Goal: Task Accomplishment & Management: Complete application form

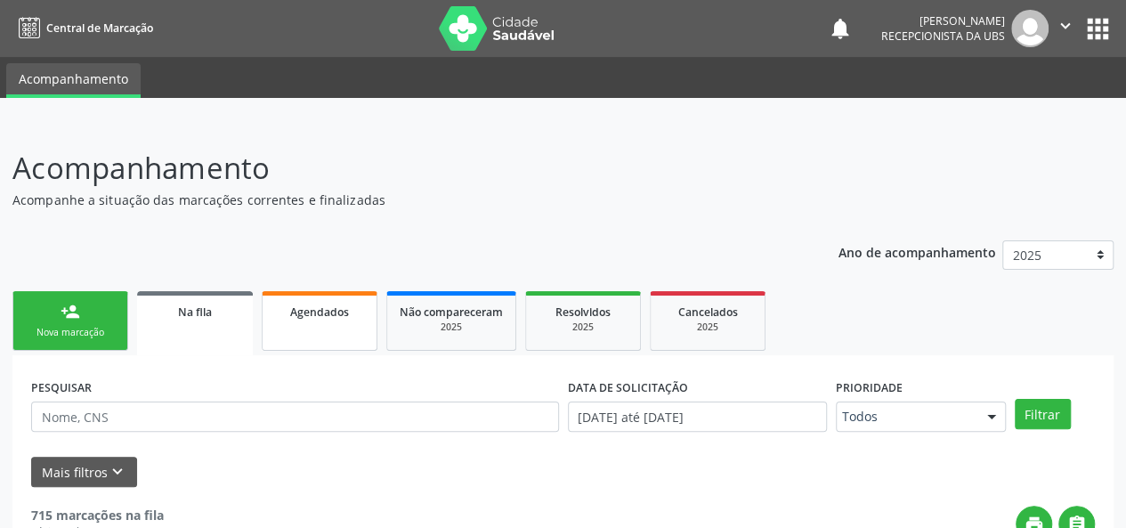
click at [344, 330] on link "Agendados" at bounding box center [320, 321] width 116 height 60
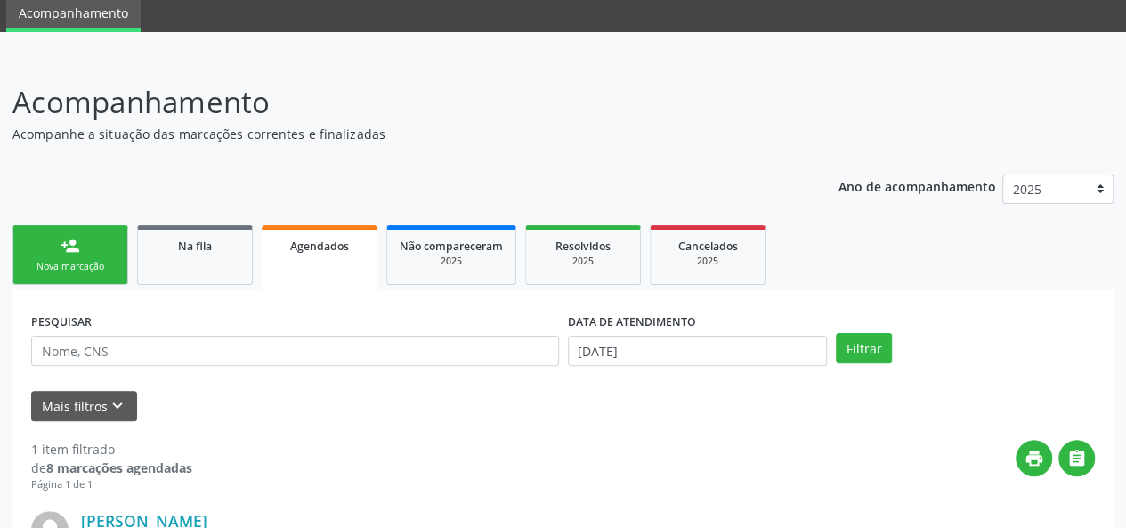
scroll to position [102, 0]
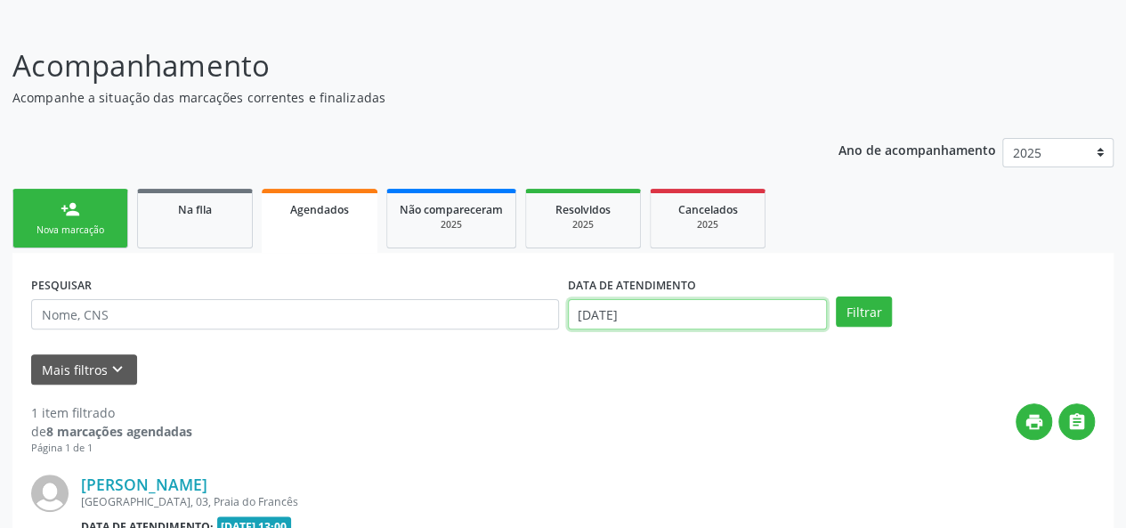
click at [730, 307] on input "18/09/2025" at bounding box center [697, 314] width 259 height 30
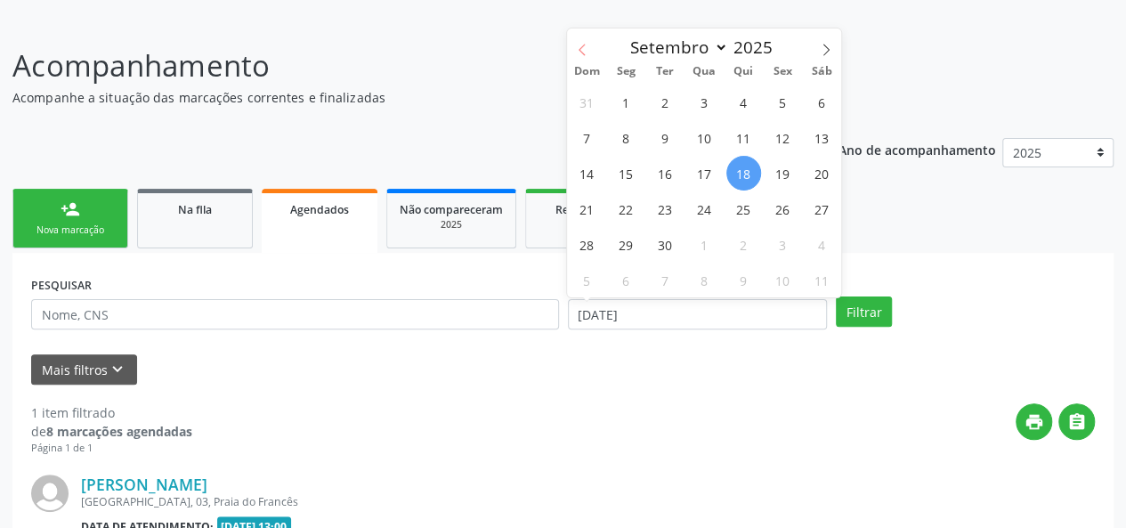
click at [579, 52] on icon at bounding box center [582, 50] width 12 height 12
select select "6"
click at [670, 96] on span "1" at bounding box center [665, 102] width 35 height 35
type input "01/07/2025"
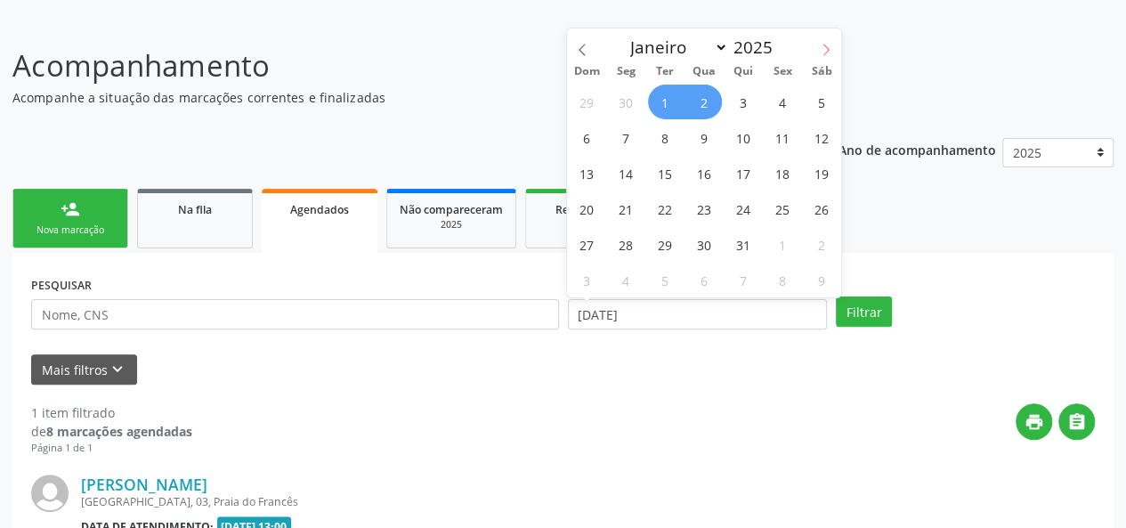
click at [831, 53] on icon at bounding box center [826, 50] width 12 height 12
select select "8"
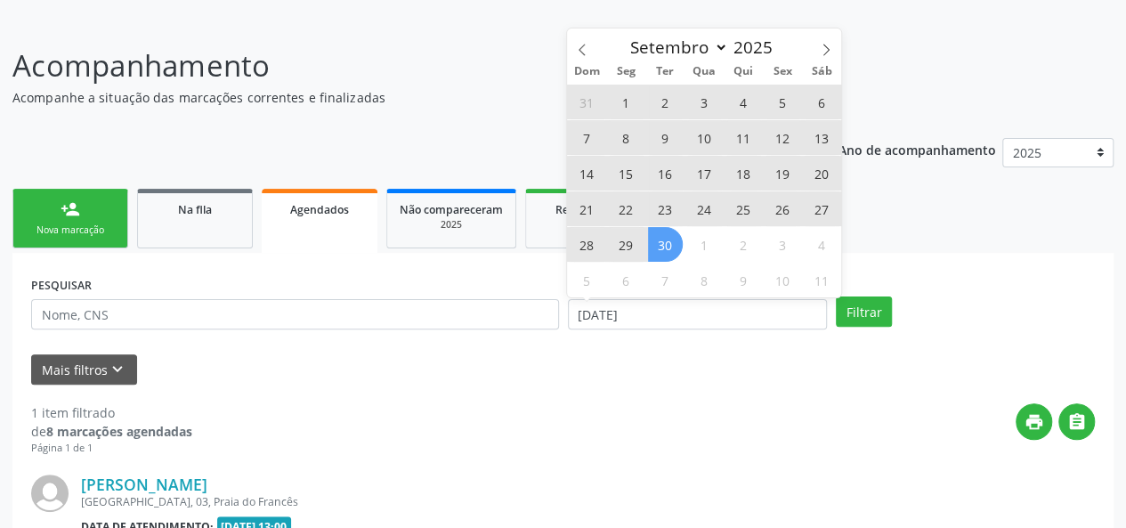
click at [661, 247] on span "30" at bounding box center [665, 244] width 35 height 35
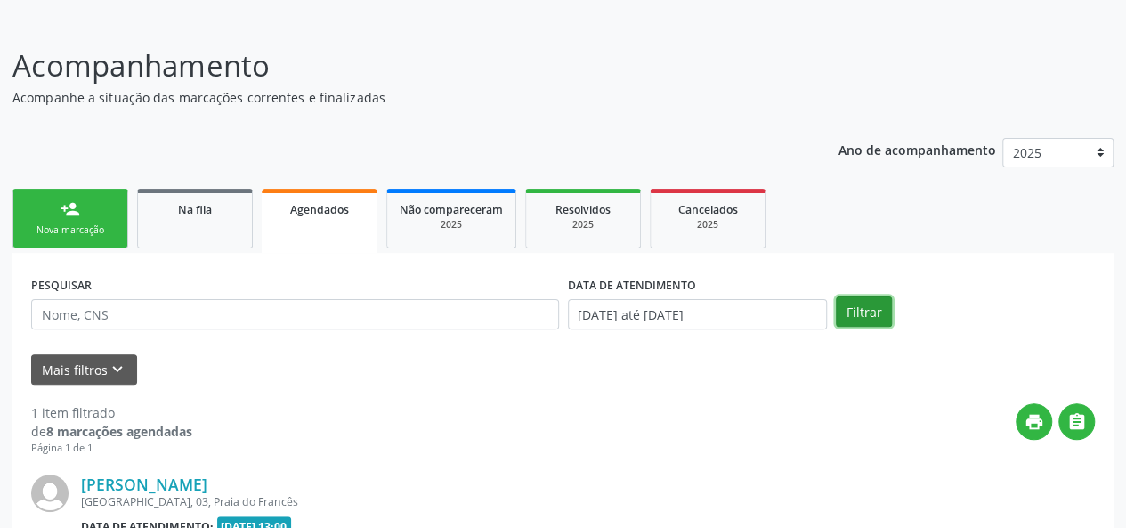
click at [884, 314] on button "Filtrar" at bounding box center [864, 312] width 56 height 30
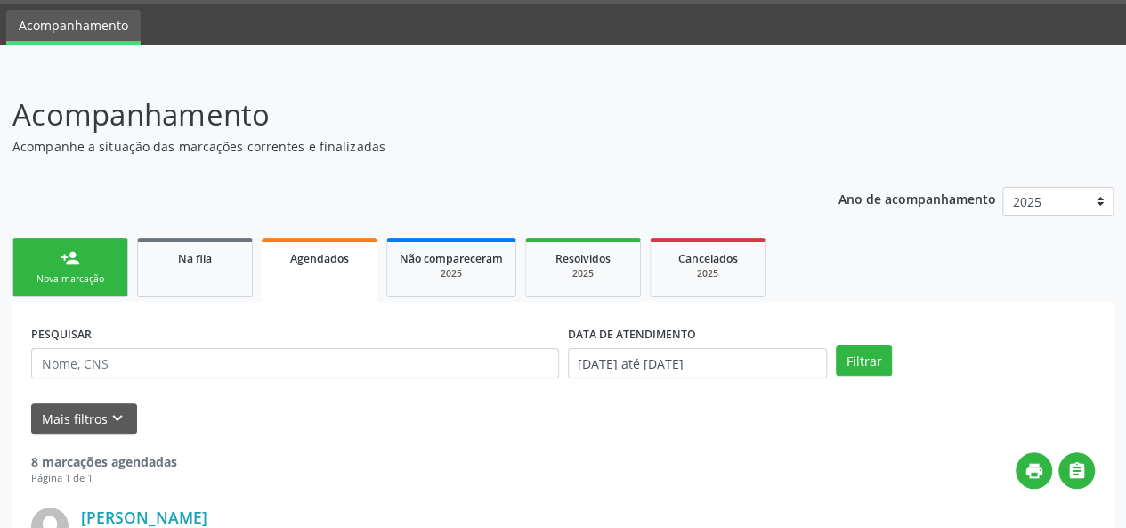
scroll to position [0, 0]
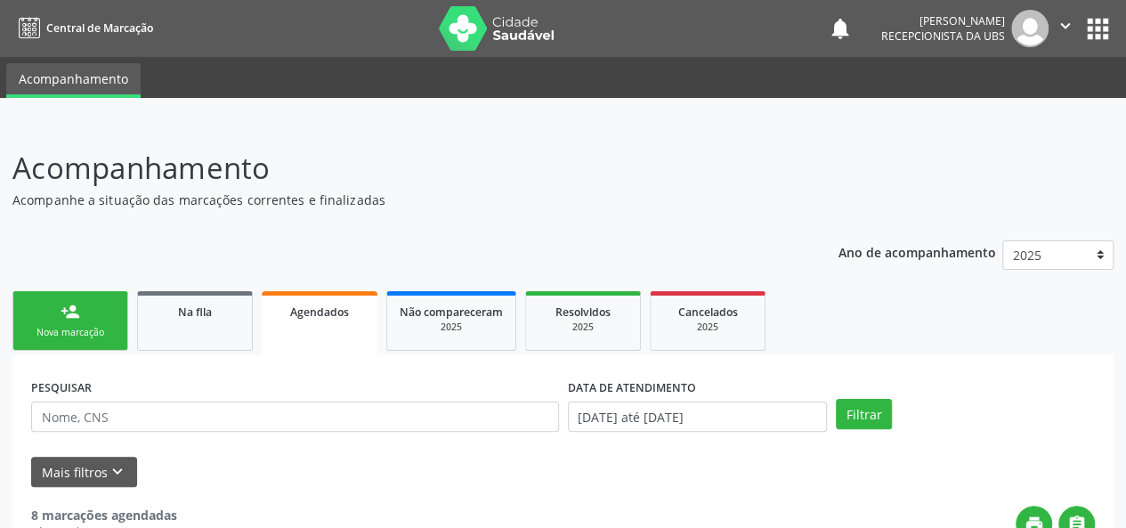
click at [71, 336] on div "Nova marcação" at bounding box center [70, 332] width 89 height 13
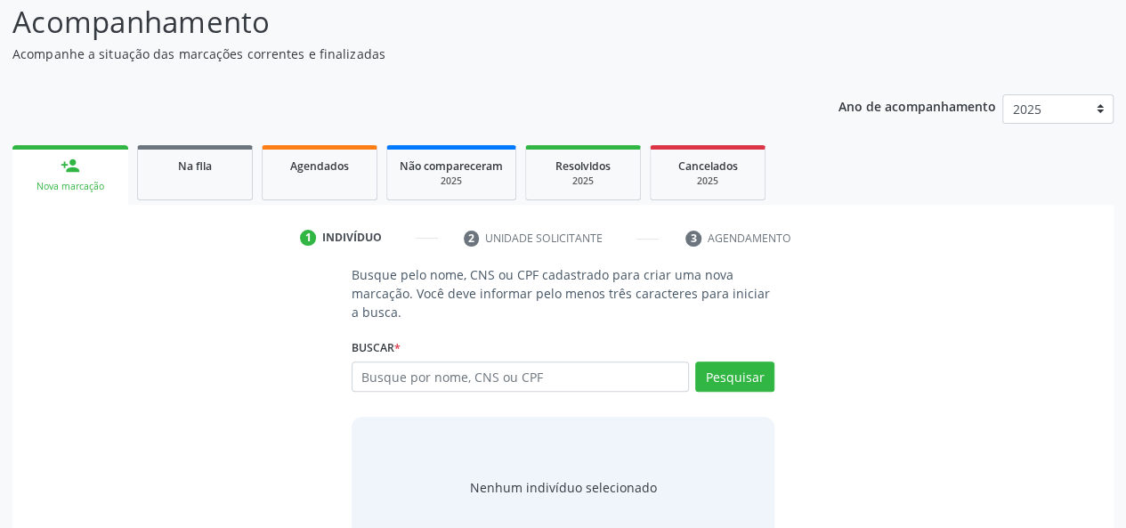
scroll to position [178, 0]
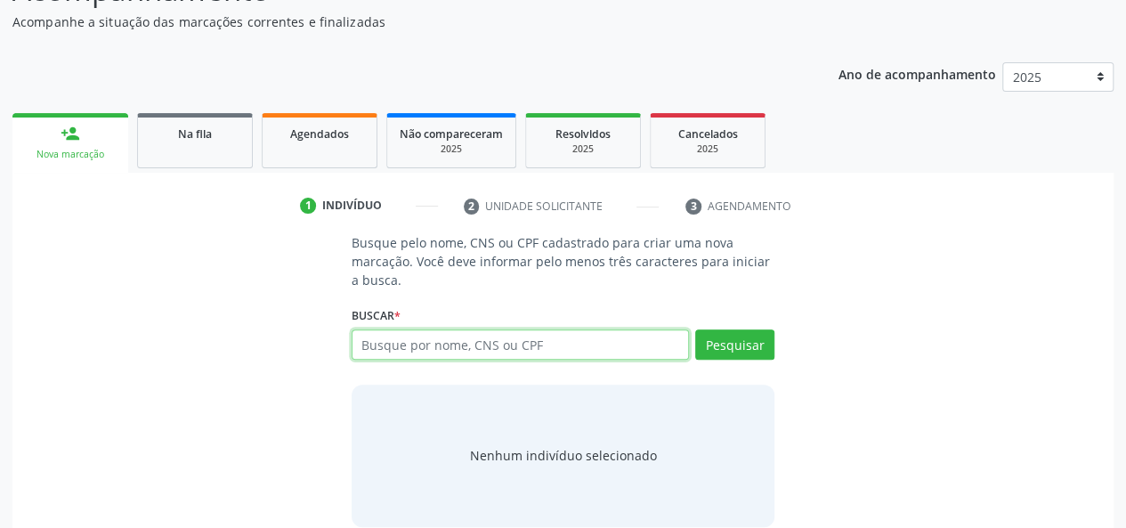
click at [475, 342] on input "text" at bounding box center [521, 344] width 338 height 30
paste input "704203706280987"
type input "704203706280987"
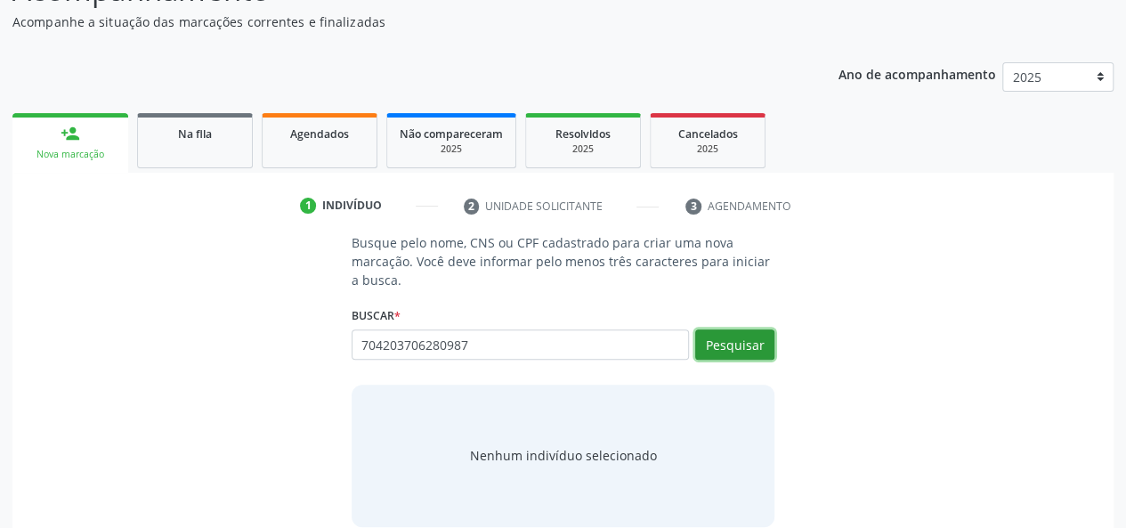
click at [771, 355] on button "Pesquisar" at bounding box center [734, 344] width 79 height 30
type input "704203706280987"
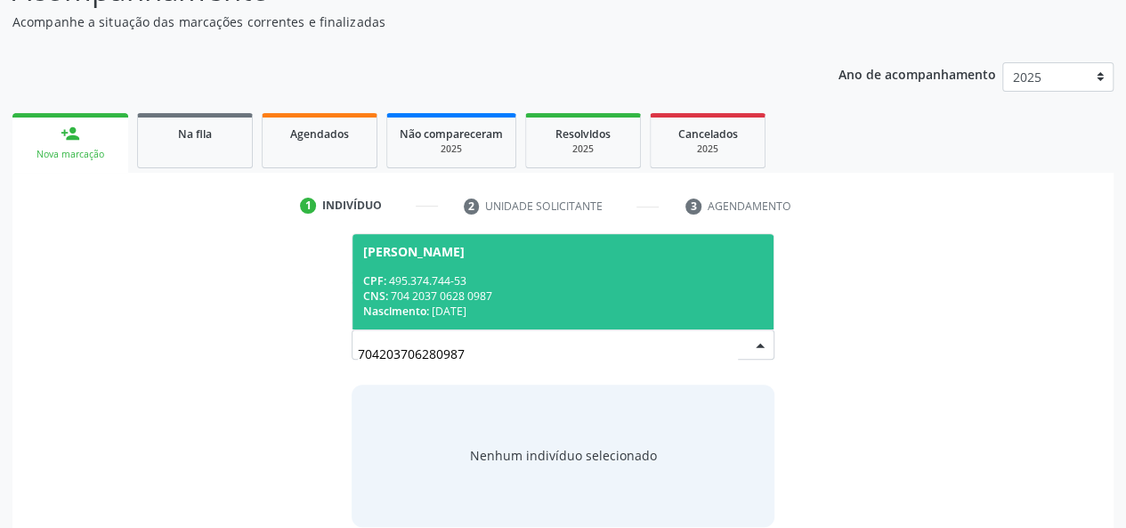
click at [717, 308] on div "Nascimento: 09/12/1939" at bounding box center [563, 311] width 401 height 15
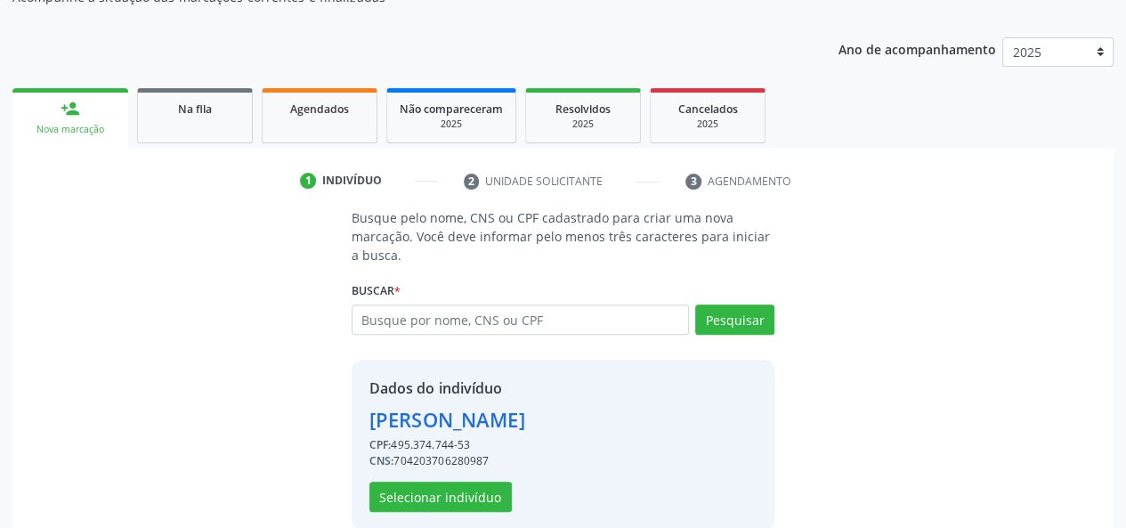
scroll to position [228, 0]
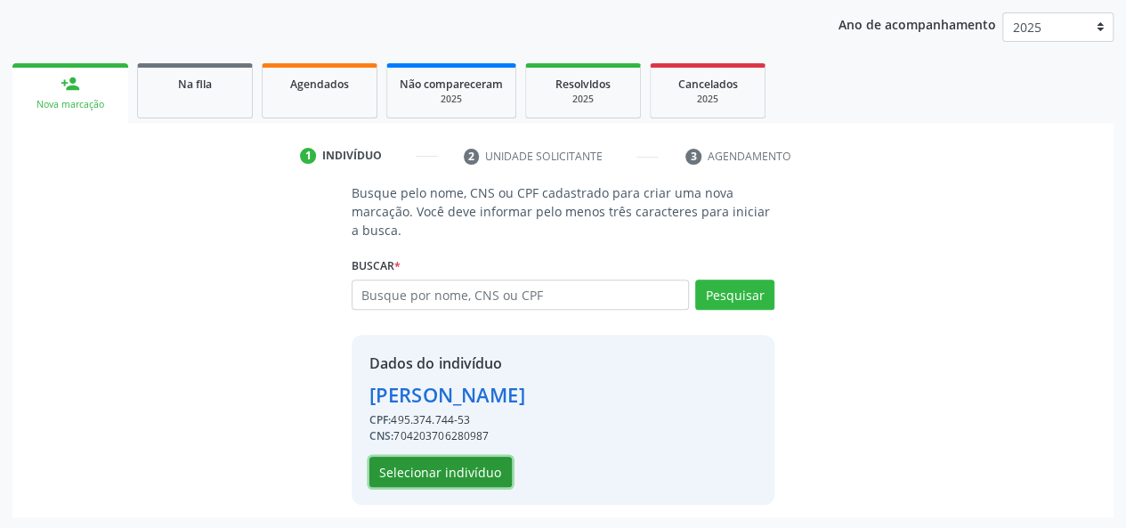
click at [438, 465] on button "Selecionar indivíduo" at bounding box center [441, 472] width 142 height 30
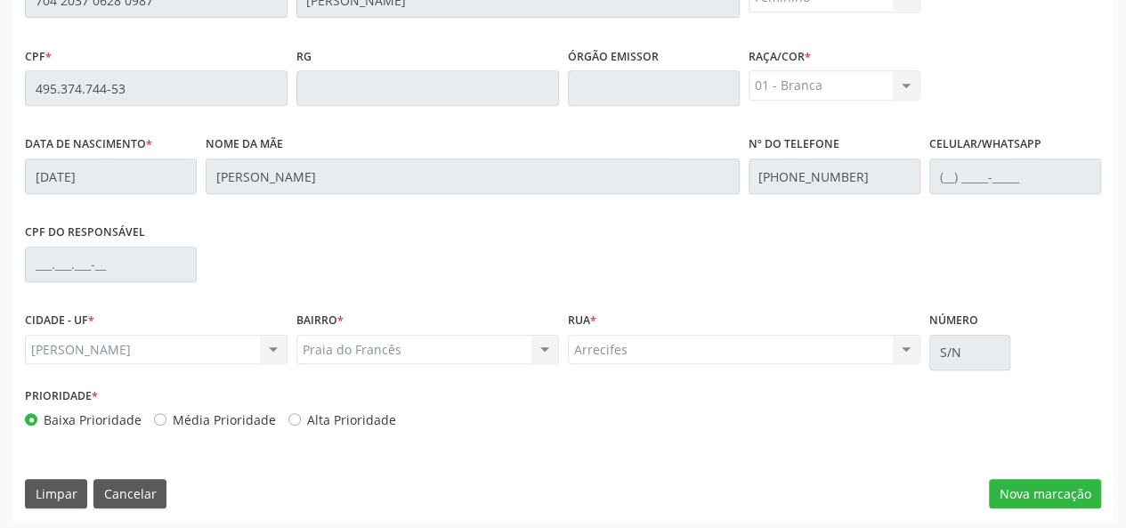
scroll to position [512, 0]
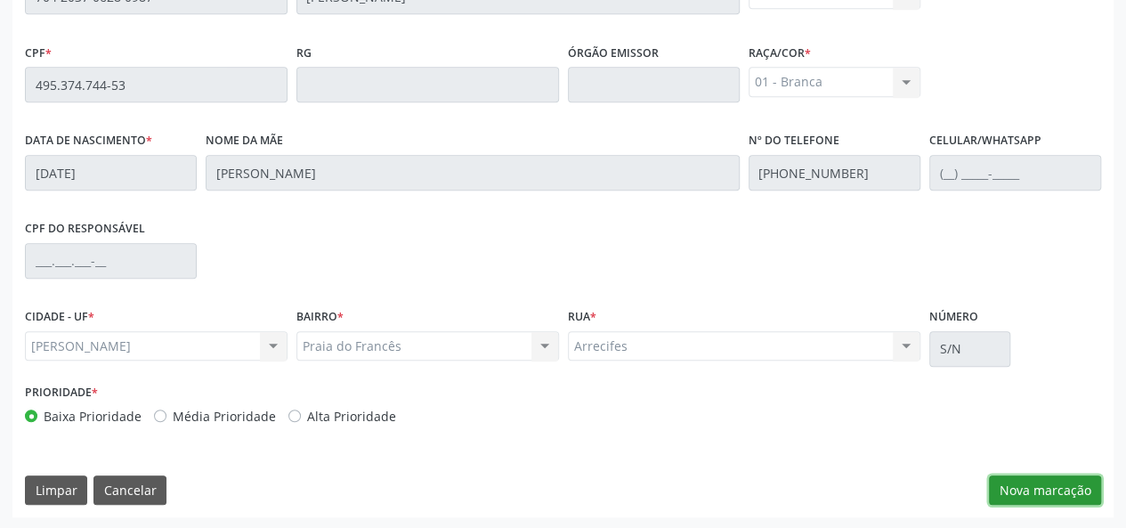
click at [1040, 480] on button "Nova marcação" at bounding box center [1045, 491] width 112 height 30
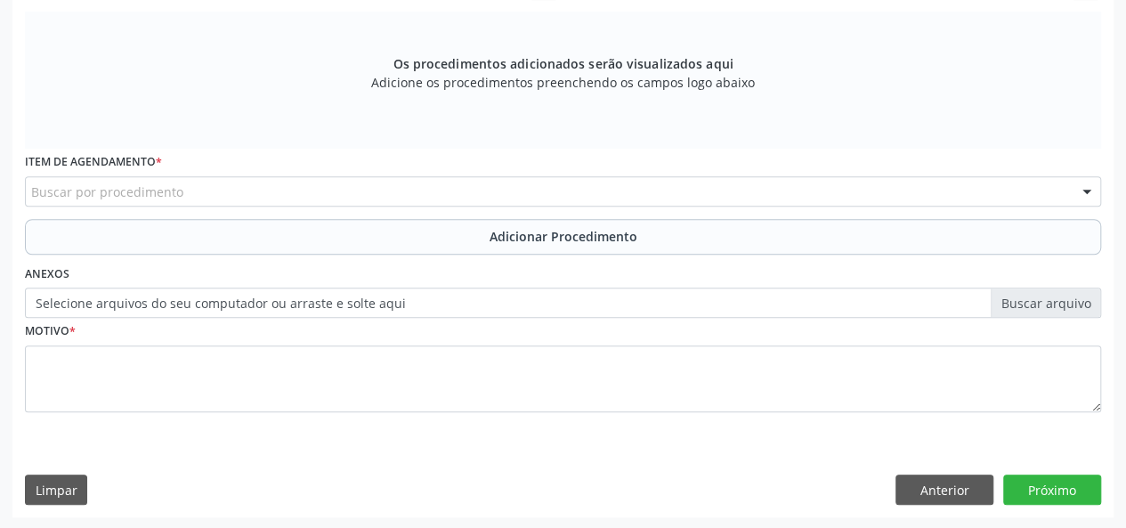
scroll to position [272, 0]
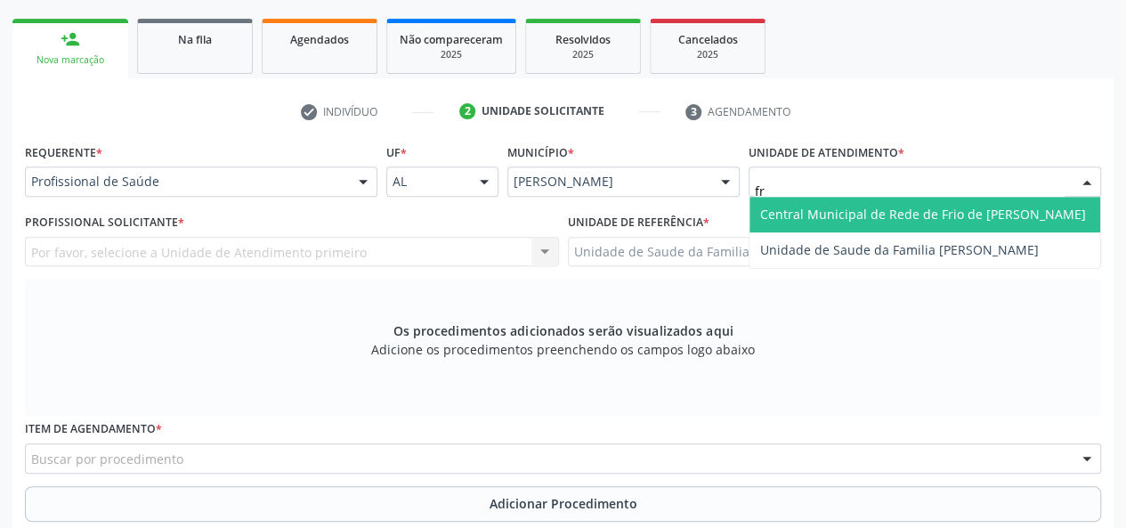
type input "fra"
click at [873, 200] on span "Unidade de Saude da Familia [PERSON_NAME]" at bounding box center [925, 215] width 351 height 36
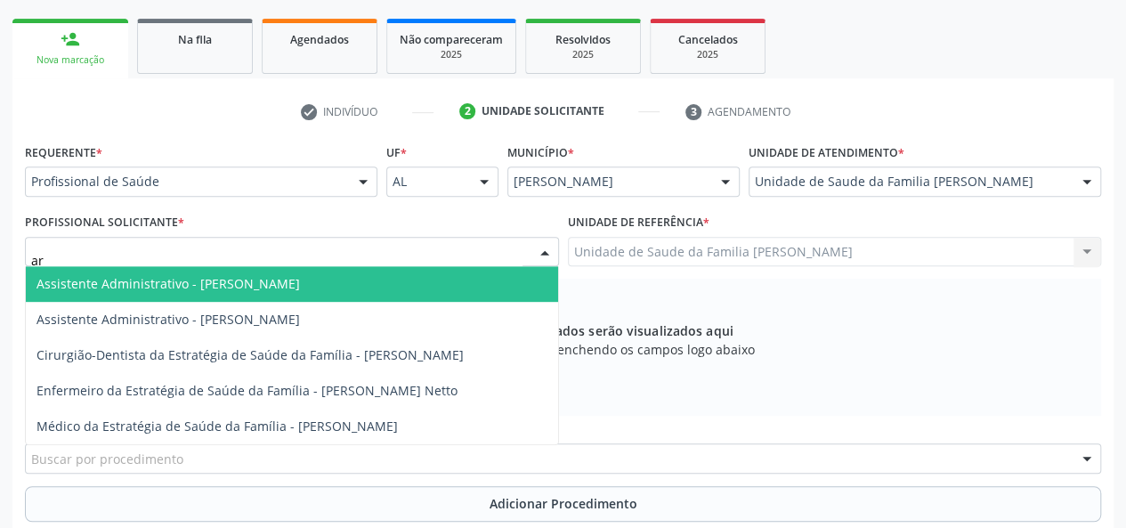
type input "art"
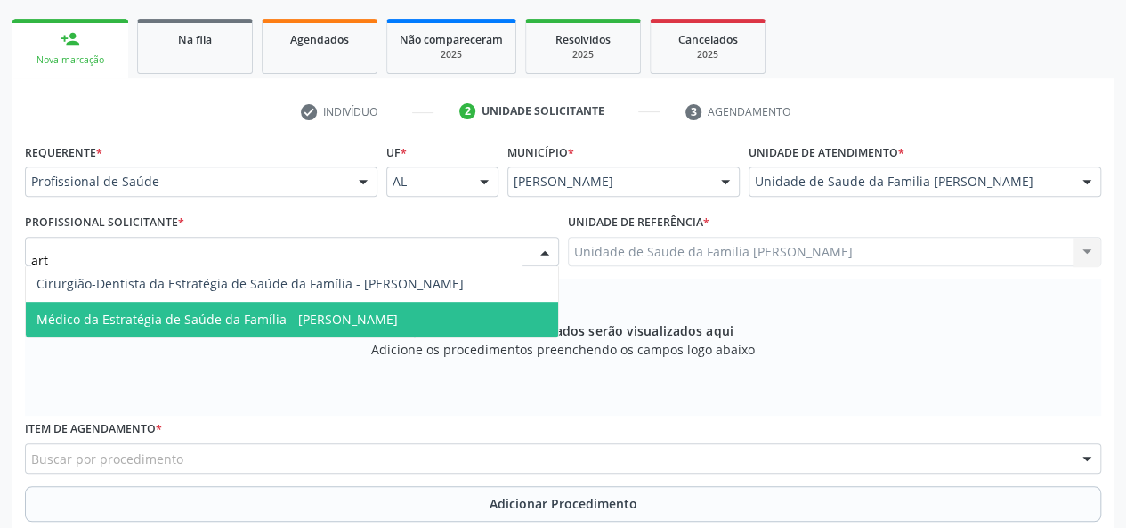
click at [331, 313] on span "Médico da Estratégia de Saúde da Família - [PERSON_NAME]" at bounding box center [218, 319] width 362 height 17
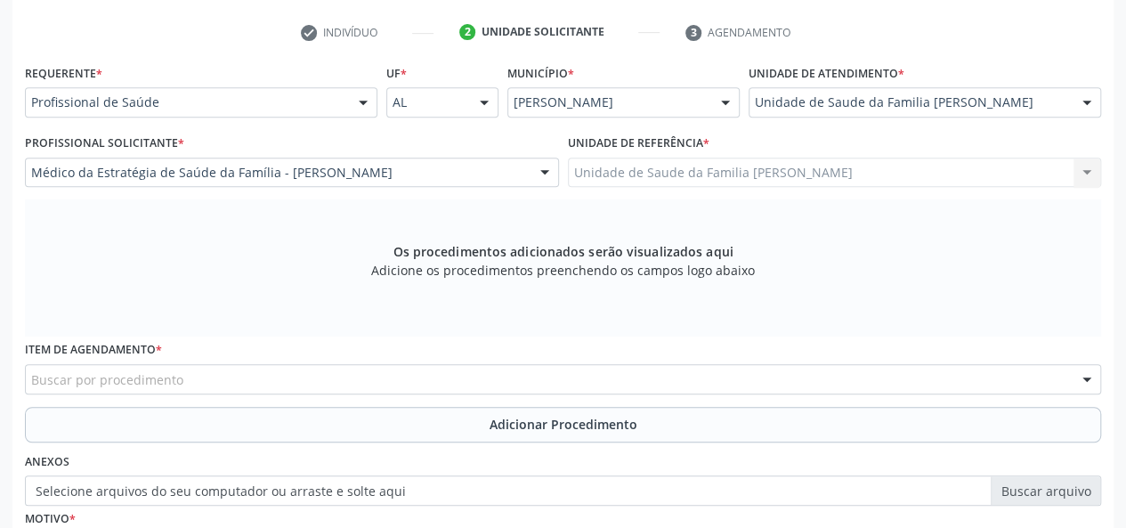
scroll to position [451, 0]
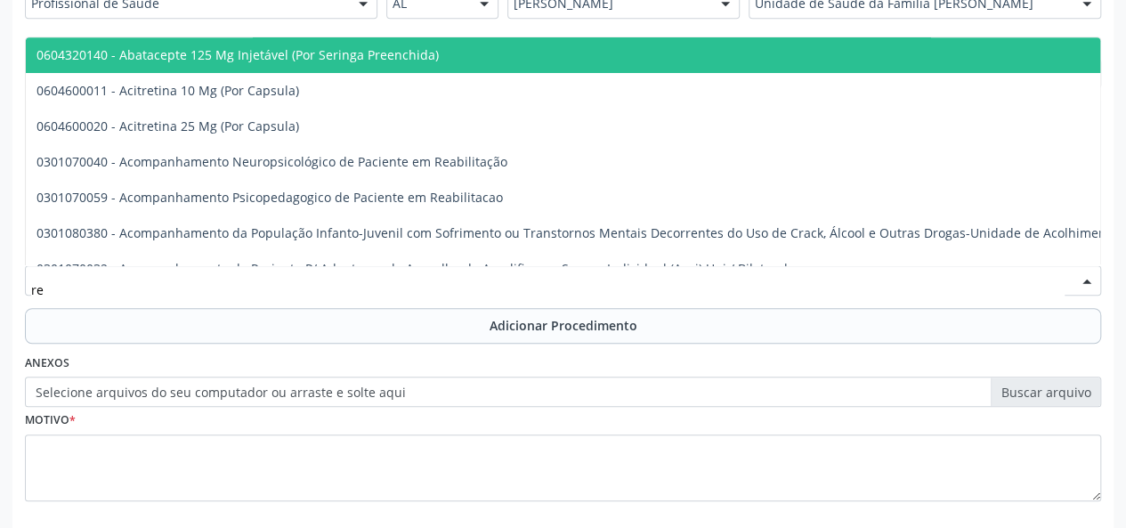
type input "reu"
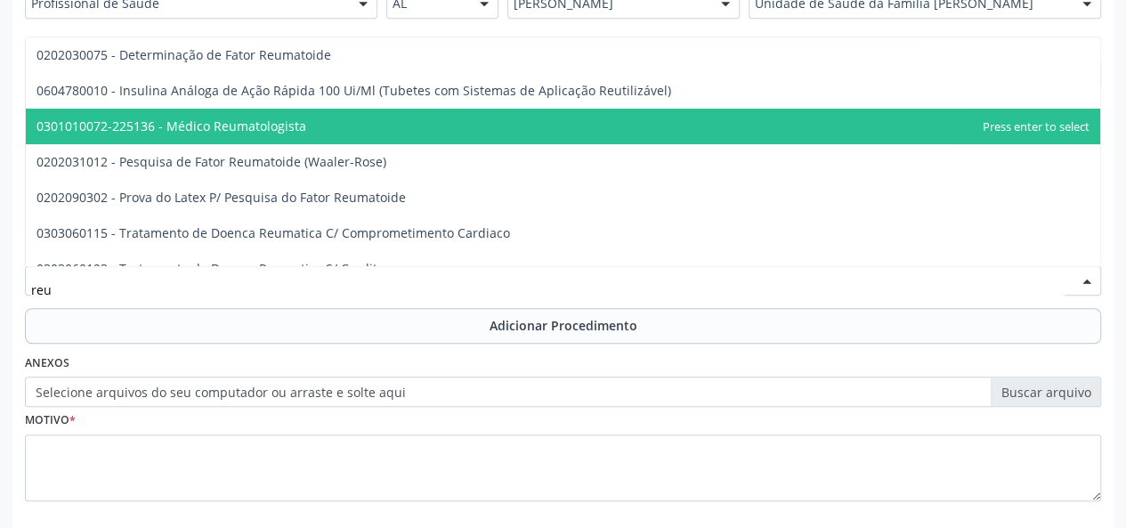
click at [239, 124] on span "0301010072-225136 - Médico Reumatologista" at bounding box center [172, 126] width 270 height 17
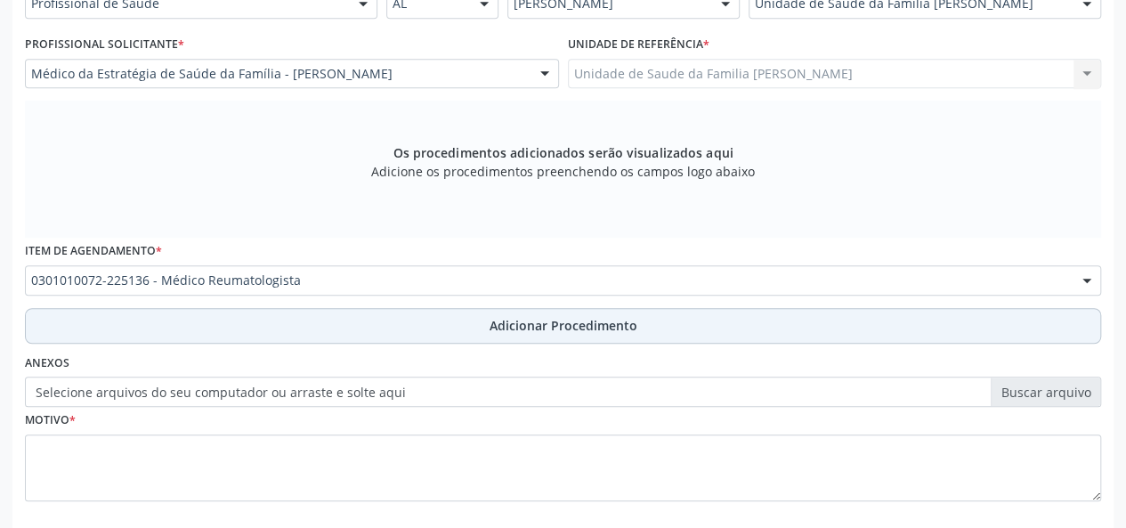
click at [532, 311] on button "Adicionar Procedimento" at bounding box center [563, 326] width 1077 height 36
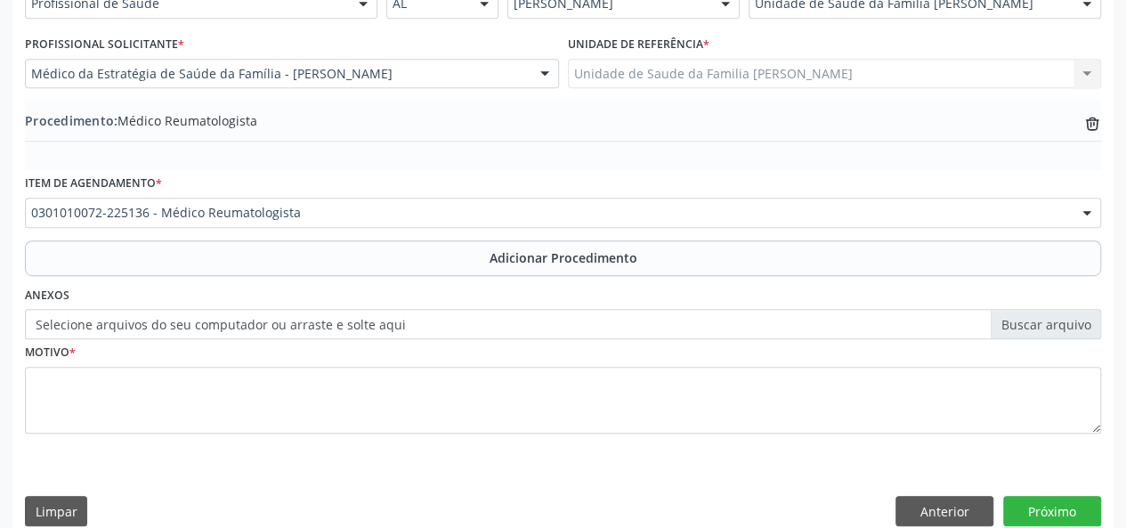
click at [1028, 321] on label "Selecione arquivos do seu computador ou arraste e solte aqui" at bounding box center [563, 324] width 1077 height 30
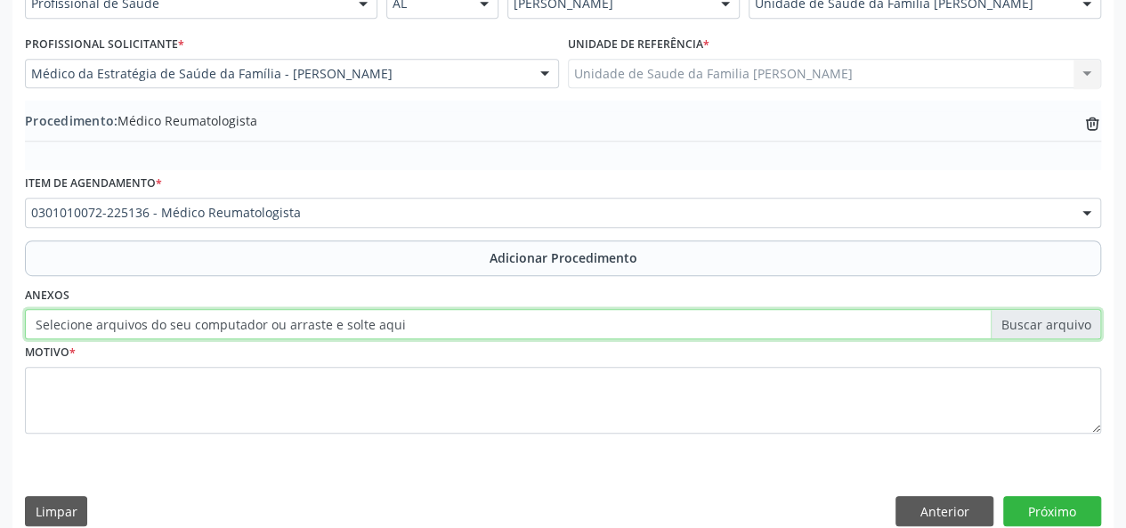
click at [1028, 321] on input "Selecione arquivos do seu computador ou arraste e solte aqui" at bounding box center [563, 324] width 1077 height 30
type input "C:\fakepath\simiao.jpg"
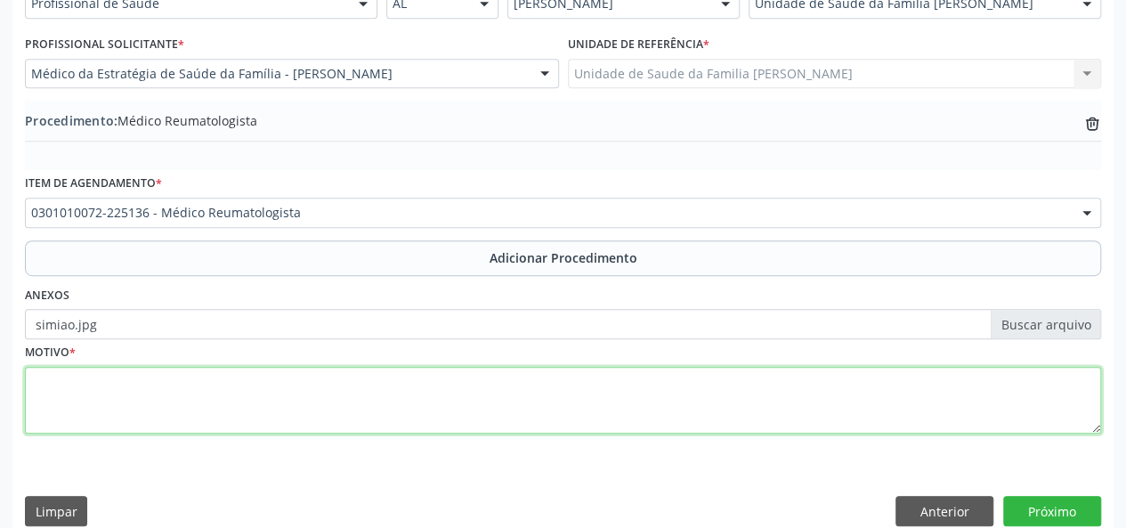
click at [60, 392] on textarea at bounding box center [563, 401] width 1077 height 68
type textarea "Dedo de gatilho"
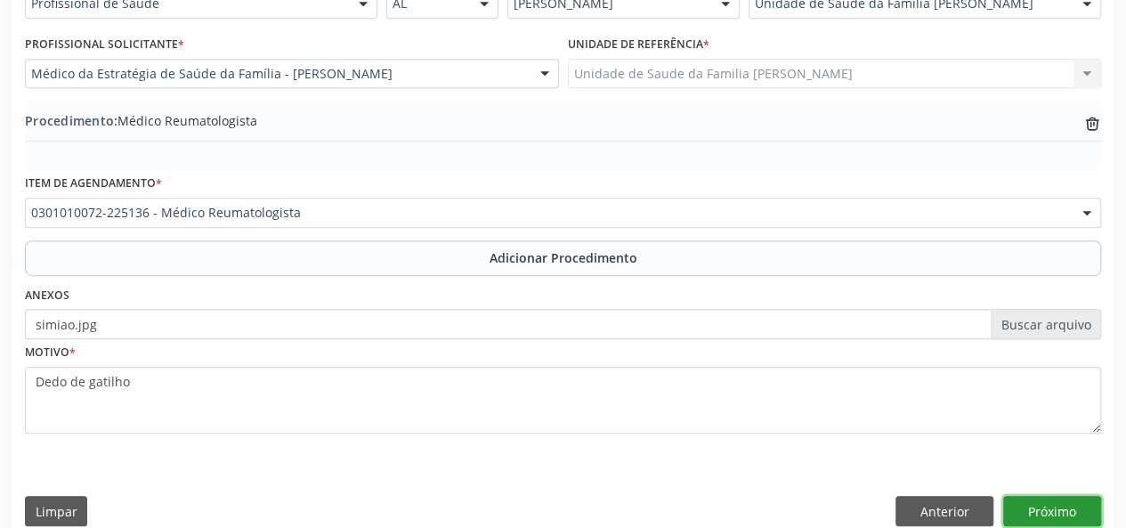
click at [1027, 512] on button "Próximo" at bounding box center [1053, 511] width 98 height 30
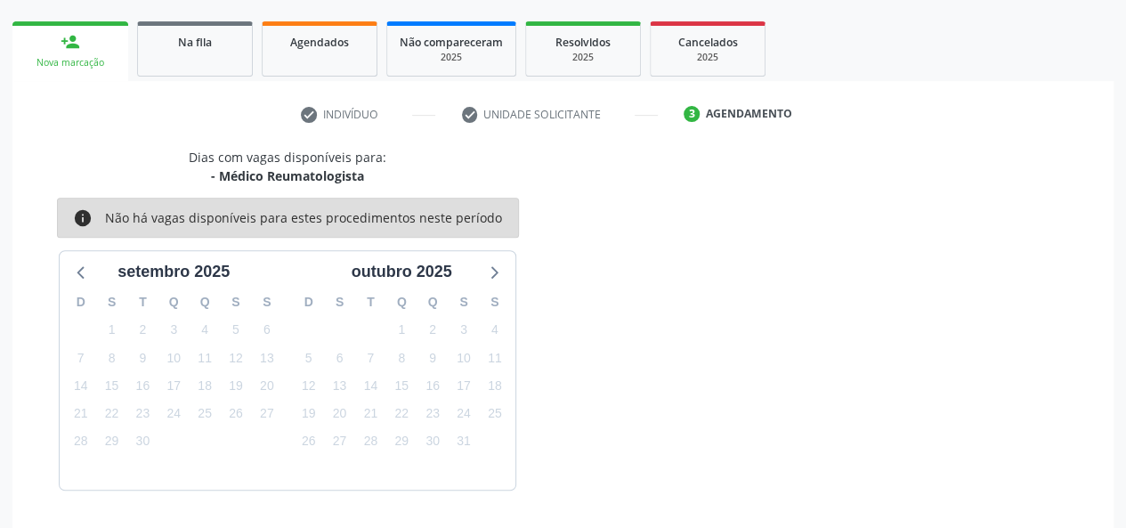
scroll to position [322, 0]
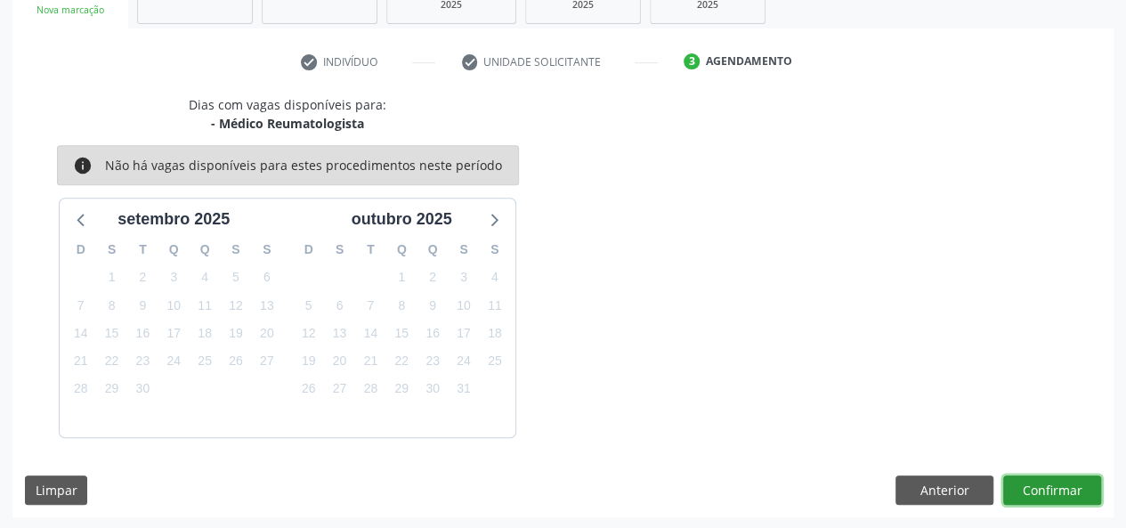
click at [1033, 489] on button "Confirmar" at bounding box center [1053, 491] width 98 height 30
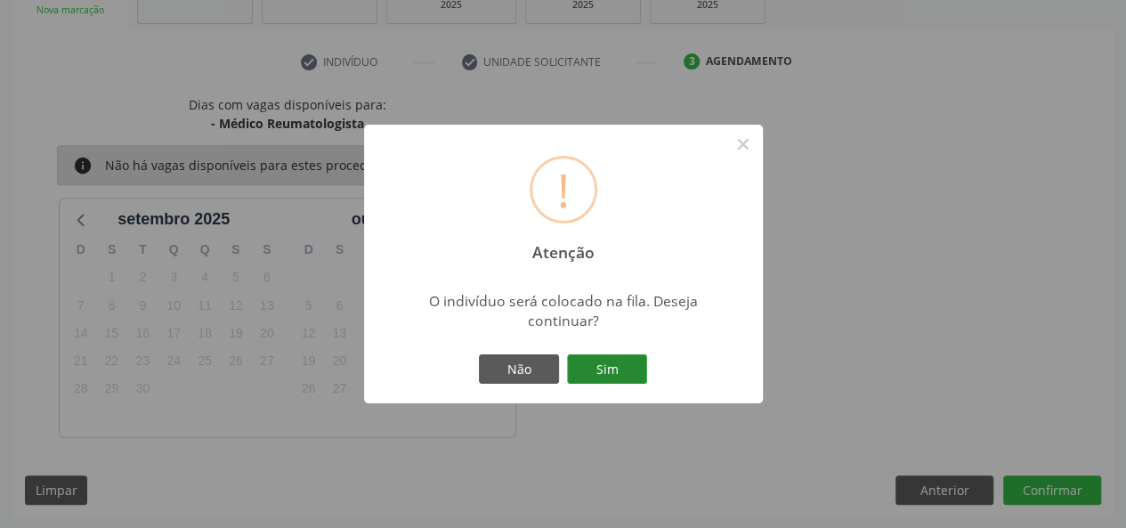
click at [636, 366] on button "Sim" at bounding box center [607, 369] width 80 height 30
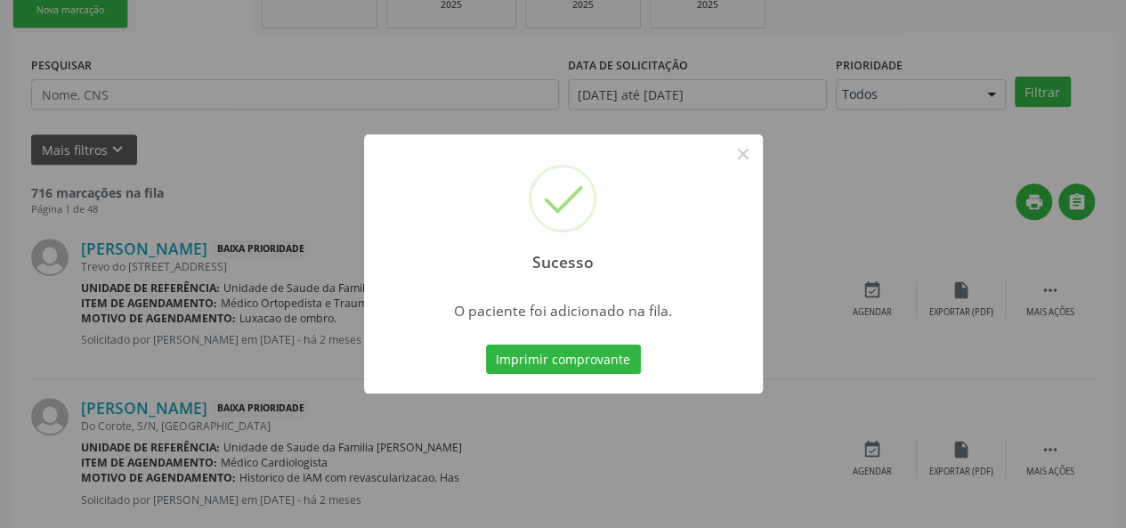
scroll to position [84, 0]
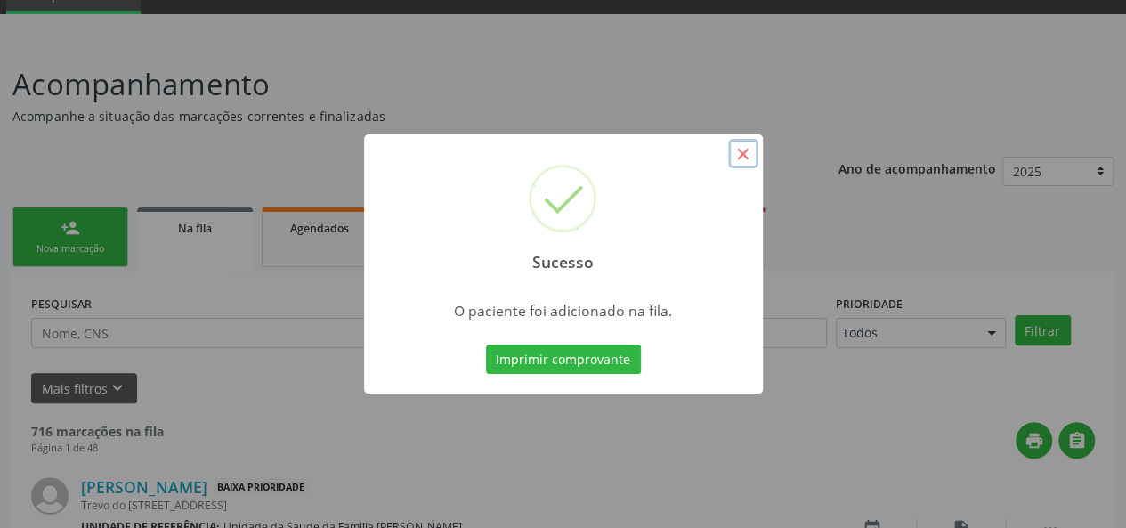
click at [737, 162] on button "×" at bounding box center [743, 154] width 30 height 30
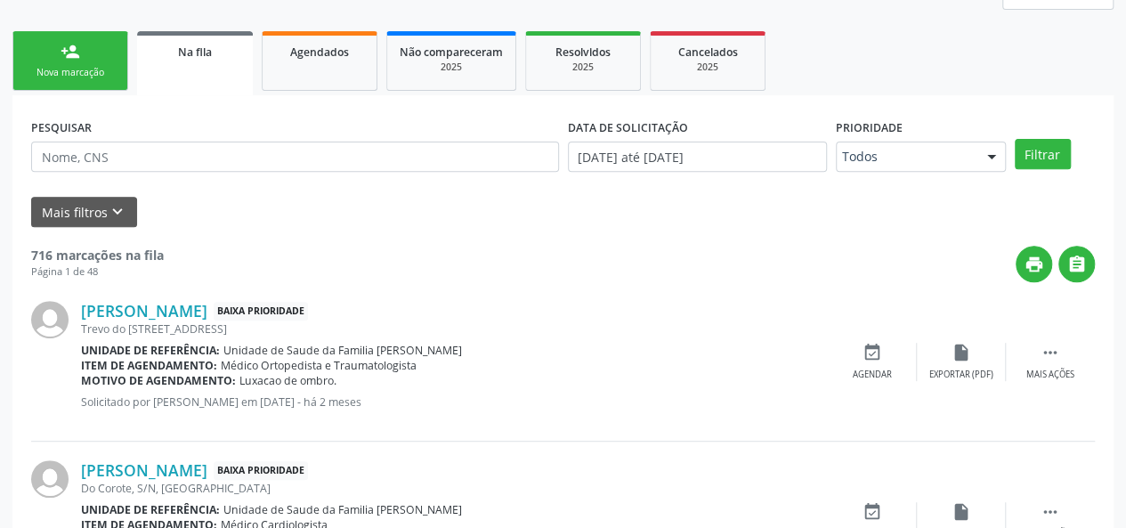
scroll to position [262, 0]
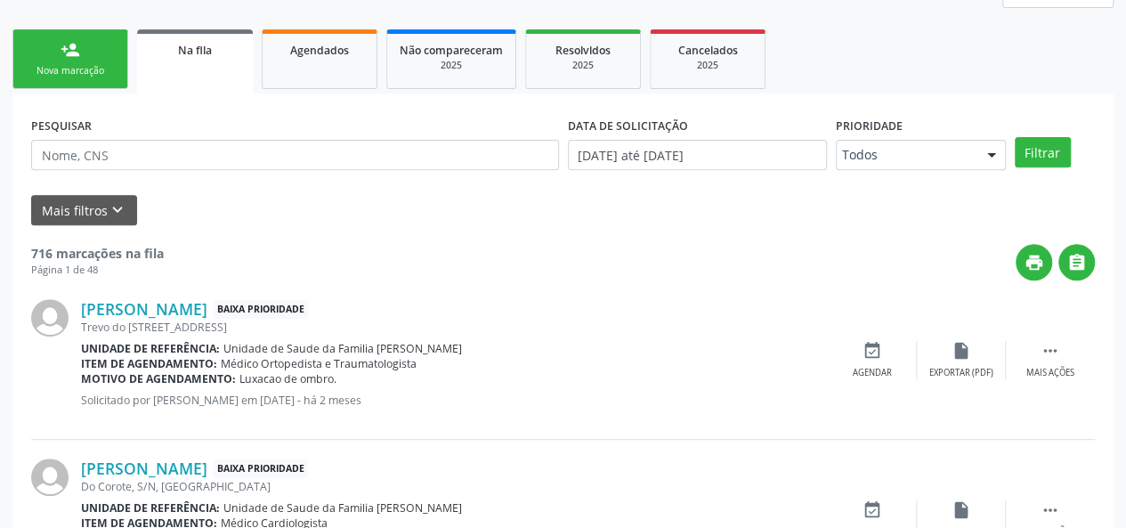
click at [84, 59] on link "person_add Nova marcação" at bounding box center [70, 59] width 116 height 60
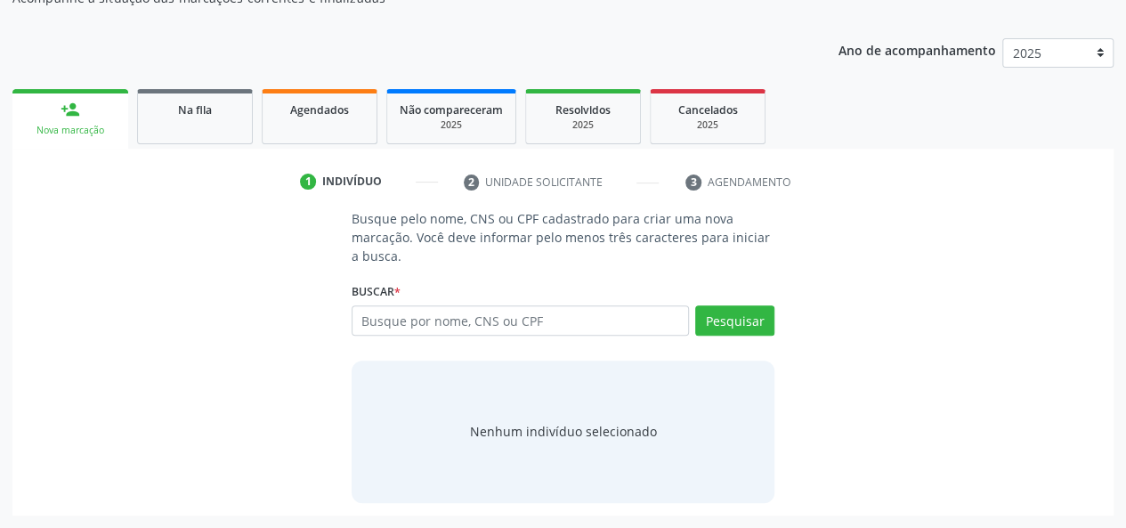
scroll to position [201, 0]
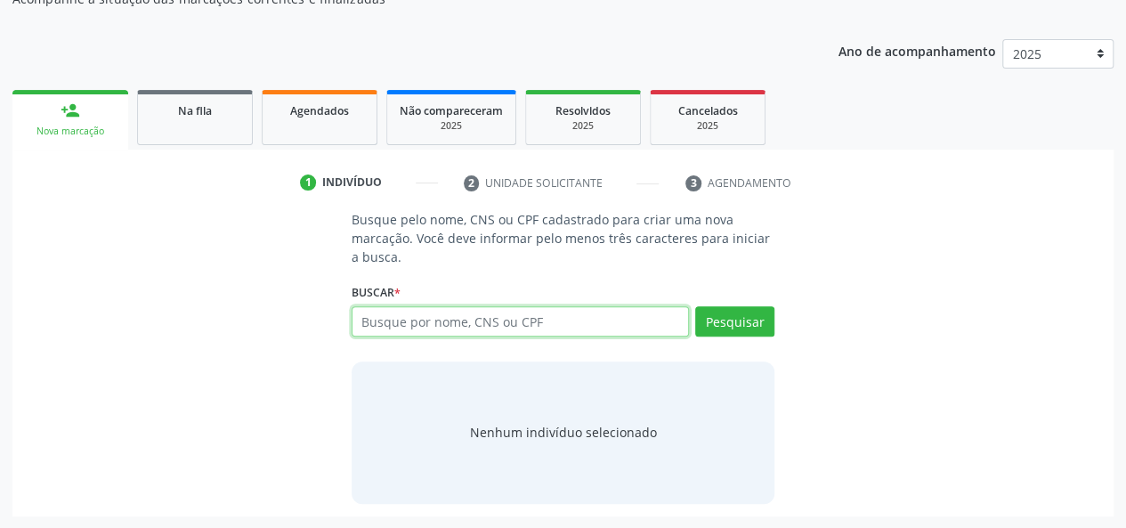
click at [396, 321] on input "text" at bounding box center [521, 321] width 338 height 30
paste input "704203706280987"
type input "704203706280987"
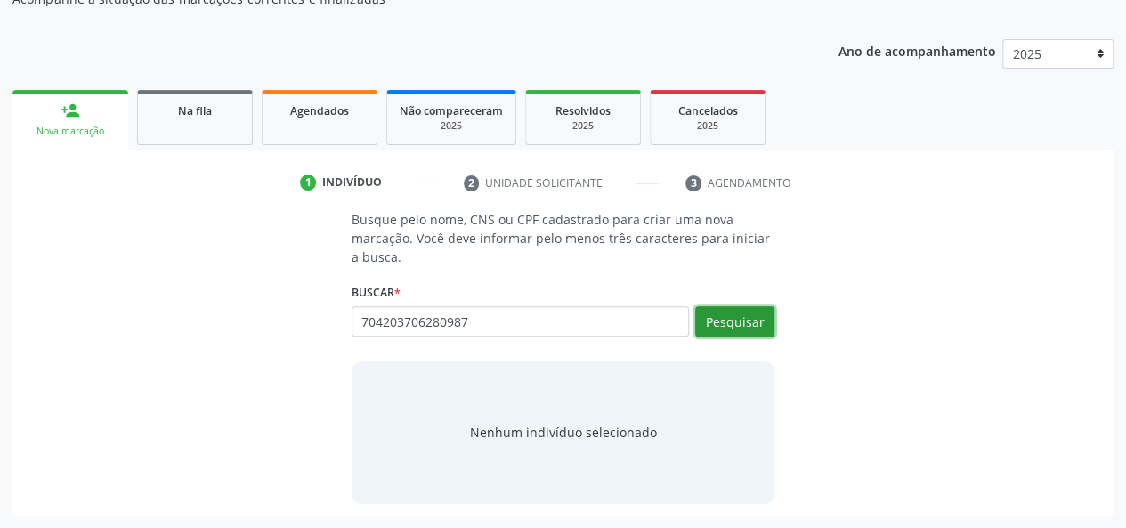
click at [773, 327] on button "Pesquisar" at bounding box center [734, 321] width 79 height 30
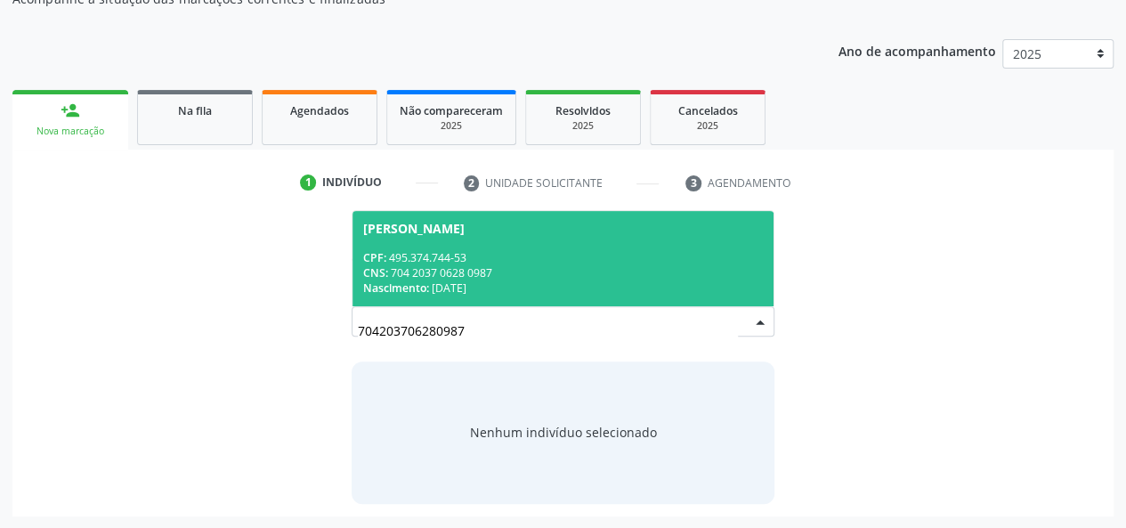
click at [427, 224] on div "Antonia Simião dos Santos" at bounding box center [414, 229] width 102 height 14
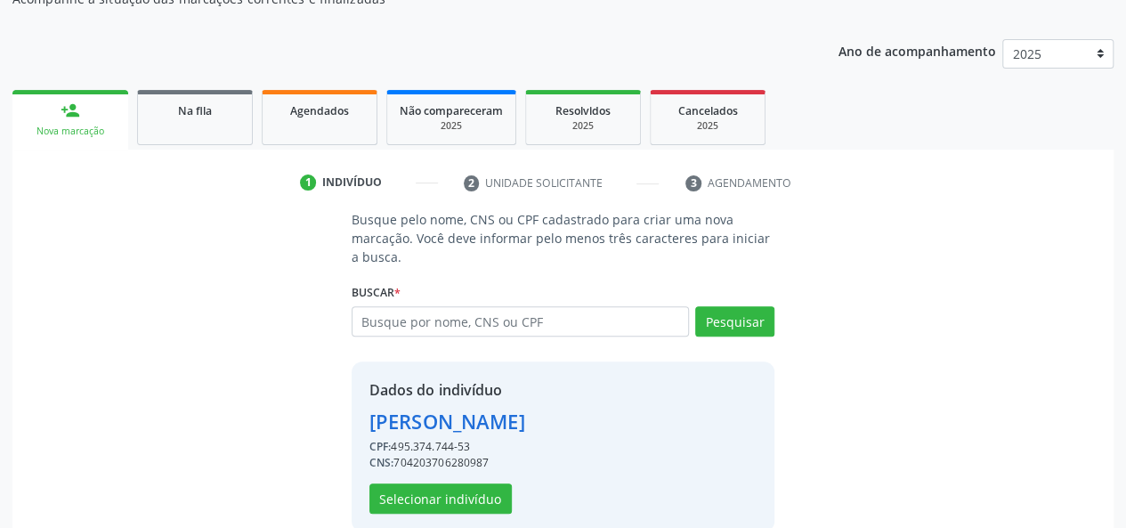
scroll to position [228, 0]
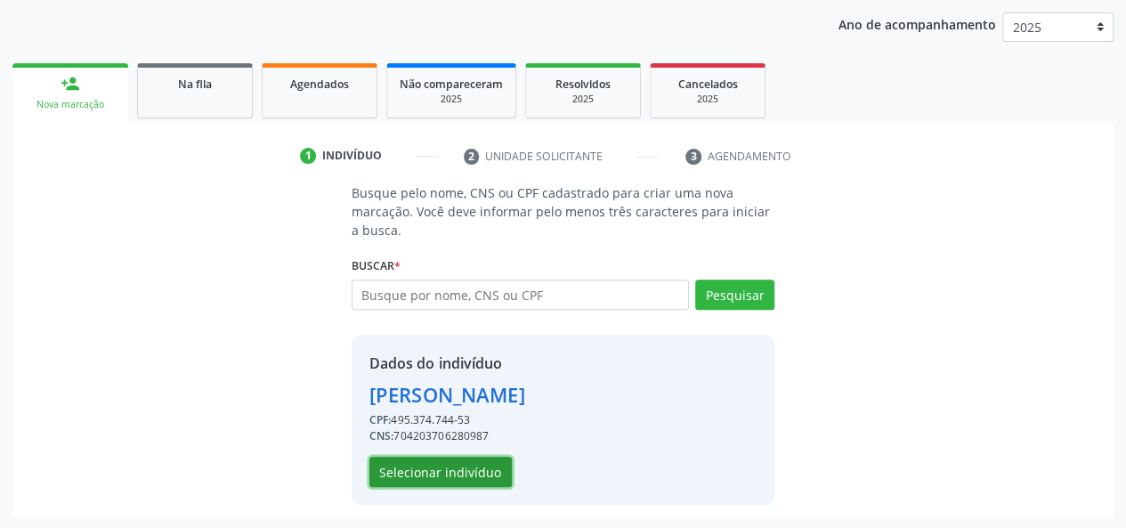
click at [413, 459] on button "Selecionar indivíduo" at bounding box center [441, 472] width 142 height 30
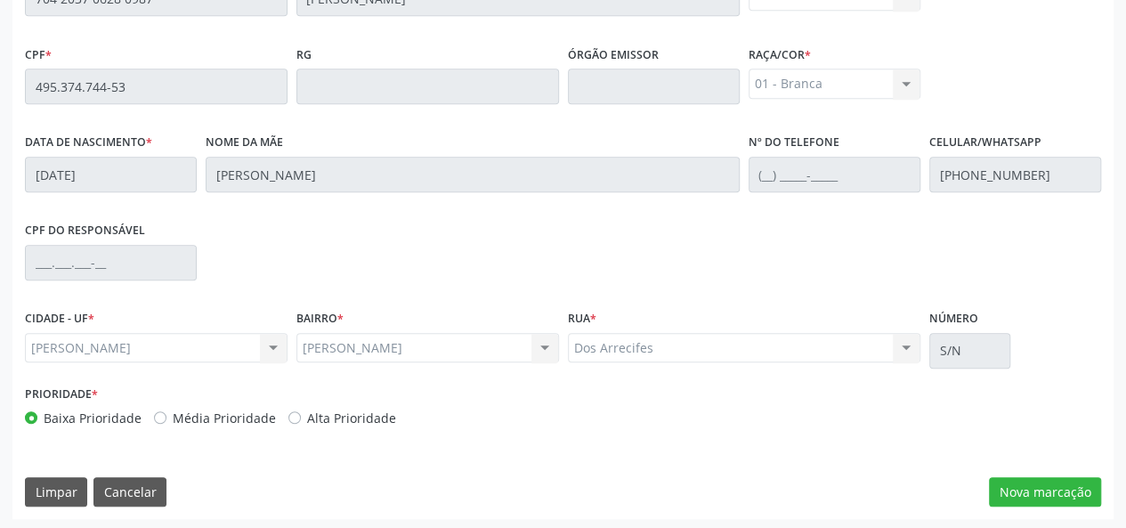
scroll to position [512, 0]
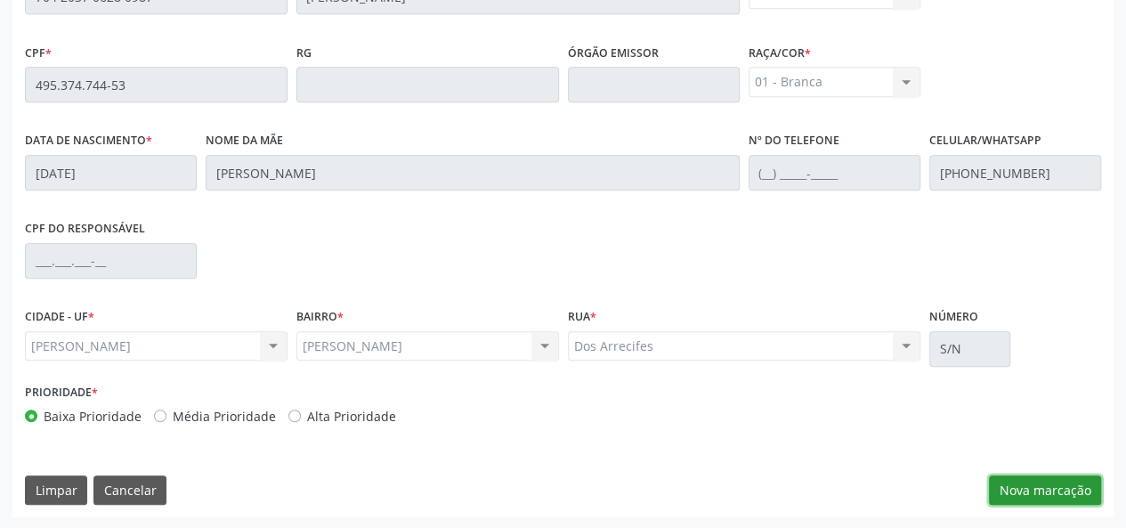
click at [1061, 487] on button "Nova marcação" at bounding box center [1045, 491] width 112 height 30
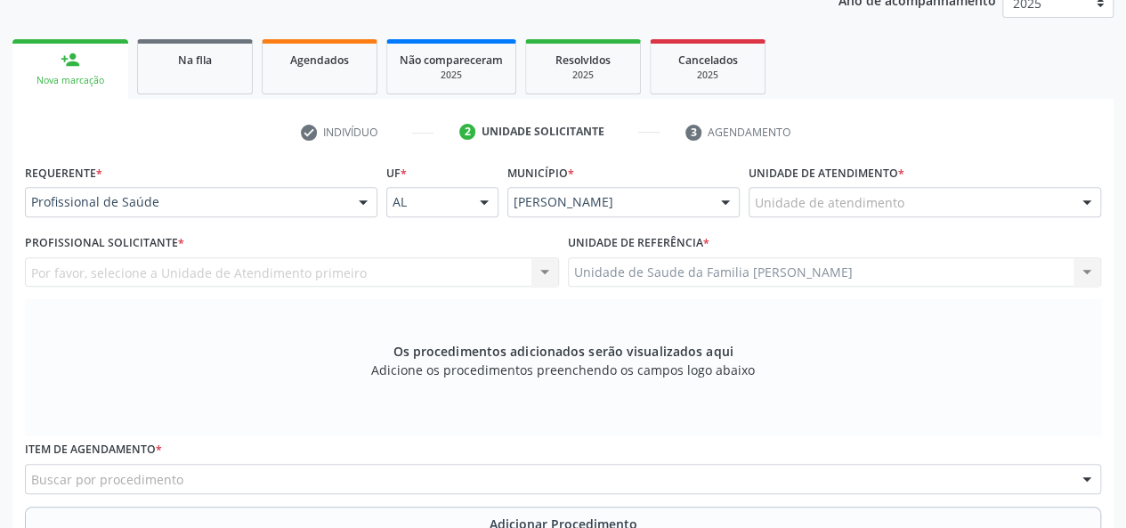
scroll to position [245, 0]
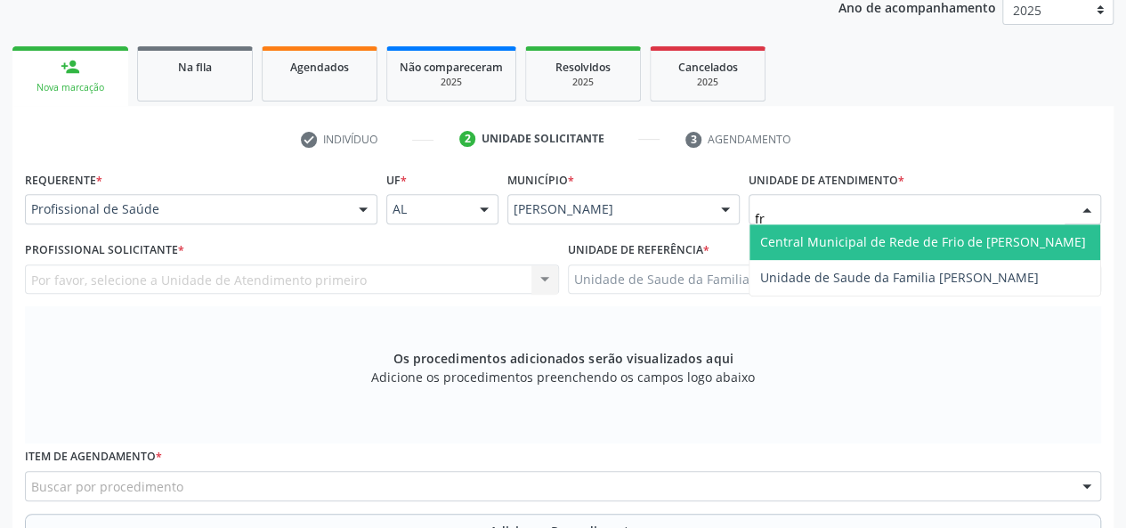
type input "fra"
click at [917, 252] on span "Unidade de Saude da Familia [PERSON_NAME]" at bounding box center [925, 242] width 351 height 36
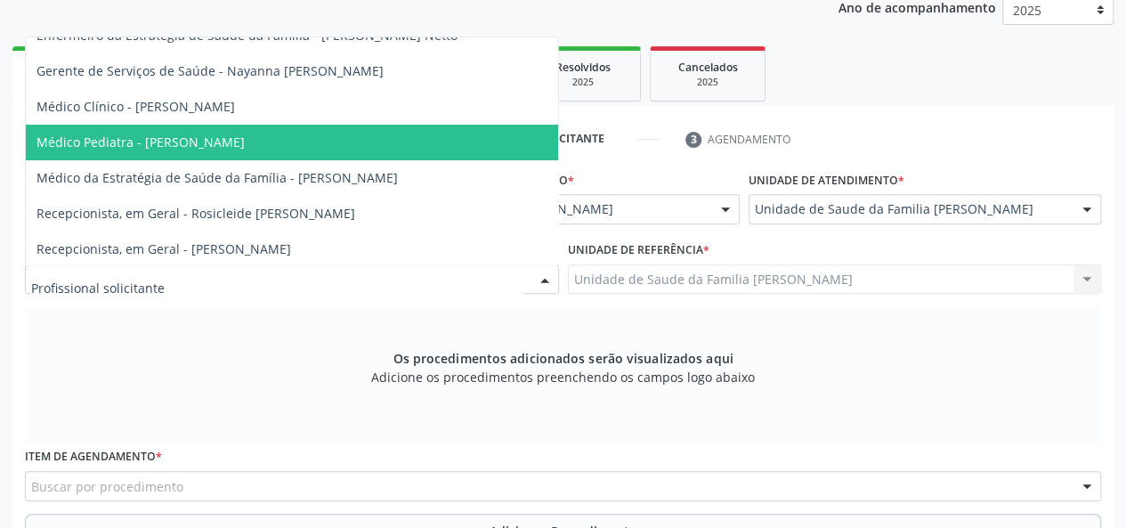
scroll to position [142, 0]
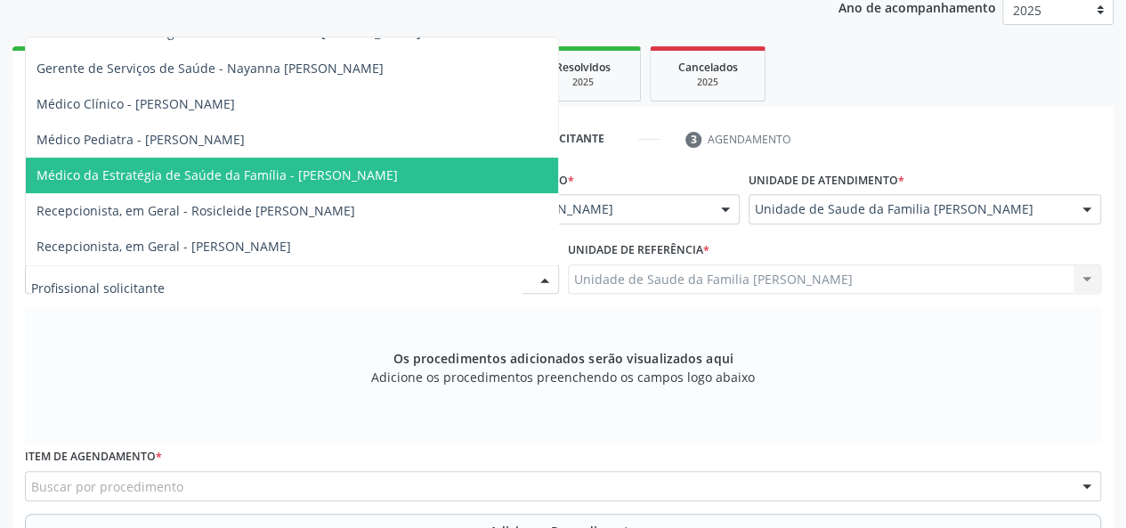
click at [308, 167] on span "Médico da Estratégia de Saúde da Família - [PERSON_NAME]" at bounding box center [218, 175] width 362 height 17
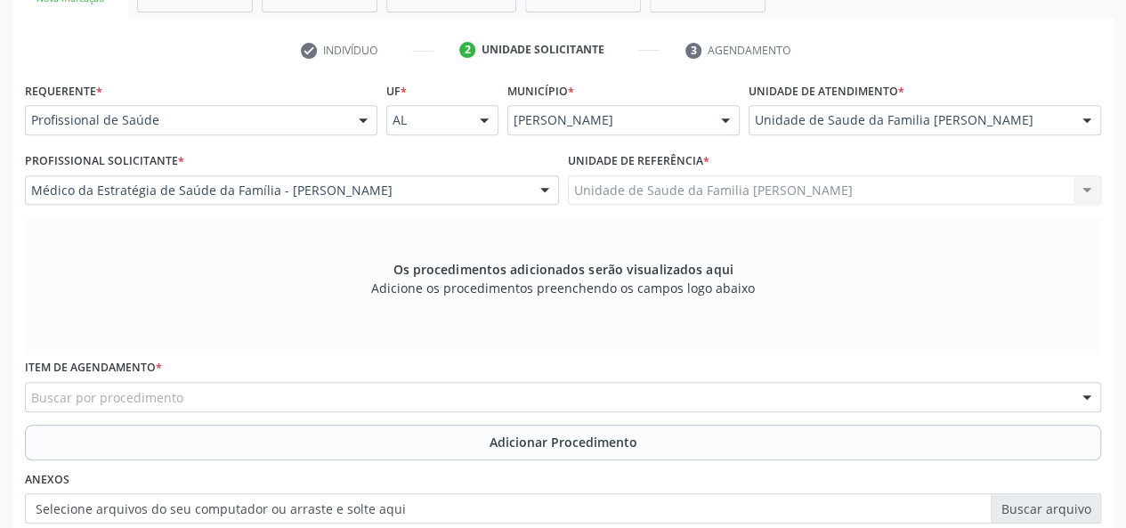
scroll to position [423, 0]
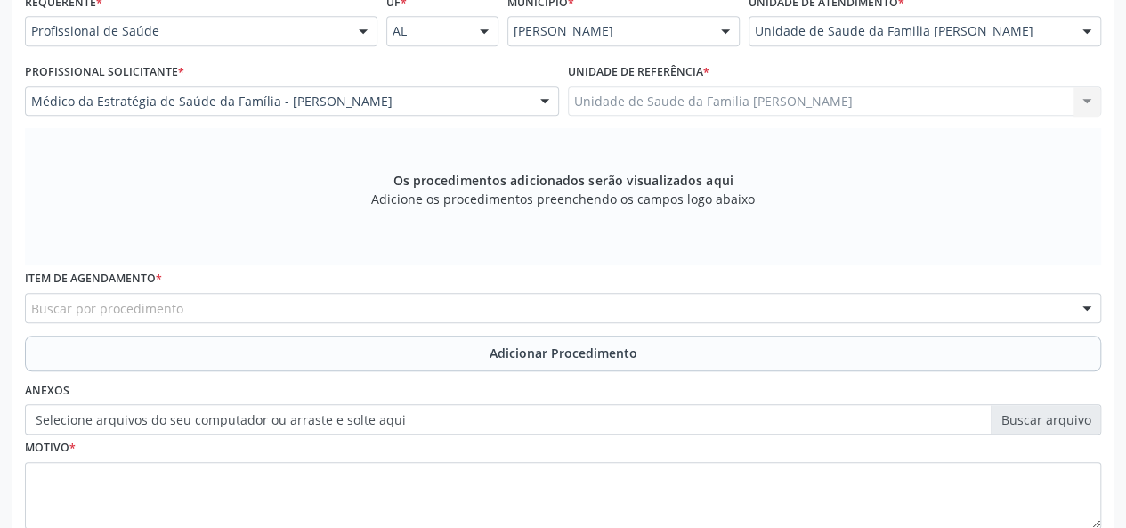
click at [183, 311] on div "Buscar por procedimento" at bounding box center [563, 308] width 1077 height 30
click at [890, 305] on div "Buscar por procedimento" at bounding box center [563, 308] width 1077 height 30
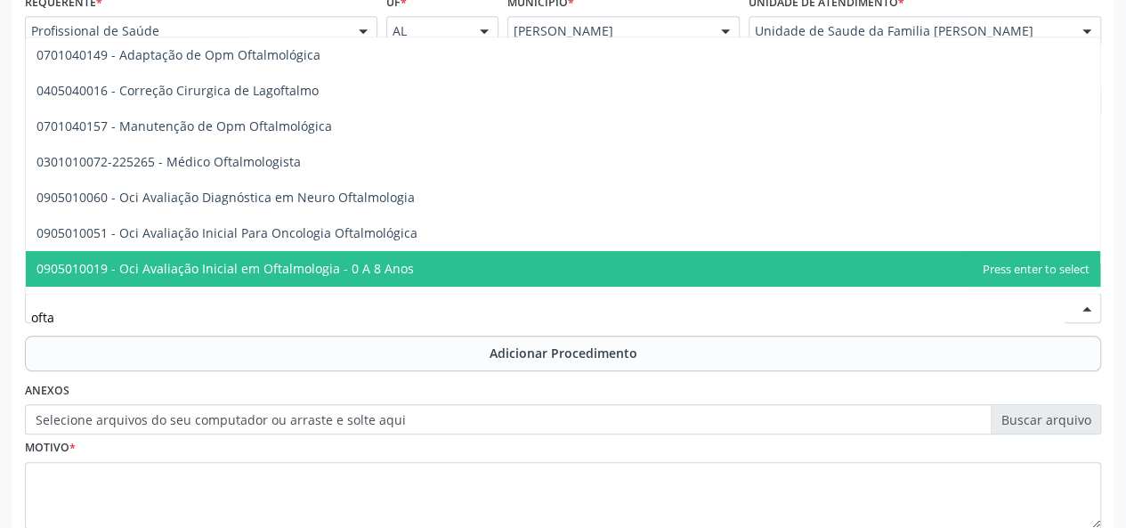
type input "oftal"
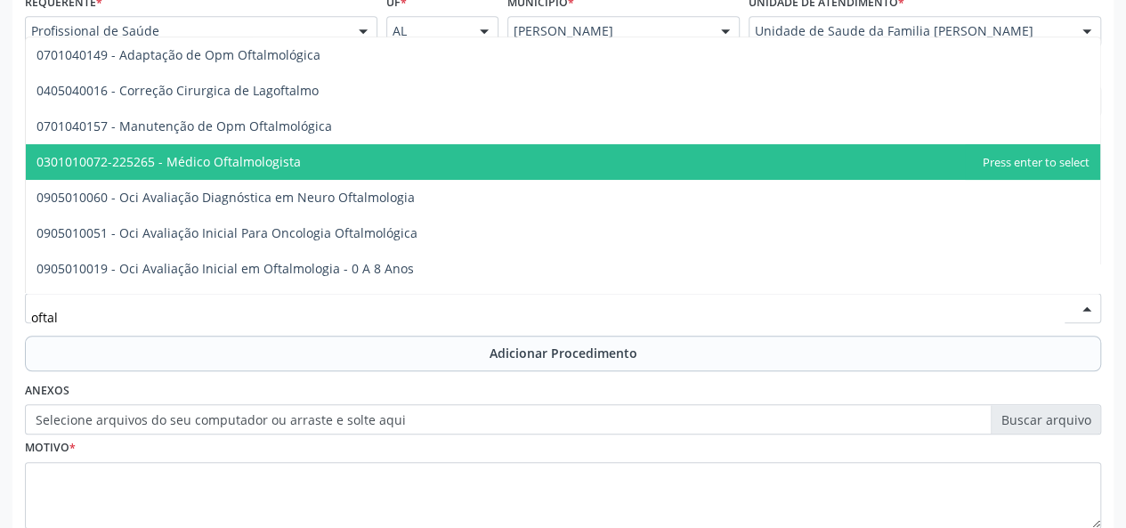
click at [266, 167] on span "0301010072-225265 - Médico Oftalmologista" at bounding box center [169, 161] width 264 height 17
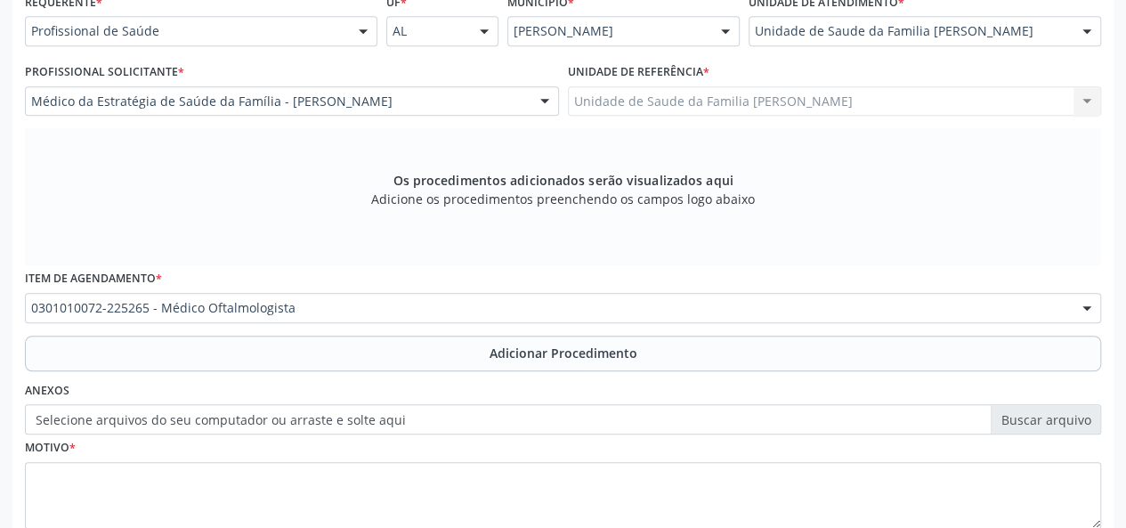
click at [563, 345] on span "Adicionar Procedimento" at bounding box center [564, 353] width 148 height 19
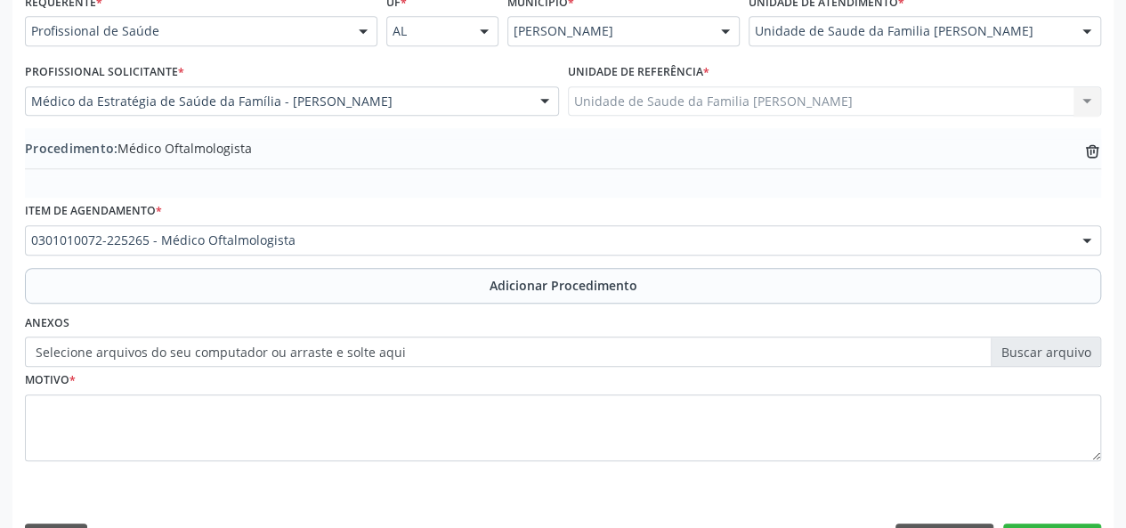
click at [1026, 337] on label "Selecione arquivos do seu computador ou arraste e solte aqui" at bounding box center [563, 352] width 1077 height 30
click at [1026, 337] on input "Selecione arquivos do seu computador ou arraste e solte aqui" at bounding box center [563, 352] width 1077 height 30
click at [1041, 348] on label "Selecione arquivos do seu computador ou arraste e solte aqui" at bounding box center [563, 352] width 1077 height 30
click at [1041, 348] on input "Selecione arquivos do seu computador ou arraste e solte aqui" at bounding box center [563, 352] width 1077 height 30
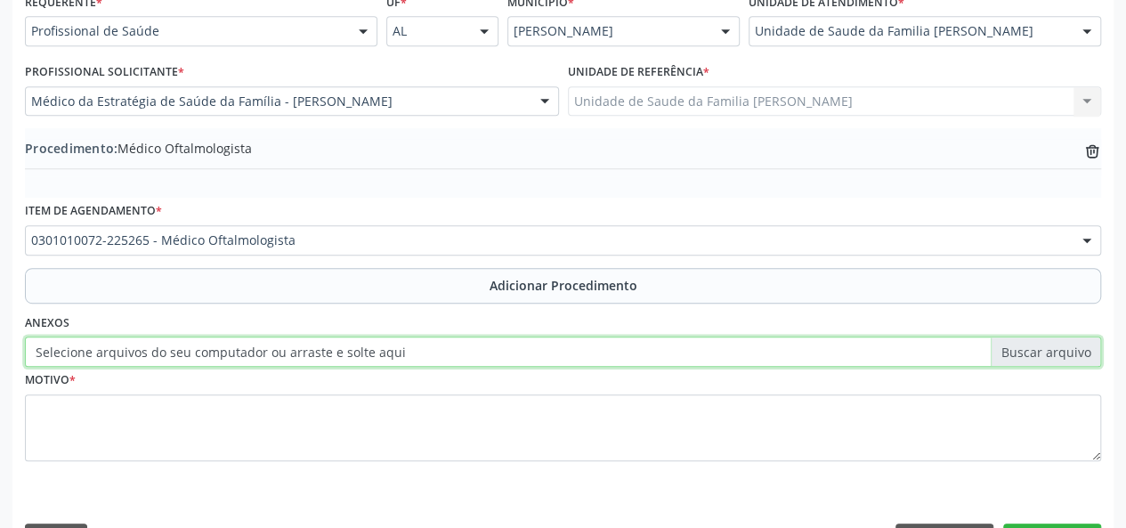
type input "C:\fakepath\simiao.jpg"
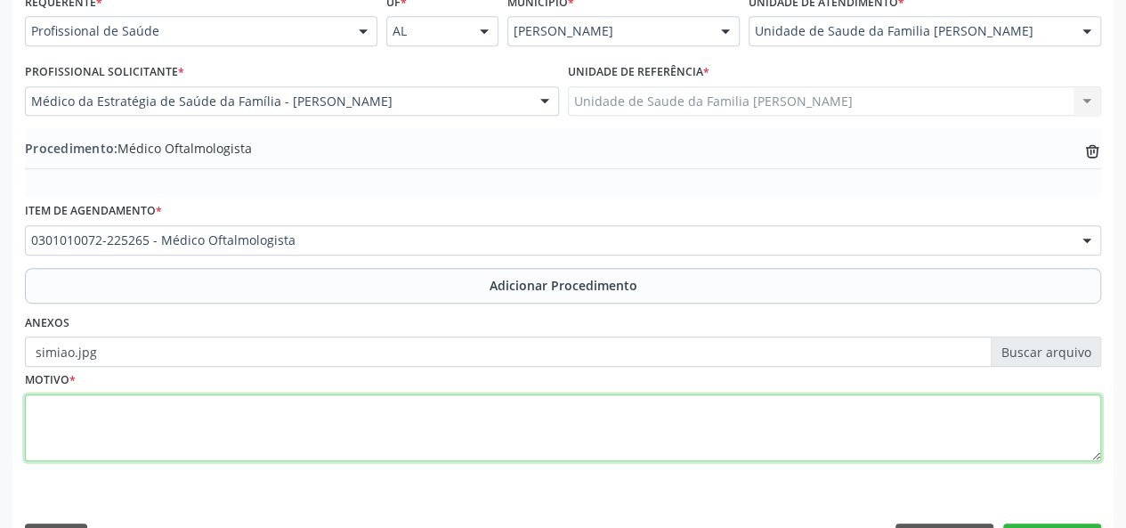
click at [73, 411] on textarea at bounding box center [563, 428] width 1077 height 68
click at [203, 407] on textarea "diminuicao da acuidade visulal" at bounding box center [563, 428] width 1077 height 68
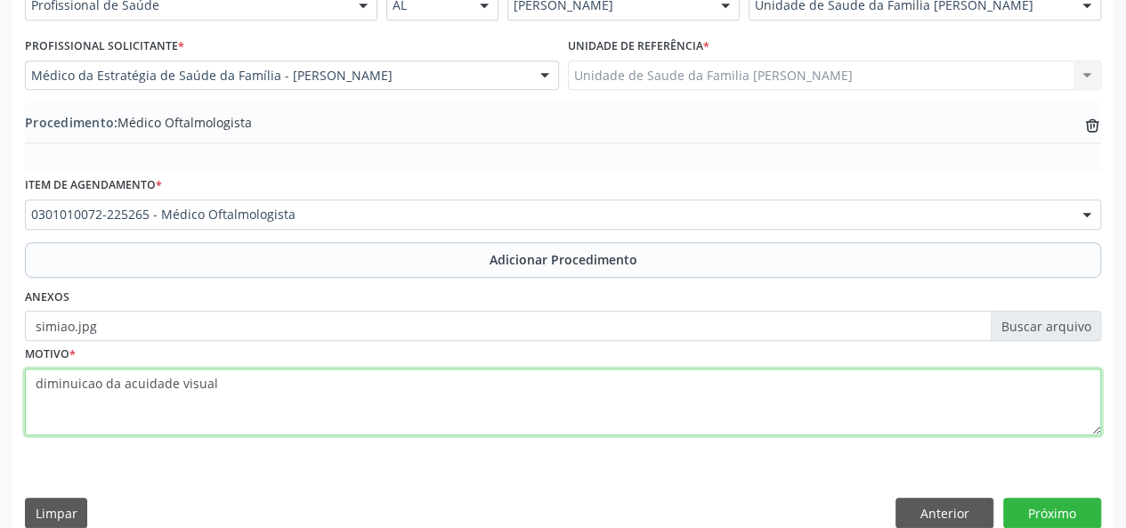
scroll to position [472, 0]
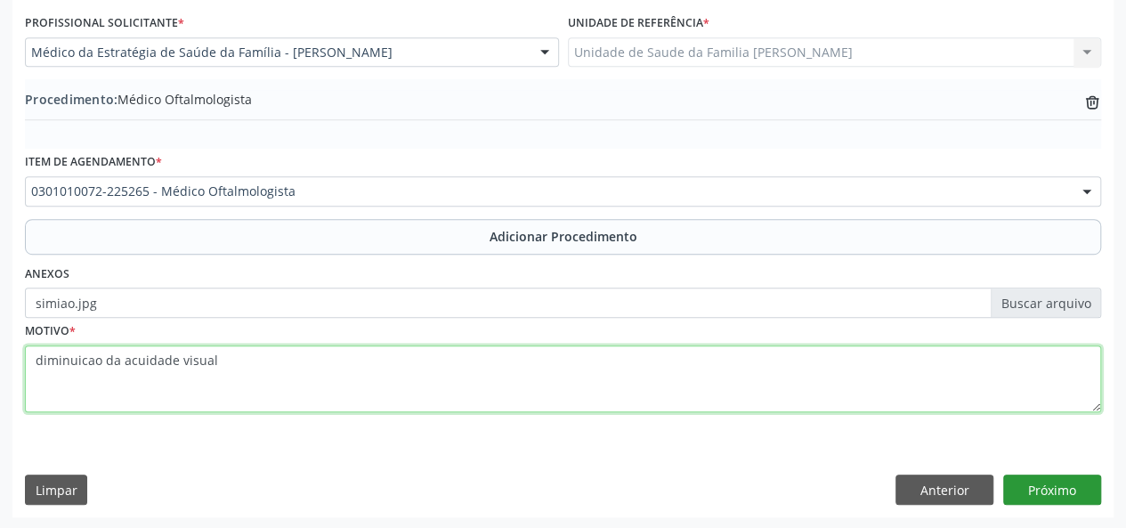
type textarea "diminuicao da acuidade visual"
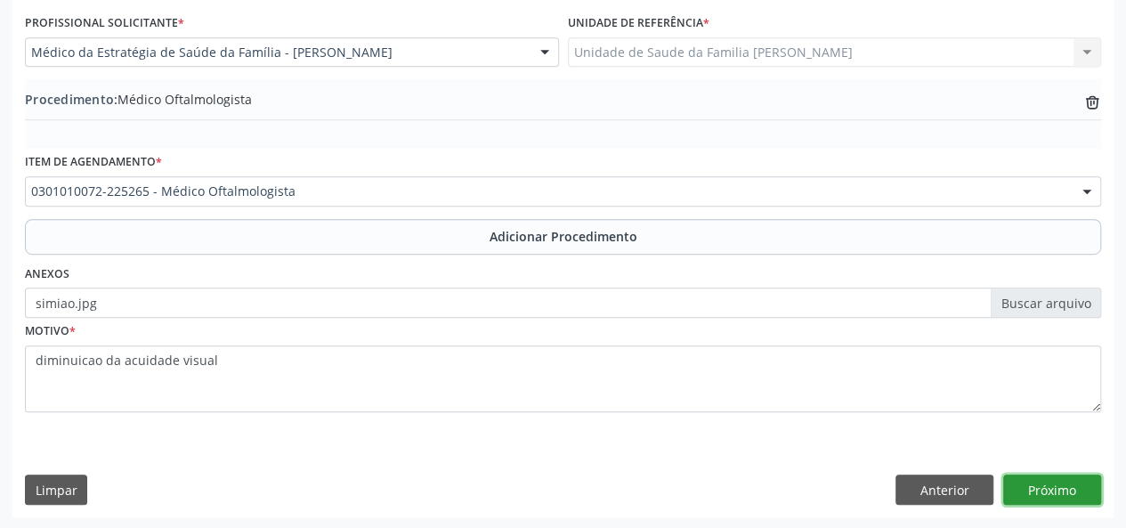
click at [1044, 482] on button "Próximo" at bounding box center [1053, 490] width 98 height 30
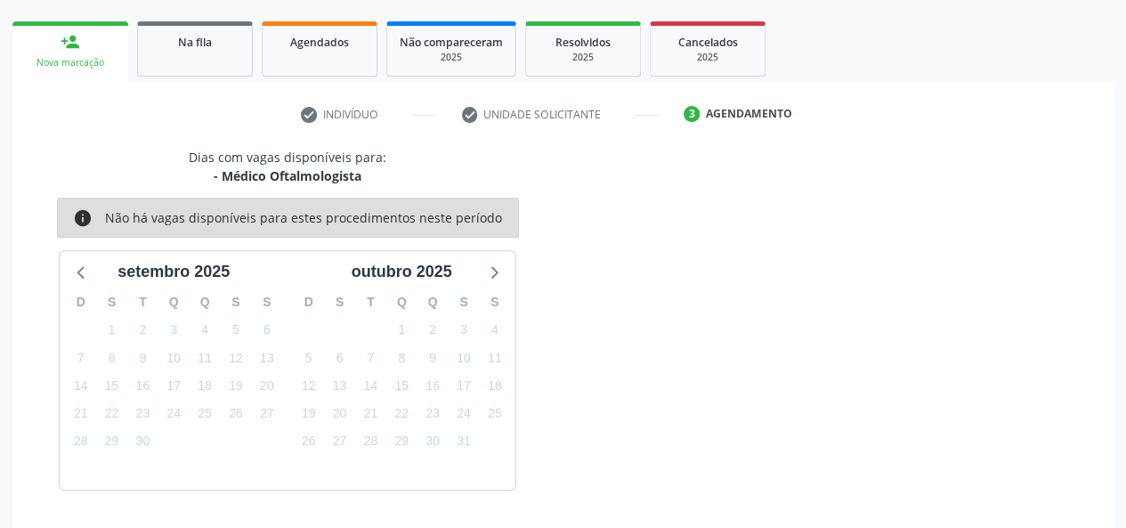
scroll to position [322, 0]
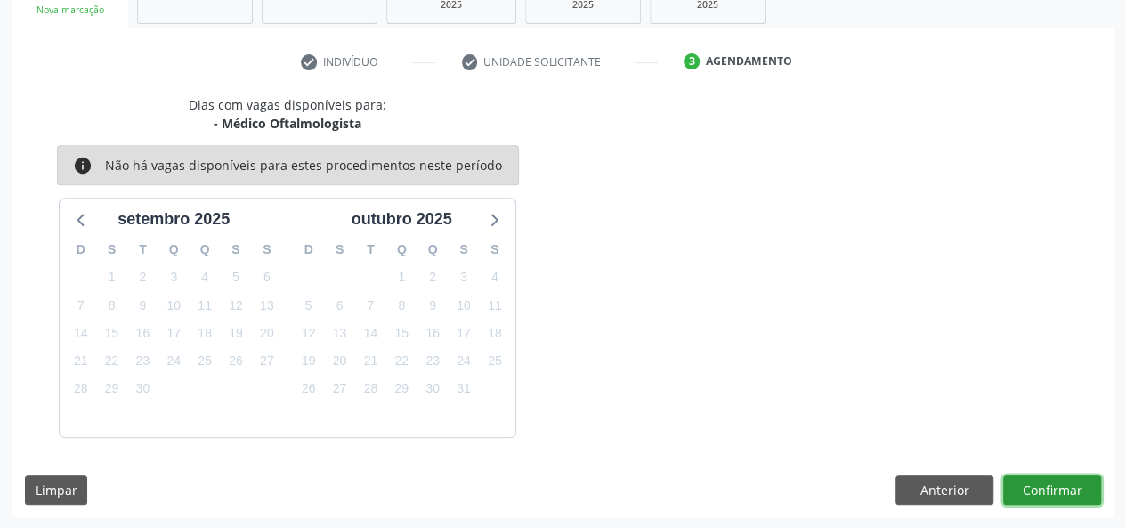
click at [1053, 494] on button "Confirmar" at bounding box center [1053, 491] width 98 height 30
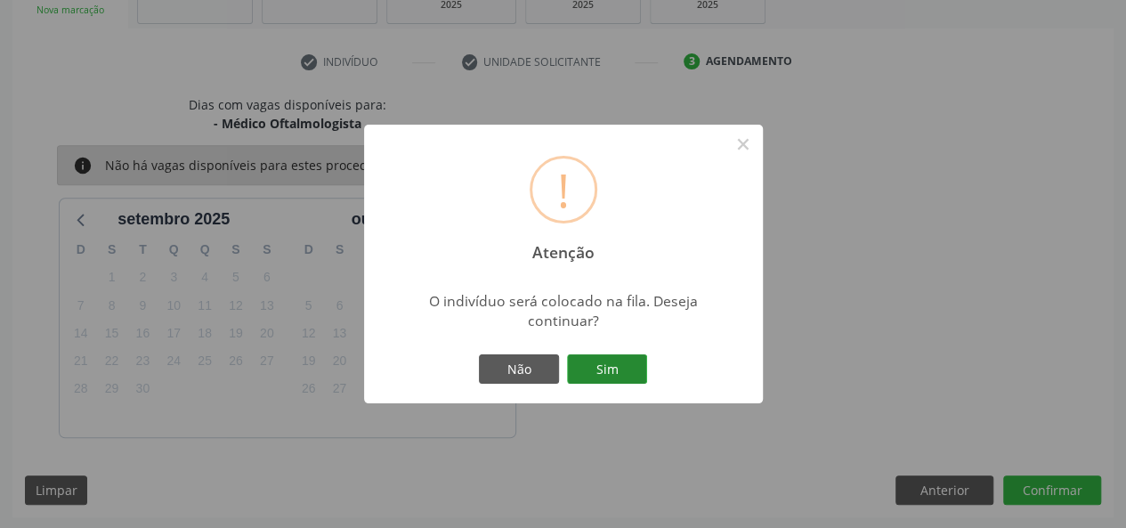
click at [614, 373] on button "Sim" at bounding box center [607, 369] width 80 height 30
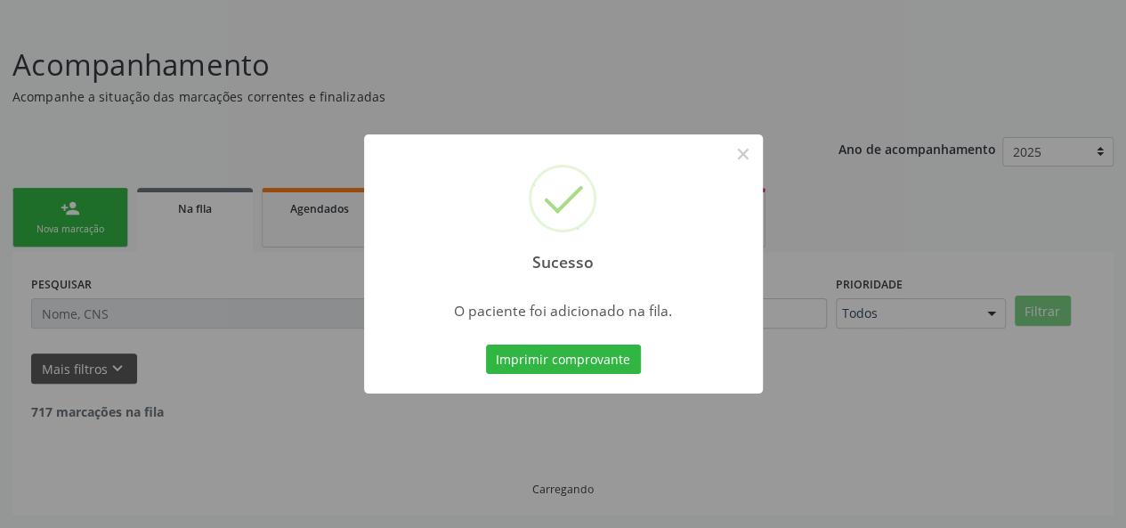
scroll to position [84, 0]
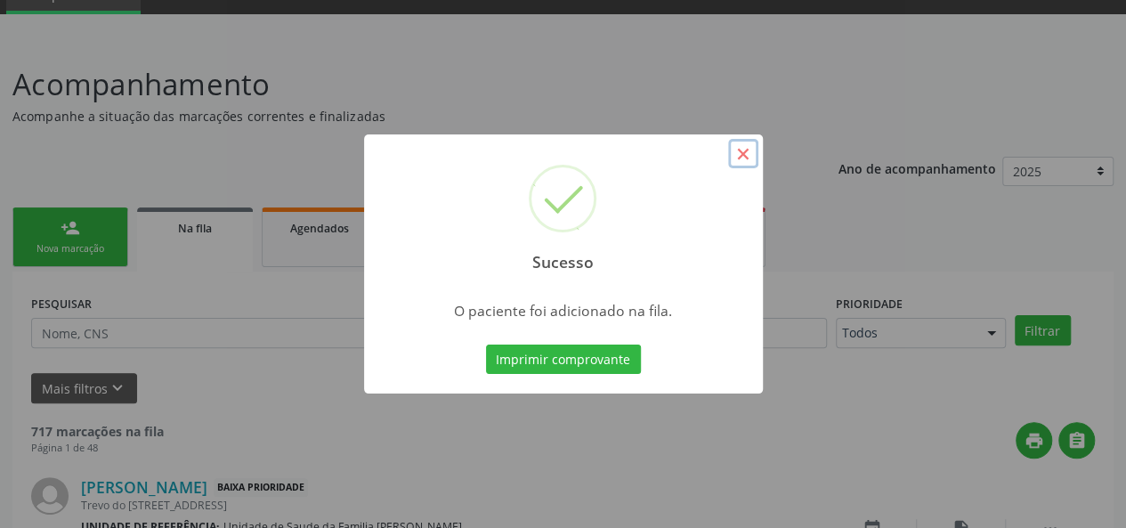
click at [748, 154] on button "×" at bounding box center [743, 154] width 30 height 30
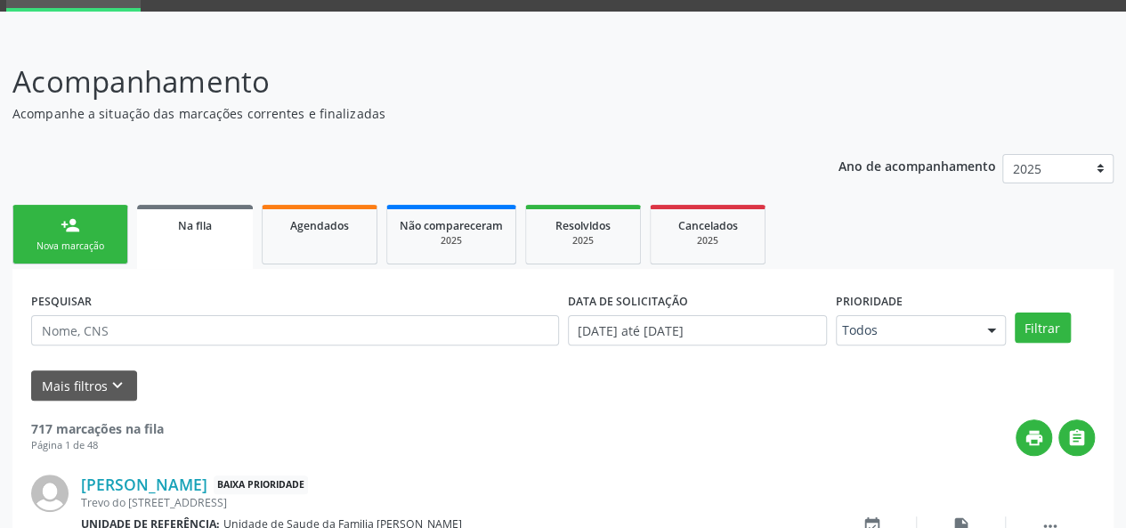
scroll to position [0, 0]
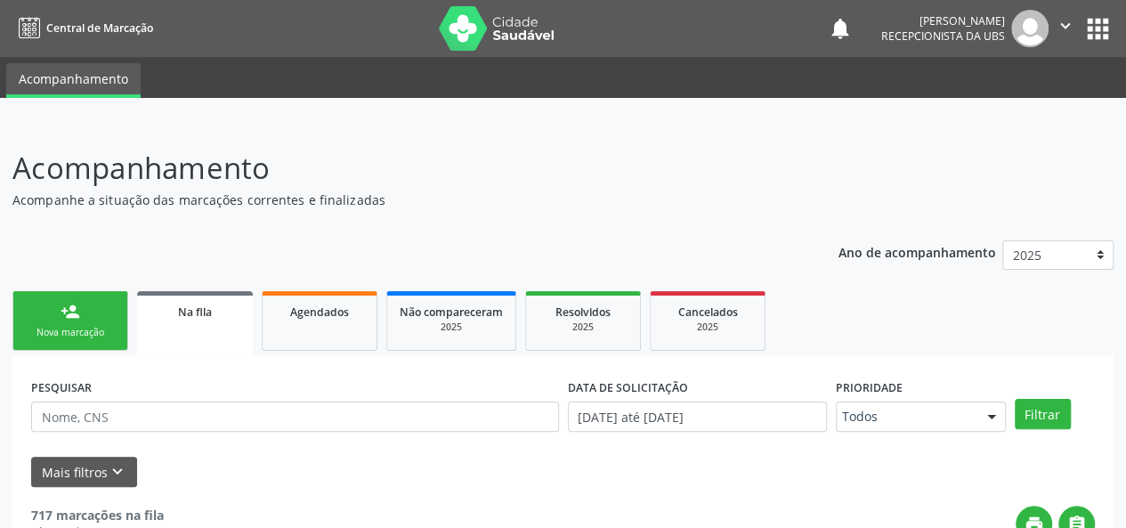
click at [61, 315] on div "person_add" at bounding box center [71, 312] width 20 height 20
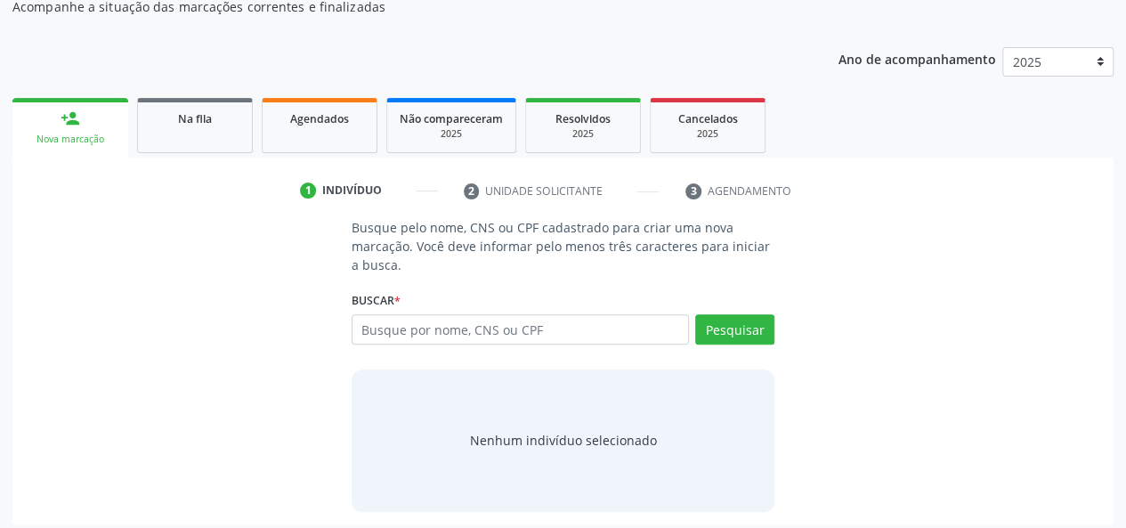
scroll to position [201, 0]
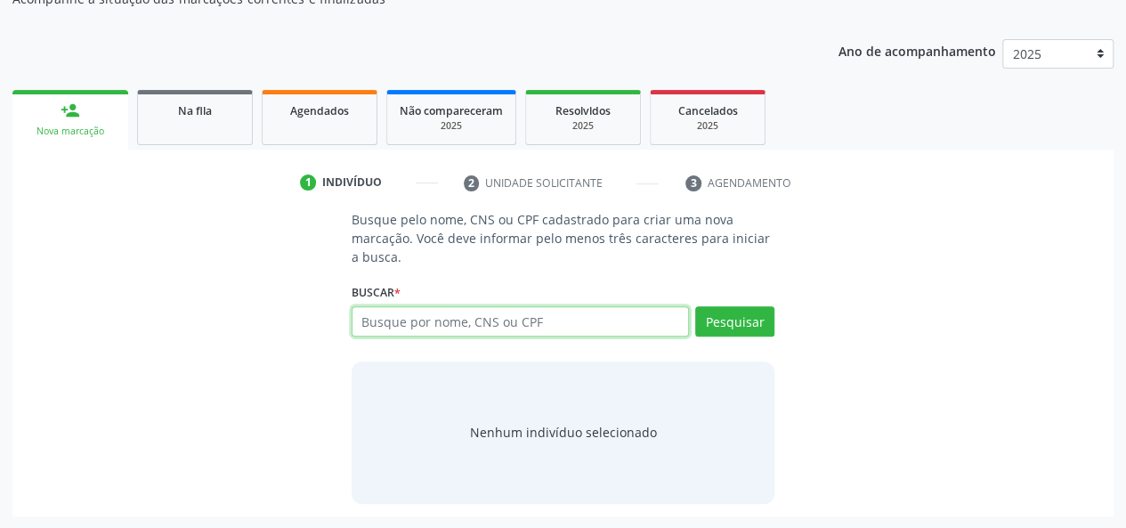
click at [562, 326] on input "text" at bounding box center [521, 321] width 338 height 30
click at [428, 326] on input "text" at bounding box center [521, 321] width 338 height 30
click at [508, 313] on input "text" at bounding box center [521, 321] width 338 height 30
paste input "704203706280987"
type input "704203706280987"
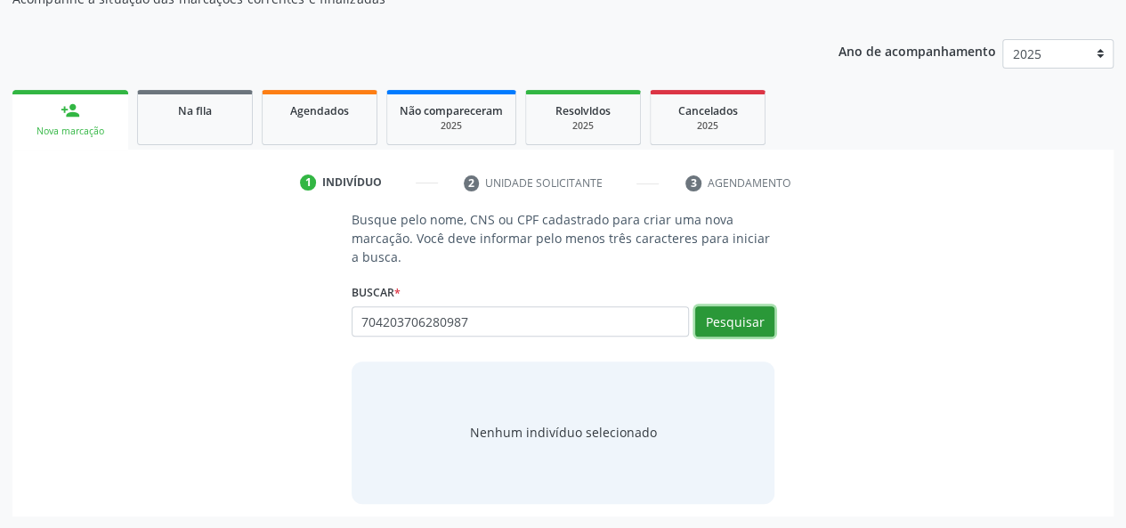
click at [718, 321] on button "Pesquisar" at bounding box center [734, 321] width 79 height 30
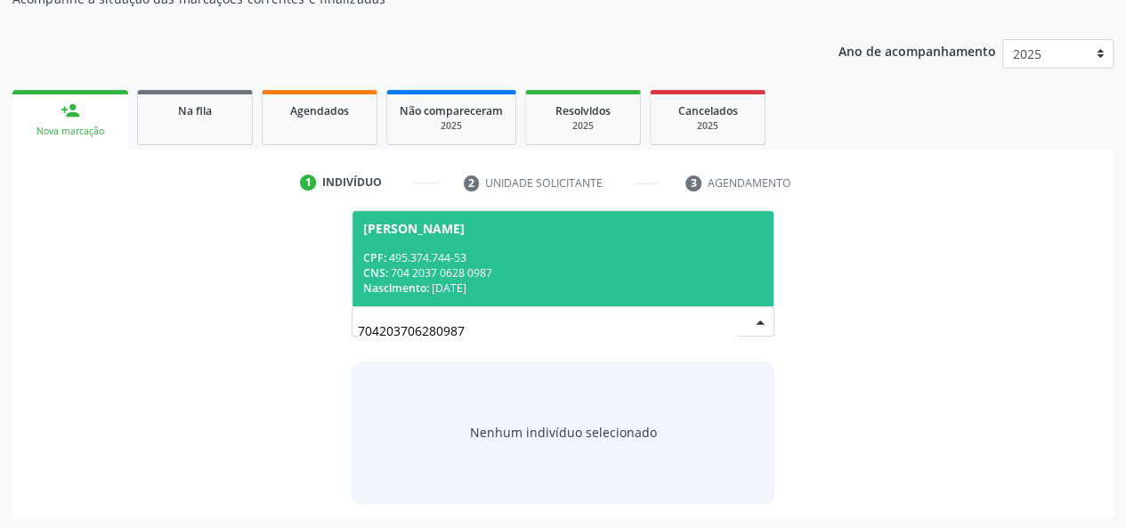
click at [487, 257] on div "CPF: 495.374.744-53" at bounding box center [563, 257] width 401 height 15
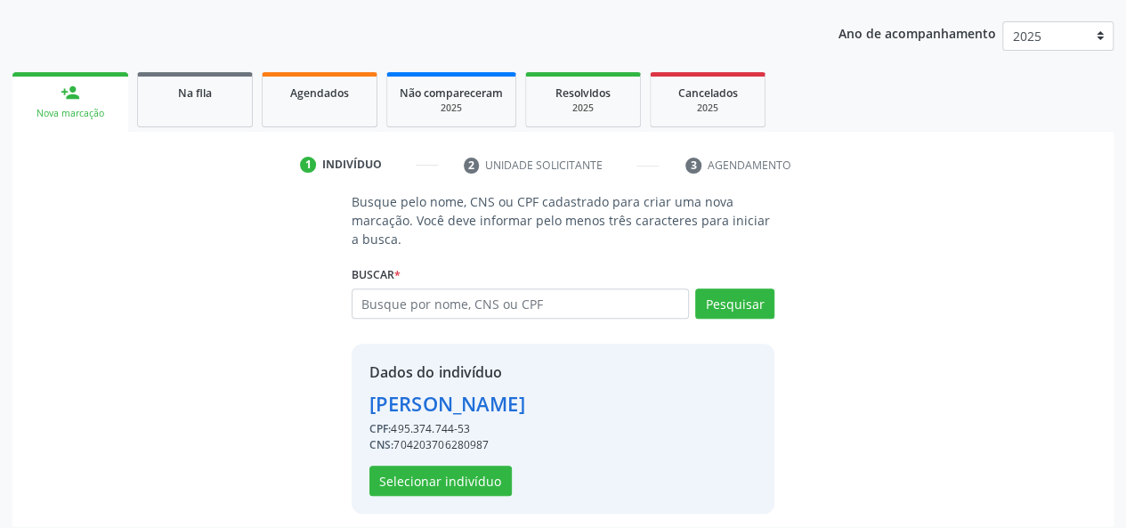
scroll to position [228, 0]
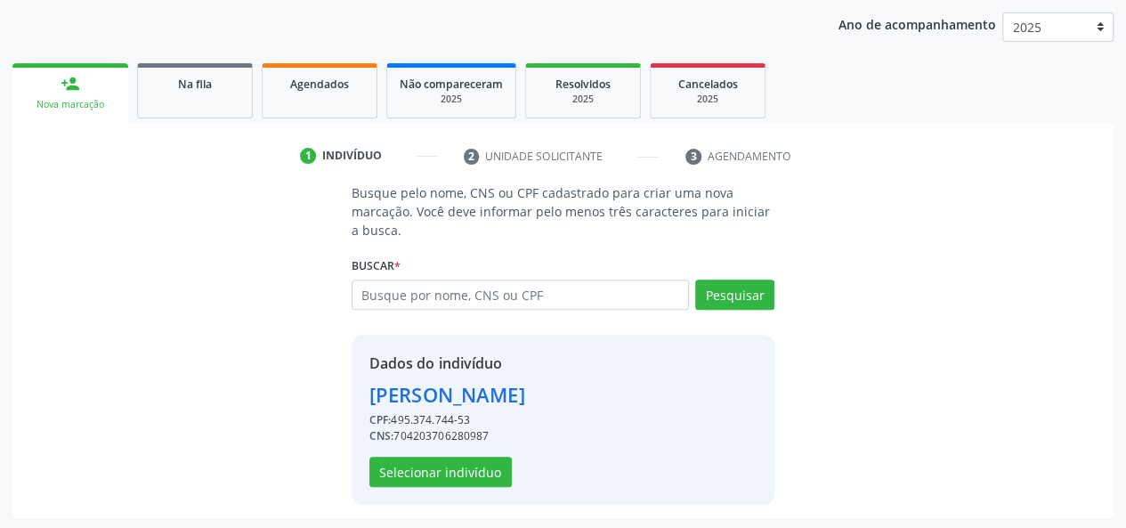
click at [492, 485] on div "Dados do indivíduo Antonia Simião dos Santos CPF: 495.374.744-53 CNS: 704203706…" at bounding box center [564, 420] width 424 height 170
click at [492, 473] on button "Selecionar indivíduo" at bounding box center [441, 472] width 142 height 30
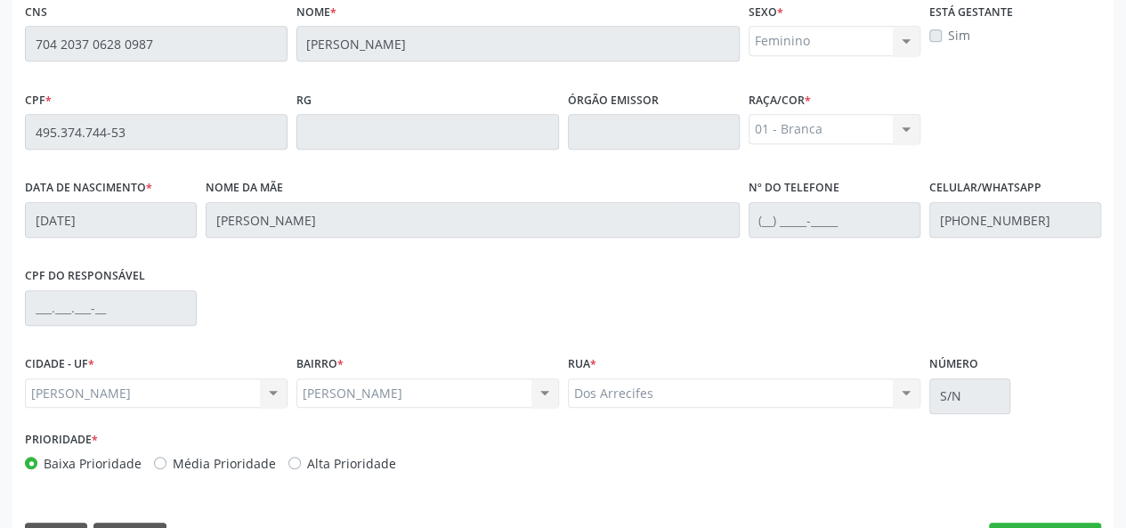
scroll to position [512, 0]
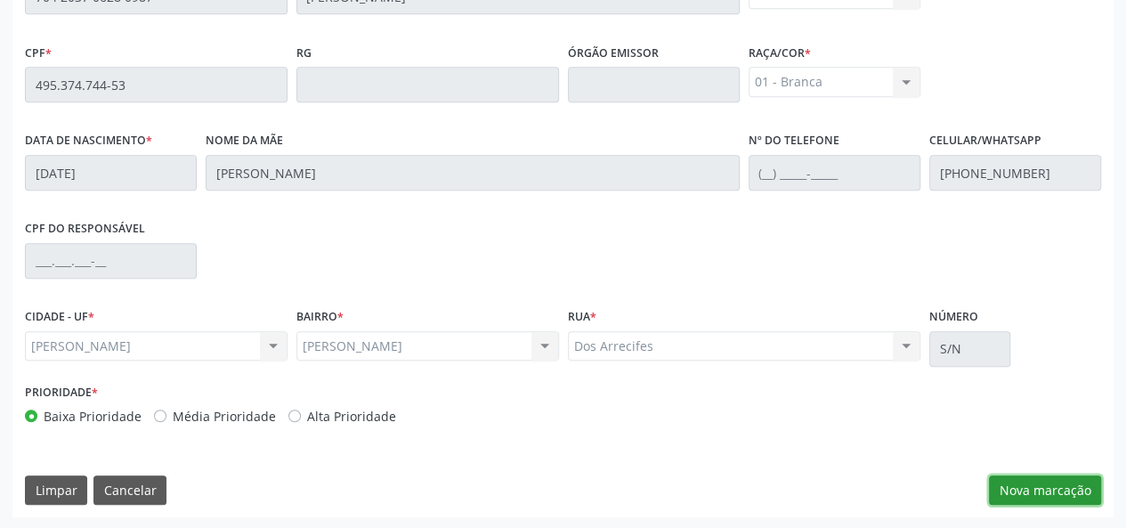
click at [1033, 492] on button "Nova marcação" at bounding box center [1045, 491] width 112 height 30
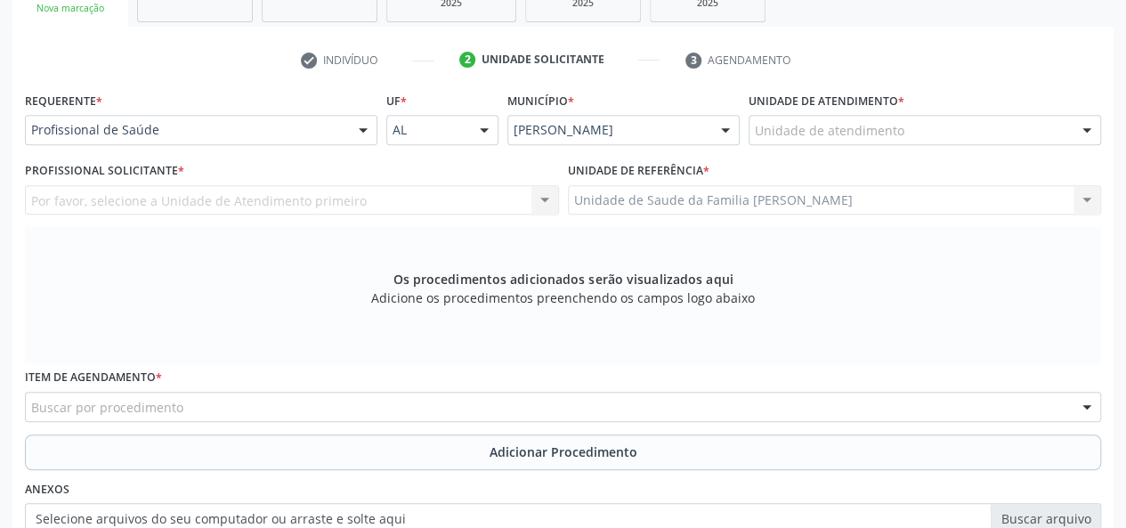
scroll to position [245, 0]
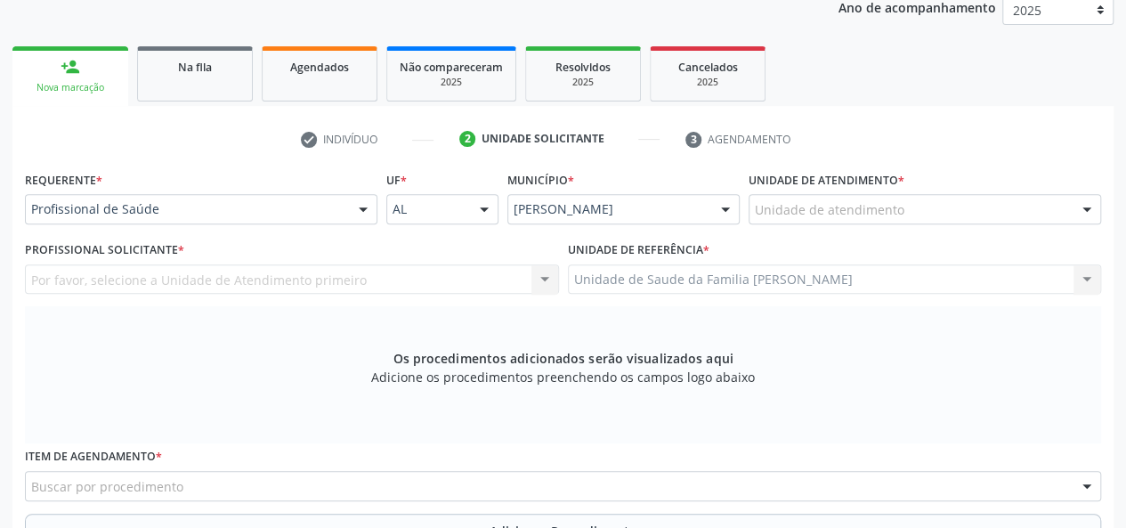
click at [810, 192] on label "Unidade de atendimento *" at bounding box center [827, 181] width 156 height 28
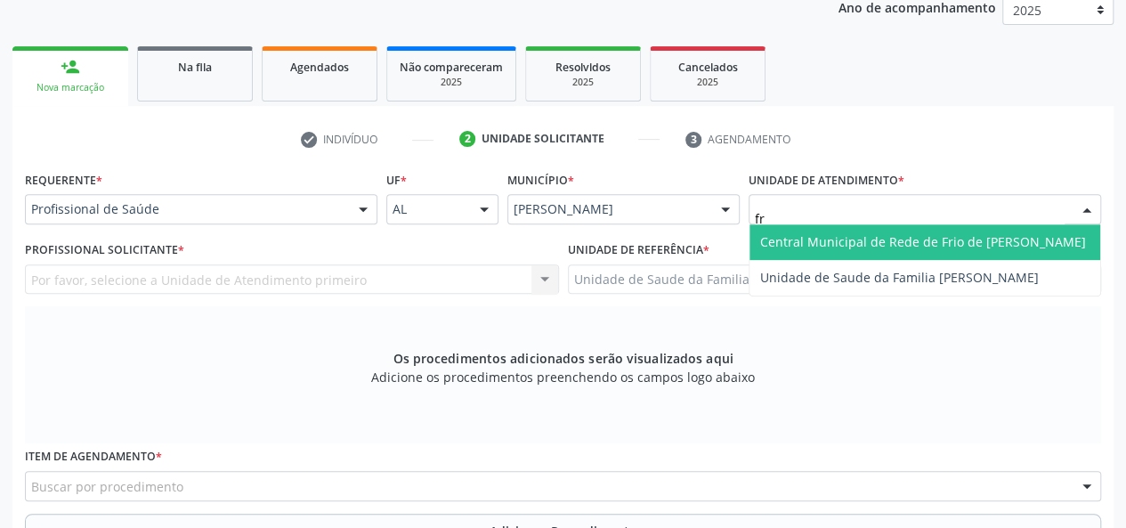
type input "fra"
click at [824, 229] on span "Unidade de Saude da Familia [PERSON_NAME]" at bounding box center [925, 242] width 351 height 36
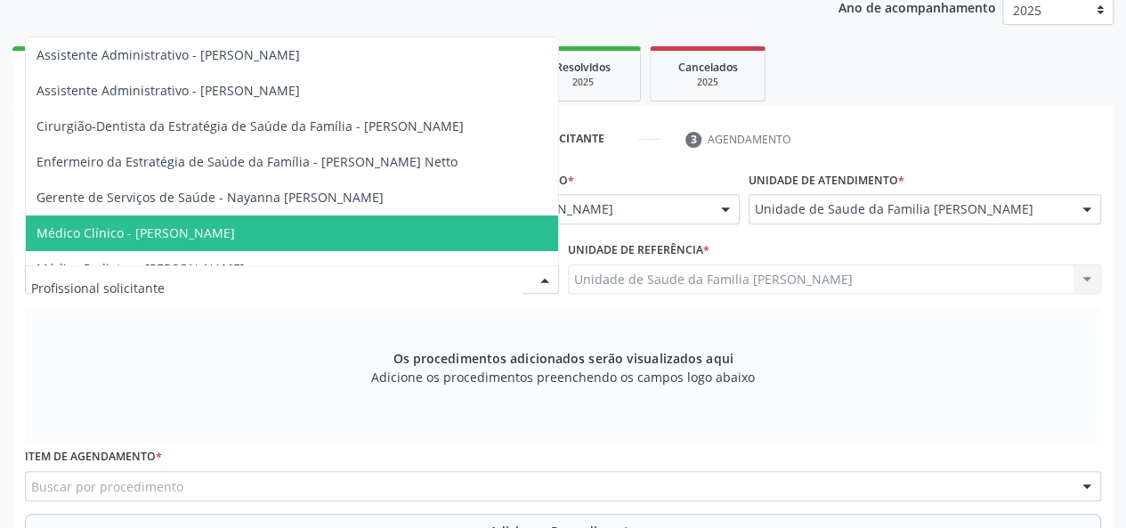
scroll to position [89, 0]
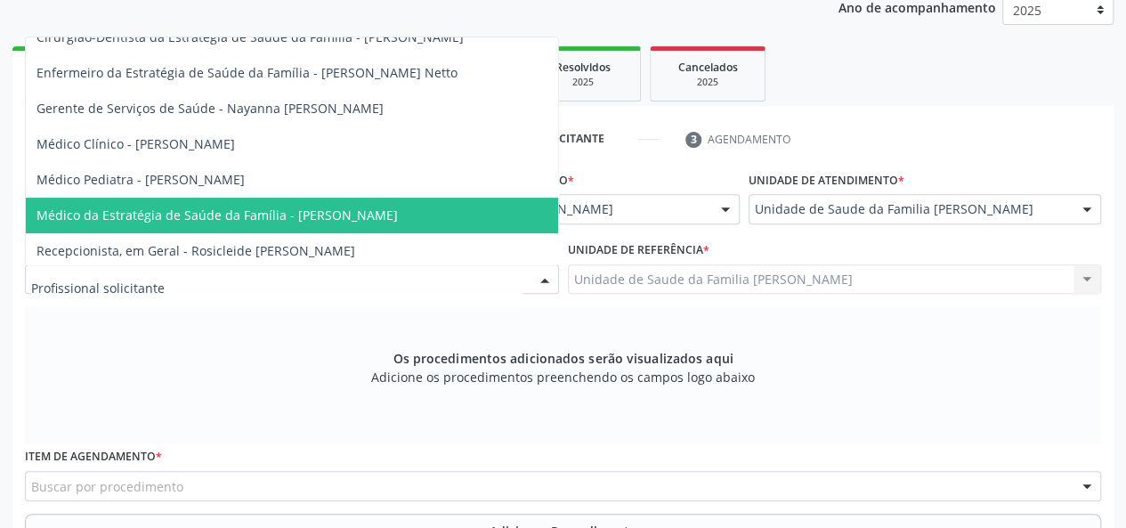
click at [224, 215] on span "Médico da Estratégia de Saúde da Família - [PERSON_NAME]" at bounding box center [218, 215] width 362 height 17
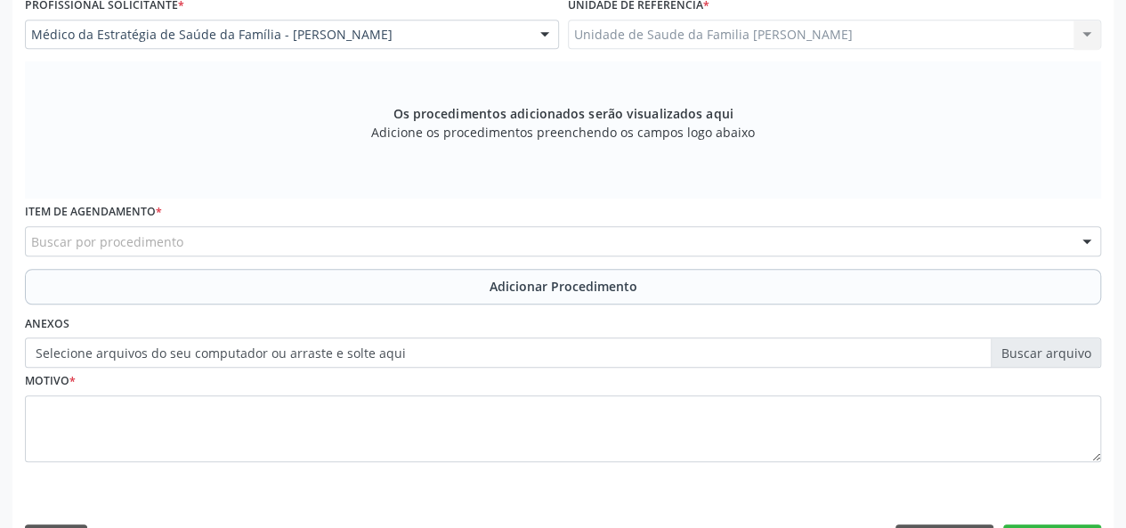
scroll to position [512, 0]
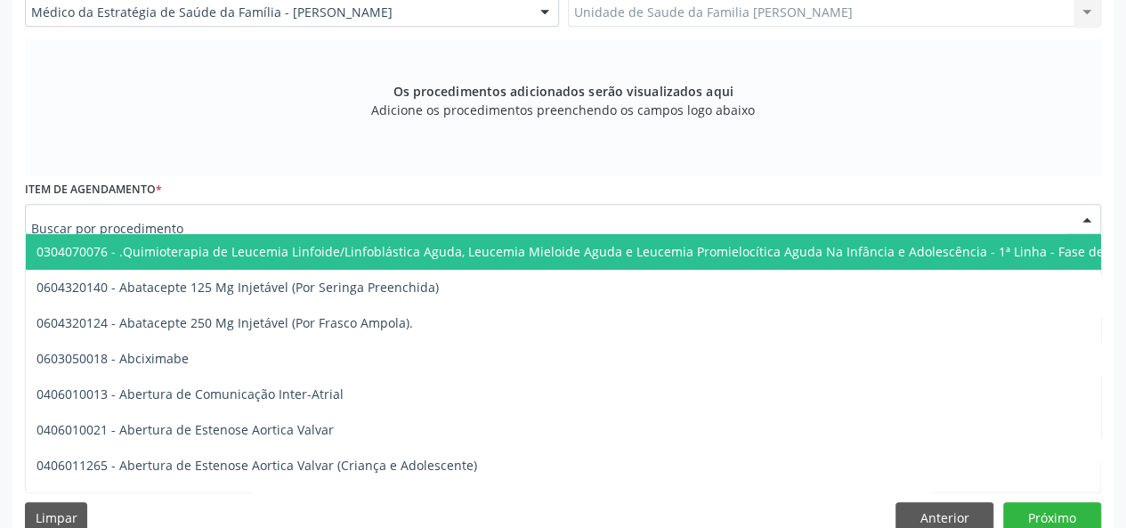
click at [267, 211] on div at bounding box center [563, 219] width 1077 height 30
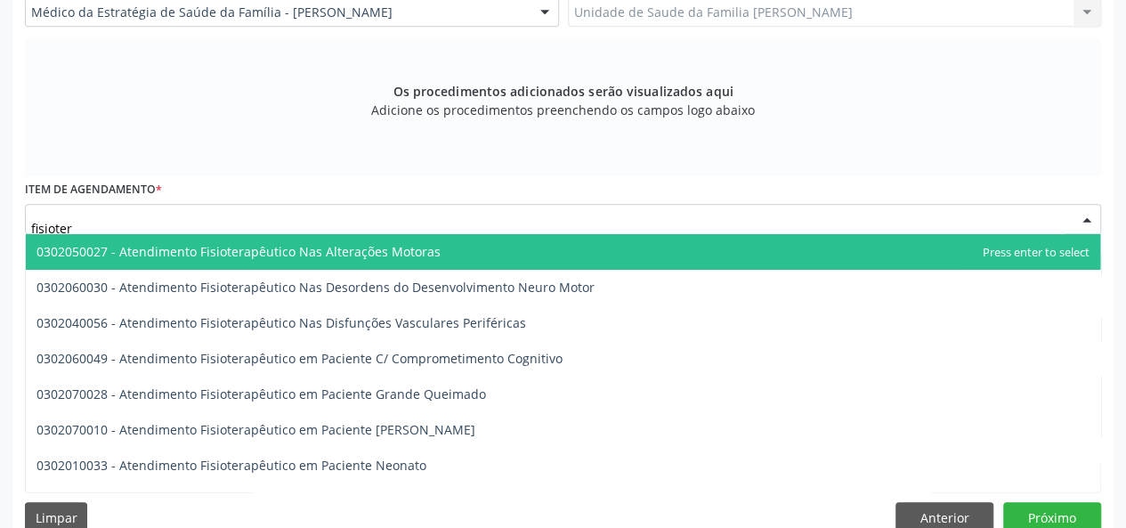
type input "fisiotera"
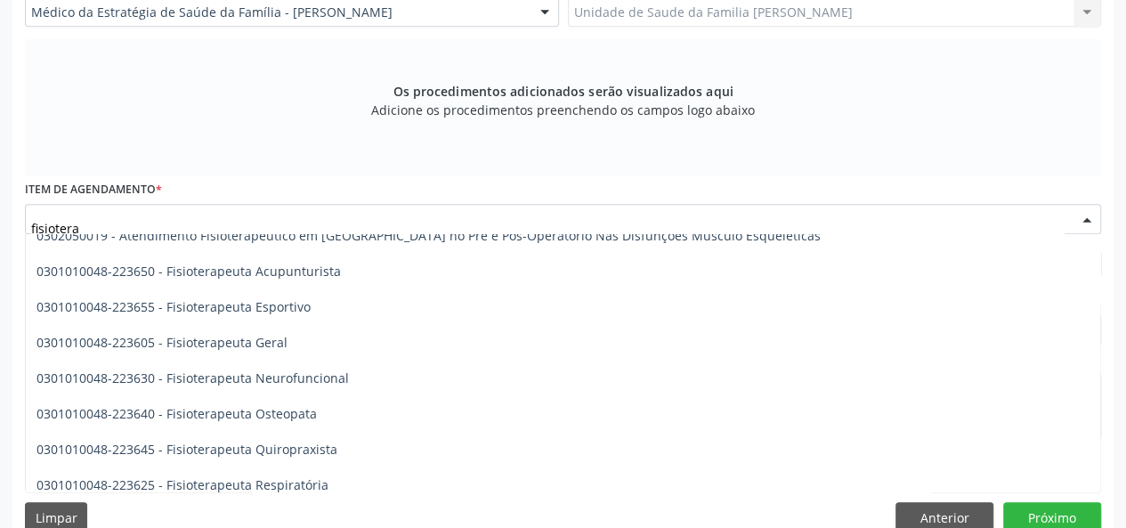
scroll to position [890, 0]
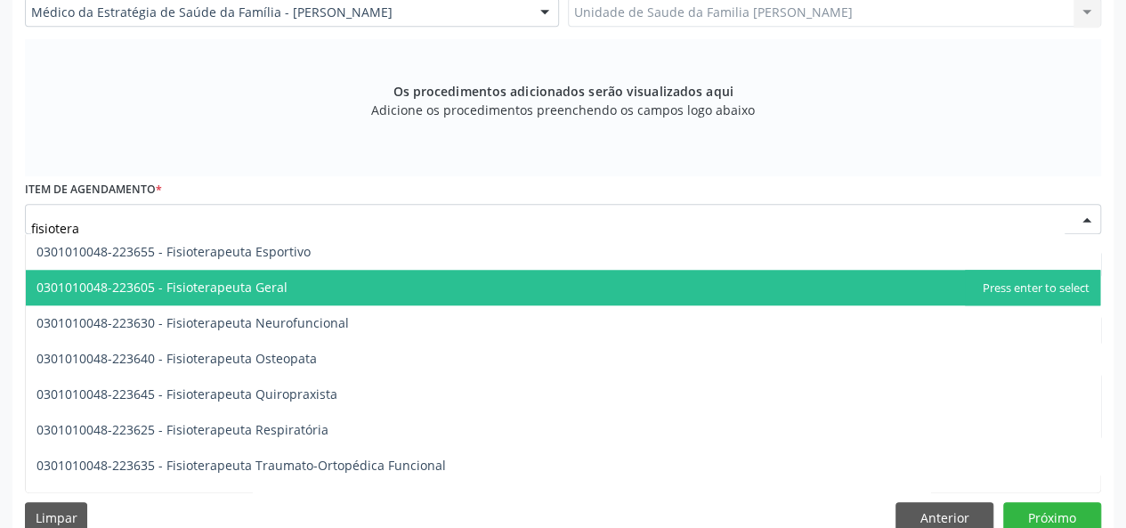
click at [371, 285] on span "0301010048-223605 - Fisioterapeuta Geral" at bounding box center [563, 288] width 1075 height 36
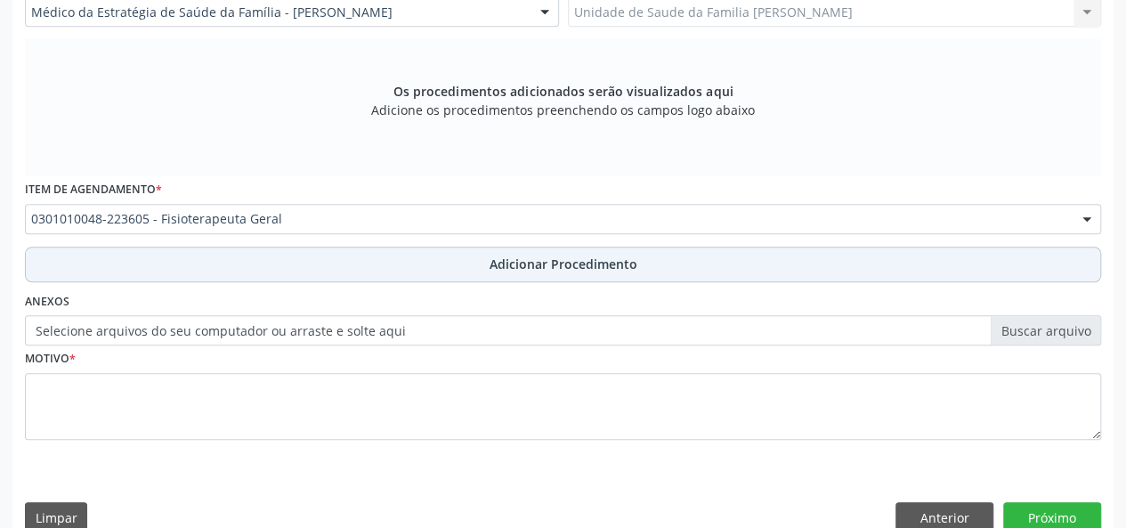
click at [529, 270] on span "Adicionar Procedimento" at bounding box center [564, 264] width 148 height 19
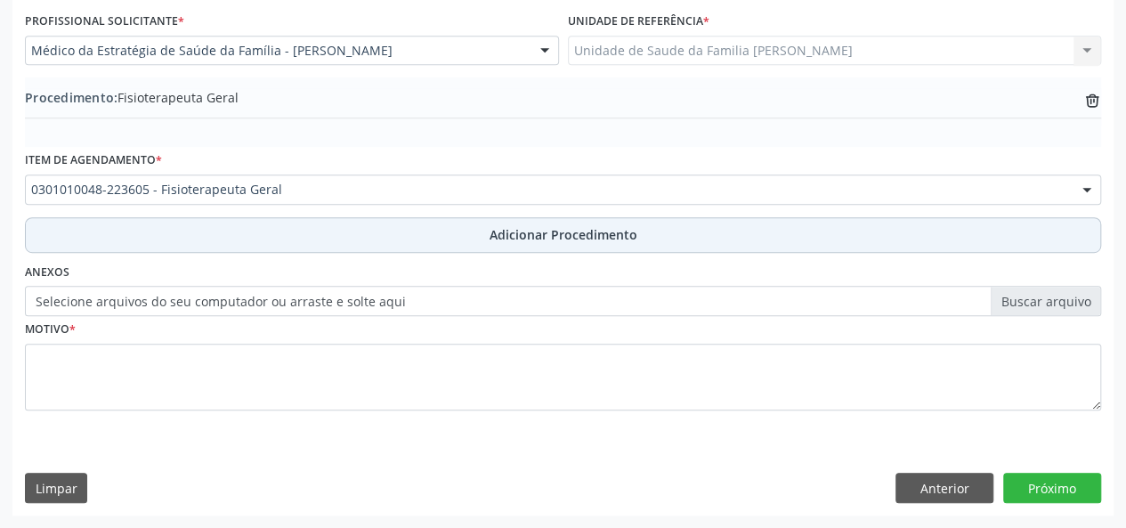
scroll to position [472, 0]
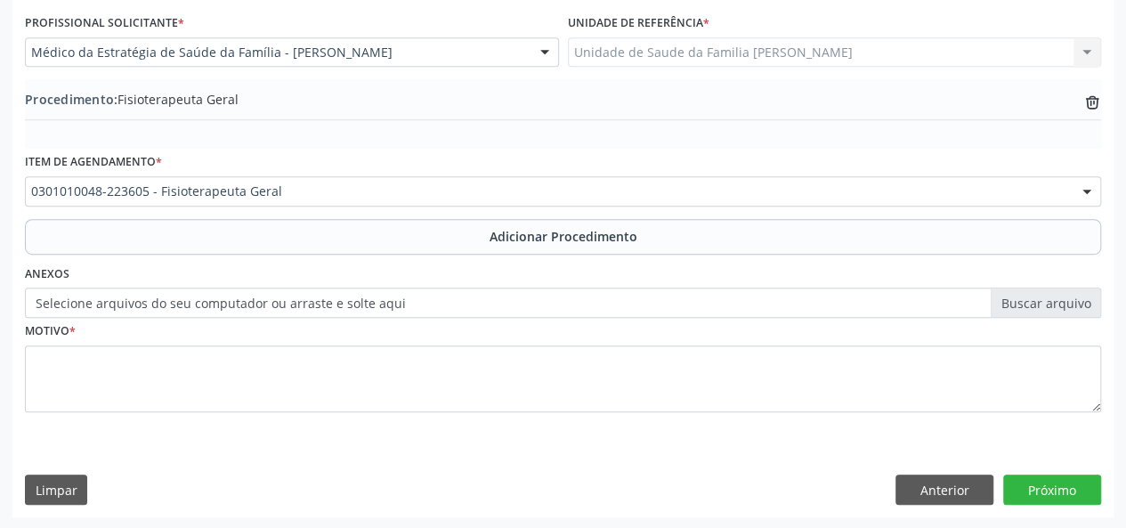
click at [52, 305] on label "Selecione arquivos do seu computador ou arraste e solte aqui" at bounding box center [563, 303] width 1077 height 30
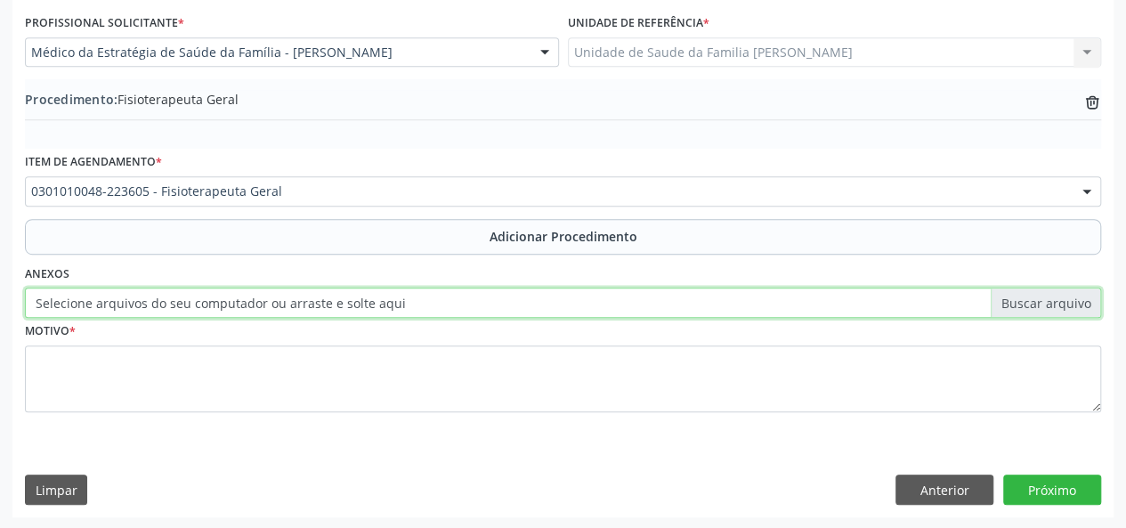
click at [52, 305] on input "Selecione arquivos do seu computador ou arraste e solte aqui" at bounding box center [563, 303] width 1077 height 30
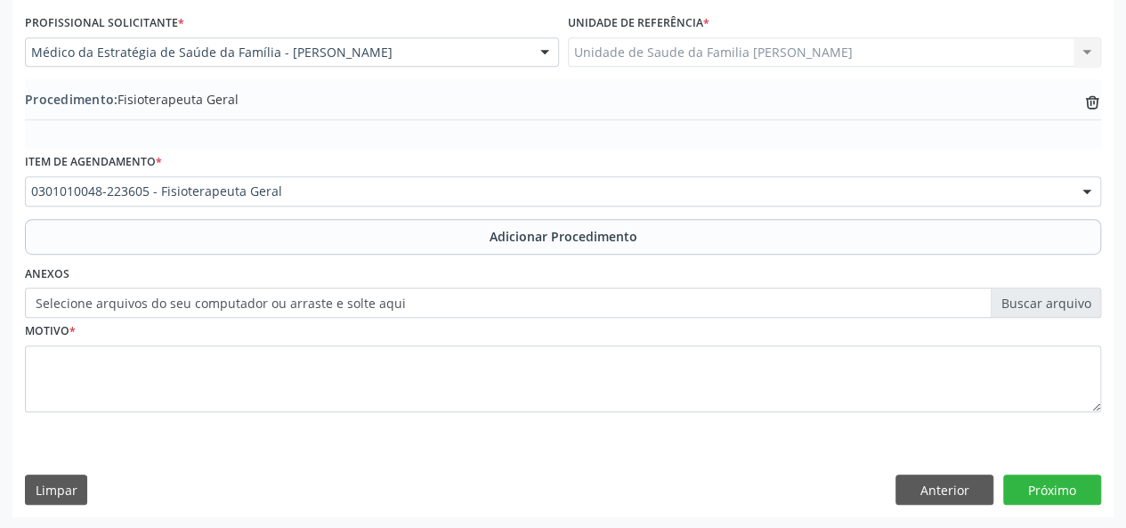
click at [1031, 298] on label "Selecione arquivos do seu computador ou arraste e solte aqui" at bounding box center [563, 303] width 1077 height 30
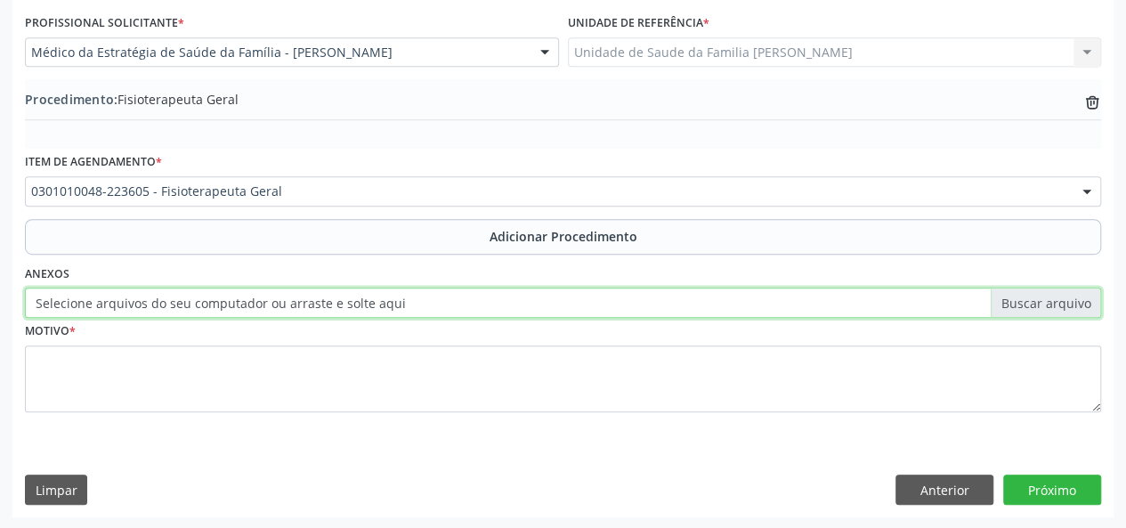
click at [1031, 298] on input "Selecione arquivos do seu computador ou arraste e solte aqui" at bounding box center [563, 303] width 1077 height 30
type input "C:\fakepath\simiao.jpg"
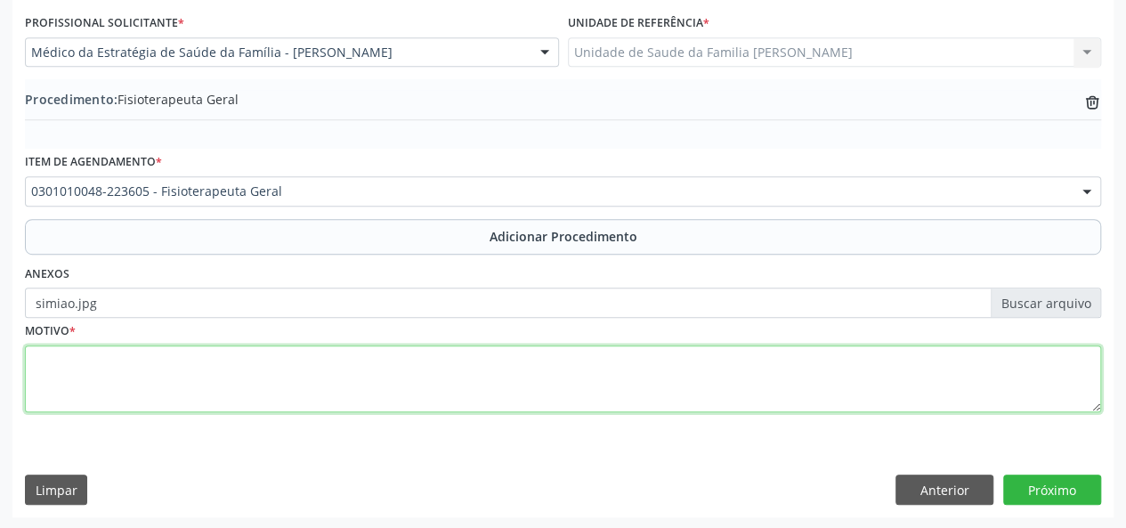
click at [32, 352] on textarea at bounding box center [563, 379] width 1077 height 68
type textarea "Dor poliarticular cronica"
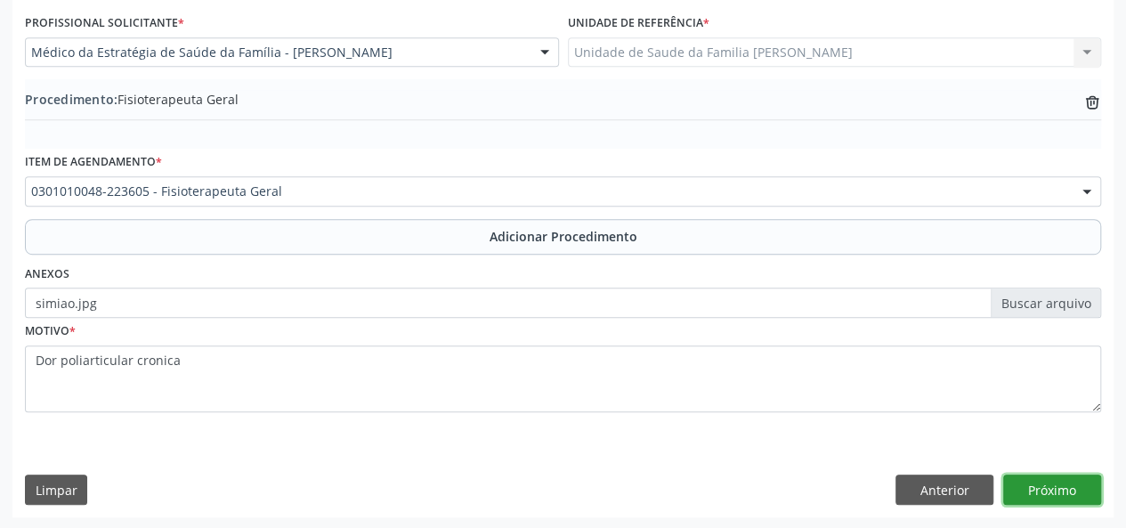
click at [1092, 498] on button "Próximo" at bounding box center [1053, 490] width 98 height 30
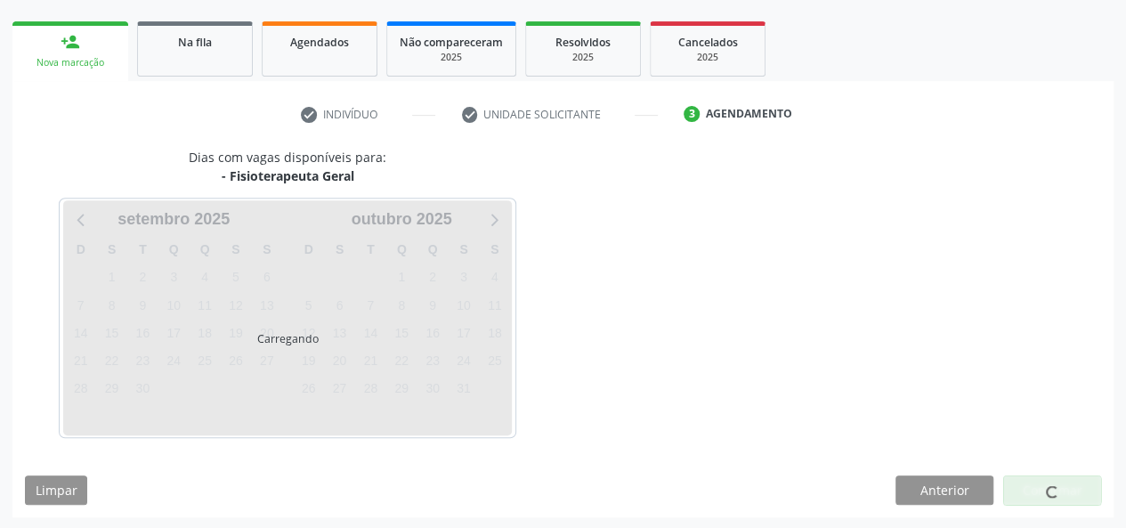
scroll to position [322, 0]
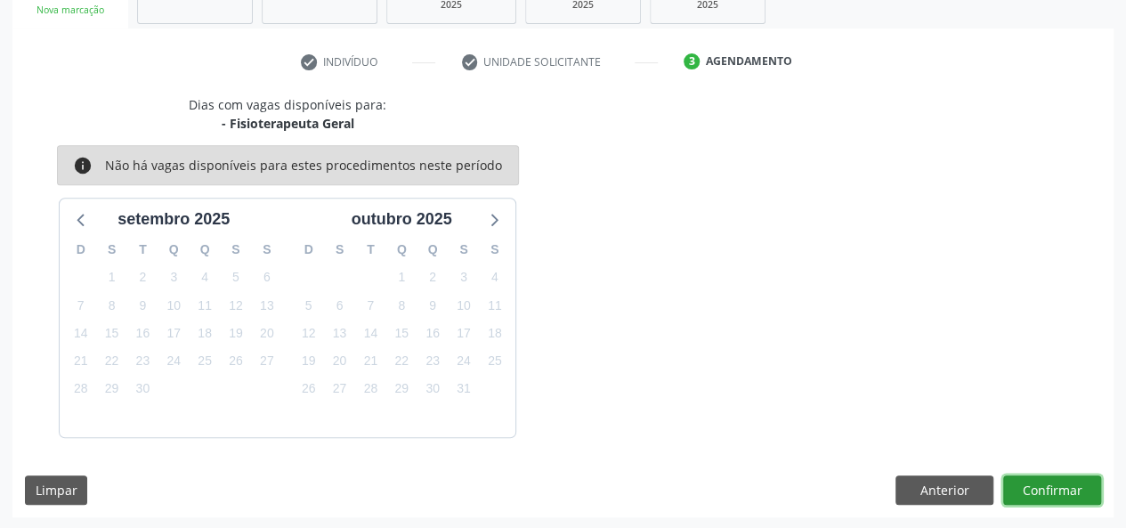
click at [1044, 484] on button "Confirmar" at bounding box center [1053, 491] width 98 height 30
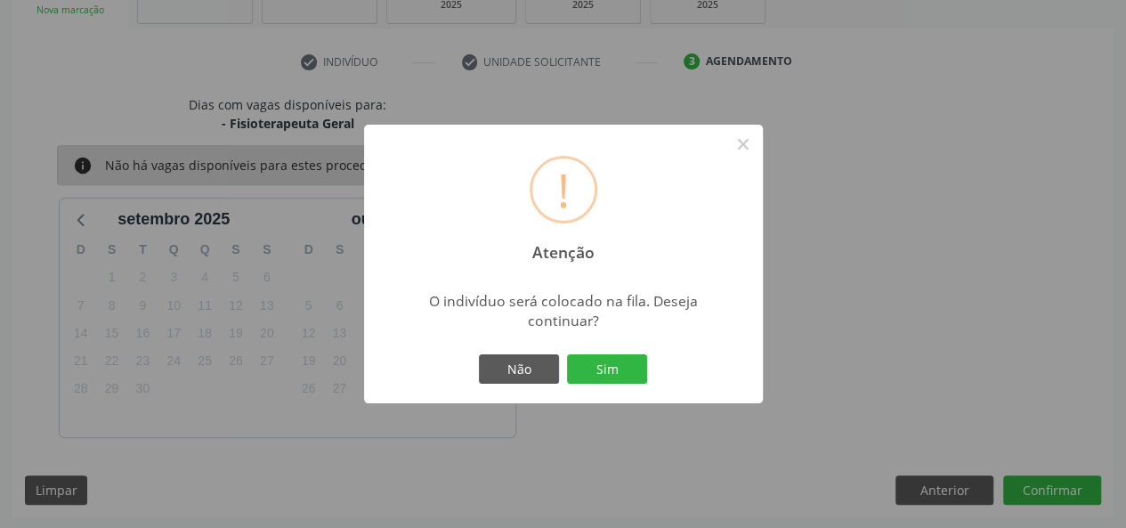
drag, startPoint x: 589, startPoint y: 354, endPoint x: 589, endPoint y: 363, distance: 8.9
click at [589, 355] on button "Sim" at bounding box center [607, 369] width 80 height 30
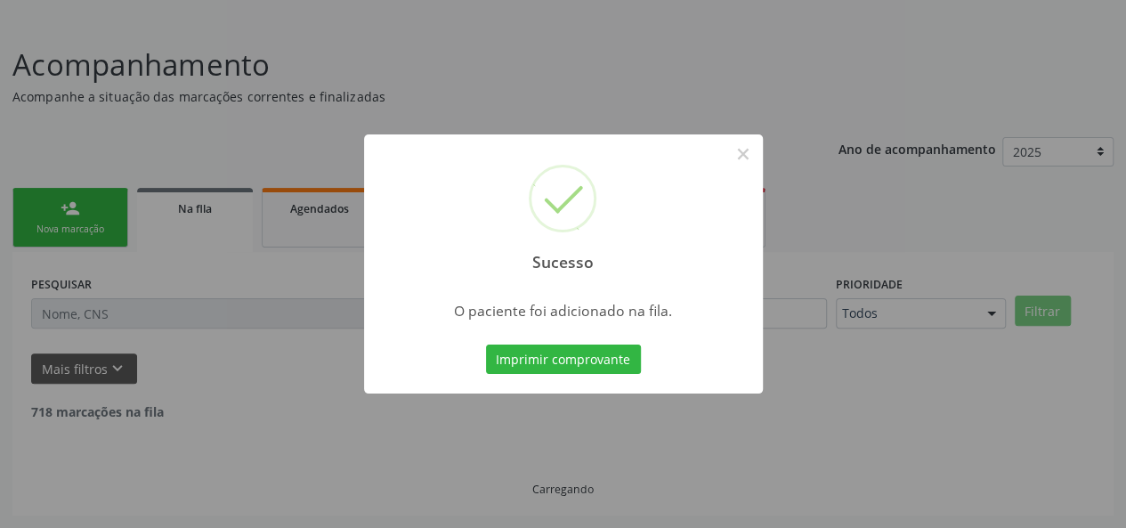
scroll to position [84, 0]
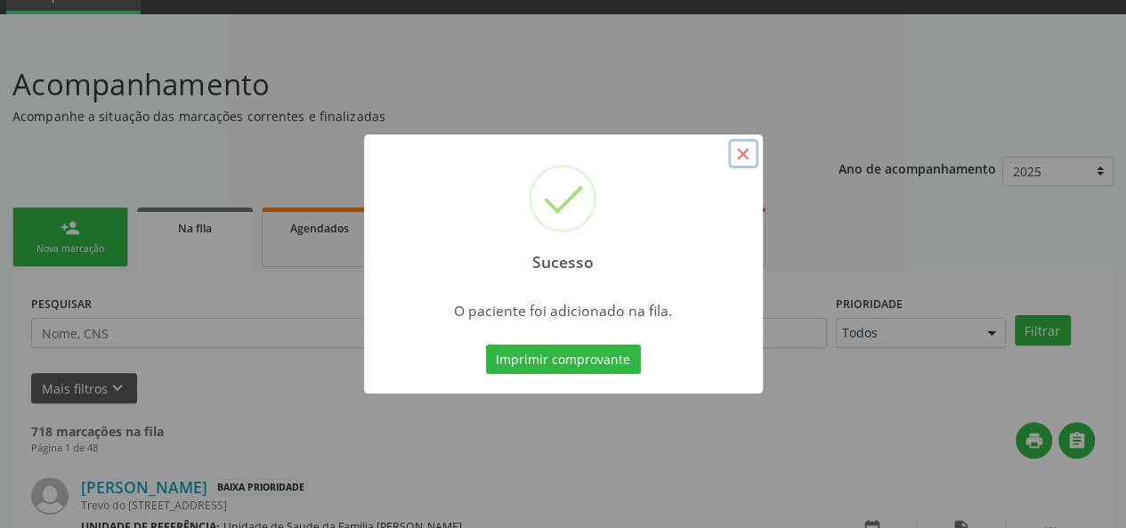
click at [754, 159] on button "×" at bounding box center [743, 154] width 30 height 30
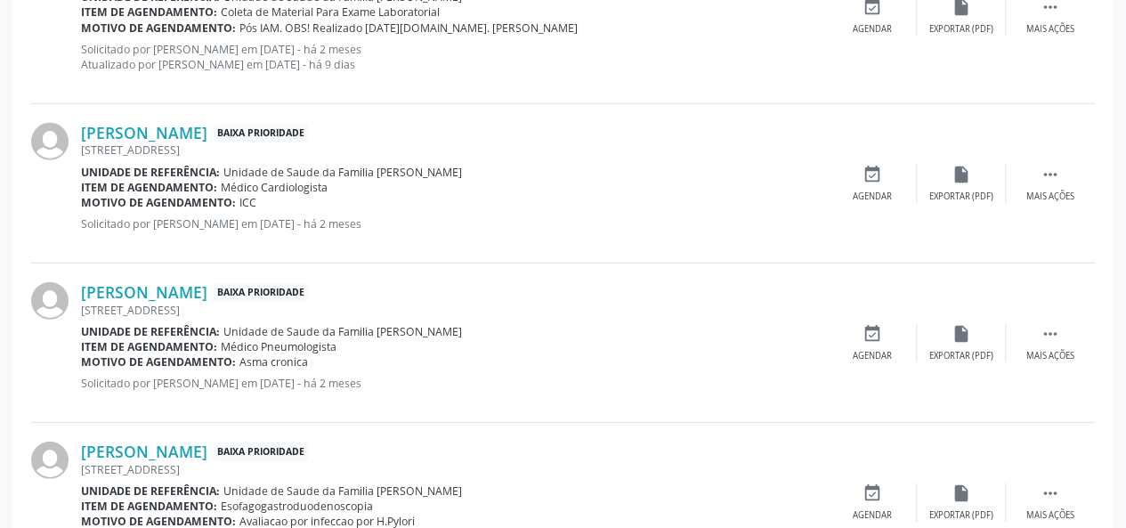
scroll to position [2529, 0]
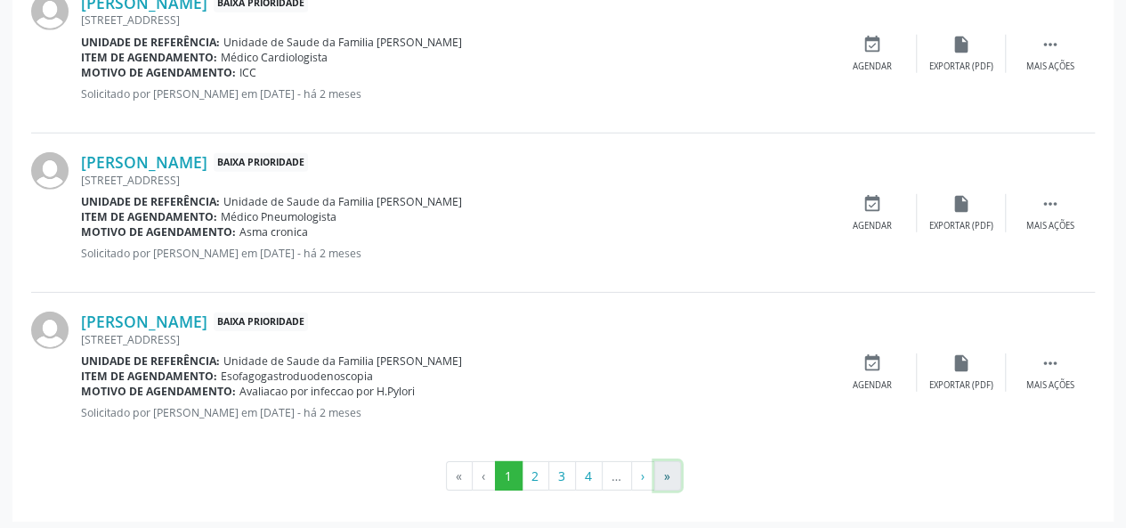
click at [672, 478] on button "»" at bounding box center [667, 476] width 27 height 30
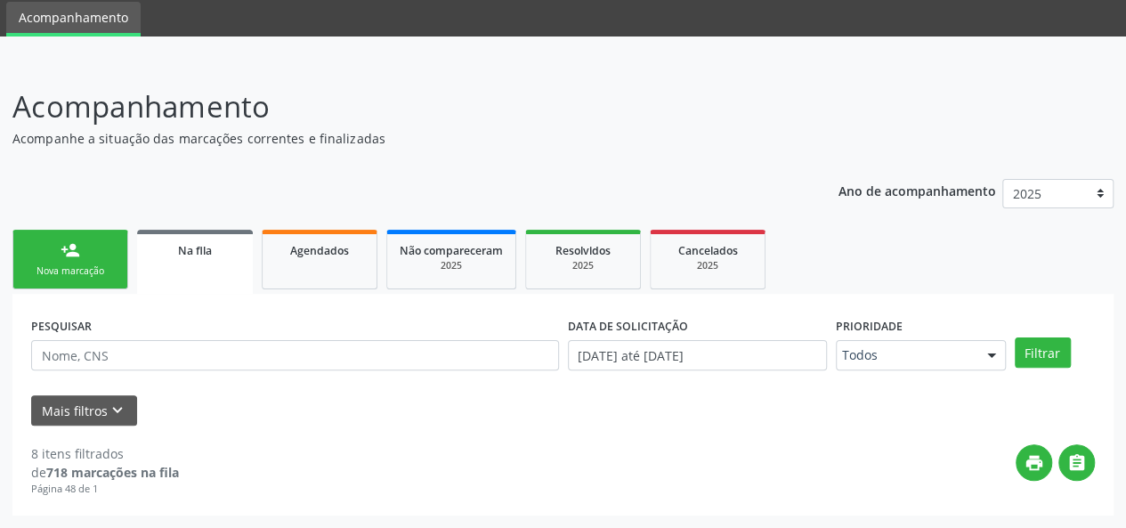
scroll to position [61, 0]
click at [26, 275] on div "Nova marcação" at bounding box center [70, 271] width 89 height 13
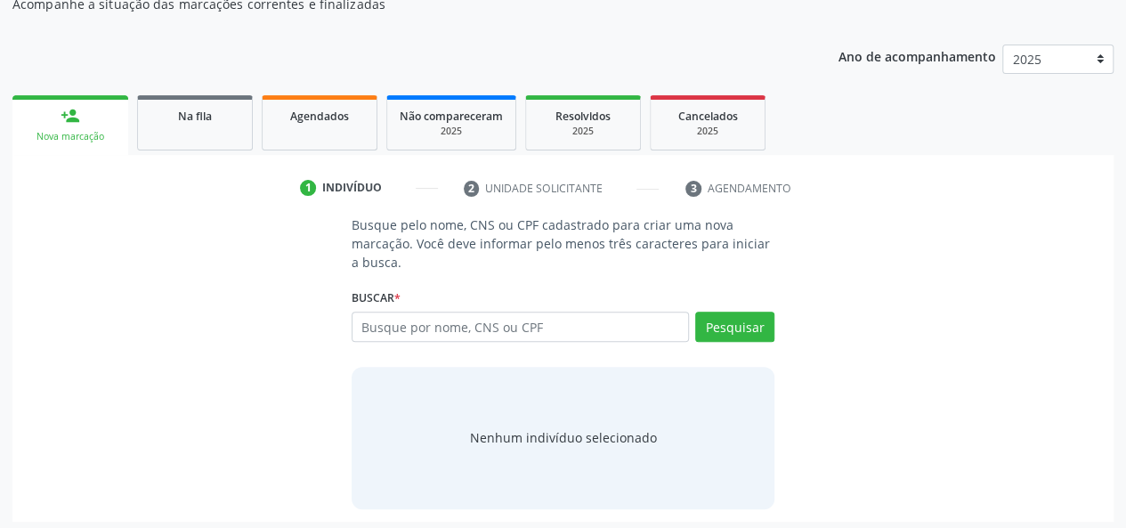
scroll to position [201, 0]
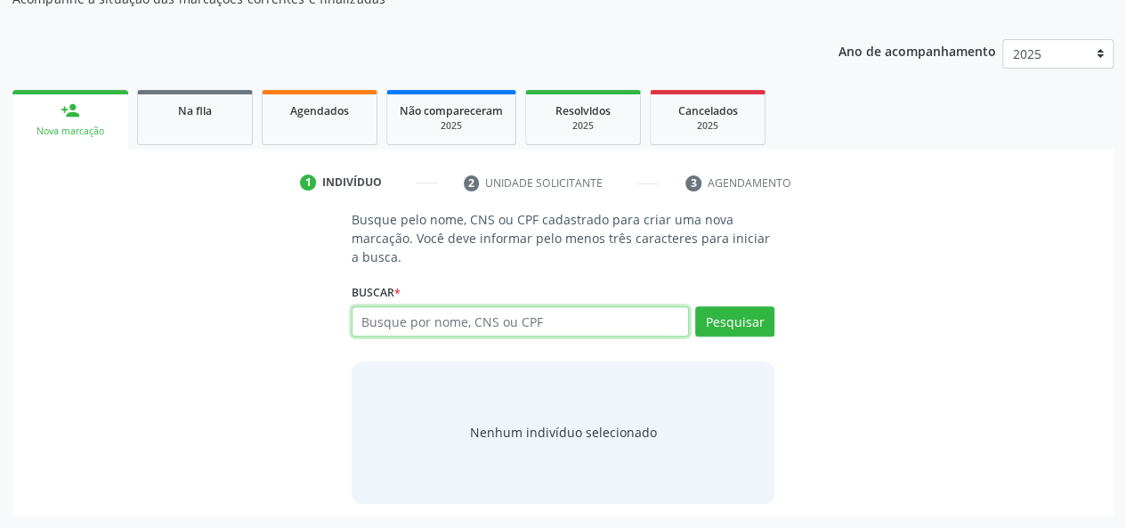
click at [414, 314] on input "text" at bounding box center [521, 321] width 338 height 30
type input "42106486049"
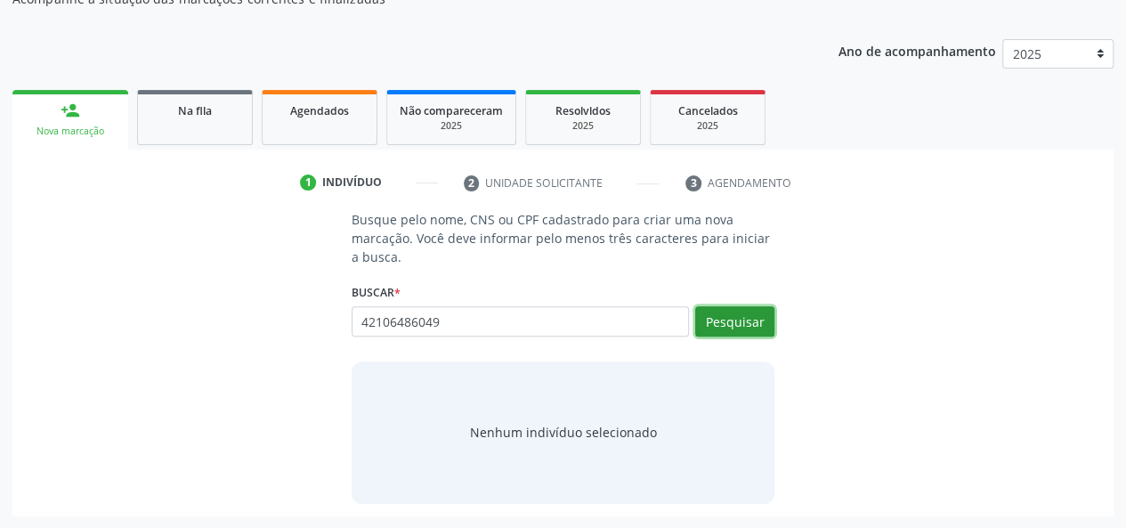
click at [755, 325] on button "Pesquisar" at bounding box center [734, 321] width 79 height 30
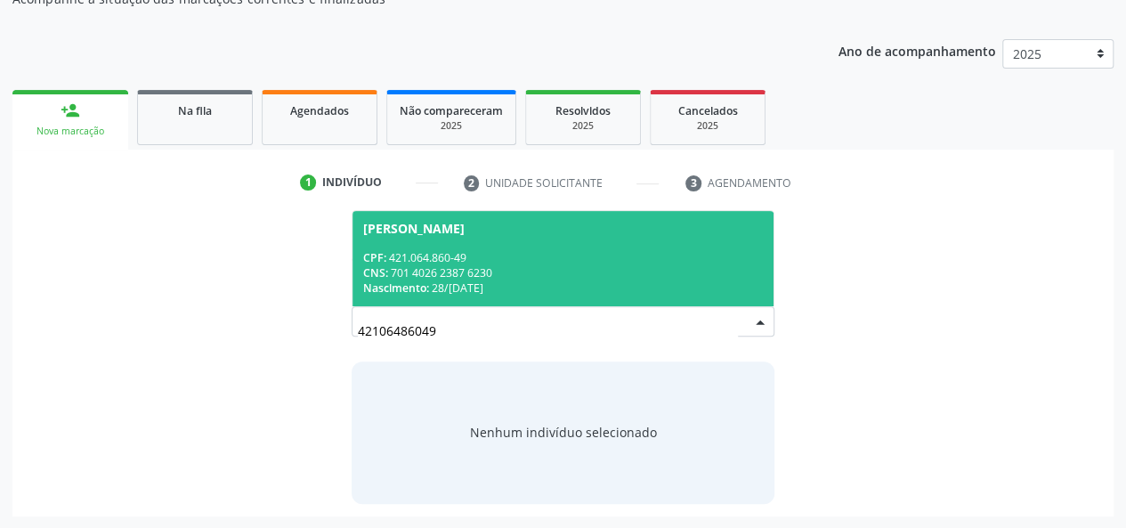
click at [461, 241] on span "Luiz Antonio Pereira dos Santos CPF: 421.064.860-49 CNS: 701 4026 2387 6230 Nas…" at bounding box center [564, 258] width 422 height 95
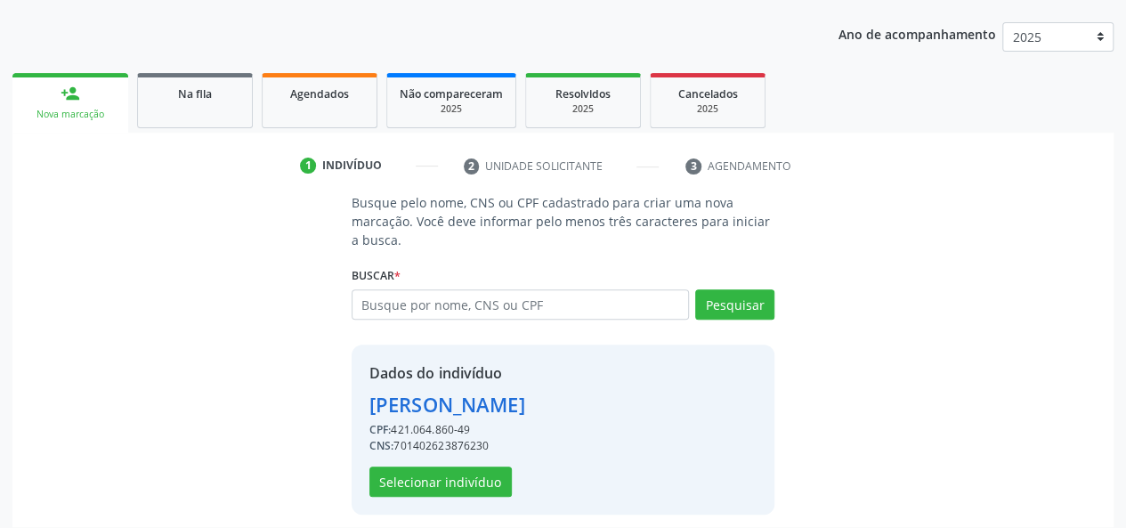
scroll to position [228, 0]
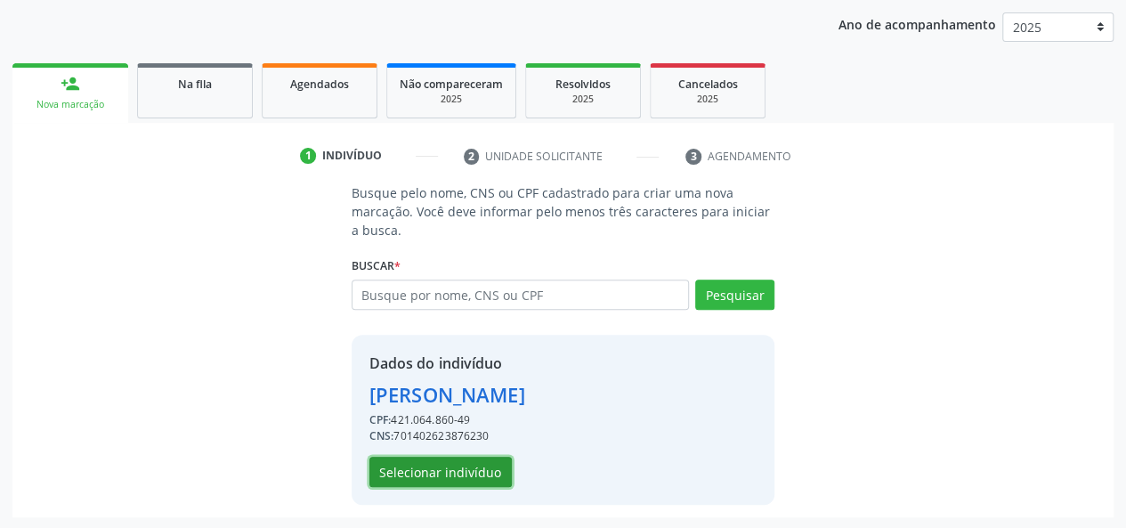
click at [418, 459] on button "Selecionar indivíduo" at bounding box center [441, 472] width 142 height 30
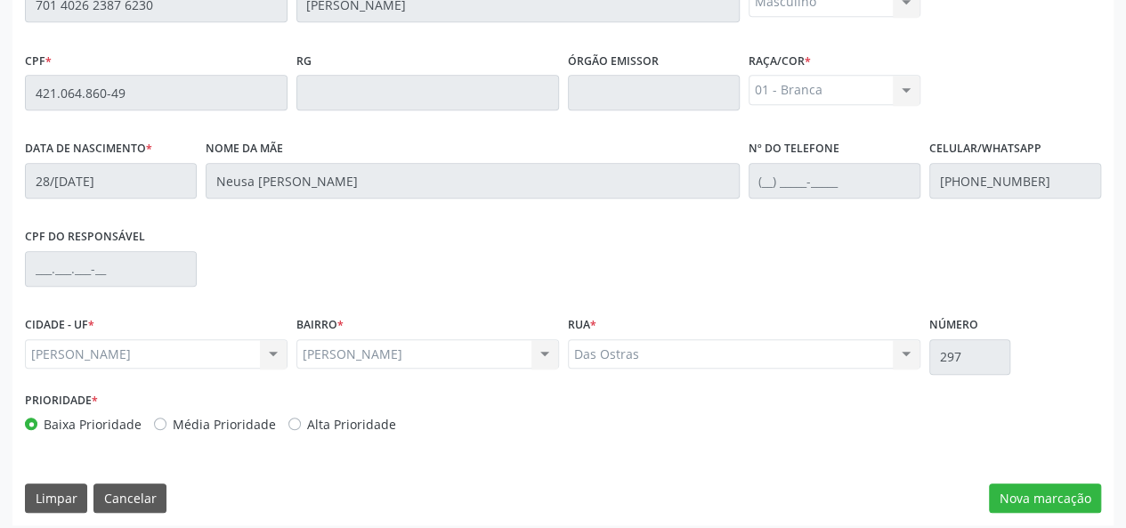
scroll to position [512, 0]
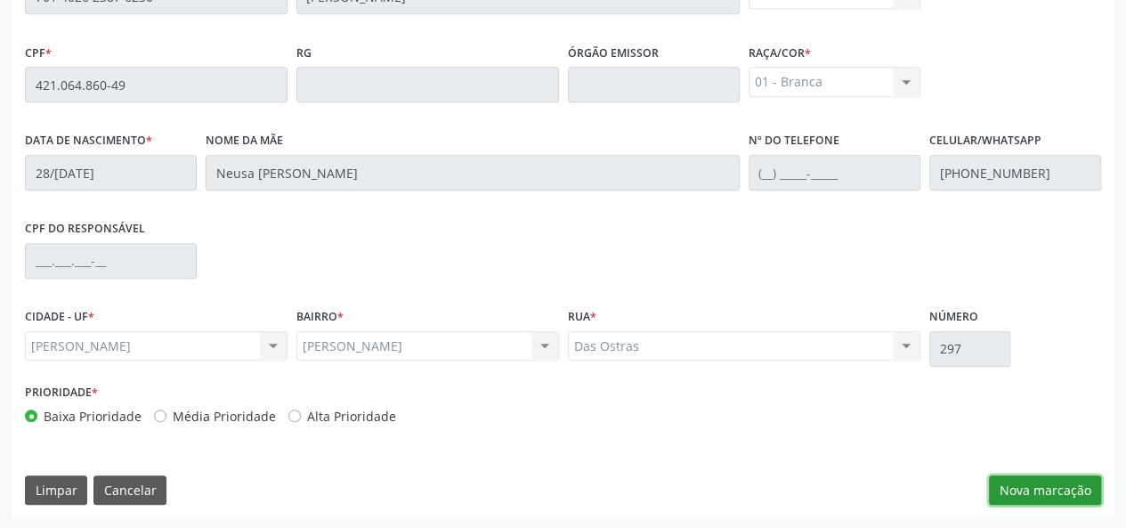
click at [1045, 493] on button "Nova marcação" at bounding box center [1045, 491] width 112 height 30
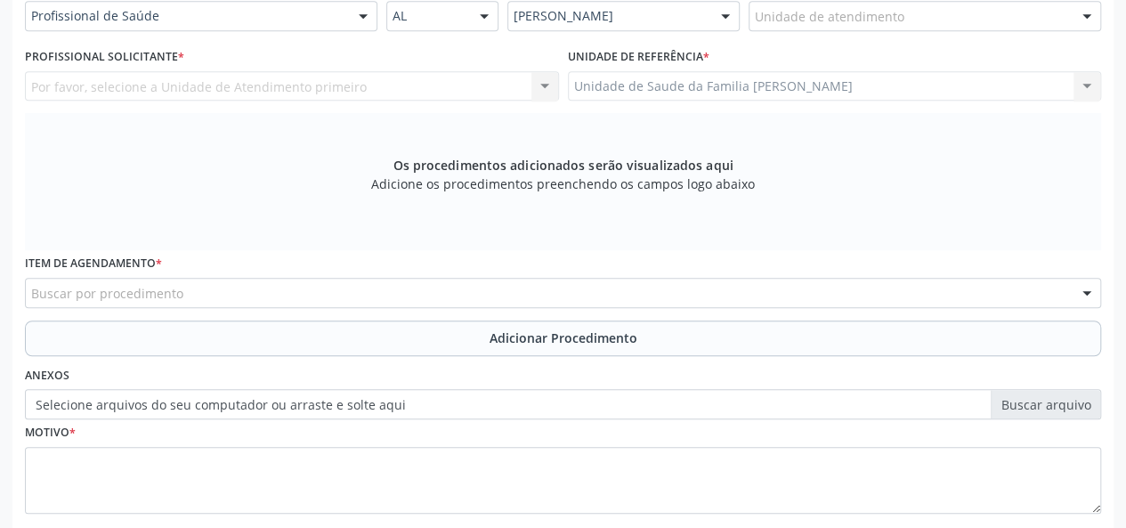
scroll to position [245, 0]
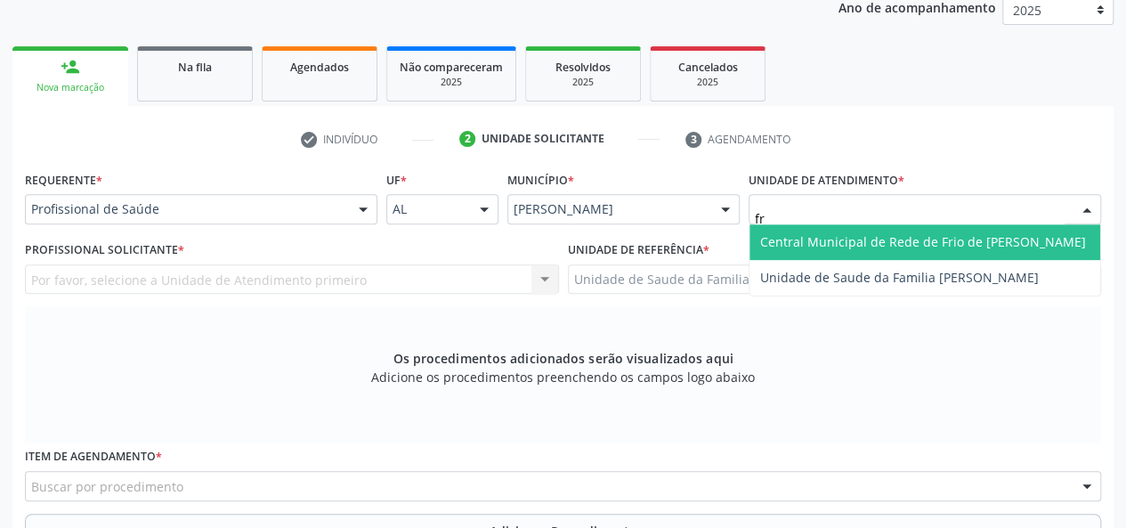
type input "fra"
click at [880, 250] on span "Unidade de Saude da Familia [PERSON_NAME]" at bounding box center [925, 242] width 351 height 36
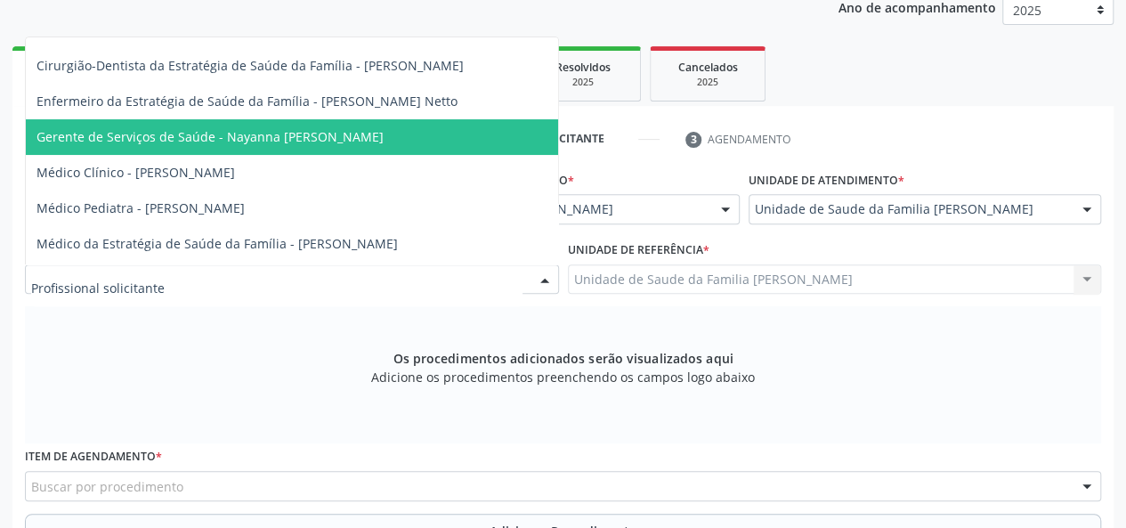
scroll to position [89, 0]
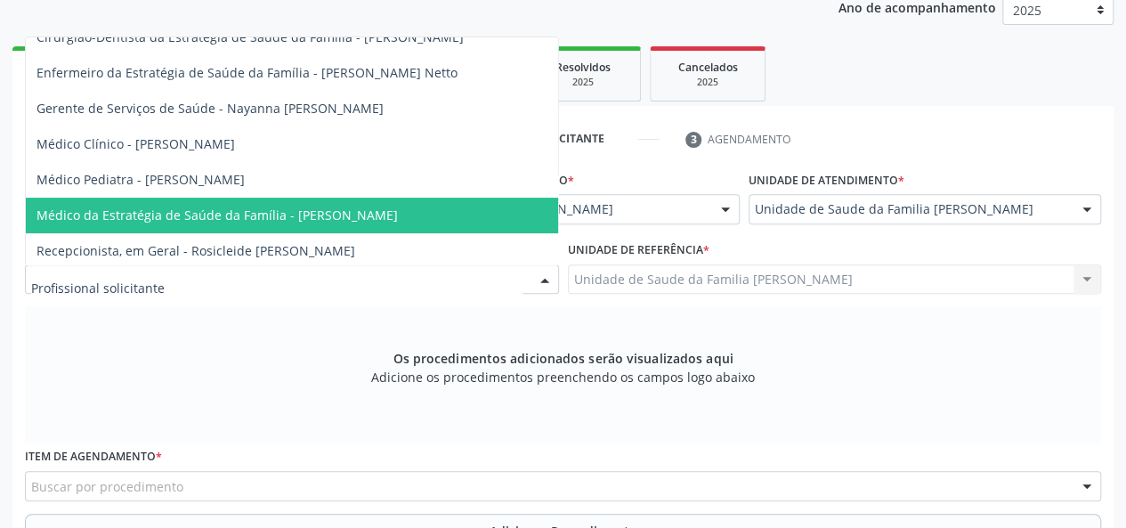
click at [383, 209] on span "Médico da Estratégia de Saúde da Família - [PERSON_NAME]" at bounding box center [218, 215] width 362 height 17
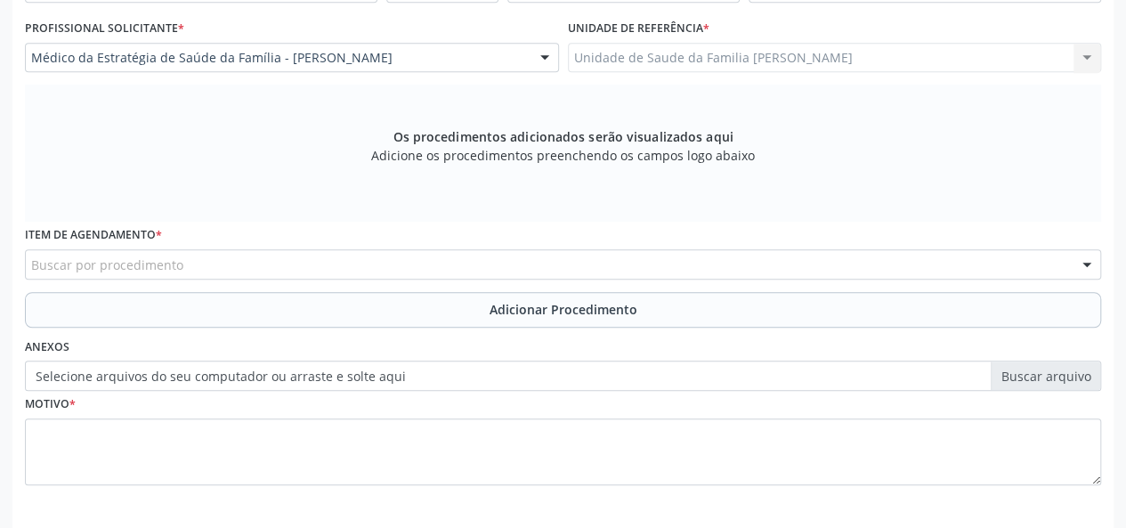
scroll to position [512, 0]
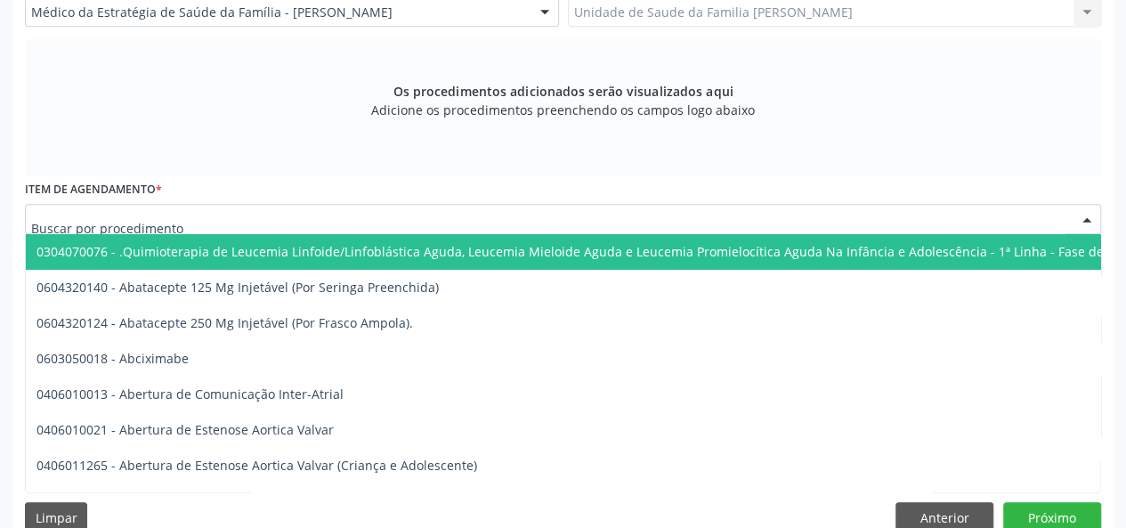
click at [386, 225] on div at bounding box center [563, 219] width 1077 height 30
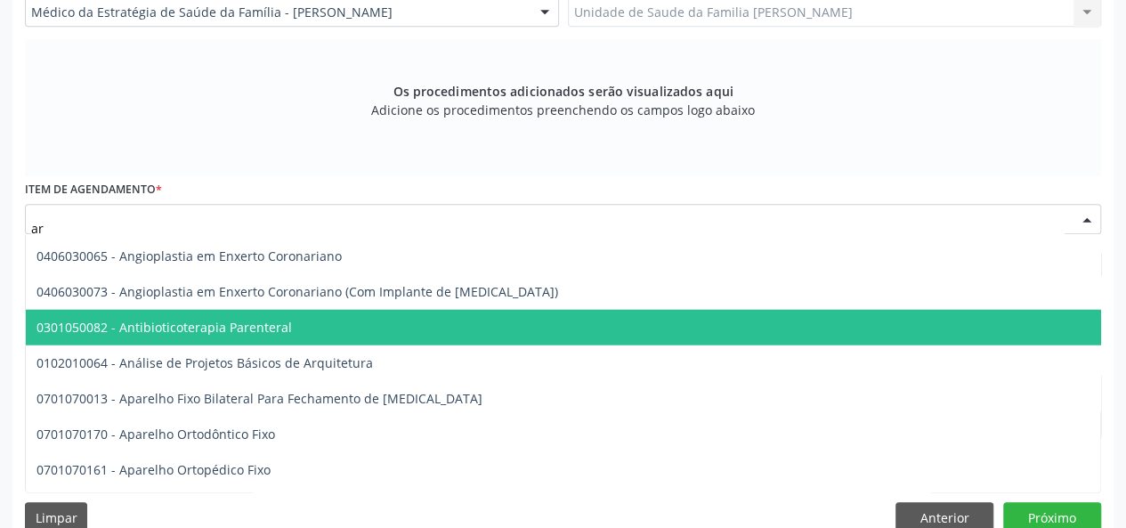
scroll to position [2315, 0]
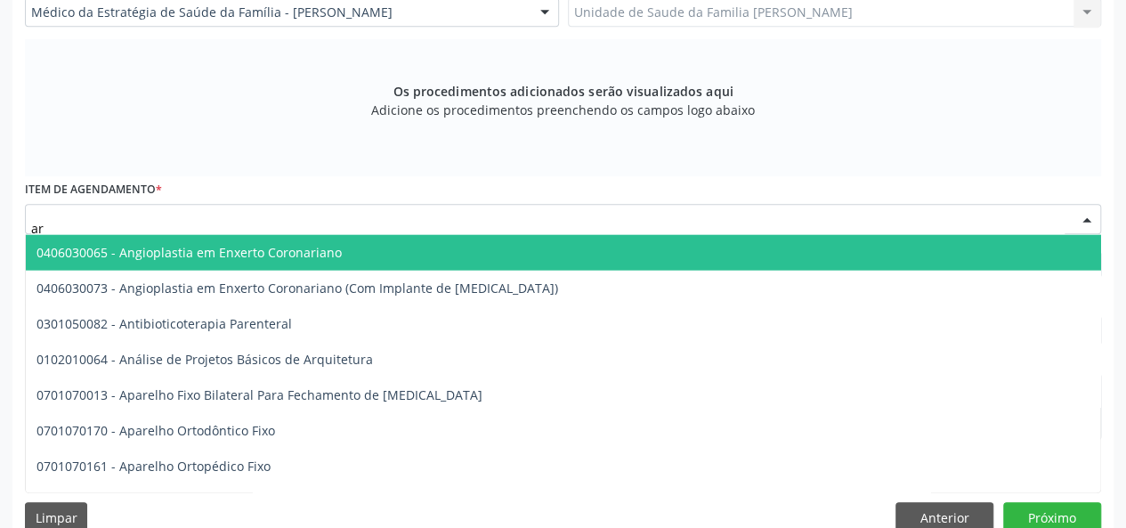
type input "a"
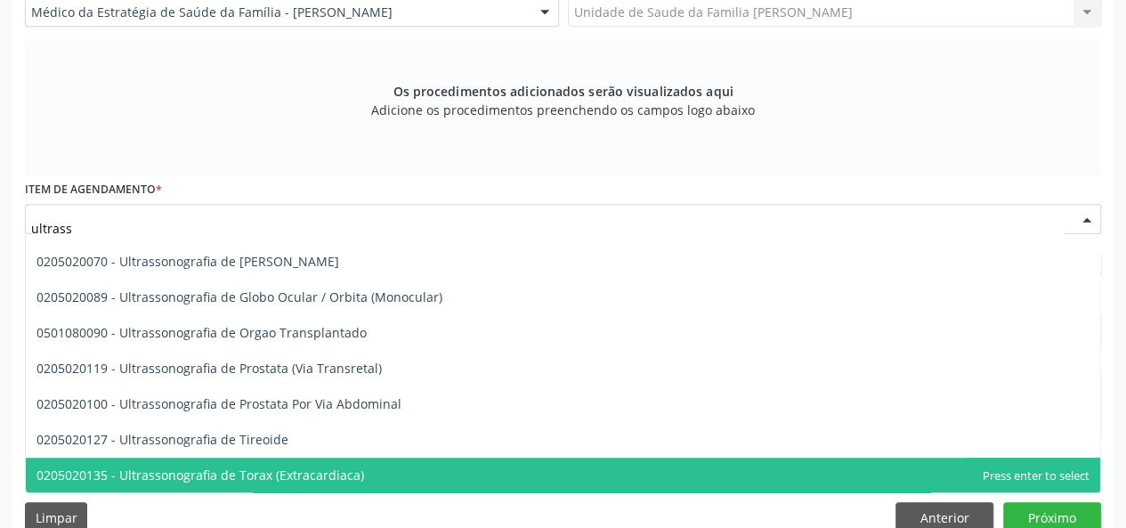
type input "ultrasso"
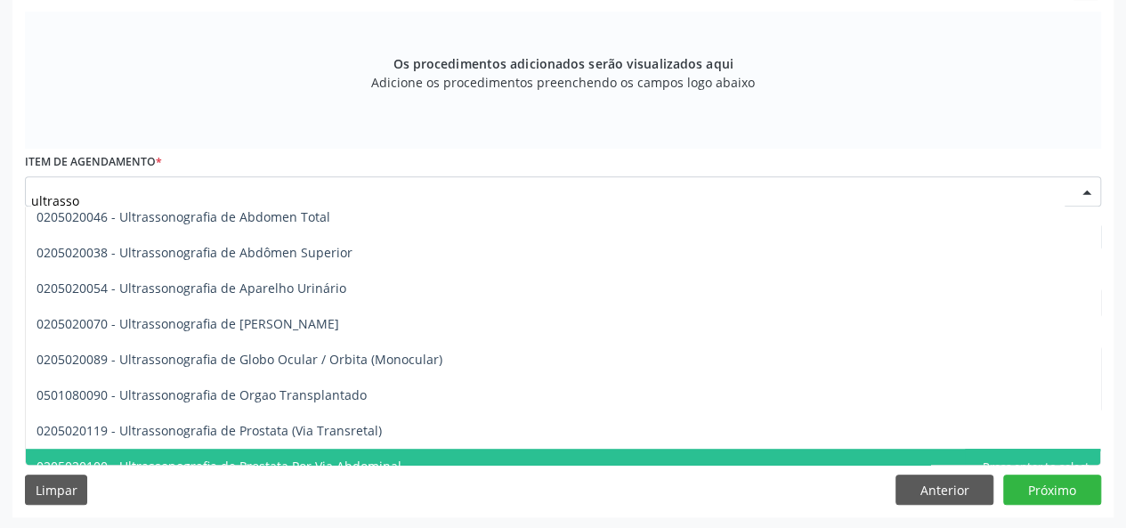
scroll to position [524, 0]
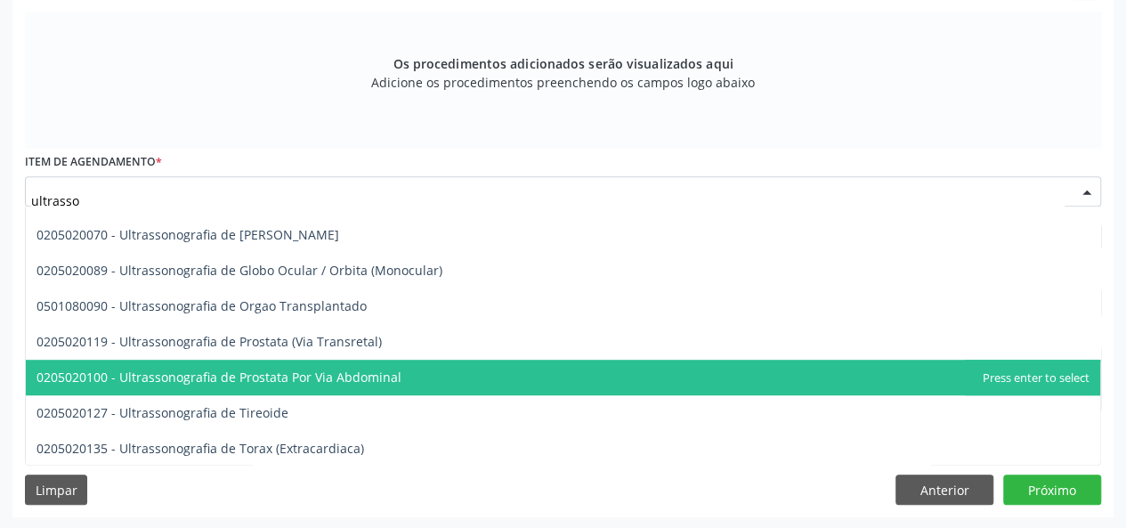
click at [360, 375] on span "0205020100 - Ultrassonografia de Prostata Por Via Abdominal" at bounding box center [219, 377] width 365 height 17
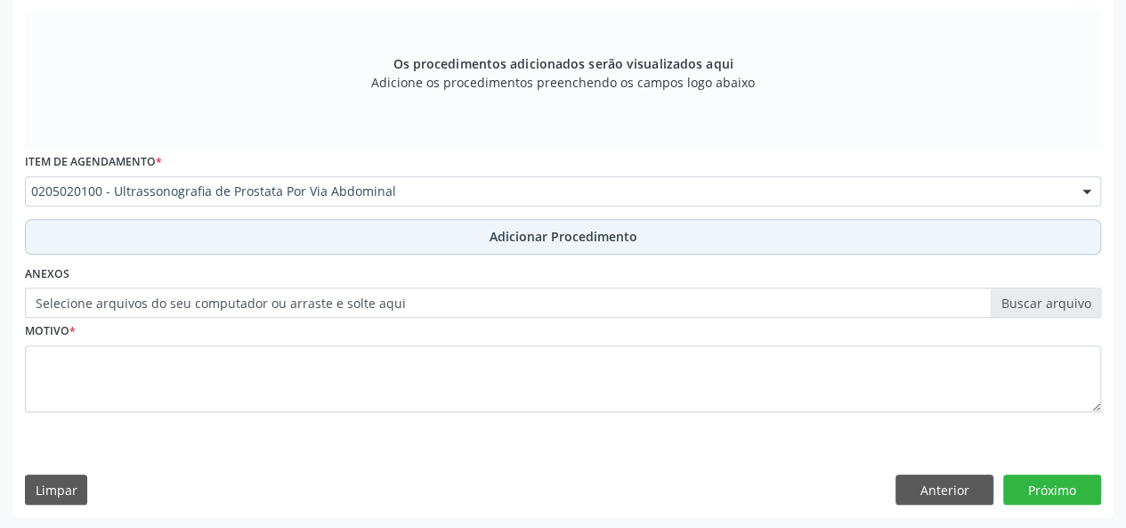
click at [524, 237] on span "Adicionar Procedimento" at bounding box center [564, 236] width 148 height 19
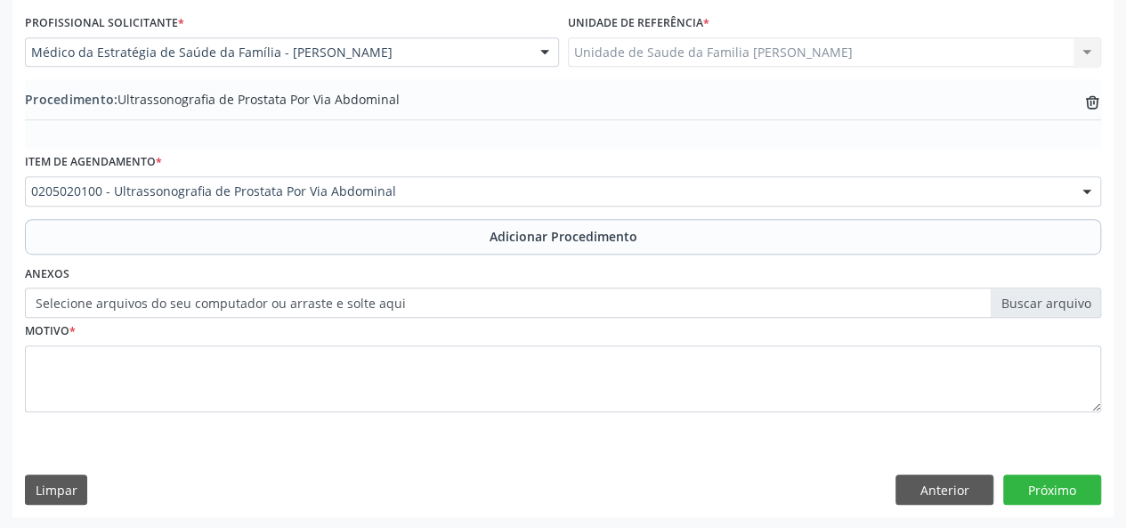
click at [1049, 298] on label "Selecione arquivos do seu computador ou arraste e solte aqui" at bounding box center [563, 303] width 1077 height 30
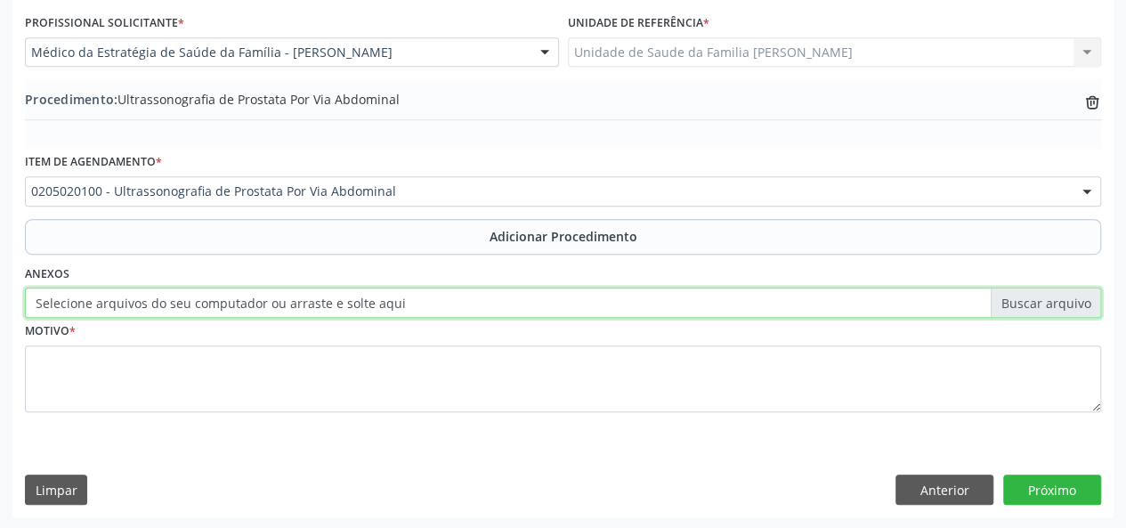
click at [1049, 298] on input "Selecione arquivos do seu computador ou arraste e solte aqui" at bounding box center [563, 303] width 1077 height 30
type input "C:\fakepath\Antonio.jpg"
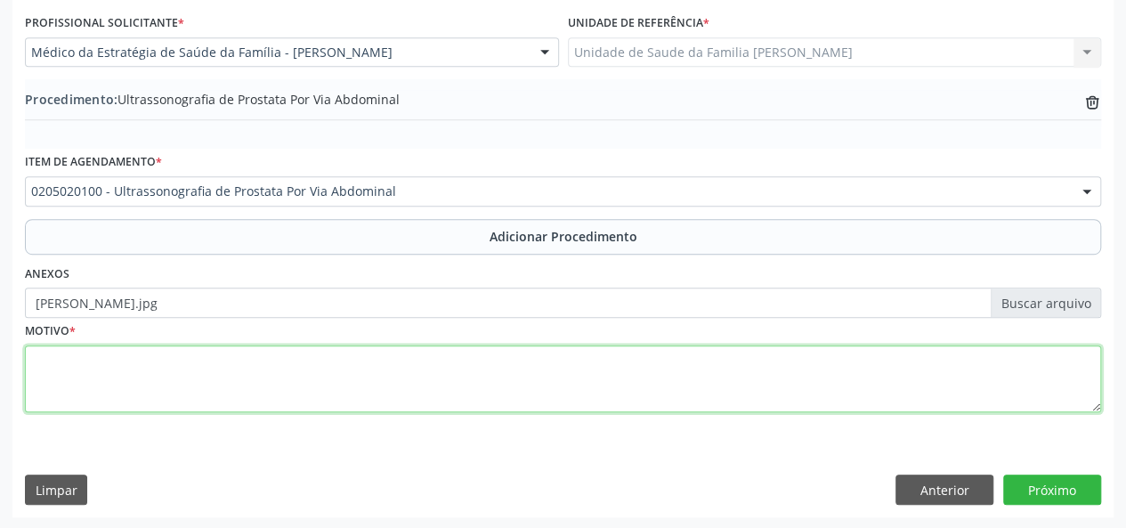
click at [69, 387] on textarea at bounding box center [563, 379] width 1077 height 68
click at [28, 354] on textarea at bounding box center [563, 379] width 1077 height 68
type textarea "d"
type textarea "Disuria, prostatite"
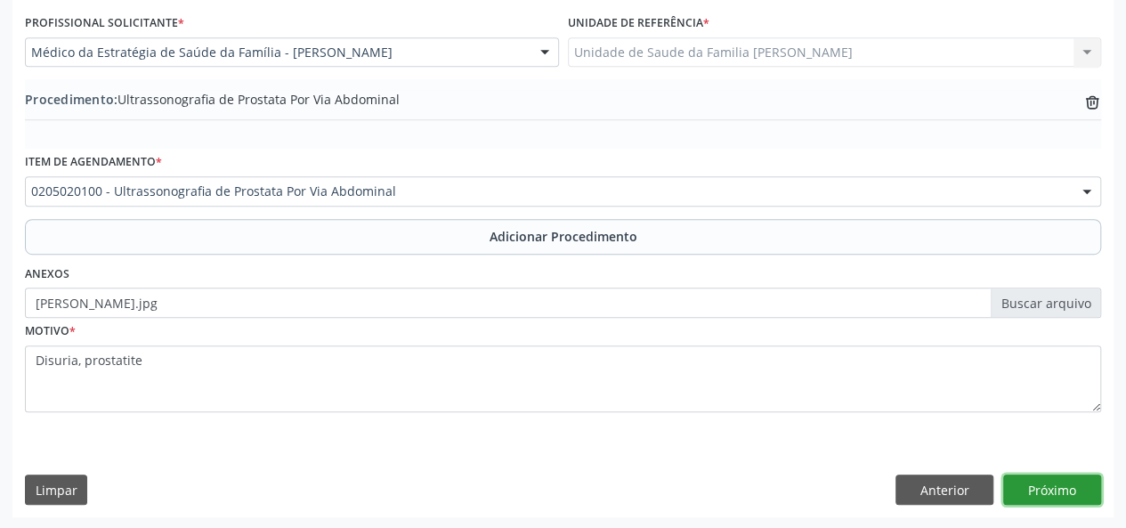
click at [1053, 490] on button "Próximo" at bounding box center [1053, 490] width 98 height 30
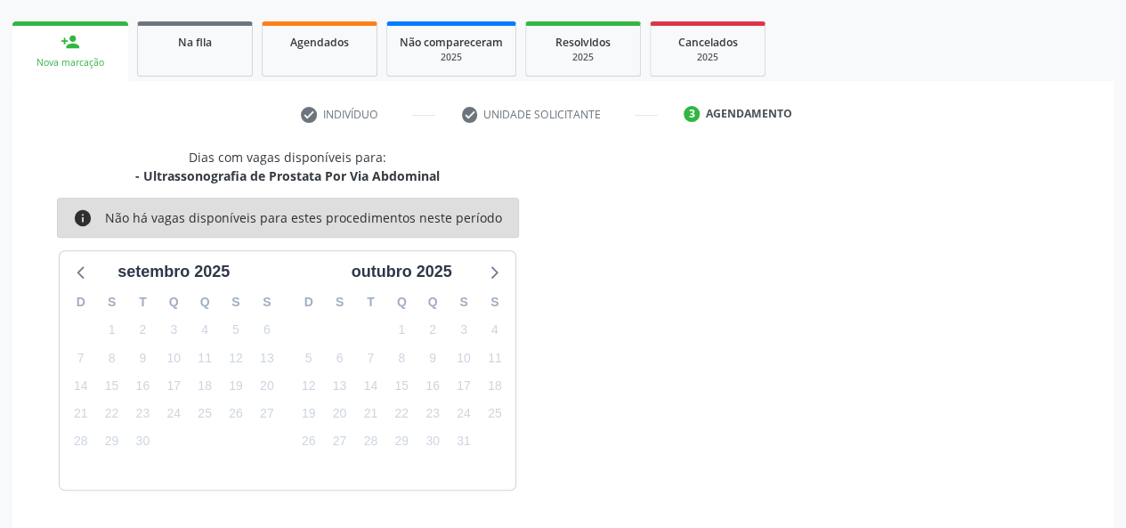
scroll to position [322, 0]
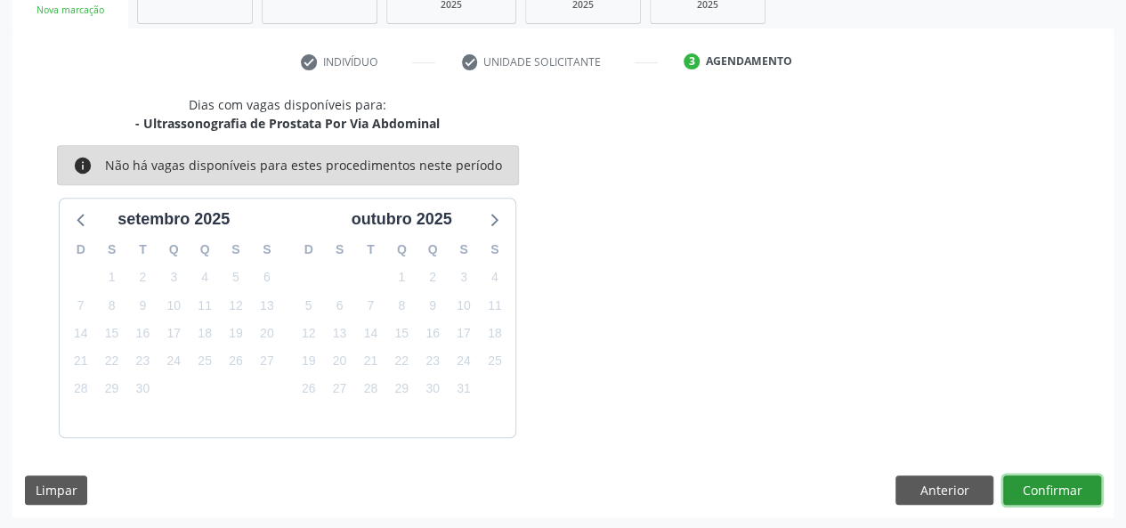
click at [1081, 494] on button "Confirmar" at bounding box center [1053, 491] width 98 height 30
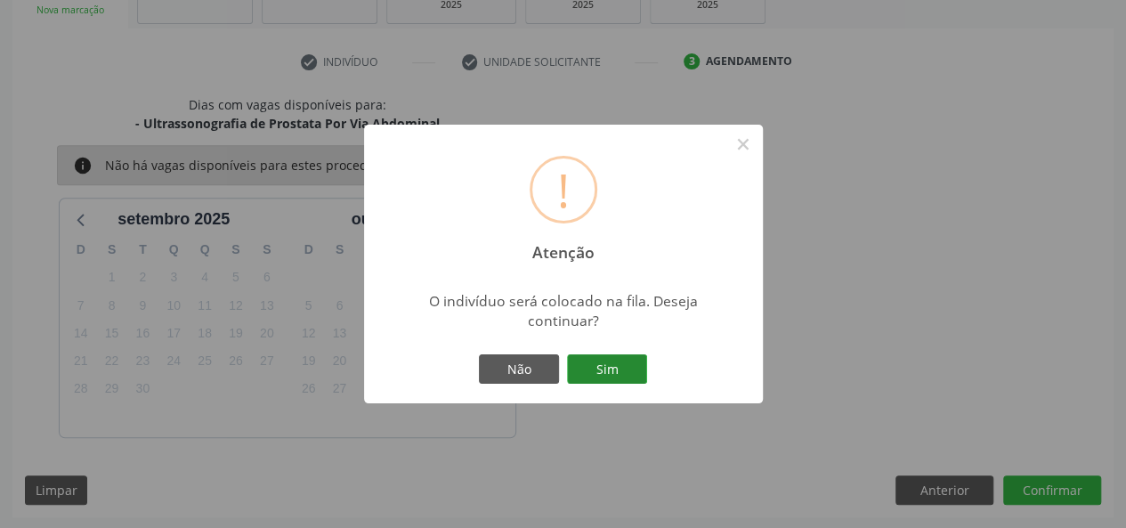
click at [639, 364] on button "Sim" at bounding box center [607, 369] width 80 height 30
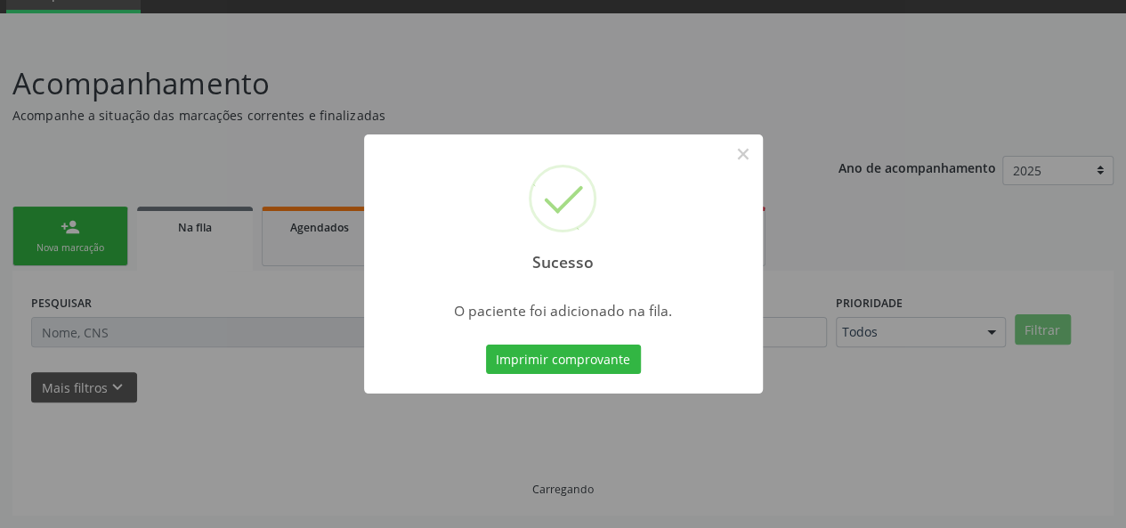
scroll to position [84, 0]
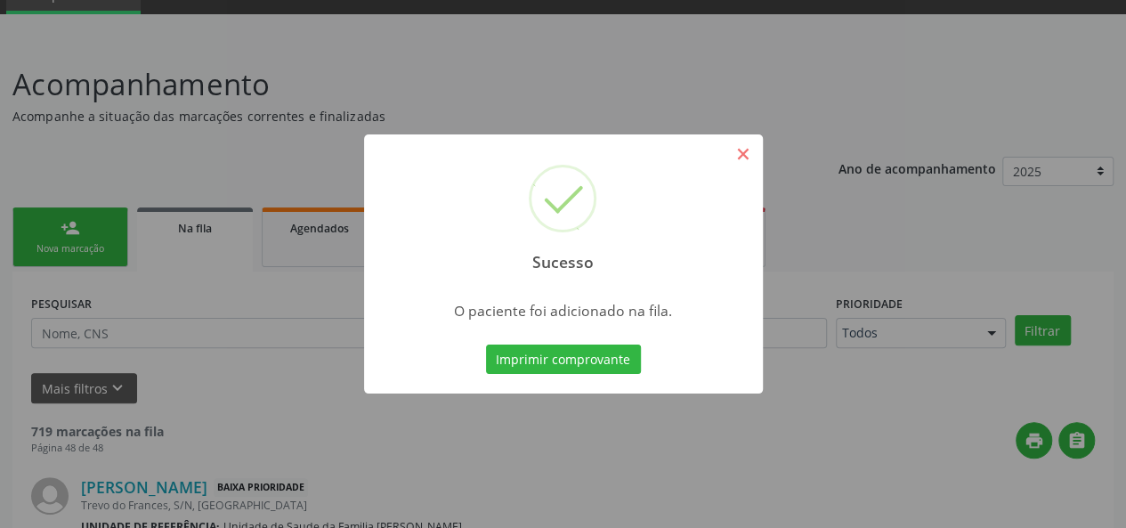
click at [747, 152] on button "×" at bounding box center [743, 154] width 30 height 30
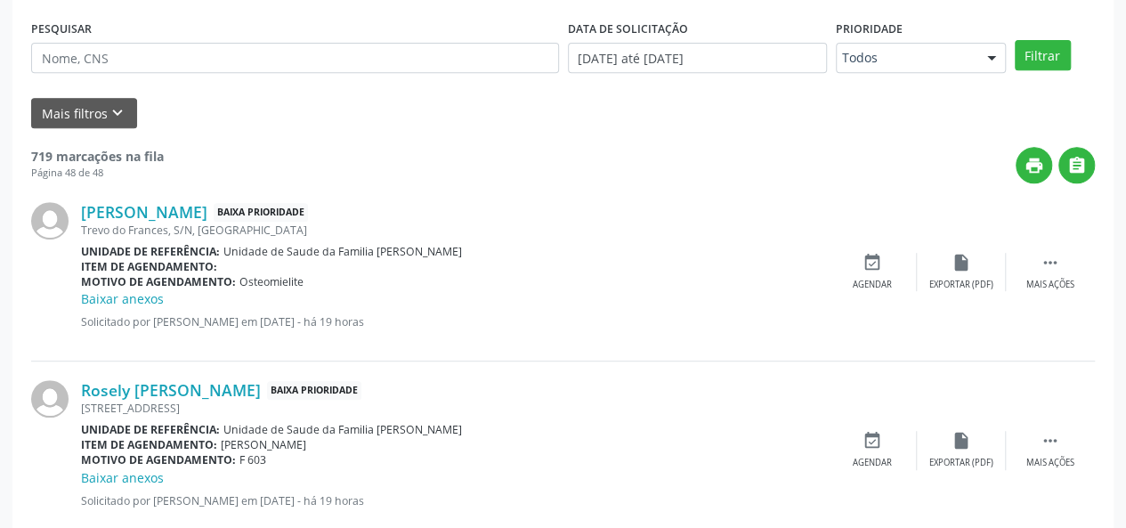
scroll to position [0, 0]
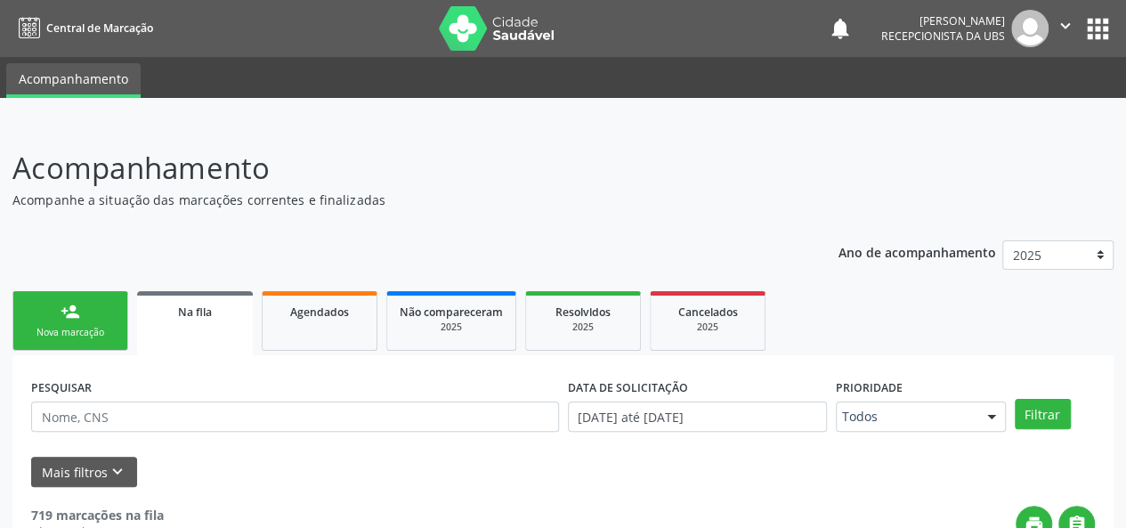
click at [81, 334] on div "Nova marcação" at bounding box center [70, 332] width 89 height 13
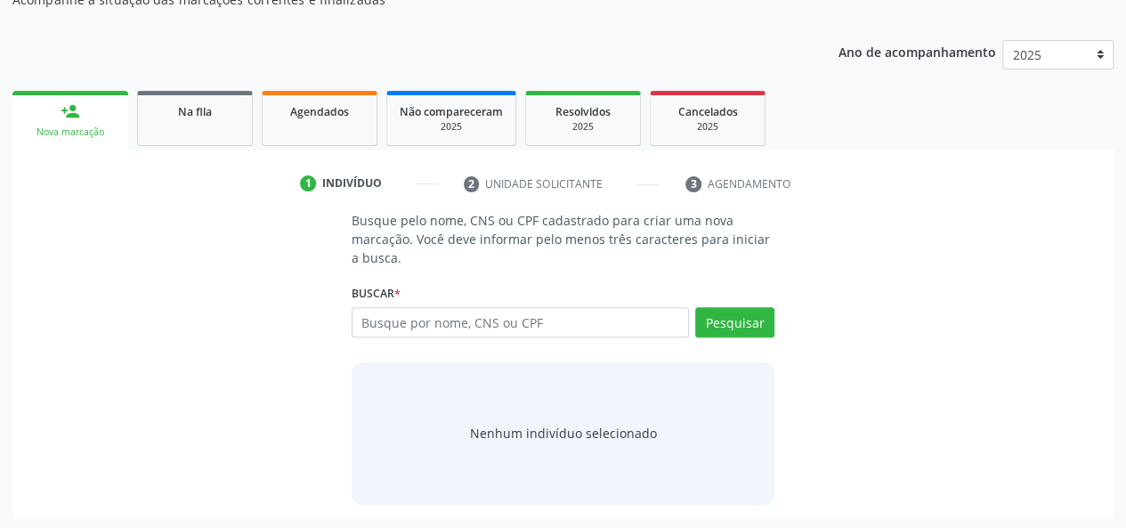
scroll to position [201, 0]
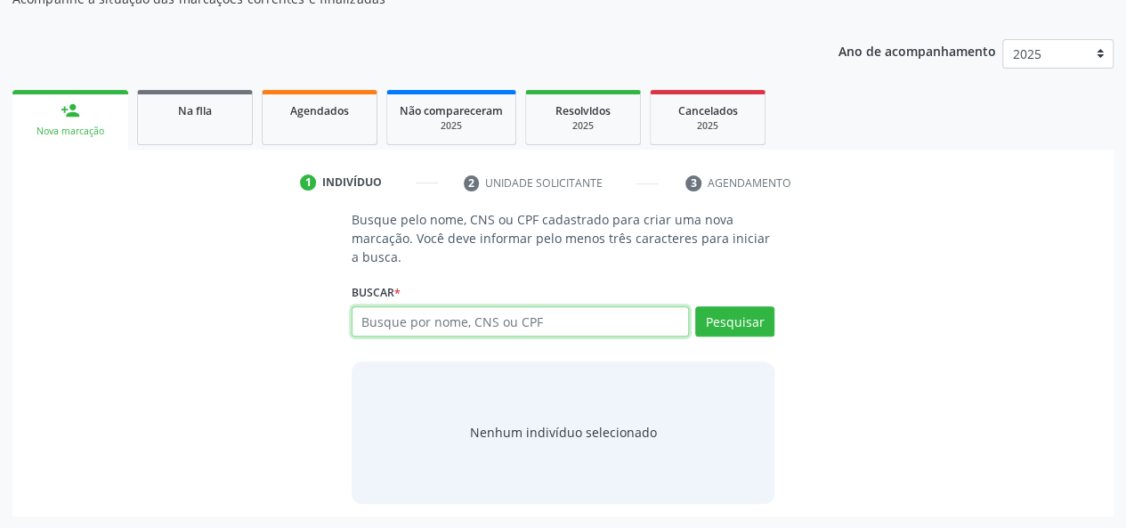
click at [396, 311] on input "text" at bounding box center [521, 321] width 338 height 30
type input "42106486049"
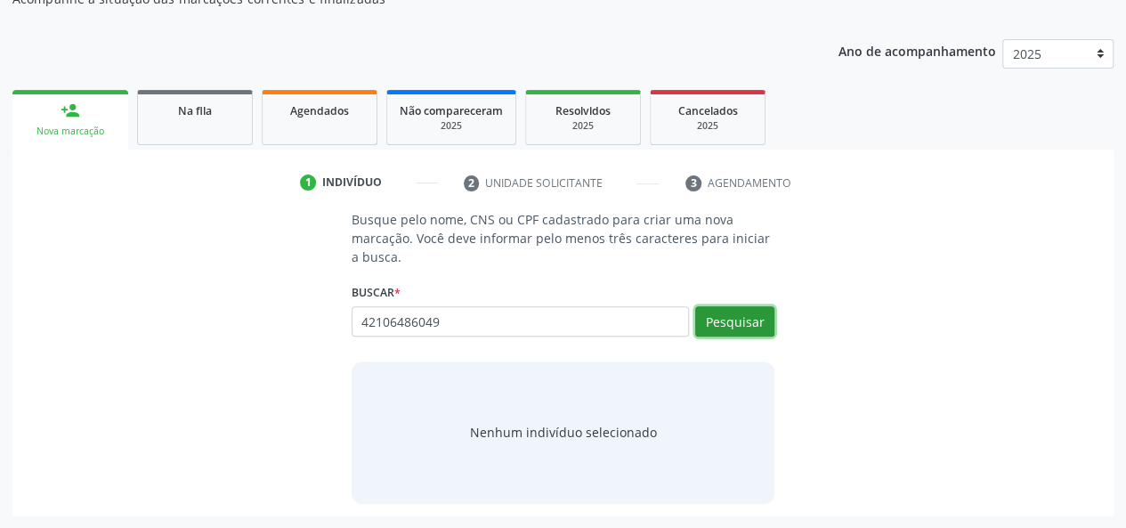
click at [752, 325] on button "Pesquisar" at bounding box center [734, 321] width 79 height 30
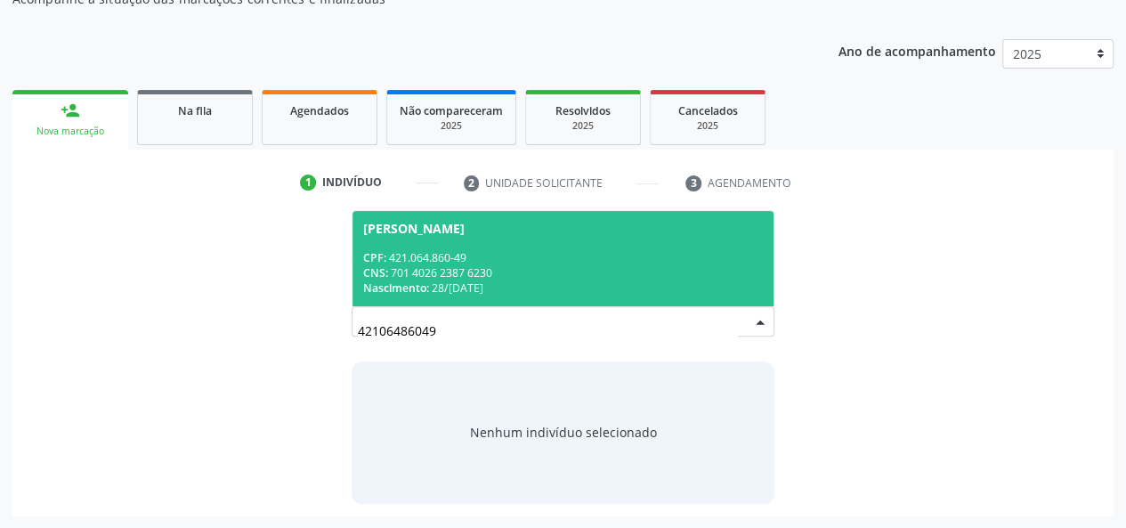
click at [456, 279] on div "CNS: 701 4026 2387 6230" at bounding box center [563, 272] width 401 height 15
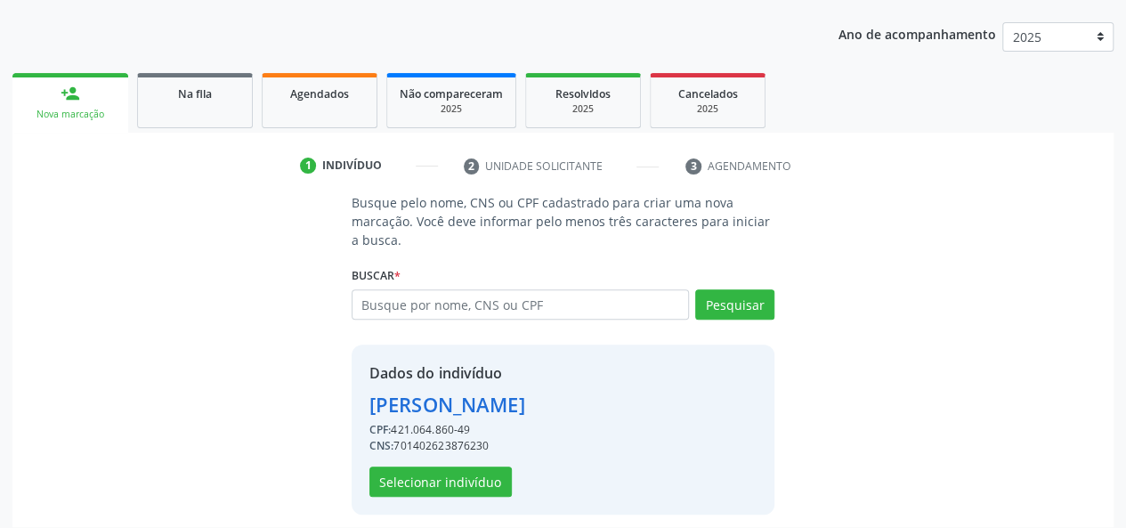
scroll to position [228, 0]
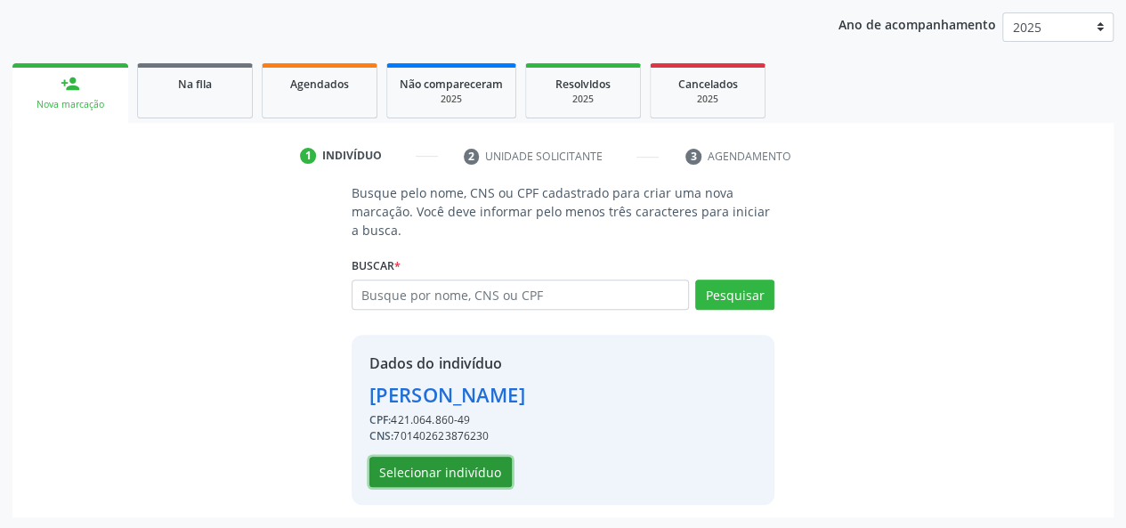
click at [422, 469] on button "Selecionar indivíduo" at bounding box center [441, 472] width 142 height 30
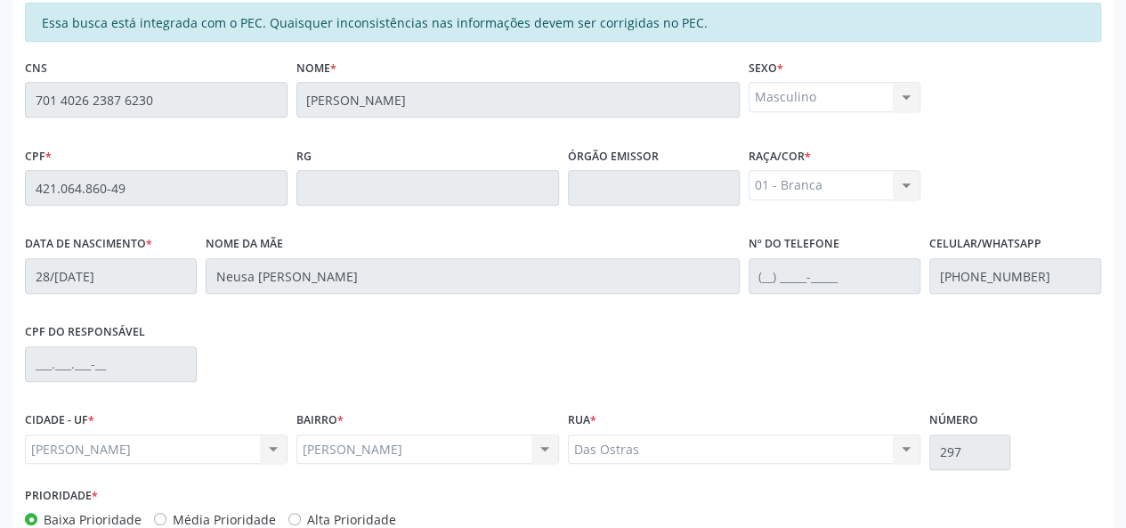
scroll to position [512, 0]
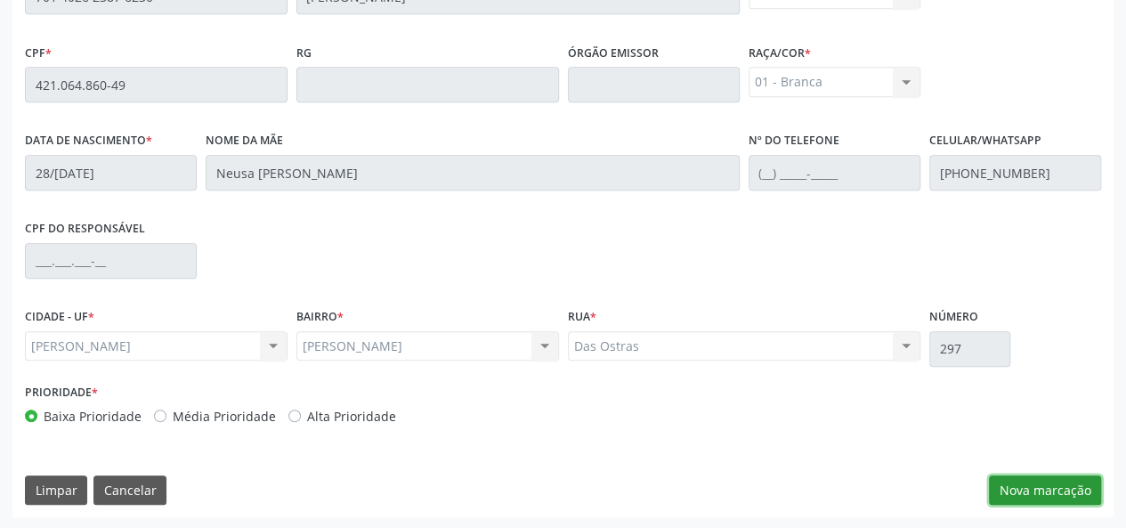
drag, startPoint x: 1047, startPoint y: 492, endPoint x: 909, endPoint y: 467, distance: 140.1
click at [1047, 492] on button "Nova marcação" at bounding box center [1045, 491] width 112 height 30
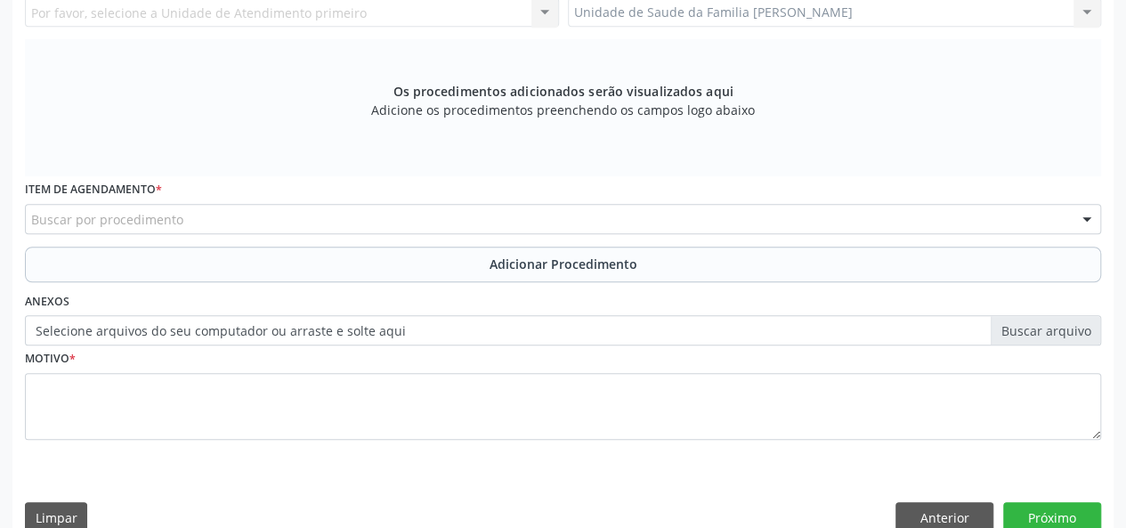
scroll to position [334, 0]
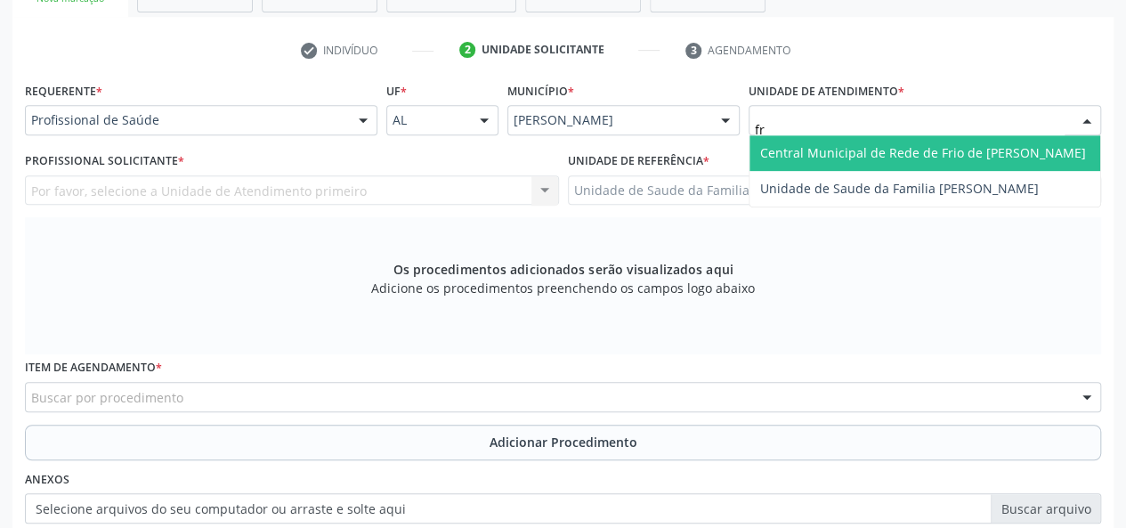
type input "fra"
click at [869, 154] on span "Unidade de Saude da Familia [PERSON_NAME]" at bounding box center [899, 152] width 279 height 17
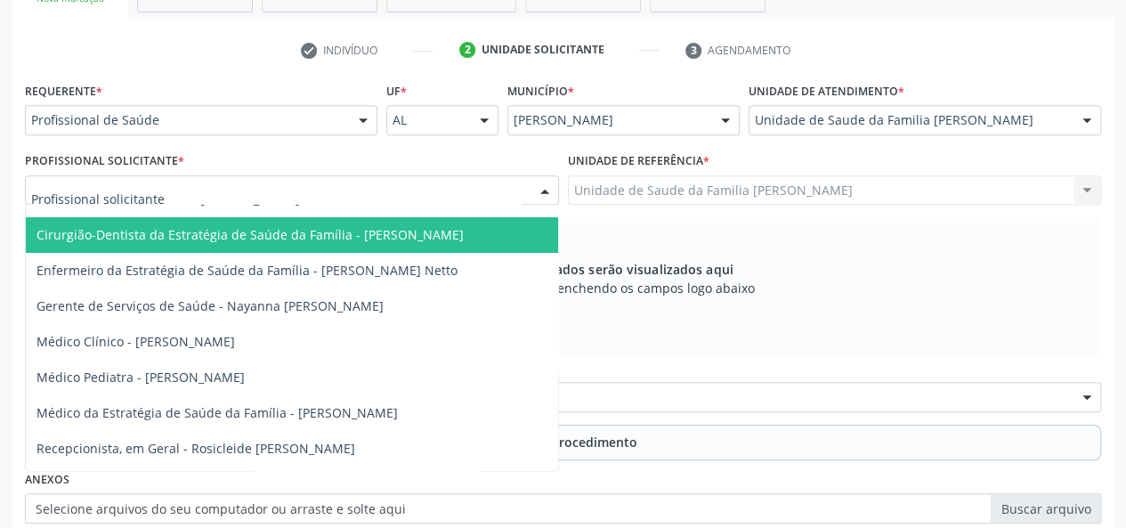
scroll to position [103, 0]
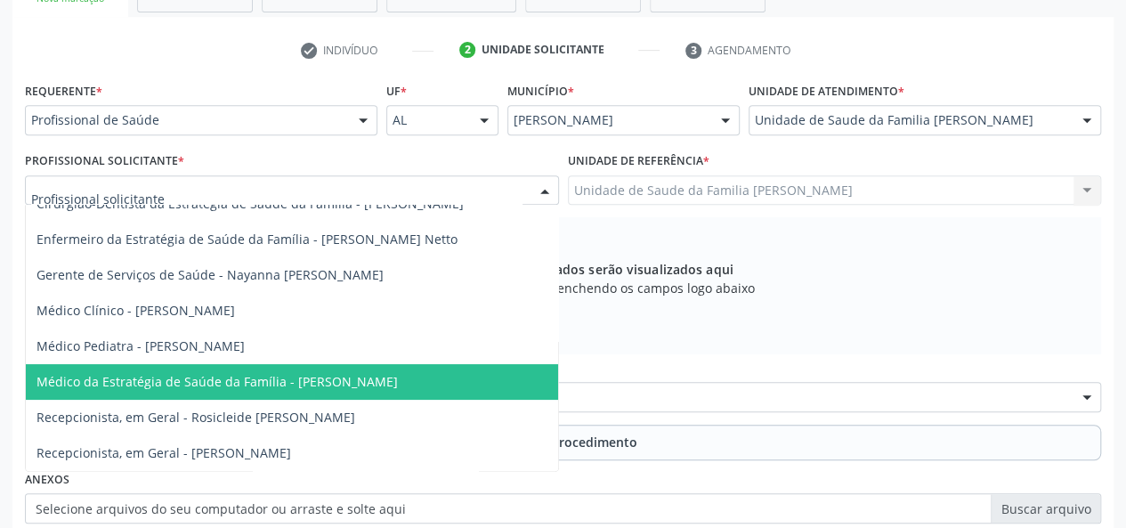
click at [305, 373] on span "Médico da Estratégia de Saúde da Família - [PERSON_NAME]" at bounding box center [218, 381] width 362 height 17
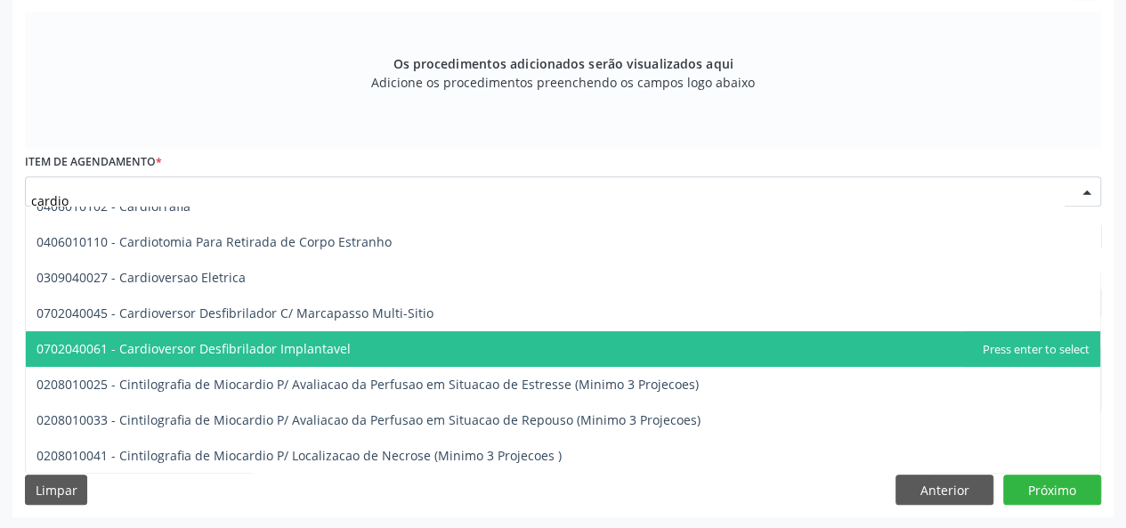
scroll to position [178, 0]
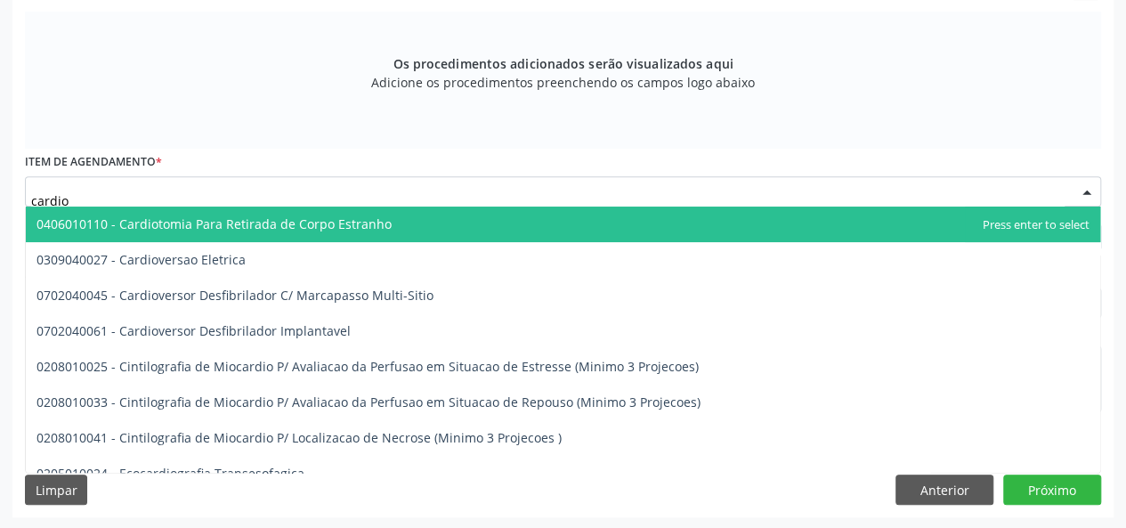
type input "cardiol"
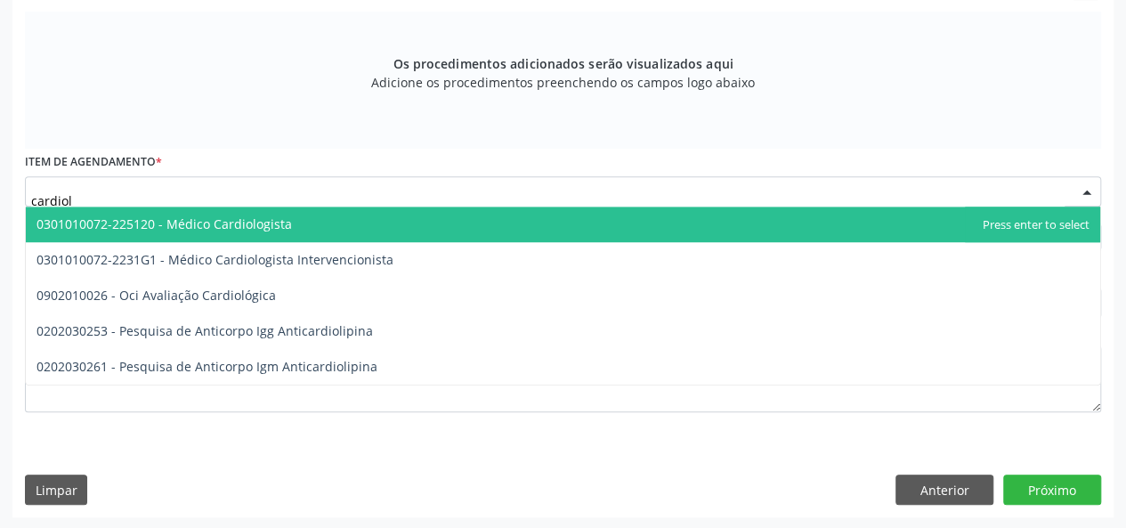
scroll to position [0, 0]
click at [191, 207] on span "0301010072-225120 - Médico Cardiologista" at bounding box center [563, 225] width 1075 height 36
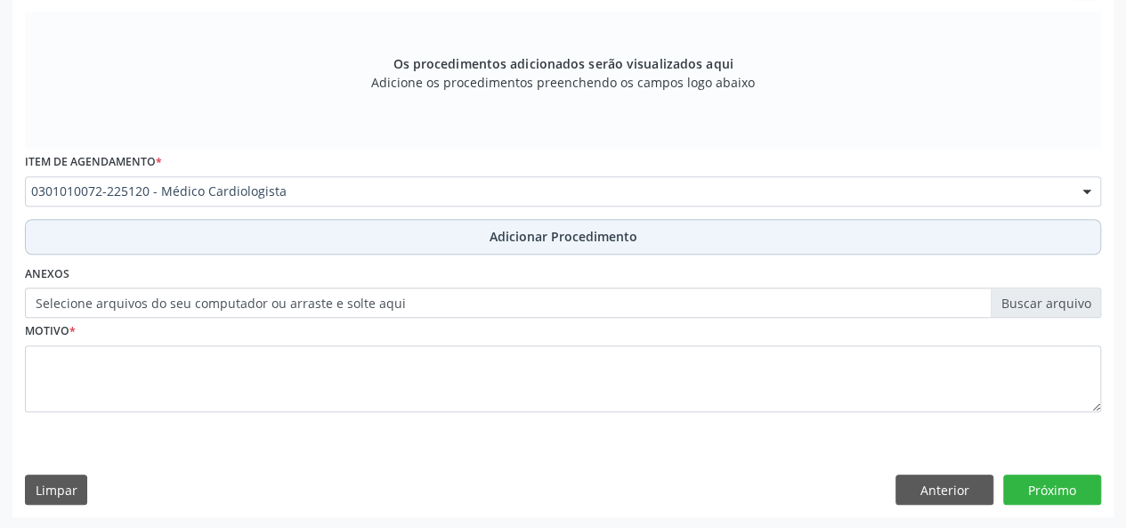
click at [592, 229] on span "Adicionar Procedimento" at bounding box center [564, 236] width 148 height 19
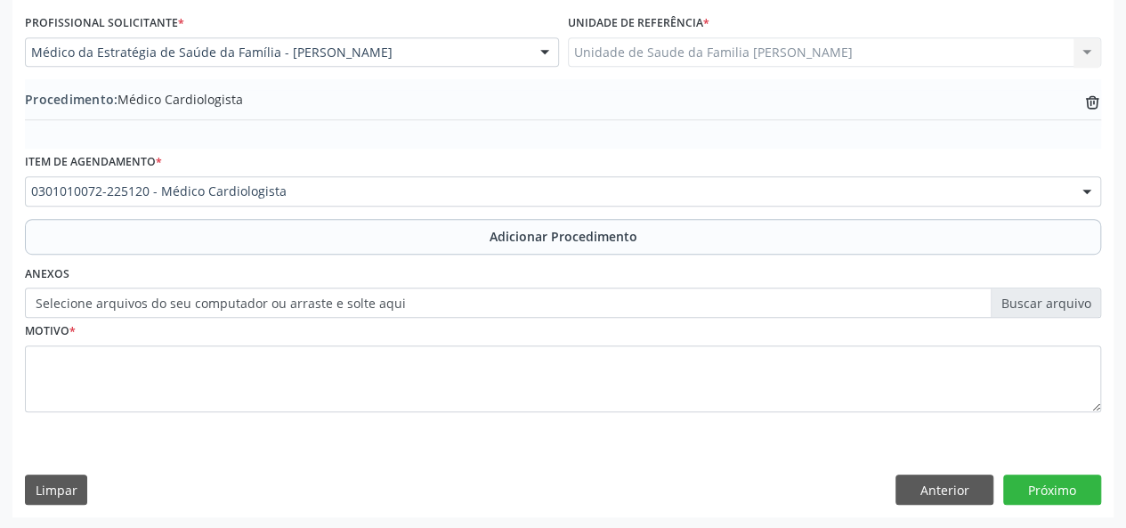
click at [1042, 299] on label "Selecione arquivos do seu computador ou arraste e solte aqui" at bounding box center [563, 303] width 1077 height 30
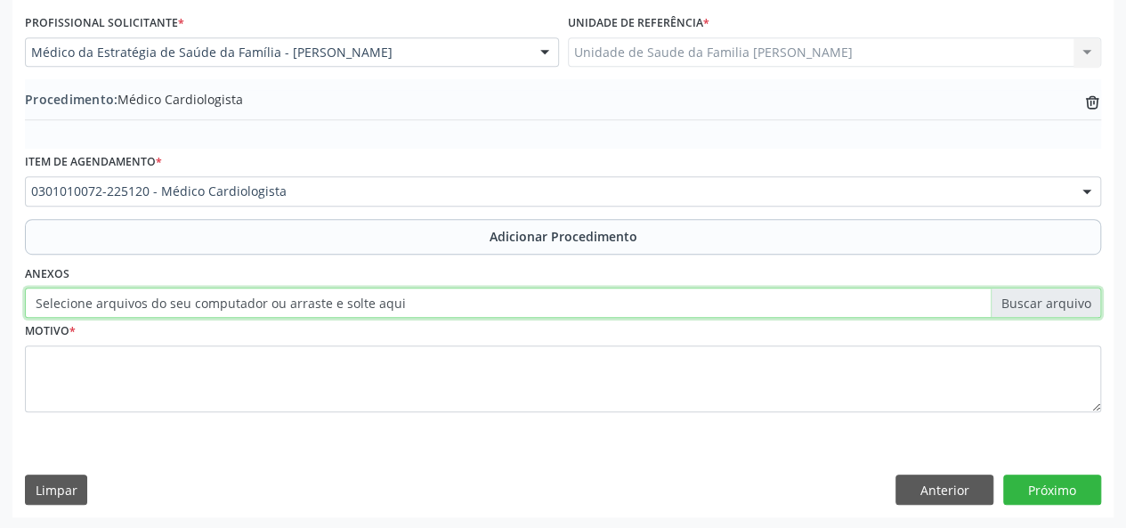
click at [1042, 299] on input "Selecione arquivos do seu computador ou arraste e solte aqui" at bounding box center [563, 303] width 1077 height 30
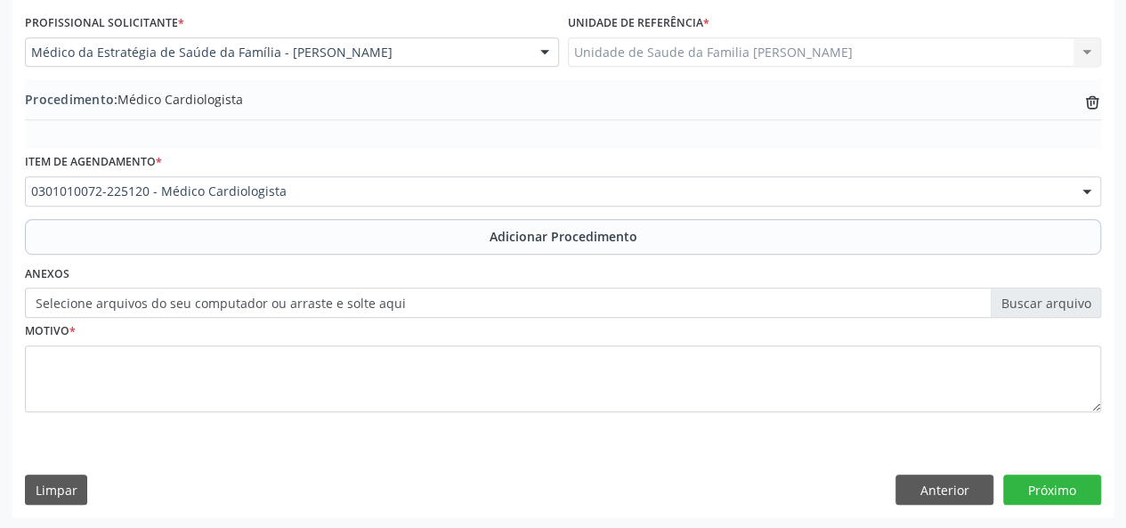
click at [1037, 293] on label "Selecione arquivos do seu computador ou arraste e solte aqui" at bounding box center [563, 303] width 1077 height 30
click at [1037, 293] on input "Selecione arquivos do seu computador ou arraste e solte aqui" at bounding box center [563, 303] width 1077 height 30
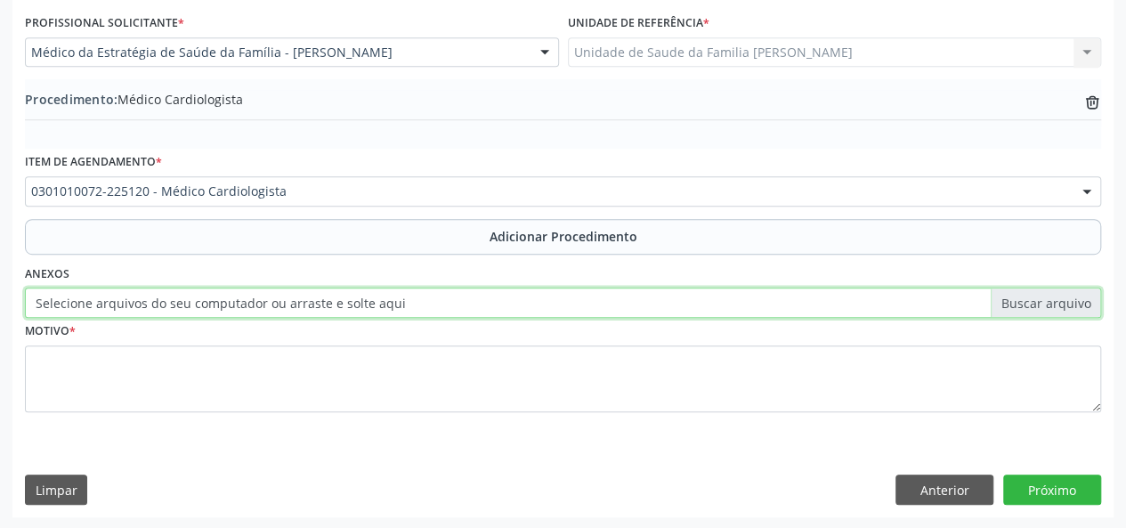
type input "C:\fakepath\luiz.jpg"
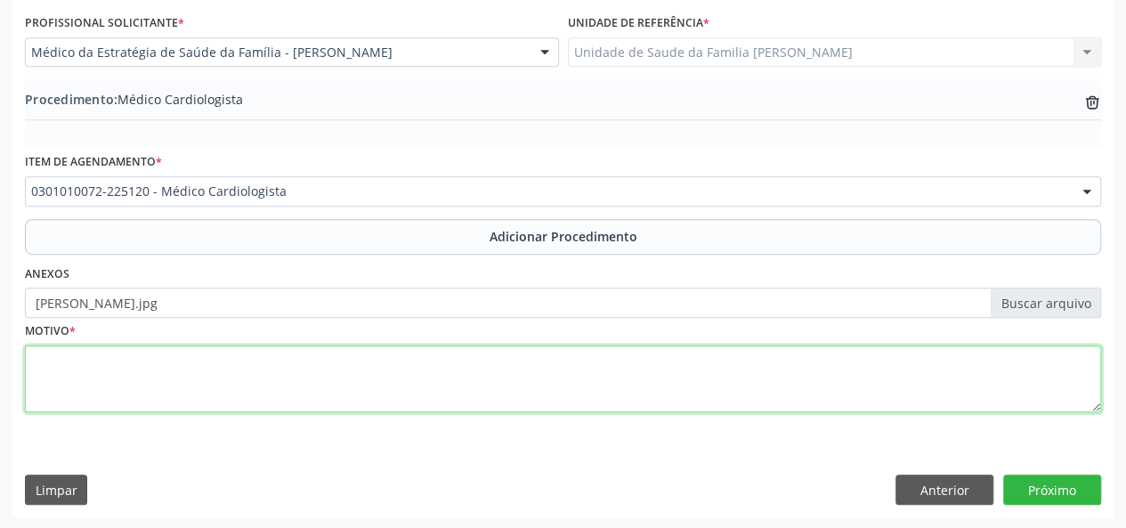
click at [61, 366] on textarea at bounding box center [563, 379] width 1077 height 68
type textarea "Historico de IAM"
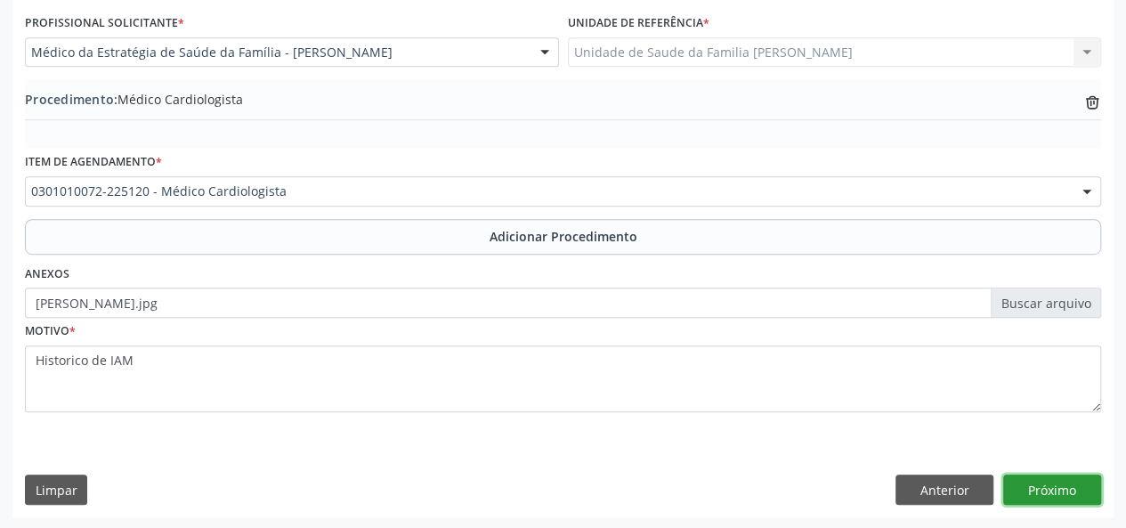
click at [1036, 496] on button "Próximo" at bounding box center [1053, 490] width 98 height 30
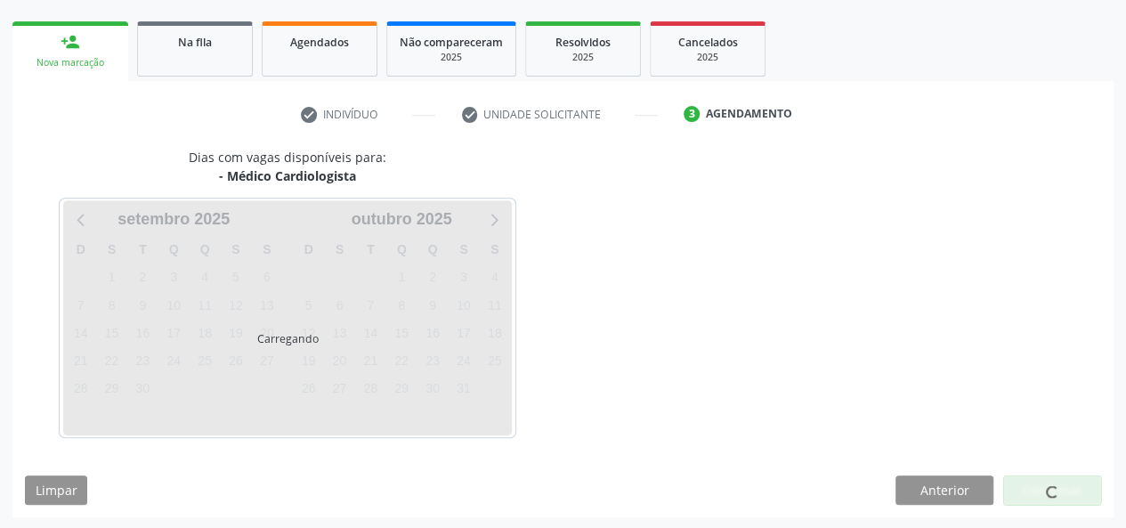
scroll to position [322, 0]
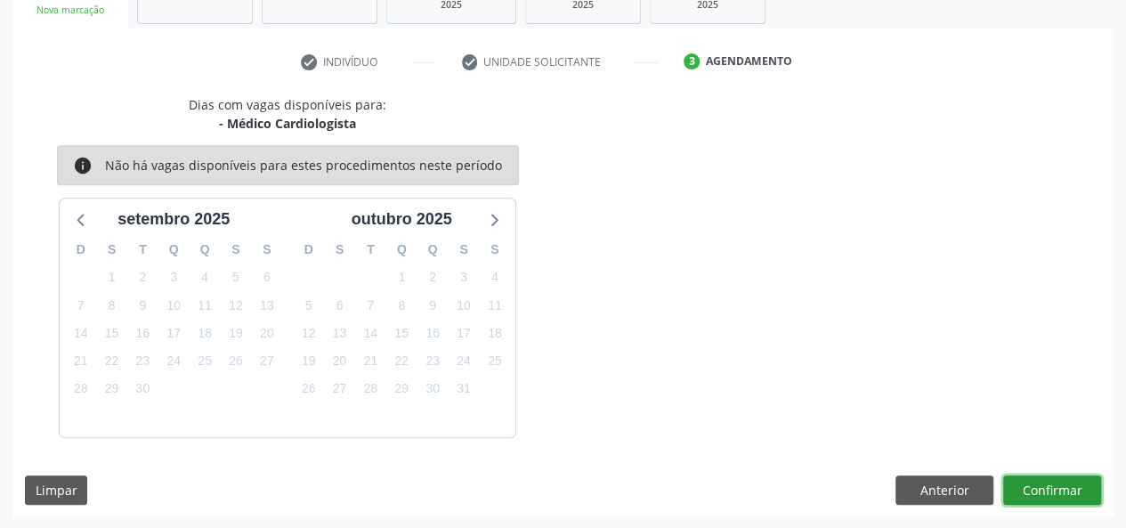
click at [1045, 489] on button "Confirmar" at bounding box center [1053, 491] width 98 height 30
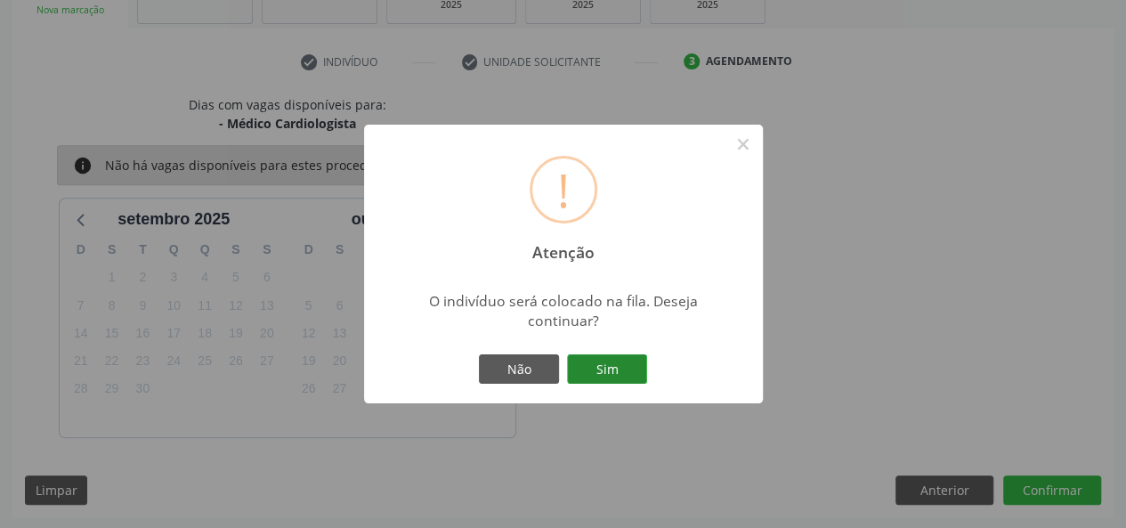
click at [628, 369] on button "Sim" at bounding box center [607, 369] width 80 height 30
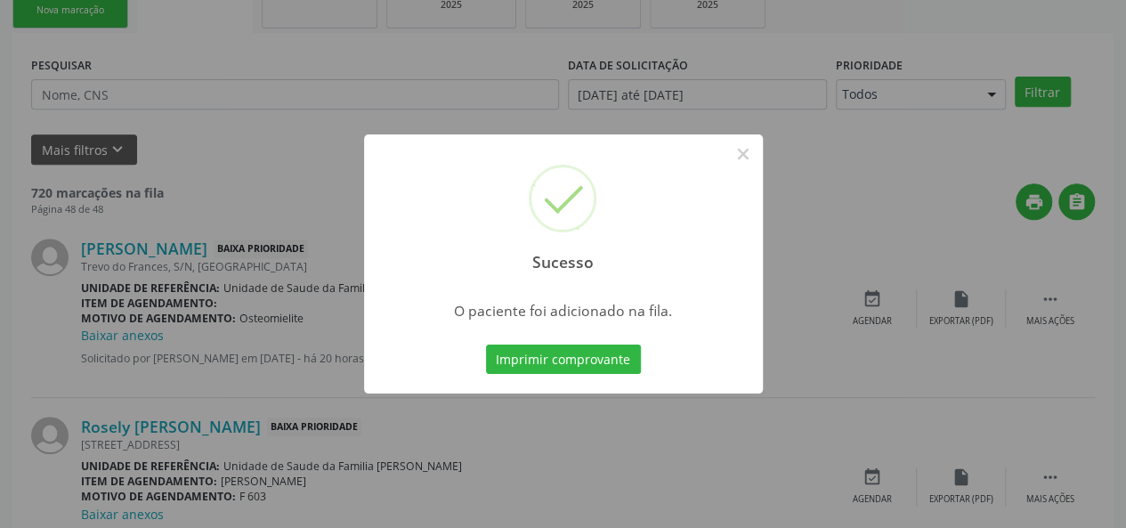
scroll to position [84, 0]
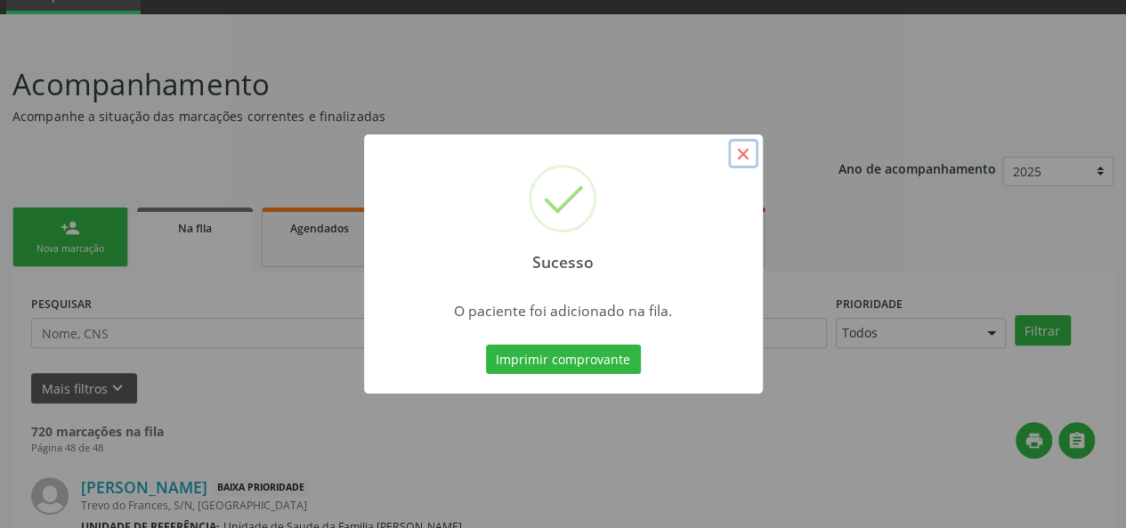
click at [744, 142] on button "×" at bounding box center [743, 154] width 30 height 30
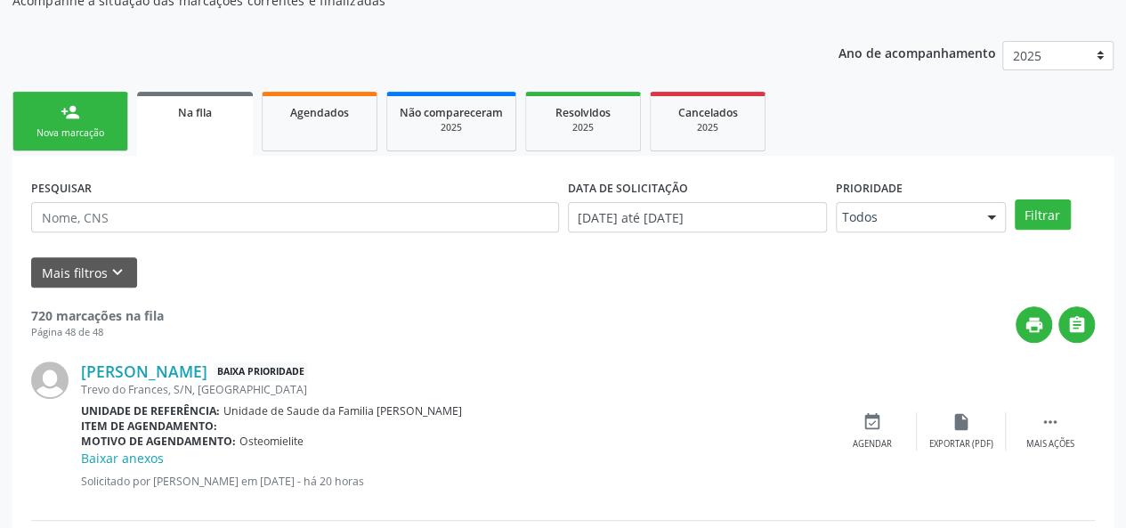
scroll to position [3, 0]
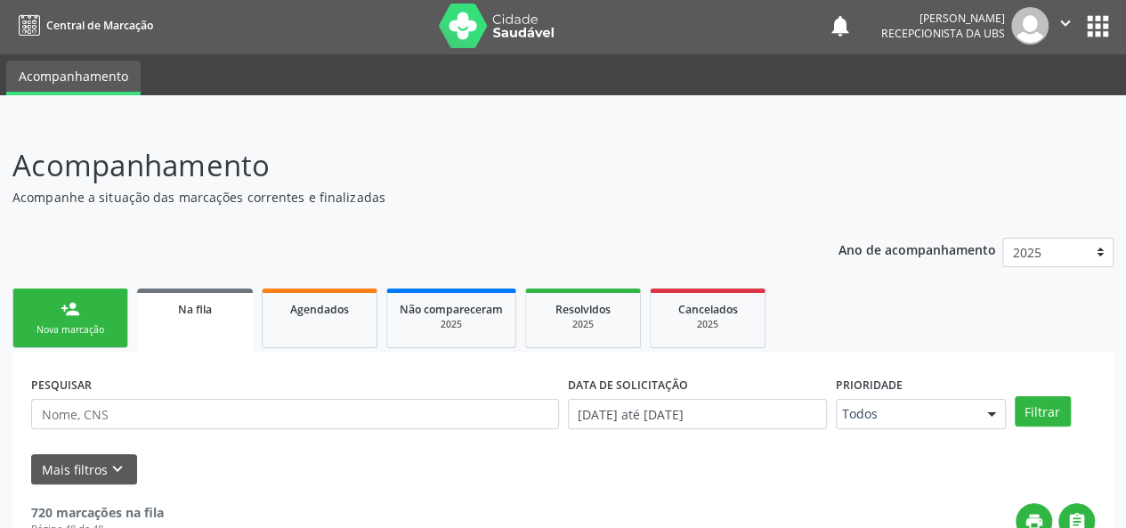
click at [49, 322] on link "person_add Nova marcação" at bounding box center [70, 319] width 116 height 60
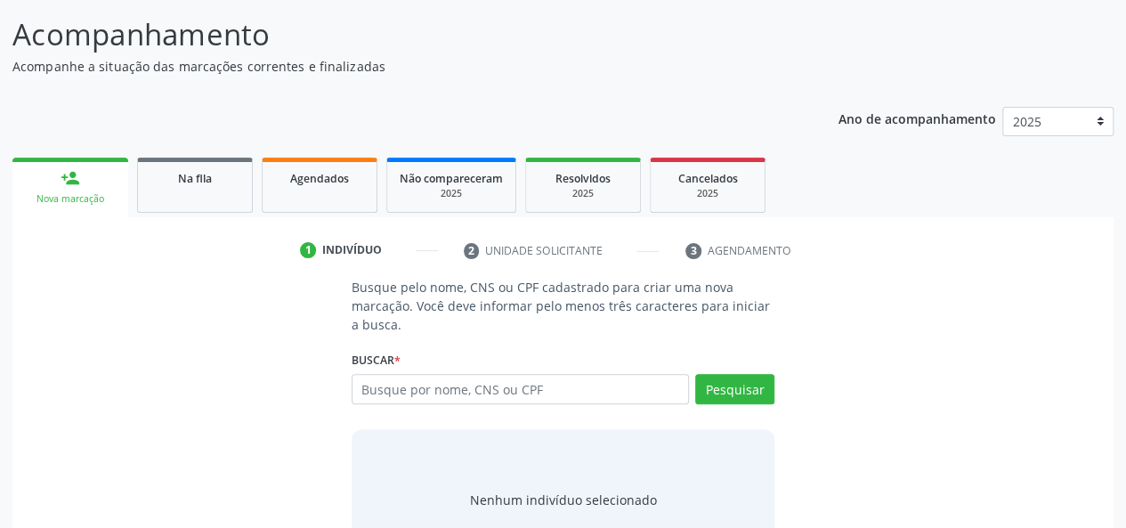
scroll to position [201, 0]
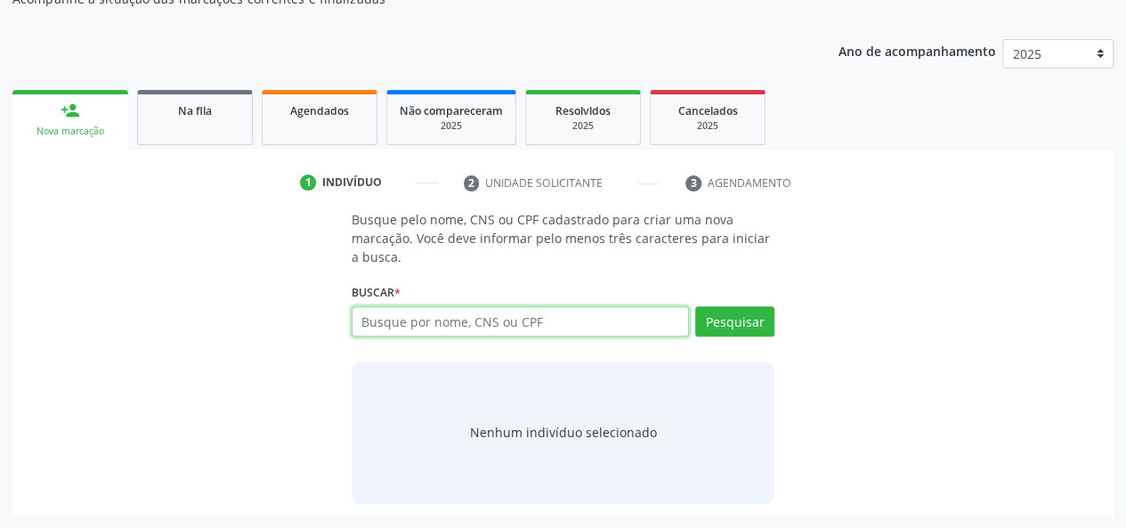
click at [410, 322] on input "text" at bounding box center [521, 321] width 338 height 30
type input "705"
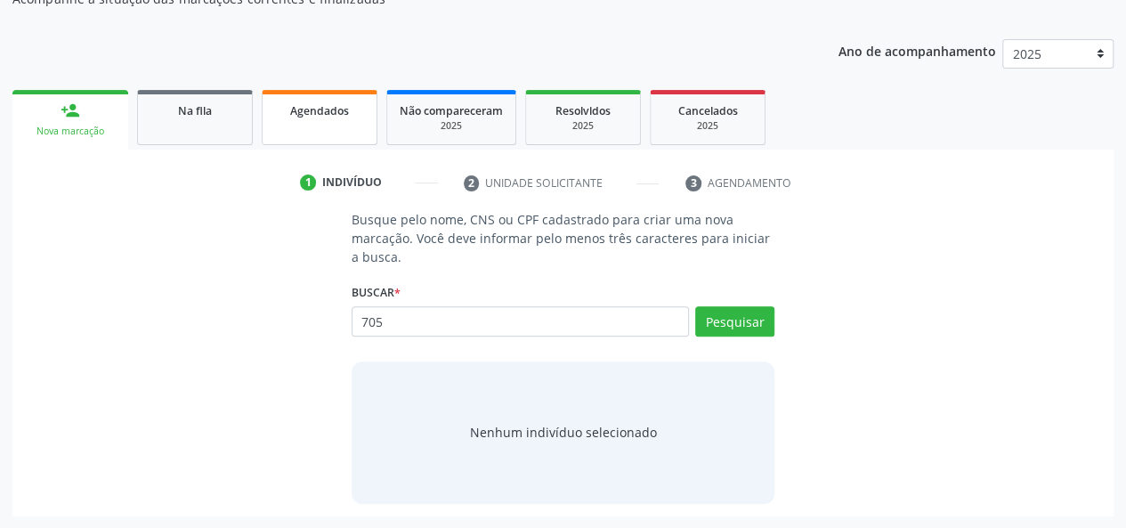
click at [282, 122] on link "Agendados" at bounding box center [320, 117] width 116 height 55
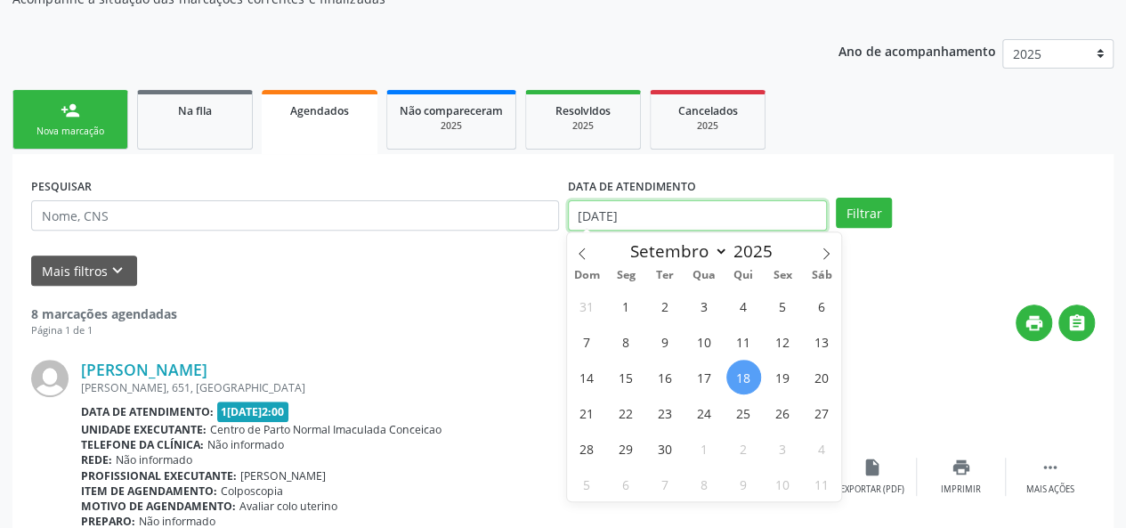
click at [674, 219] on input "18/09/2025" at bounding box center [697, 215] width 259 height 30
click at [587, 259] on icon at bounding box center [582, 254] width 12 height 12
click at [583, 252] on icon at bounding box center [582, 254] width 12 height 12
select select "6"
click at [660, 307] on span "1" at bounding box center [665, 306] width 35 height 35
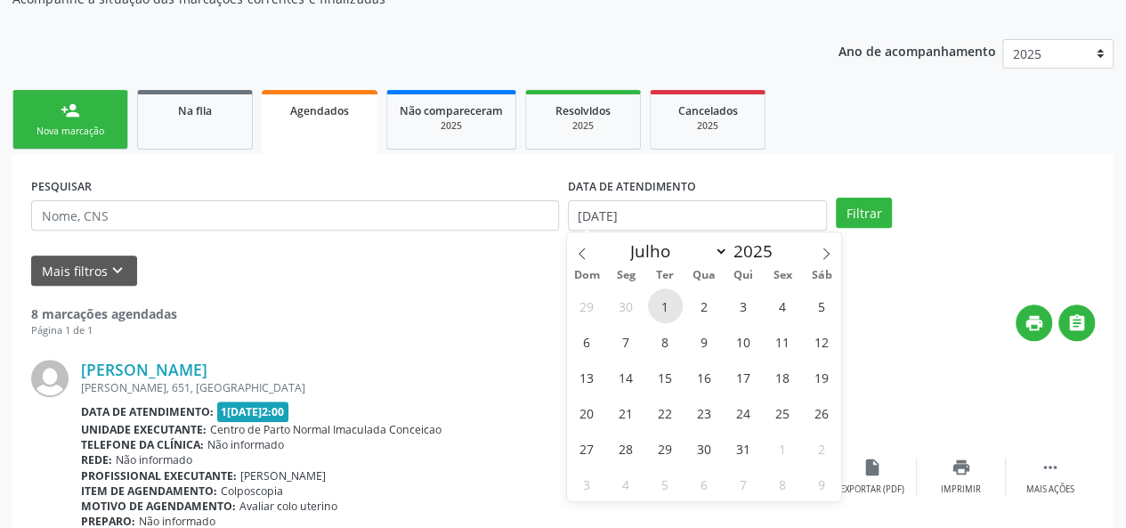
type input "01/07/2025"
click at [651, 296] on span "1" at bounding box center [665, 306] width 35 height 35
select select "6"
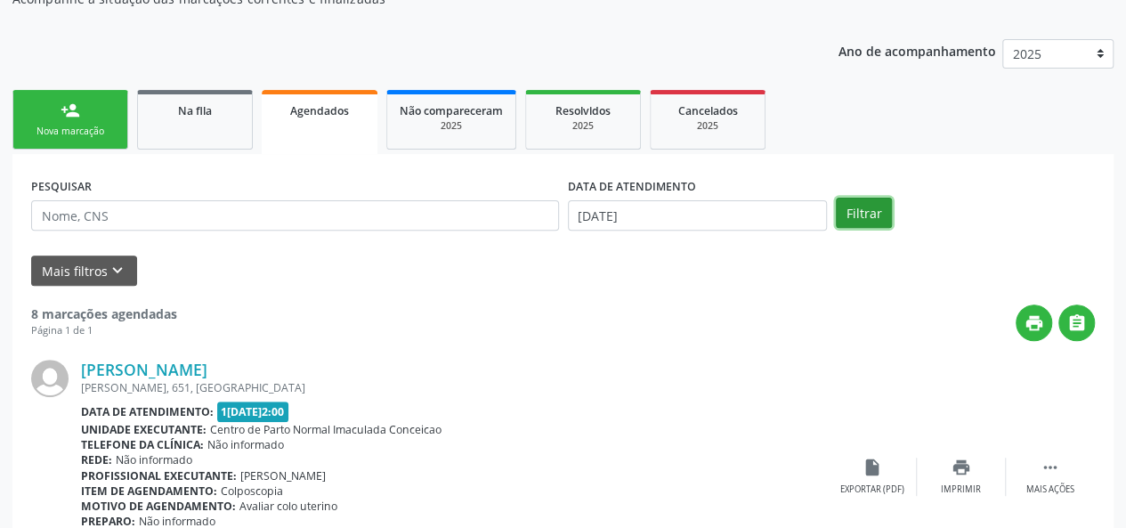
click at [874, 216] on button "Filtrar" at bounding box center [864, 213] width 56 height 30
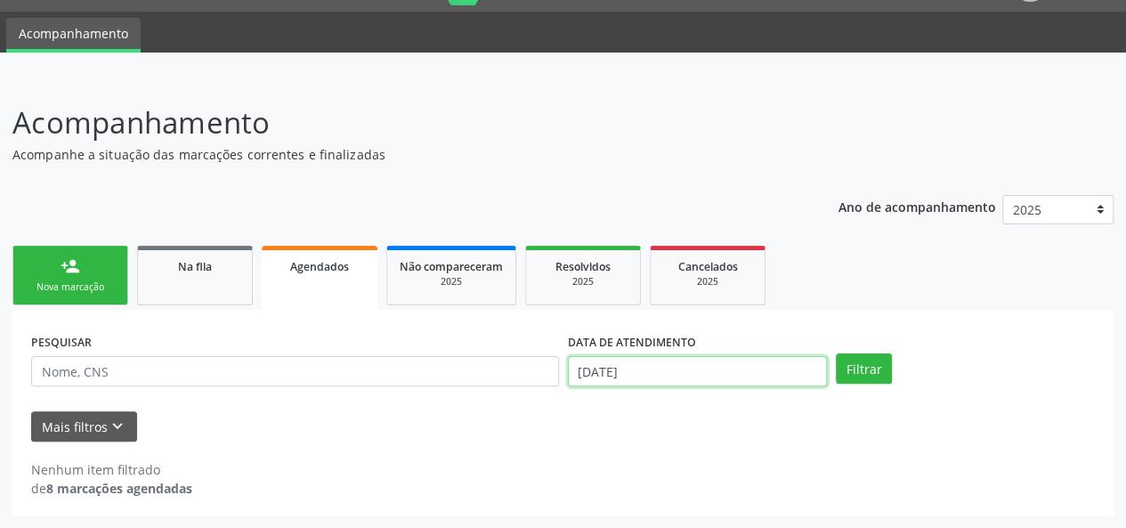
scroll to position [157, 0]
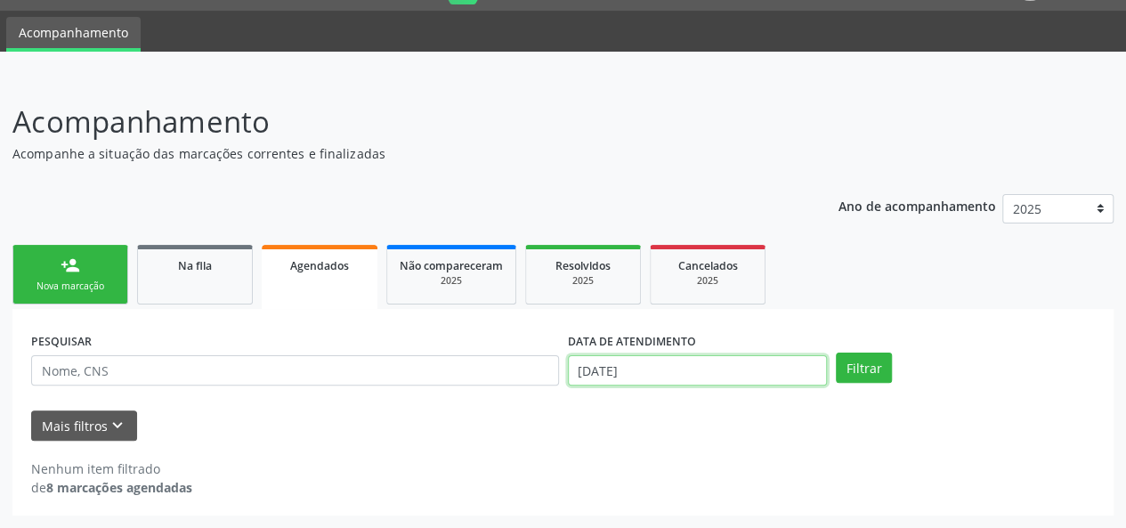
click at [728, 373] on body "Central de Marcação notifications Maria Quiteria Lima Pereira Recepcionista da …" at bounding box center [563, 218] width 1126 height 528
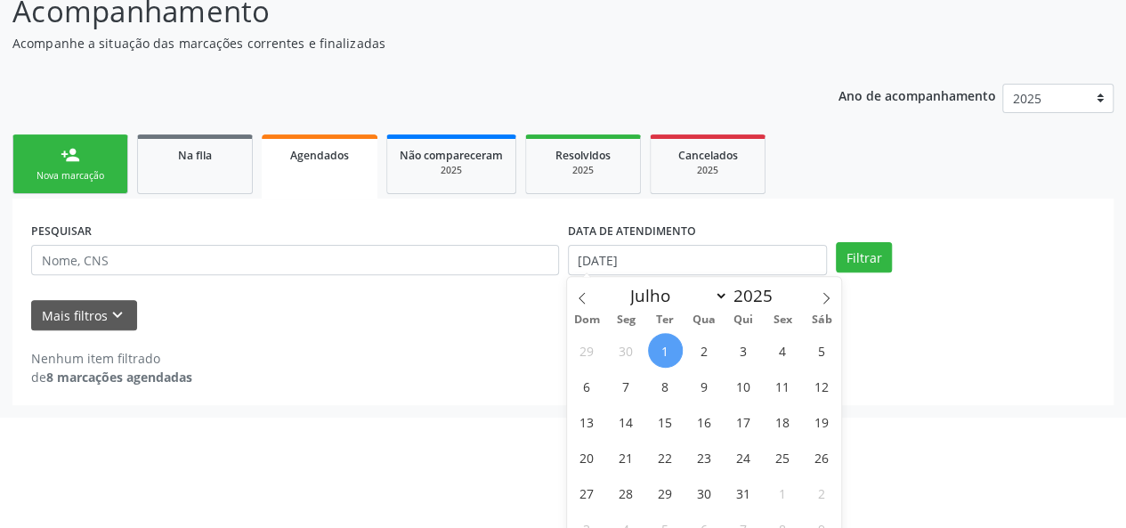
click at [672, 358] on span "1" at bounding box center [665, 350] width 35 height 35
type input "01/07/2025"
click at [832, 292] on icon at bounding box center [826, 298] width 12 height 12
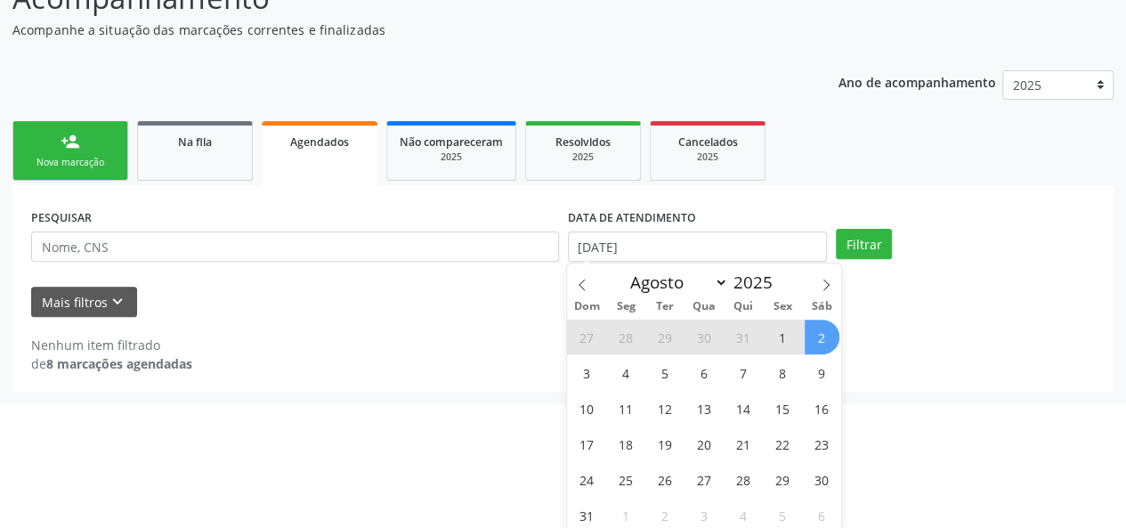
scroll to position [175, 0]
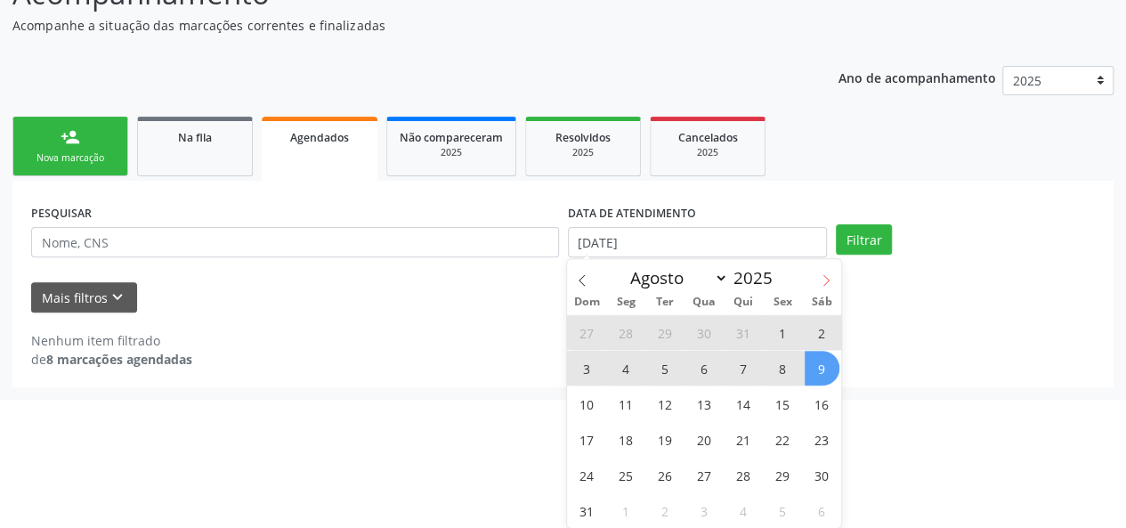
click at [832, 280] on icon at bounding box center [826, 280] width 12 height 12
select select "8"
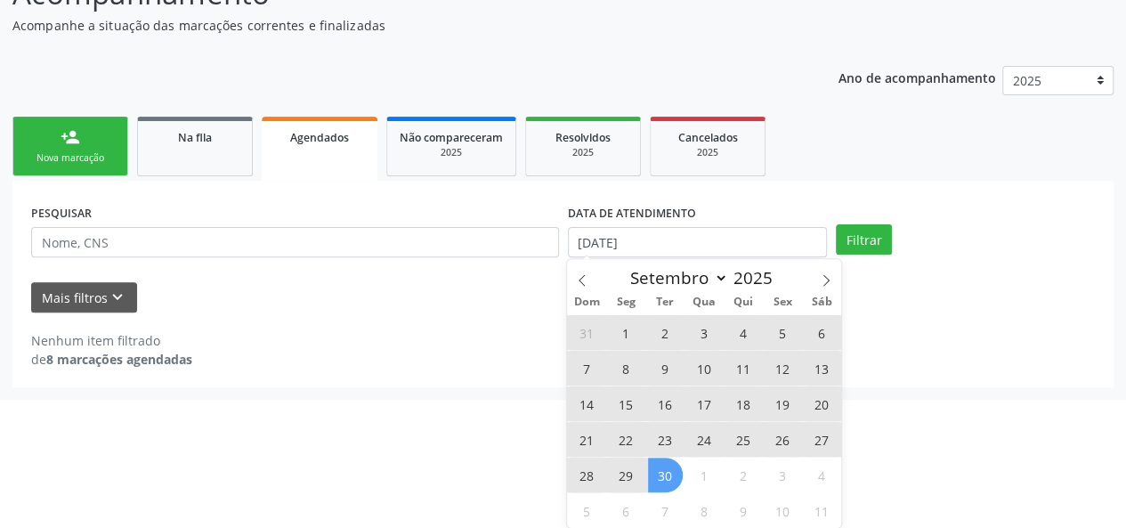
click at [670, 484] on span "30" at bounding box center [665, 475] width 35 height 35
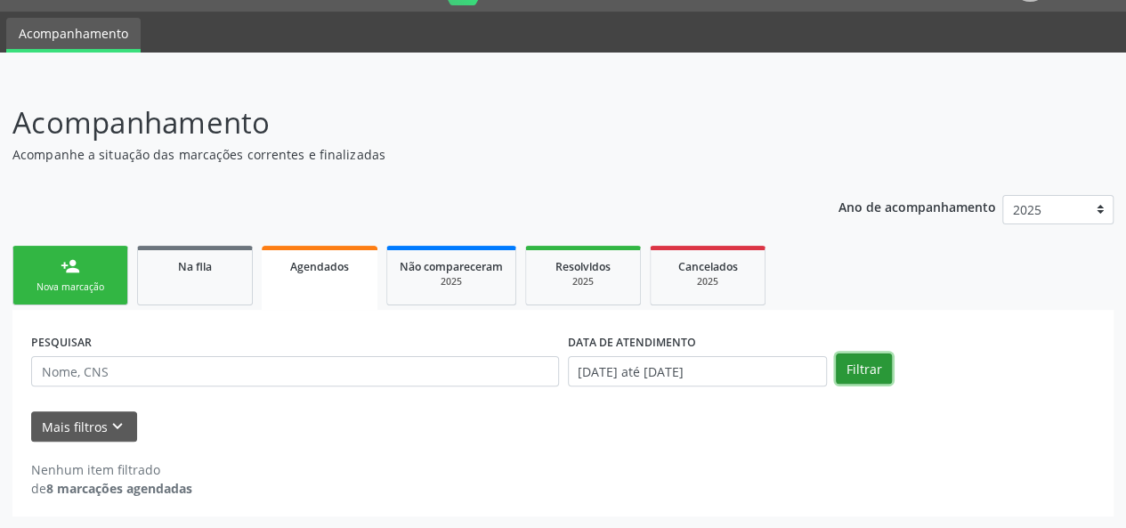
click at [868, 377] on button "Filtrar" at bounding box center [864, 369] width 56 height 30
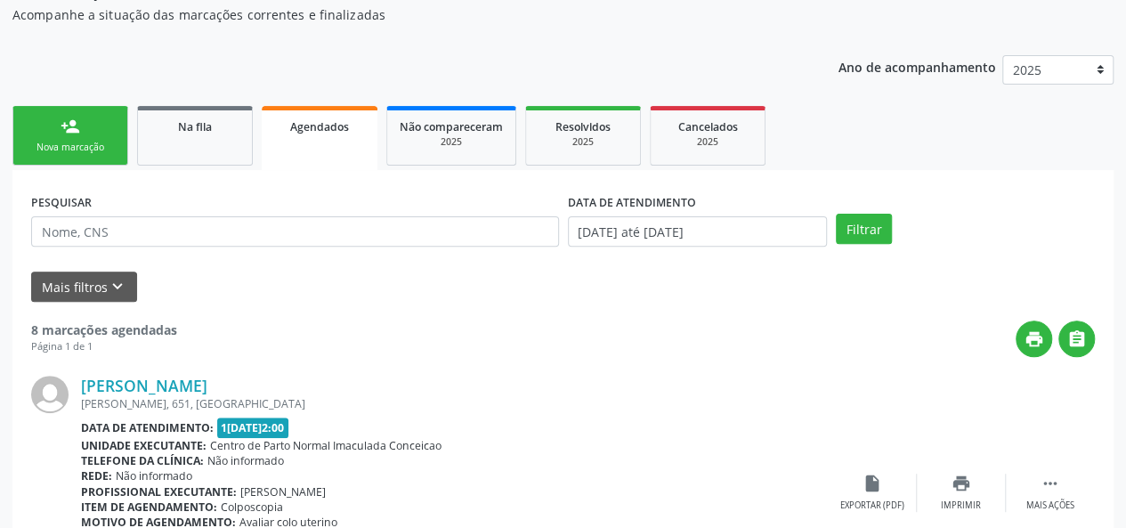
scroll to position [168, 0]
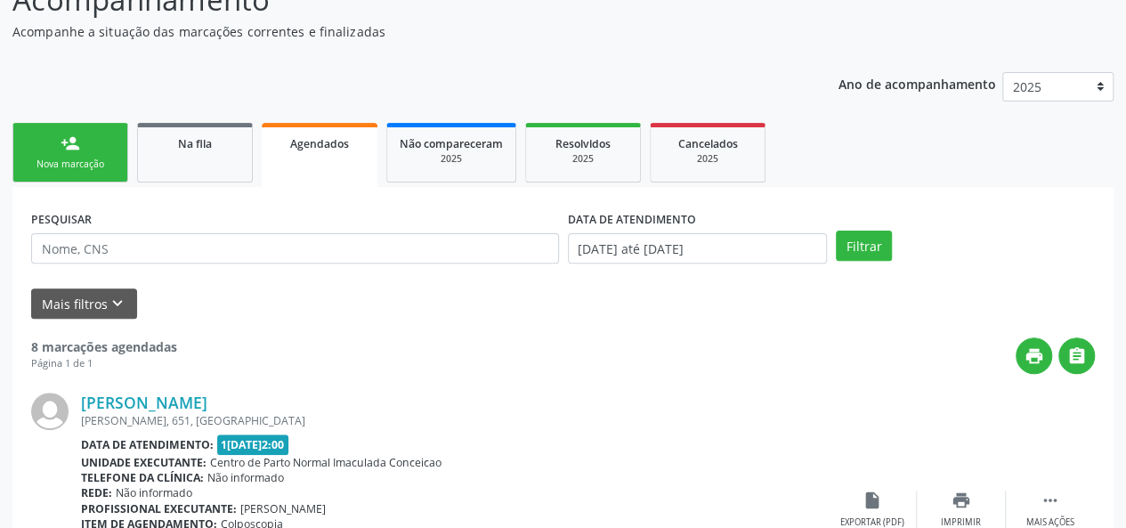
click at [73, 163] on div "Nova marcação" at bounding box center [70, 164] width 89 height 13
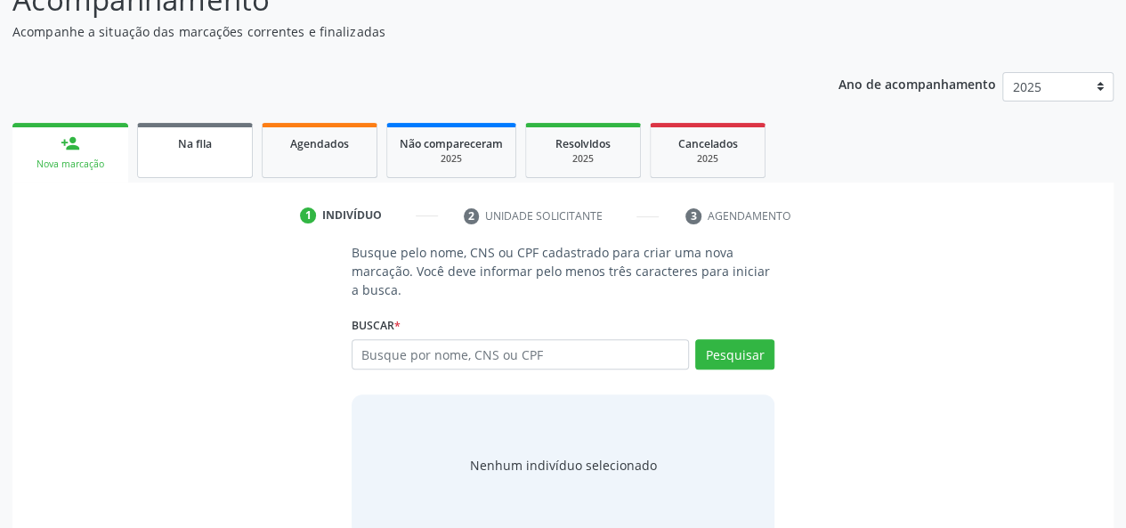
click at [205, 176] on link "Na fila" at bounding box center [195, 150] width 116 height 55
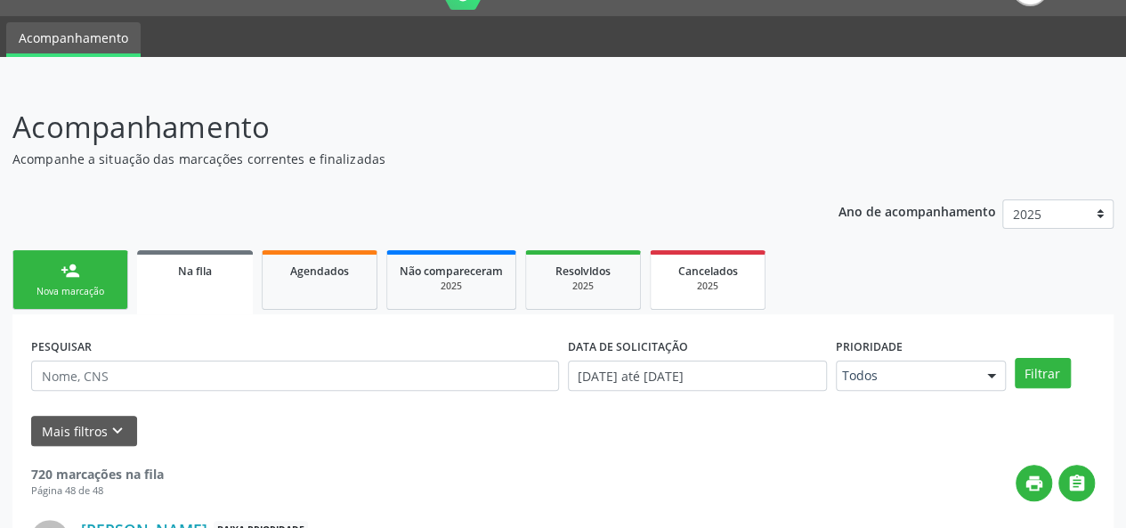
scroll to position [0, 0]
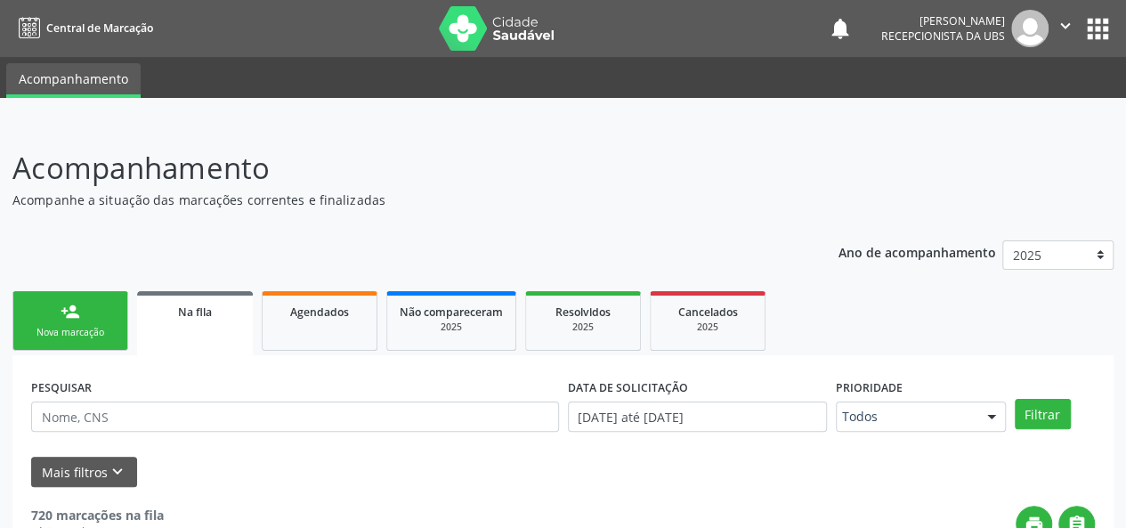
click at [103, 336] on div "Nova marcação" at bounding box center [70, 332] width 89 height 13
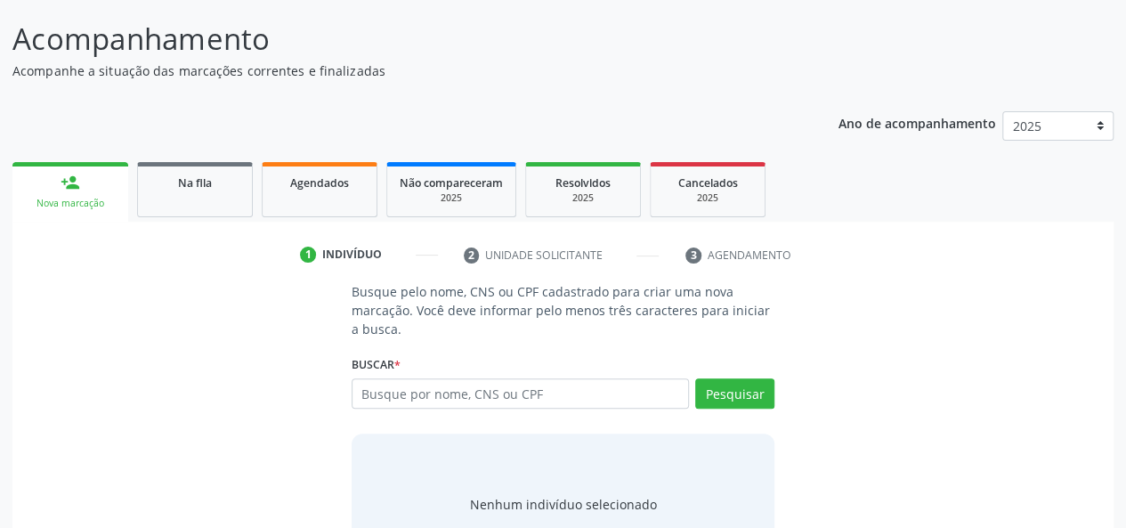
scroll to position [201, 0]
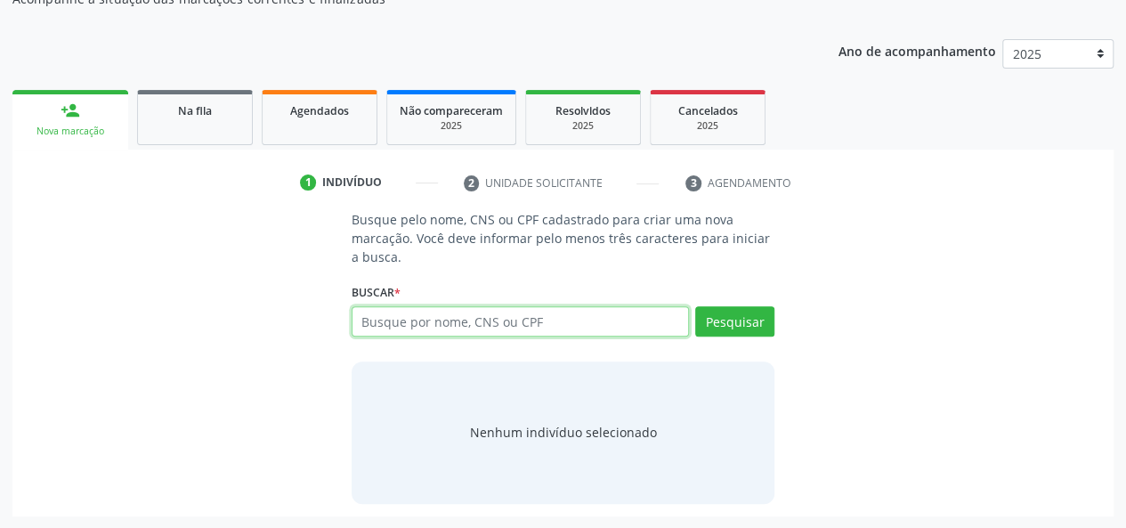
click at [394, 311] on input "text" at bounding box center [521, 321] width 338 height 30
type input "068448538890"
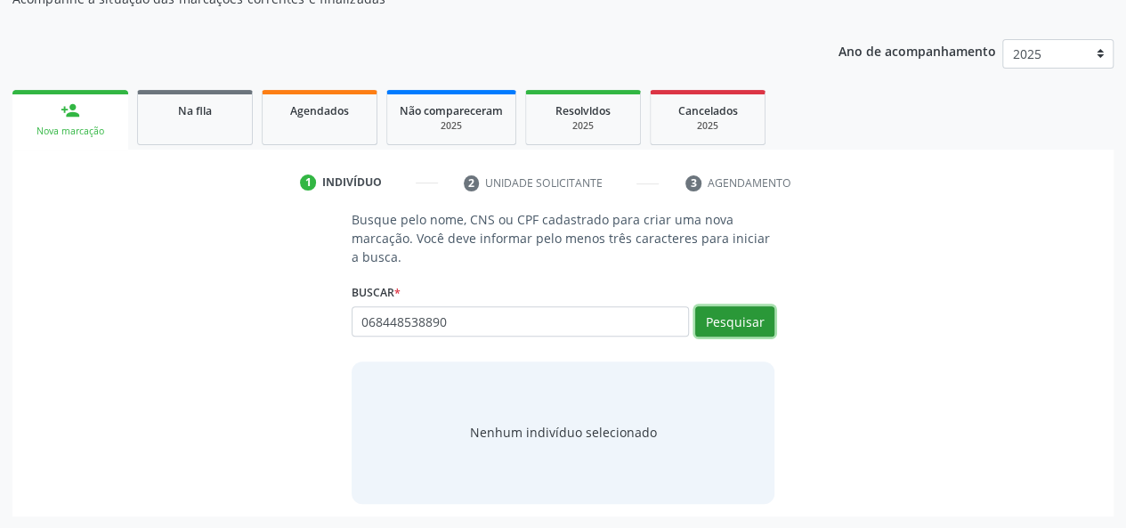
click at [714, 313] on button "Pesquisar" at bounding box center [734, 321] width 79 height 30
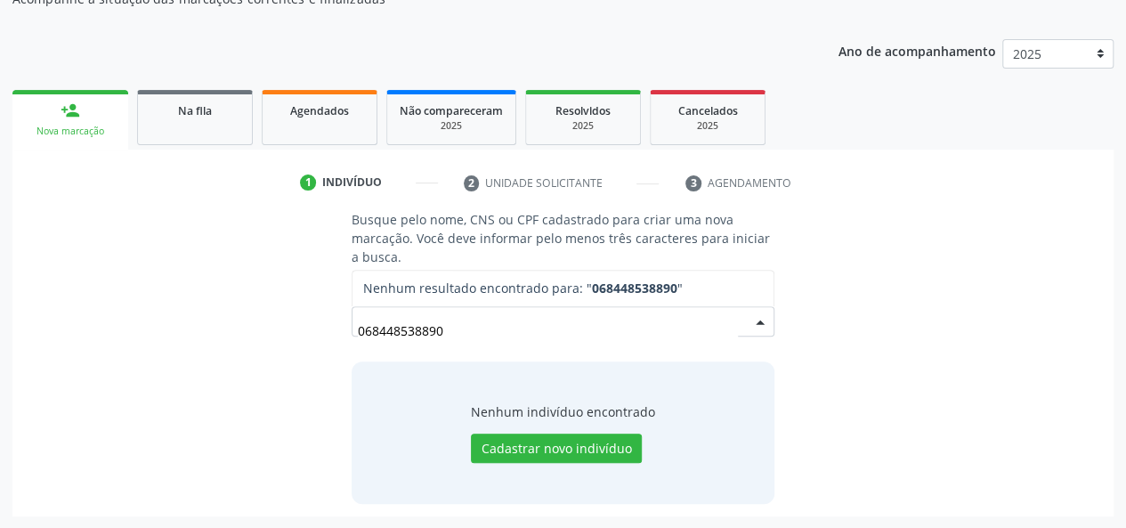
drag, startPoint x: 545, startPoint y: 338, endPoint x: 338, endPoint y: 327, distance: 206.9
click at [339, 327] on div "Busque pelo nome, CNS ou CPF cadastrado para criar uma nova marcação. Você deve…" at bounding box center [563, 356] width 449 height 293
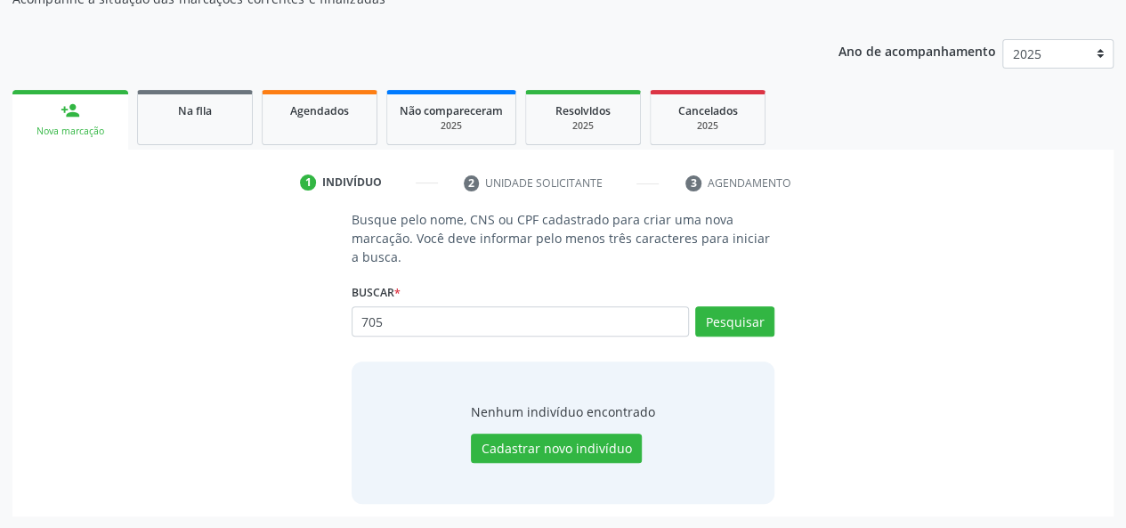
click at [438, 330] on input "705" at bounding box center [521, 321] width 338 height 30
type input "7"
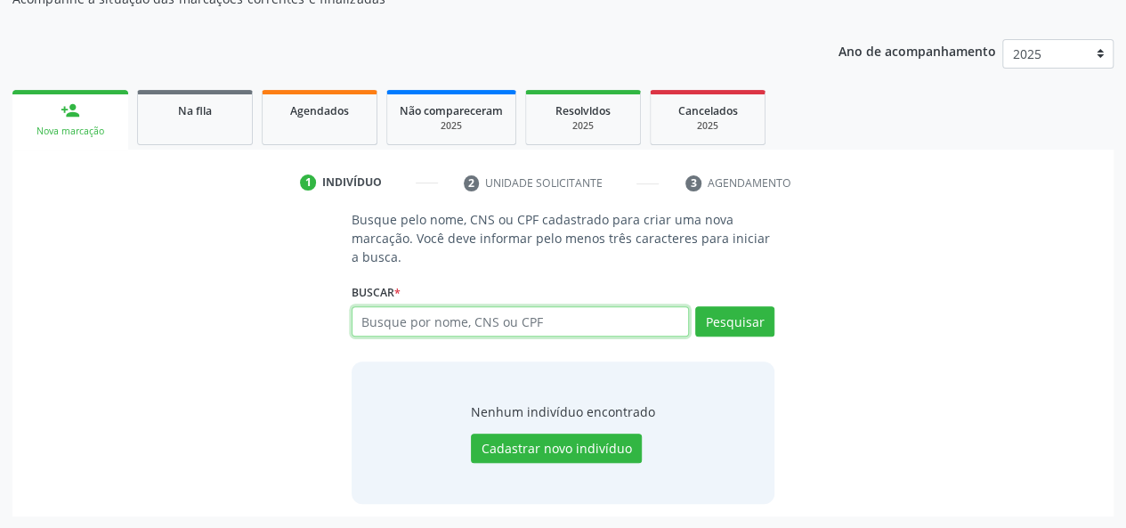
click at [431, 322] on input "text" at bounding box center [521, 321] width 338 height 30
paste input "068.448.538-90"
type input "068.448.538-90"
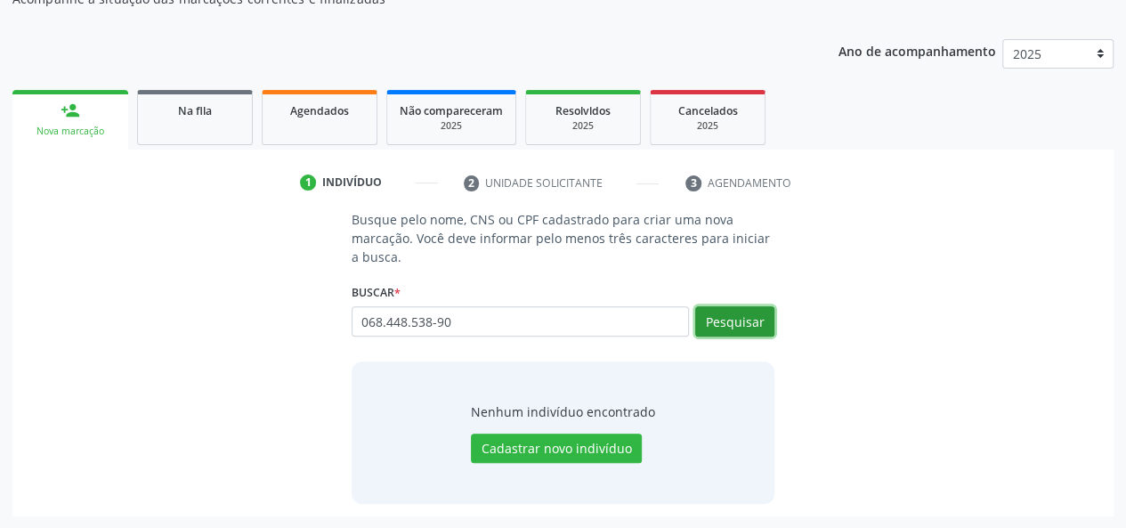
click at [752, 320] on button "Pesquisar" at bounding box center [734, 321] width 79 height 30
type input "068.448.538-90"
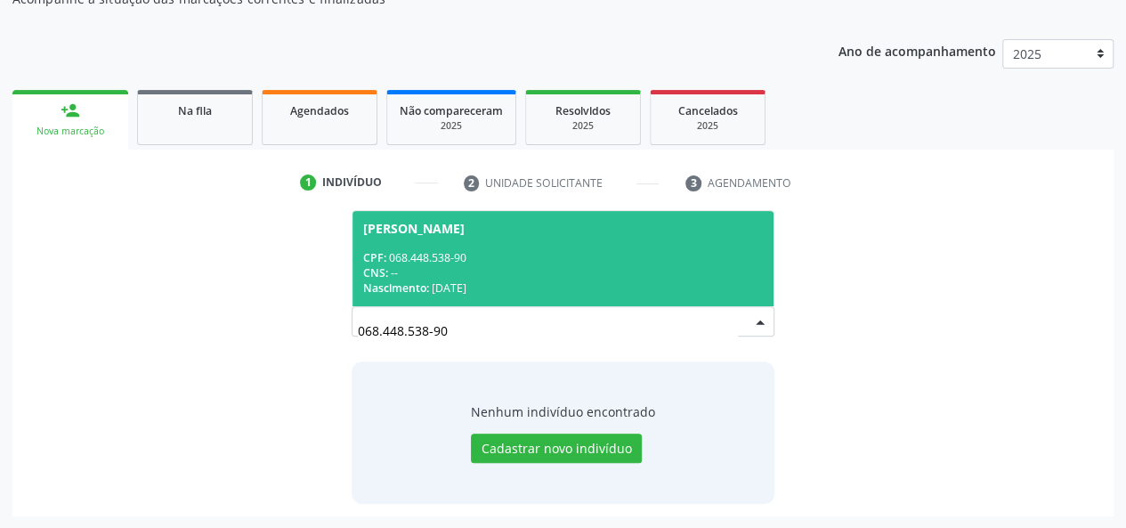
click at [486, 247] on span "Isabel Cristina Passarin Santos CPF: 068.448.538-90 CNS: -- Nascimento: 25/11/1…" at bounding box center [564, 258] width 422 height 95
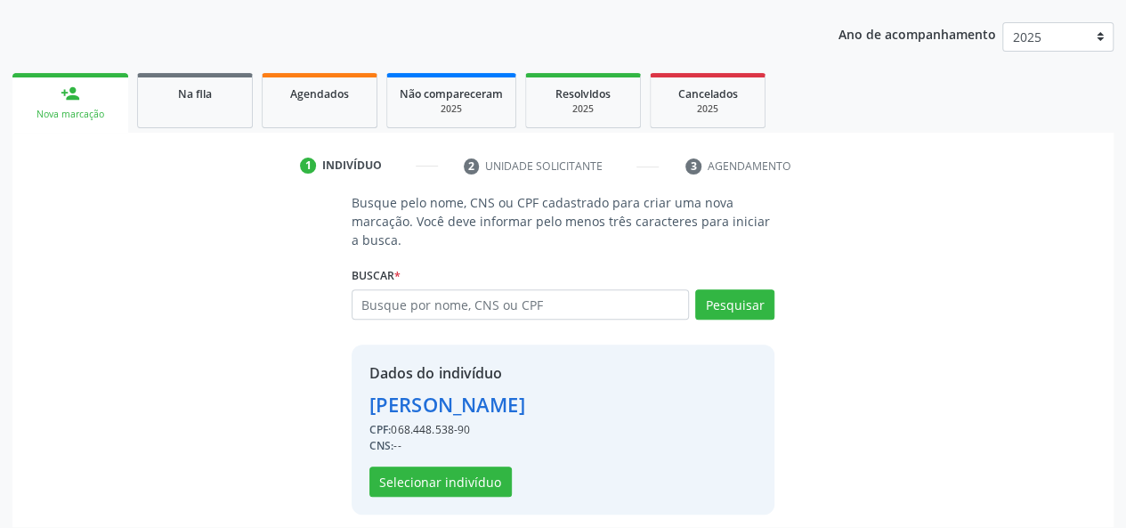
scroll to position [228, 0]
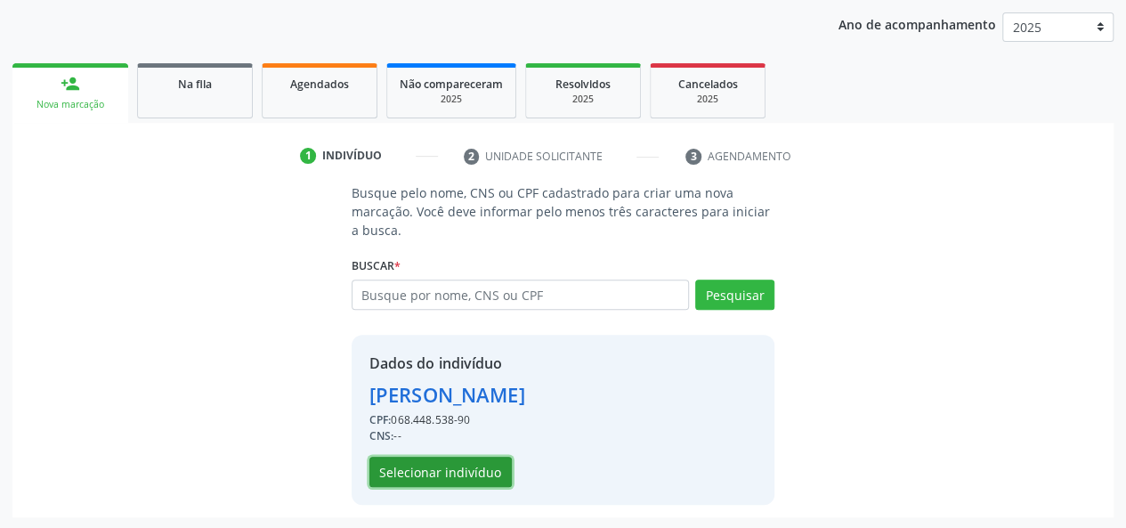
click at [453, 464] on button "Selecionar indivíduo" at bounding box center [441, 472] width 142 height 30
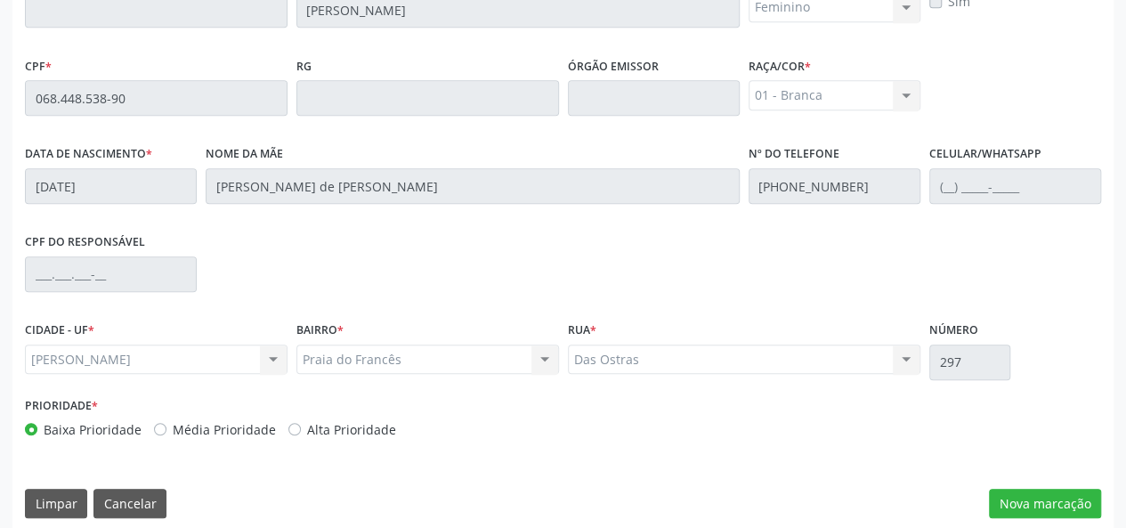
scroll to position [512, 0]
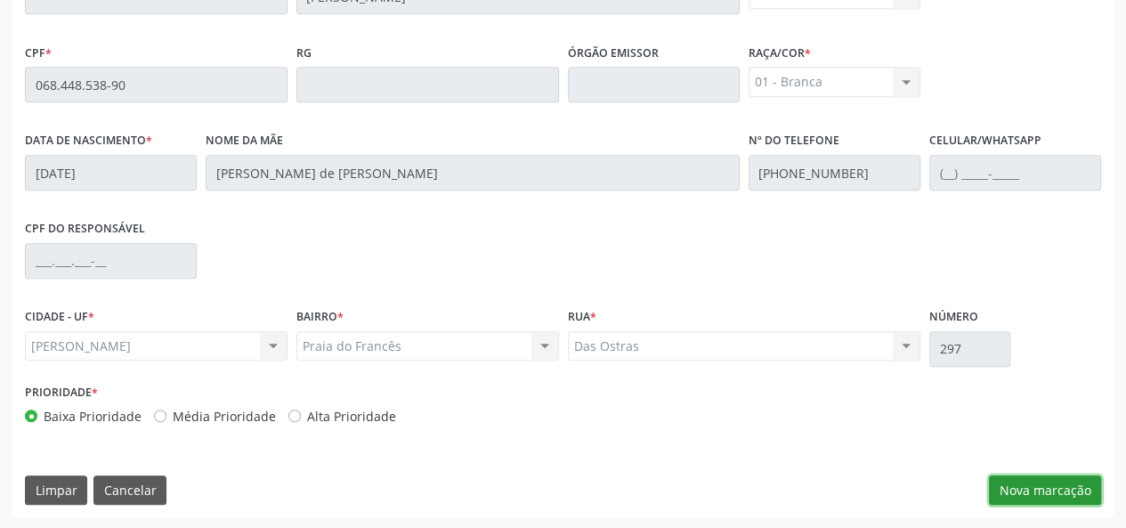
click at [1056, 489] on button "Nova marcação" at bounding box center [1045, 491] width 112 height 30
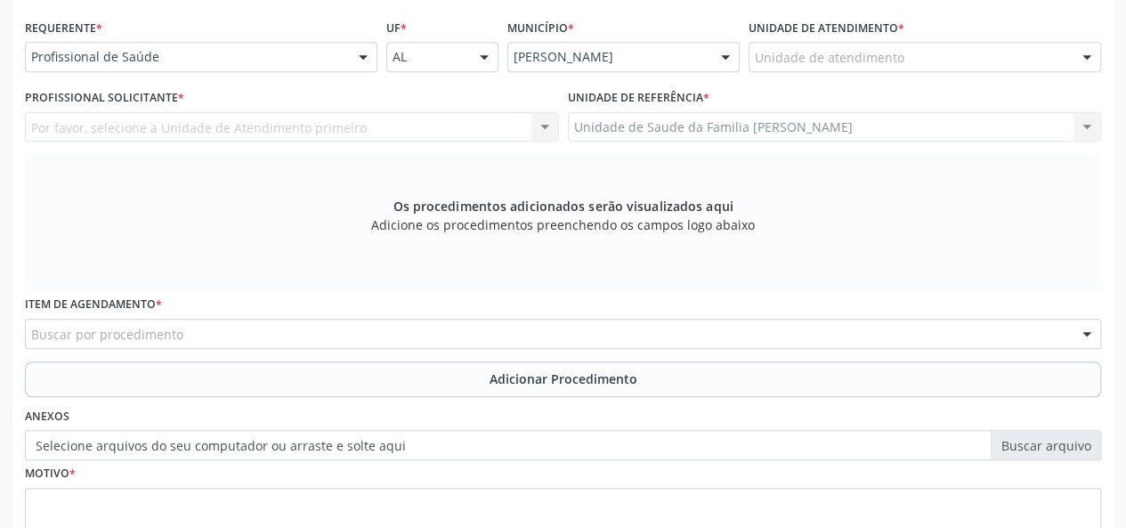
scroll to position [245, 0]
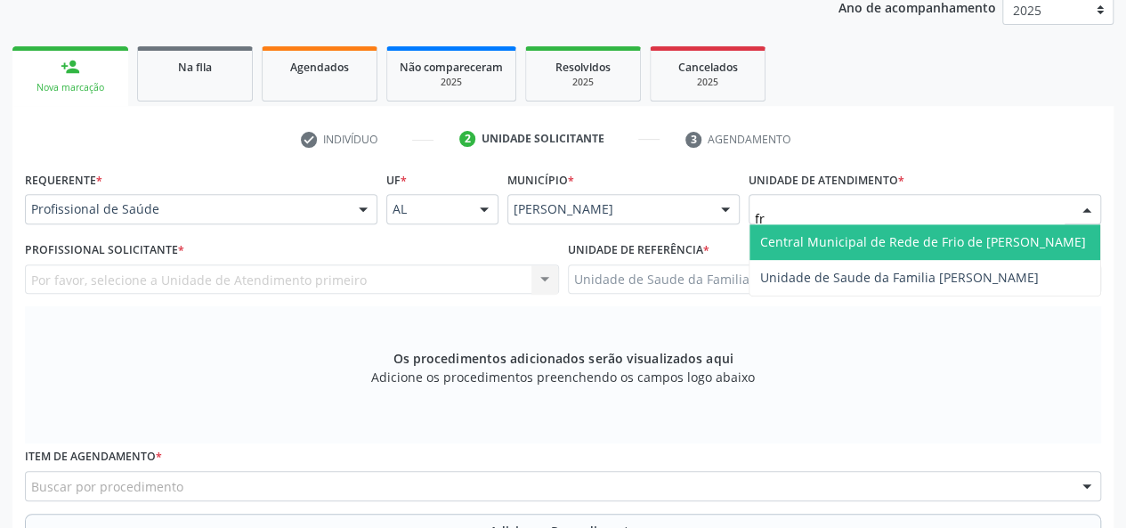
type input "fra"
drag, startPoint x: 848, startPoint y: 232, endPoint x: 838, endPoint y: 232, distance: 9.8
click at [848, 232] on span "Unidade de Saude da Familia [PERSON_NAME]" at bounding box center [925, 242] width 351 height 36
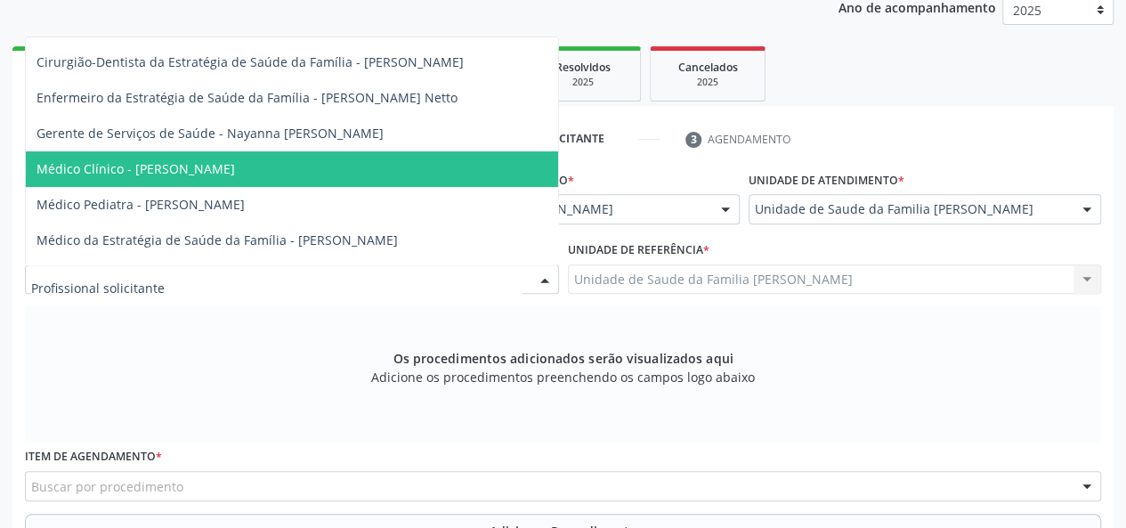
scroll to position [89, 0]
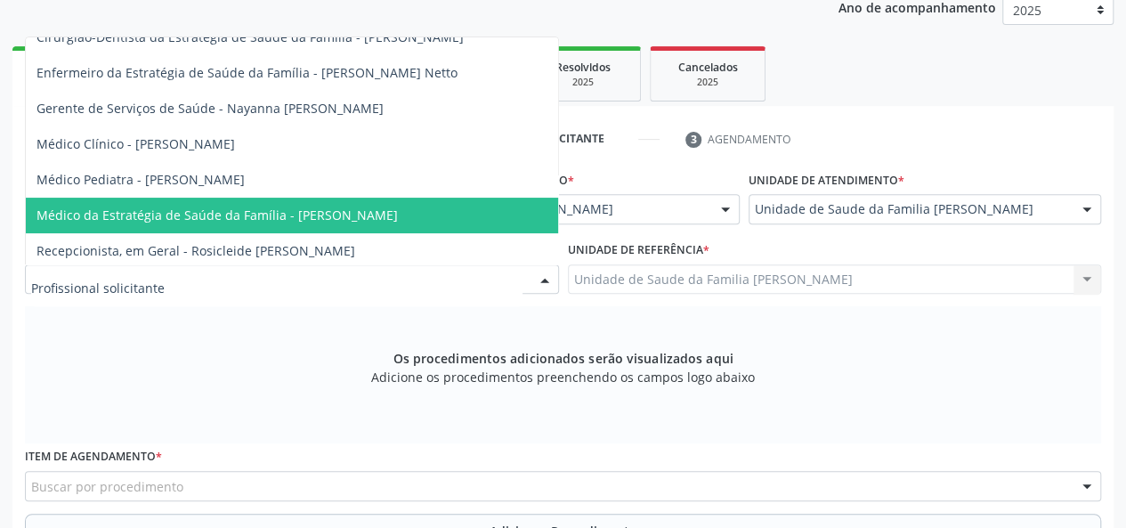
click at [299, 216] on span "Médico da Estratégia de Saúde da Família - [PERSON_NAME]" at bounding box center [218, 215] width 362 height 17
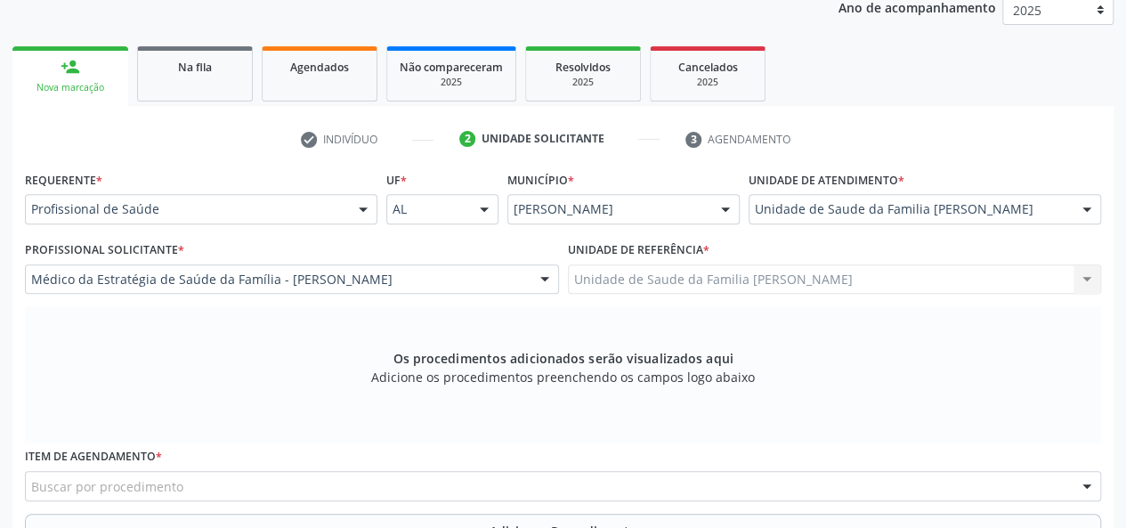
scroll to position [512, 0]
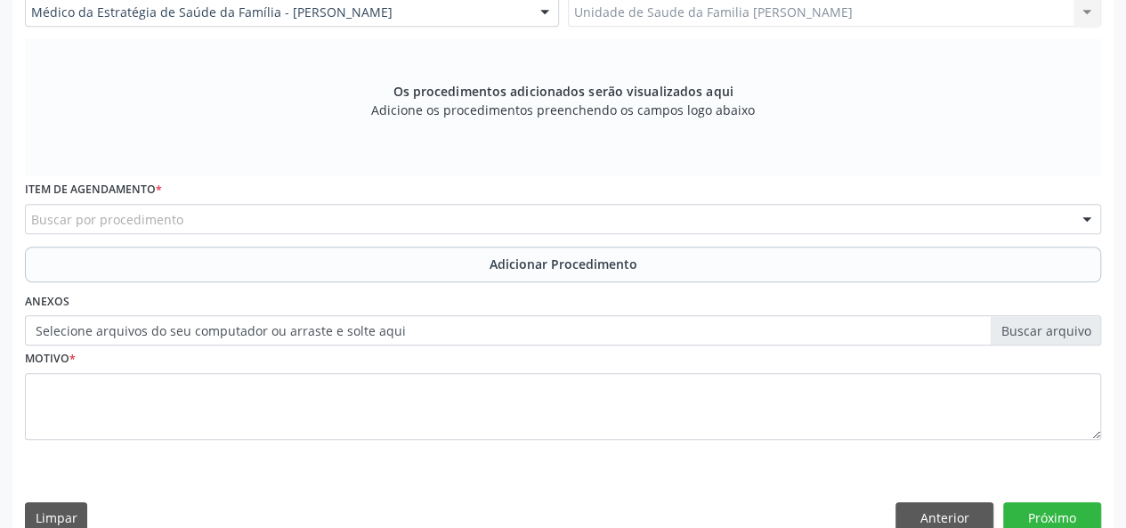
click at [119, 207] on div "Buscar por procedimento" at bounding box center [563, 219] width 1077 height 30
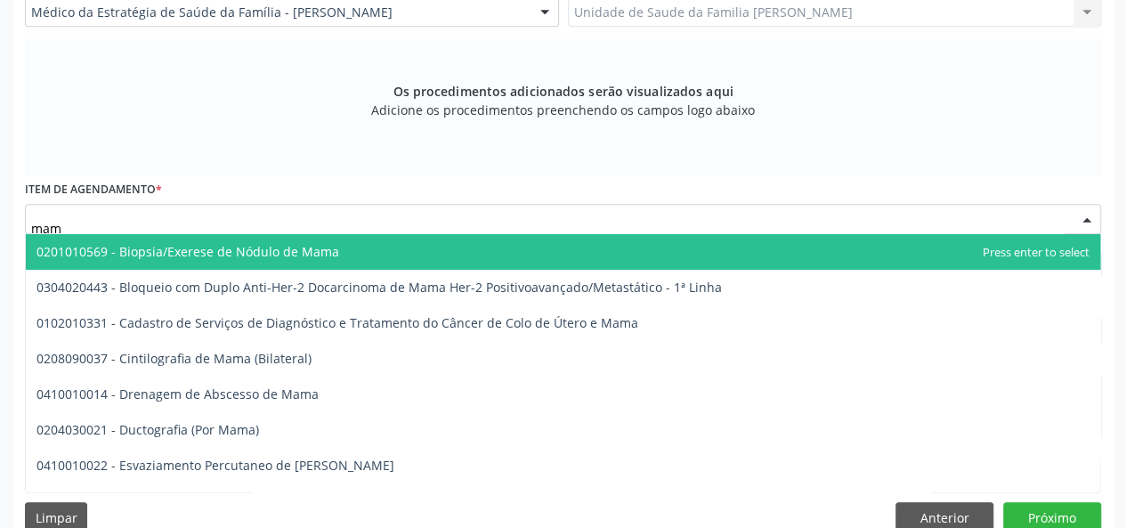
type input "mamo"
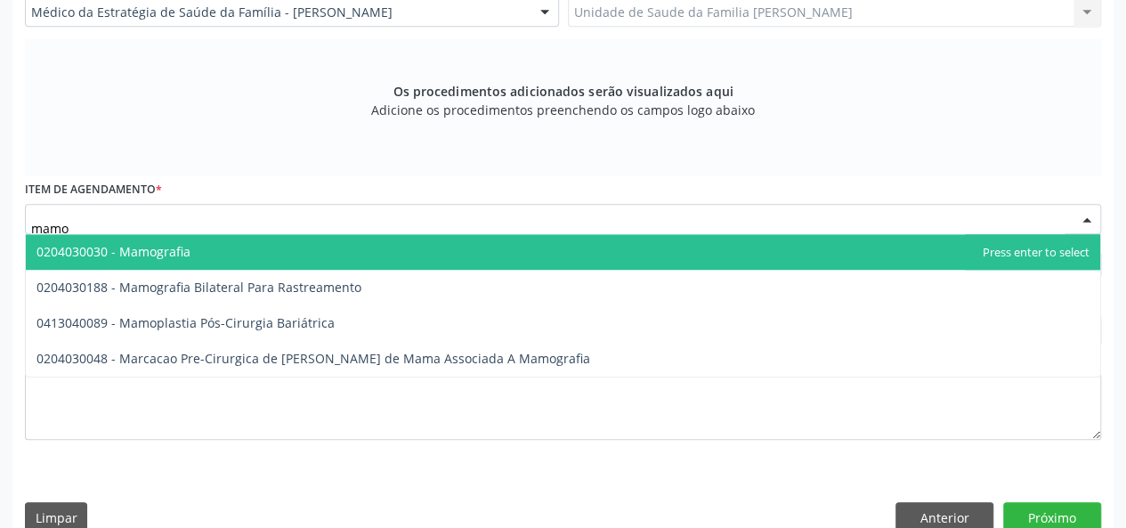
drag, startPoint x: 182, startPoint y: 250, endPoint x: 210, endPoint y: 248, distance: 28.6
click at [182, 248] on span "0204030030 - Mamografia" at bounding box center [114, 251] width 154 height 17
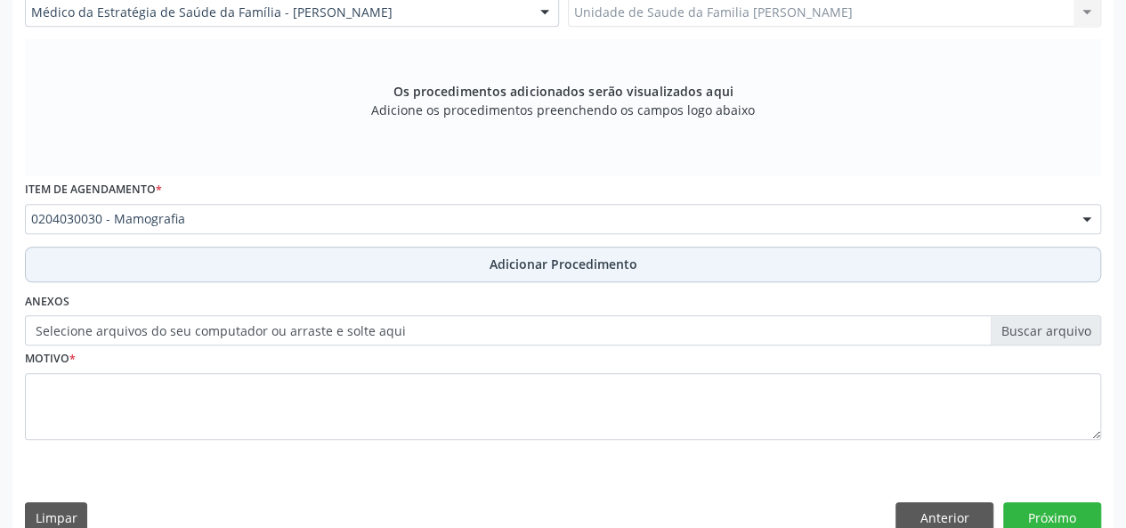
click at [560, 252] on button "Adicionar Procedimento" at bounding box center [563, 265] width 1077 height 36
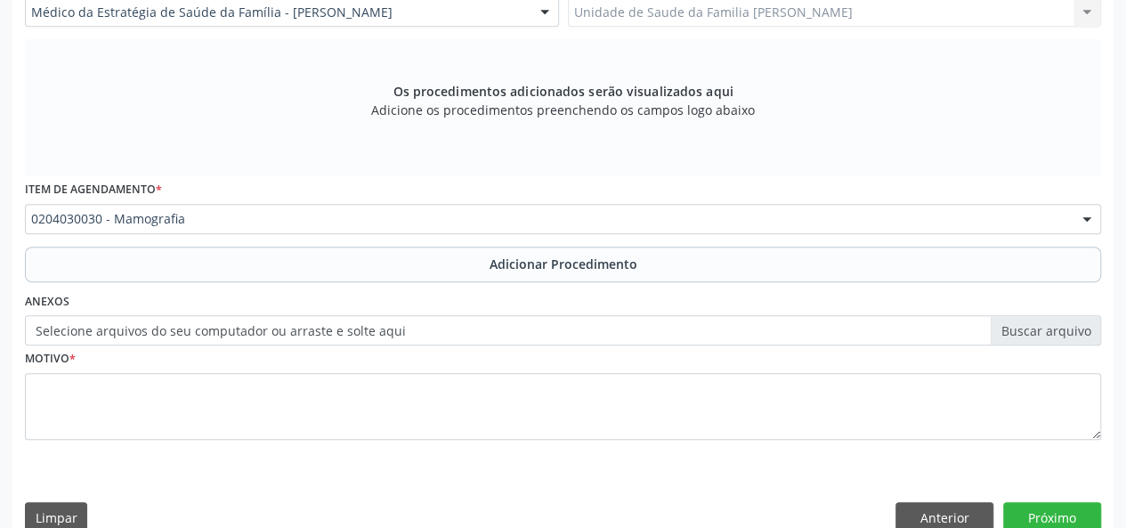
scroll to position [472, 0]
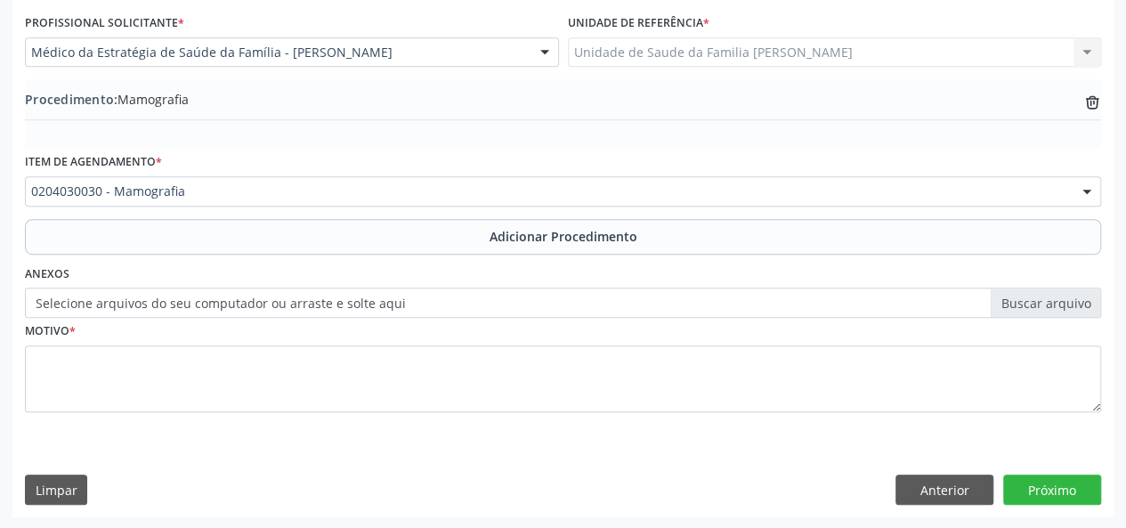
click at [1004, 305] on label "Selecione arquivos do seu computador ou arraste e solte aqui" at bounding box center [563, 303] width 1077 height 30
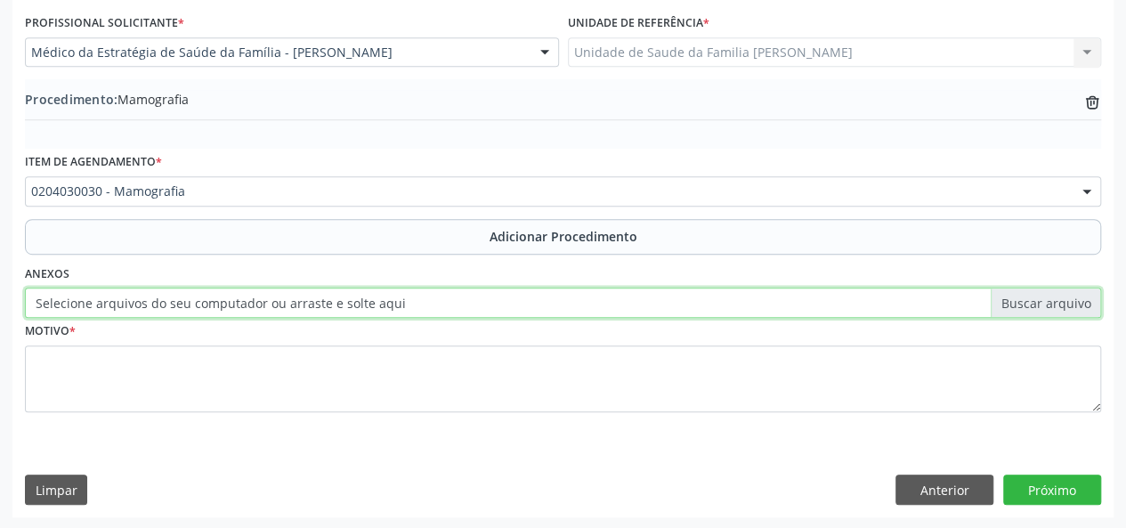
click at [1004, 305] on input "Selecione arquivos do seu computador ou arraste e solte aqui" at bounding box center [563, 303] width 1077 height 30
type input "C:\fakepath\cris.jpg"
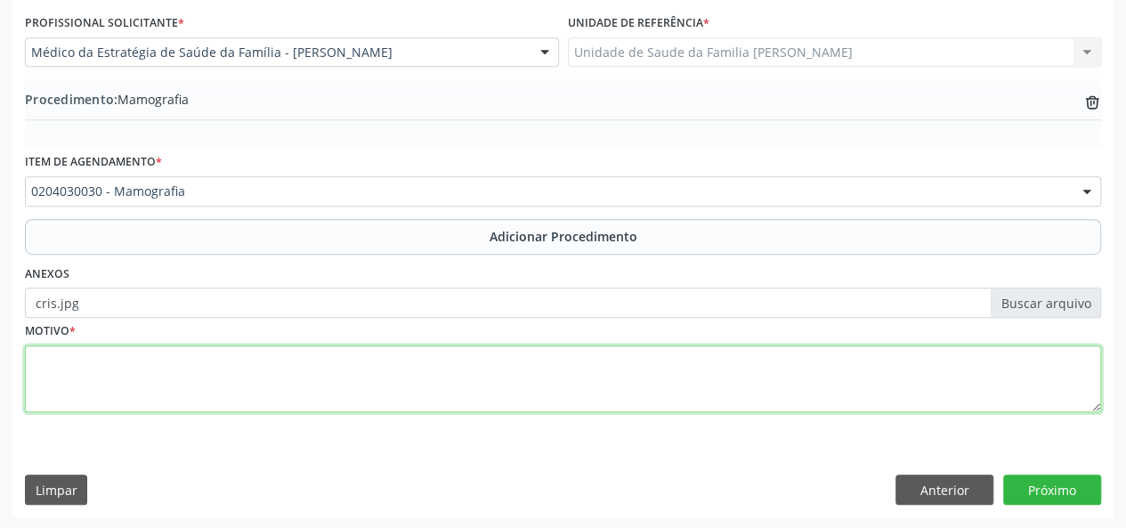
click at [58, 378] on textarea at bounding box center [563, 379] width 1077 height 68
click at [50, 363] on textarea at bounding box center [563, 379] width 1077 height 68
click at [48, 377] on textarea at bounding box center [563, 379] width 1077 height 68
type textarea "avaliacao"
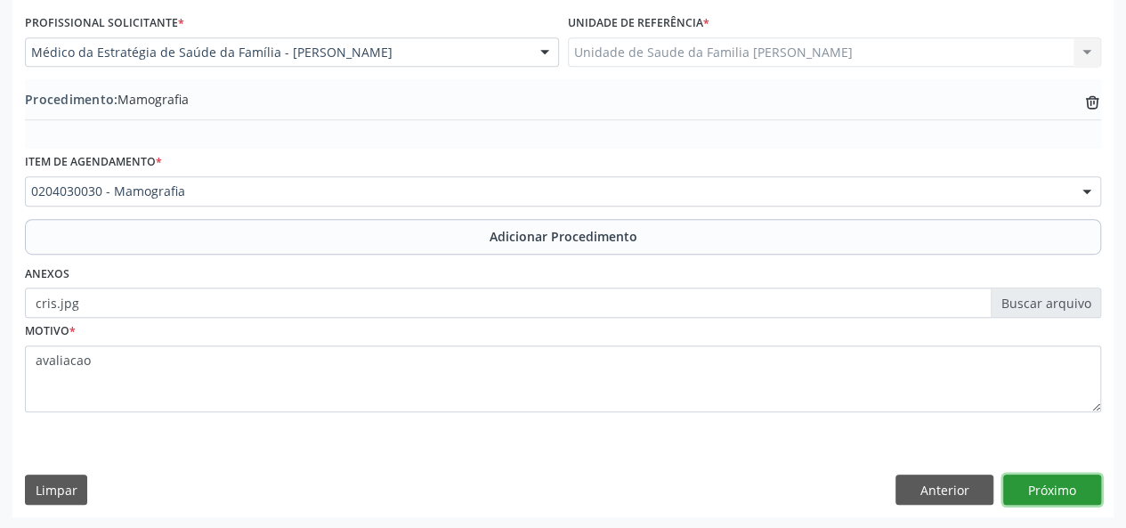
click at [1051, 485] on button "Próximo" at bounding box center [1053, 490] width 98 height 30
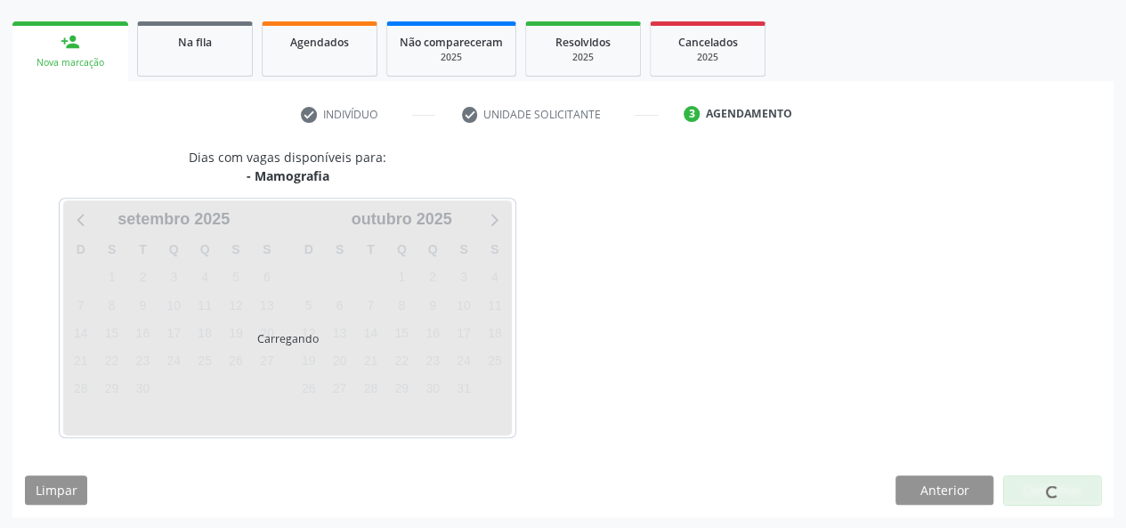
scroll to position [322, 0]
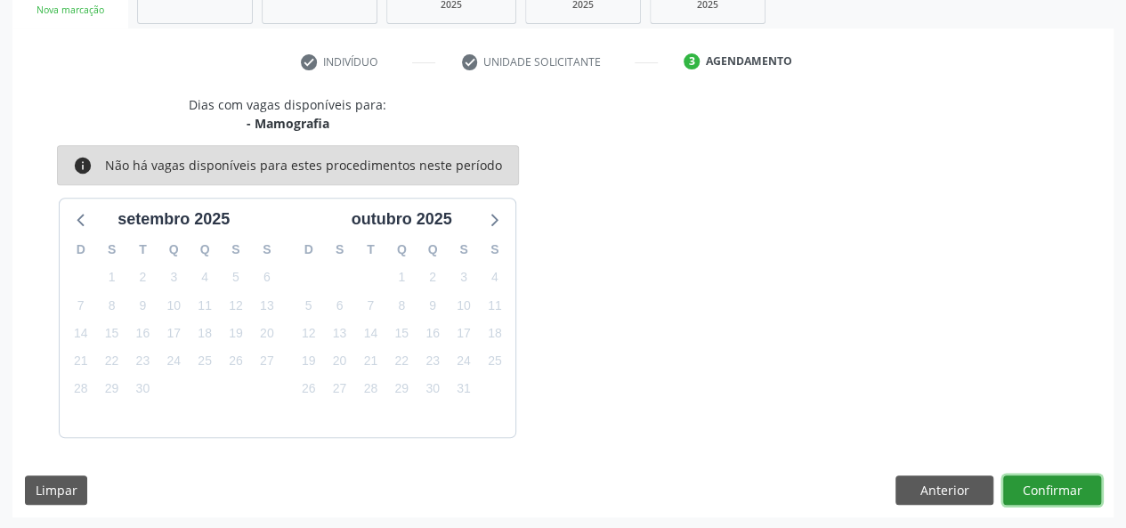
click at [1013, 476] on button "Confirmar" at bounding box center [1053, 491] width 98 height 30
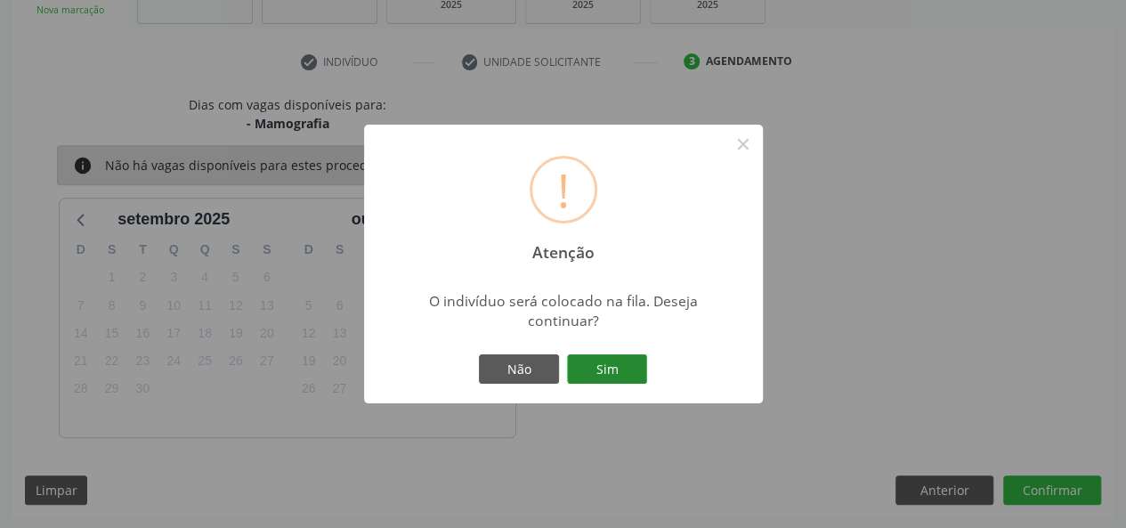
click at [623, 369] on button "Sim" at bounding box center [607, 369] width 80 height 30
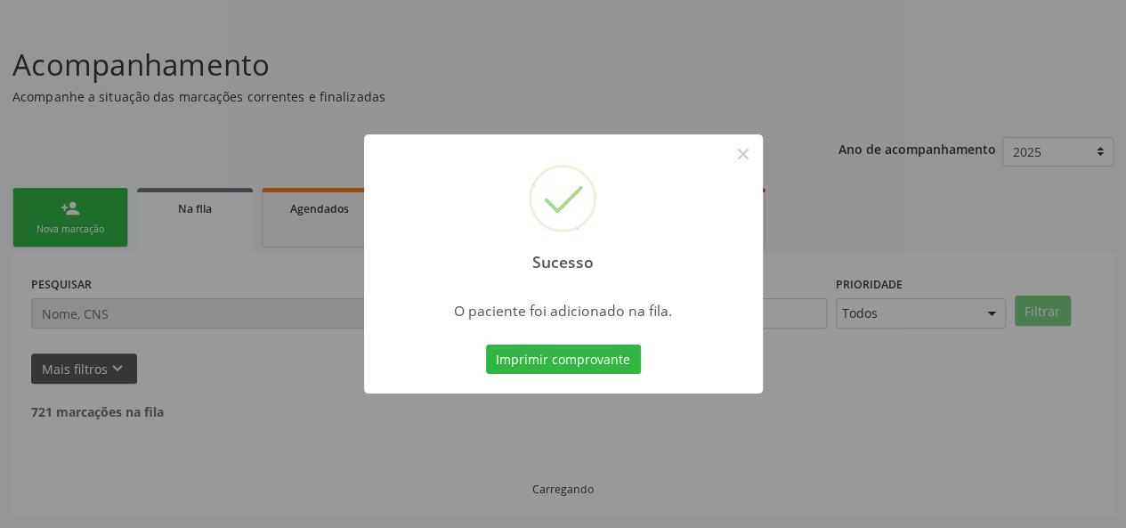
scroll to position [84, 0]
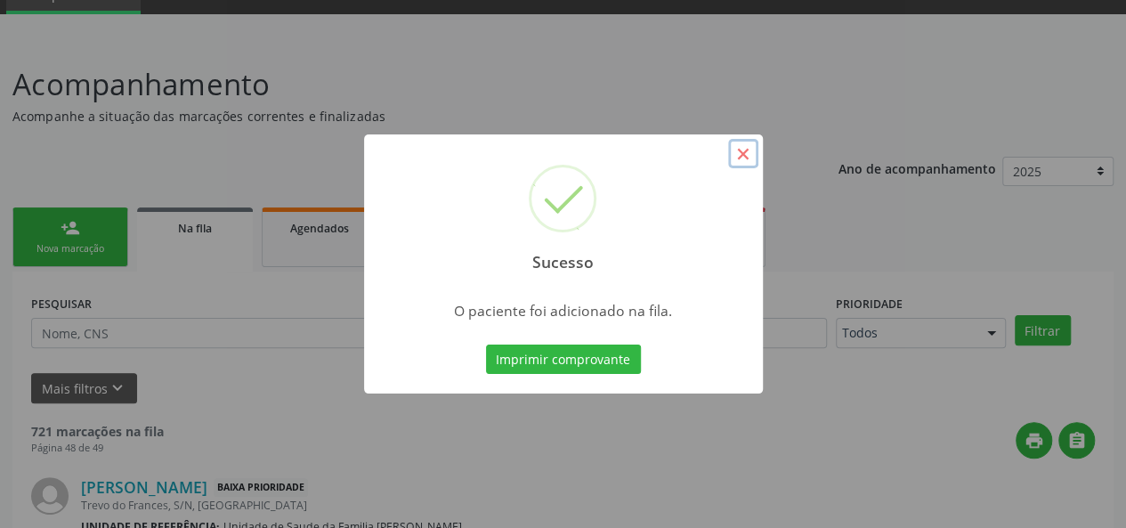
click at [752, 155] on button "×" at bounding box center [743, 154] width 30 height 30
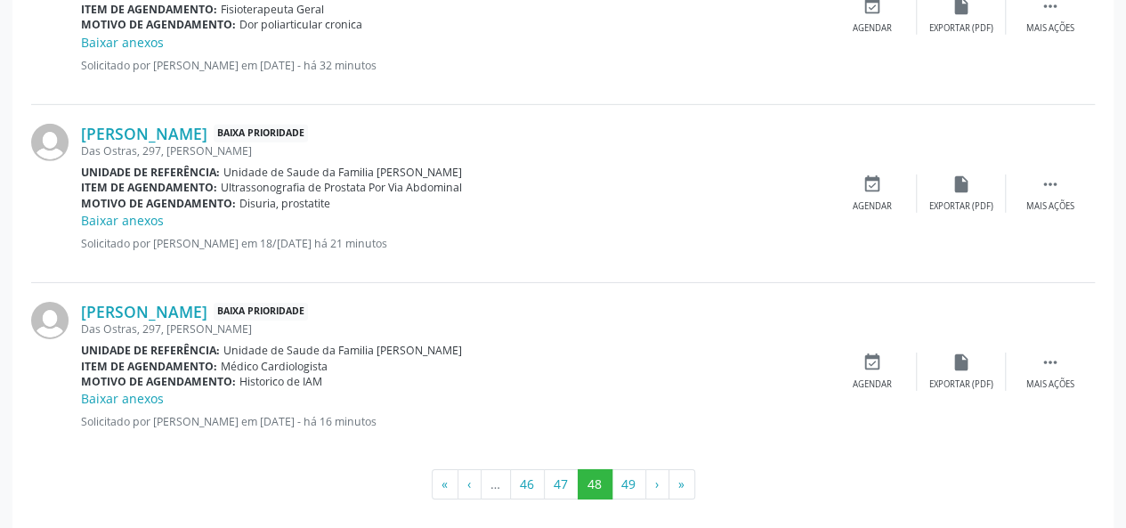
scroll to position [2763, 0]
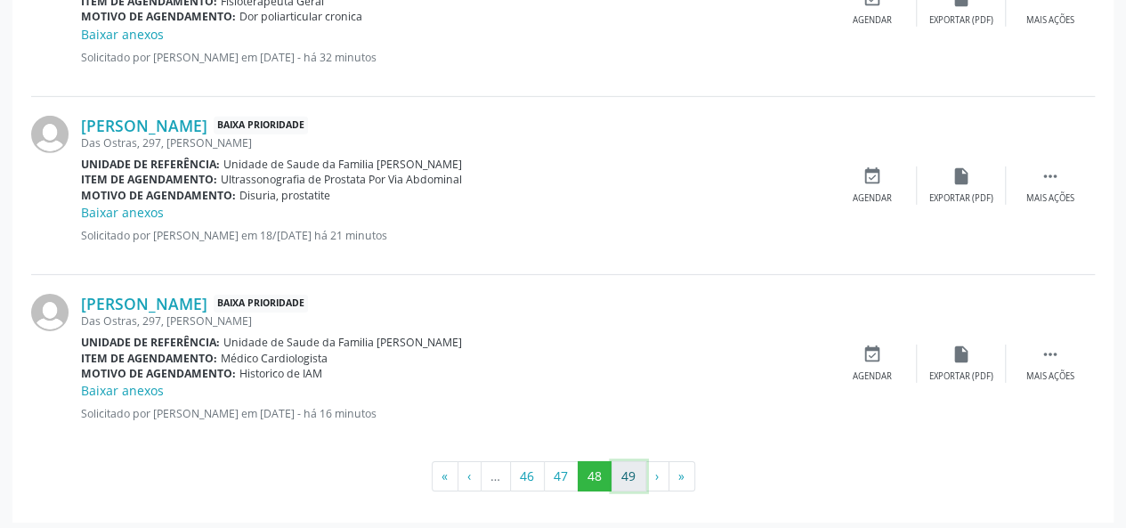
click at [626, 478] on button "49" at bounding box center [629, 476] width 35 height 30
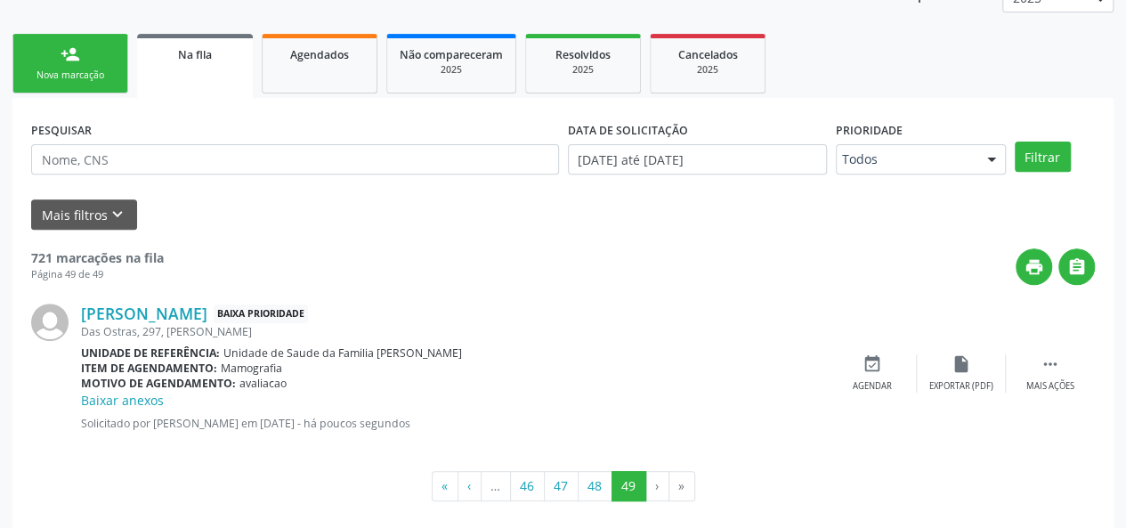
scroll to position [272, 0]
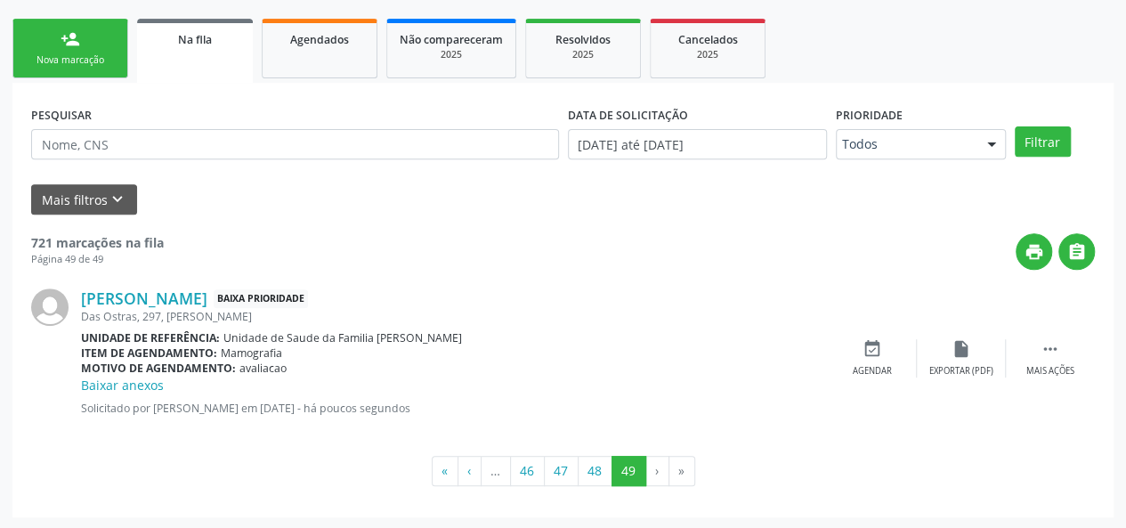
click at [83, 45] on link "person_add Nova marcação" at bounding box center [70, 49] width 116 height 60
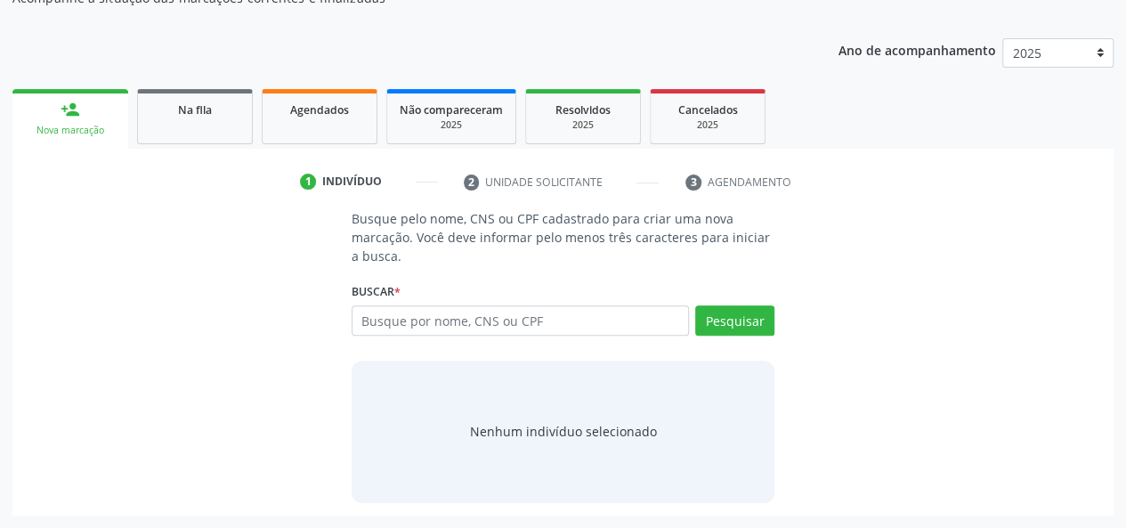
scroll to position [201, 0]
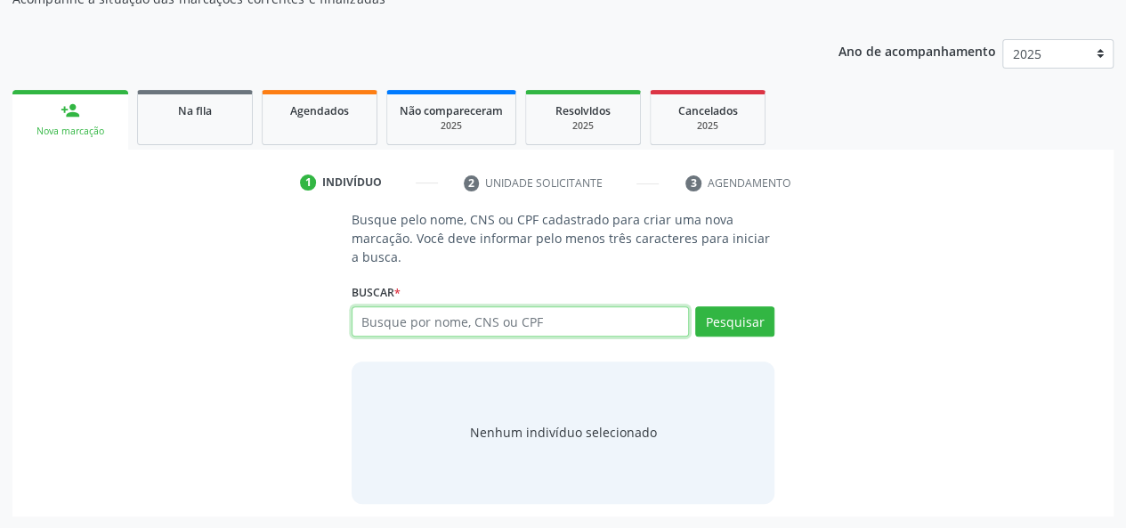
click at [439, 320] on input "text" at bounding box center [521, 321] width 338 height 30
type input "06844853890"
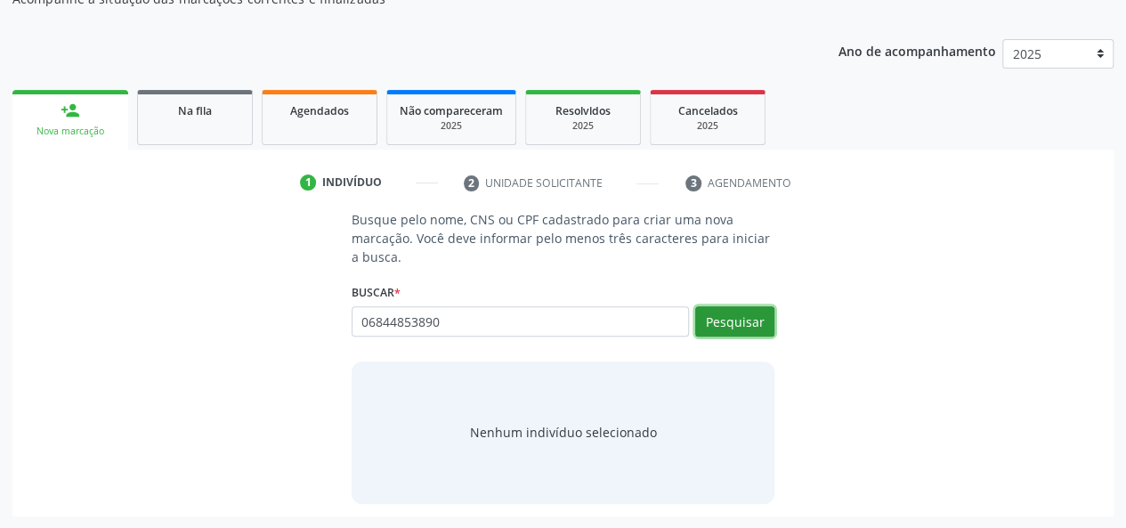
click at [711, 318] on button "Pesquisar" at bounding box center [734, 321] width 79 height 30
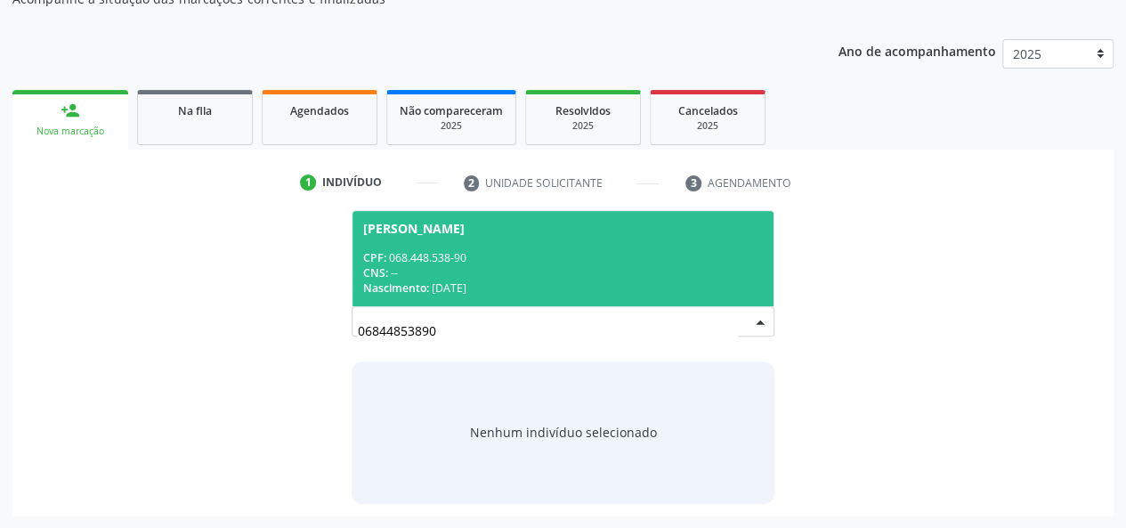
click at [465, 222] on div "[PERSON_NAME]" at bounding box center [414, 229] width 102 height 14
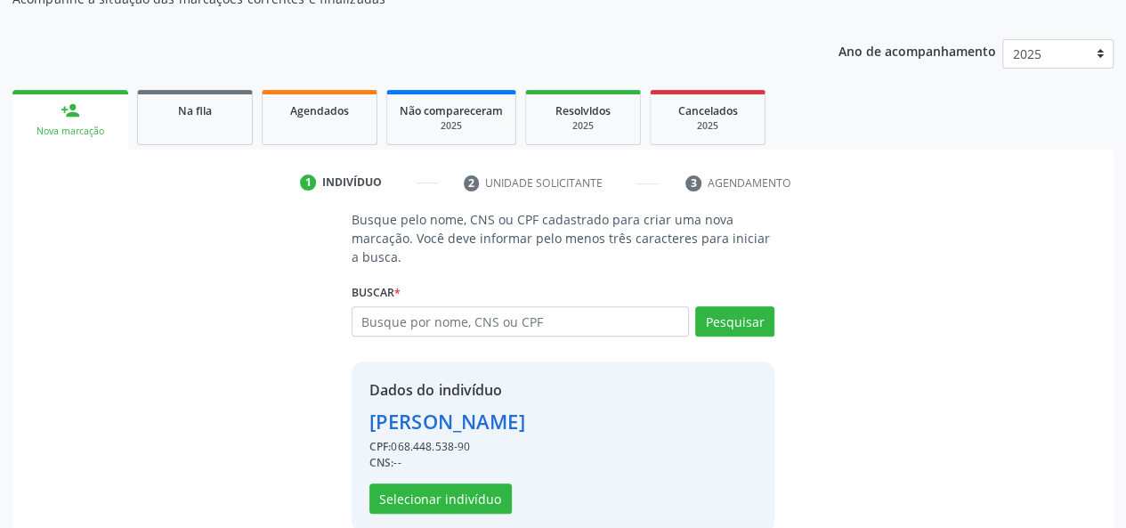
scroll to position [228, 0]
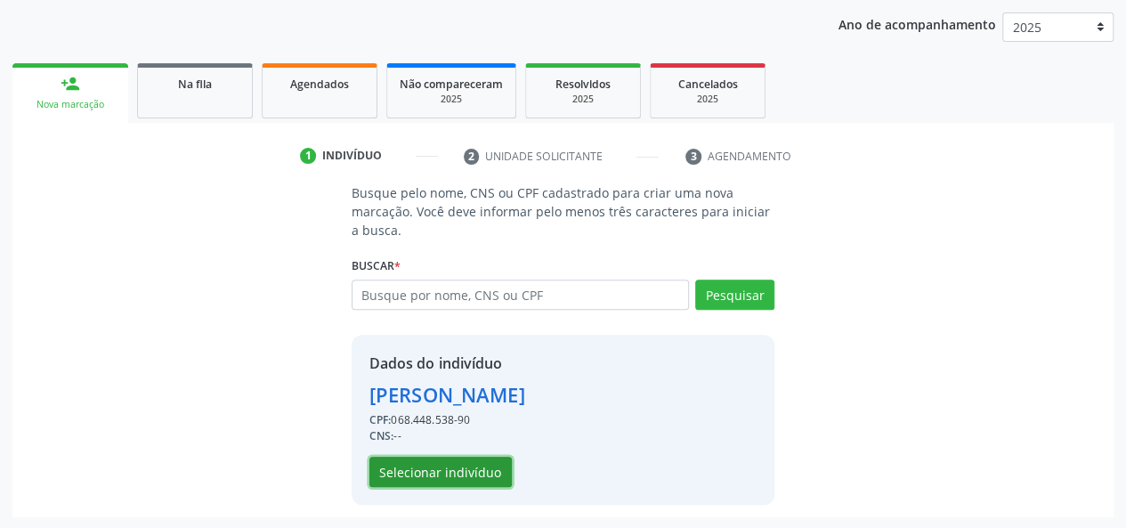
click at [463, 471] on button "Selecionar indivíduo" at bounding box center [441, 472] width 142 height 30
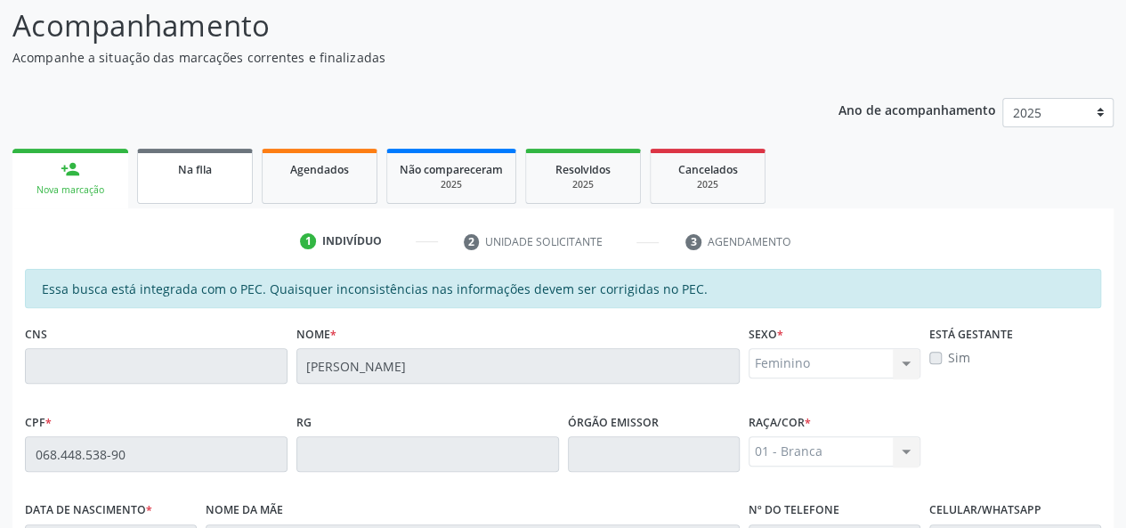
scroll to position [139, 0]
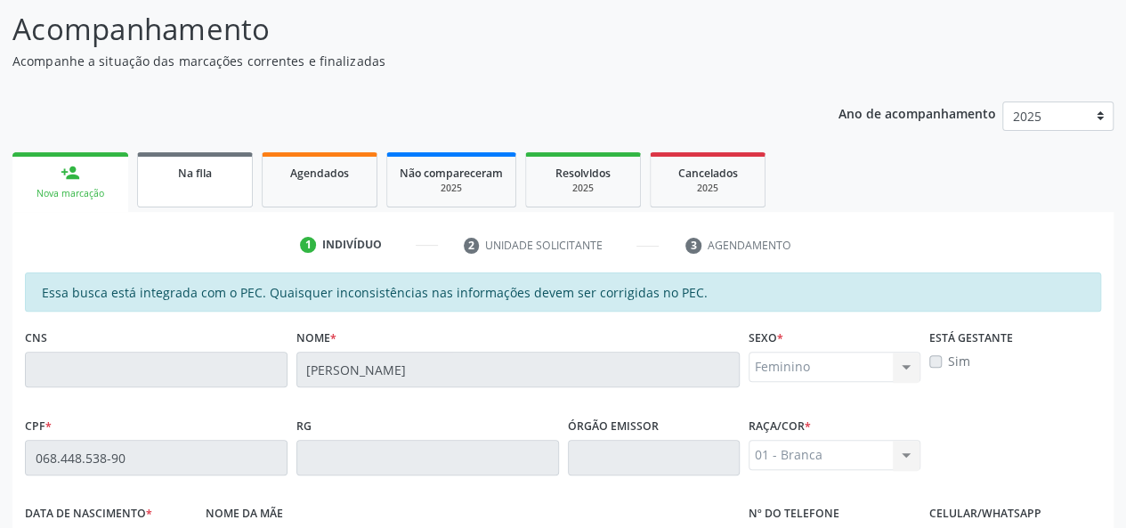
click at [198, 168] on span "Na fila" at bounding box center [195, 173] width 34 height 15
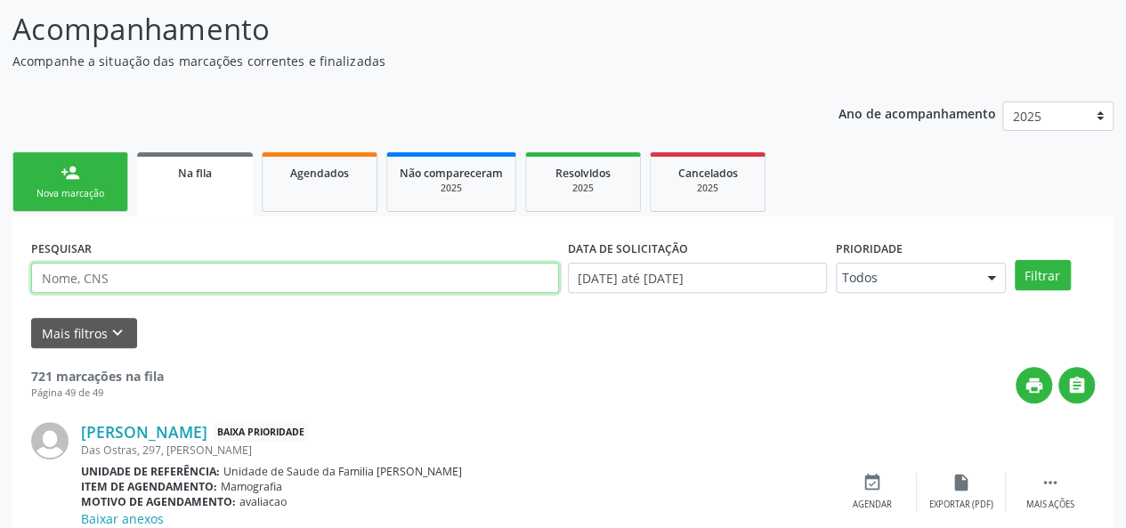
click at [110, 273] on input "text" at bounding box center [295, 278] width 528 height 30
type input "celso raimundo"
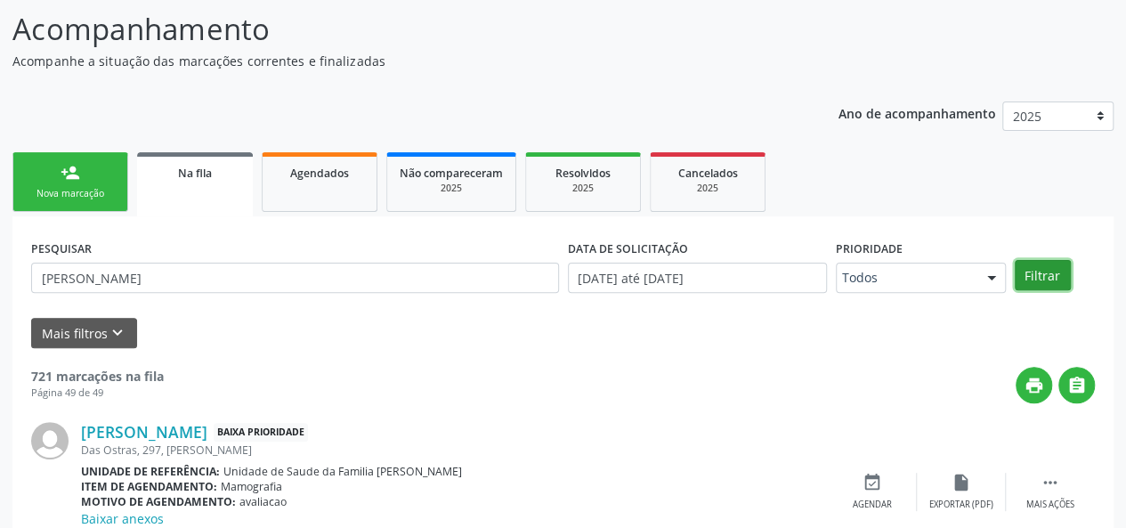
click at [1037, 273] on button "Filtrar" at bounding box center [1043, 275] width 56 height 30
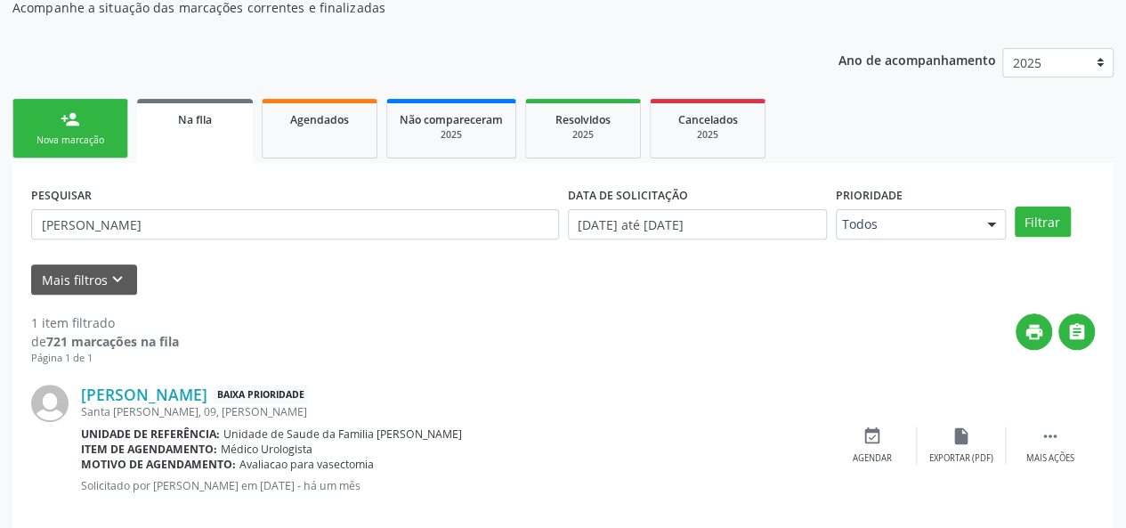
scroll to position [219, 0]
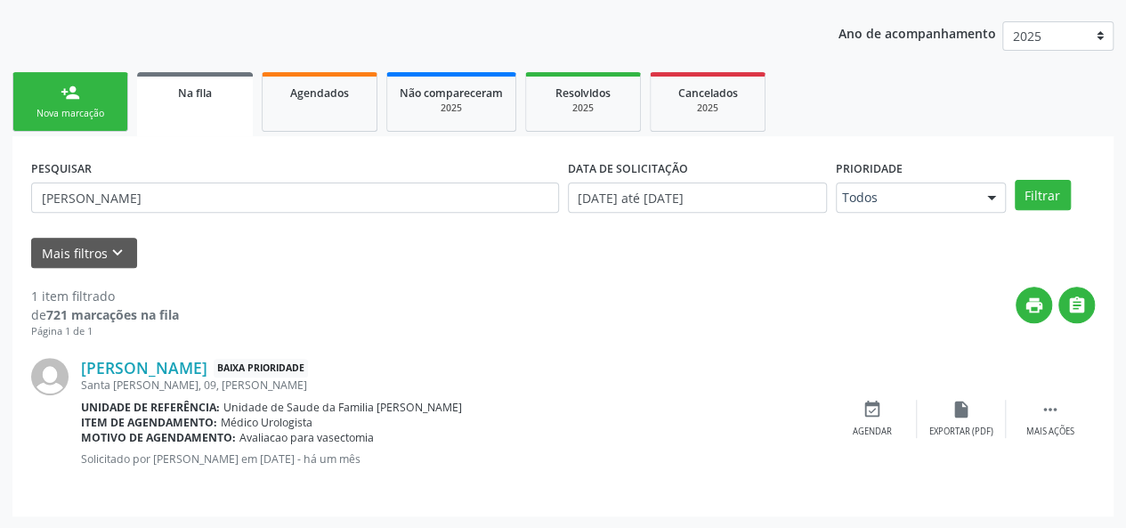
click at [78, 97] on div "person_add" at bounding box center [71, 93] width 20 height 20
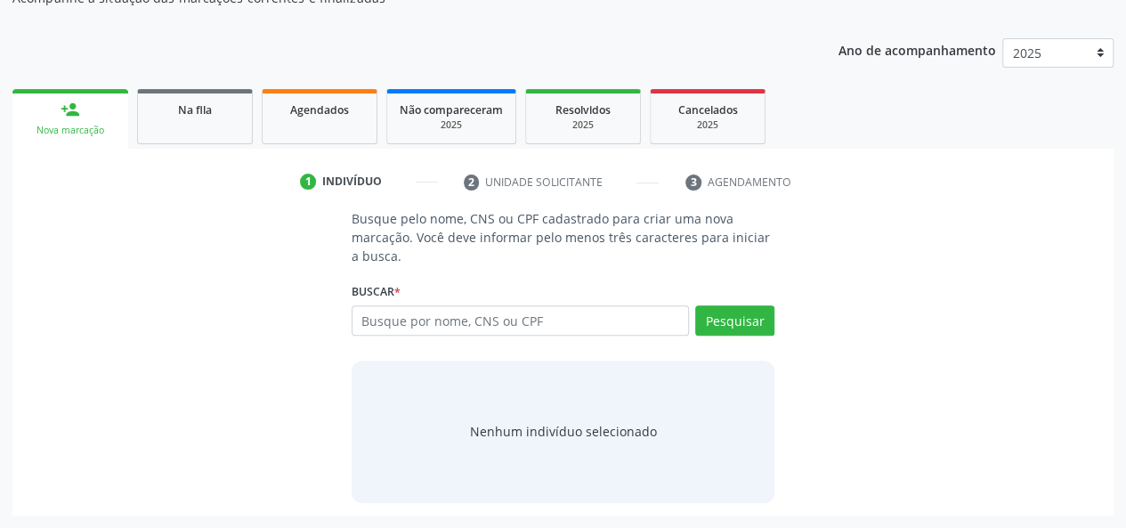
scroll to position [201, 0]
click at [224, 96] on link "Na fila" at bounding box center [195, 117] width 116 height 55
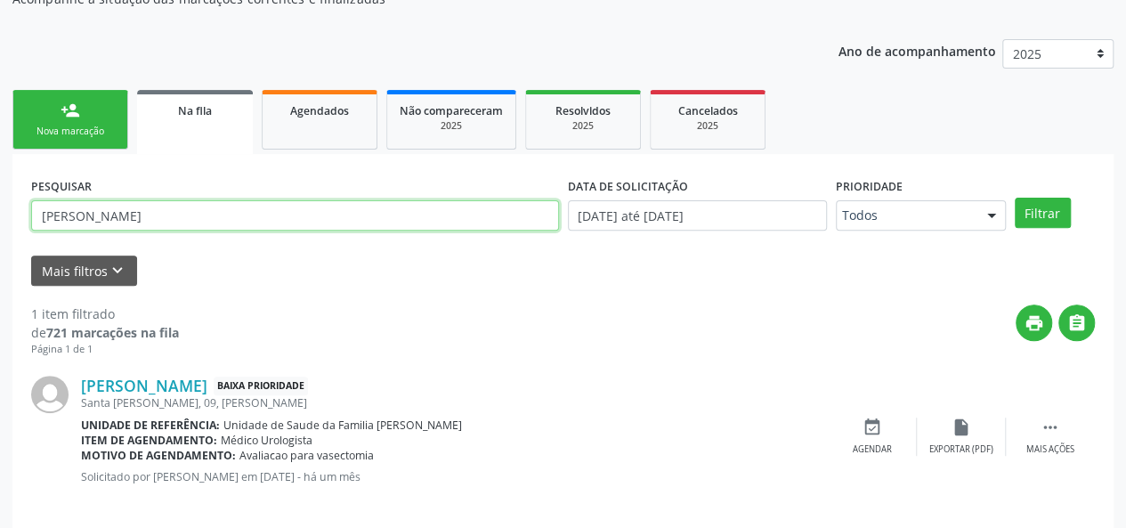
drag, startPoint x: 151, startPoint y: 221, endPoint x: 0, endPoint y: 217, distance: 151.4
click at [0, 217] on div "Acompanhamento Acompanhe a situação das marcações correntes e finalizadas Relat…" at bounding box center [563, 234] width 1126 height 625
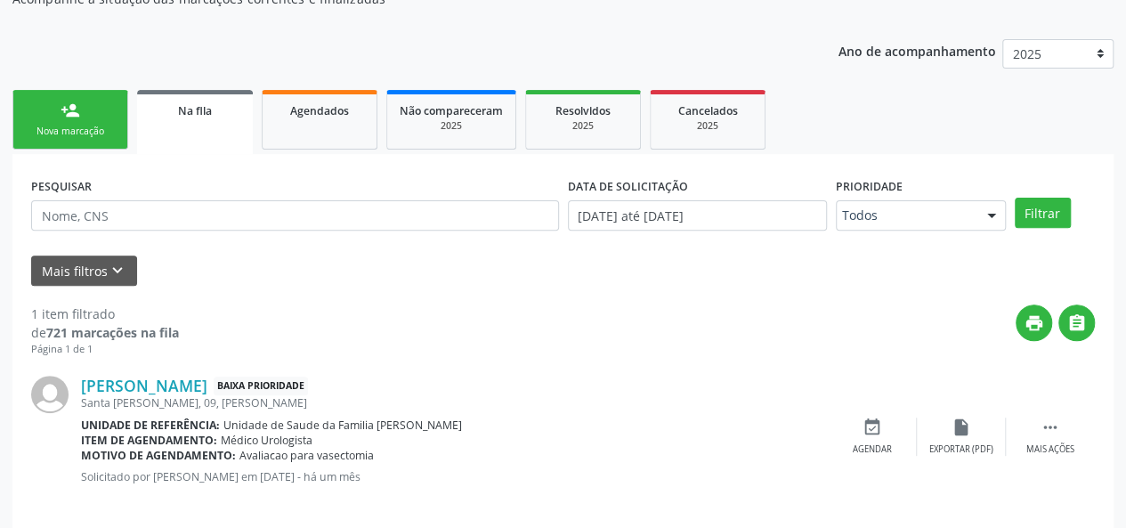
click at [30, 111] on link "person_add Nova marcação" at bounding box center [70, 120] width 116 height 60
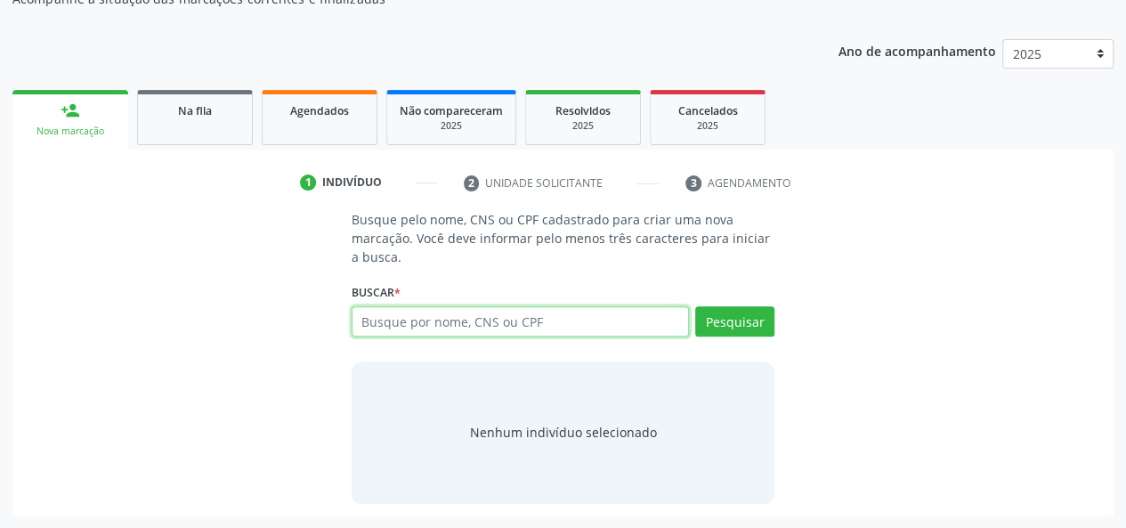
paste input "068.448.538-90"
type input "068.448.538-90"
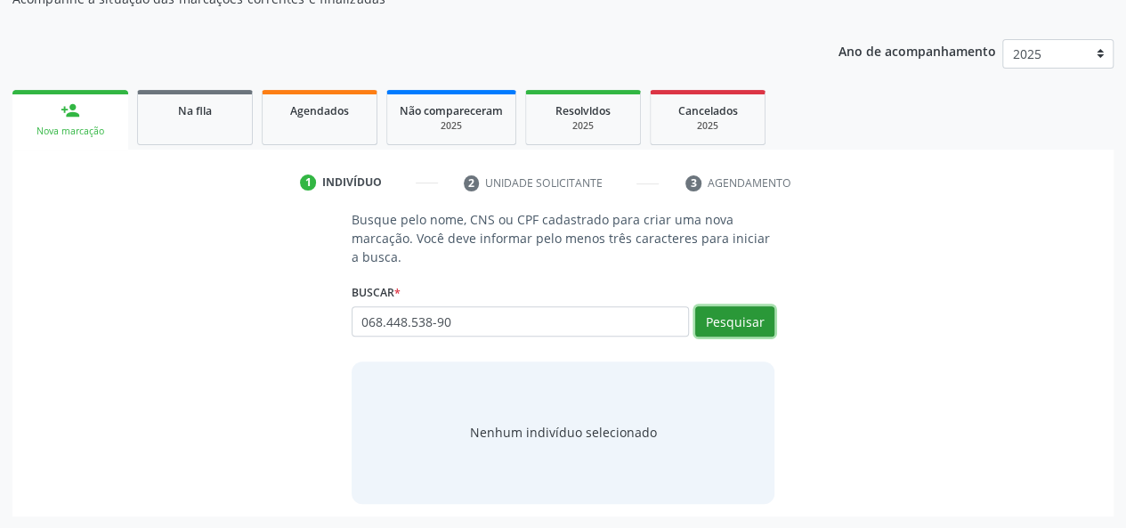
click at [723, 308] on button "Pesquisar" at bounding box center [734, 321] width 79 height 30
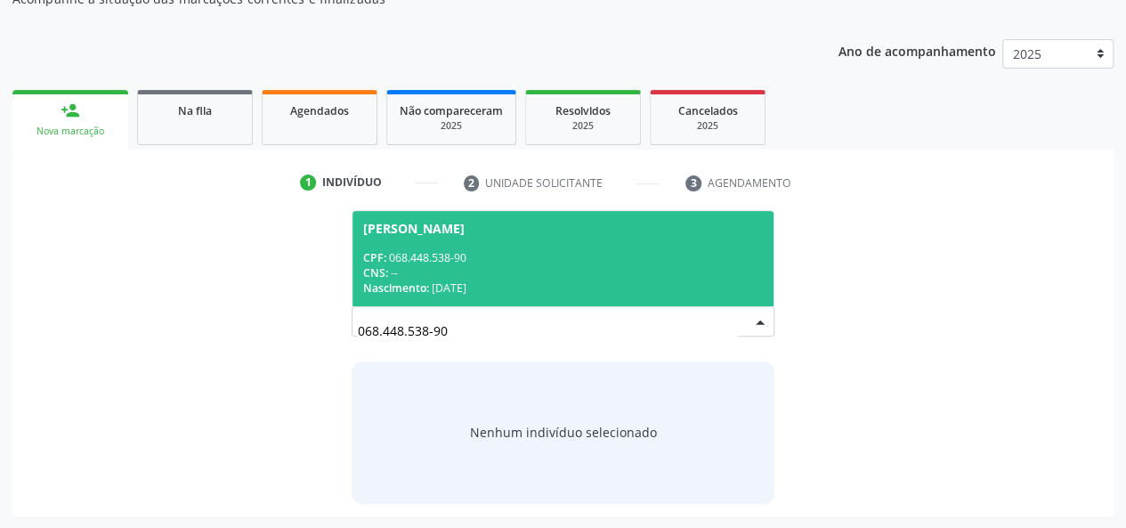
drag, startPoint x: 402, startPoint y: 243, endPoint x: 573, endPoint y: 239, distance: 171.0
click at [402, 243] on span "Isabel Cristina Passarin Santos CPF: 068.448.538-90 CNS: -- Nascimento: 25/11/1…" at bounding box center [564, 258] width 422 height 95
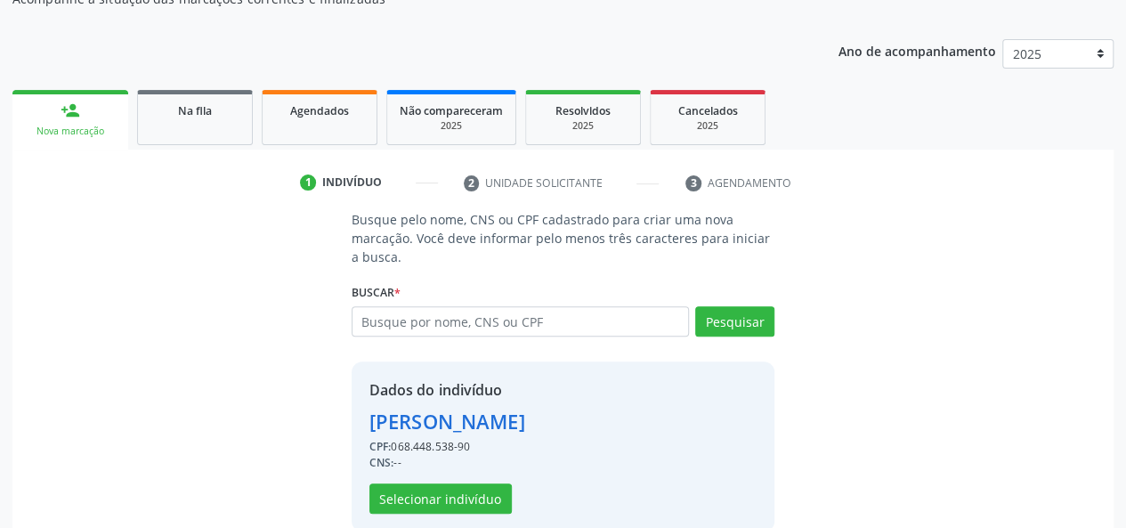
scroll to position [228, 0]
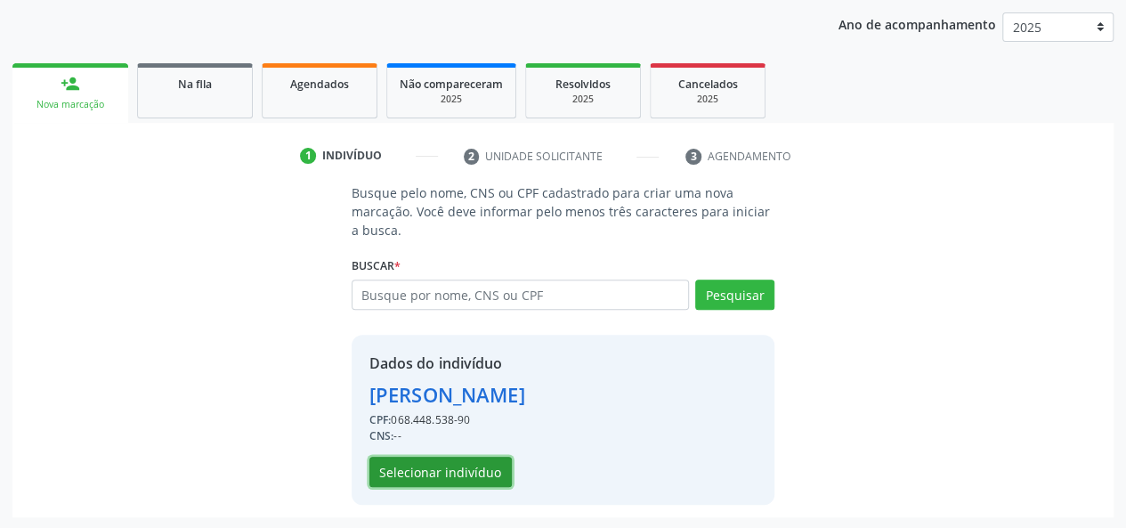
click at [451, 471] on button "Selecionar indivíduo" at bounding box center [441, 472] width 142 height 30
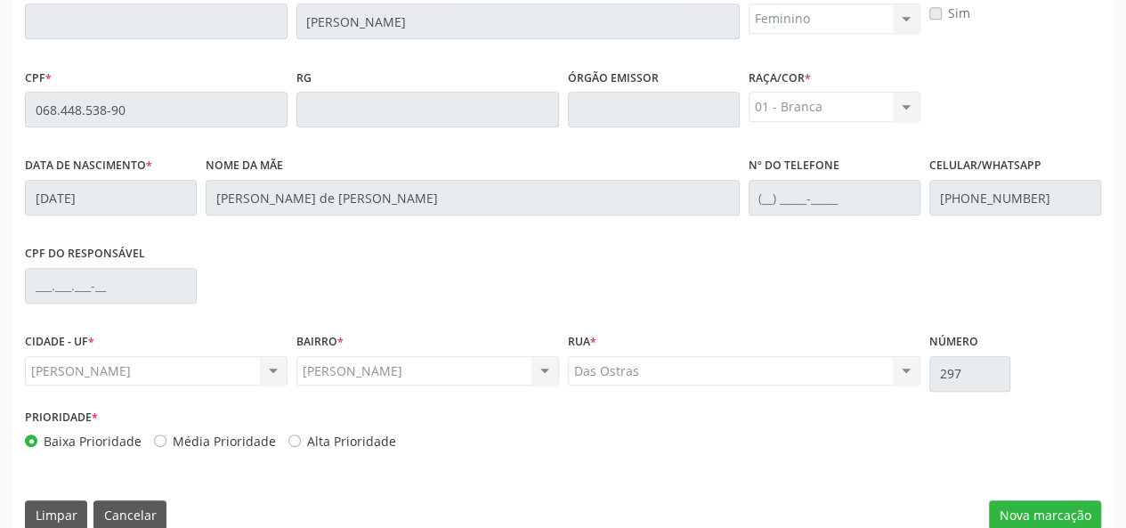
scroll to position [512, 0]
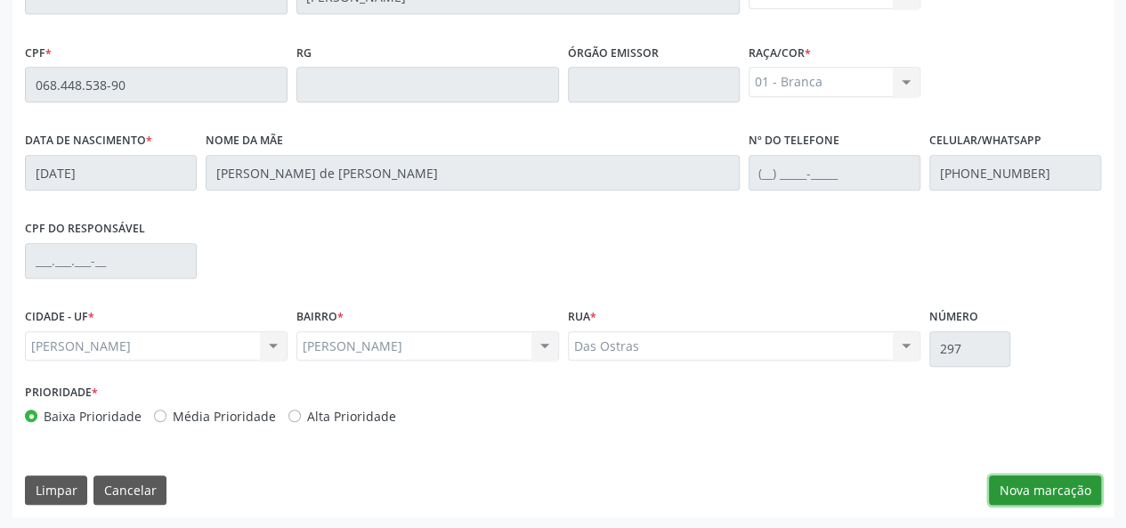
click at [1054, 492] on button "Nova marcação" at bounding box center [1045, 491] width 112 height 30
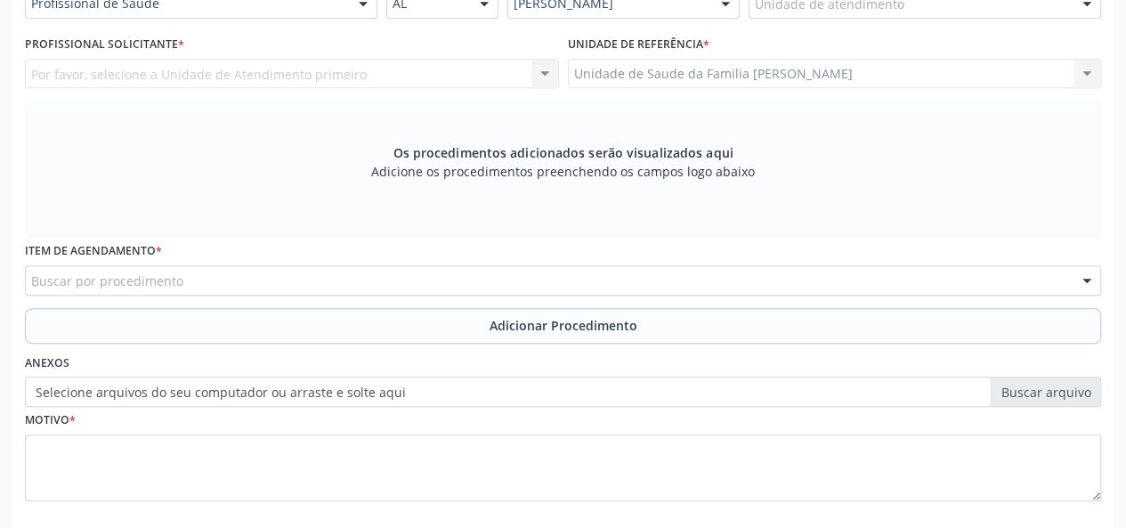
scroll to position [423, 0]
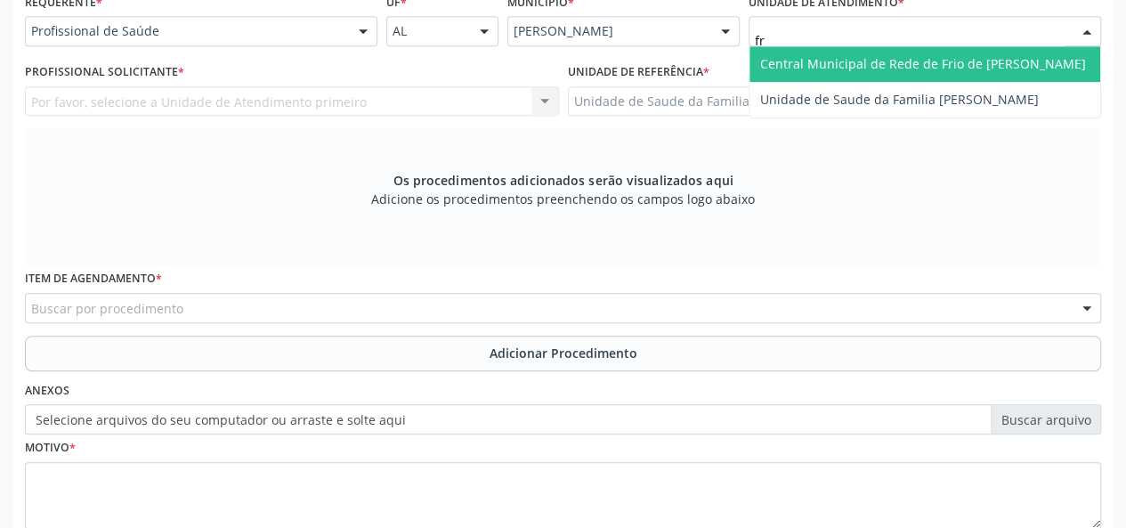
type input "fra"
click at [881, 57] on span "Unidade de Saude da Familia [PERSON_NAME]" at bounding box center [899, 63] width 279 height 17
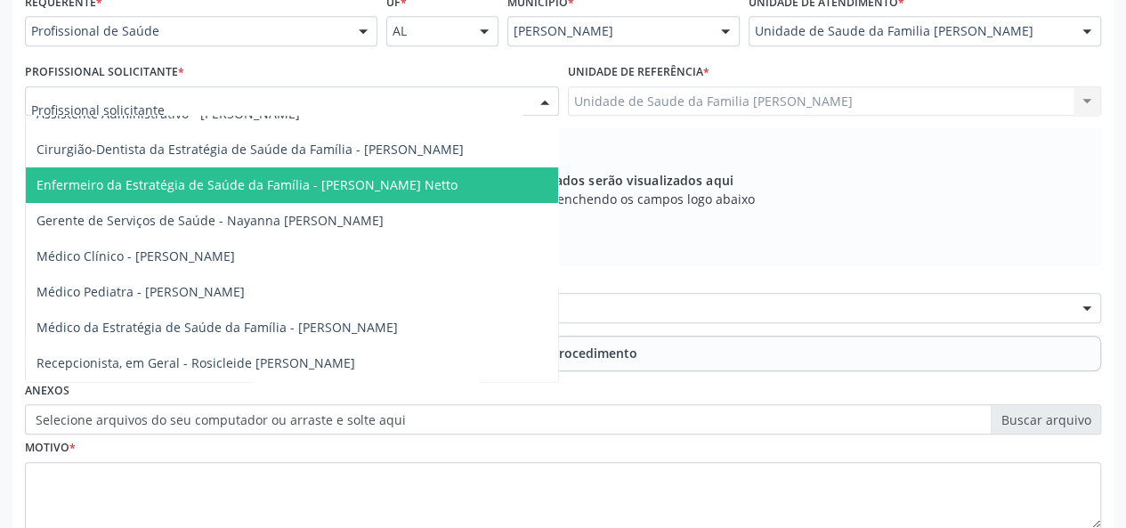
scroll to position [103, 0]
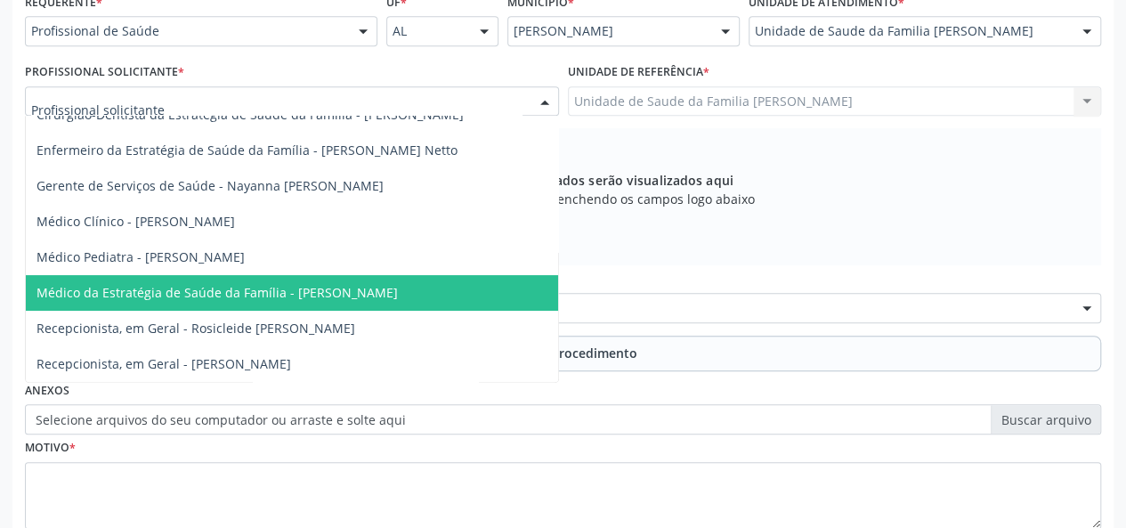
click at [330, 284] on span "Médico da Estratégia de Saúde da Família - [PERSON_NAME]" at bounding box center [218, 292] width 362 height 17
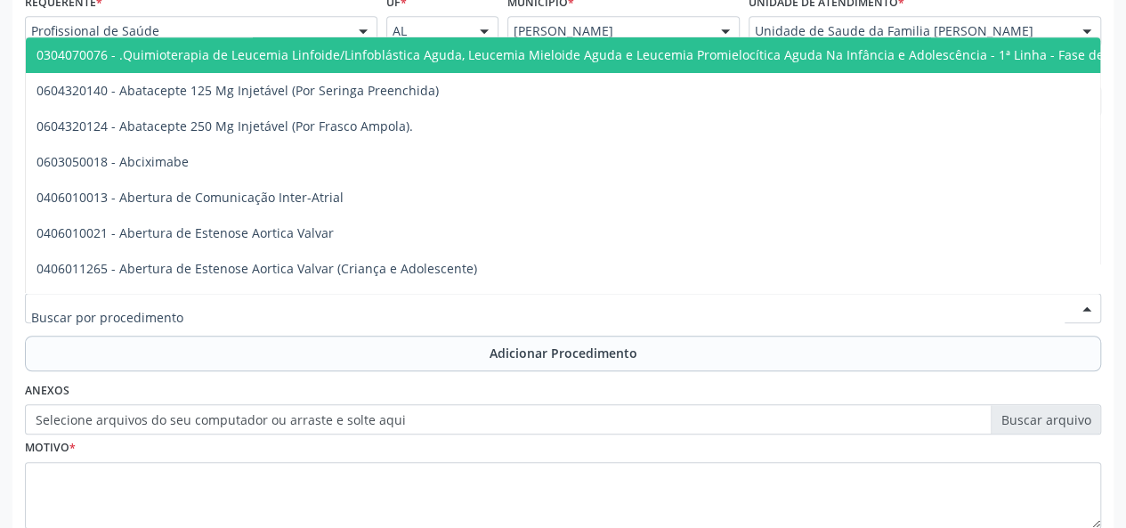
click at [103, 316] on div at bounding box center [563, 308] width 1077 height 30
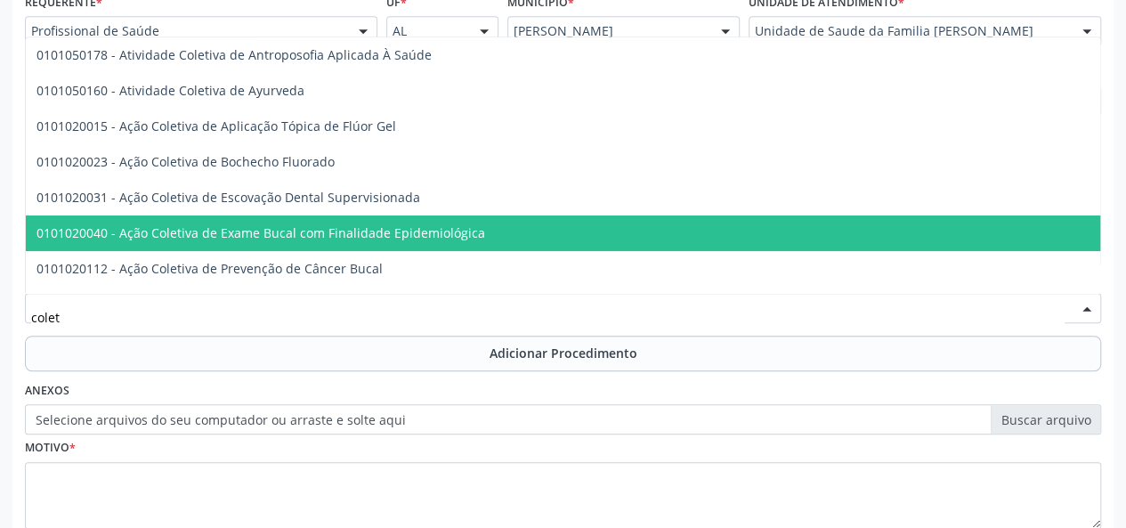
type input "coleta"
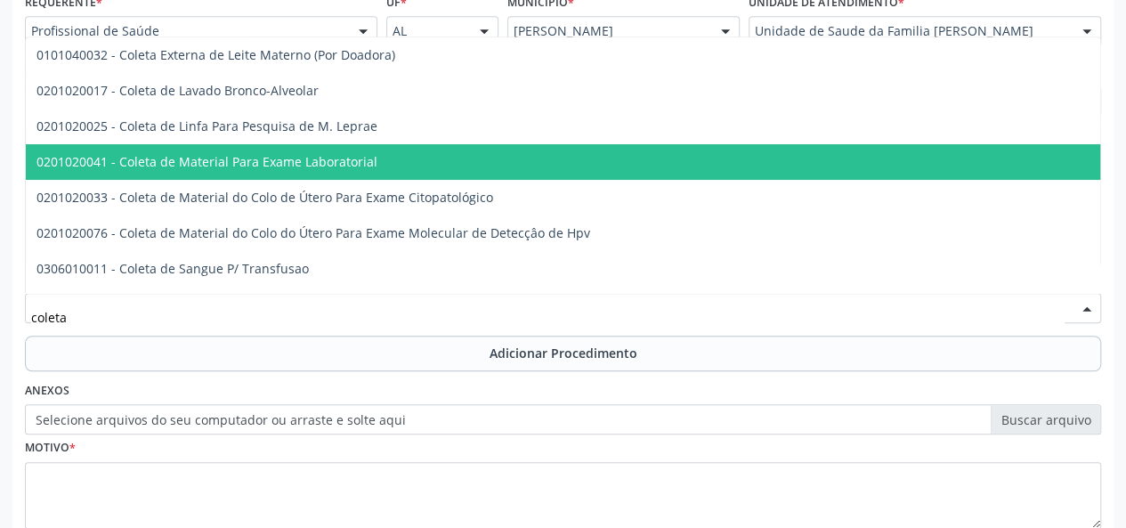
click at [281, 160] on span "0201020041 - Coleta de Material Para Exame Laboratorial" at bounding box center [207, 161] width 341 height 17
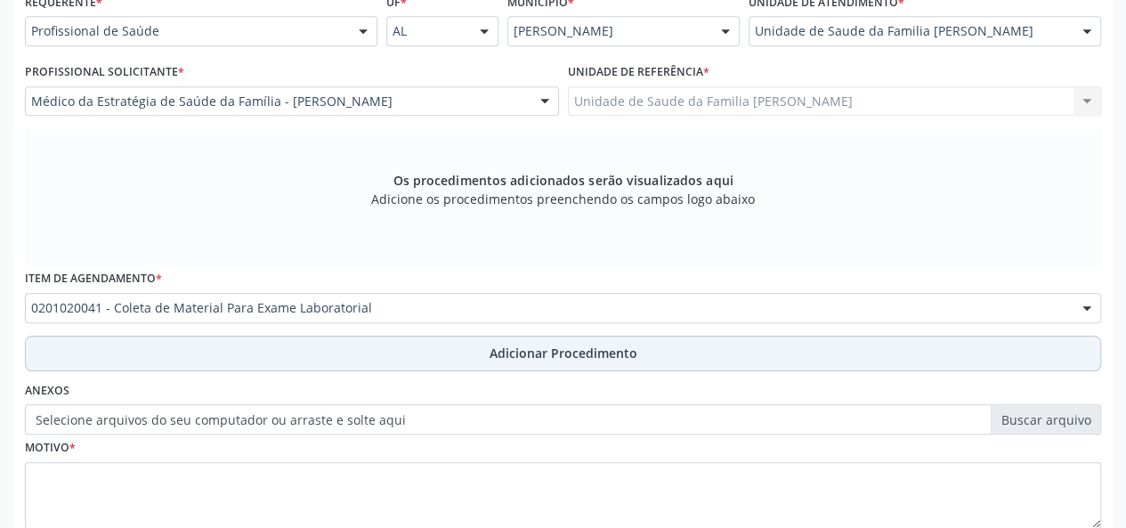
click at [614, 359] on span "Adicionar Procedimento" at bounding box center [564, 353] width 148 height 19
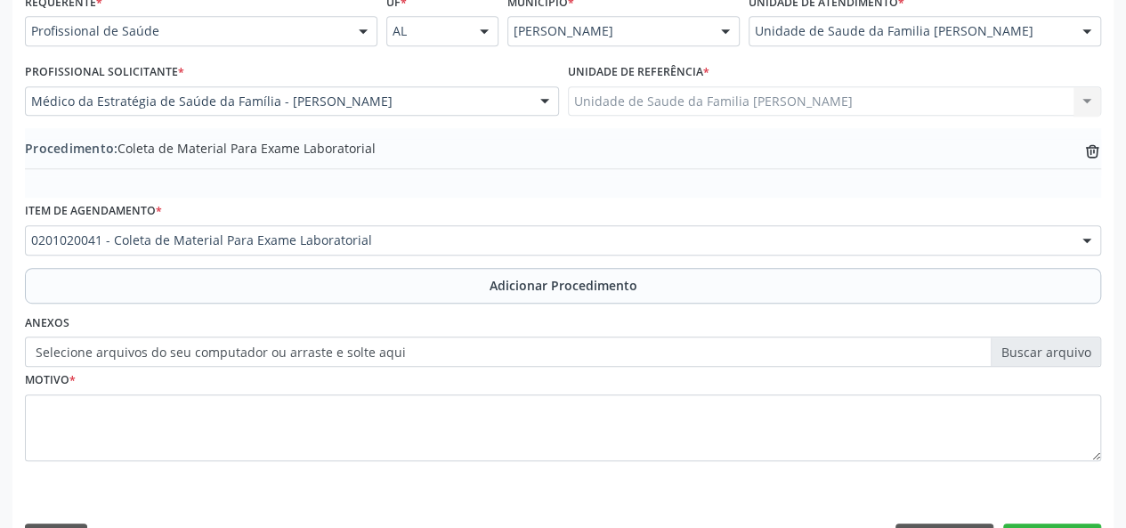
click at [1070, 348] on label "Selecione arquivos do seu computador ou arraste e solte aqui" at bounding box center [563, 352] width 1077 height 30
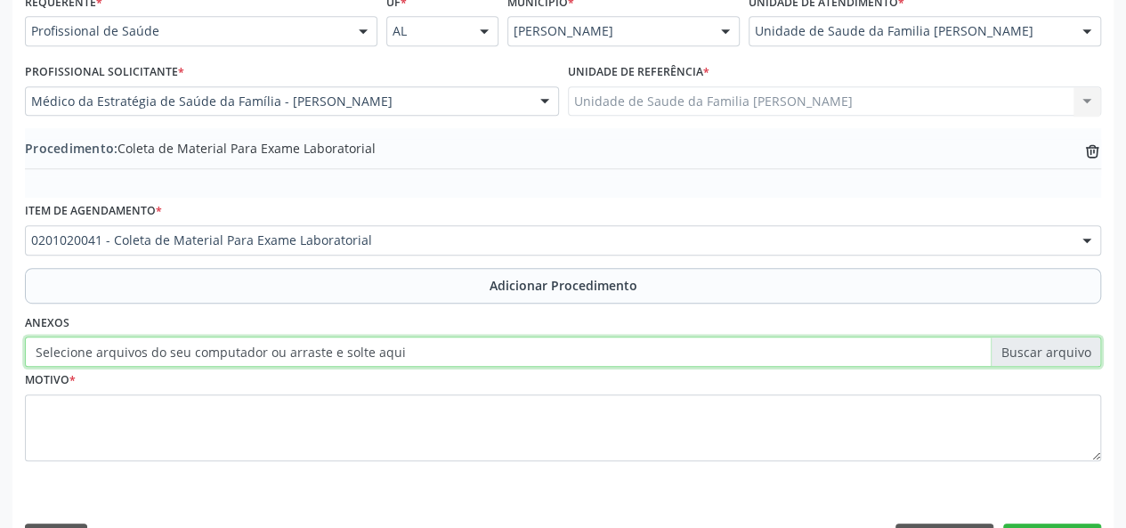
click at [1070, 348] on input "Selecione arquivos do seu computador ou arraste e solte aqui" at bounding box center [563, 352] width 1077 height 30
type input "C:\fakepath\cris.jpg"
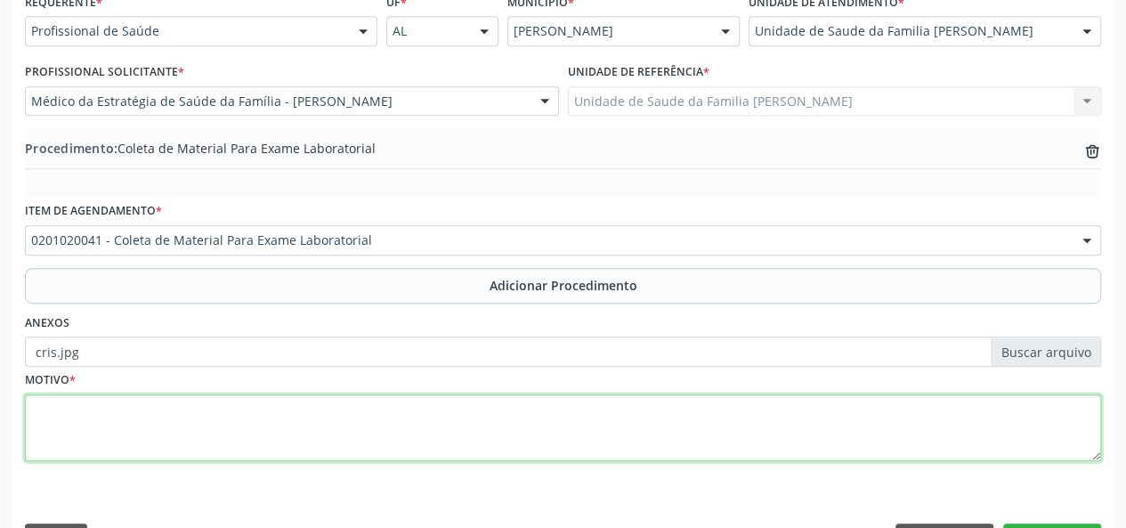
click at [51, 407] on textarea at bounding box center [563, 428] width 1077 height 68
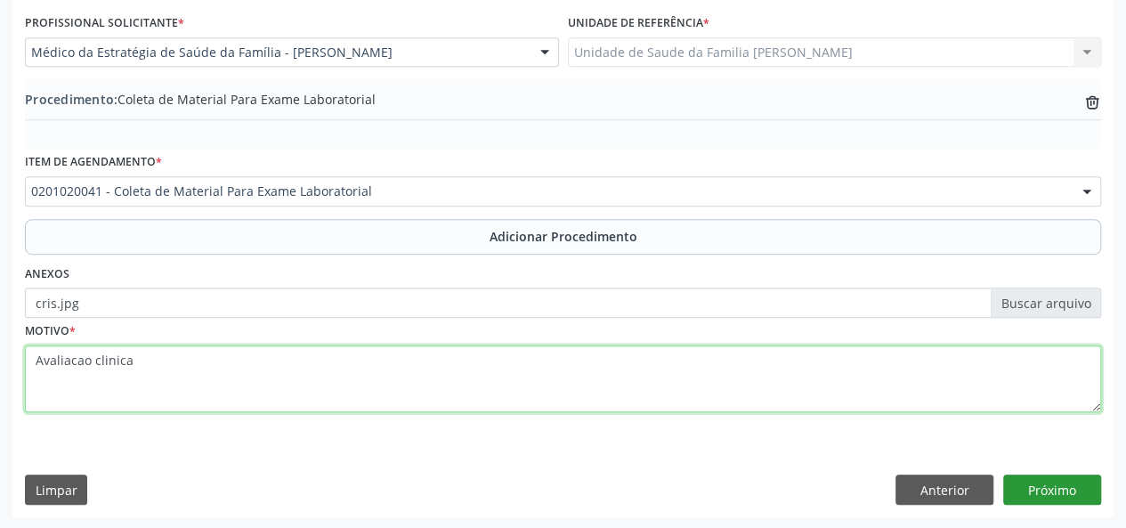
type textarea "Avaliacao clinica"
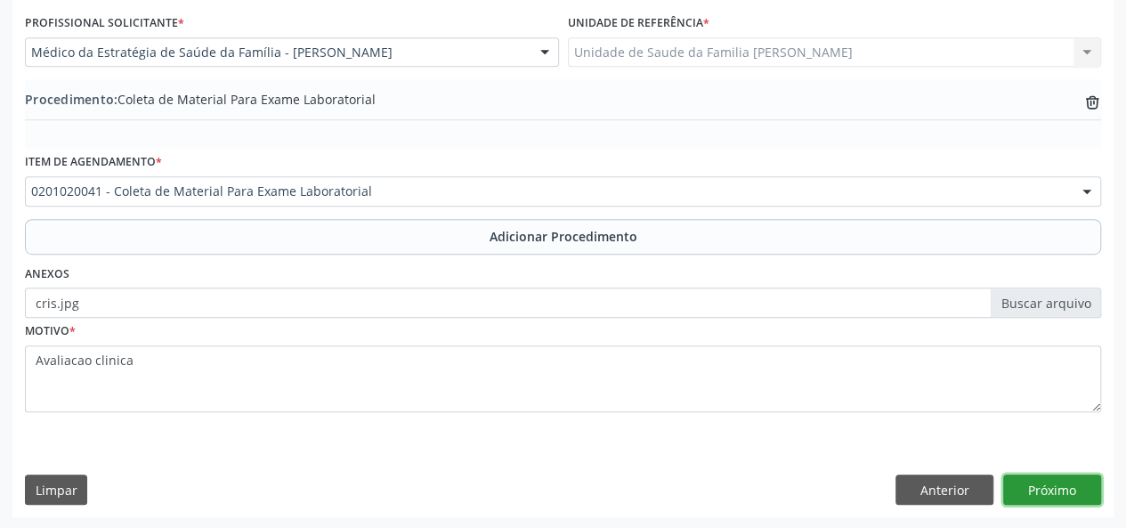
click at [1045, 480] on button "Próximo" at bounding box center [1053, 490] width 98 height 30
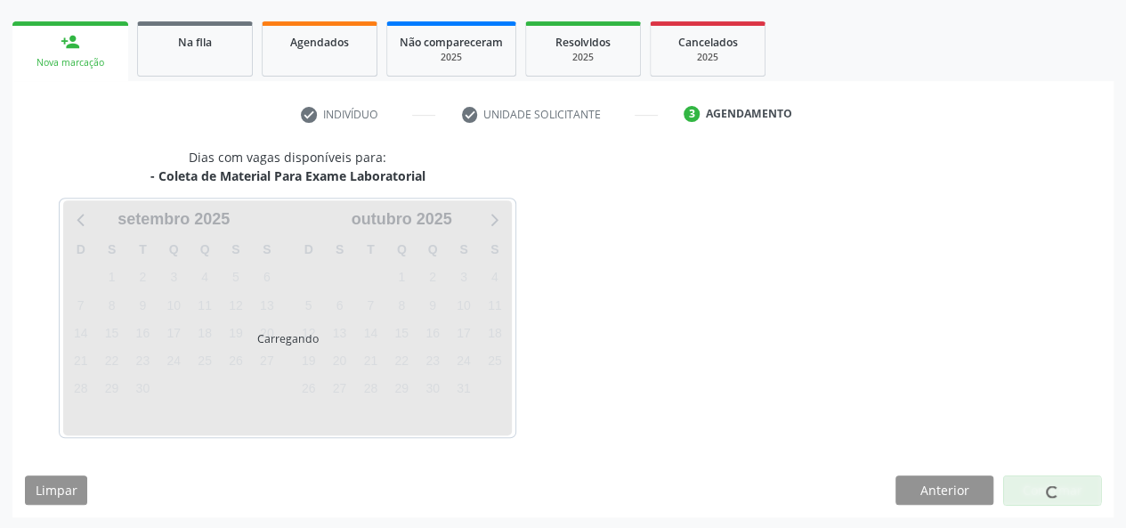
scroll to position [322, 0]
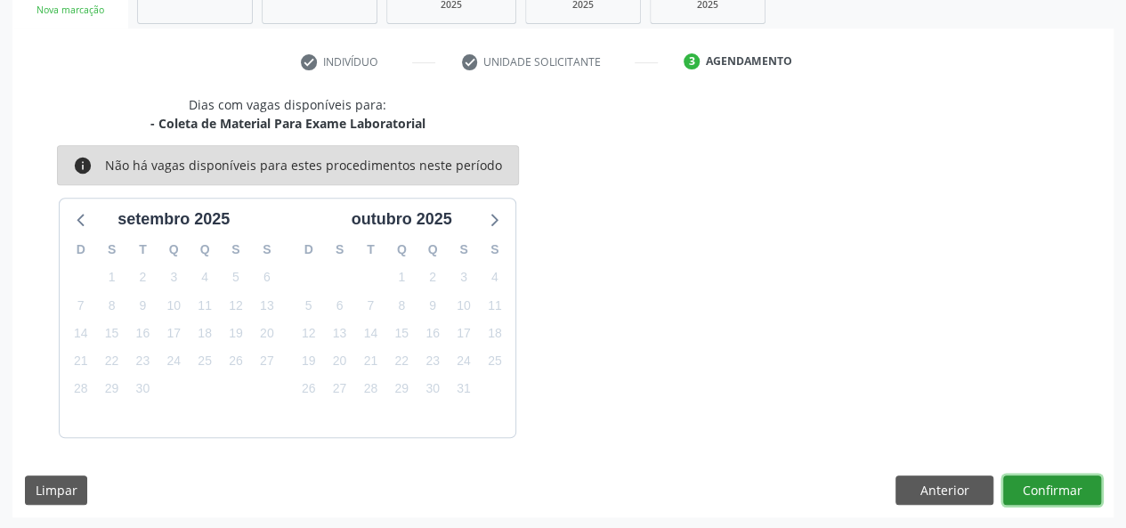
click at [1053, 489] on button "Confirmar" at bounding box center [1053, 491] width 98 height 30
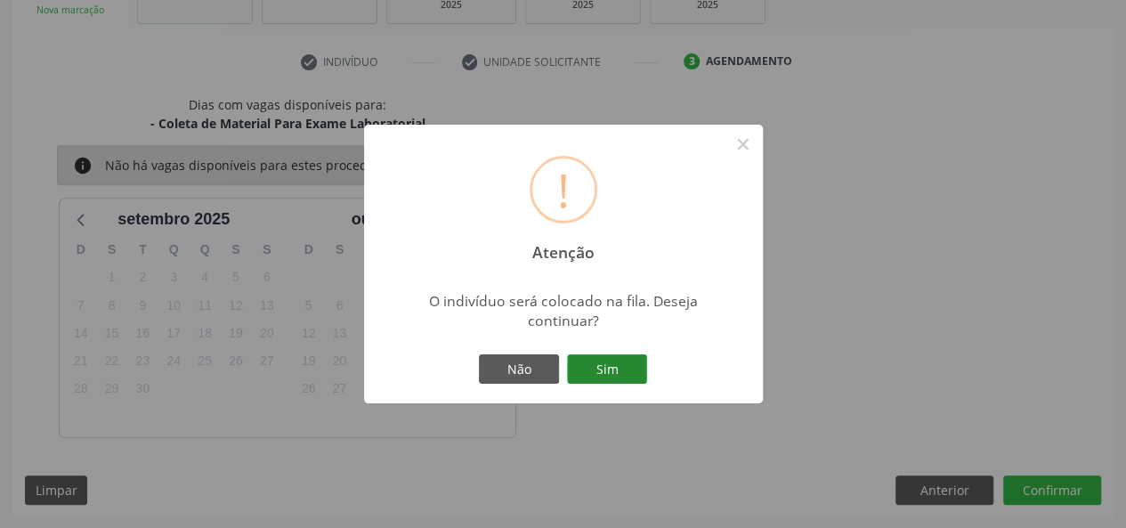
click at [630, 366] on button "Sim" at bounding box center [607, 369] width 80 height 30
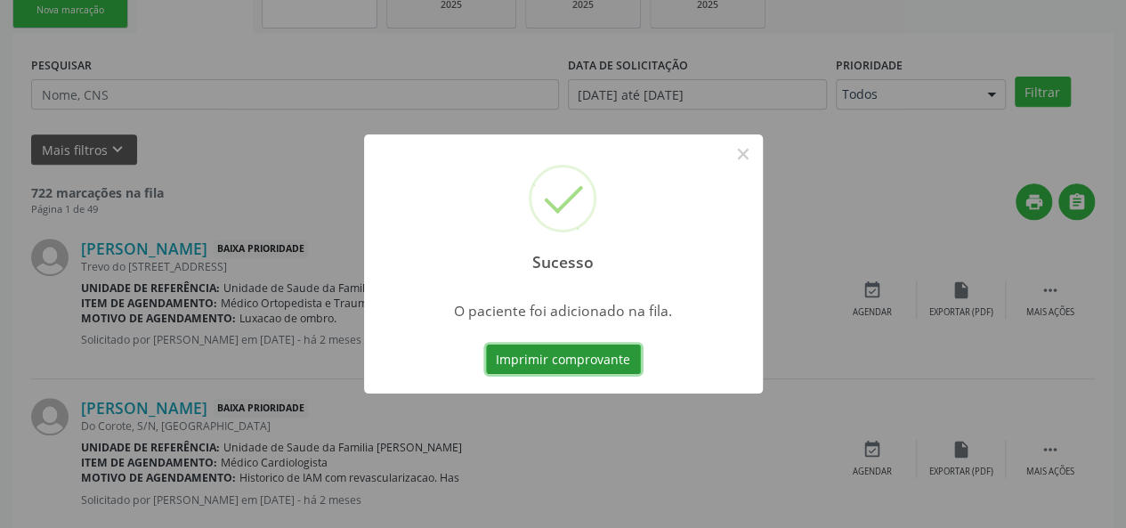
scroll to position [84, 0]
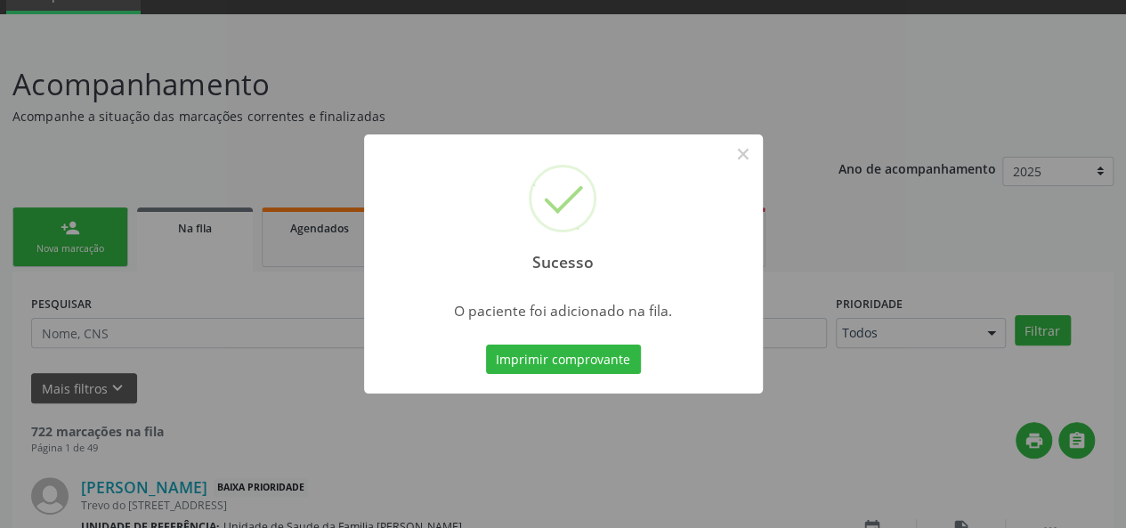
click at [758, 149] on div "Sucesso ×" at bounding box center [563, 210] width 399 height 153
click at [740, 149] on button "×" at bounding box center [743, 154] width 30 height 30
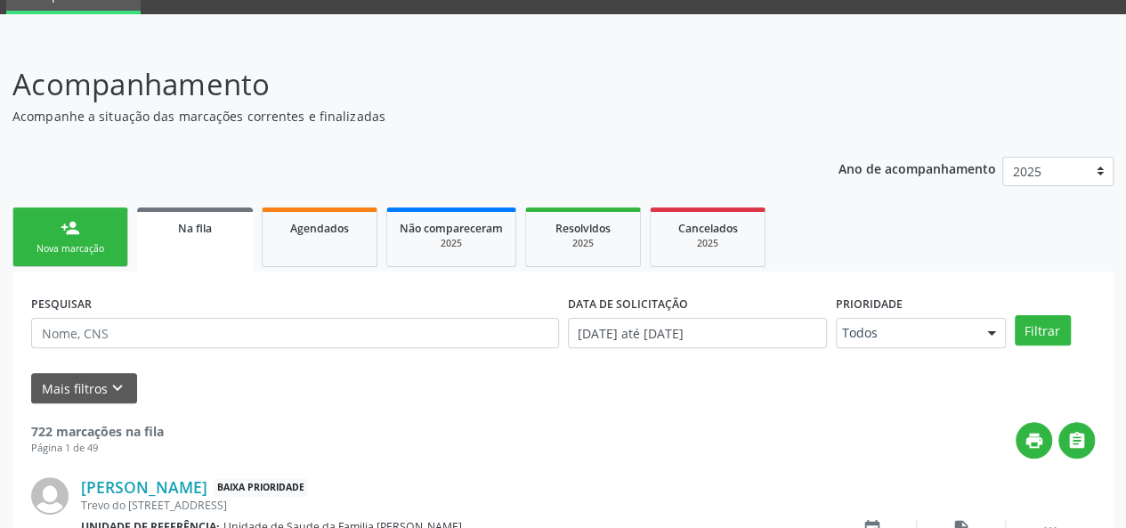
click at [45, 233] on link "person_add Nova marcação" at bounding box center [70, 237] width 116 height 60
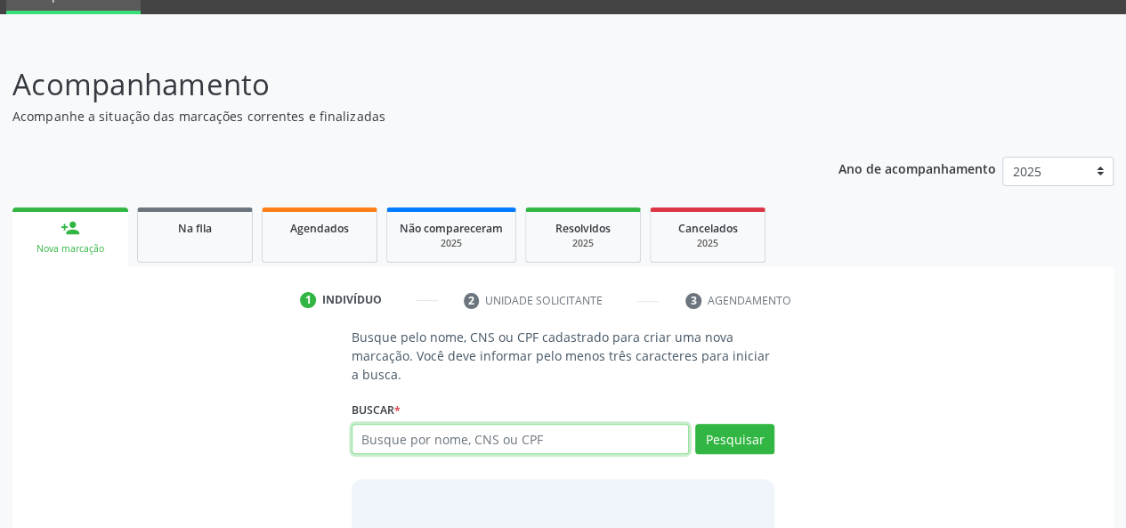
click at [443, 432] on input "text" at bounding box center [521, 439] width 338 height 30
paste input "068.448.538-90"
type input "068.448.538-90"
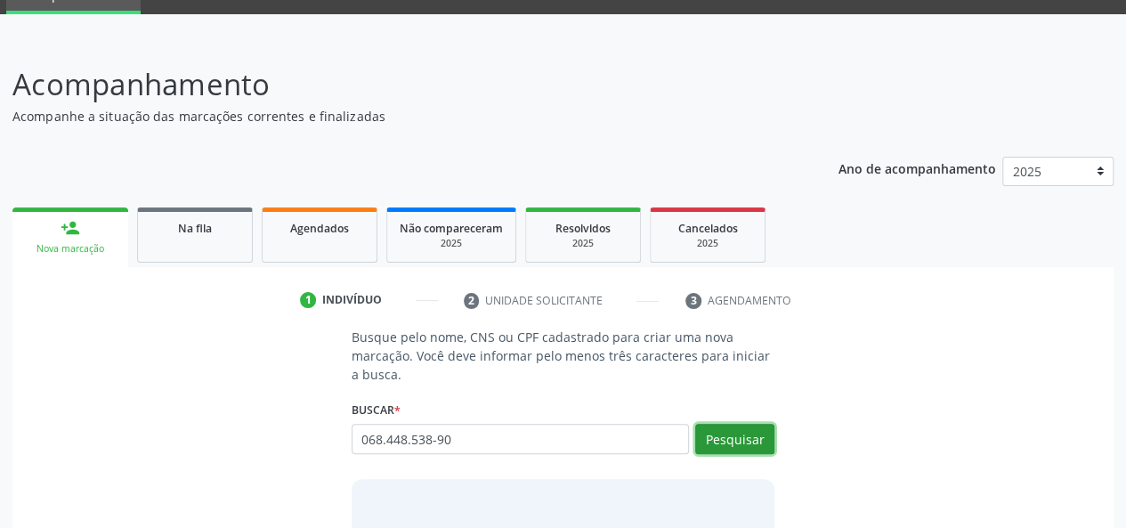
click at [725, 428] on button "Pesquisar" at bounding box center [734, 439] width 79 height 30
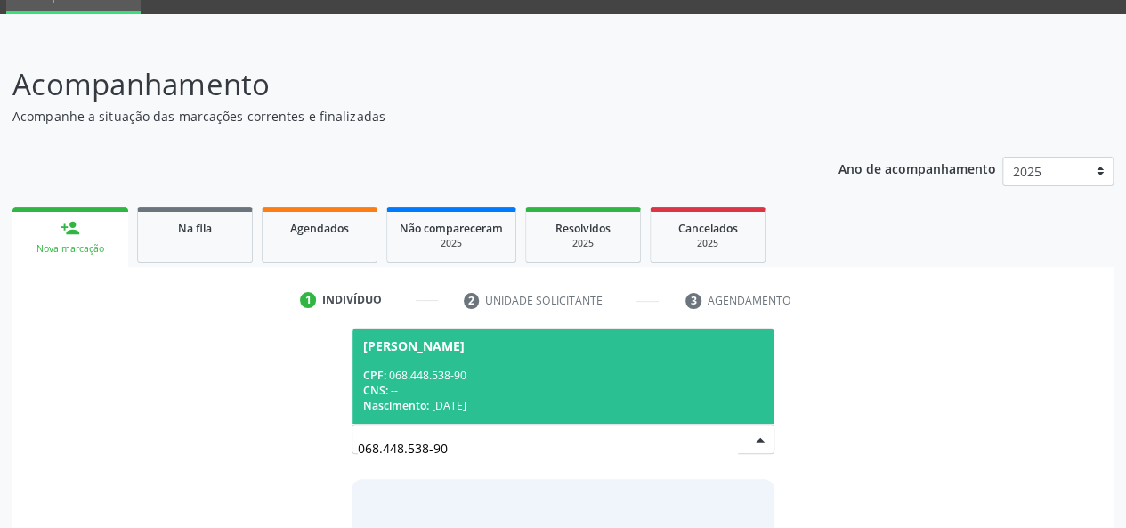
click at [459, 373] on div "CPF: 068.448.538-90" at bounding box center [563, 375] width 401 height 15
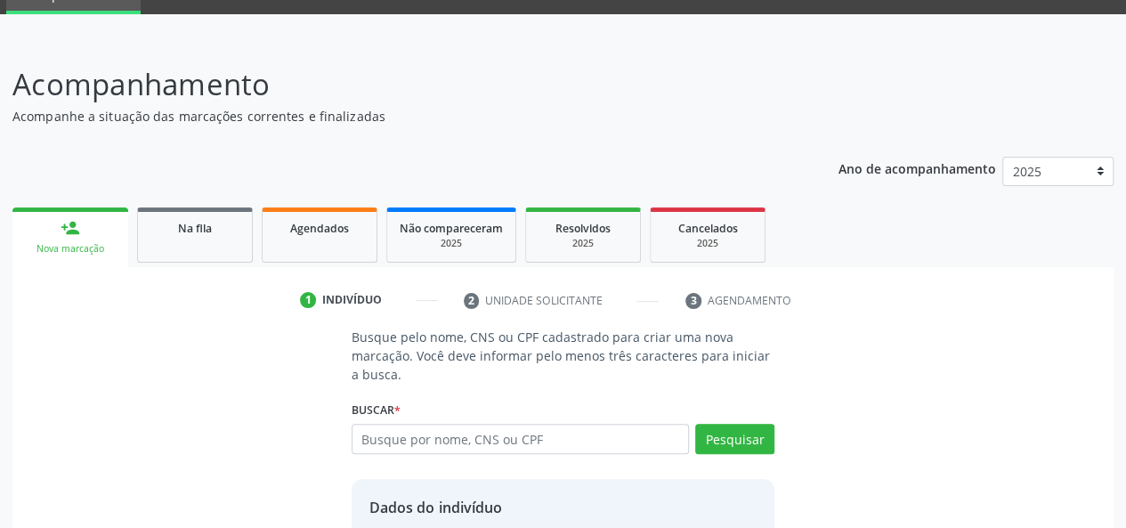
scroll to position [228, 0]
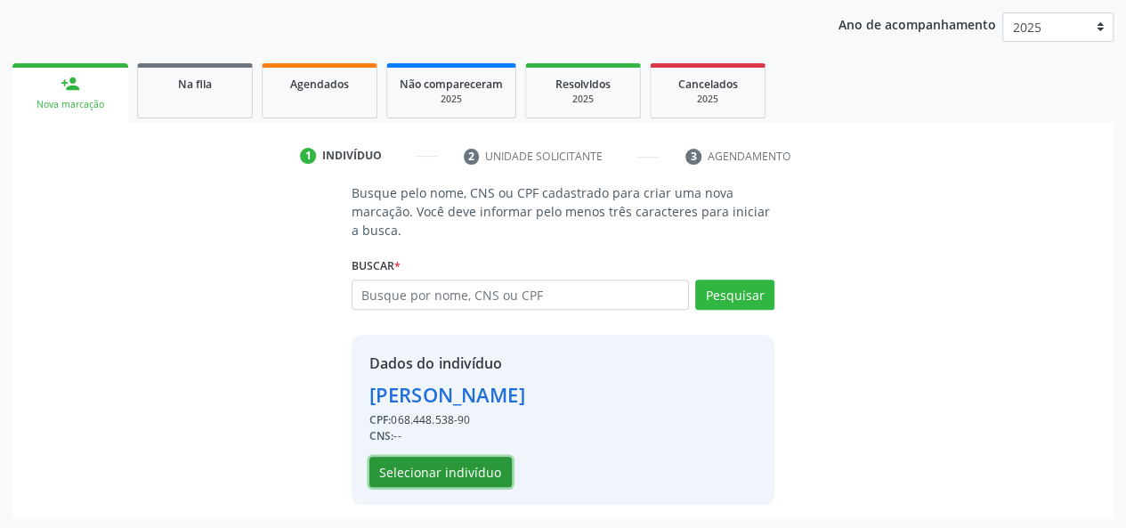
click at [467, 459] on button "Selecionar indivíduo" at bounding box center [441, 472] width 142 height 30
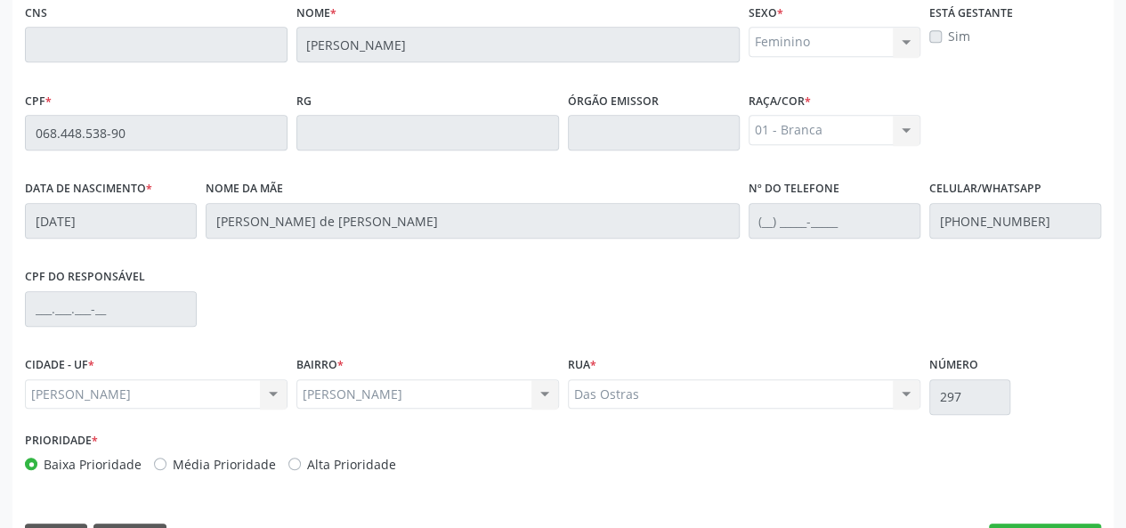
scroll to position [512, 0]
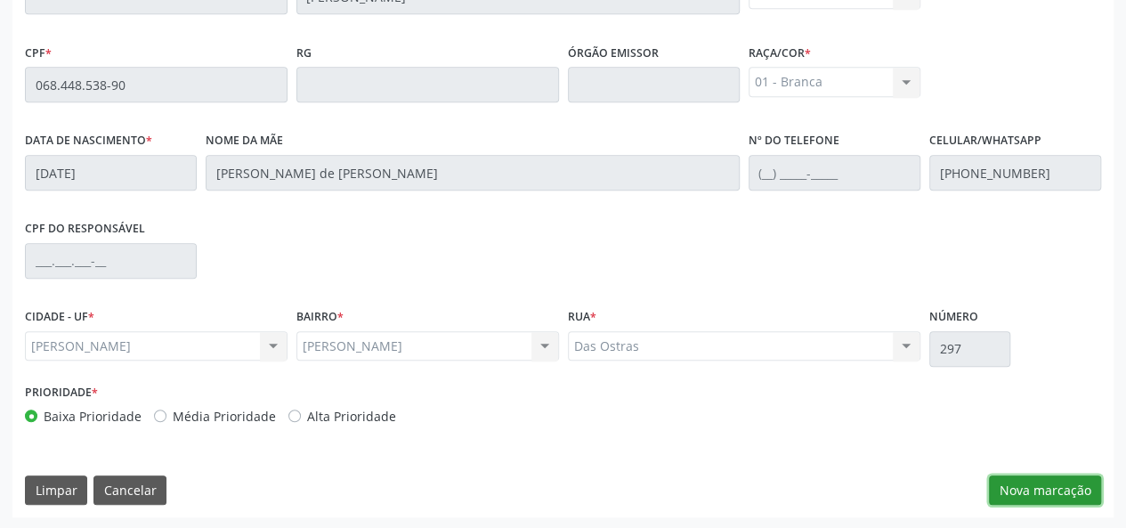
click at [1061, 484] on button "Nova marcação" at bounding box center [1045, 491] width 112 height 30
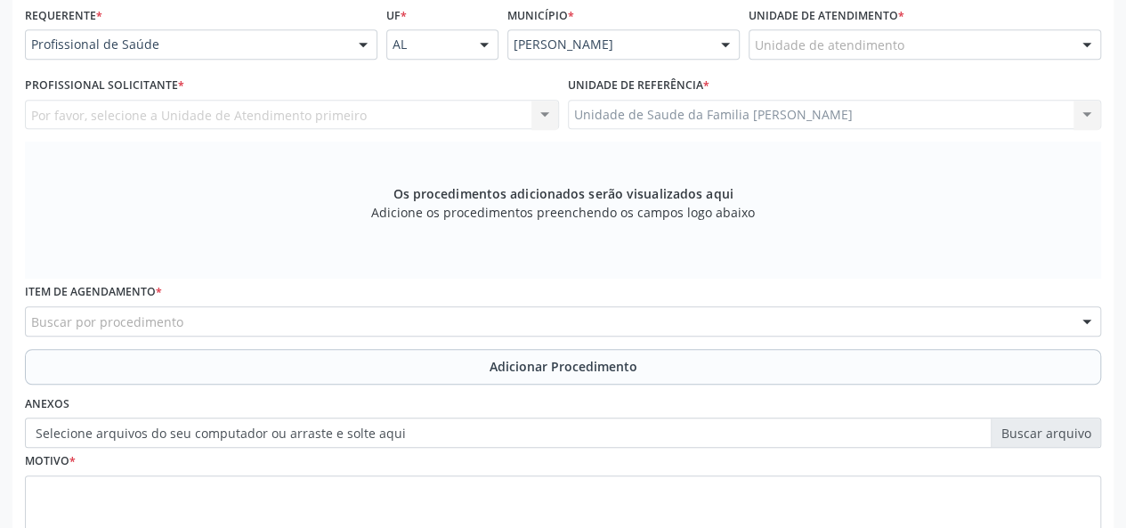
scroll to position [245, 0]
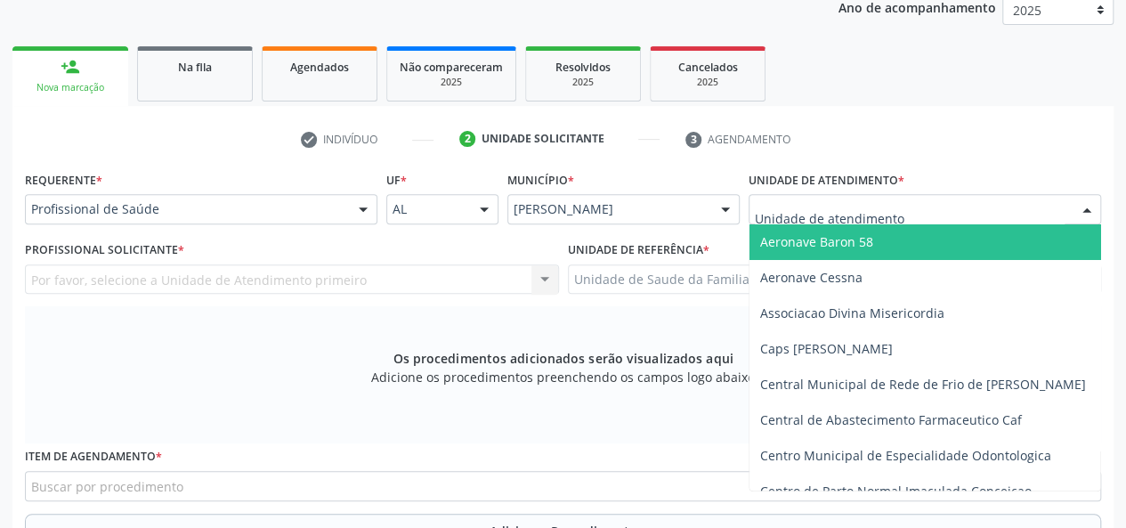
click at [766, 197] on div at bounding box center [925, 209] width 353 height 30
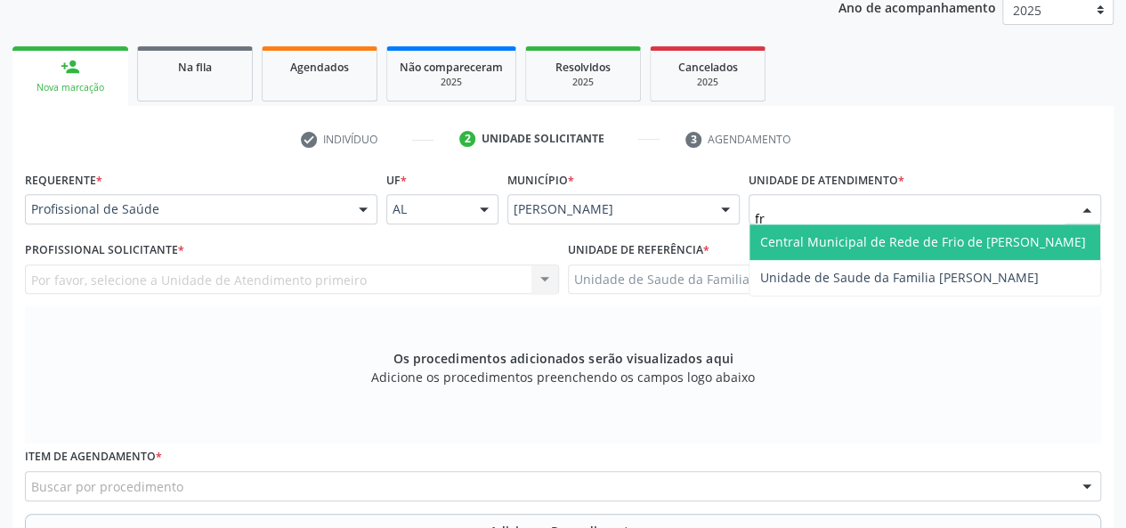
type input "fra"
click at [790, 236] on span "Unidade de Saude da Familia [PERSON_NAME]" at bounding box center [899, 241] width 279 height 17
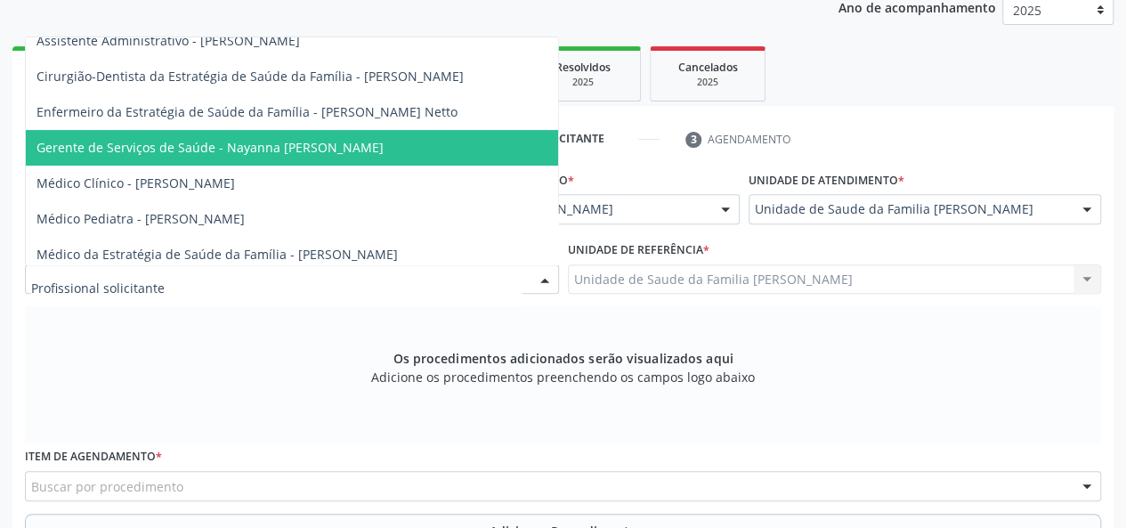
scroll to position [89, 0]
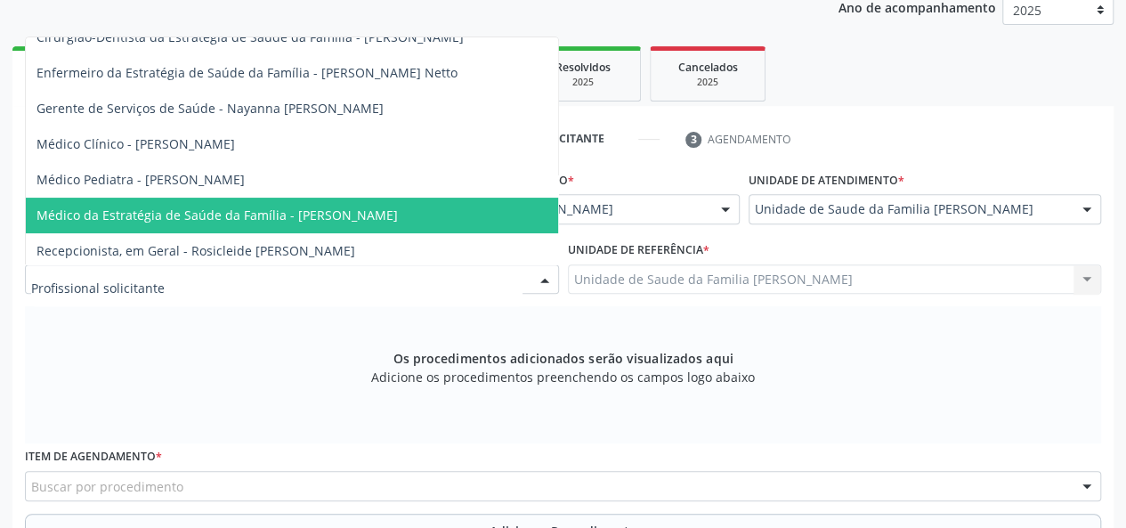
click at [329, 216] on span "Médico da Estratégia de Saúde da Família - [PERSON_NAME]" at bounding box center [218, 215] width 362 height 17
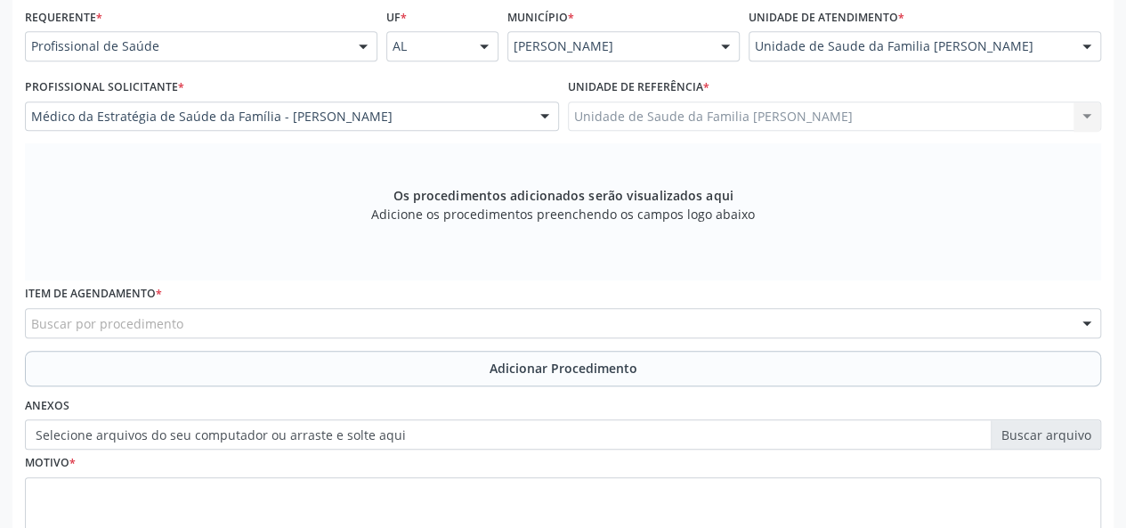
scroll to position [423, 0]
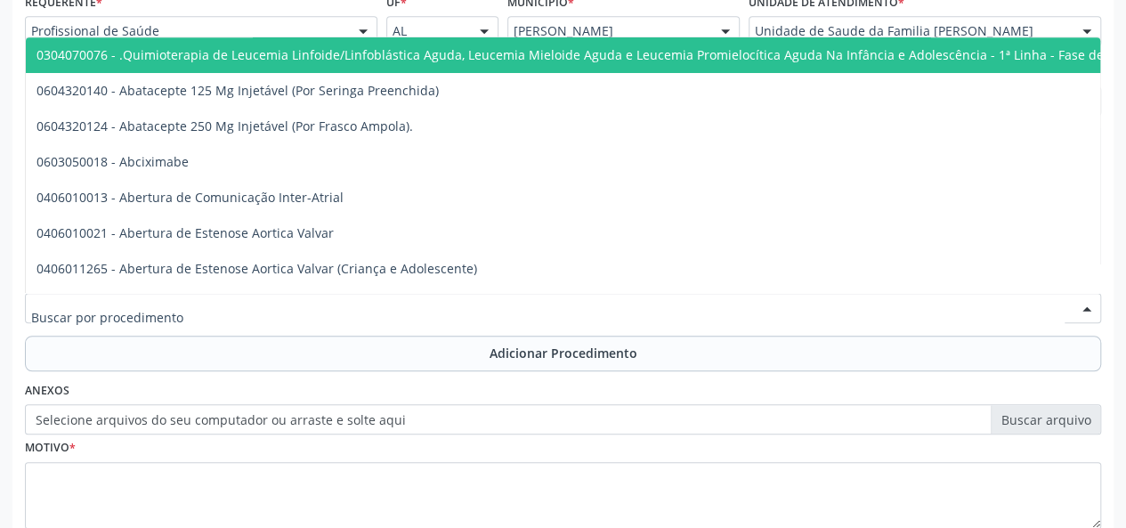
click at [309, 308] on div at bounding box center [563, 308] width 1077 height 30
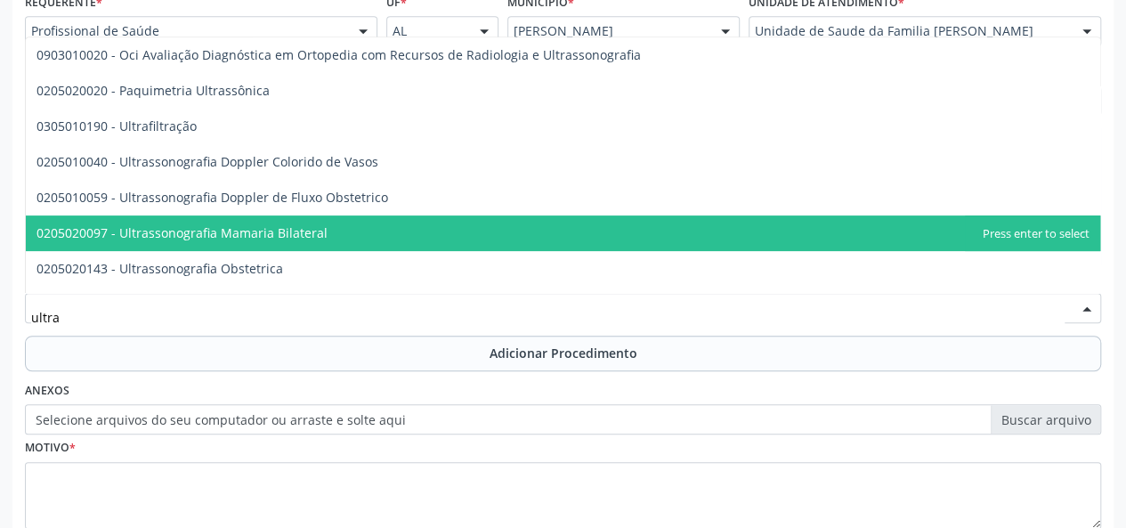
scroll to position [267, 0]
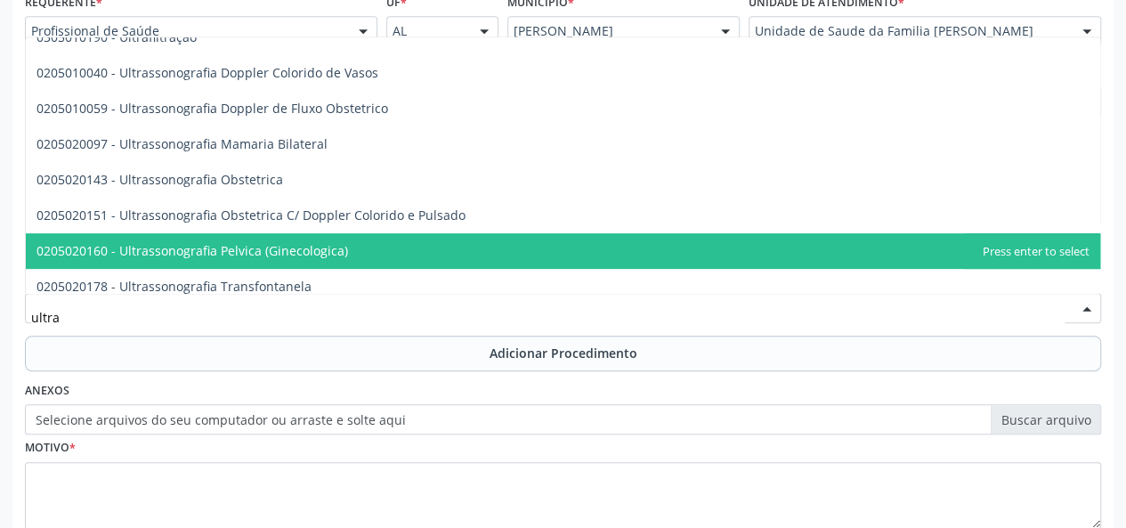
click at [372, 240] on span "0205020160 - Ultrassonografia Pelvica (Ginecologica)" at bounding box center [563, 251] width 1075 height 36
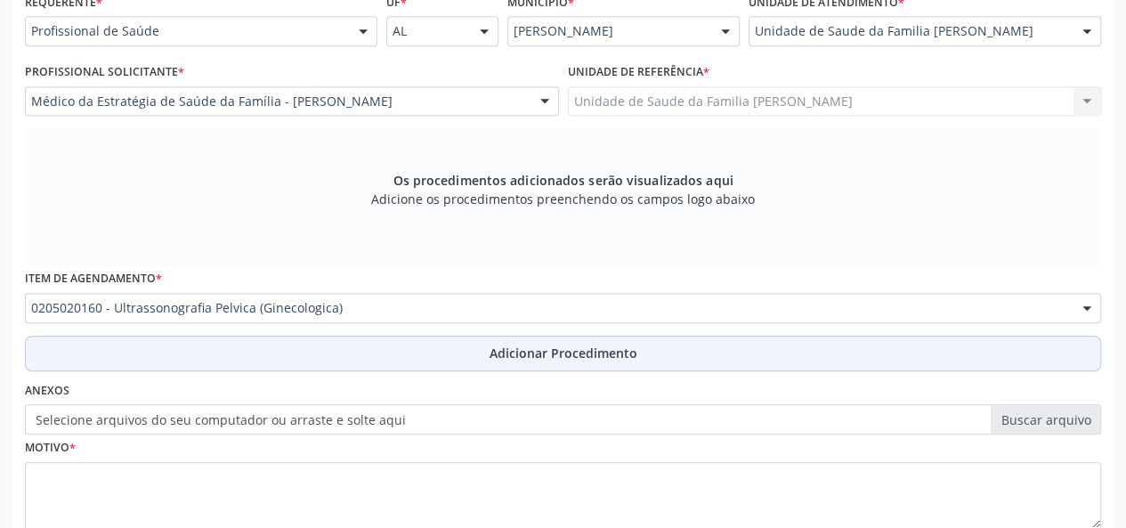
click at [598, 346] on span "Adicionar Procedimento" at bounding box center [564, 353] width 148 height 19
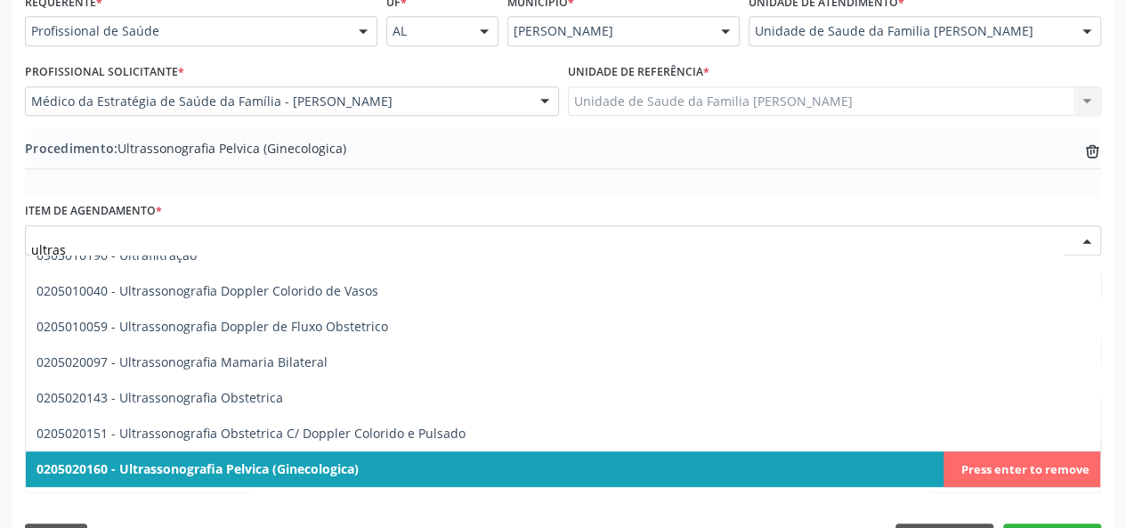
type input "ultrass"
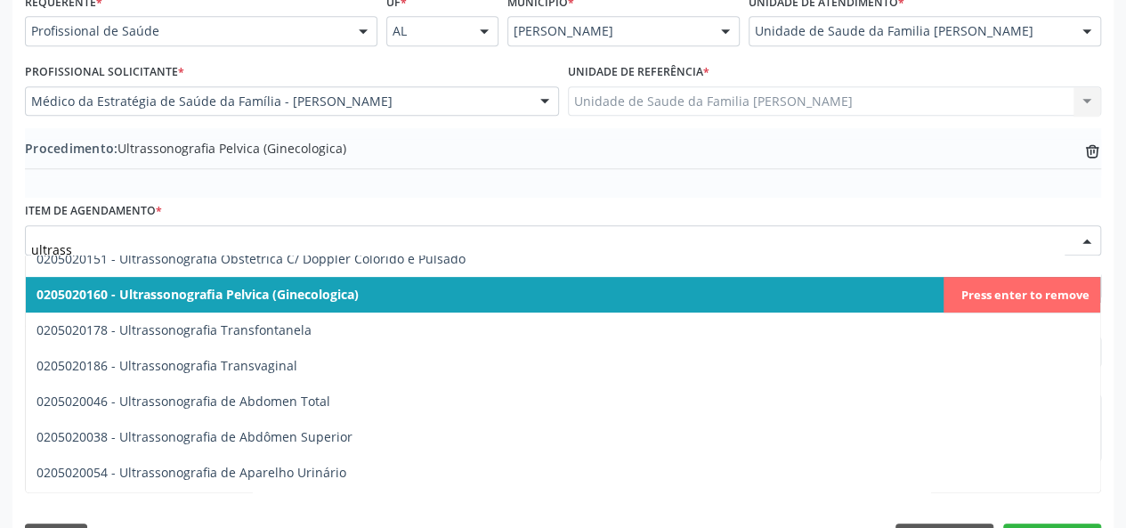
scroll to position [445, 0]
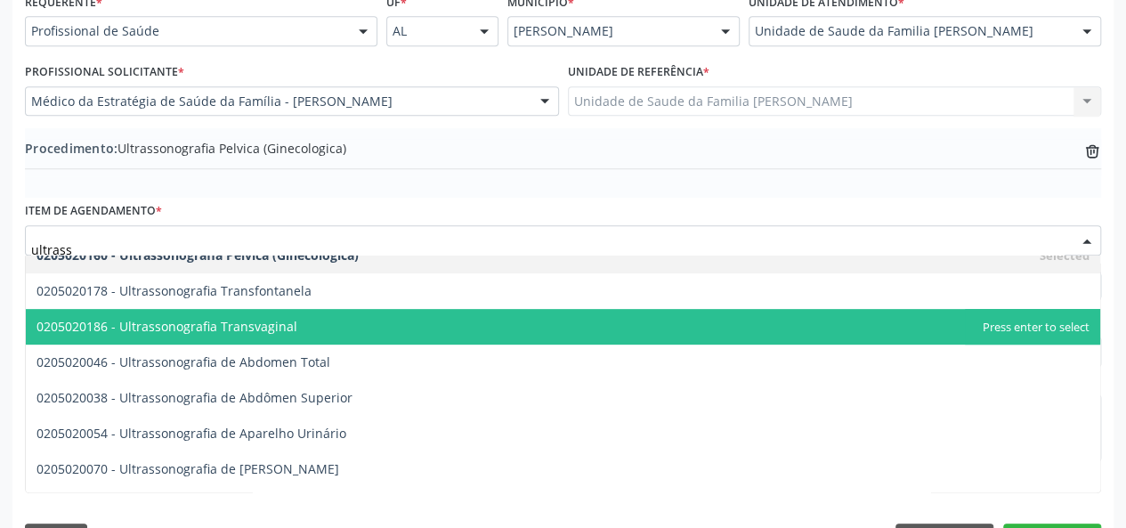
click at [323, 328] on span "0205020186 - Ultrassonografia Transvaginal" at bounding box center [563, 327] width 1075 height 36
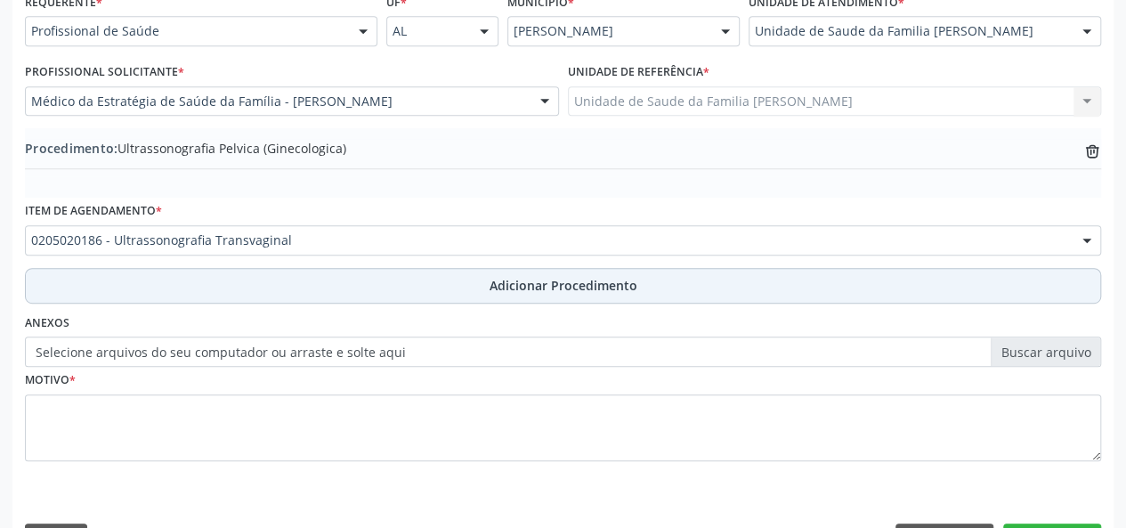
click at [529, 283] on span "Adicionar Procedimento" at bounding box center [564, 285] width 148 height 19
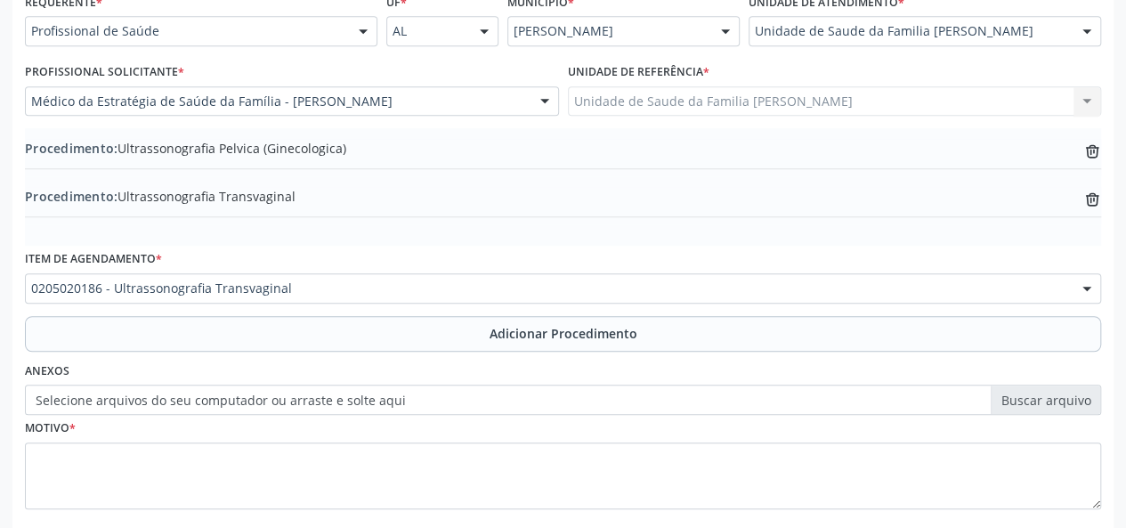
click at [1046, 398] on label "Selecione arquivos do seu computador ou arraste e solte aqui" at bounding box center [563, 400] width 1077 height 30
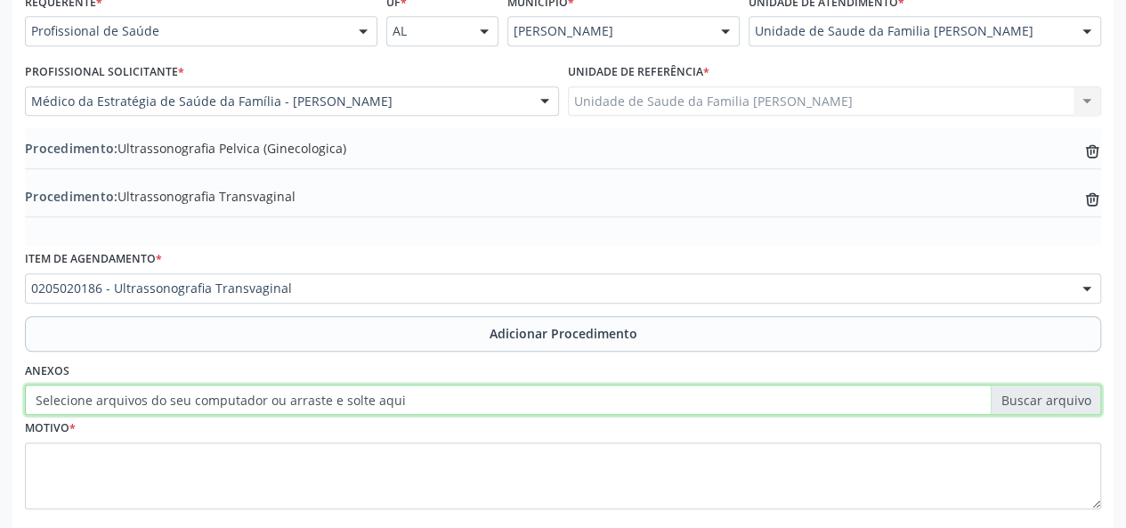
click at [1046, 398] on input "Selecione arquivos do seu computador ou arraste e solte aqui" at bounding box center [563, 400] width 1077 height 30
type input "C:\fakepath\cris.jpg"
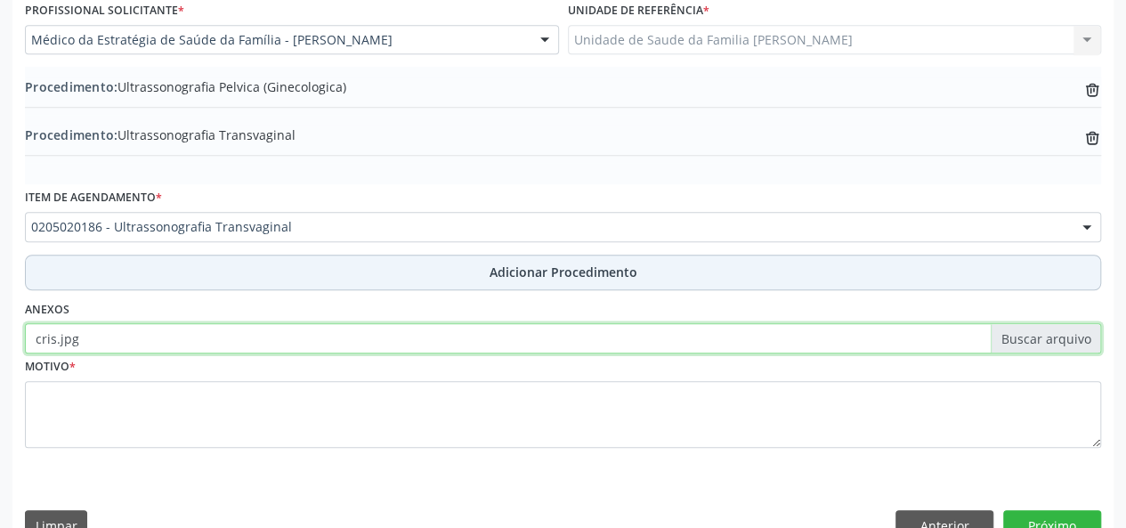
scroll to position [519, 0]
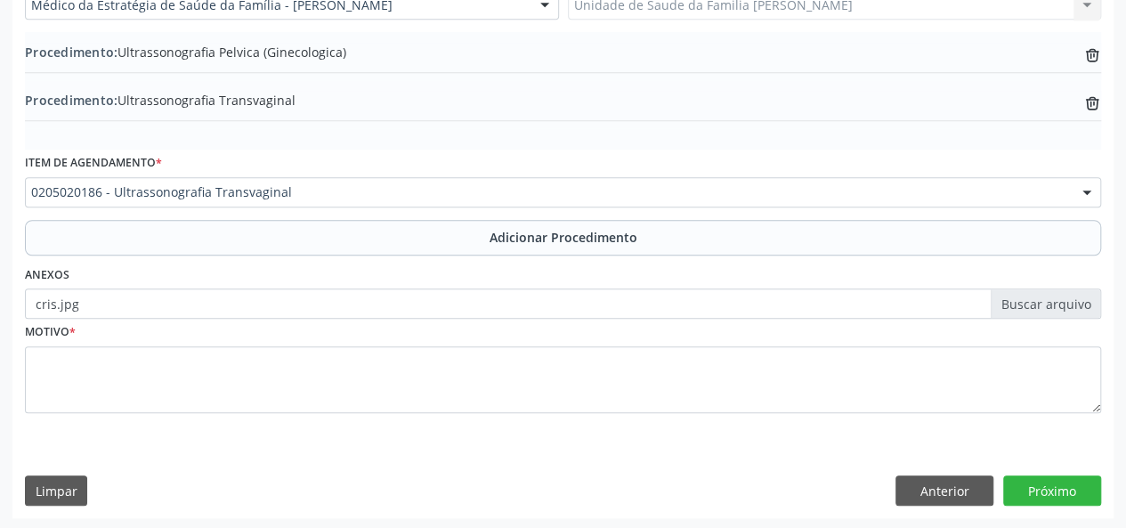
click at [1053, 297] on label "cris.jpg" at bounding box center [563, 304] width 1077 height 30
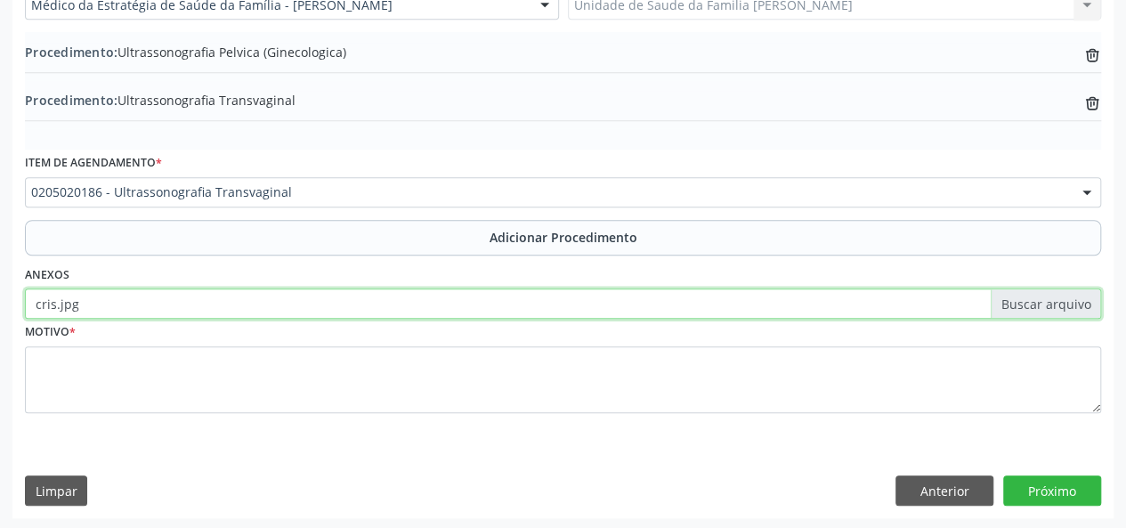
click at [1053, 297] on input "cris.jpg" at bounding box center [563, 304] width 1077 height 30
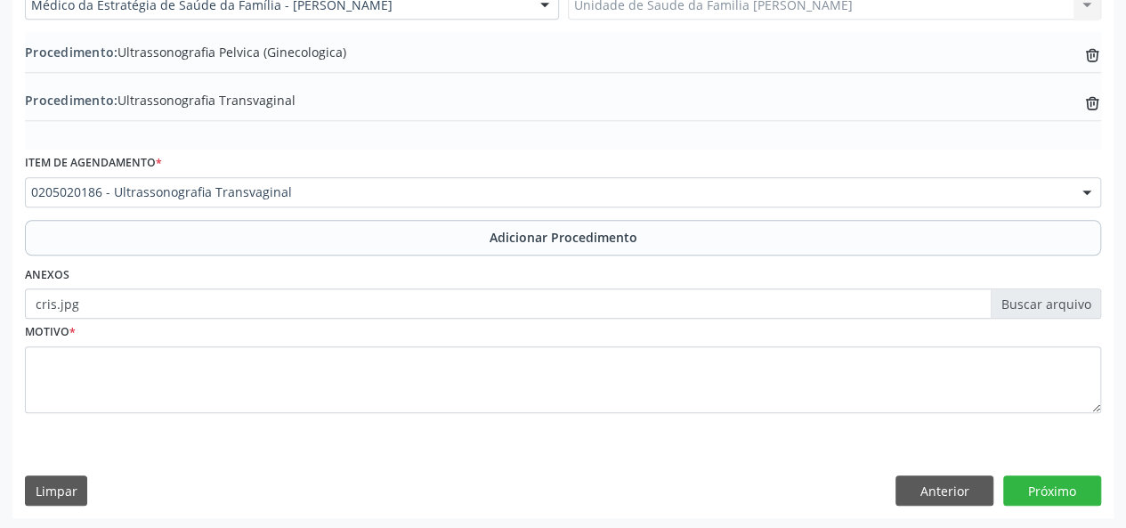
click at [121, 302] on label "cris.jpg" at bounding box center [563, 304] width 1077 height 30
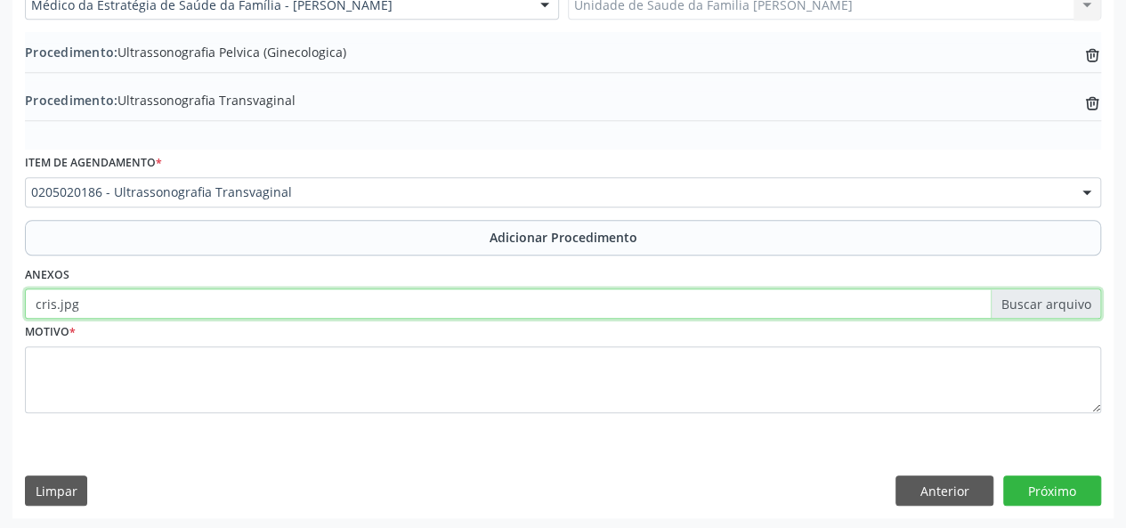
click at [121, 302] on input "cris.jpg" at bounding box center [563, 304] width 1077 height 30
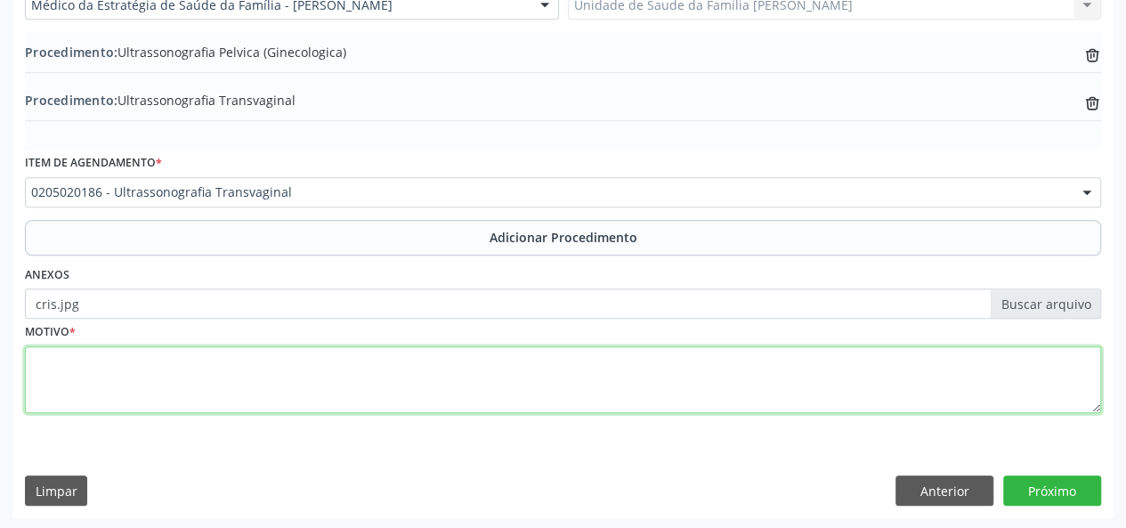
click at [93, 375] on textarea at bounding box center [563, 380] width 1077 height 68
type textarea "Historico de cisto de ovario"
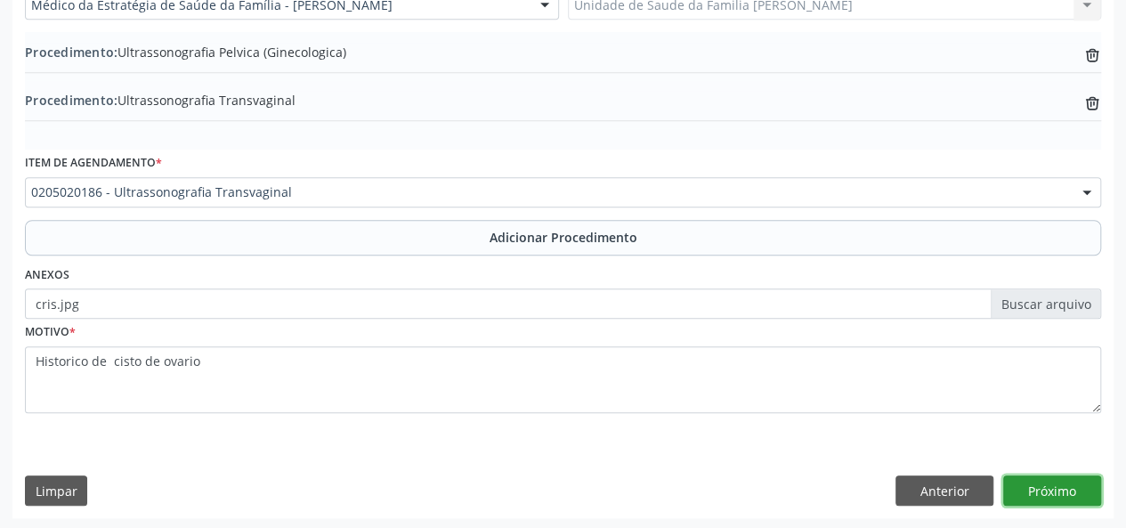
click at [1095, 490] on button "Próximo" at bounding box center [1053, 491] width 98 height 30
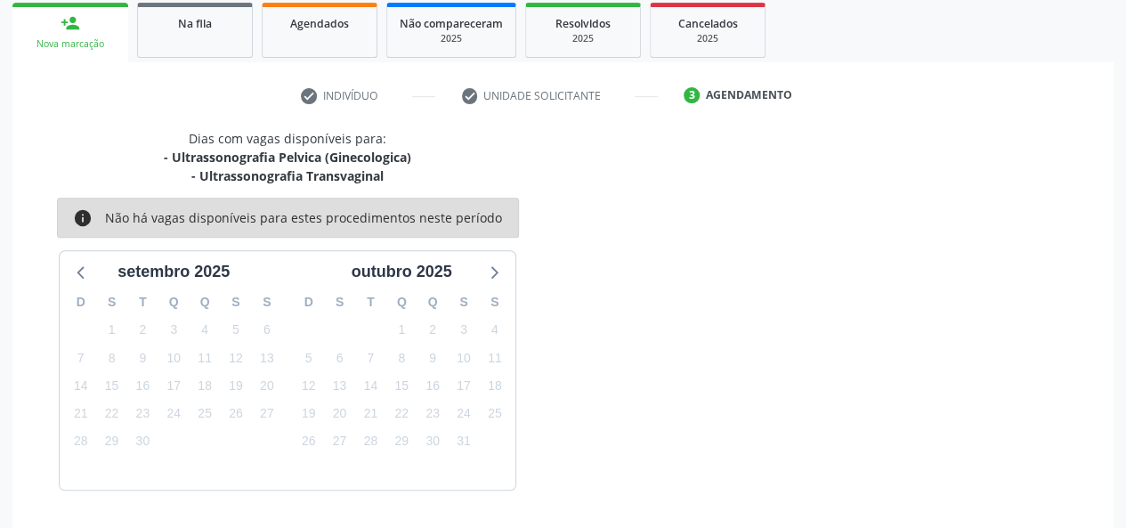
scroll to position [340, 0]
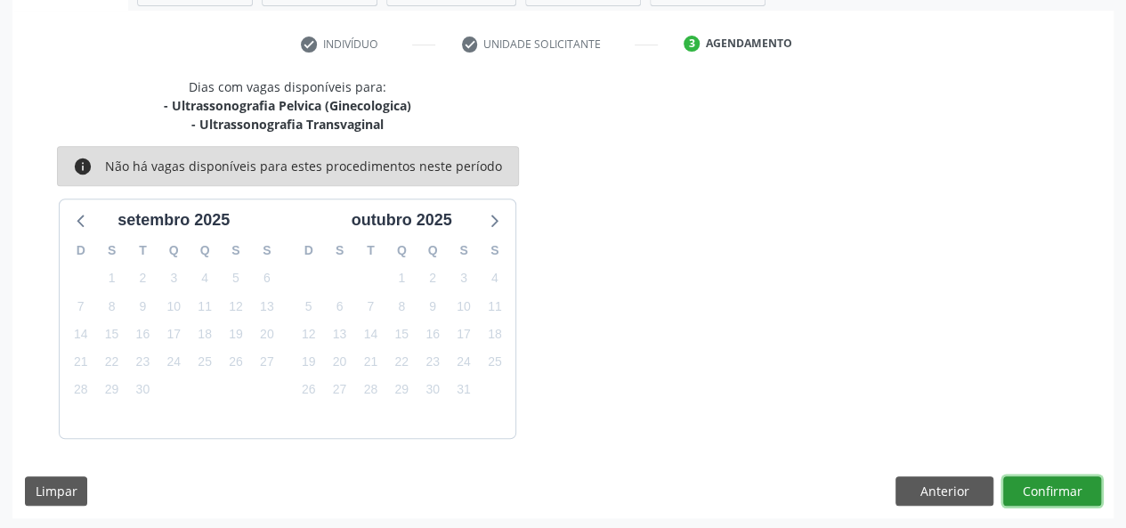
click at [1069, 486] on button "Confirmar" at bounding box center [1053, 491] width 98 height 30
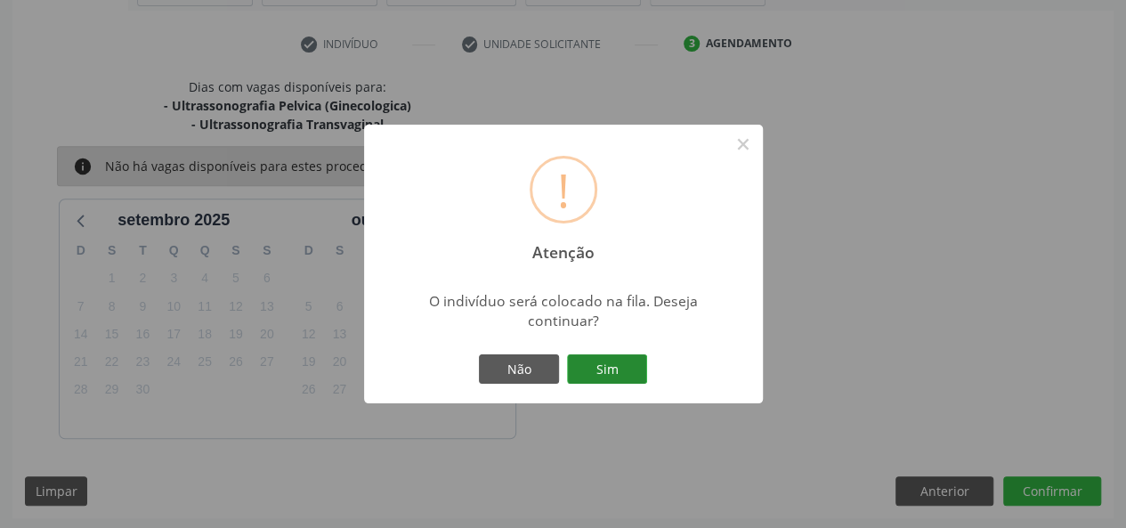
click at [623, 371] on button "Sim" at bounding box center [607, 369] width 80 height 30
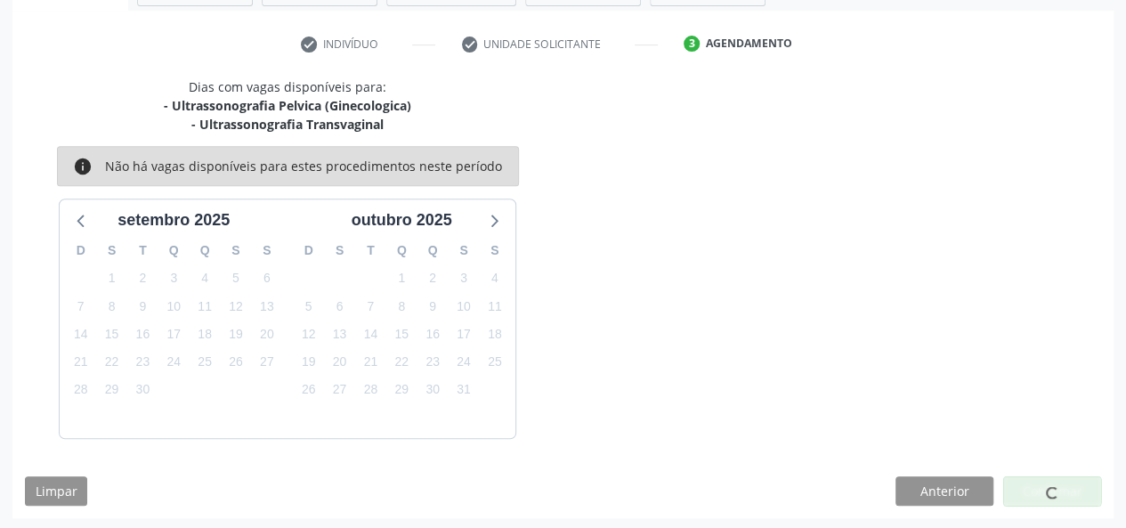
scroll to position [84, 0]
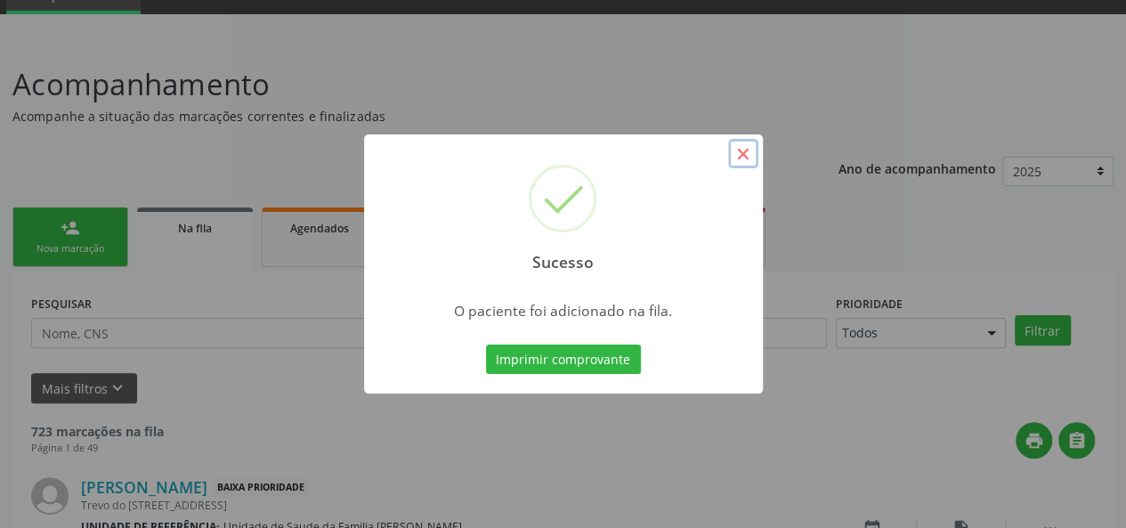
click at [745, 158] on button "×" at bounding box center [743, 154] width 30 height 30
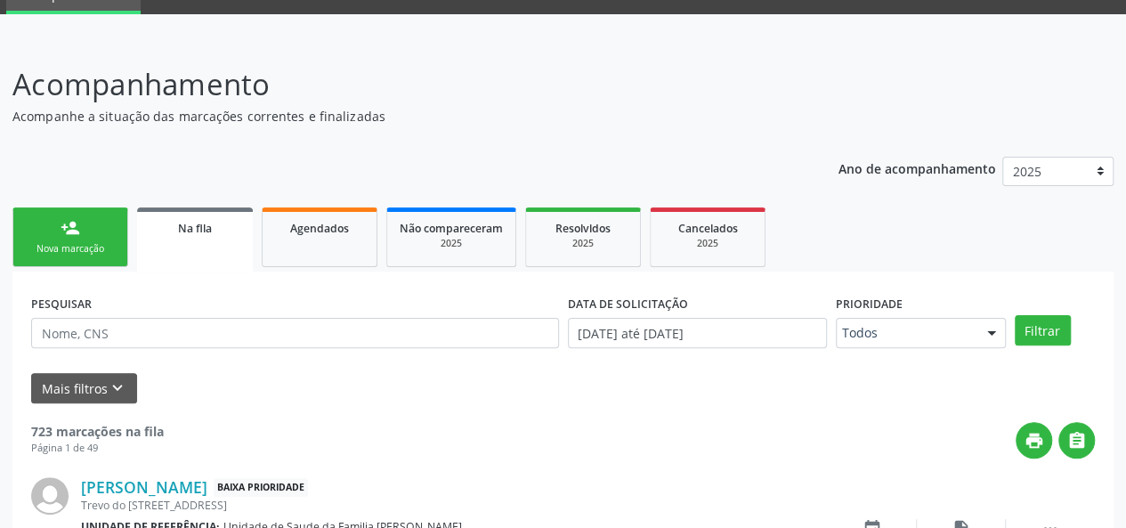
click at [78, 232] on div "person_add" at bounding box center [71, 228] width 20 height 20
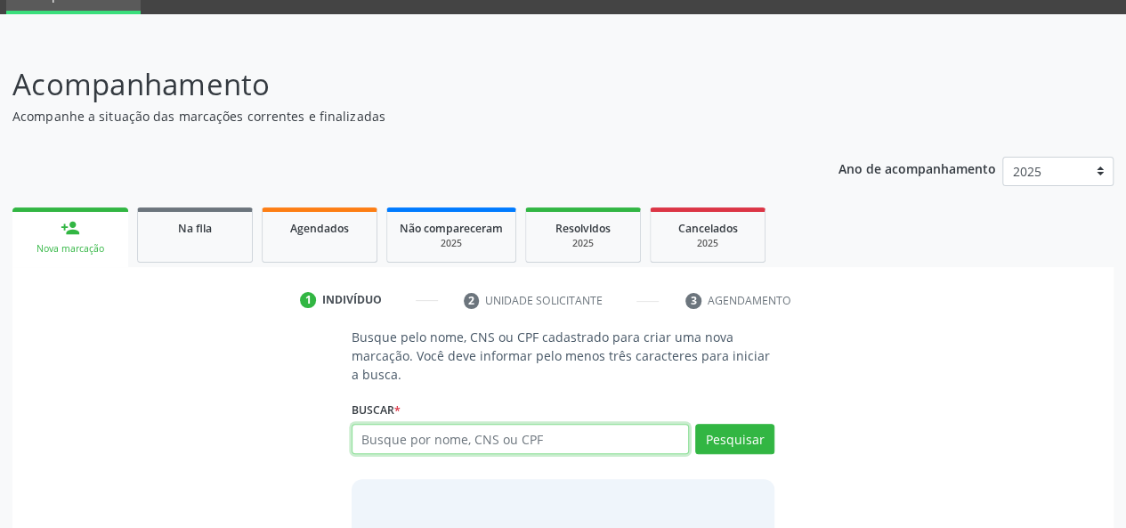
click at [409, 443] on input "text" at bounding box center [521, 439] width 338 height 30
paste input "068.448.538-90"
type input "068.448.538-90"
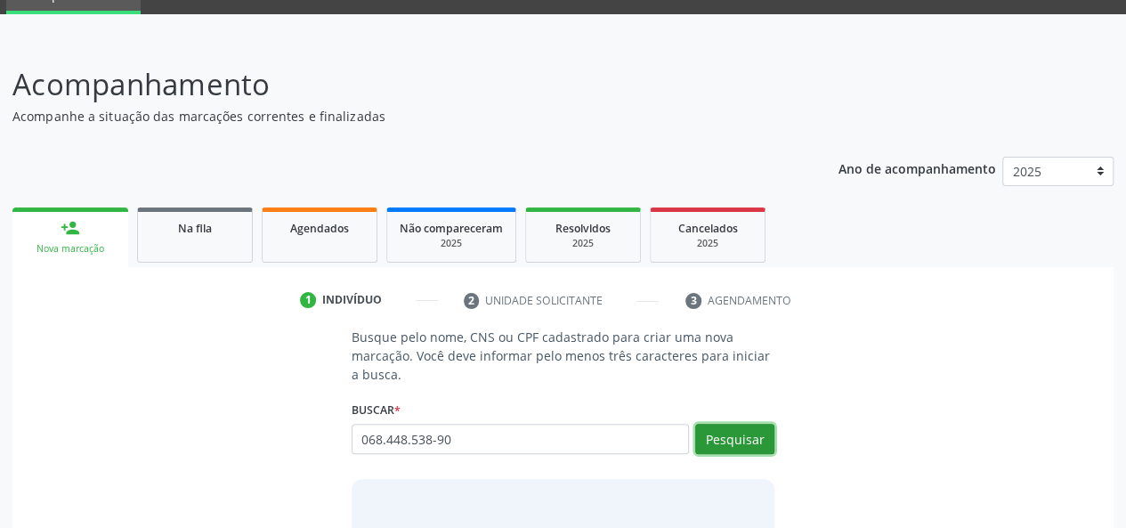
click at [738, 424] on button "Pesquisar" at bounding box center [734, 439] width 79 height 30
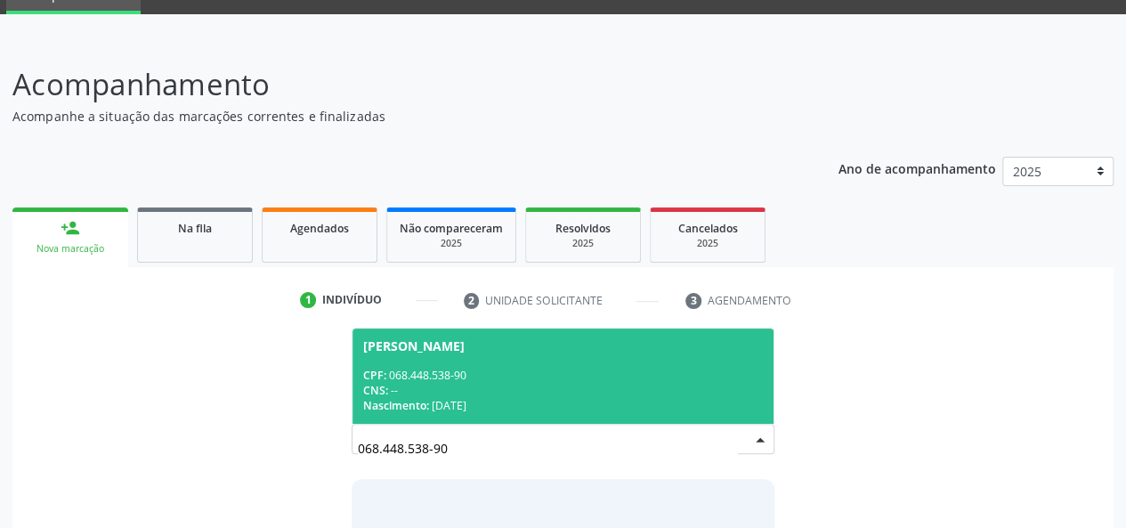
click at [413, 363] on span "Isabel Cristina Passarin Santos CPF: 068.448.538-90 CNS: -- Nascimento: 25/11/1…" at bounding box center [564, 376] width 422 height 95
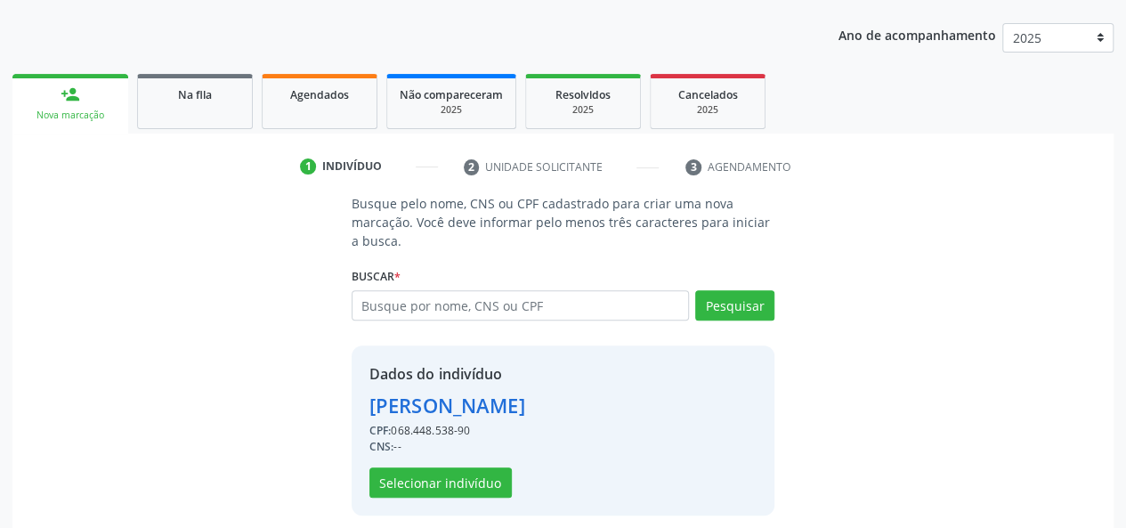
scroll to position [228, 0]
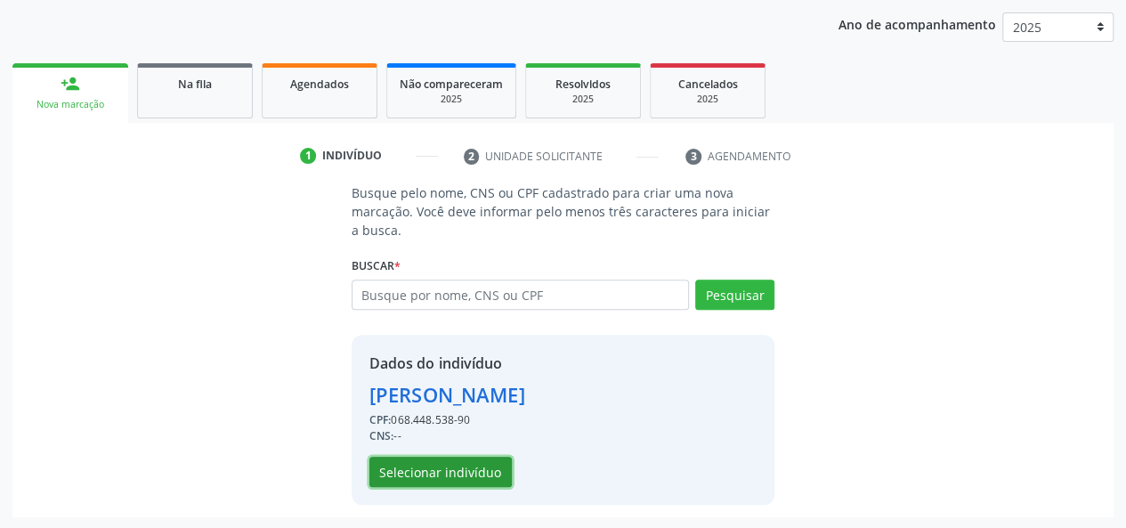
click at [433, 462] on button "Selecionar indivíduo" at bounding box center [441, 472] width 142 height 30
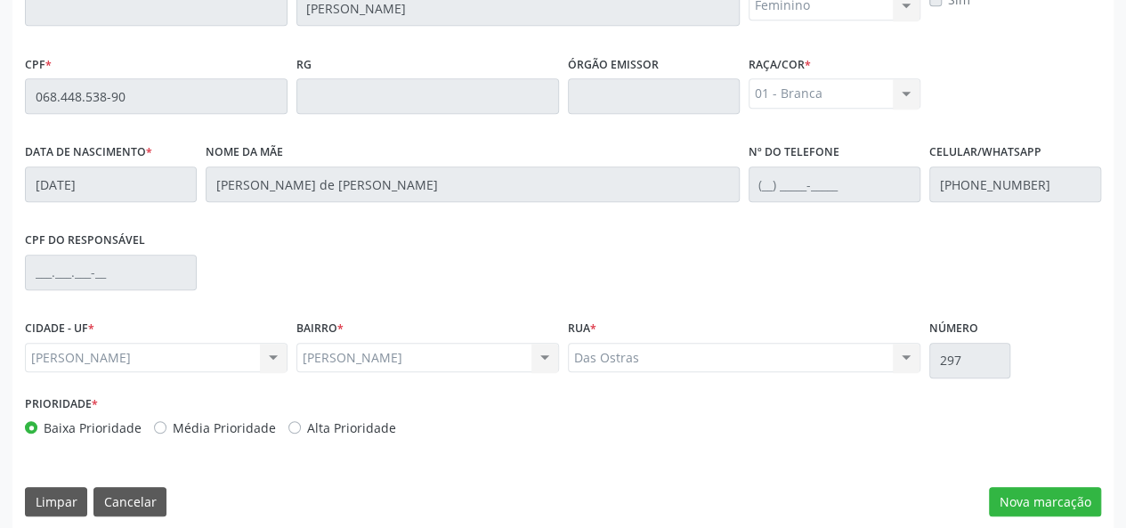
scroll to position [512, 0]
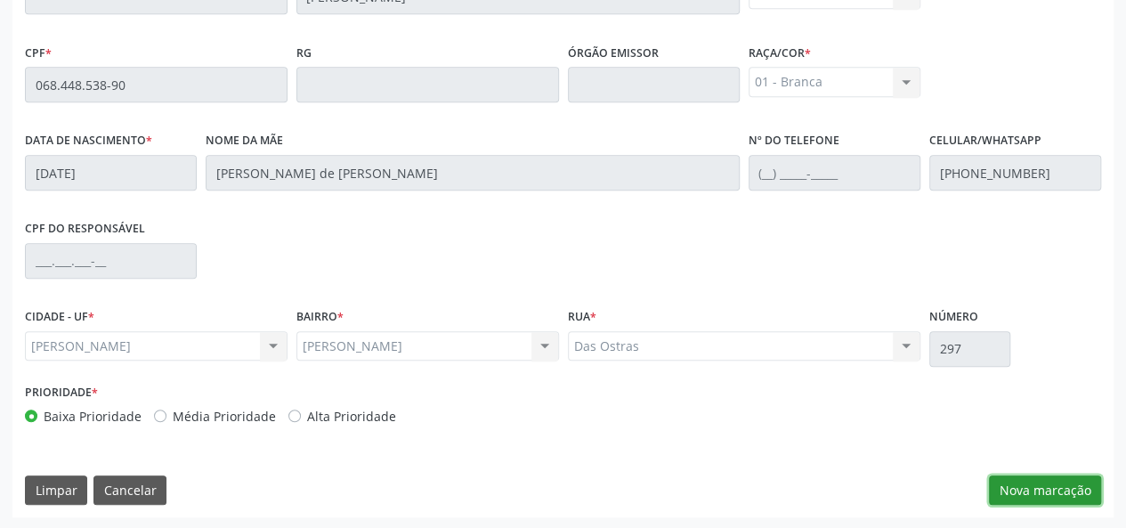
click at [1086, 486] on button "Nova marcação" at bounding box center [1045, 491] width 112 height 30
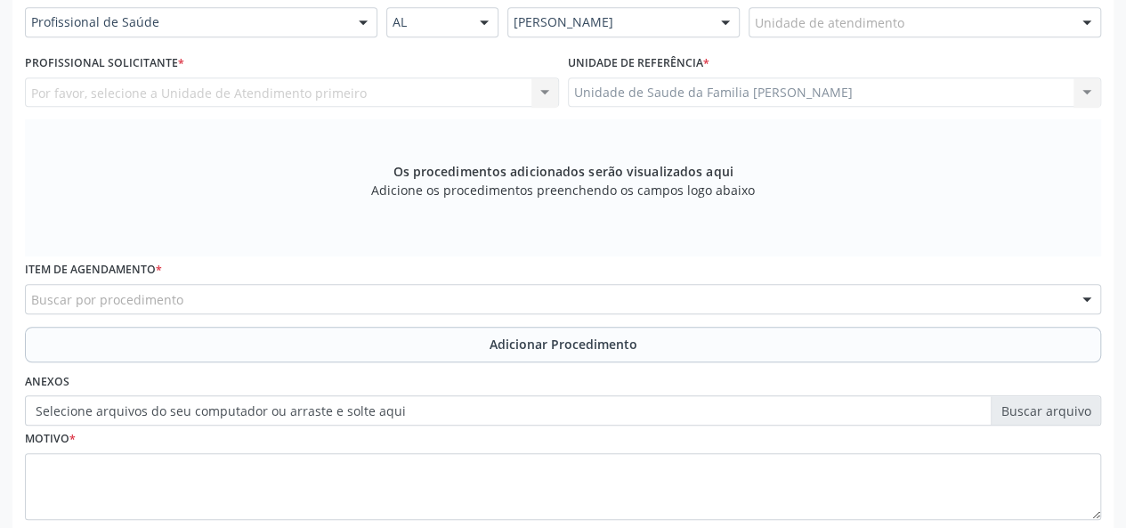
scroll to position [334, 0]
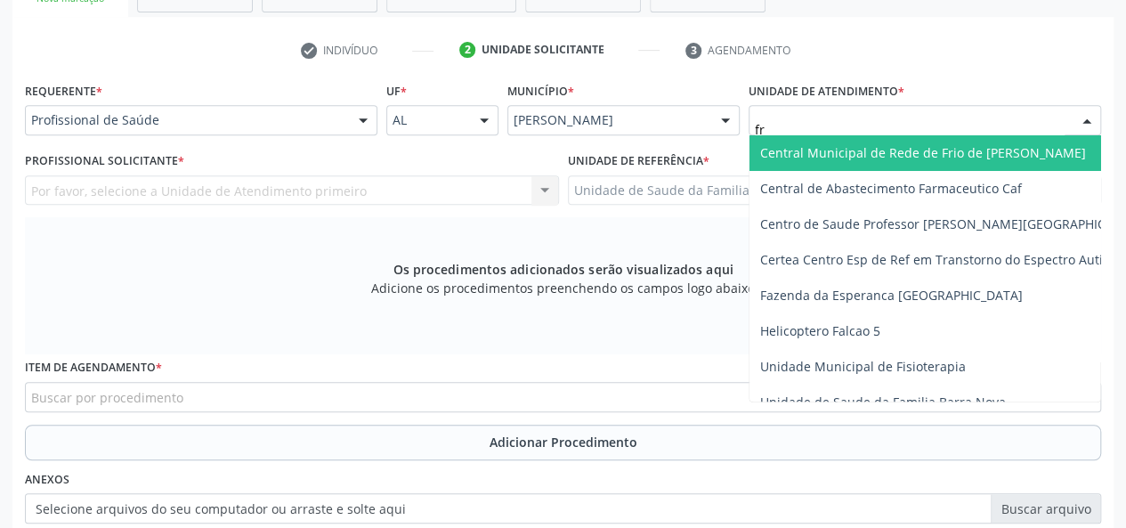
type input "fra"
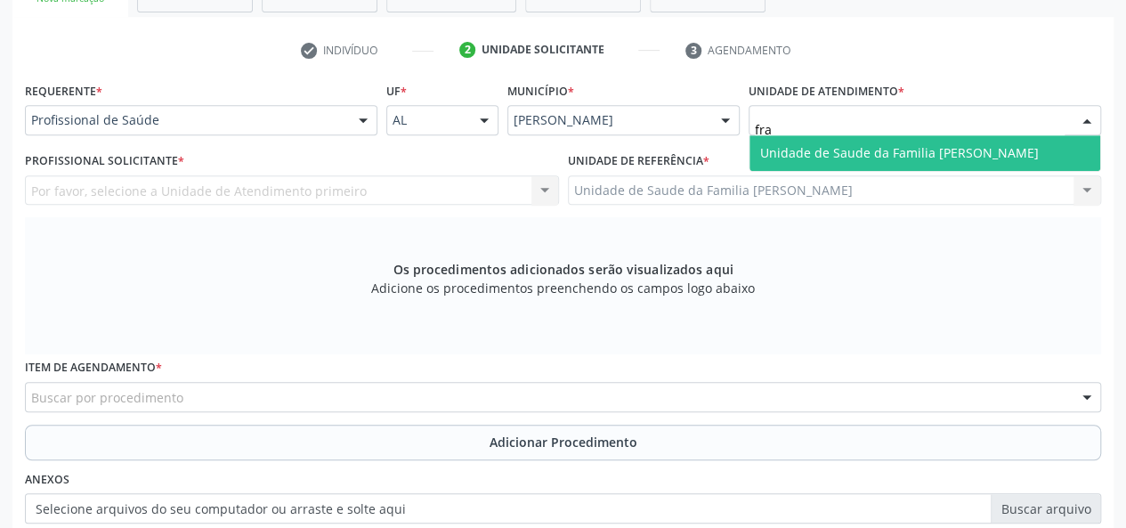
click at [864, 150] on span "Unidade de Saude da Familia [PERSON_NAME]" at bounding box center [899, 152] width 279 height 17
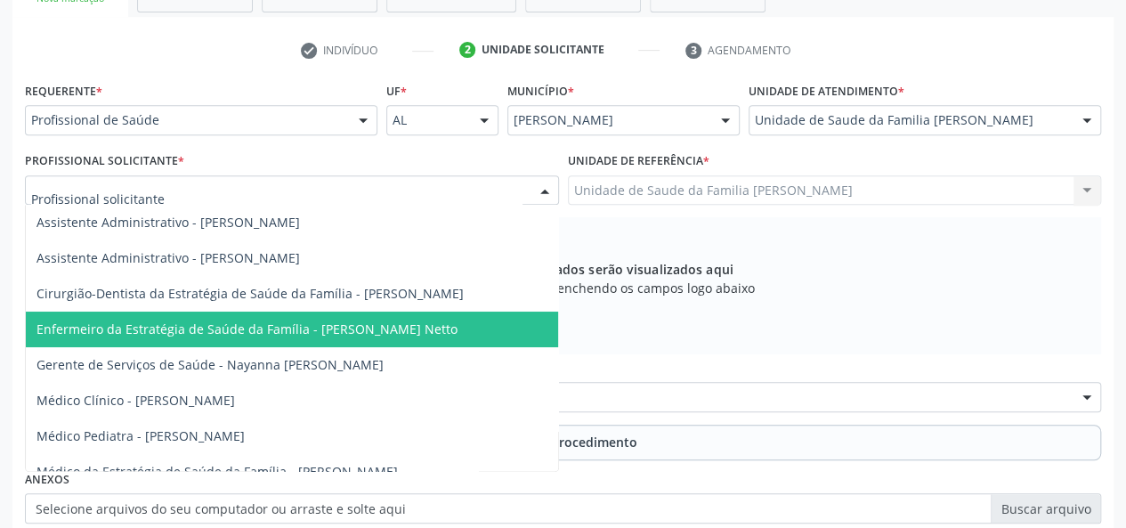
scroll to position [89, 0]
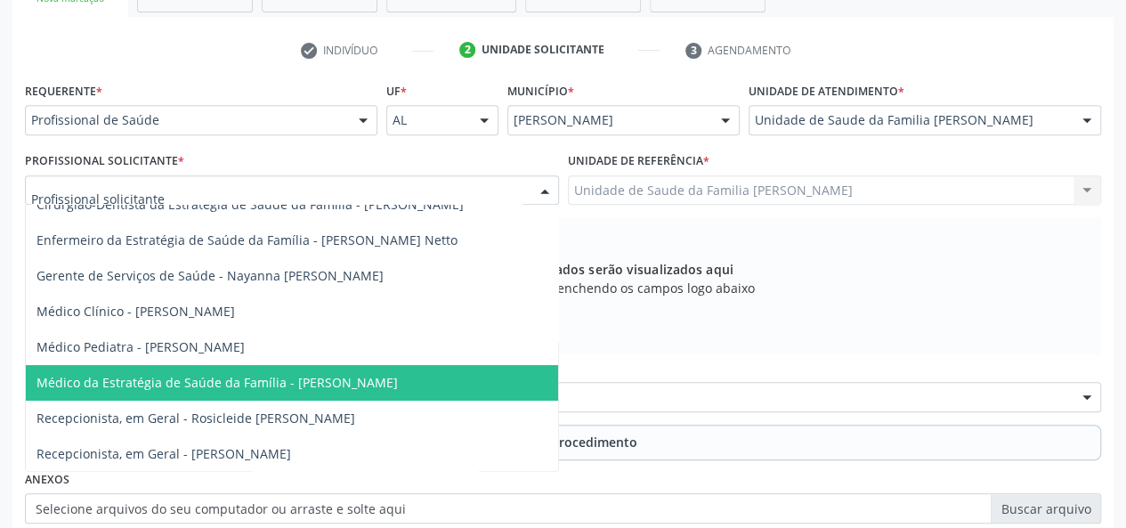
click at [309, 375] on span "Médico da Estratégia de Saúde da Família - [PERSON_NAME]" at bounding box center [218, 382] width 362 height 17
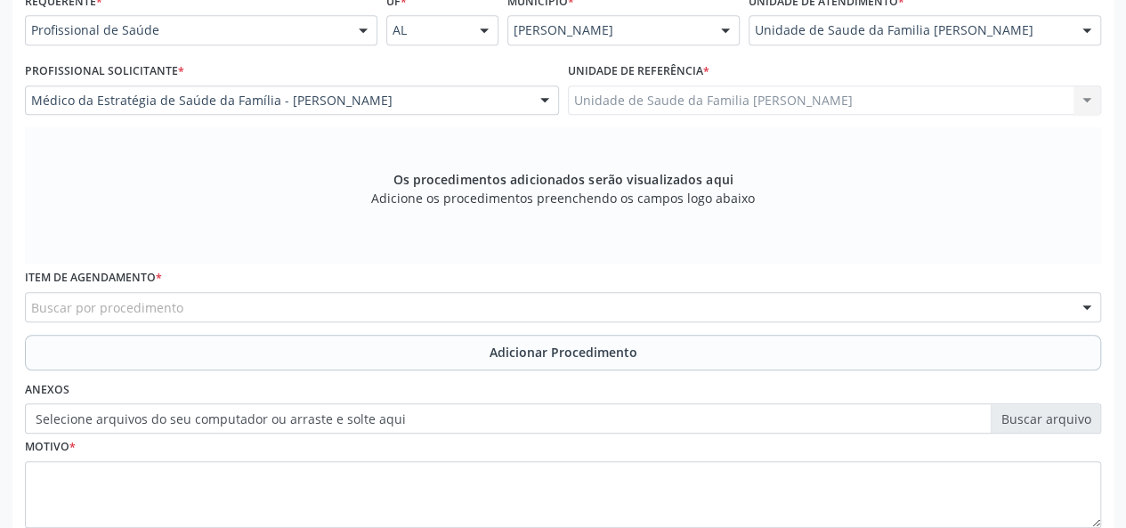
scroll to position [512, 0]
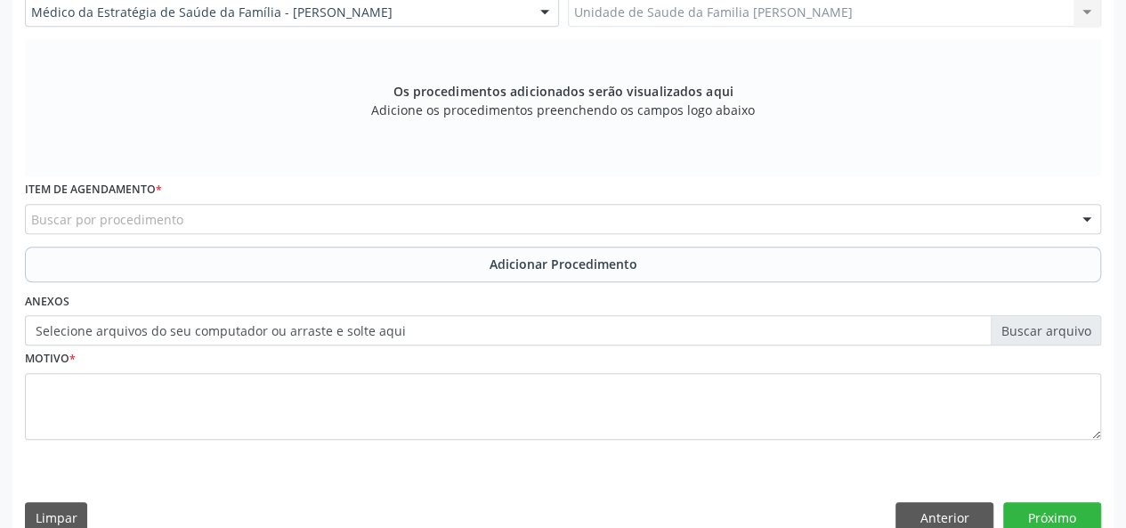
click at [203, 216] on div "Buscar por procedimento" at bounding box center [563, 219] width 1077 height 30
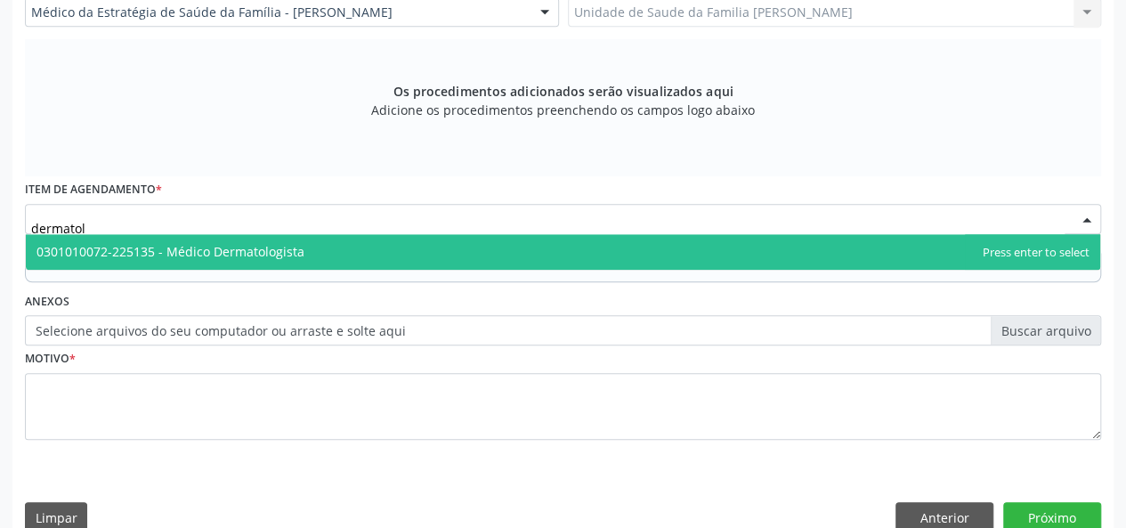
type input "dermatolo"
click at [208, 247] on span "0301010072-225135 - Médico Dermatologista" at bounding box center [171, 251] width 268 height 17
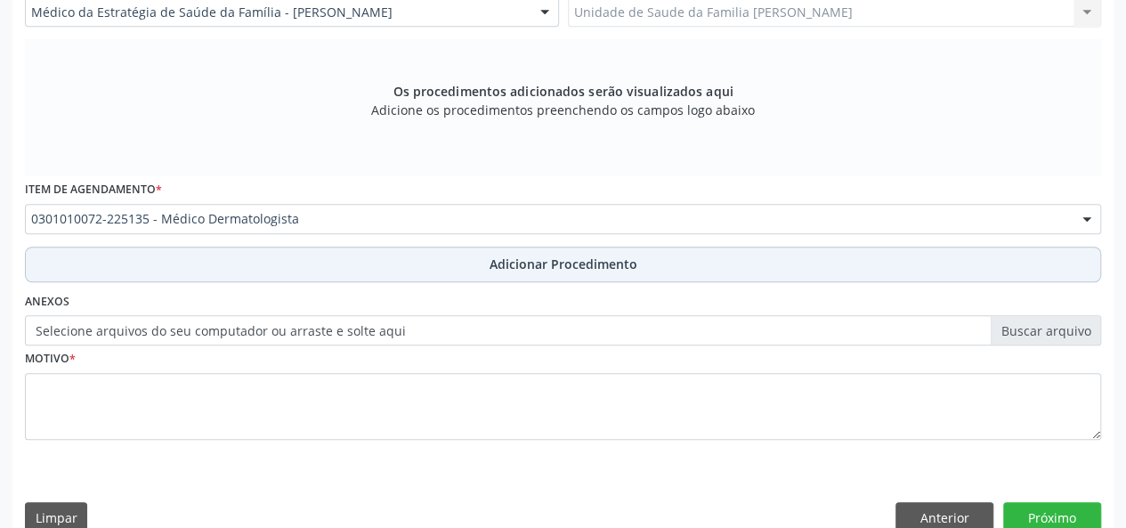
click at [506, 259] on span "Adicionar Procedimento" at bounding box center [564, 264] width 148 height 19
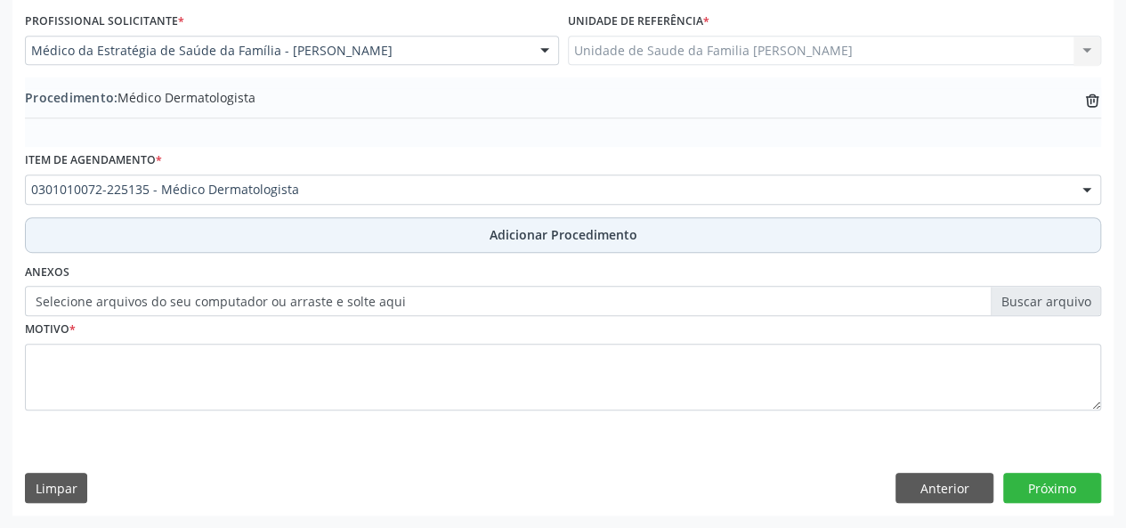
scroll to position [472, 0]
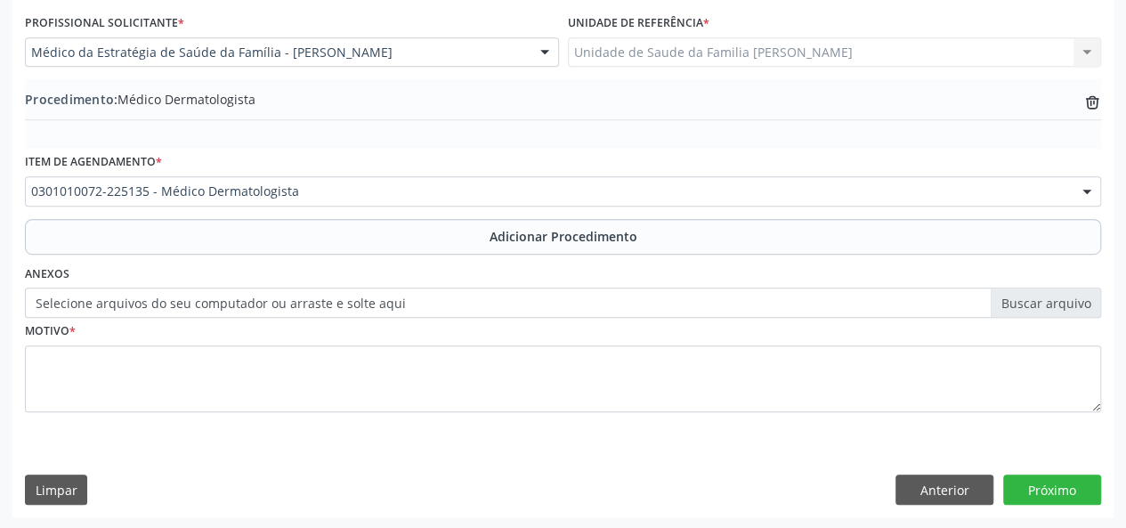
click at [118, 296] on label "Selecione arquivos do seu computador ou arraste e solte aqui" at bounding box center [563, 303] width 1077 height 30
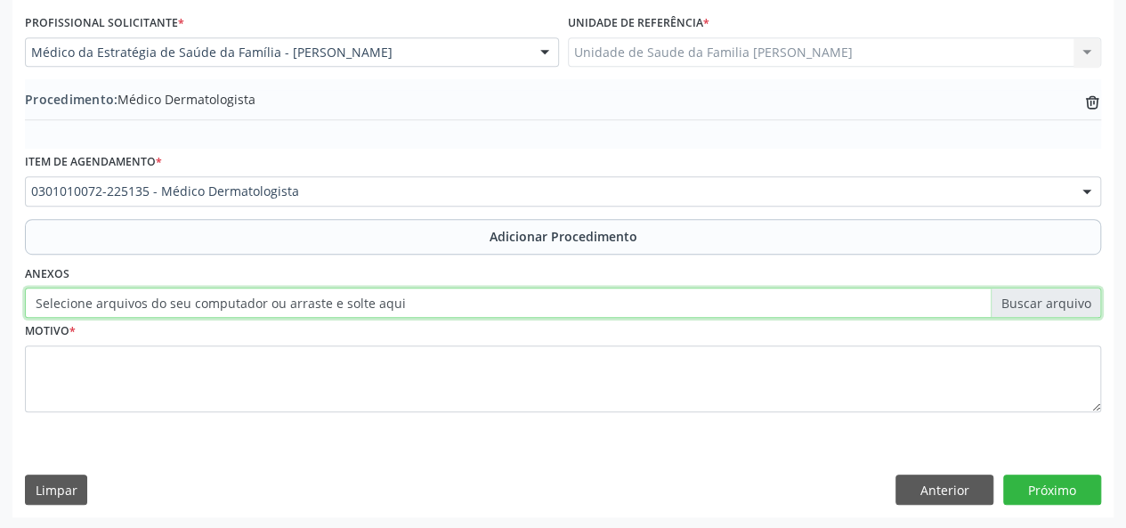
click at [118, 296] on input "Selecione arquivos do seu computador ou arraste e solte aqui" at bounding box center [563, 303] width 1077 height 30
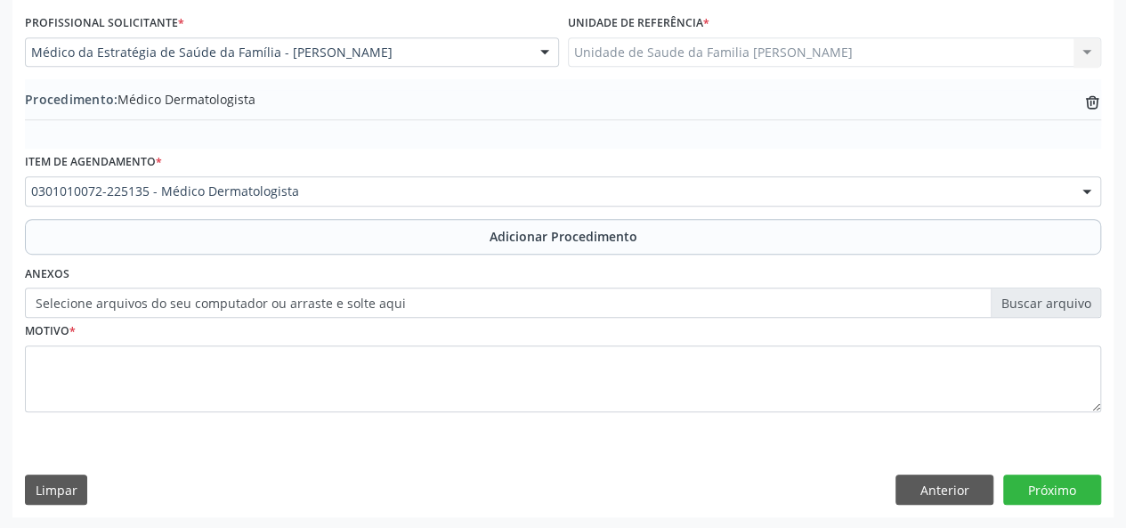
click at [1051, 299] on label "Selecione arquivos do seu computador ou arraste e solte aqui" at bounding box center [563, 303] width 1077 height 30
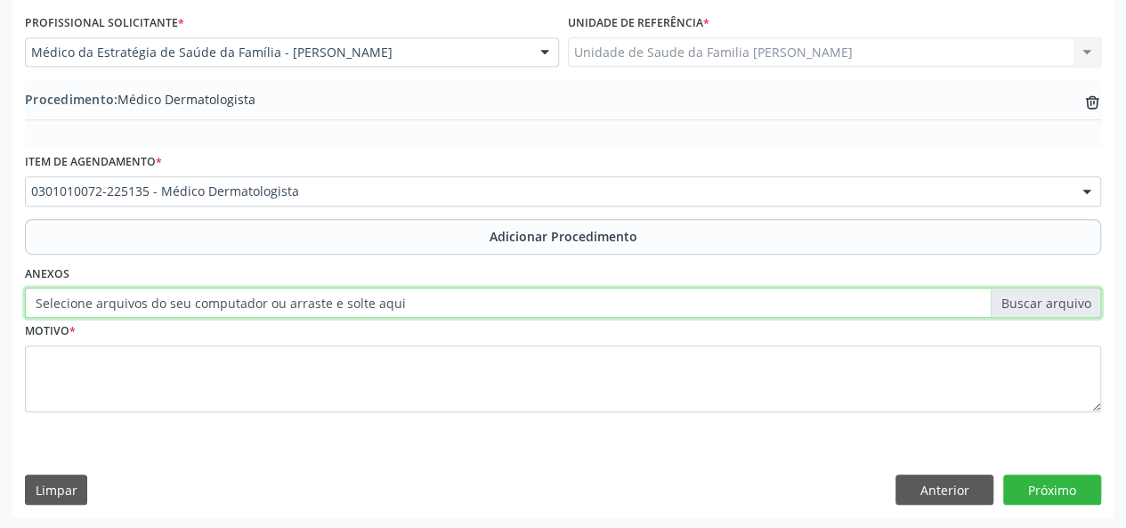
click at [1051, 299] on input "Selecione arquivos do seu computador ou arraste e solte aqui" at bounding box center [563, 303] width 1077 height 30
type input "C:\fakepath\cris.jpg"
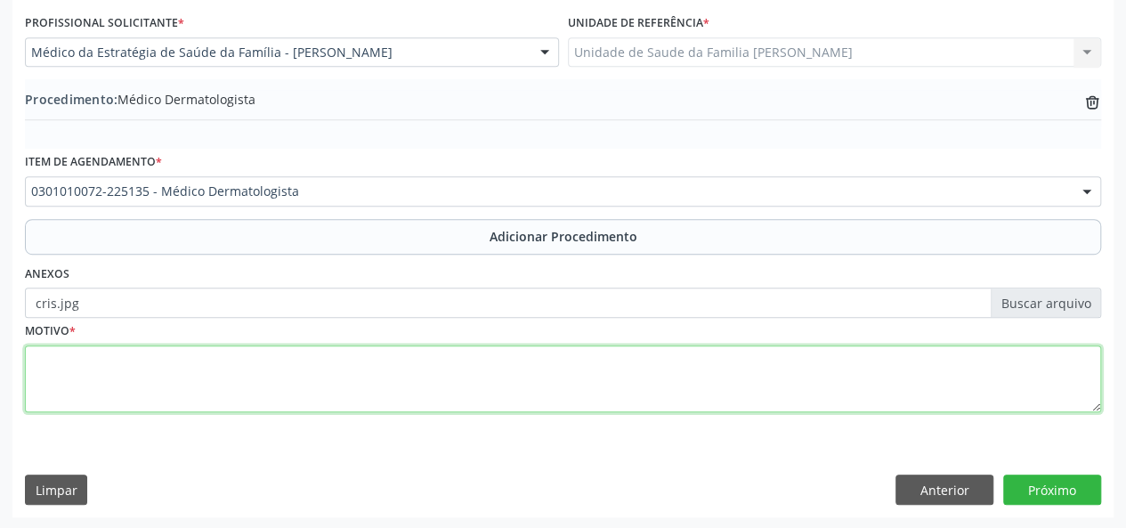
click at [52, 350] on textarea at bounding box center [563, 379] width 1077 height 68
type textarea "Historico de CEC"
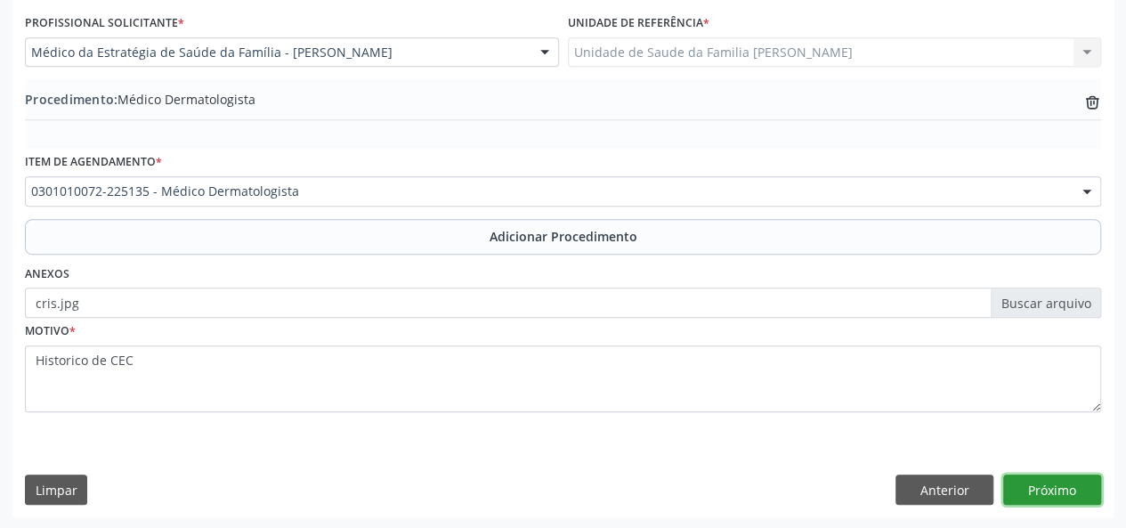
click at [1049, 484] on button "Próximo" at bounding box center [1053, 490] width 98 height 30
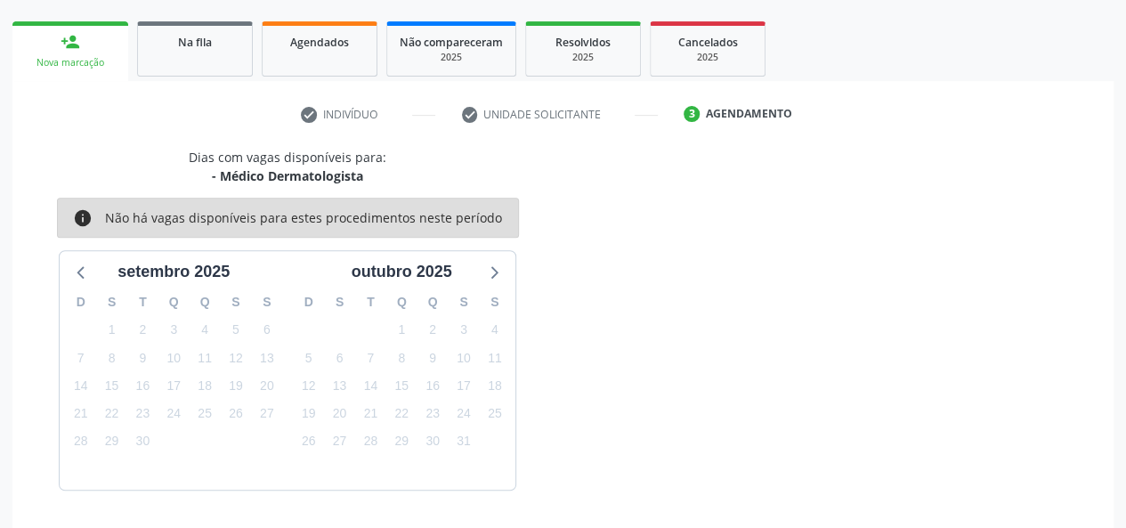
scroll to position [322, 0]
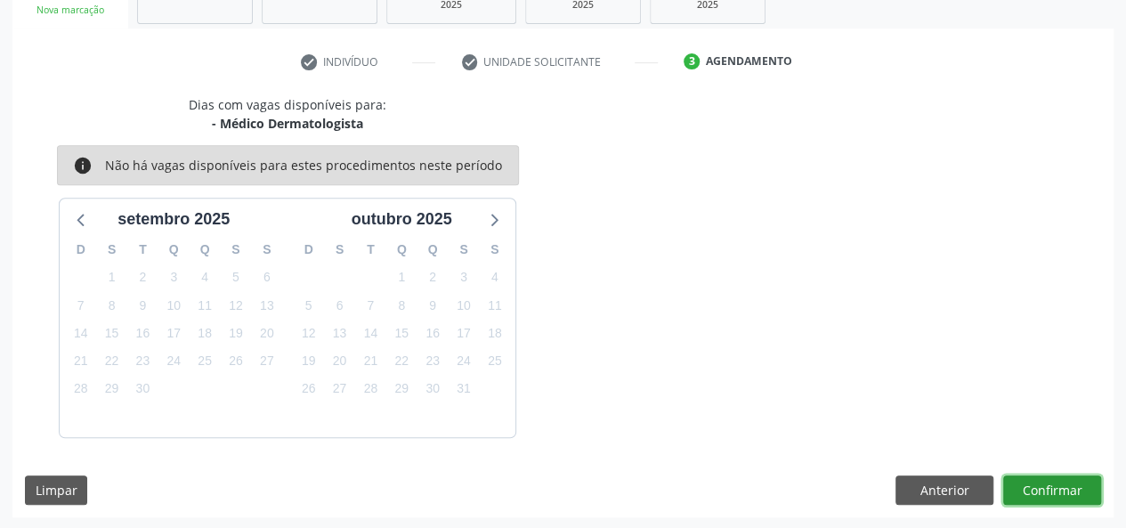
click at [1061, 495] on button "Confirmar" at bounding box center [1053, 491] width 98 height 30
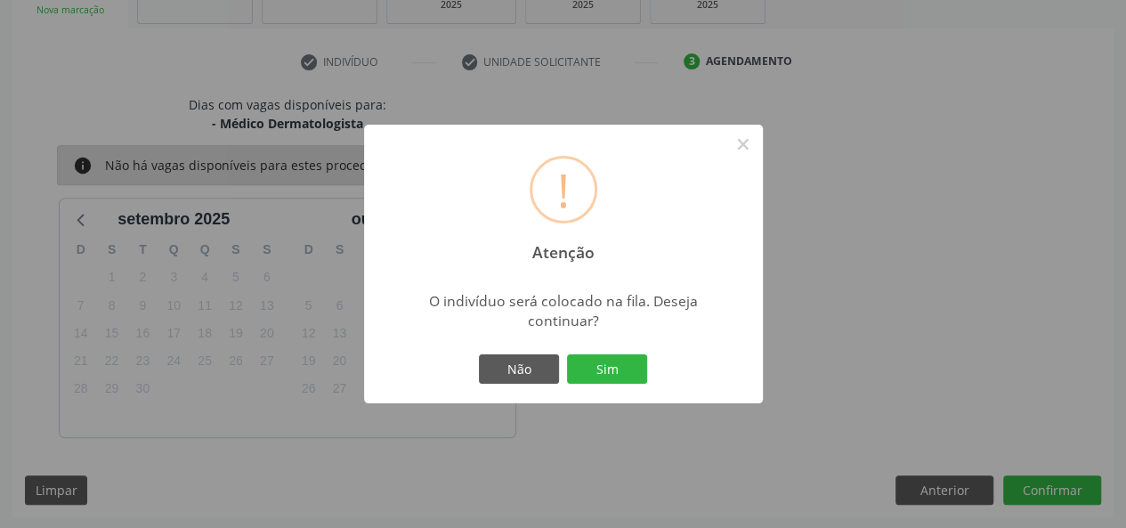
click at [616, 384] on div "Não Sim" at bounding box center [564, 369] width 176 height 37
click at [628, 377] on button "Sim" at bounding box center [607, 369] width 80 height 30
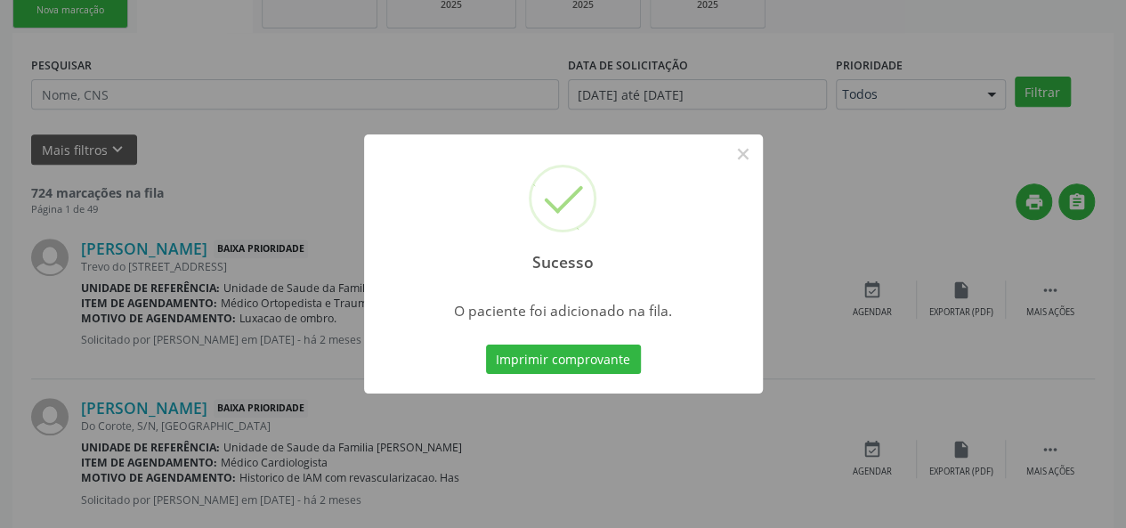
scroll to position [84, 0]
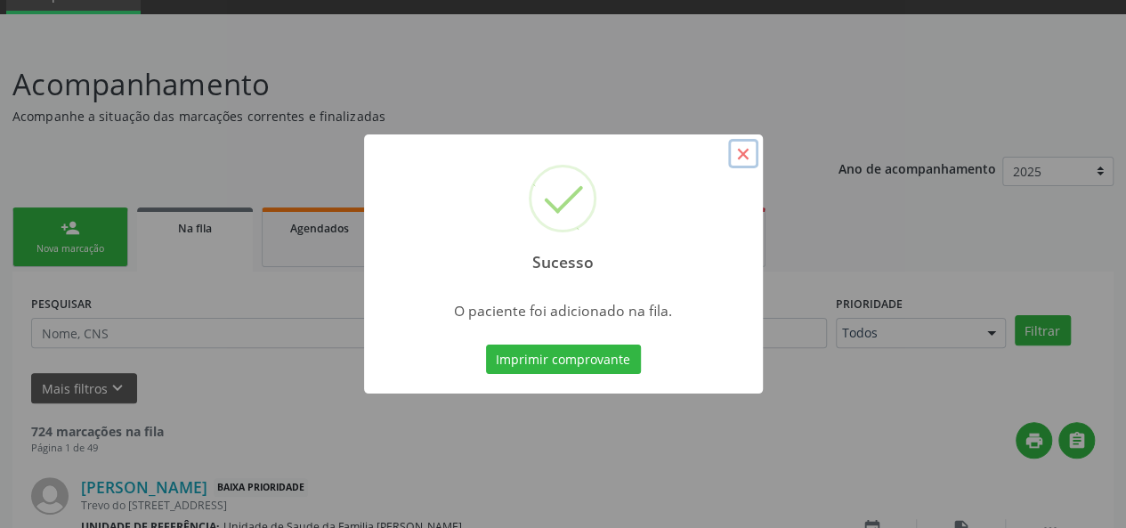
click at [741, 152] on button "×" at bounding box center [743, 154] width 30 height 30
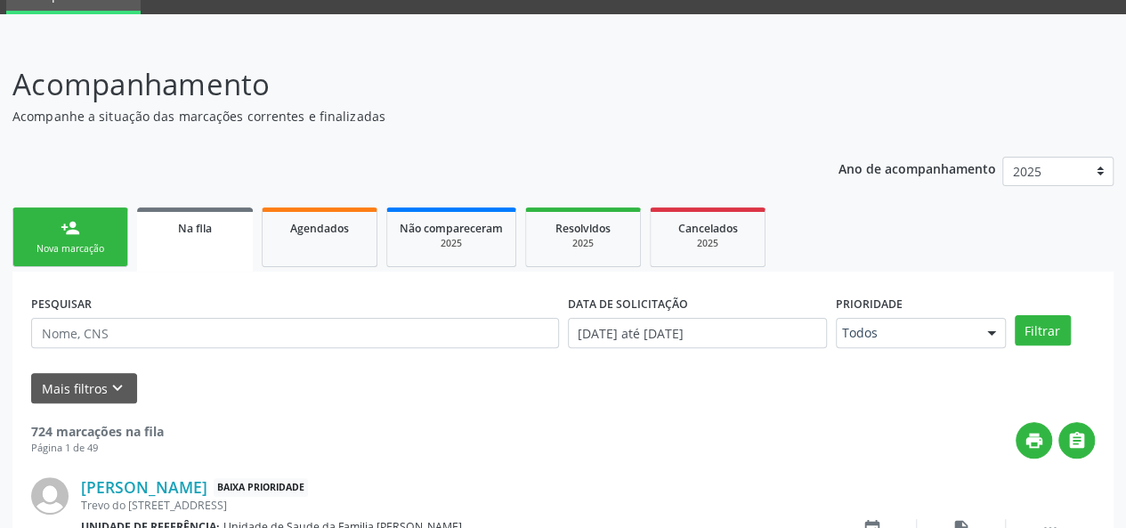
click at [105, 231] on link "person_add Nova marcação" at bounding box center [70, 237] width 116 height 60
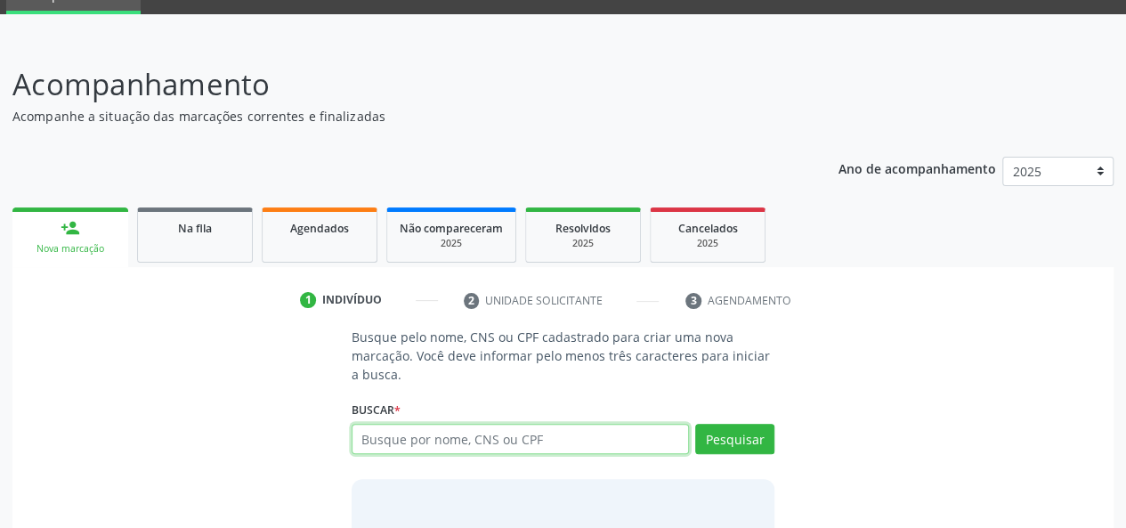
click at [443, 441] on input "text" at bounding box center [521, 439] width 338 height 30
paste input "068.448.538-90"
type input "068.448.538-90"
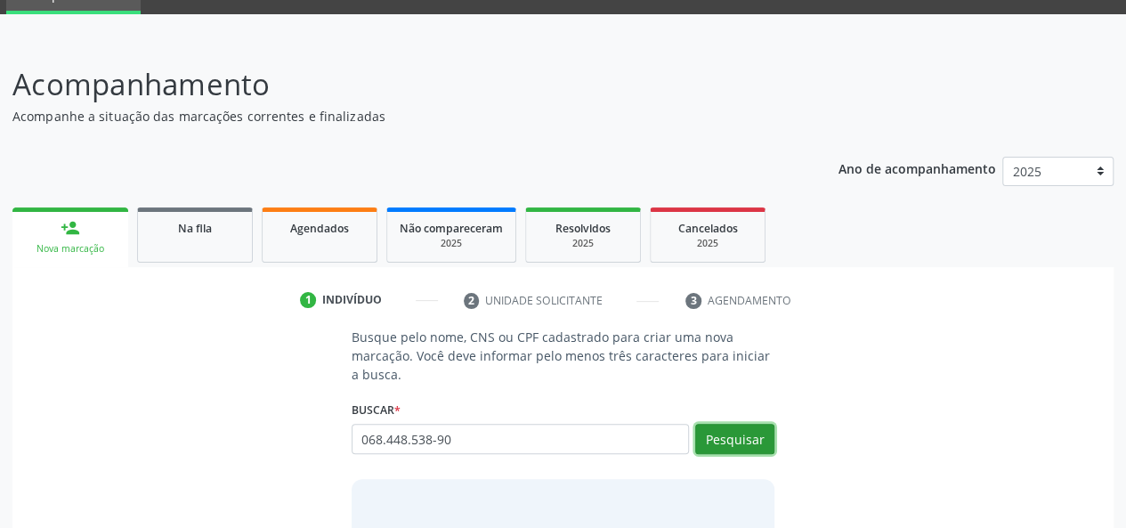
click at [768, 427] on button "Pesquisar" at bounding box center [734, 439] width 79 height 30
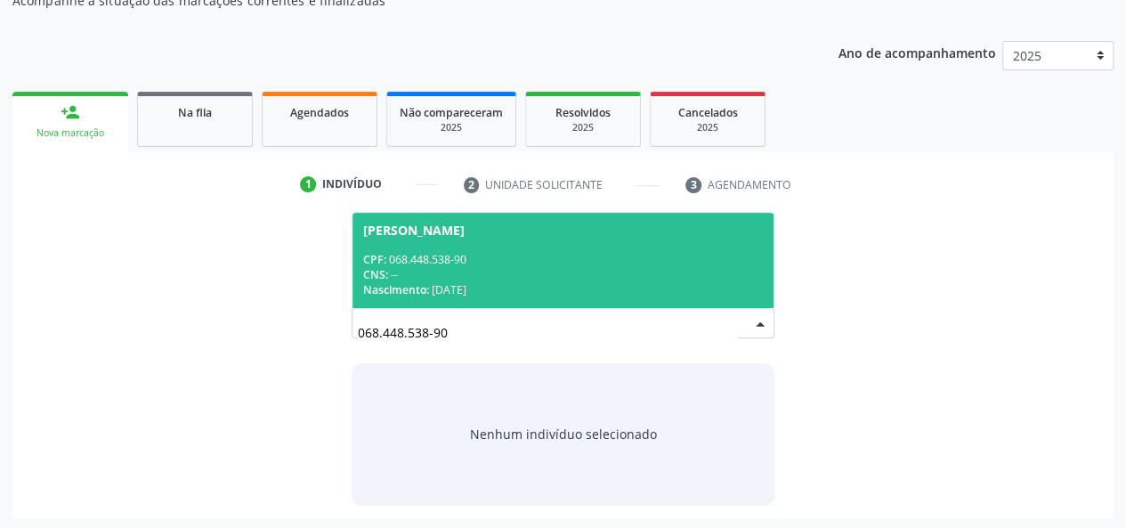
scroll to position [201, 0]
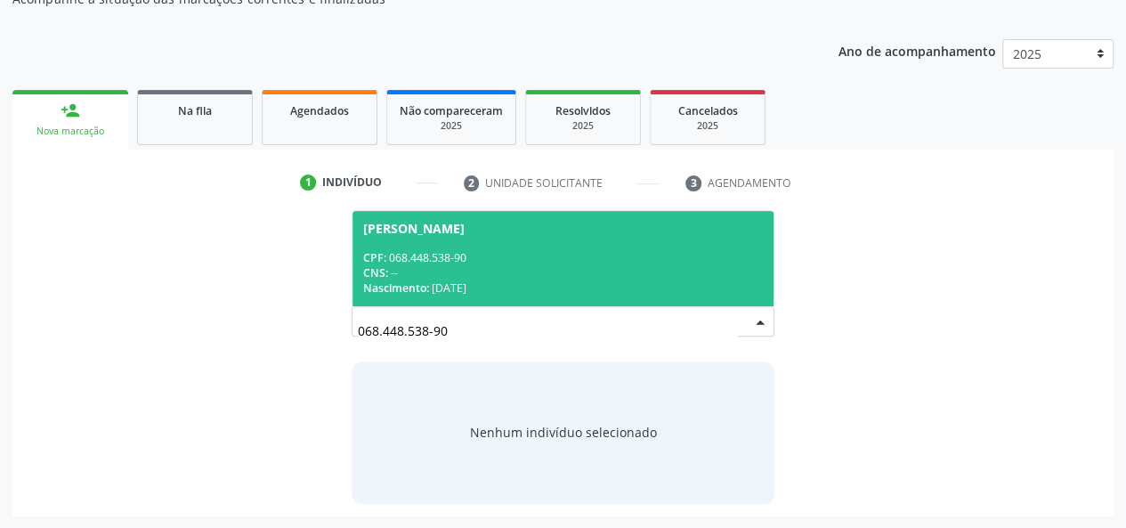
drag, startPoint x: 493, startPoint y: 256, endPoint x: 725, endPoint y: 281, distance: 232.9
click at [506, 260] on div "CPF: 068.448.538-90" at bounding box center [563, 257] width 401 height 15
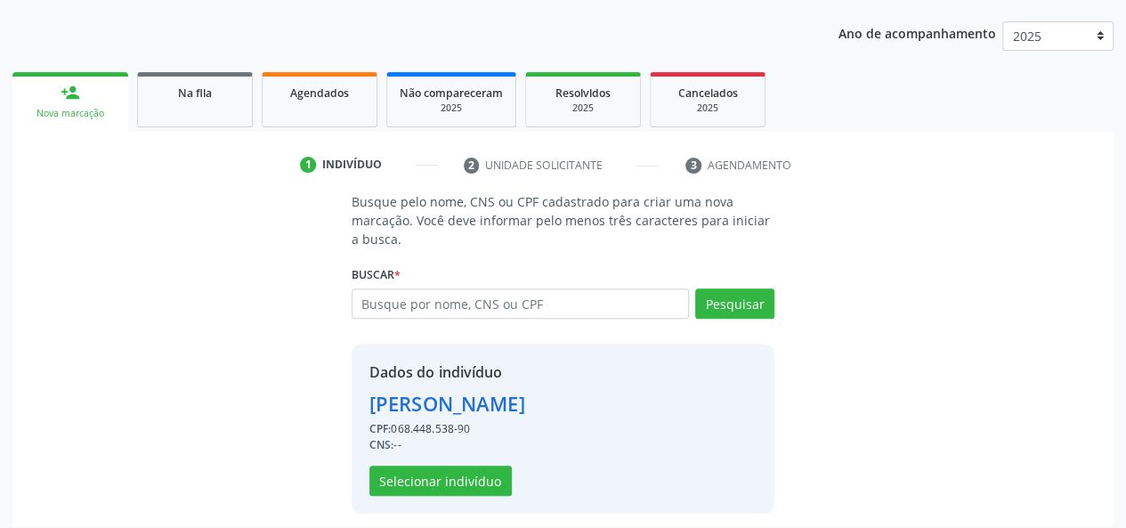
scroll to position [228, 0]
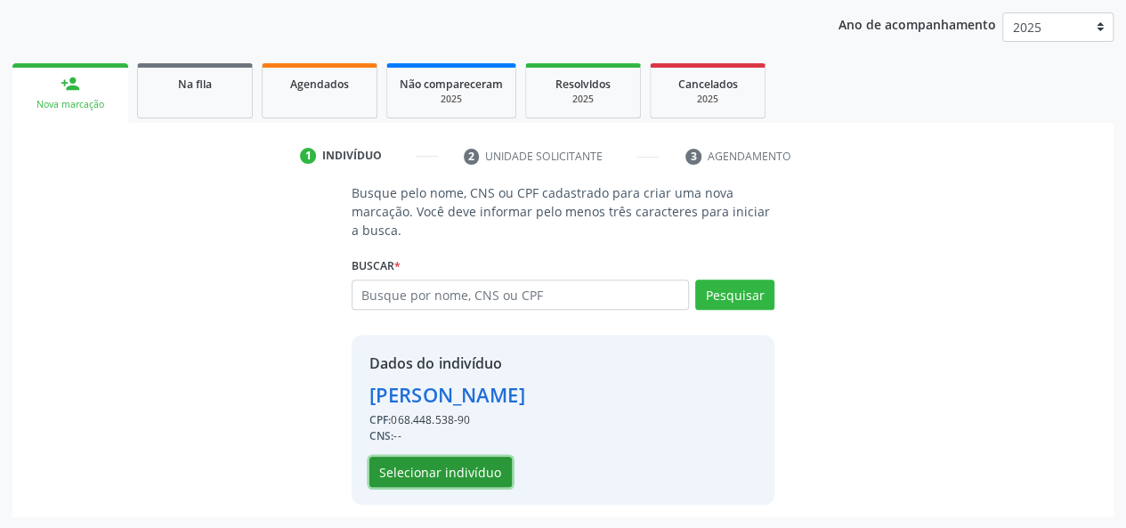
click at [424, 476] on button "Selecionar indivíduo" at bounding box center [441, 472] width 142 height 30
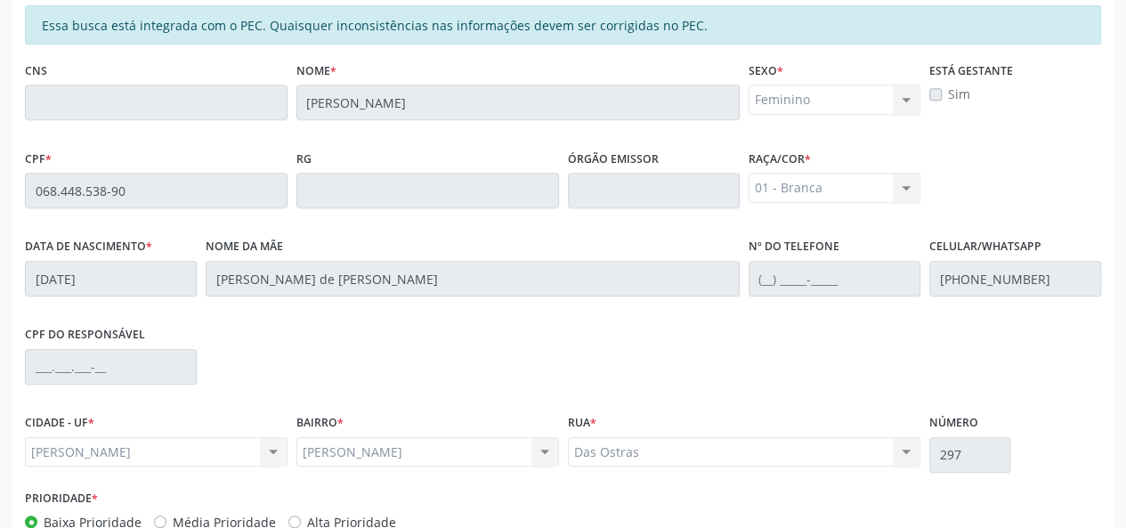
scroll to position [512, 0]
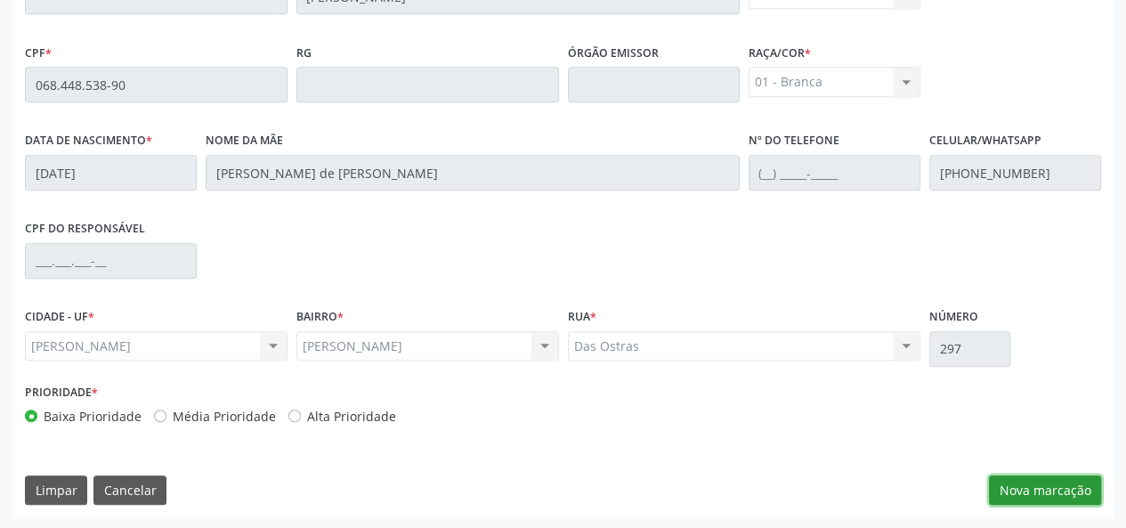
click at [1051, 498] on button "Nova marcação" at bounding box center [1045, 491] width 112 height 30
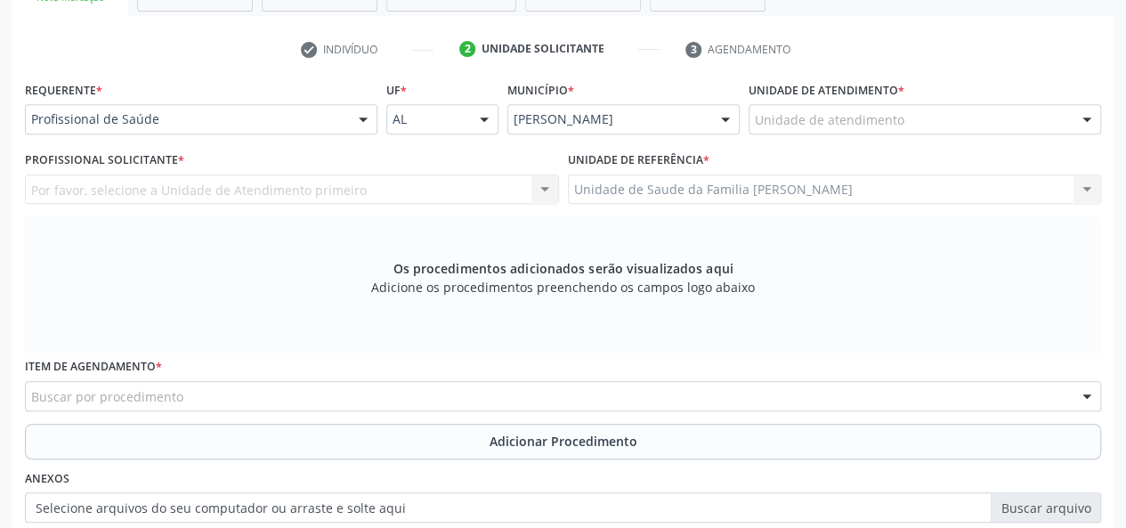
scroll to position [334, 0]
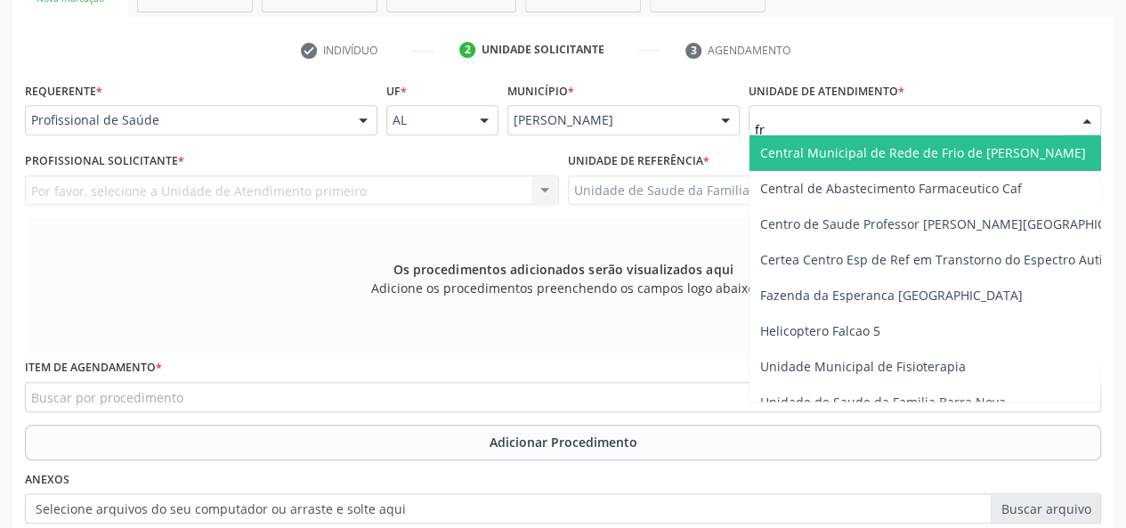
type input "fra"
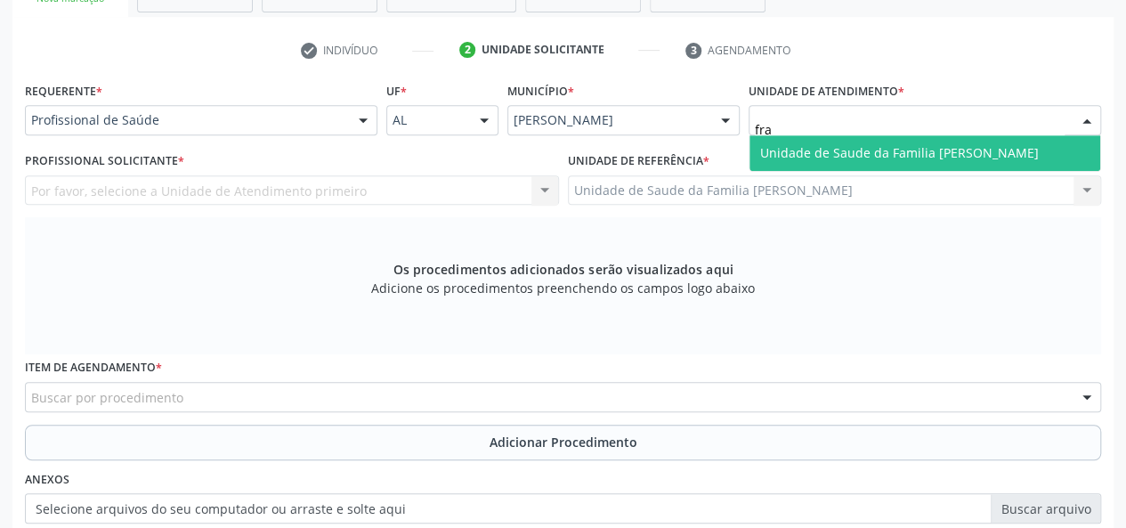
click at [833, 145] on span "Unidade de Saude da Familia [PERSON_NAME]" at bounding box center [899, 152] width 279 height 17
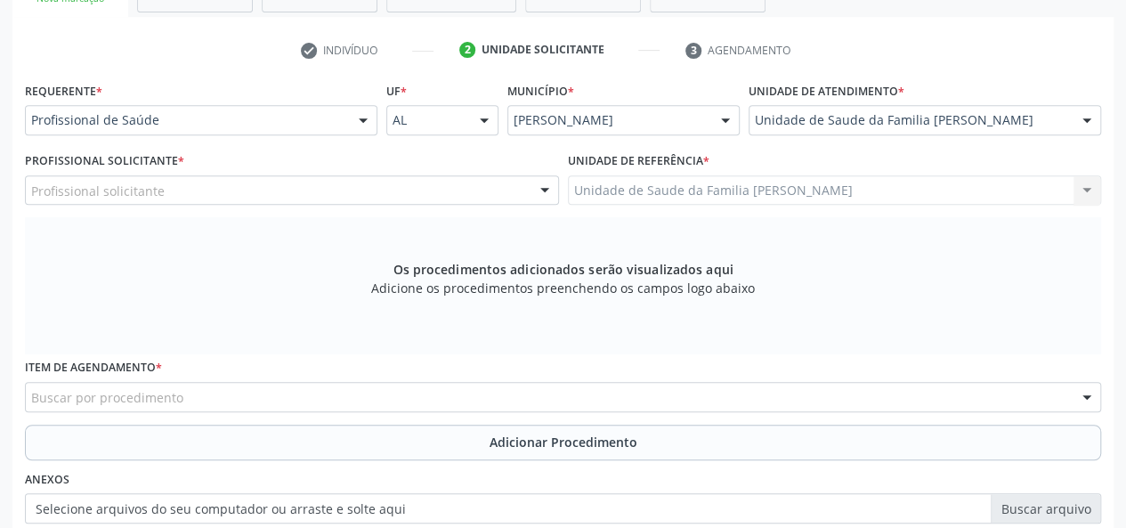
click at [349, 190] on div "Profissional solicitante" at bounding box center [292, 190] width 534 height 30
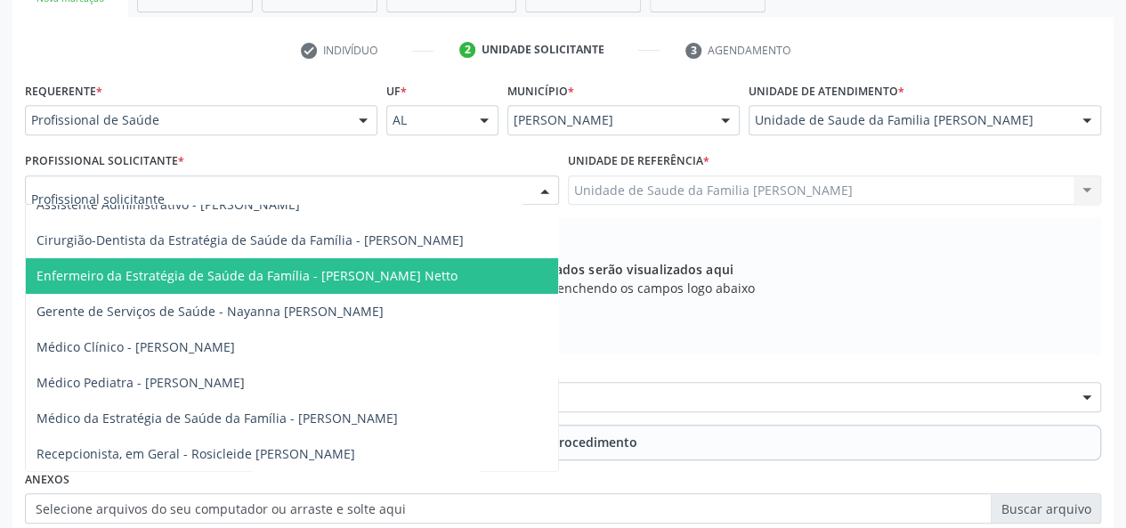
scroll to position [103, 0]
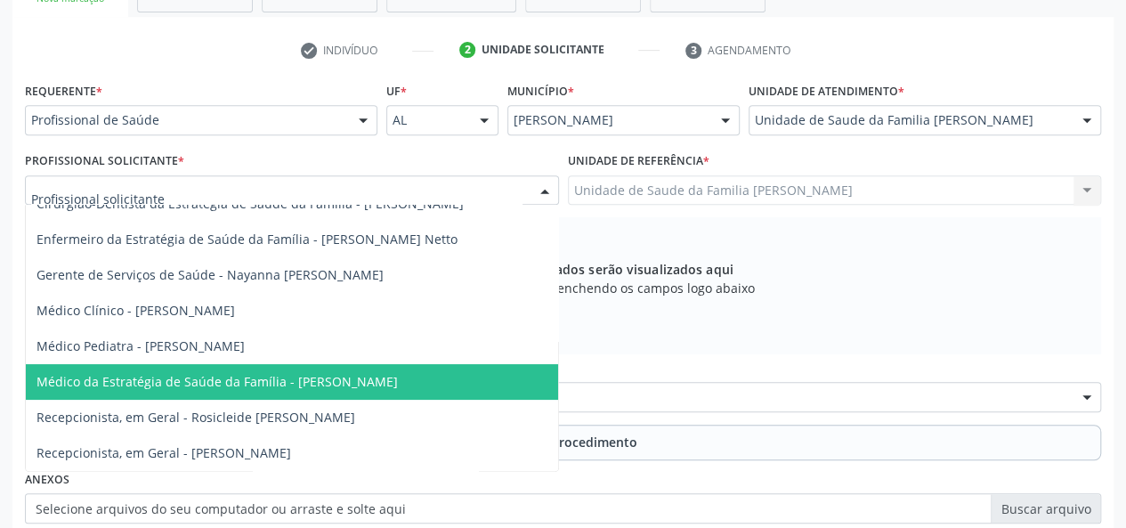
click at [398, 373] on span "Médico da Estratégia de Saúde da Família - [PERSON_NAME]" at bounding box center [218, 381] width 362 height 17
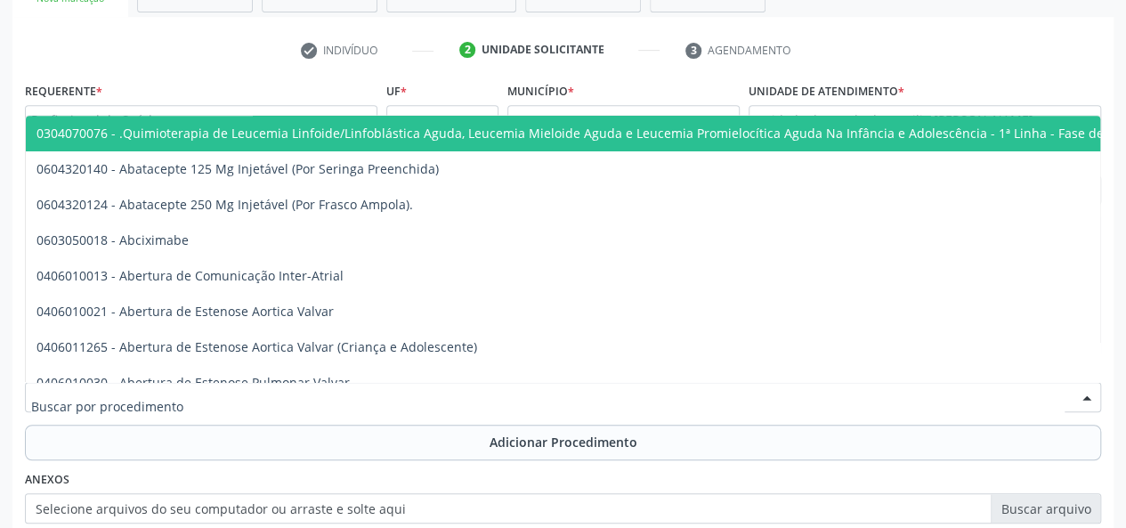
click at [214, 387] on div at bounding box center [563, 397] width 1077 height 30
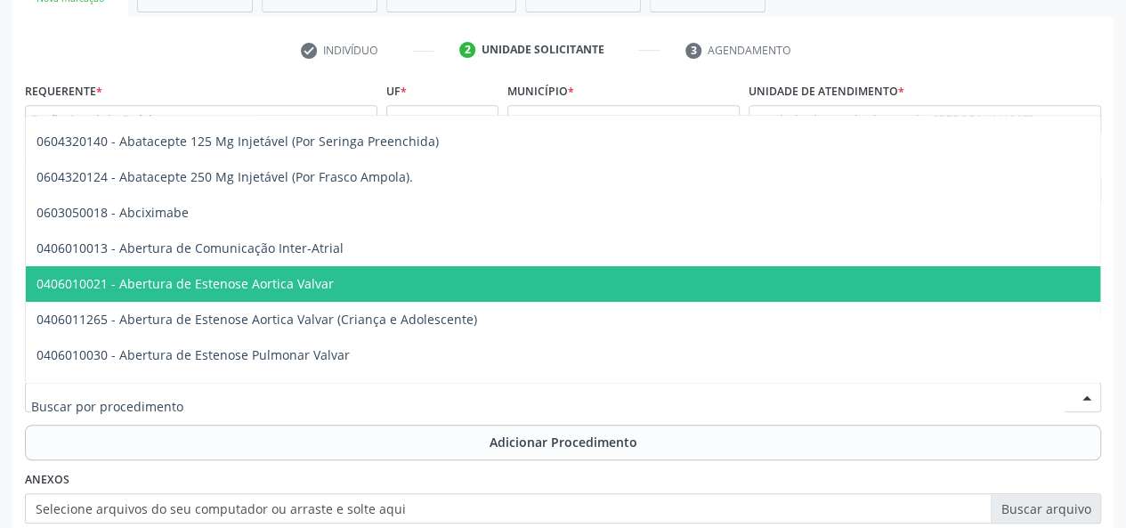
scroll to position [0, 0]
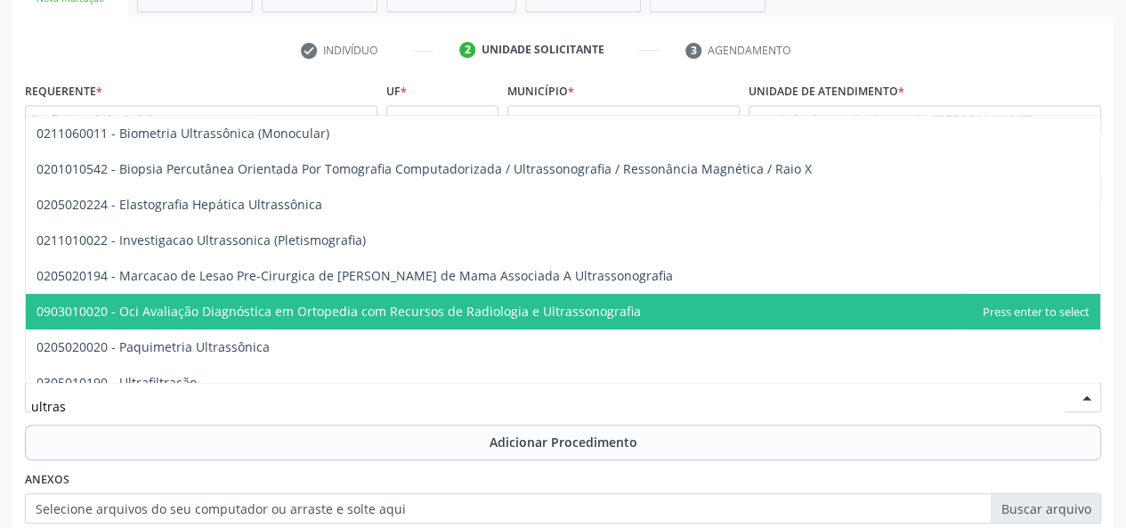
type input "ultrass"
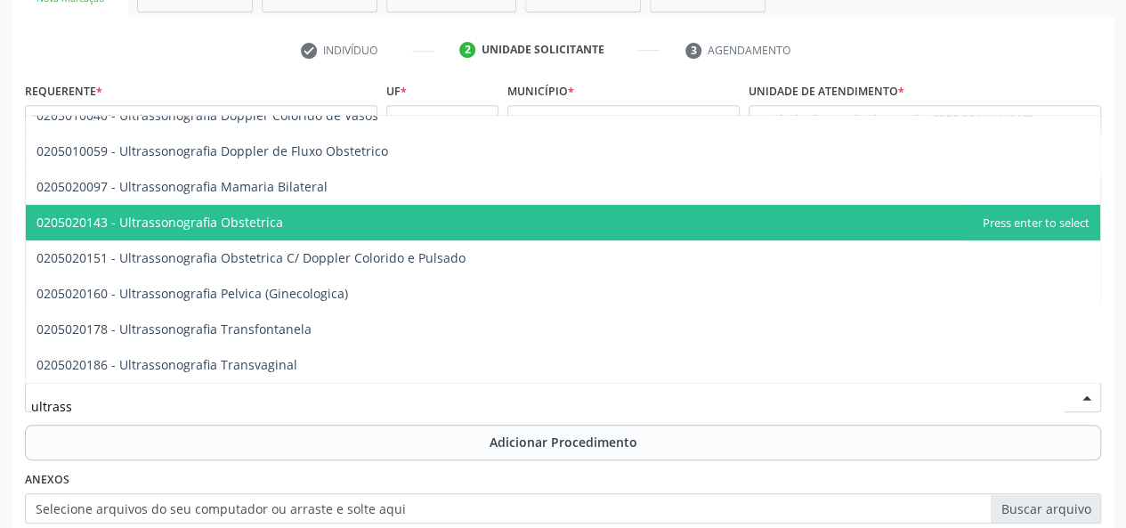
scroll to position [445, 0]
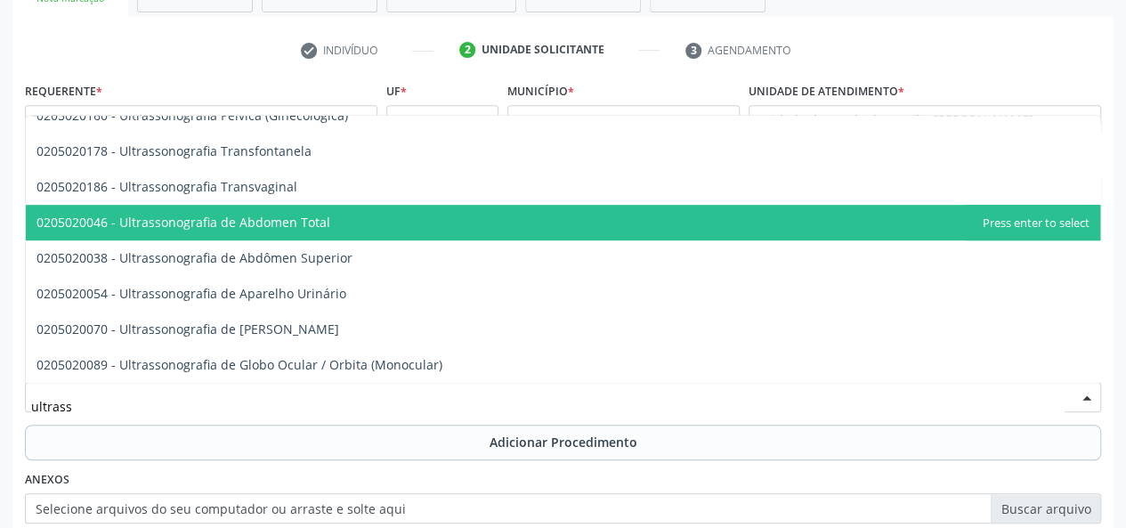
click at [327, 234] on span "0205020046 - Ultrassonografia de Abdomen Total" at bounding box center [563, 223] width 1075 height 36
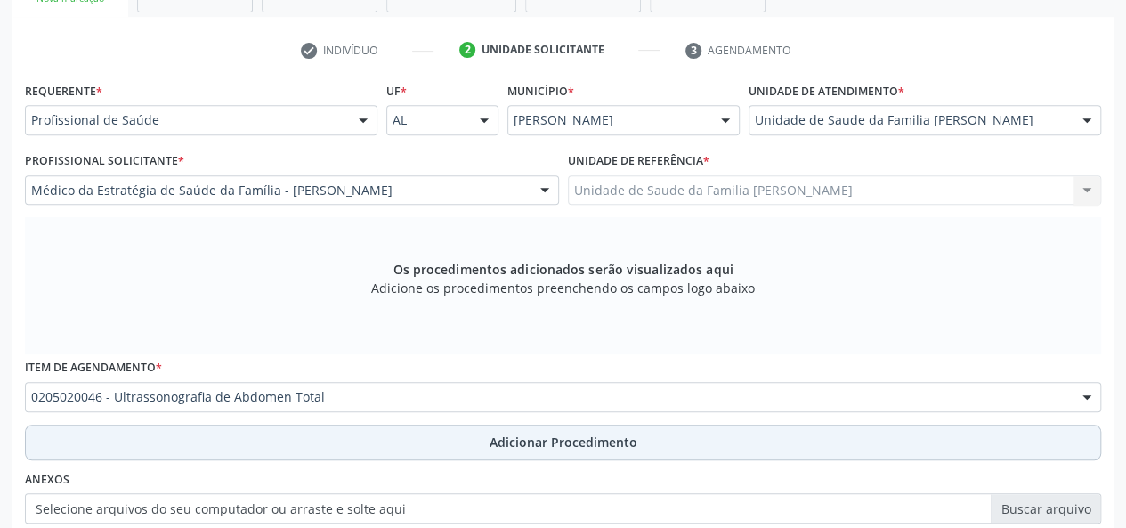
click at [563, 434] on span "Adicionar Procedimento" at bounding box center [564, 442] width 148 height 19
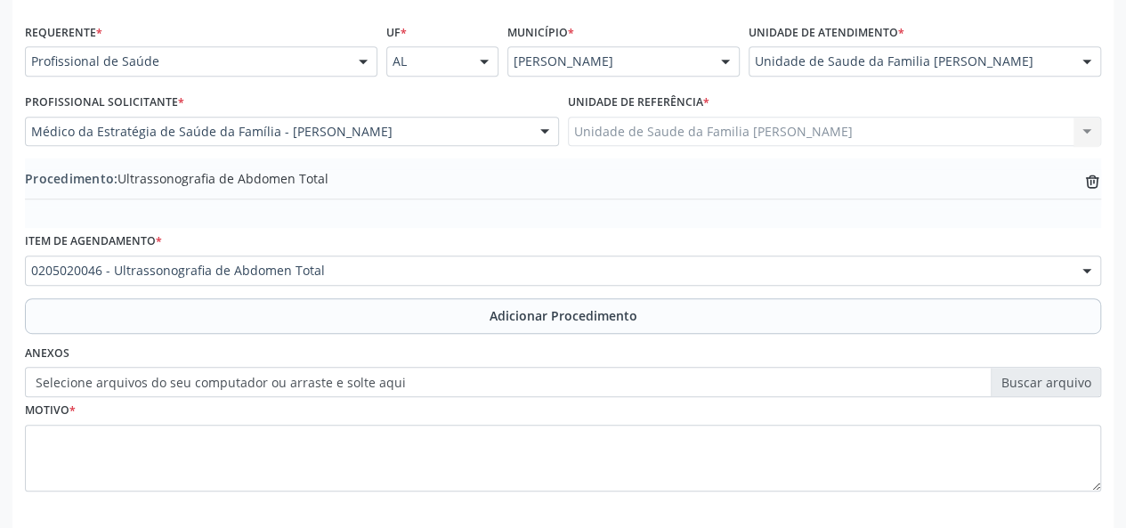
scroll to position [472, 0]
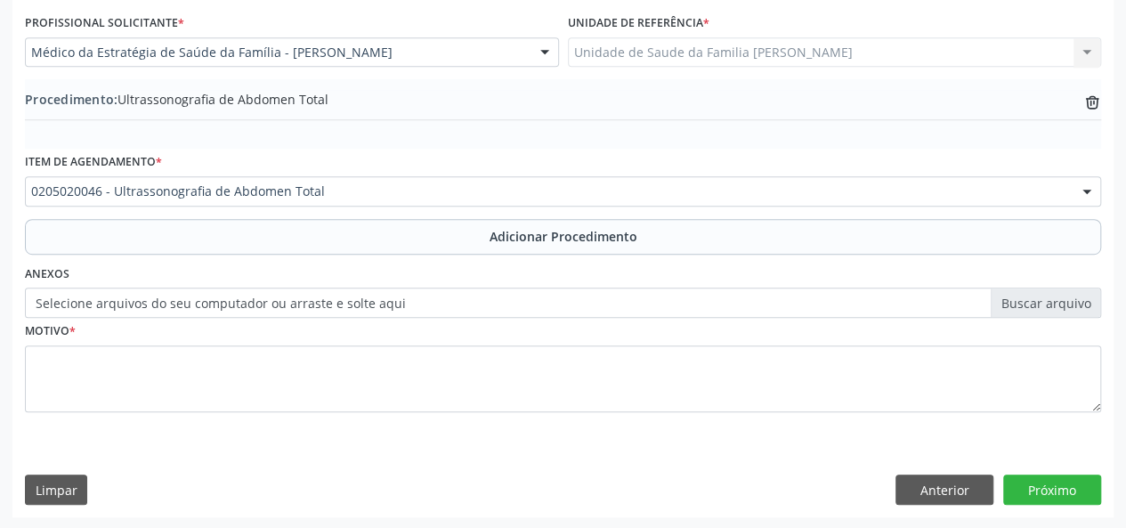
click at [1073, 291] on label "Selecione arquivos do seu computador ou arraste e solte aqui" at bounding box center [563, 303] width 1077 height 30
click at [1073, 291] on input "Selecione arquivos do seu computador ou arraste e solte aqui" at bounding box center [563, 303] width 1077 height 30
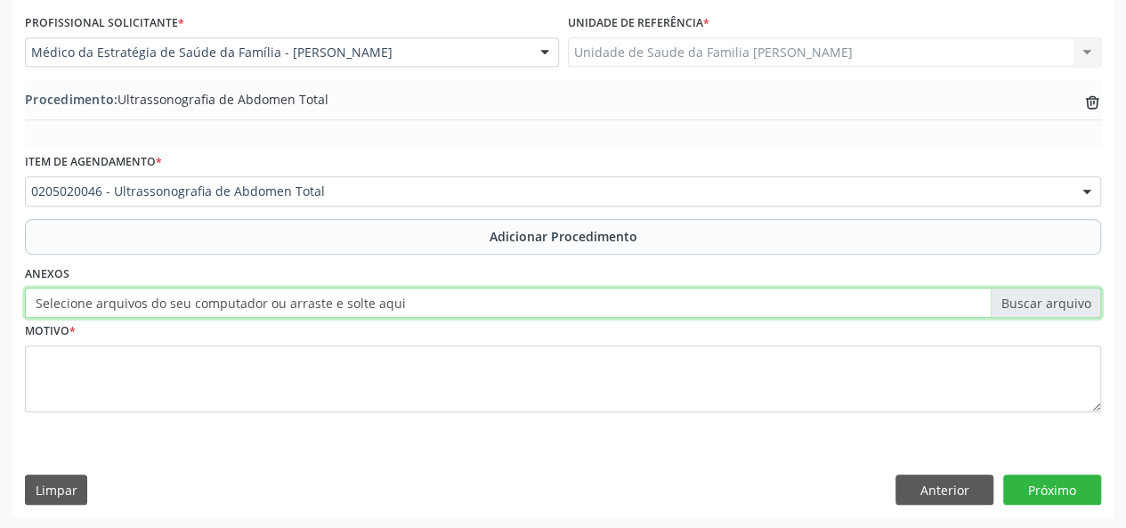
type input "C:\fakepath\cris.jpg"
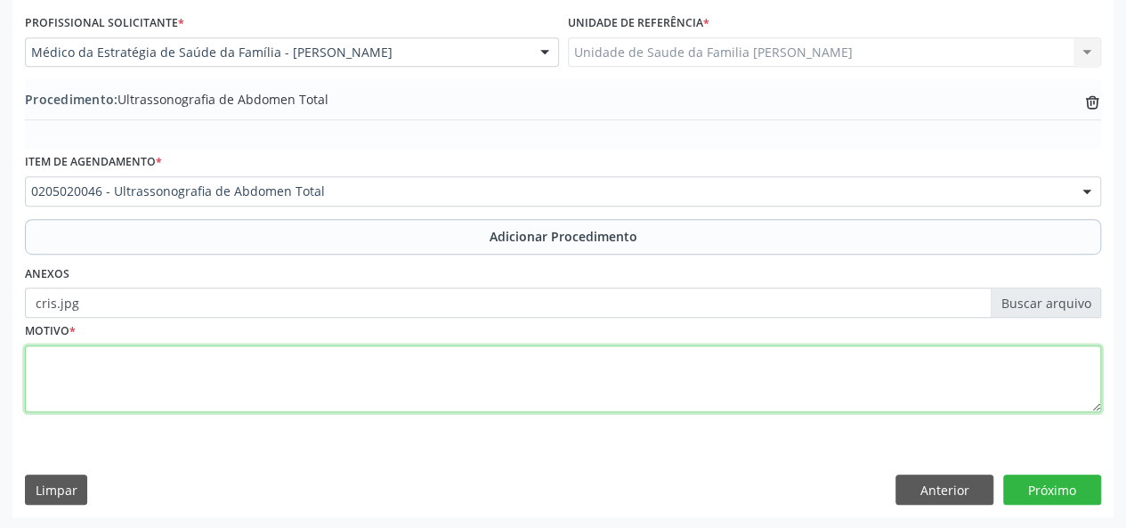
click at [87, 370] on textarea at bounding box center [563, 379] width 1077 height 68
type textarea "dor abdominal"
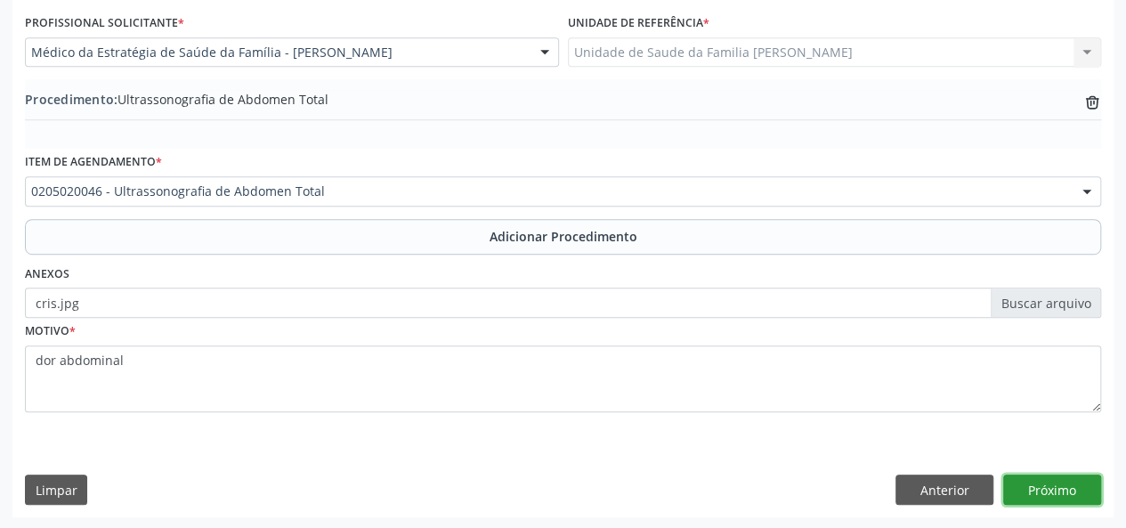
click at [1054, 484] on button "Próximo" at bounding box center [1053, 490] width 98 height 30
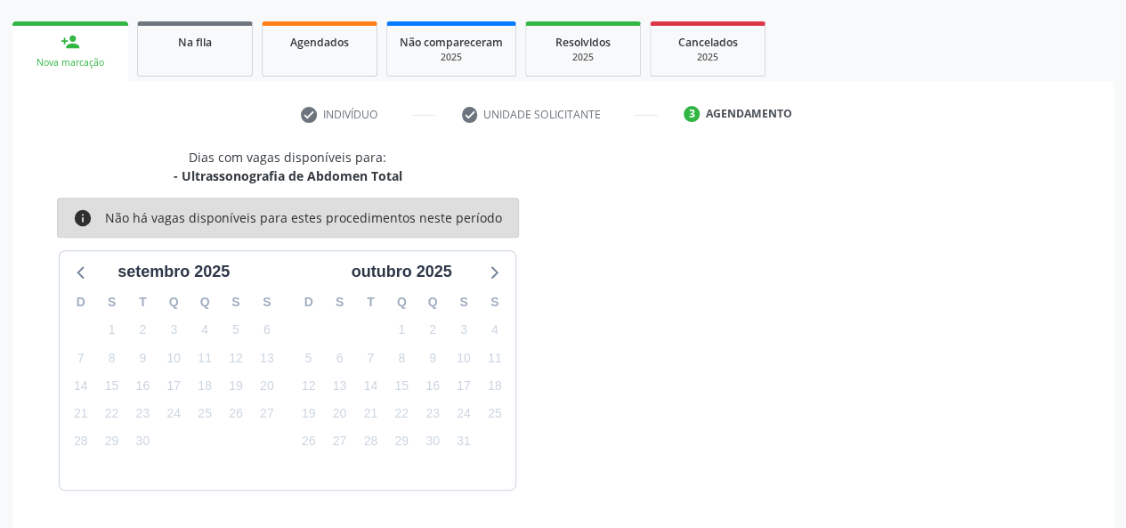
scroll to position [322, 0]
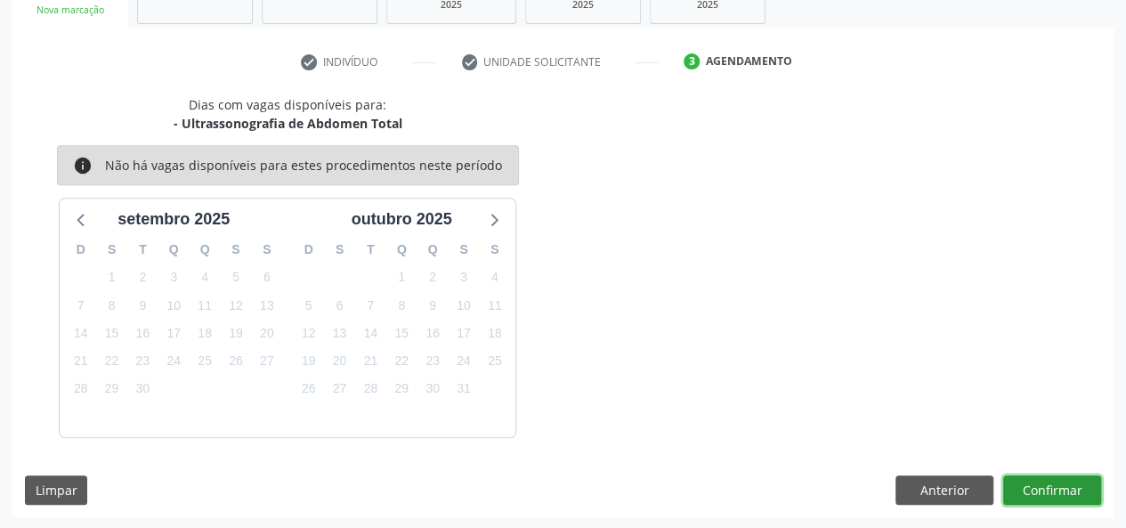
click at [1042, 476] on button "Confirmar" at bounding box center [1053, 491] width 98 height 30
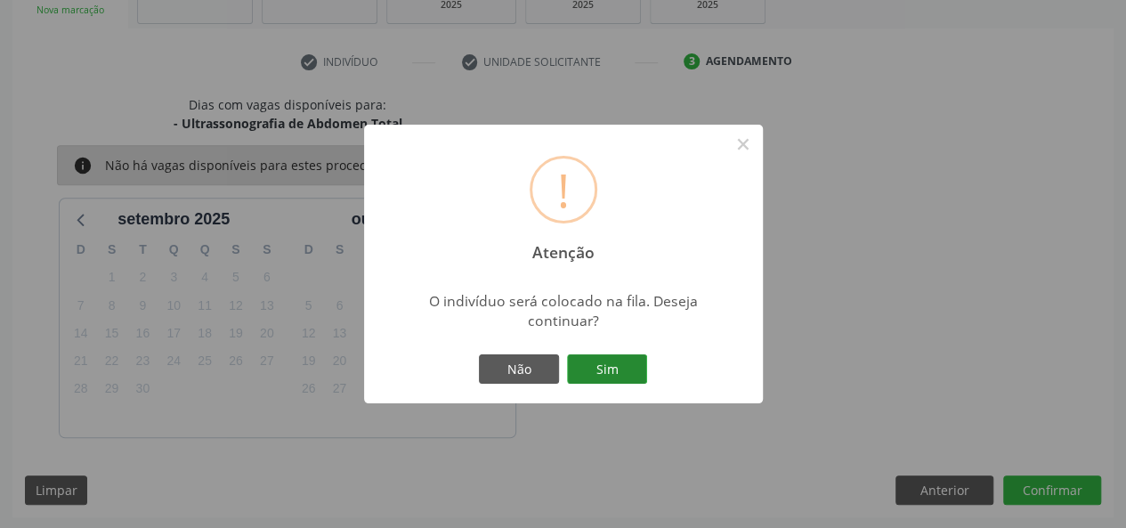
click at [625, 368] on button "Sim" at bounding box center [607, 369] width 80 height 30
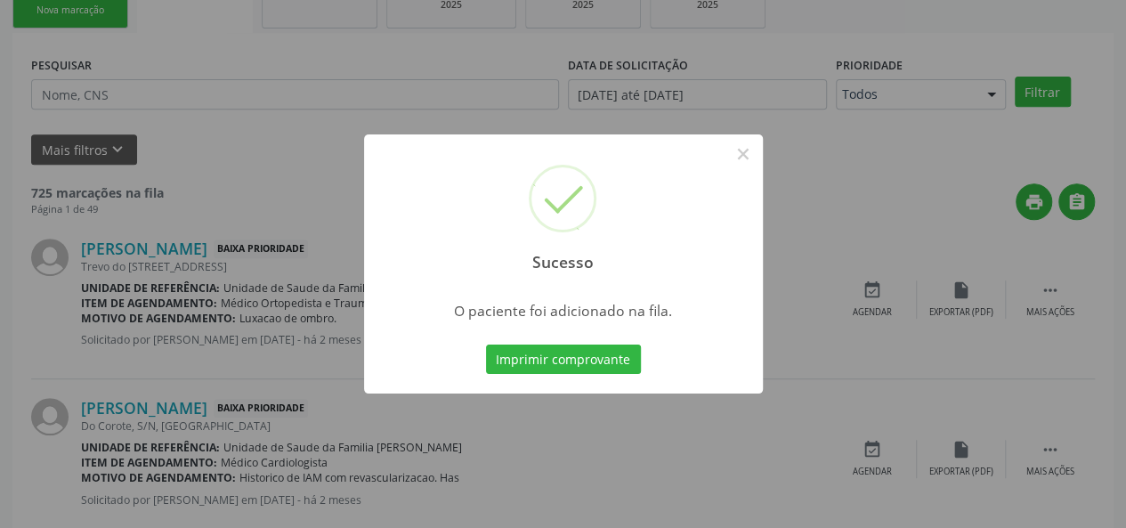
scroll to position [84, 0]
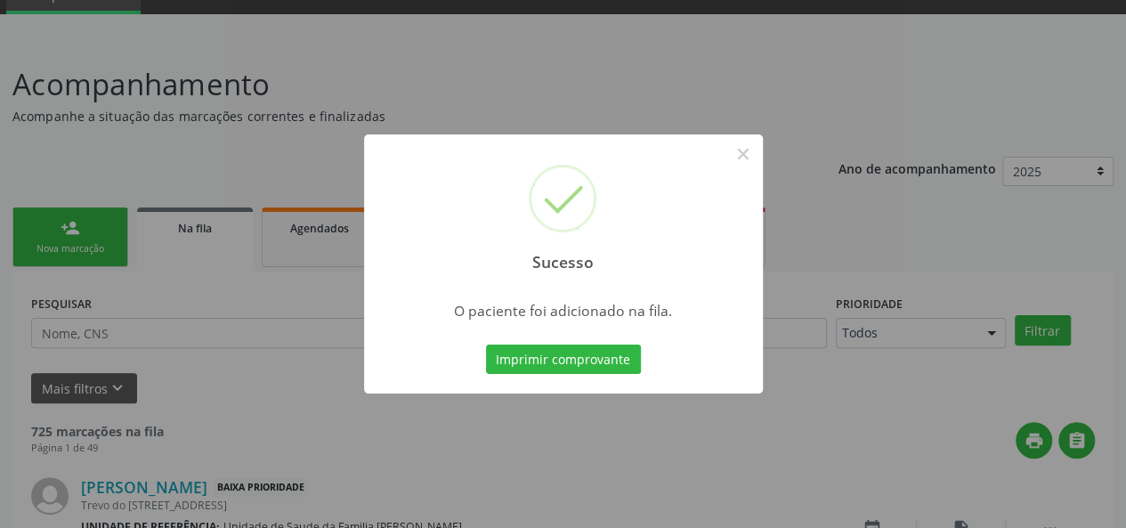
click at [719, 140] on div "Sucesso ×" at bounding box center [563, 210] width 399 height 153
click at [746, 140] on button "×" at bounding box center [743, 154] width 30 height 30
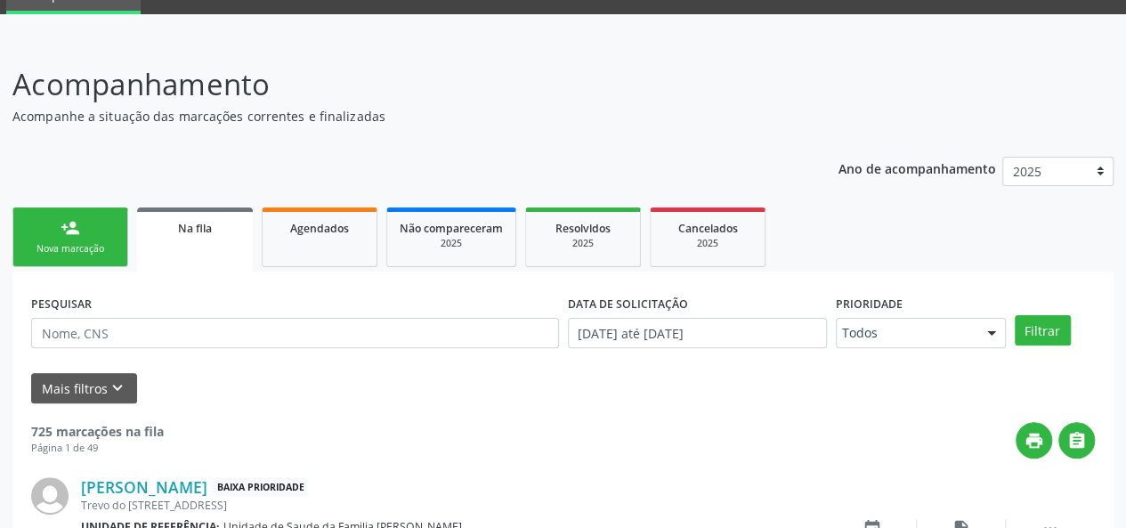
click at [89, 234] on link "person_add Nova marcação" at bounding box center [70, 237] width 116 height 60
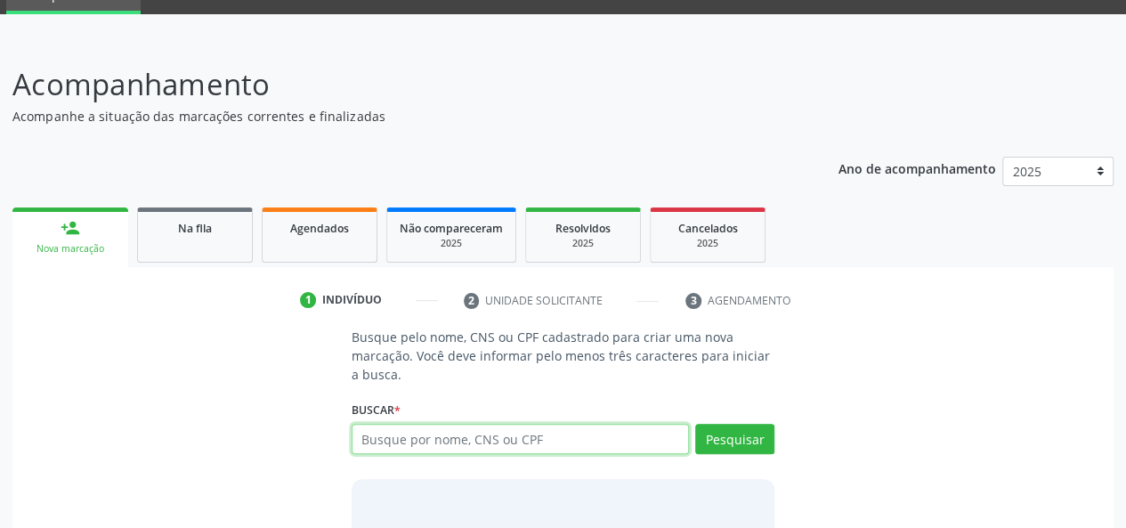
paste input "068.448.538-90"
type input "068.448.538-90"
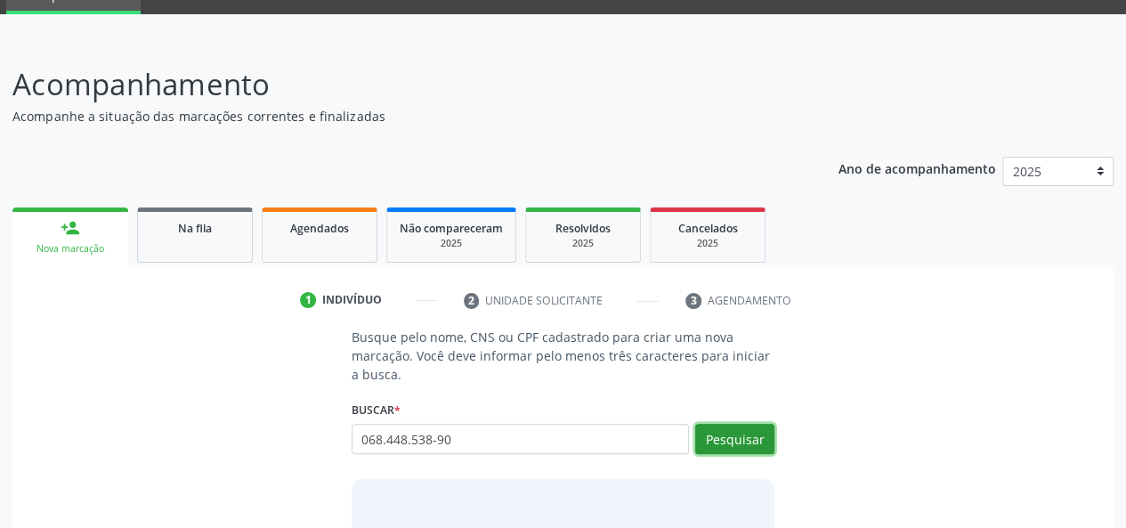
click at [729, 437] on button "Pesquisar" at bounding box center [734, 439] width 79 height 30
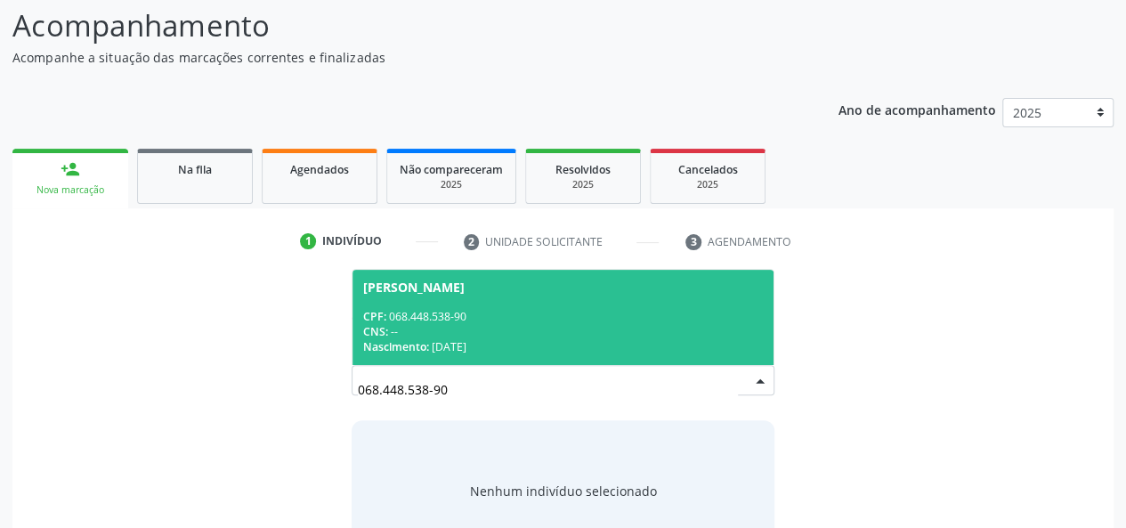
scroll to position [201, 0]
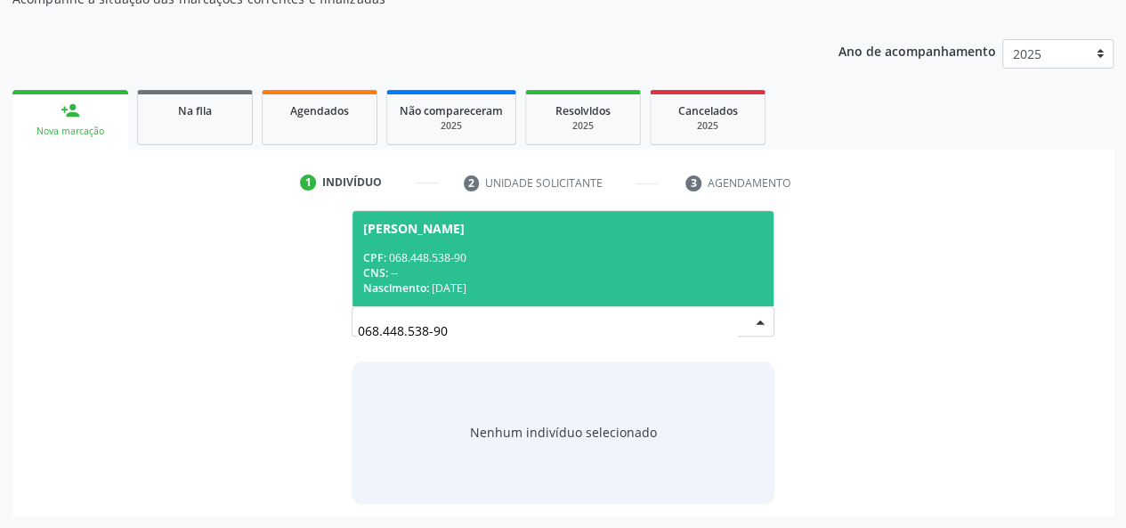
click at [432, 210] on div "Isabel Cristina Passarin Santos CPF: 068.448.538-90 CNS: -- Nascimento: 25/11/1…" at bounding box center [564, 258] width 424 height 96
click at [549, 248] on span "Isabel Cristina Passarin Santos CPF: 068.448.538-90 CNS: -- Nascimento: 25/11/1…" at bounding box center [564, 258] width 422 height 95
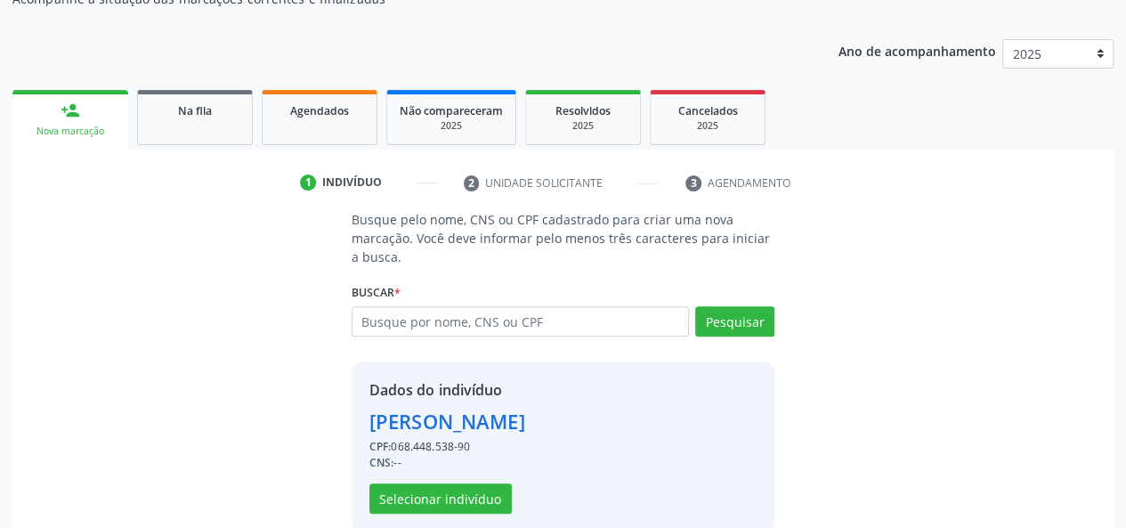
scroll to position [228, 0]
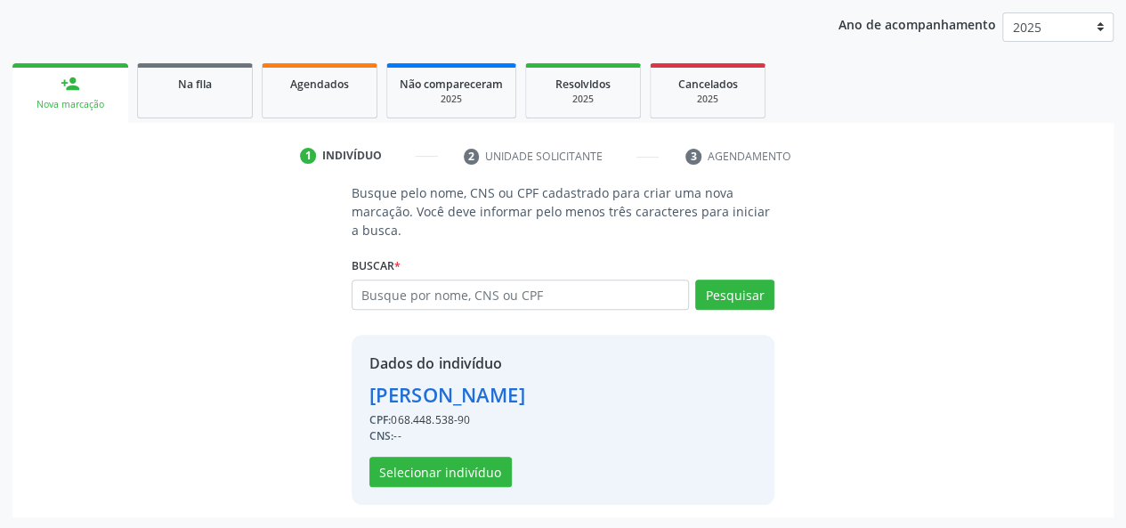
click at [465, 491] on div "Dados do indivíduo Isabel Cristina Passarin Santos CPF: 068.448.538-90 CNS: -- …" at bounding box center [564, 420] width 424 height 170
click at [467, 472] on button "Selecionar indivíduo" at bounding box center [441, 472] width 142 height 30
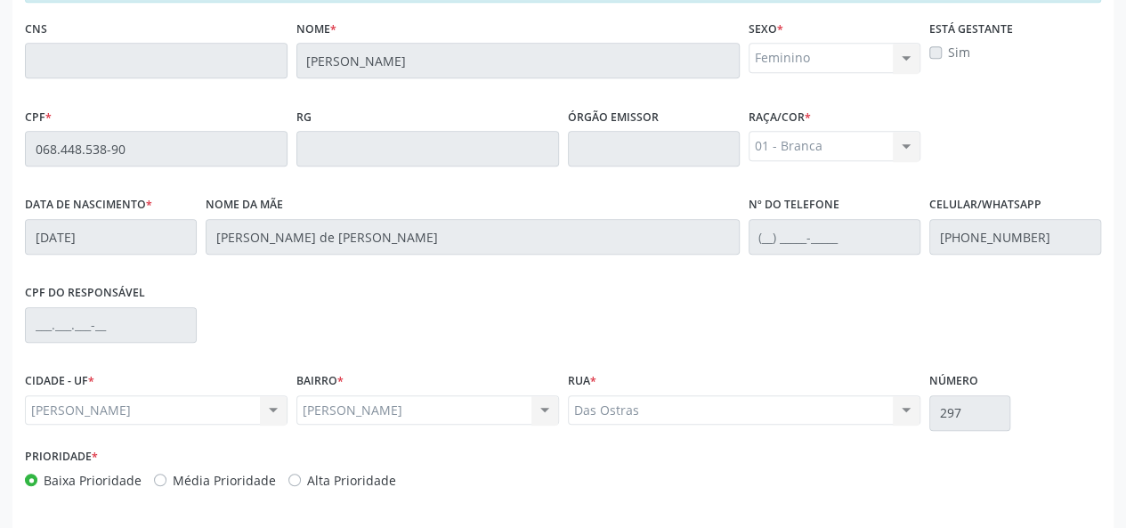
scroll to position [512, 0]
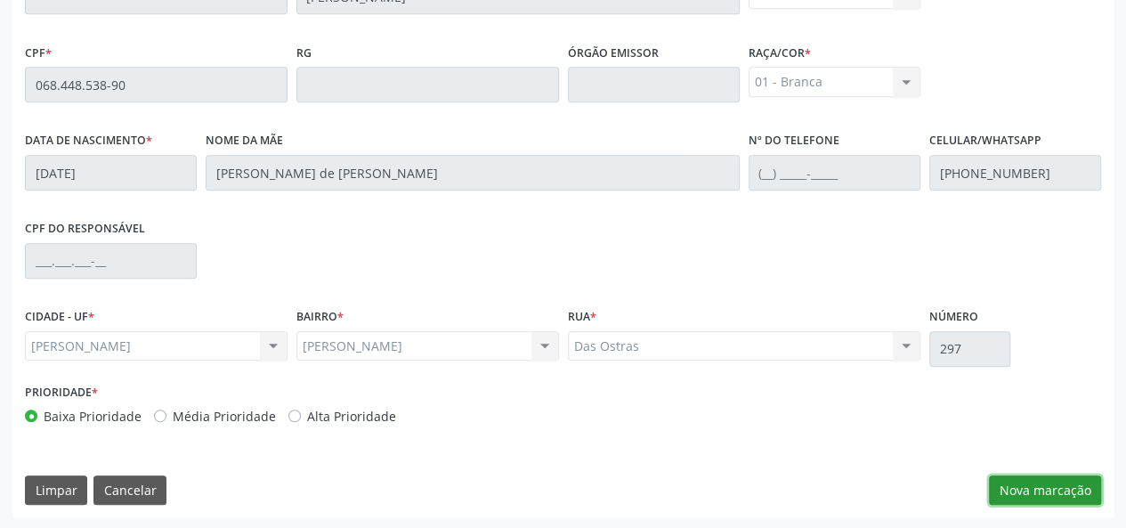
click at [1072, 498] on button "Nova marcação" at bounding box center [1045, 491] width 112 height 30
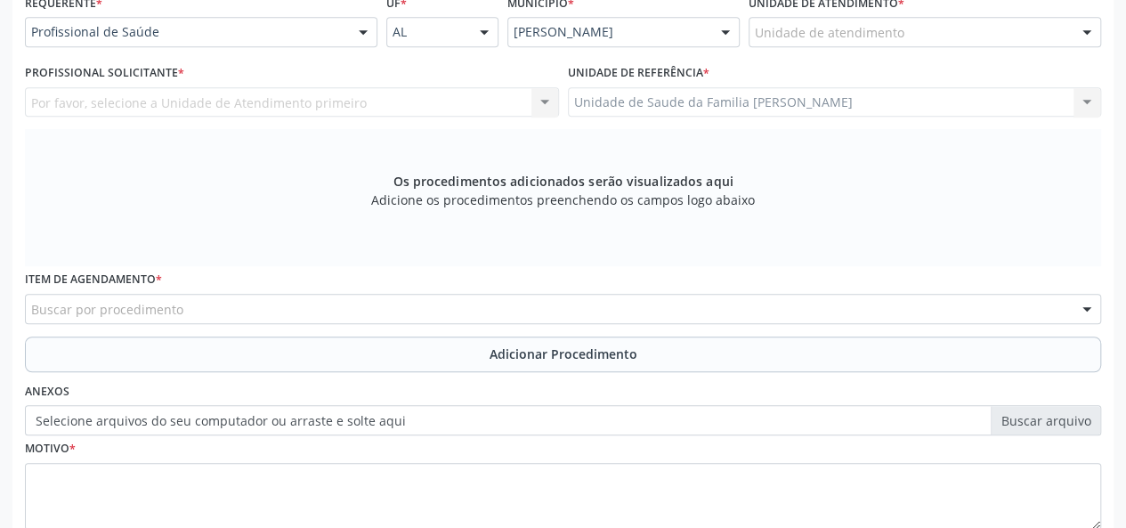
scroll to position [334, 0]
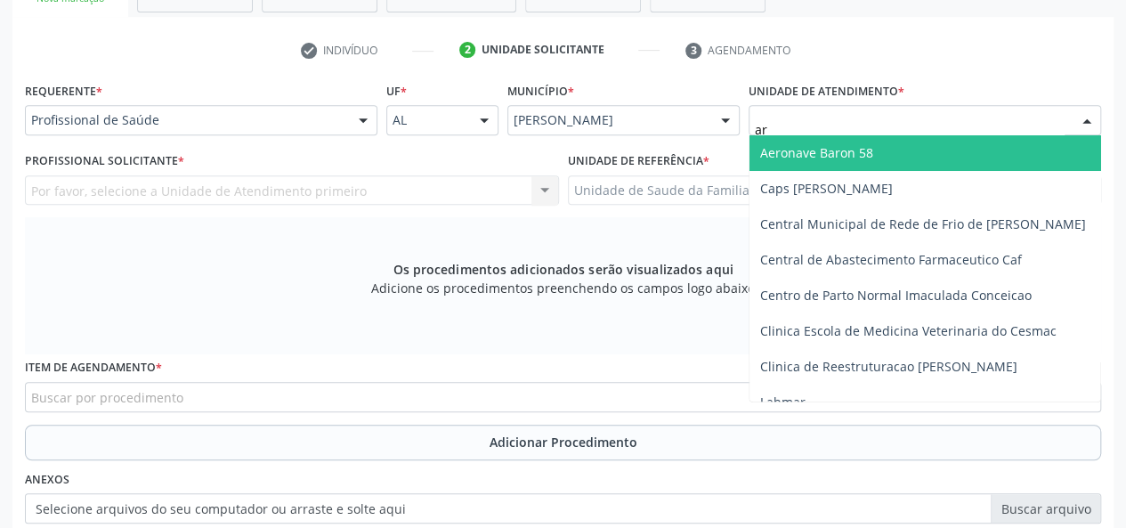
type input "a"
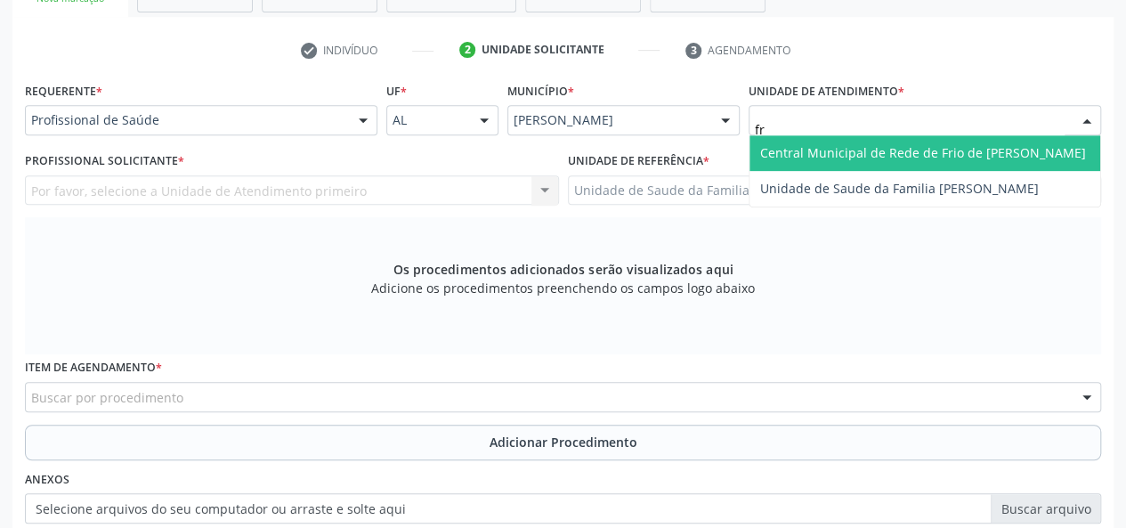
type input "fra"
click at [849, 139] on span "Unidade de Saude da Familia [PERSON_NAME]" at bounding box center [925, 153] width 351 height 36
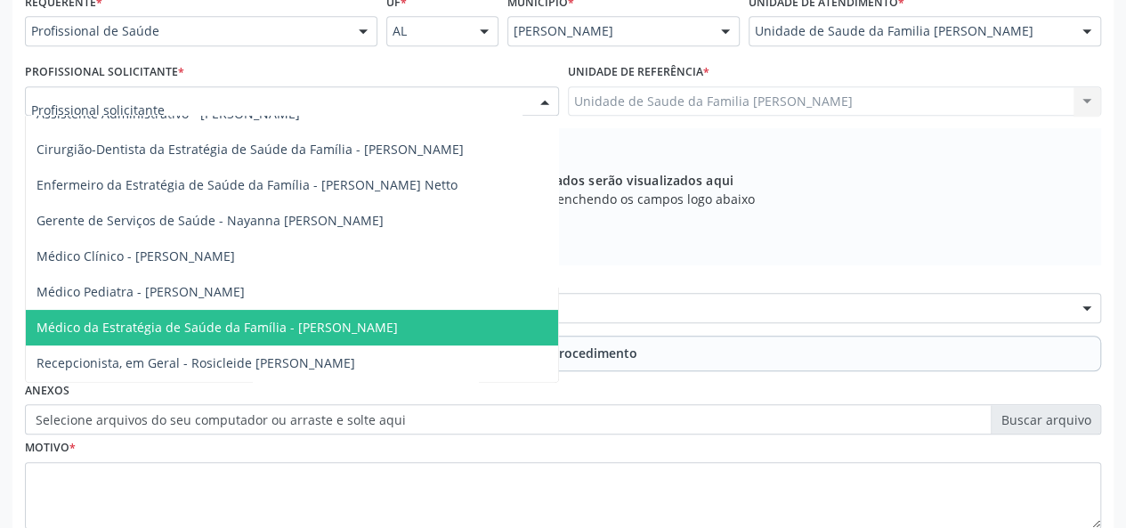
scroll to position [103, 0]
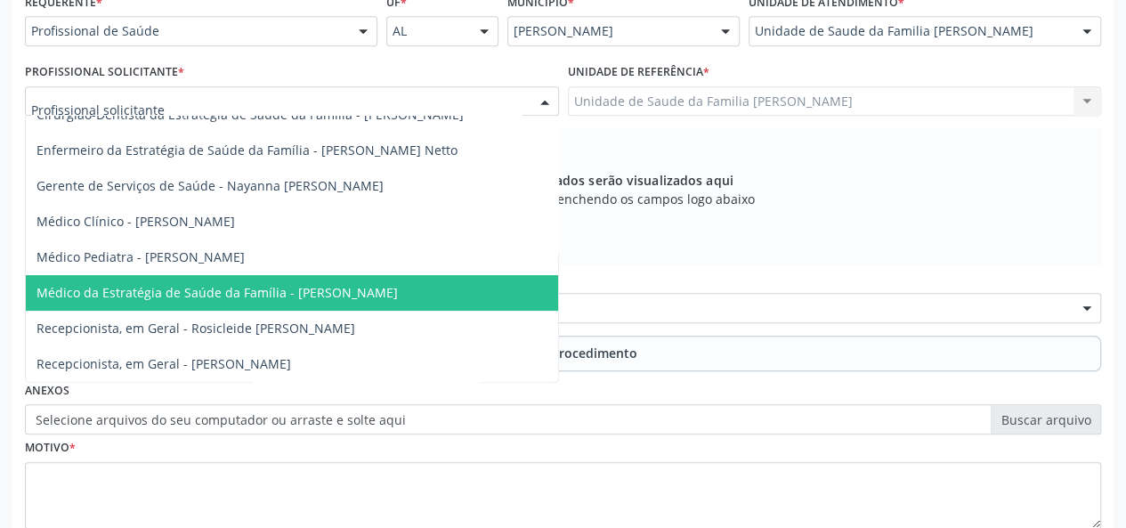
click at [338, 284] on span "Médico da Estratégia de Saúde da Família - [PERSON_NAME]" at bounding box center [218, 292] width 362 height 17
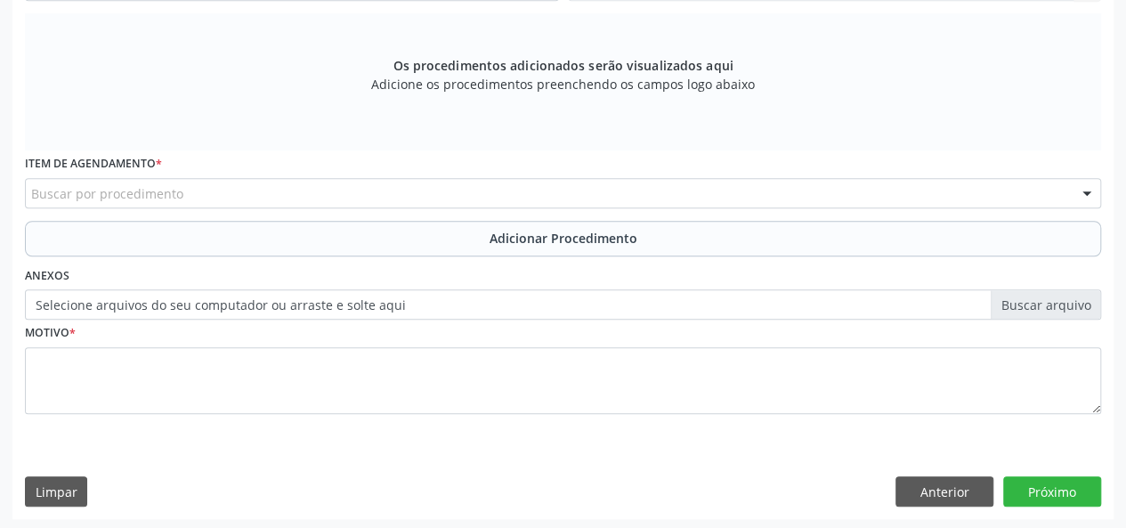
scroll to position [540, 0]
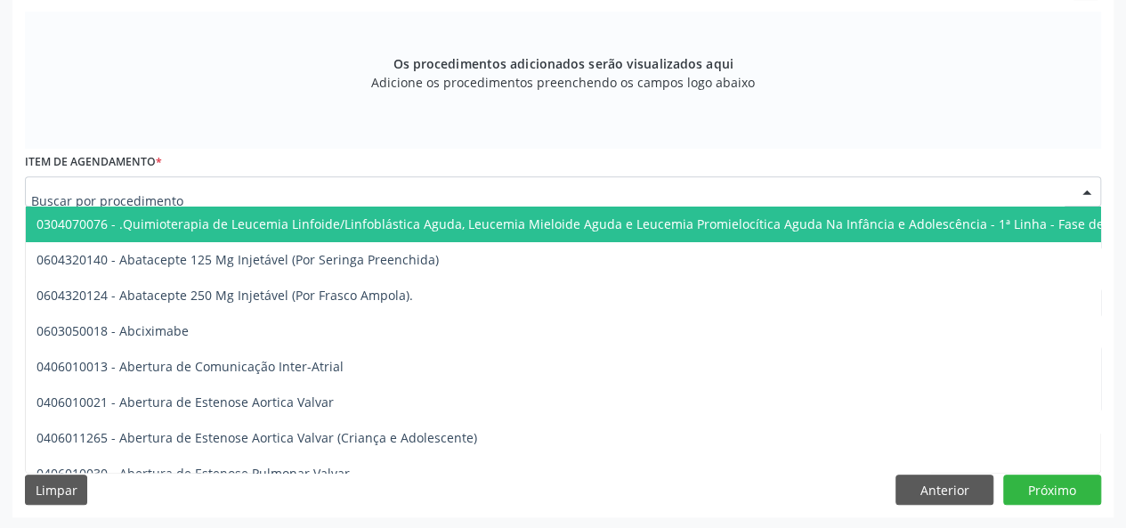
click at [183, 185] on div at bounding box center [563, 191] width 1077 height 30
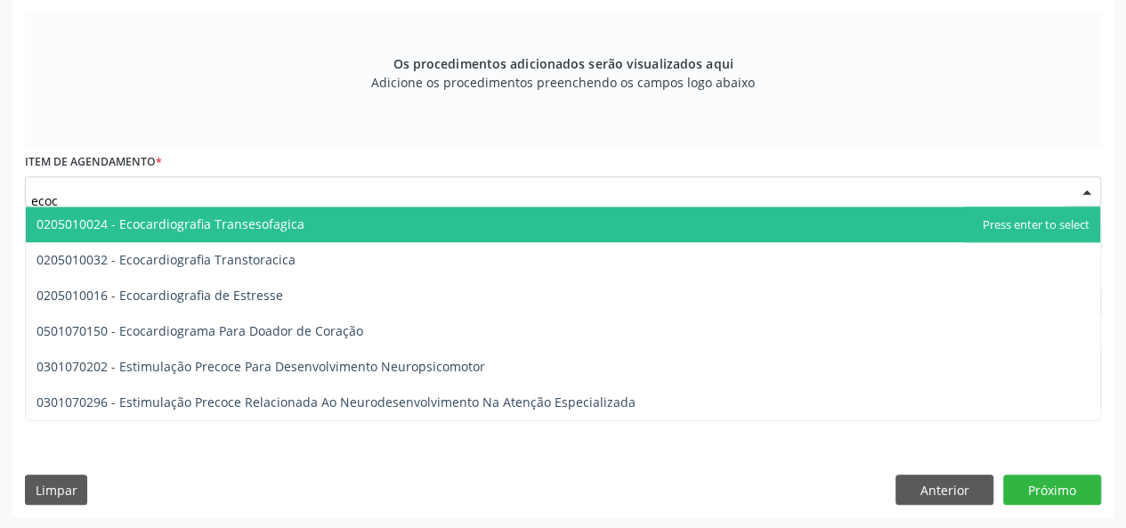
type input "ecoca"
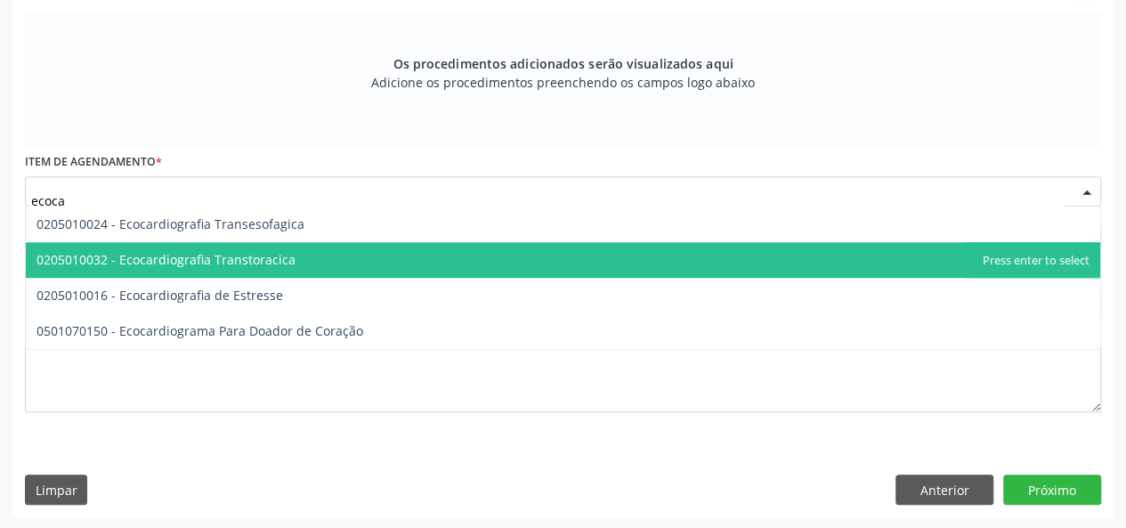
click at [243, 254] on span "0205010032 - Ecocardiografia Transtoracica" at bounding box center [166, 259] width 259 height 17
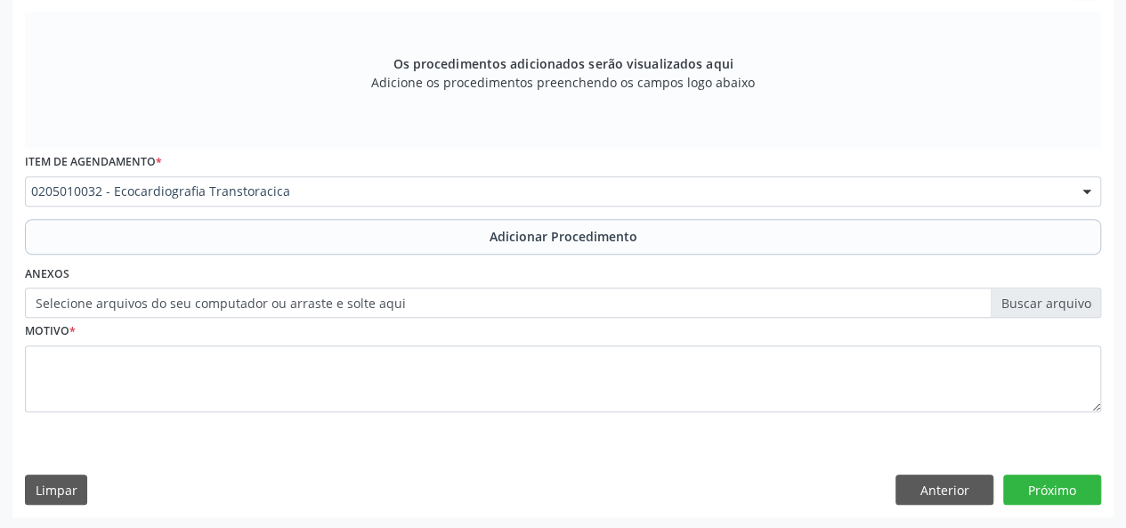
click at [1060, 295] on label "Selecione arquivos do seu computador ou arraste e solte aqui" at bounding box center [563, 303] width 1077 height 30
click at [1060, 295] on input "Selecione arquivos do seu computador ou arraste e solte aqui" at bounding box center [563, 303] width 1077 height 30
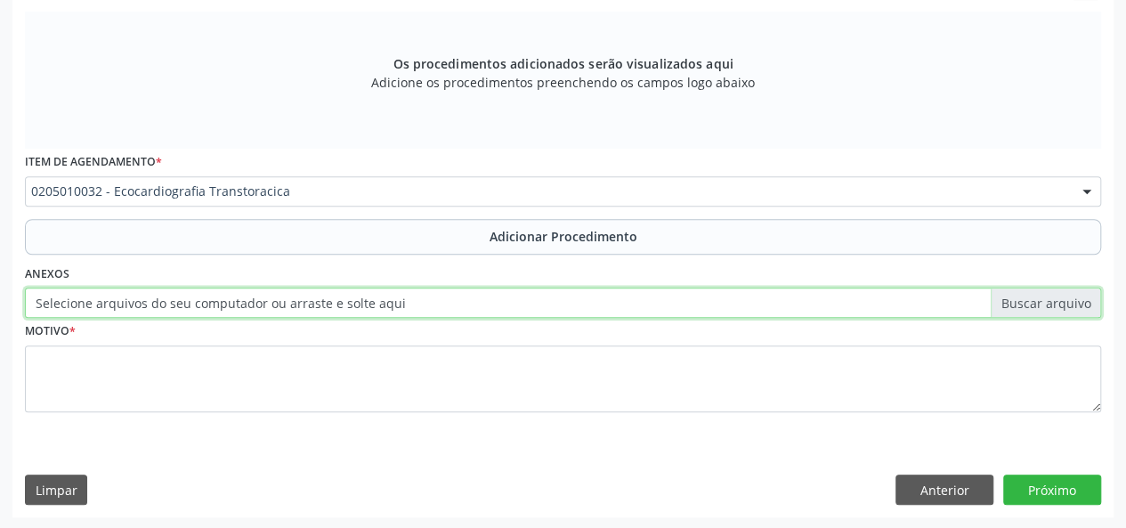
type input "C:\fakepath\cris.jpg"
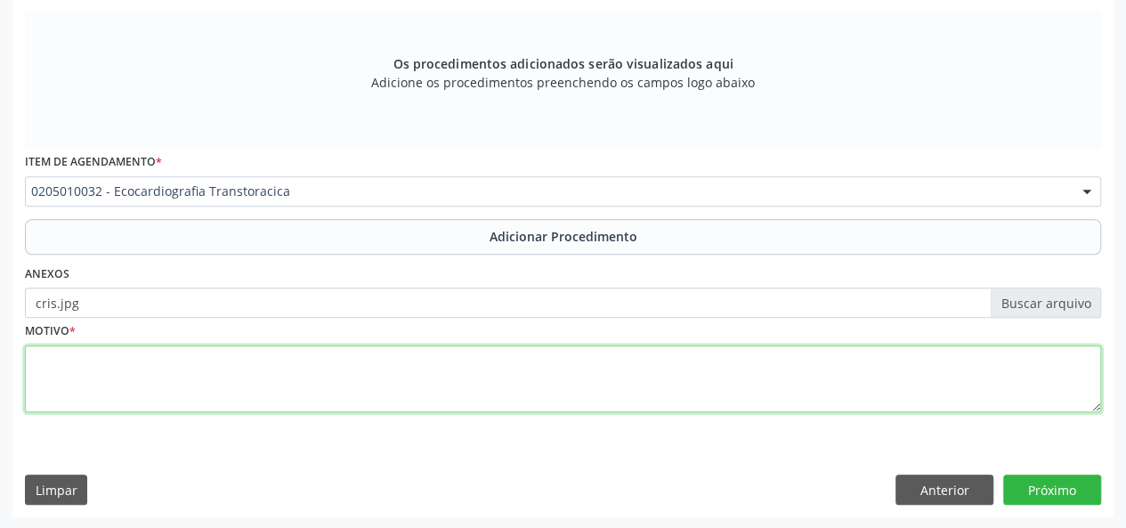
click at [47, 370] on textarea at bounding box center [563, 379] width 1077 height 68
type textarea "Historico familiar de morte subita"
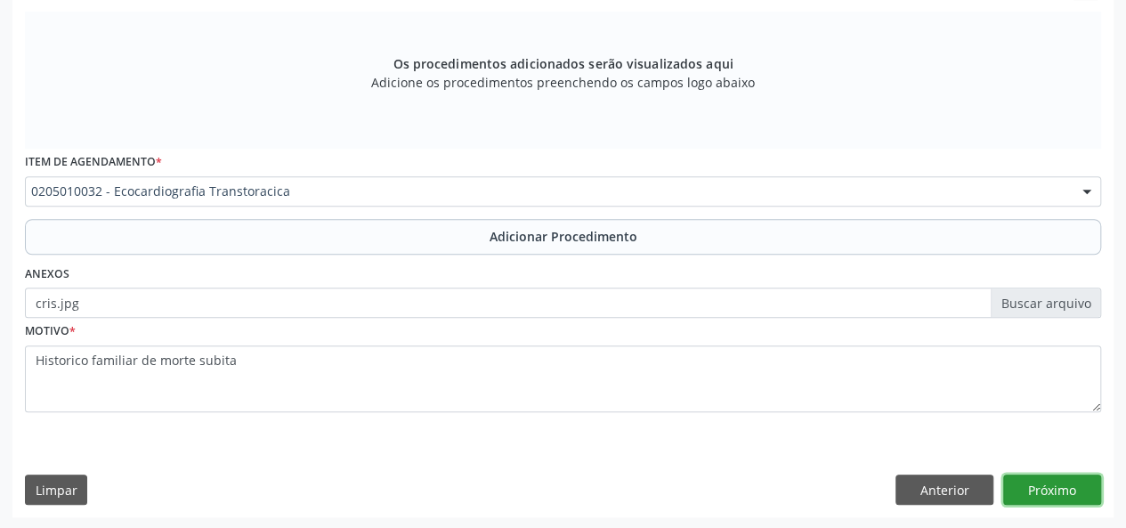
click at [1056, 493] on button "Próximo" at bounding box center [1053, 490] width 98 height 30
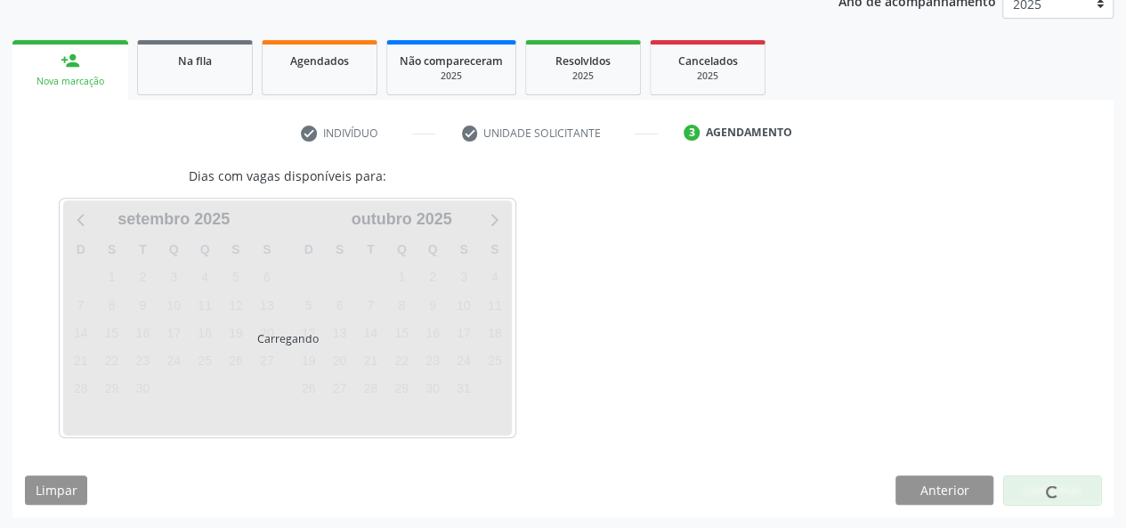
scroll to position [303, 0]
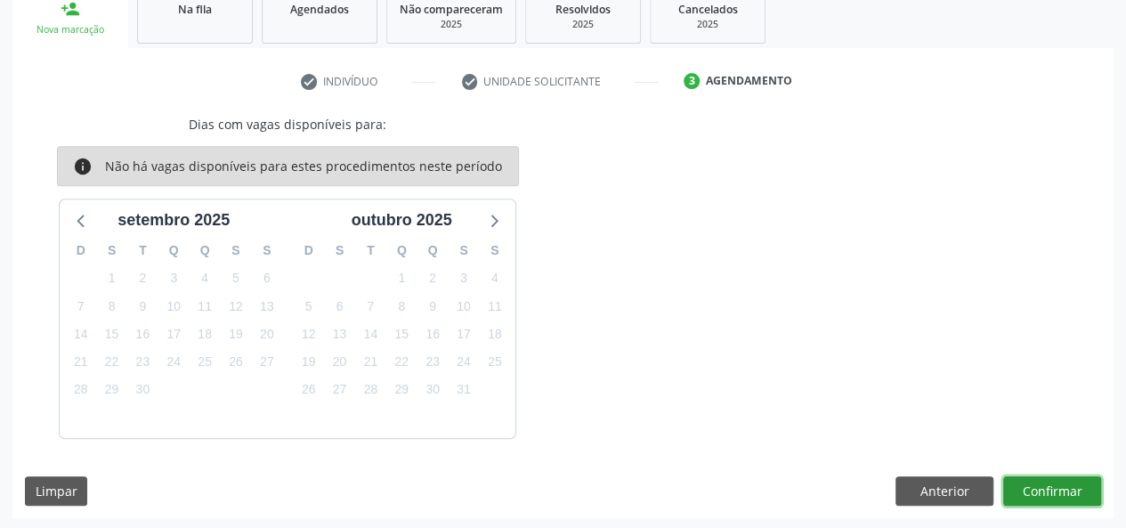
click at [1057, 494] on button "Confirmar" at bounding box center [1053, 491] width 98 height 30
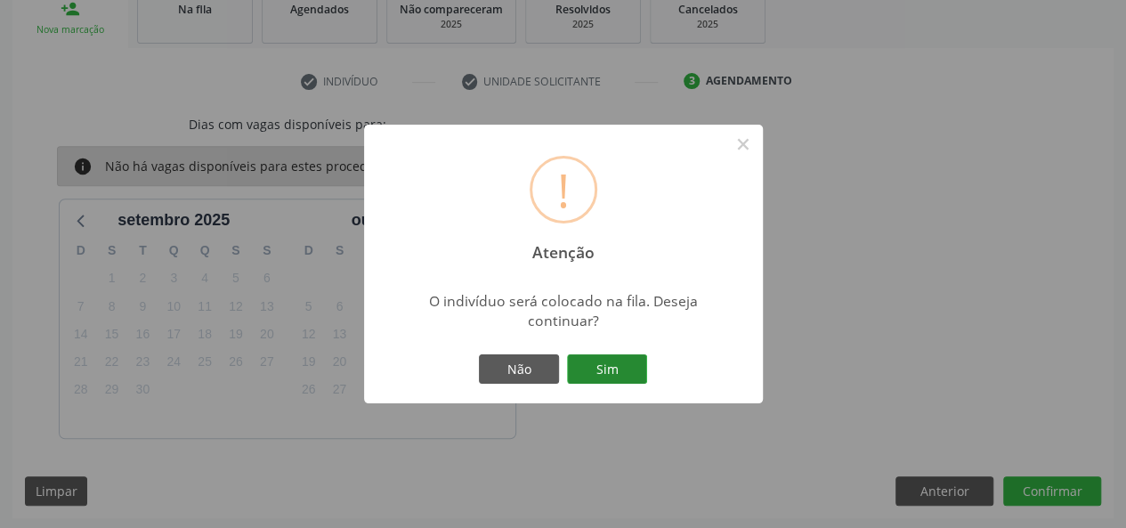
drag, startPoint x: 612, startPoint y: 373, endPoint x: 844, endPoint y: 325, distance: 237.3
click at [612, 372] on button "Sim" at bounding box center [607, 369] width 80 height 30
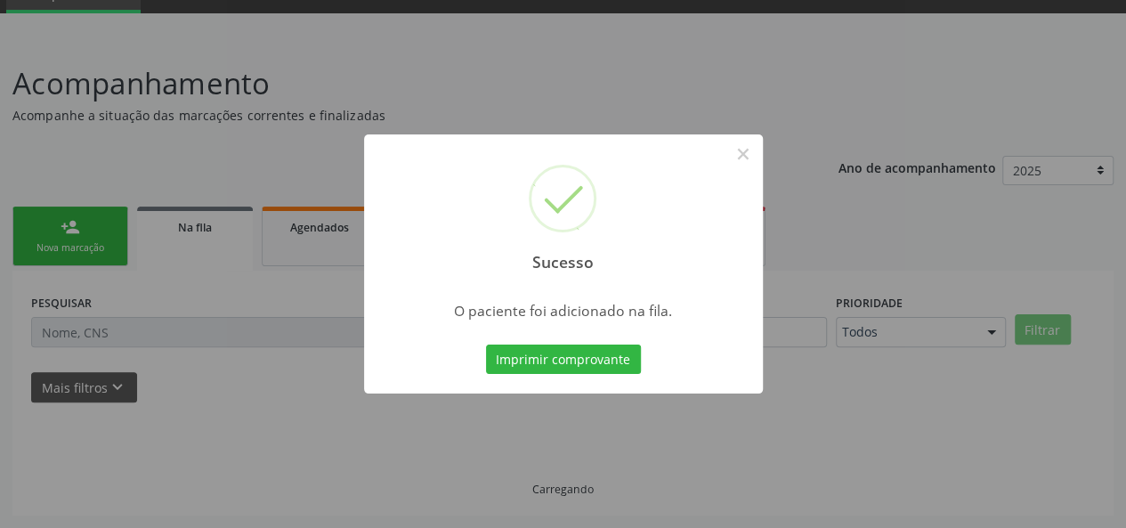
scroll to position [84, 0]
click at [734, 153] on button "×" at bounding box center [743, 154] width 30 height 30
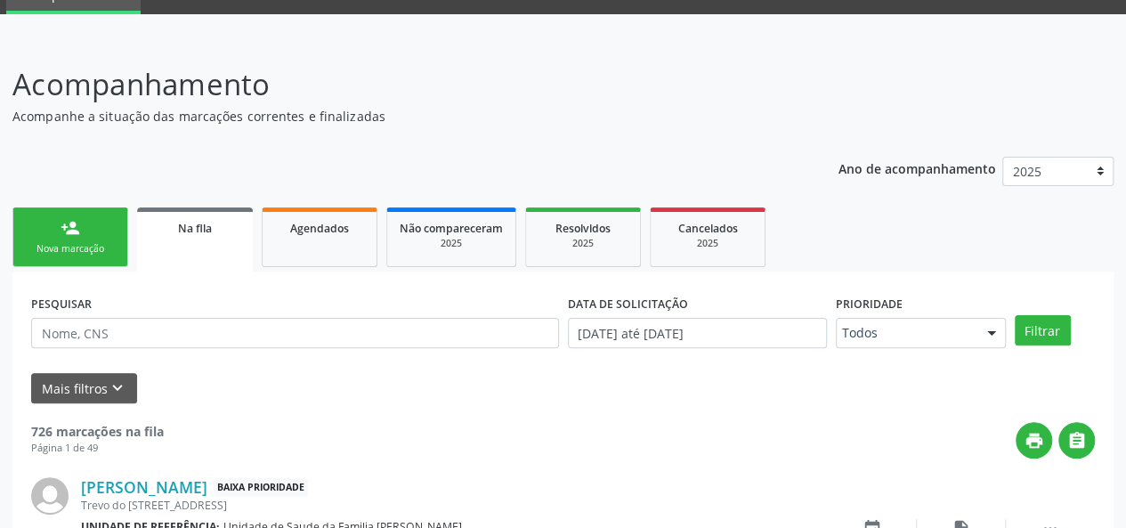
click at [78, 235] on div "person_add" at bounding box center [71, 228] width 20 height 20
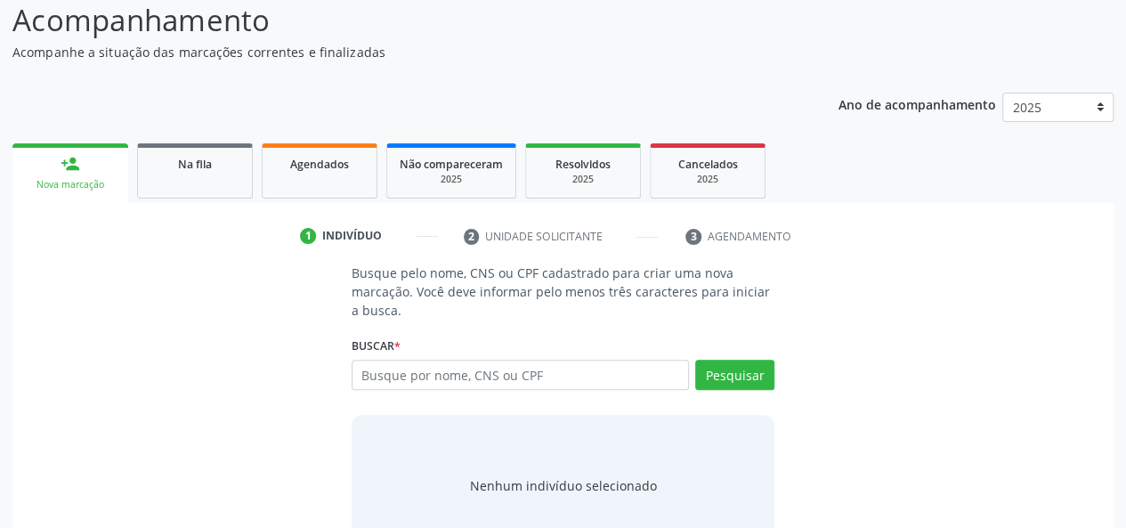
scroll to position [201, 0]
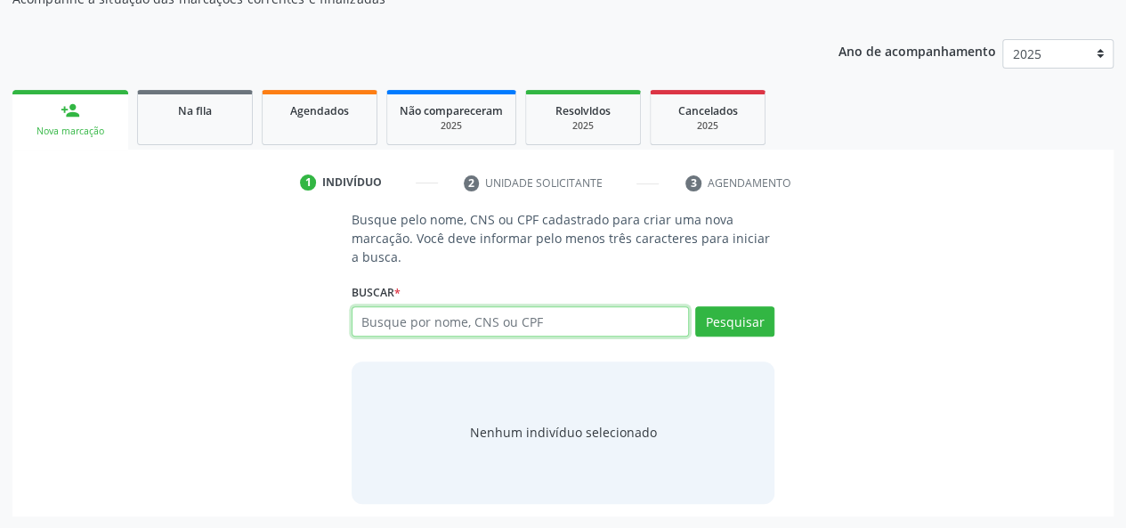
click at [486, 325] on input "text" at bounding box center [521, 321] width 338 height 30
paste input "707408065656577"
type input "707408065656577"
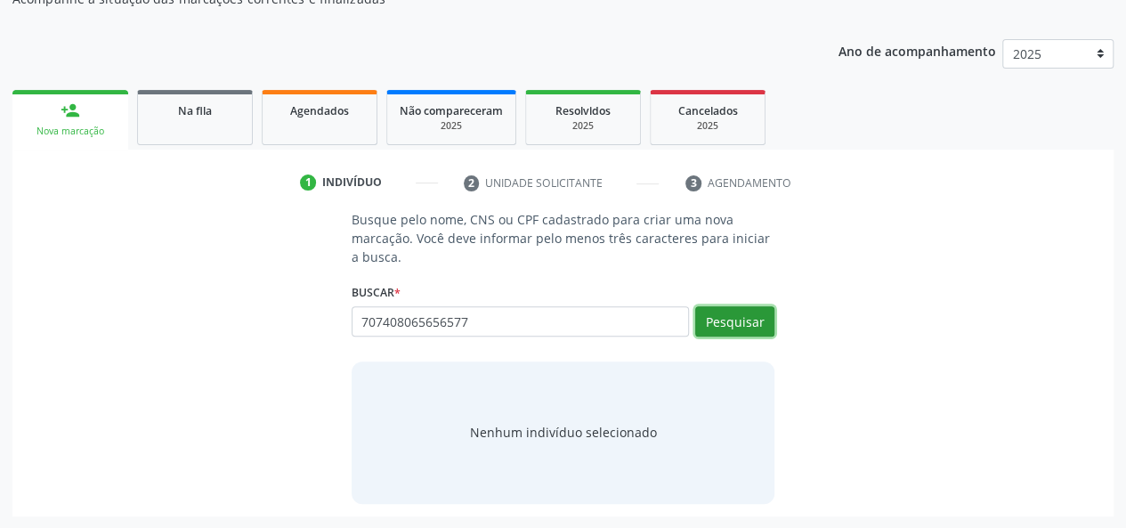
click at [729, 321] on button "Pesquisar" at bounding box center [734, 321] width 79 height 30
click at [750, 329] on button "Pesquisar" at bounding box center [734, 321] width 79 height 30
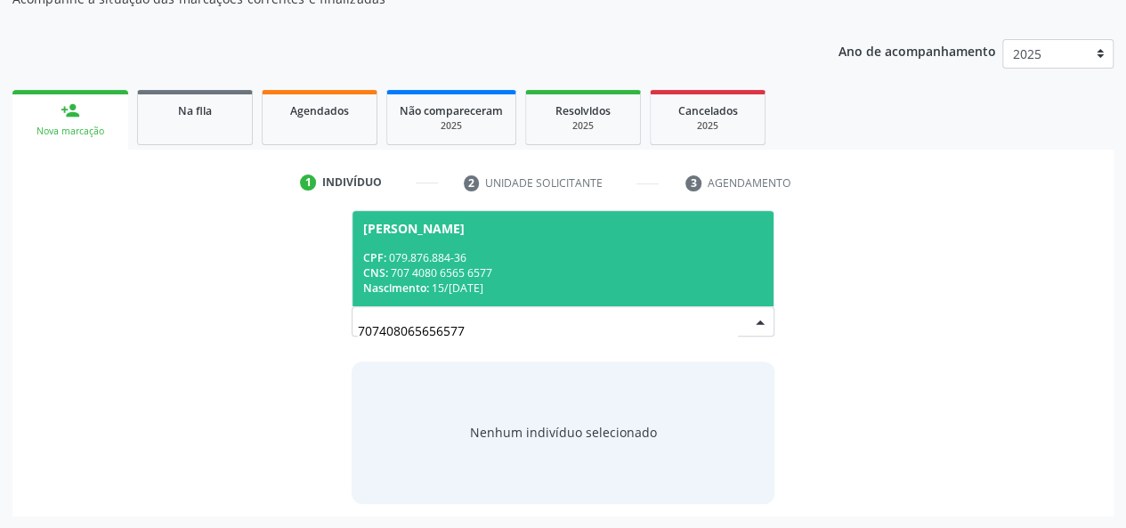
click at [460, 244] on span "Micilene dos Santos CPF: 079.876.884-36 CNS: 707 4080 6565 6577 Nascimento: 15/…" at bounding box center [564, 258] width 422 height 95
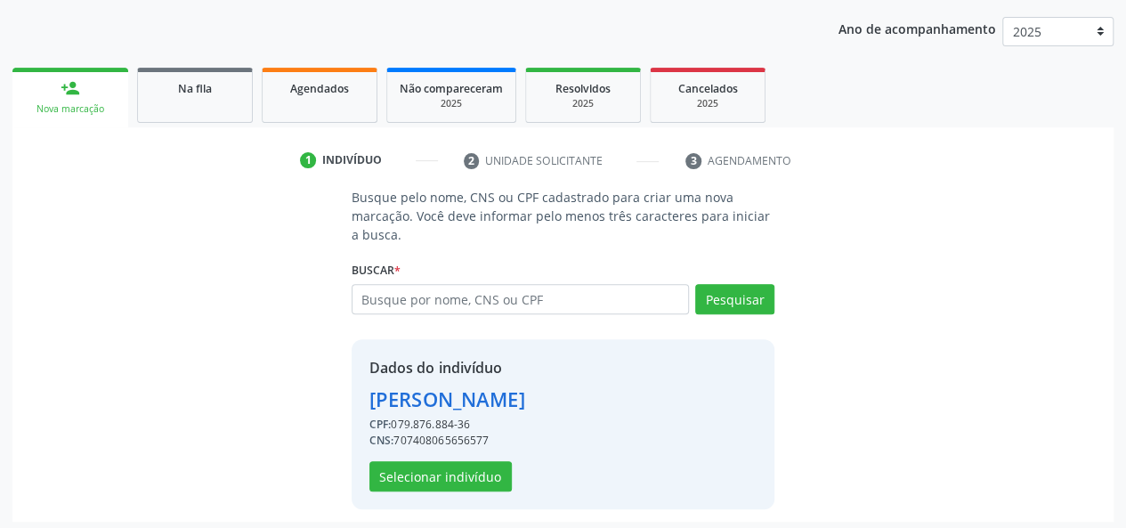
scroll to position [228, 0]
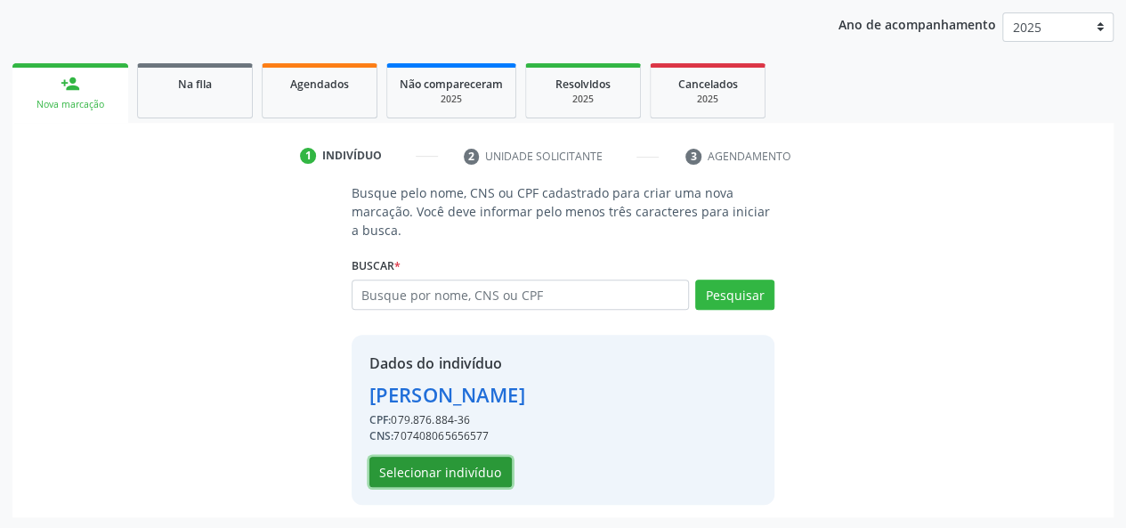
click at [472, 471] on button "Selecionar indivíduo" at bounding box center [441, 472] width 142 height 30
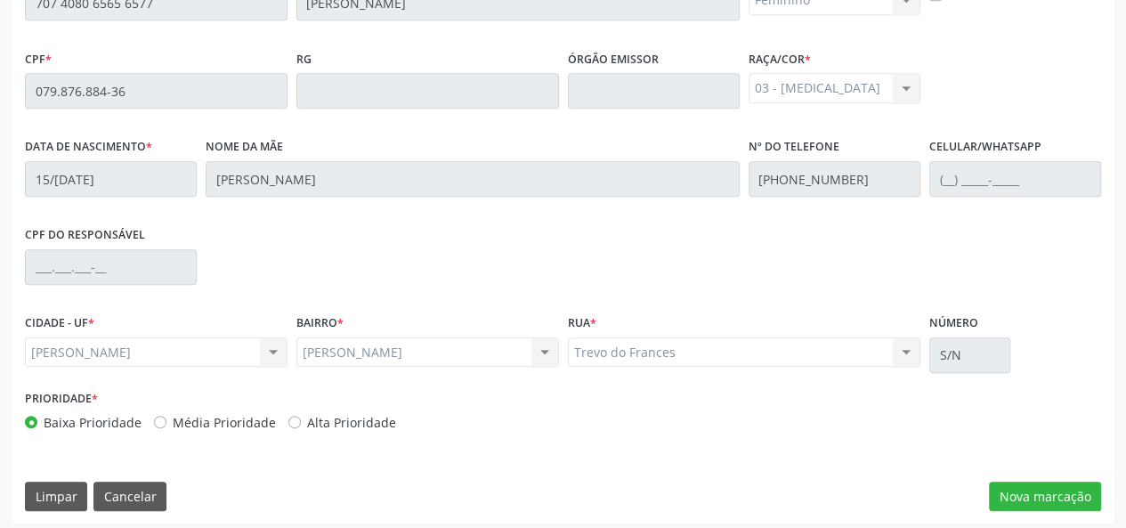
scroll to position [512, 0]
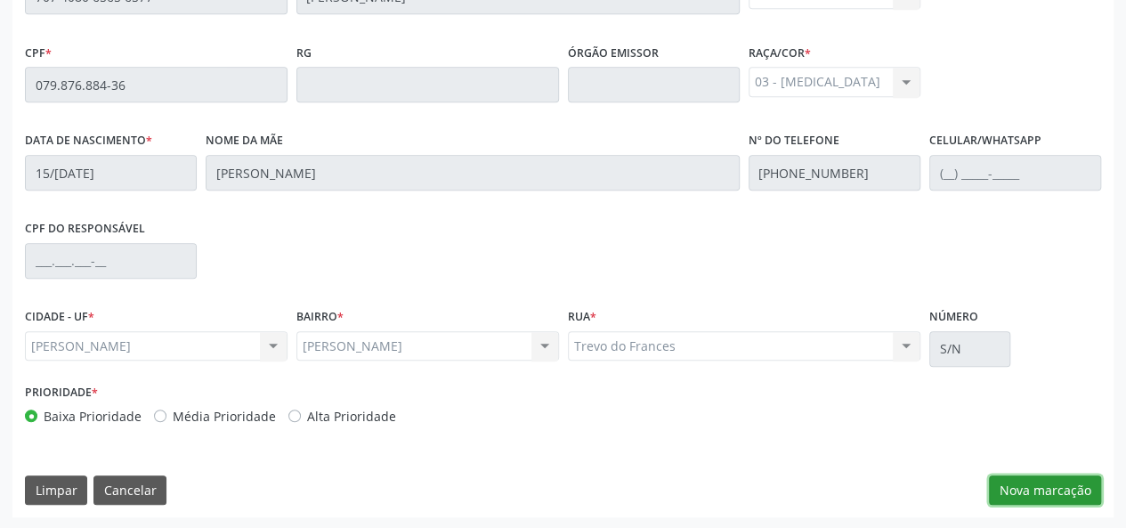
click at [1034, 494] on button "Nova marcação" at bounding box center [1045, 491] width 112 height 30
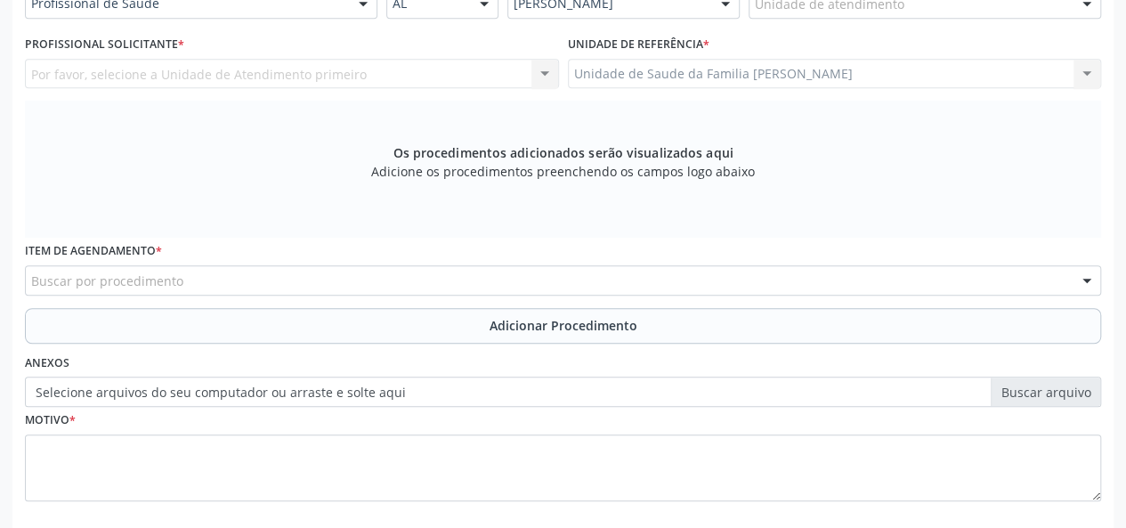
scroll to position [423, 0]
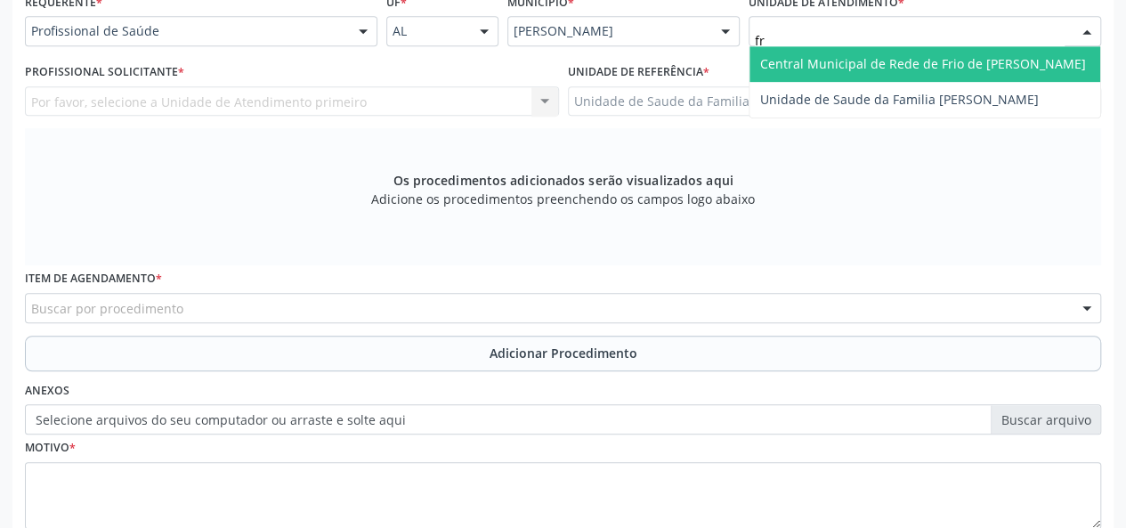
type input "fra"
click at [806, 67] on span "Unidade de Saude da Familia [PERSON_NAME]" at bounding box center [899, 63] width 279 height 17
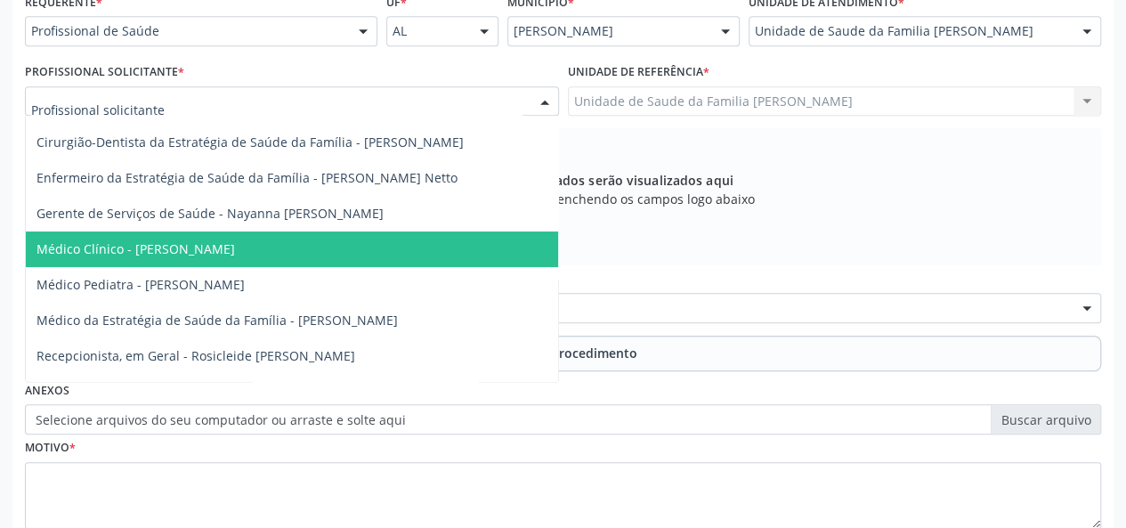
scroll to position [89, 0]
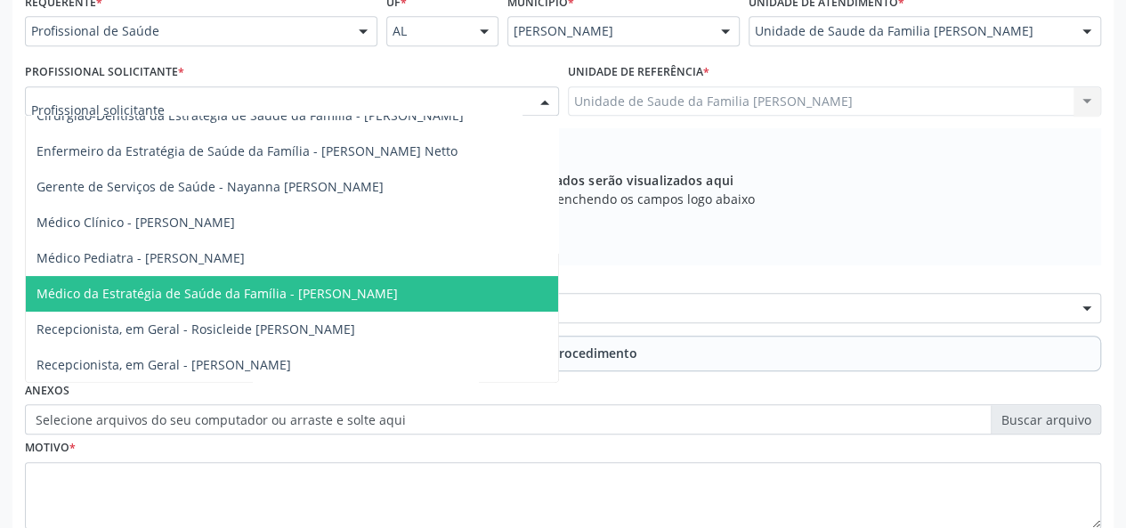
click at [319, 293] on span "Médico da Estratégia de Saúde da Família - [PERSON_NAME]" at bounding box center [218, 293] width 362 height 17
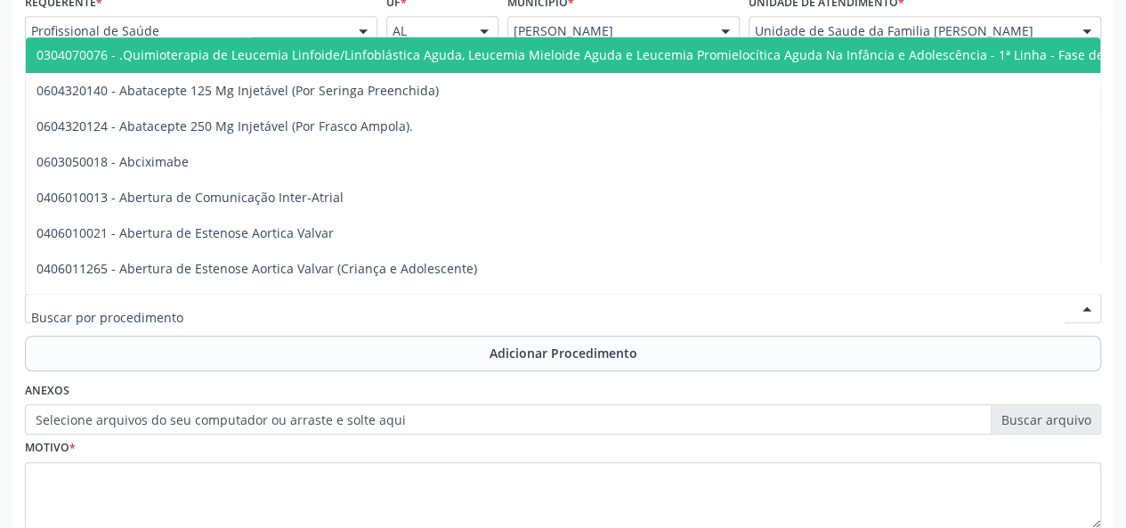
click at [543, 316] on div at bounding box center [563, 308] width 1077 height 30
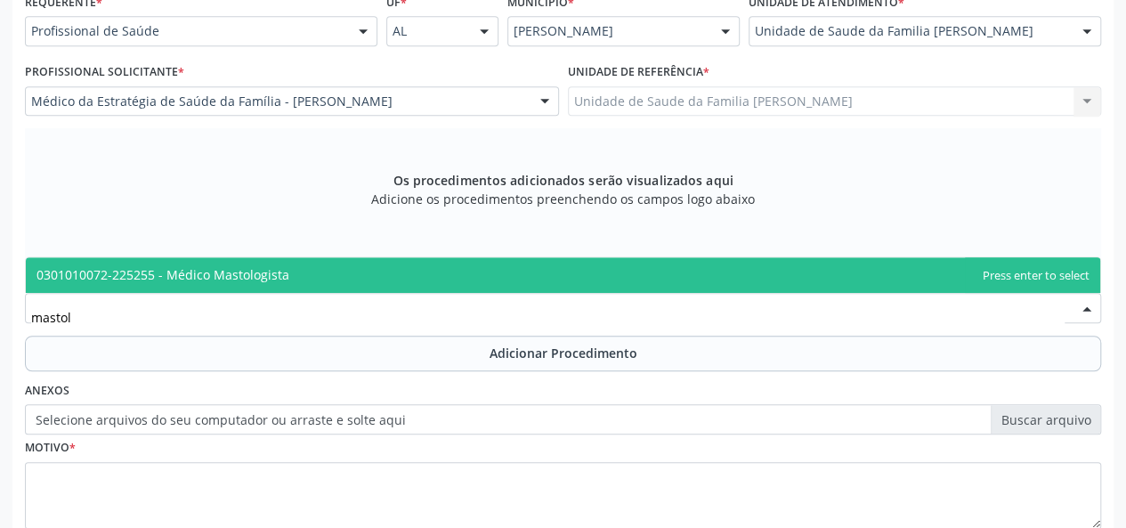
type input "mastolo"
click at [226, 263] on span "0301010072-225255 - Médico Mastologista" at bounding box center [563, 275] width 1075 height 36
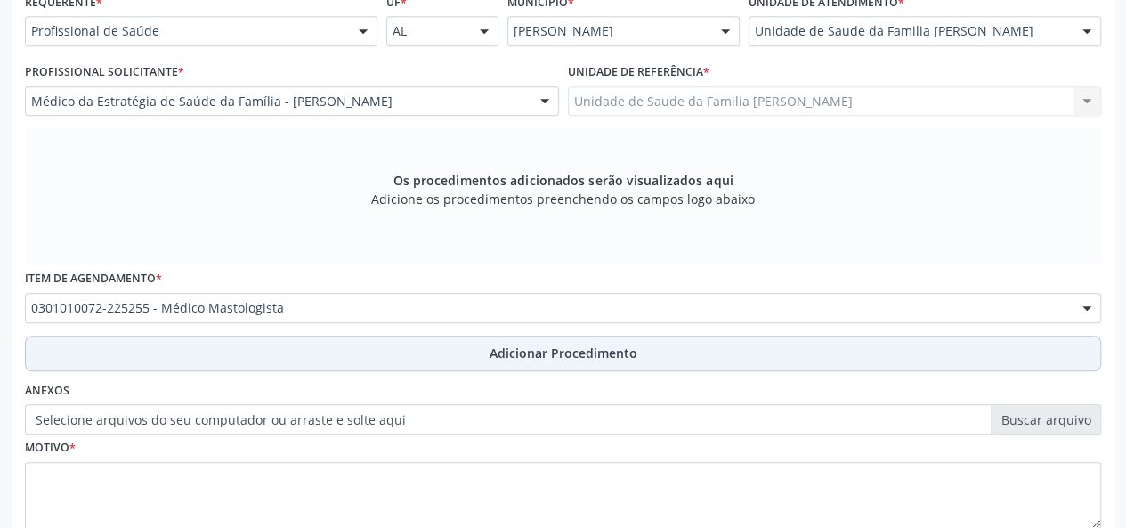
click at [622, 345] on span "Adicionar Procedimento" at bounding box center [564, 353] width 148 height 19
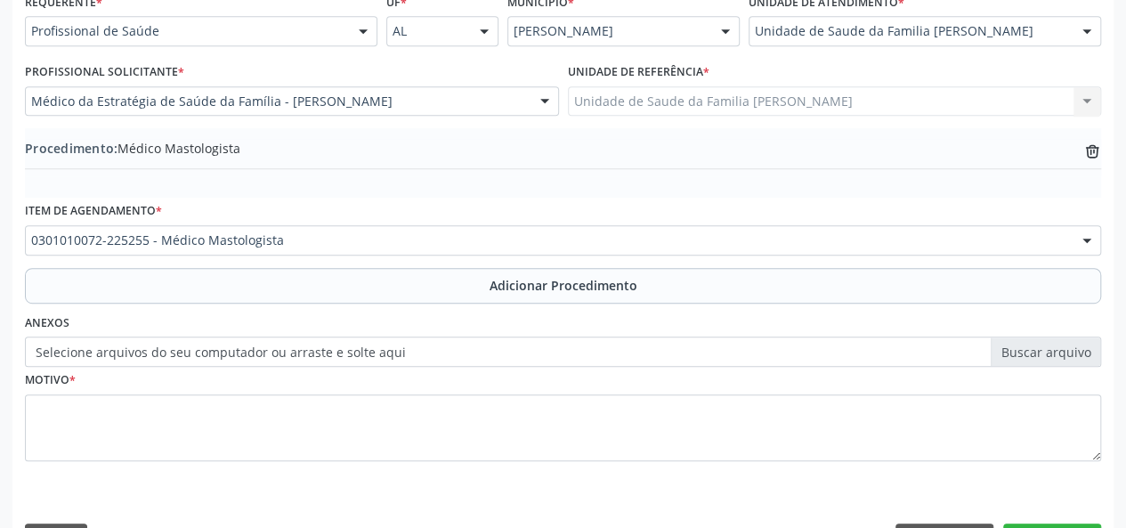
click at [1066, 341] on label "Selecione arquivos do seu computador ou arraste e solte aqui" at bounding box center [563, 352] width 1077 height 30
click at [1066, 341] on input "Selecione arquivos do seu computador ou arraste e solte aqui" at bounding box center [563, 352] width 1077 height 30
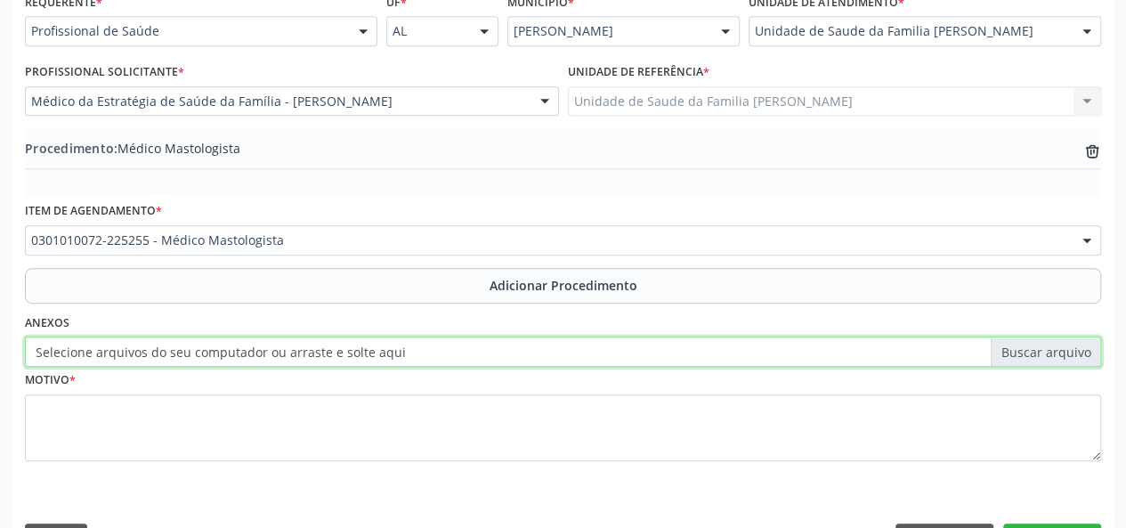
type input "C:\fakepath\ninha.jpg"
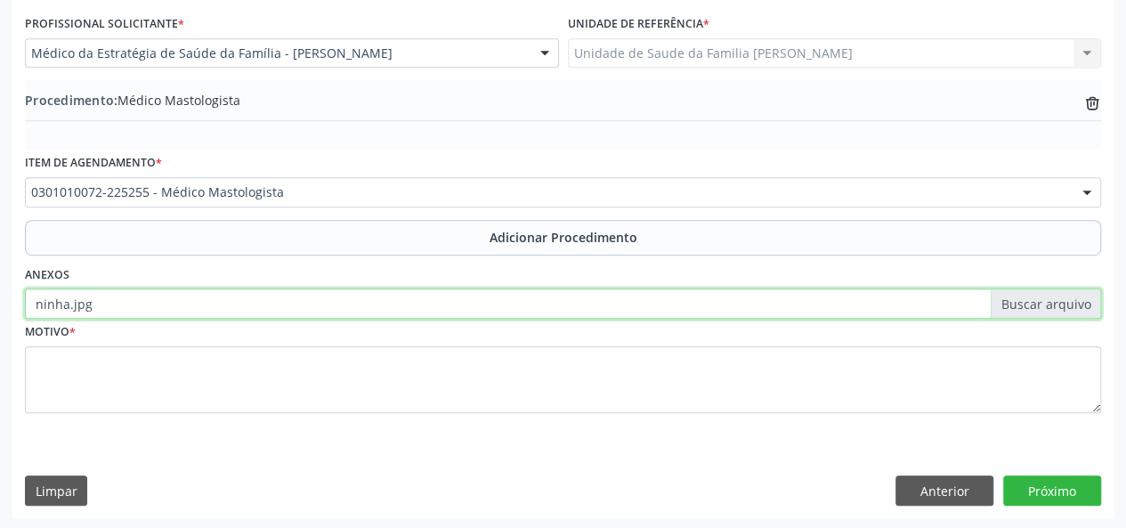
scroll to position [472, 0]
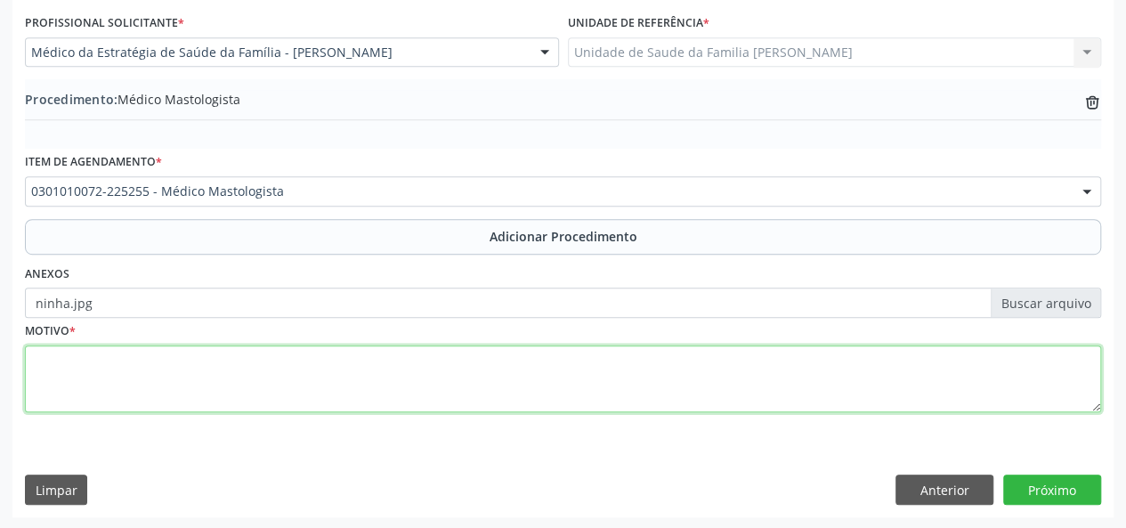
click at [37, 354] on textarea at bounding box center [563, 379] width 1077 height 68
click at [71, 368] on textarea at bounding box center [563, 379] width 1077 height 68
type textarea "Retorno para avaliacao"
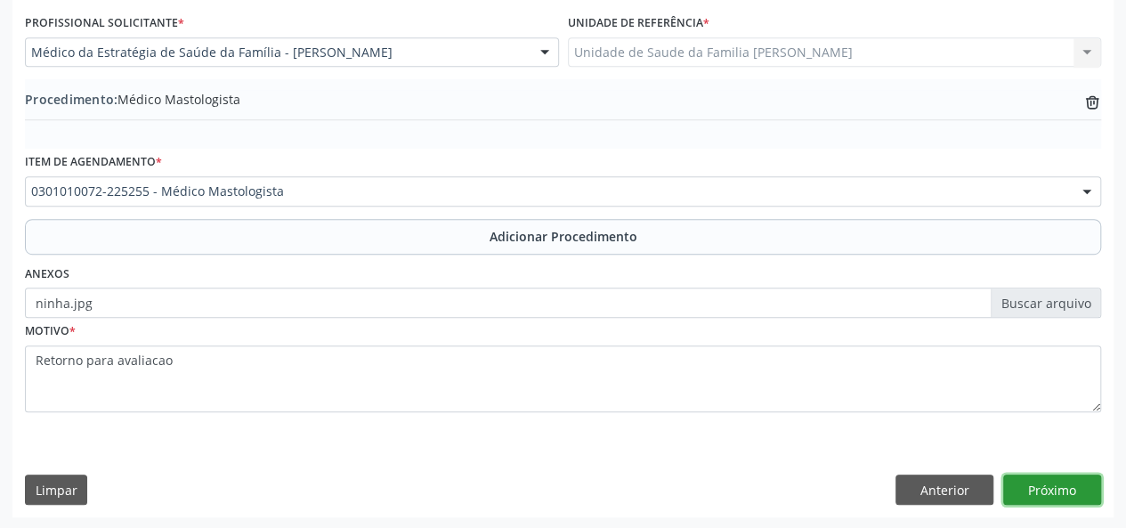
click at [1079, 492] on button "Próximo" at bounding box center [1053, 490] width 98 height 30
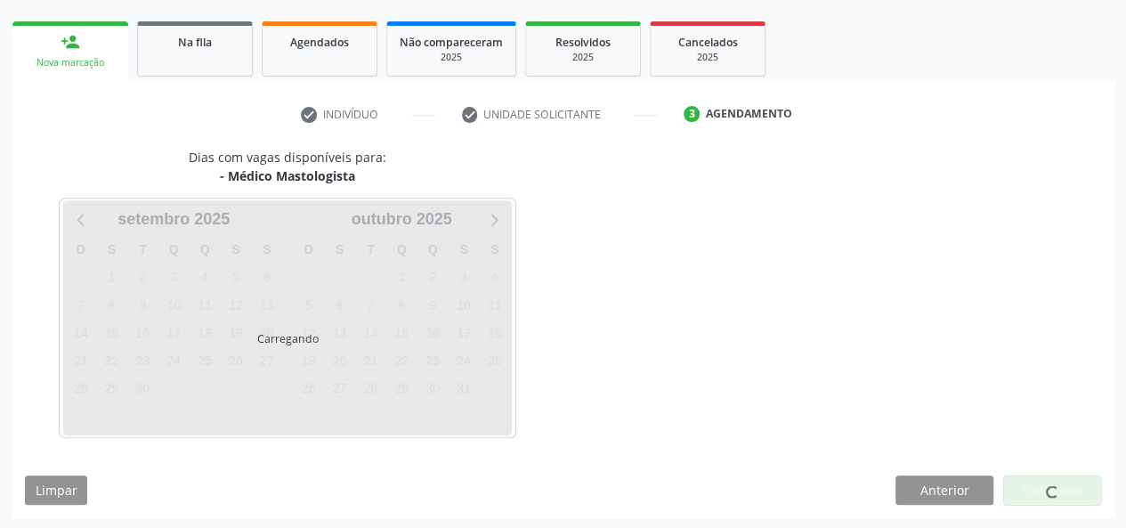
scroll to position [322, 0]
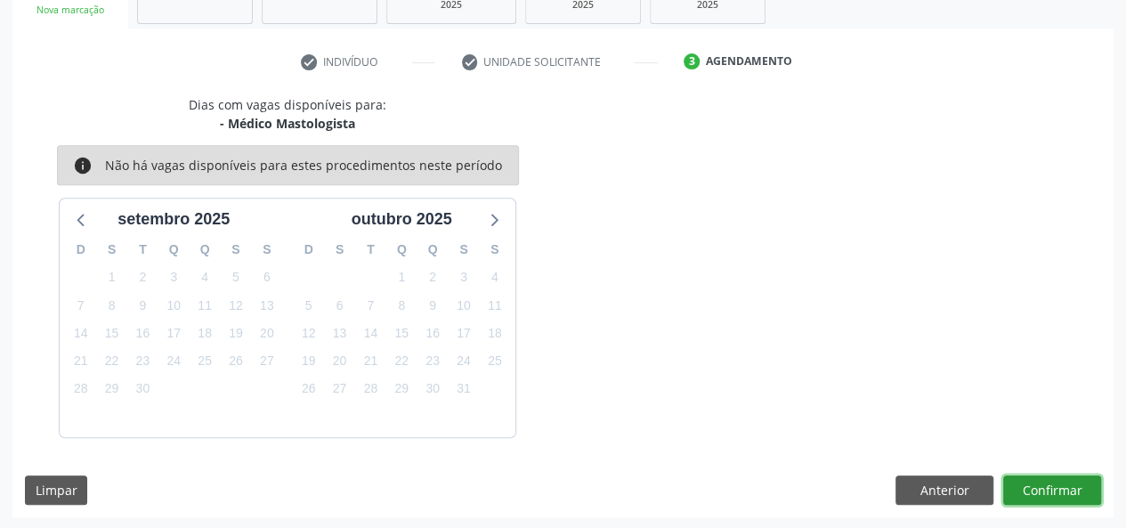
click at [1047, 493] on button "Confirmar" at bounding box center [1053, 491] width 98 height 30
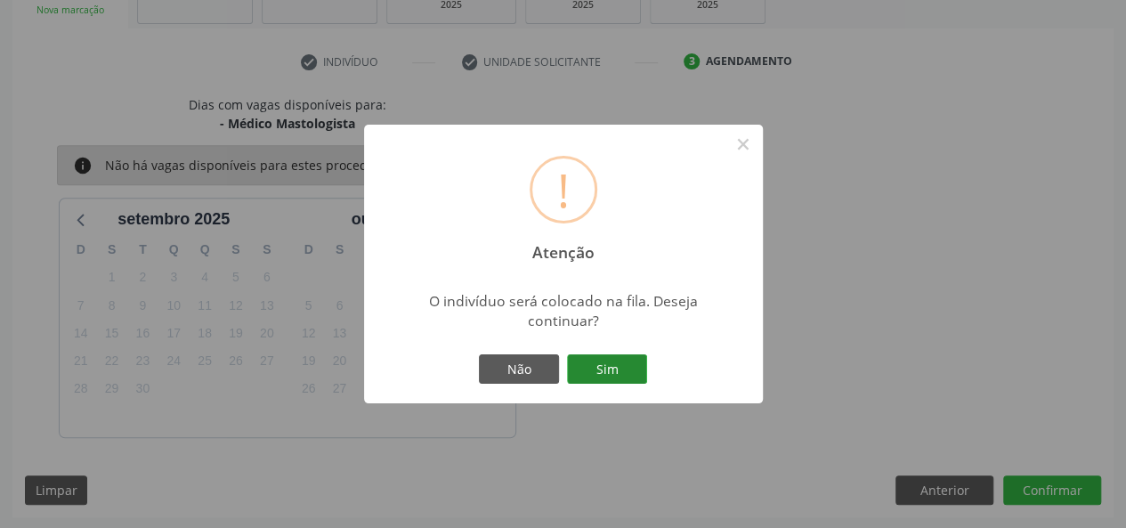
click at [580, 366] on button "Sim" at bounding box center [607, 369] width 80 height 30
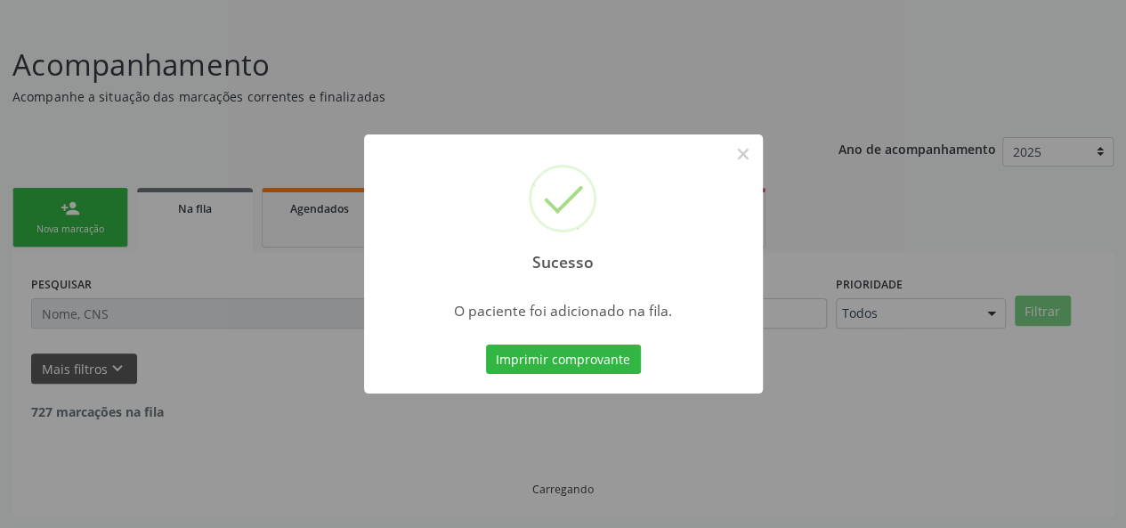
scroll to position [84, 0]
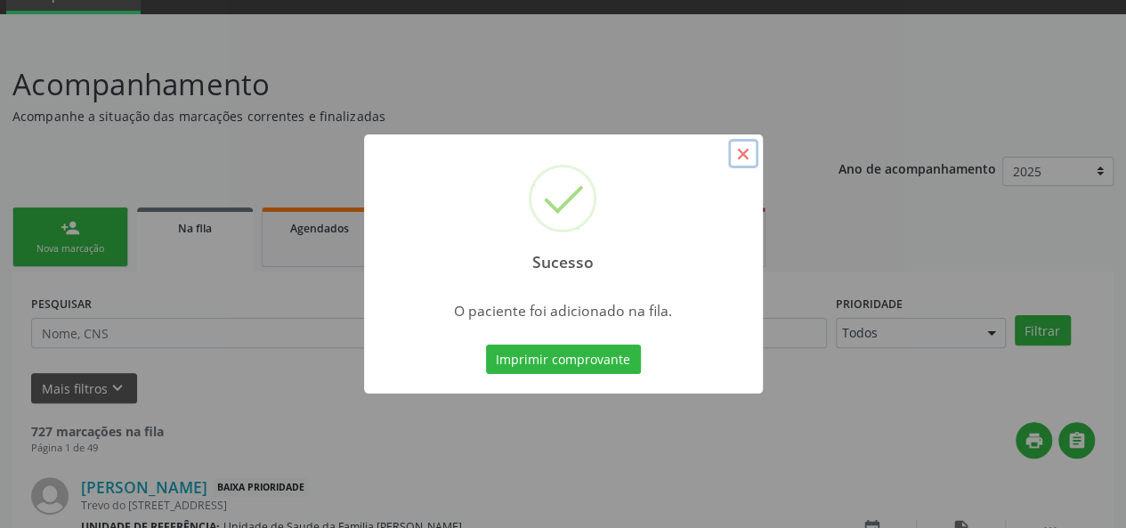
click at [756, 150] on button "×" at bounding box center [743, 154] width 30 height 30
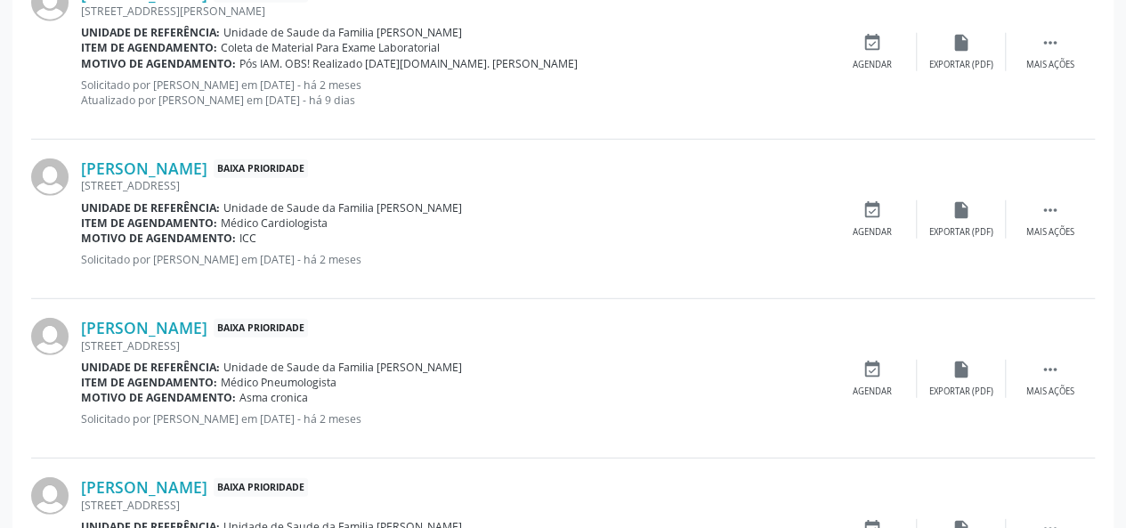
scroll to position [2529, 0]
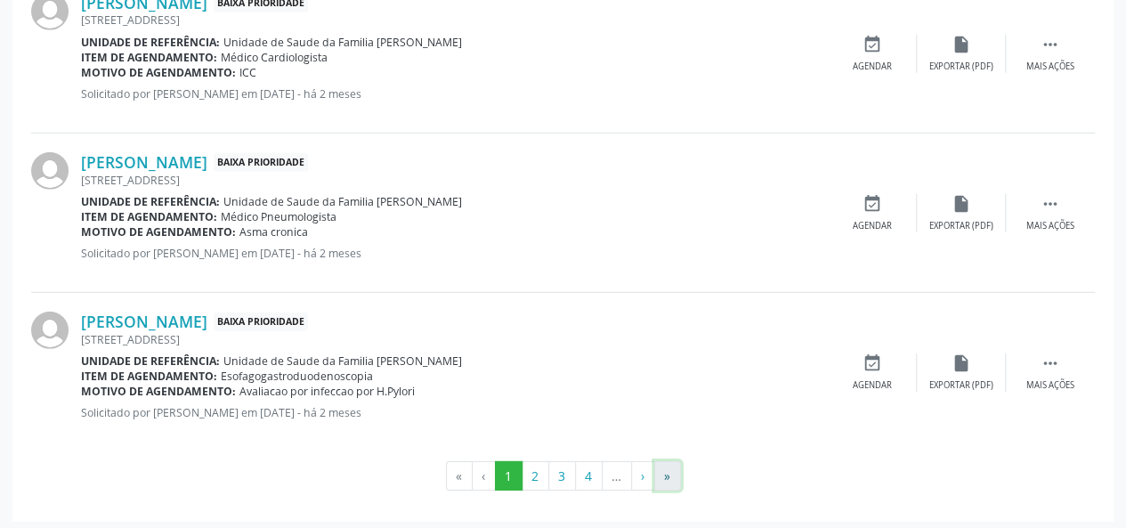
click at [667, 478] on button "»" at bounding box center [667, 476] width 27 height 30
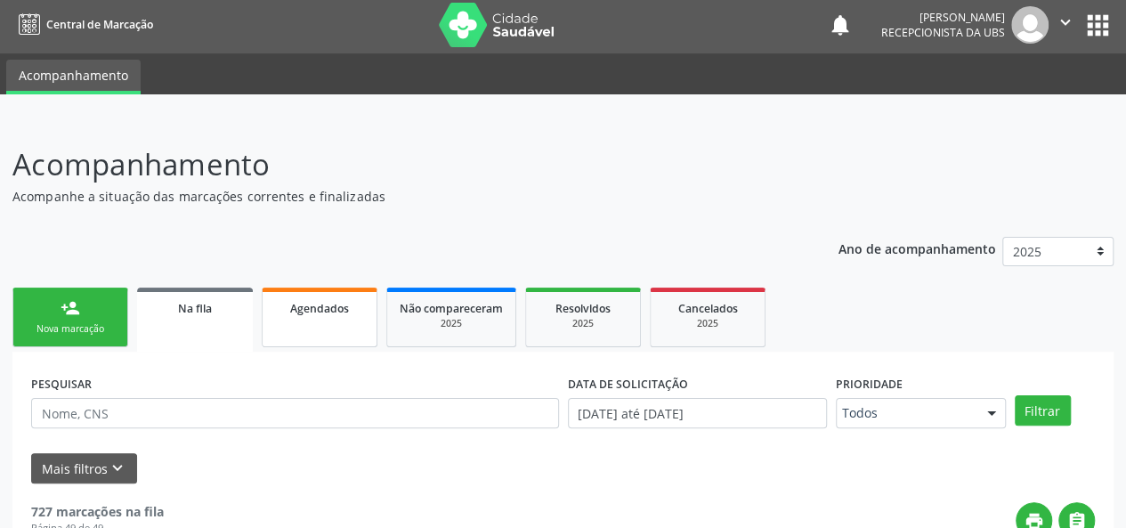
scroll to position [0, 0]
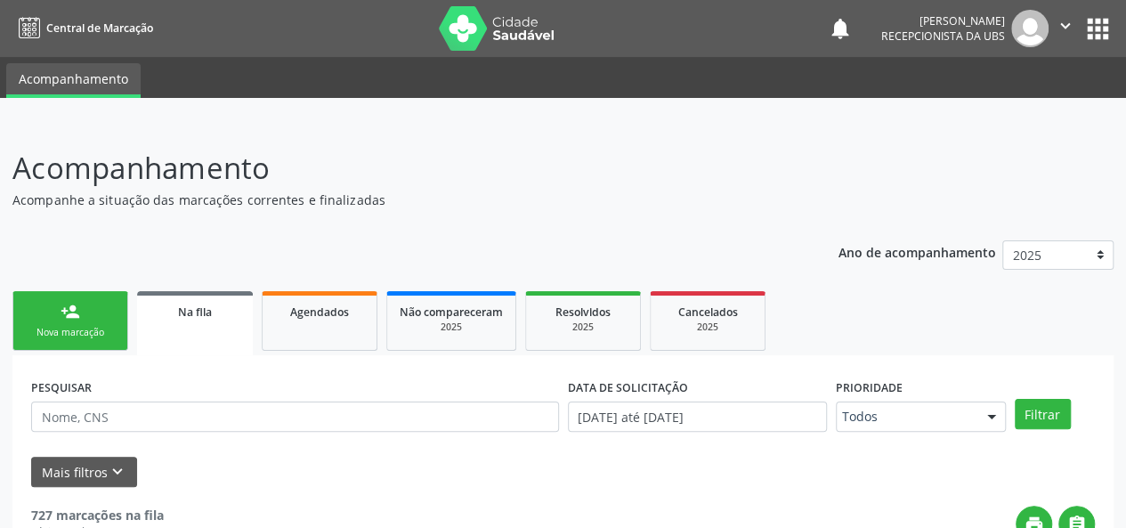
click at [109, 320] on link "person_add Nova marcação" at bounding box center [70, 321] width 116 height 60
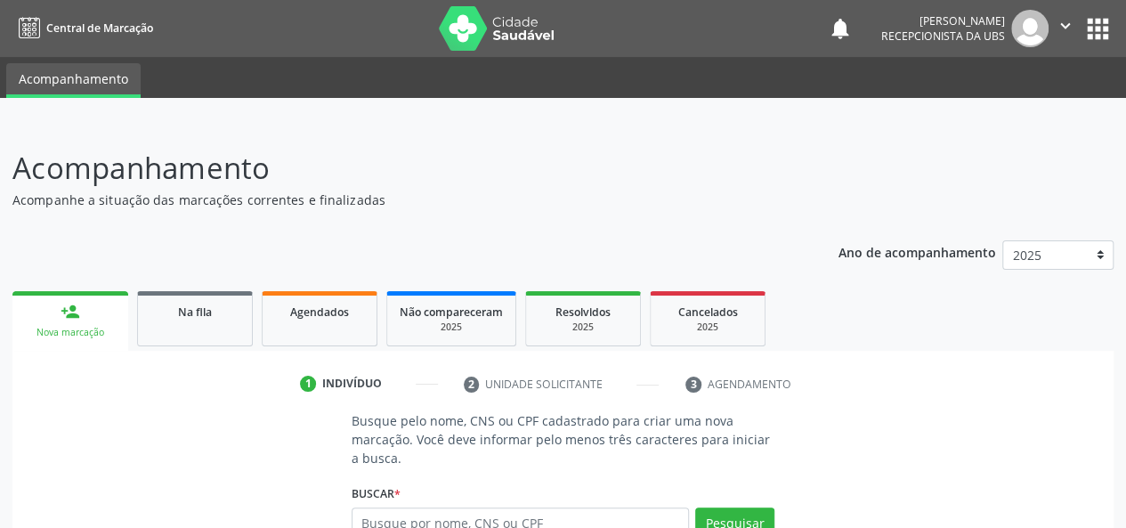
scroll to position [201, 0]
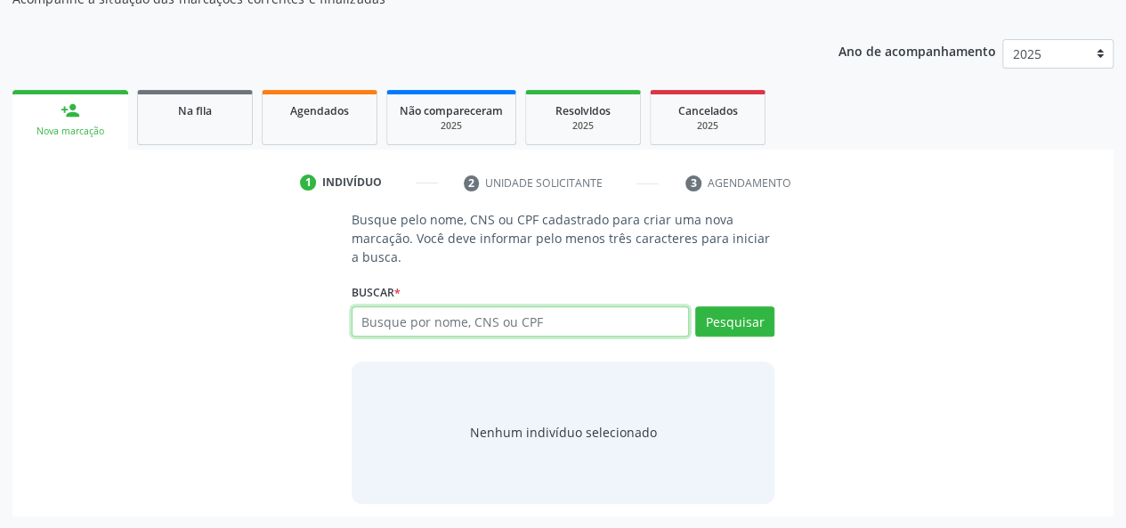
click at [596, 316] on input "text" at bounding box center [521, 321] width 338 height 30
type input "704104081388950"
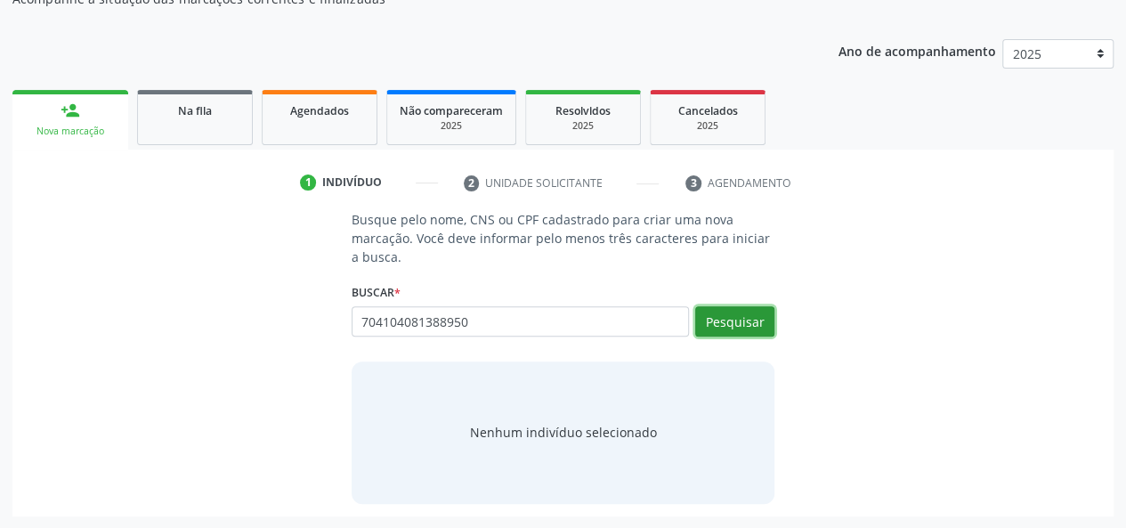
click at [718, 313] on button "Pesquisar" at bounding box center [734, 321] width 79 height 30
type input "704104081388950"
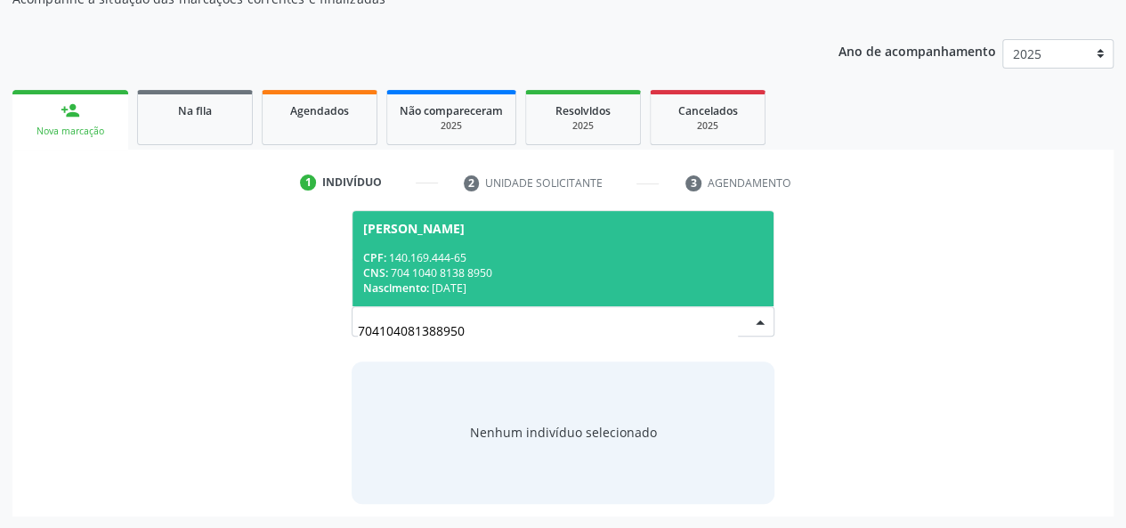
click at [522, 250] on div "CPF: 140.169.444-65" at bounding box center [563, 257] width 401 height 15
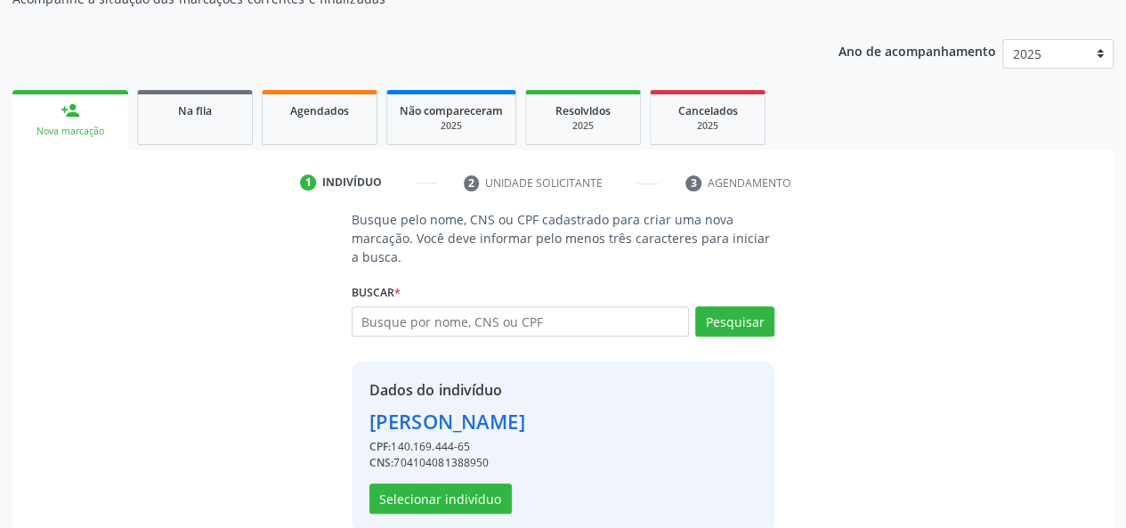
scroll to position [228, 0]
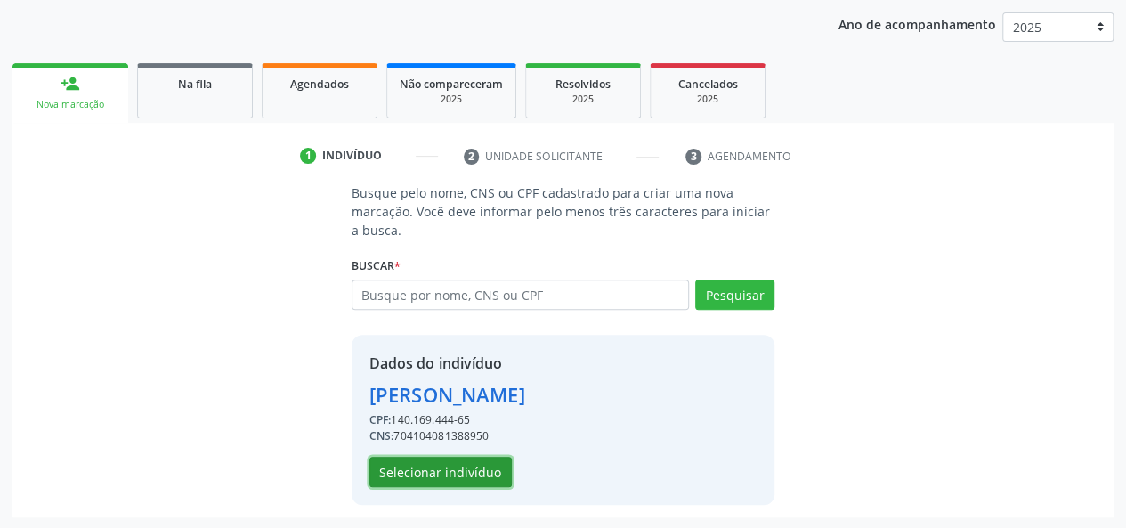
click at [445, 460] on button "Selecionar indivíduo" at bounding box center [441, 472] width 142 height 30
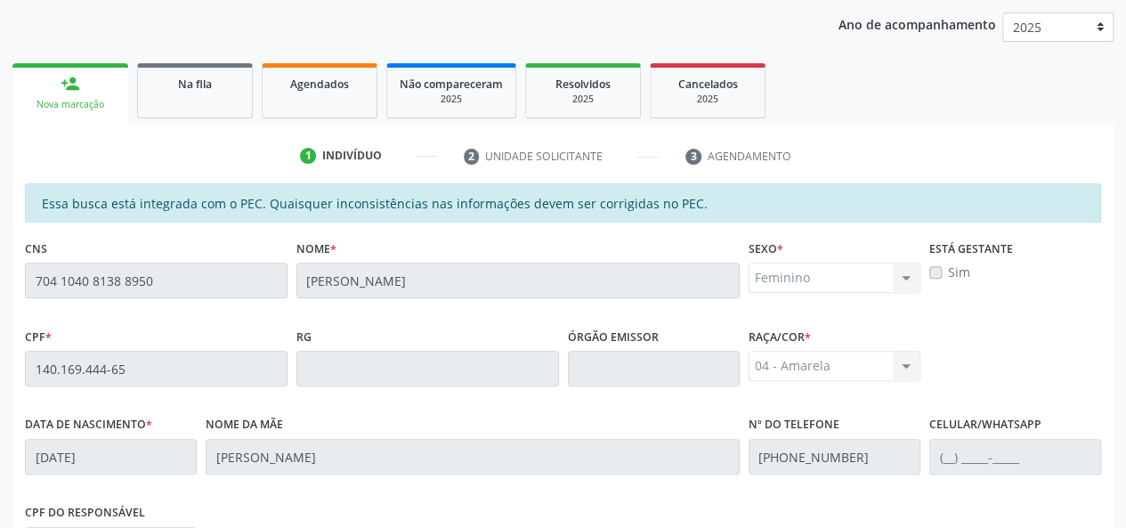
click at [148, 256] on div "CNS 704 1040 8138 8950" at bounding box center [156, 266] width 263 height 63
click at [231, 104] on link "Na fila" at bounding box center [195, 90] width 116 height 55
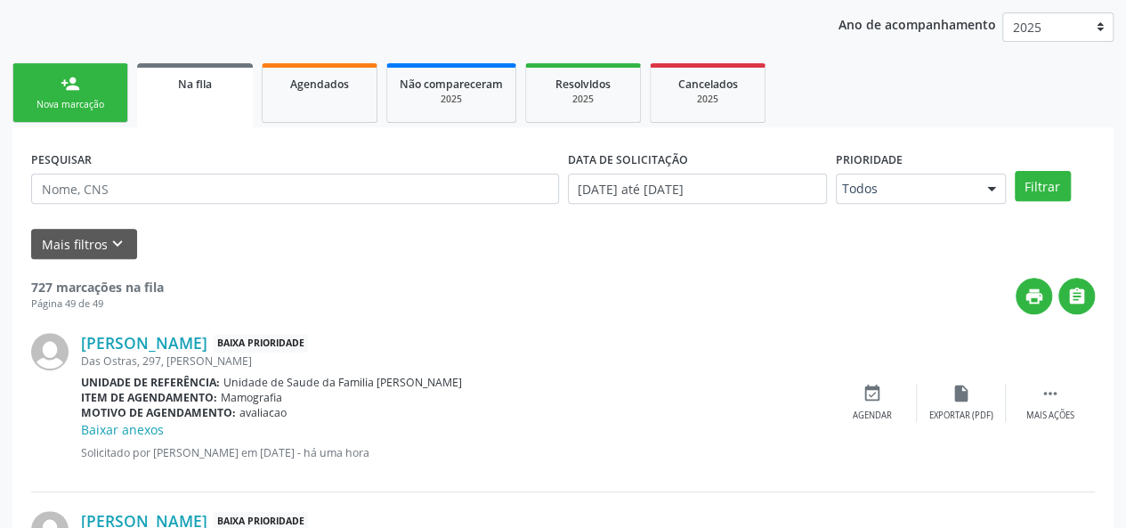
click at [66, 102] on div "Nova marcação" at bounding box center [70, 104] width 89 height 13
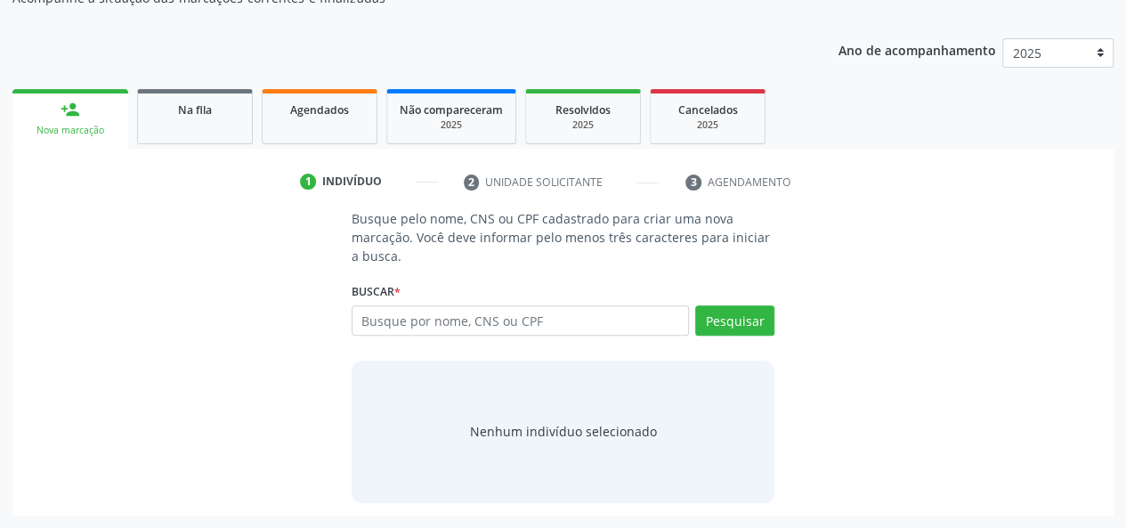
scroll to position [201, 0]
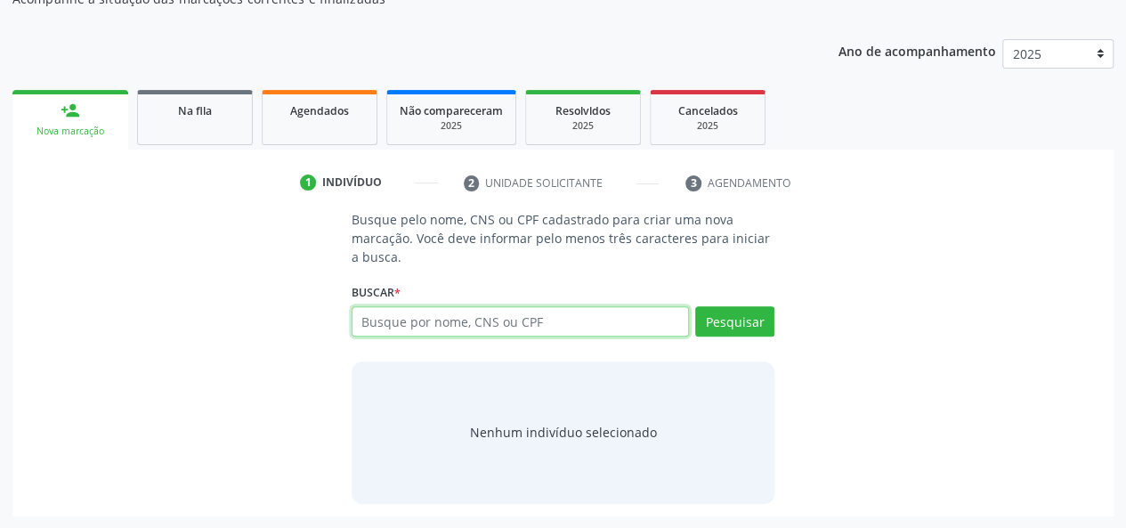
click at [377, 314] on input "text" at bounding box center [521, 321] width 338 height 30
paste input "702805146582061"
type input "702805146582061"
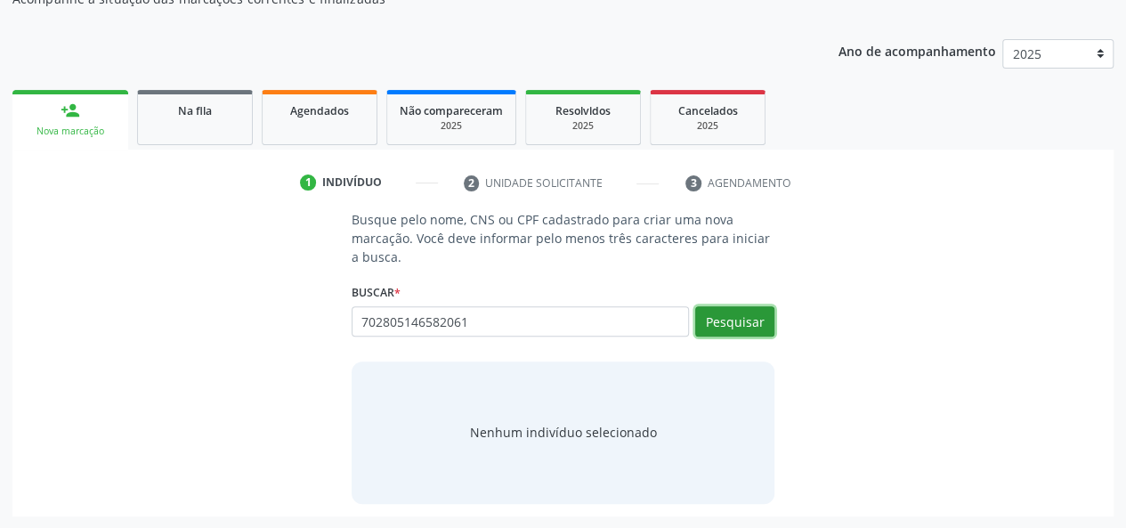
click at [764, 321] on button "Pesquisar" at bounding box center [734, 321] width 79 height 30
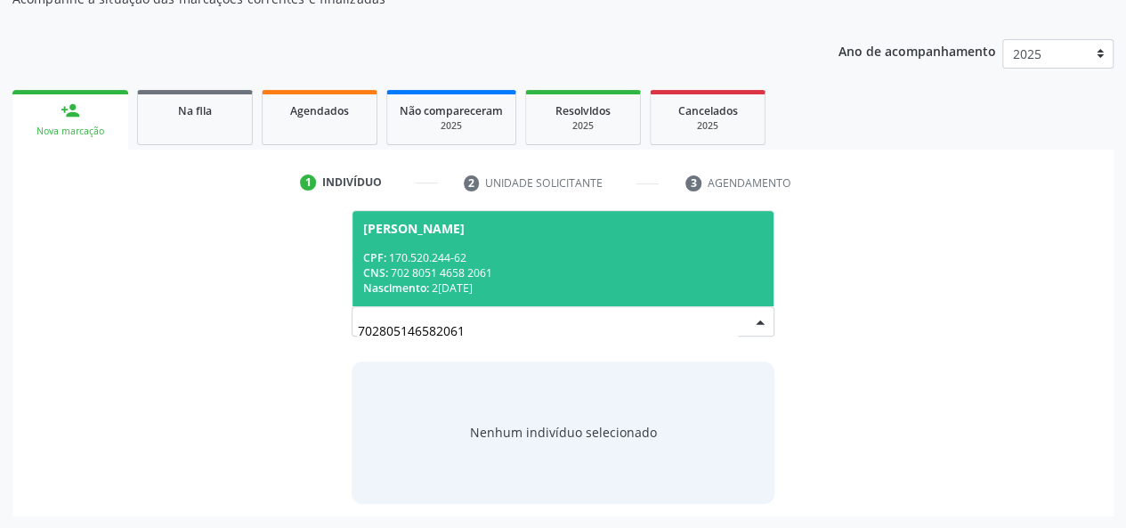
click at [448, 220] on span "Herica Beatriz Silva Matias CPF: 170.520.244-62 CNS: 702 8051 4658 2061 Nascime…" at bounding box center [564, 258] width 422 height 95
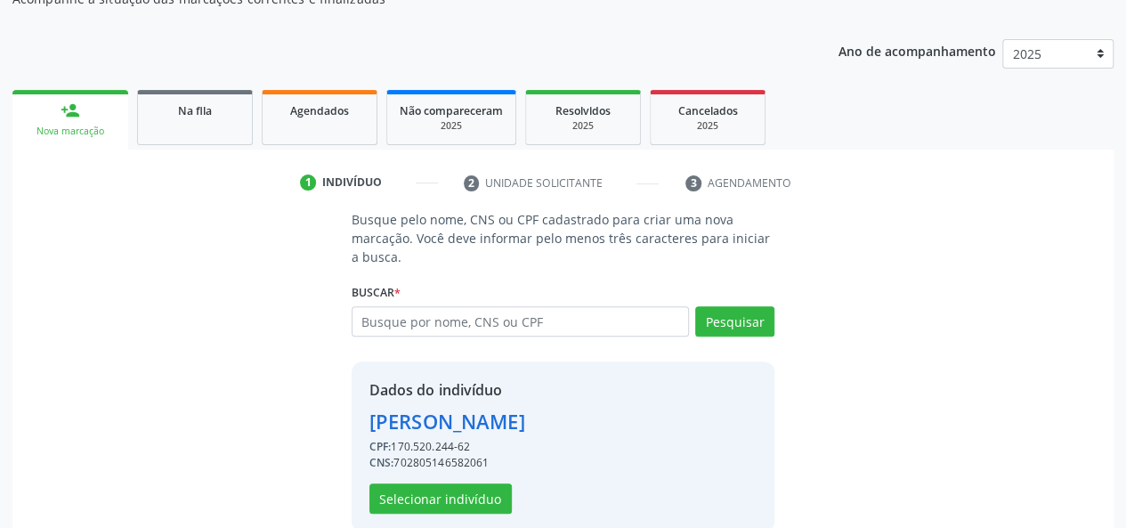
click at [419, 514] on div "Dados do indivíduo Herica Beatriz Silva Matias CPF: 170.520.244-62 CNS: 7028051…" at bounding box center [564, 447] width 424 height 170
click at [419, 497] on button "Selecionar indivíduo" at bounding box center [441, 499] width 142 height 30
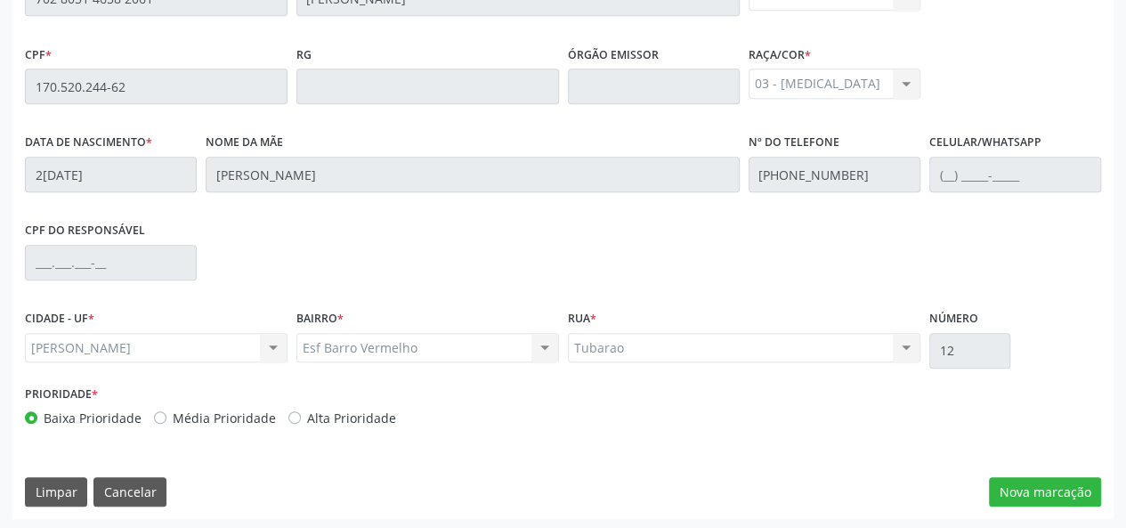
scroll to position [512, 0]
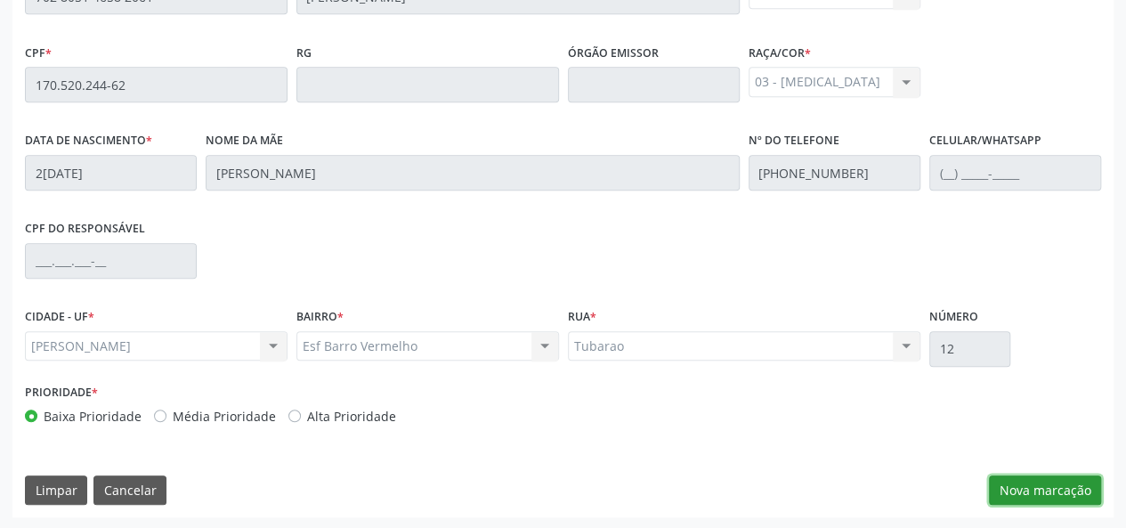
click at [1042, 492] on button "Nova marcação" at bounding box center [1045, 491] width 112 height 30
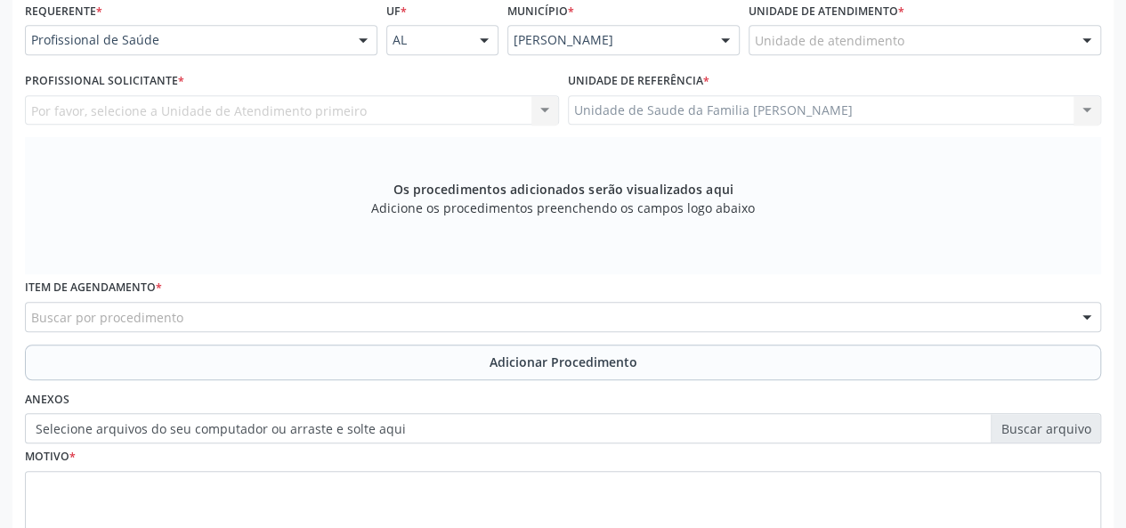
scroll to position [334, 0]
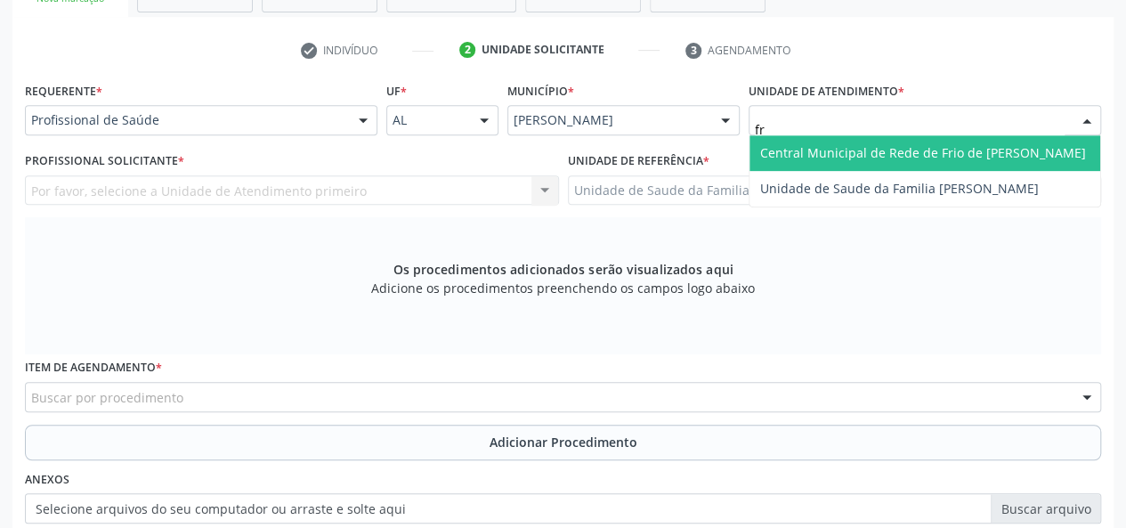
type input "fra"
click at [882, 144] on span "Unidade de Saude da Familia [PERSON_NAME]" at bounding box center [899, 152] width 279 height 17
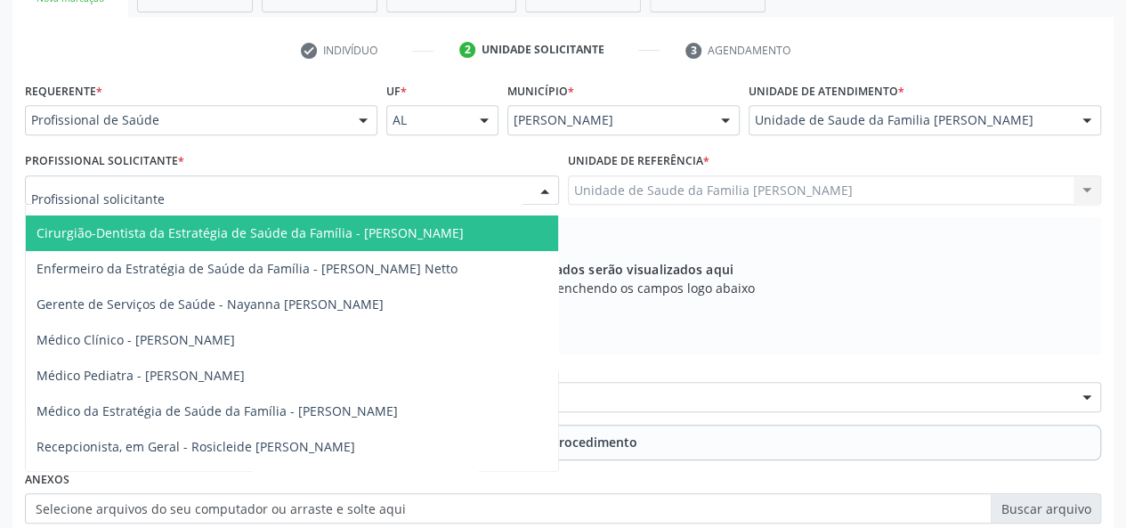
scroll to position [89, 0]
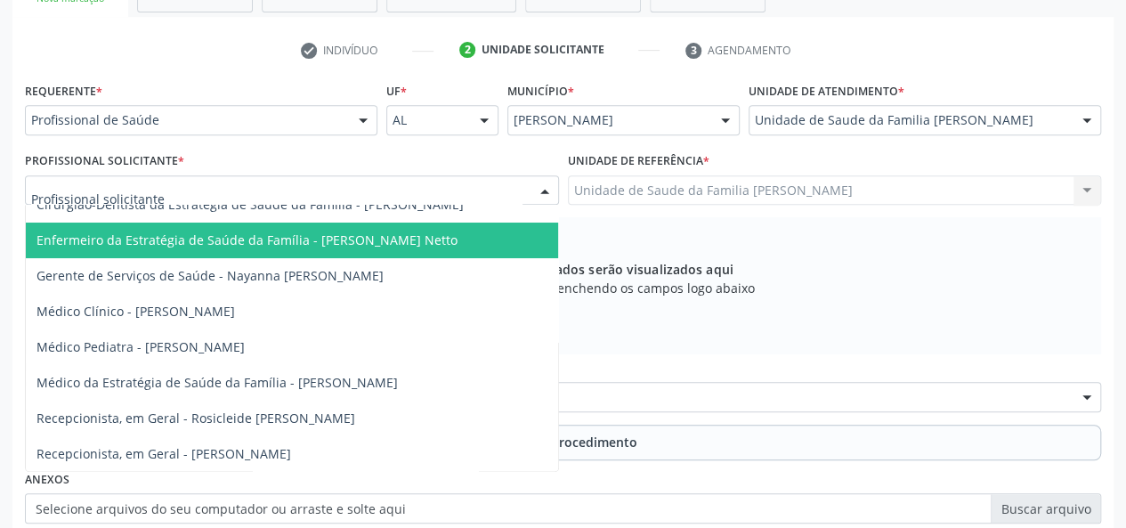
click at [352, 244] on span "Enfermeiro da Estratégia de Saúde da Família - [PERSON_NAME] Netto" at bounding box center [247, 240] width 421 height 17
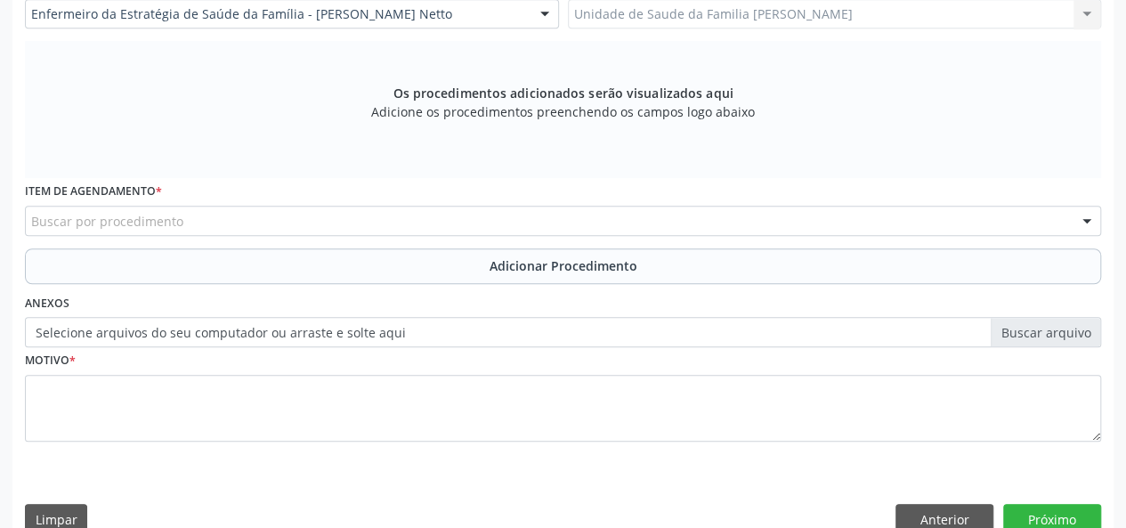
scroll to position [512, 0]
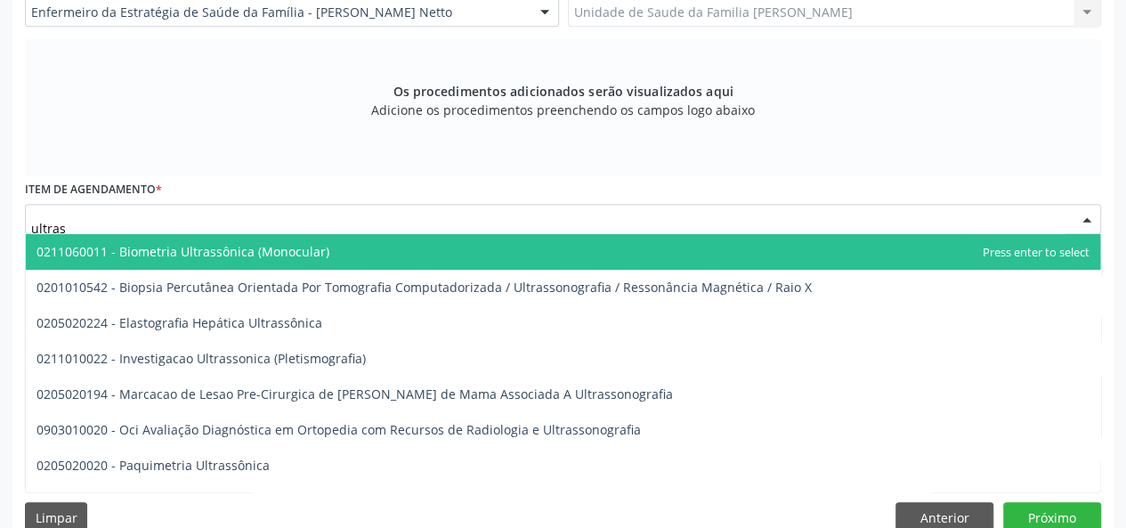
type input "ultrass"
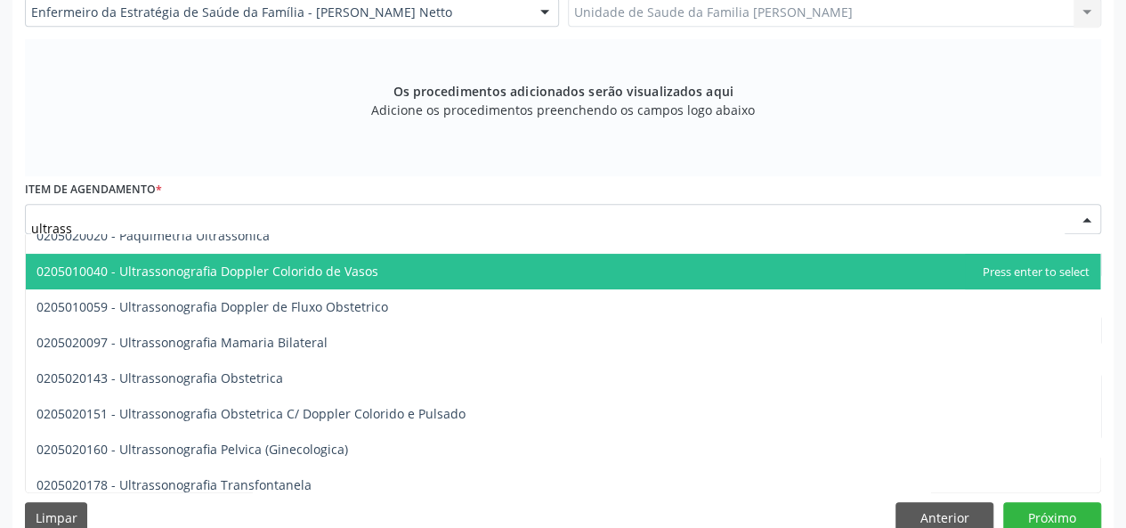
scroll to position [267, 0]
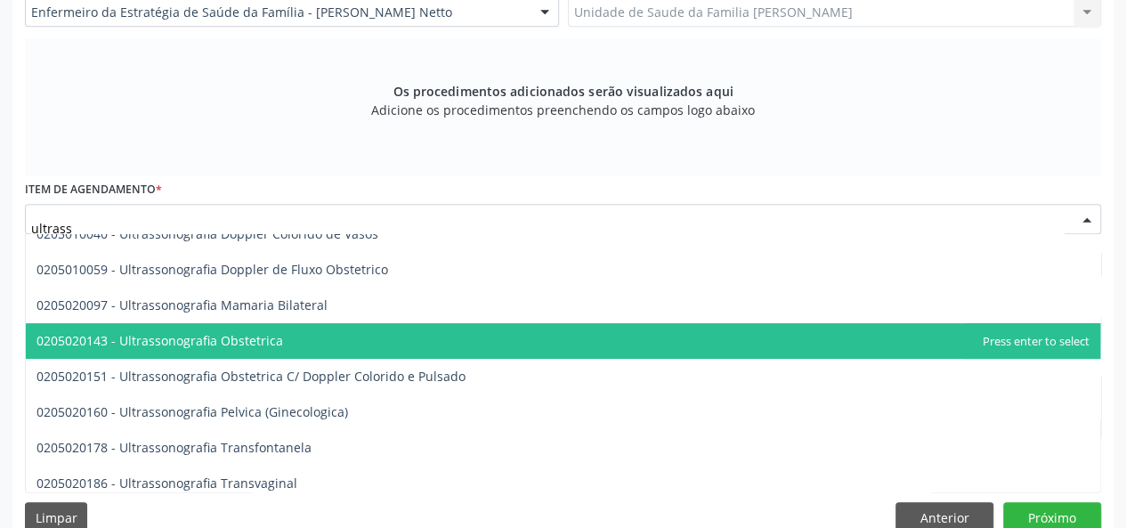
click at [282, 329] on span "0205020143 - Ultrassonografia Obstetrica" at bounding box center [563, 341] width 1075 height 36
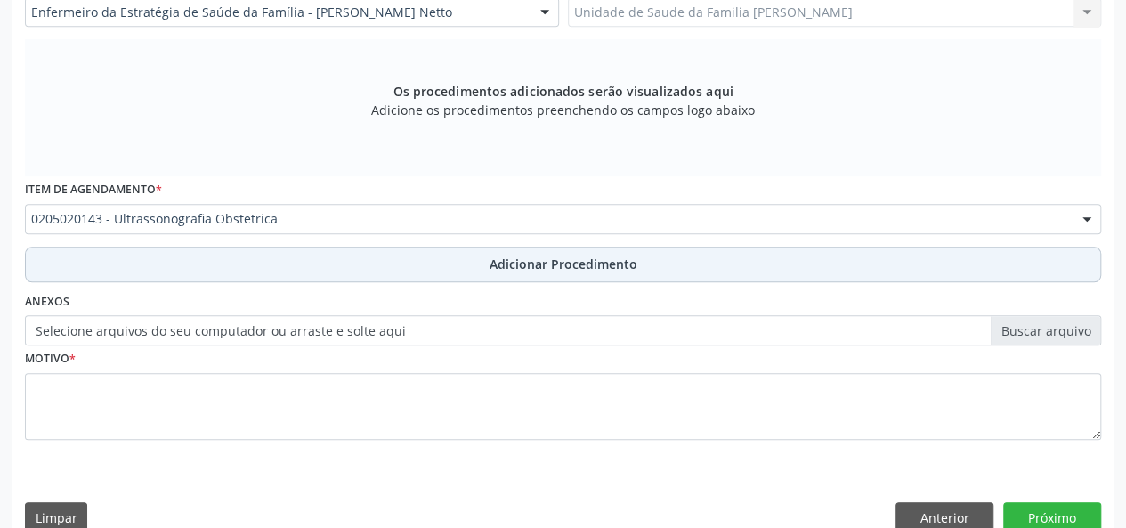
click at [511, 265] on span "Adicionar Procedimento" at bounding box center [564, 264] width 148 height 19
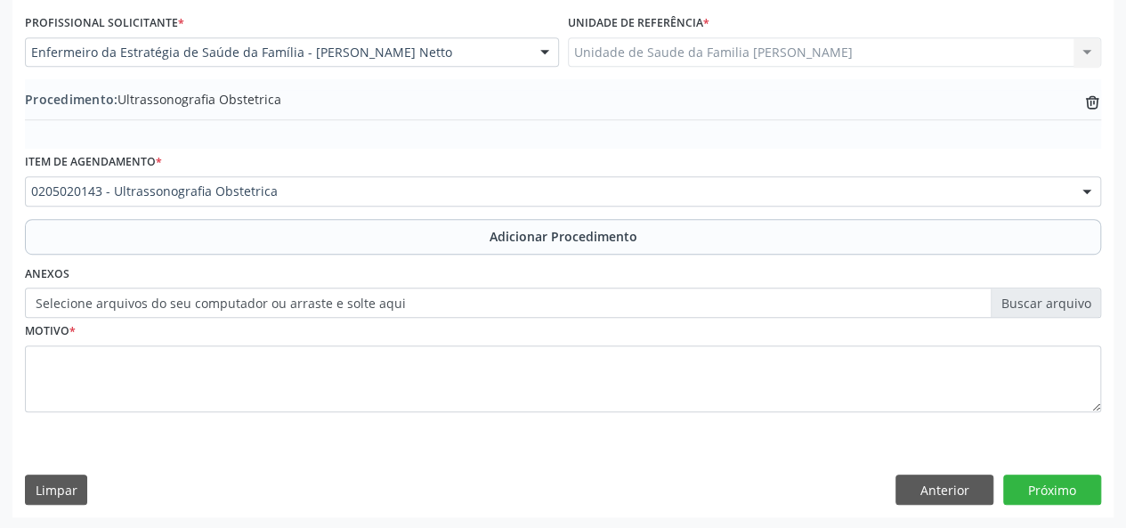
click at [1037, 300] on label "Selecione arquivos do seu computador ou arraste e solte aqui" at bounding box center [563, 303] width 1077 height 30
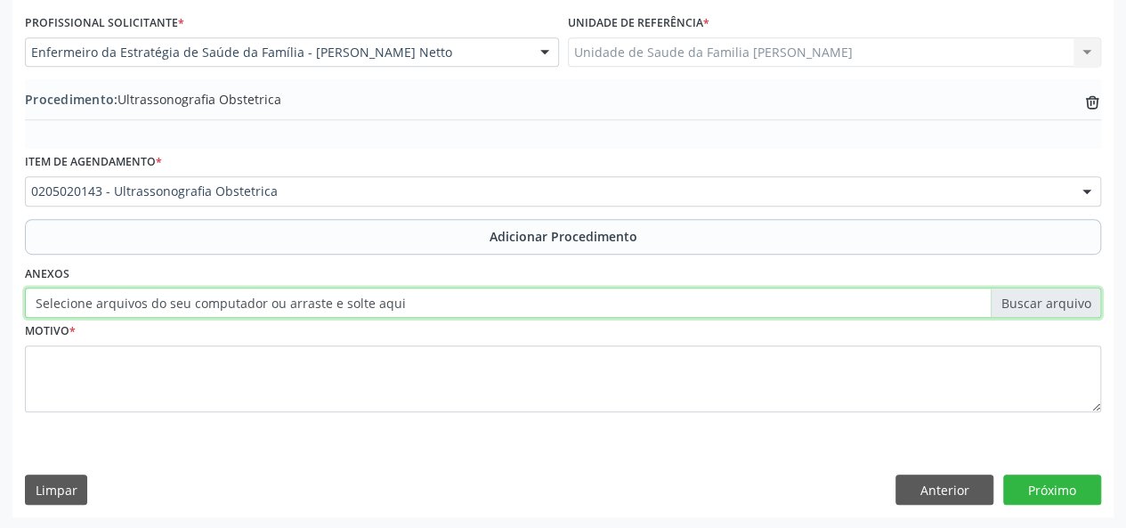
click at [1037, 300] on input "Selecione arquivos do seu computador ou arraste e solte aqui" at bounding box center [563, 303] width 1077 height 30
type input "C:\fakepath\bia.jpg"
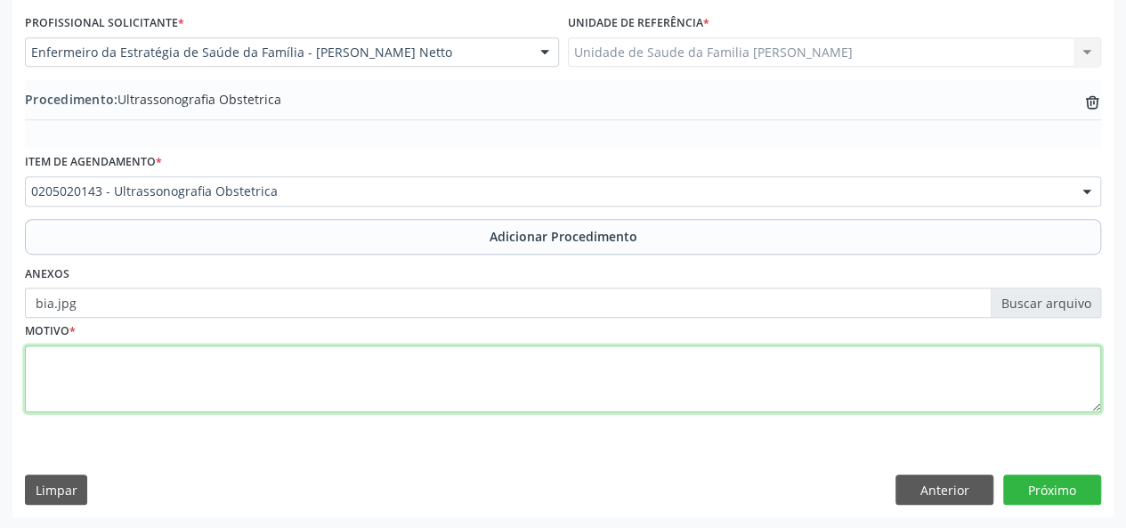
click at [70, 384] on textarea at bounding box center [563, 379] width 1077 height 68
type textarea "Acompanhamento do pre [DATE]"
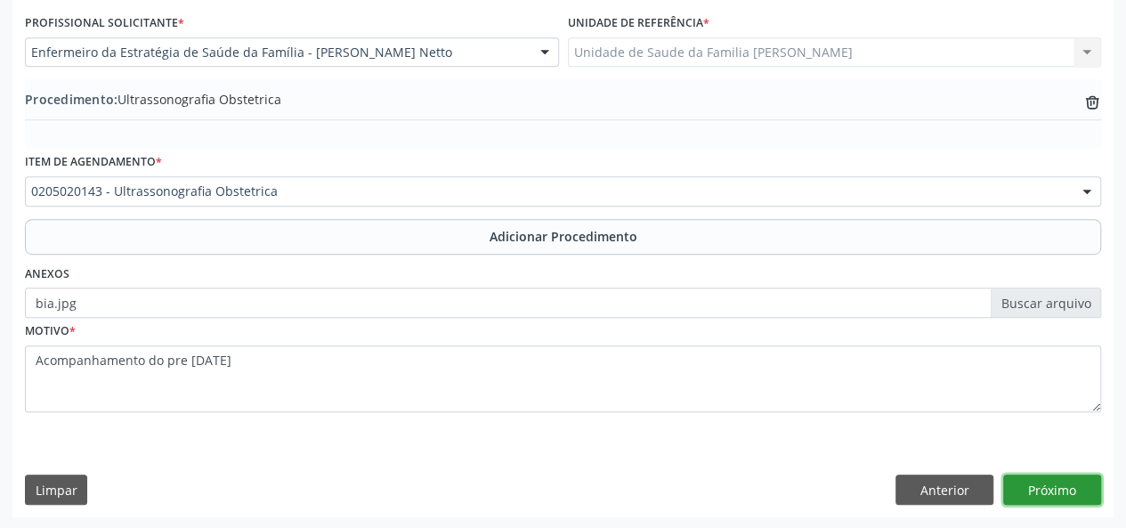
click at [1054, 486] on button "Próximo" at bounding box center [1053, 490] width 98 height 30
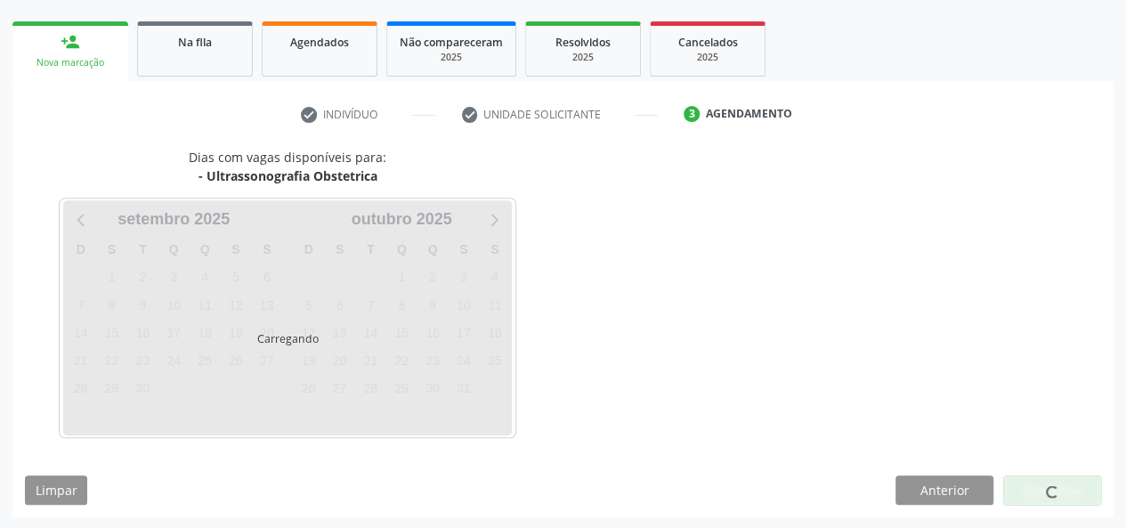
scroll to position [322, 0]
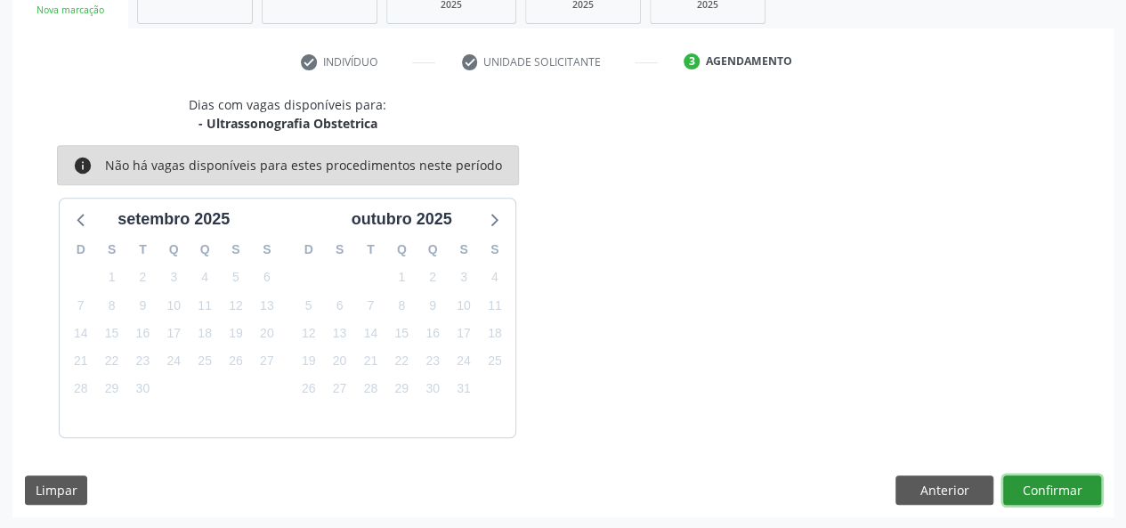
click at [1067, 483] on button "Confirmar" at bounding box center [1053, 491] width 98 height 30
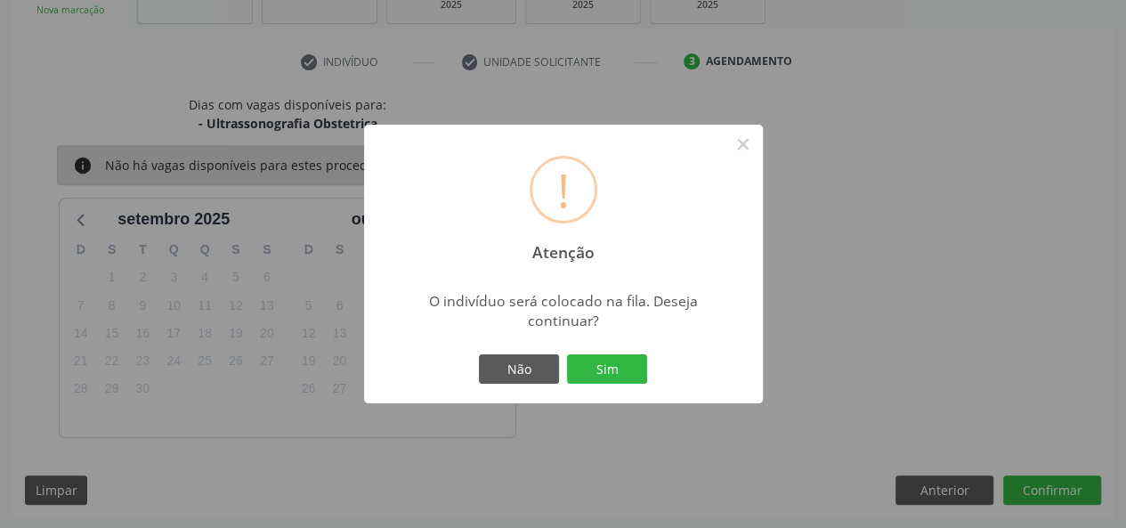
click at [627, 367] on button "Sim" at bounding box center [607, 369] width 80 height 30
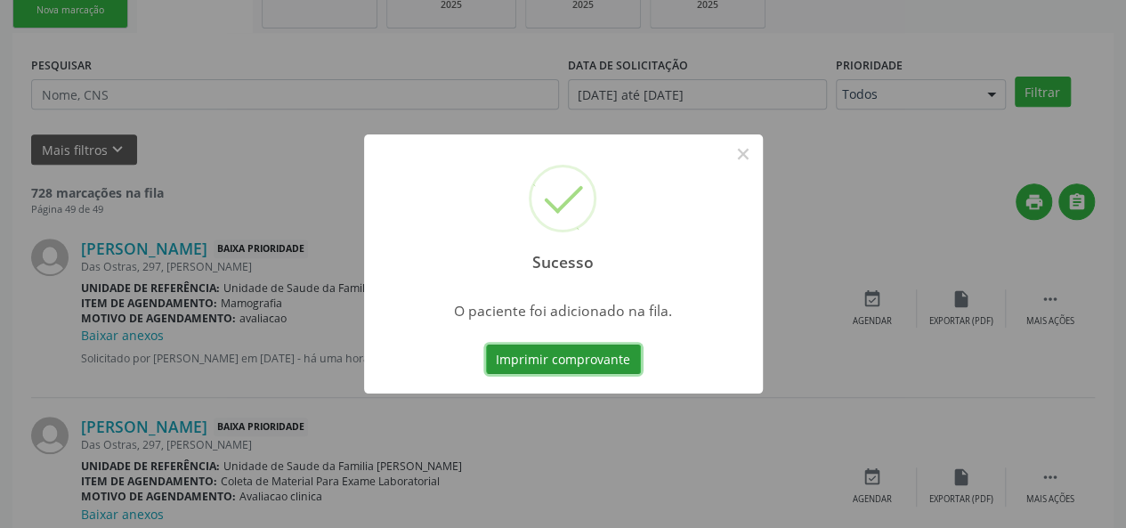
scroll to position [84, 0]
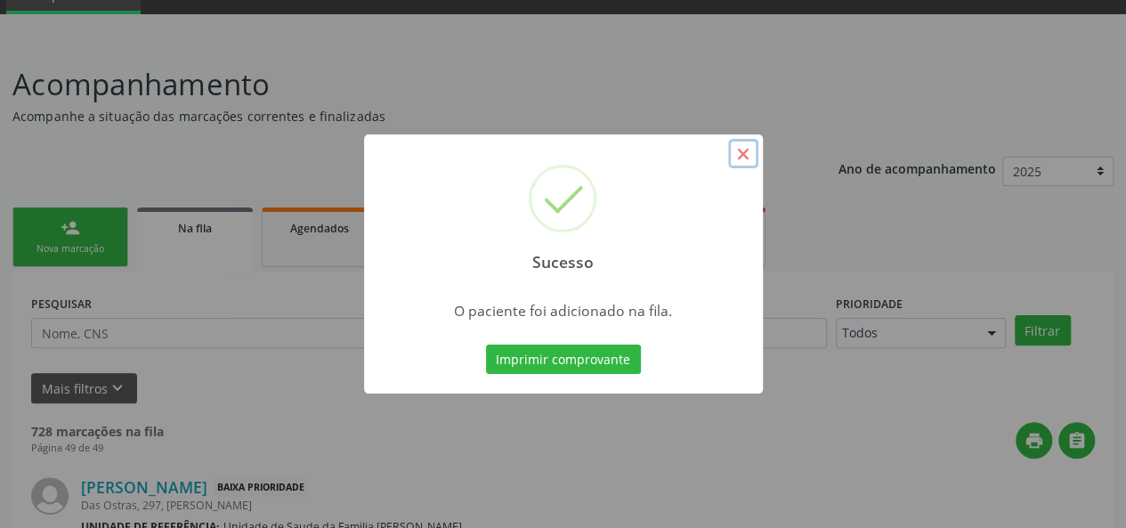
click at [739, 150] on button "×" at bounding box center [743, 154] width 30 height 30
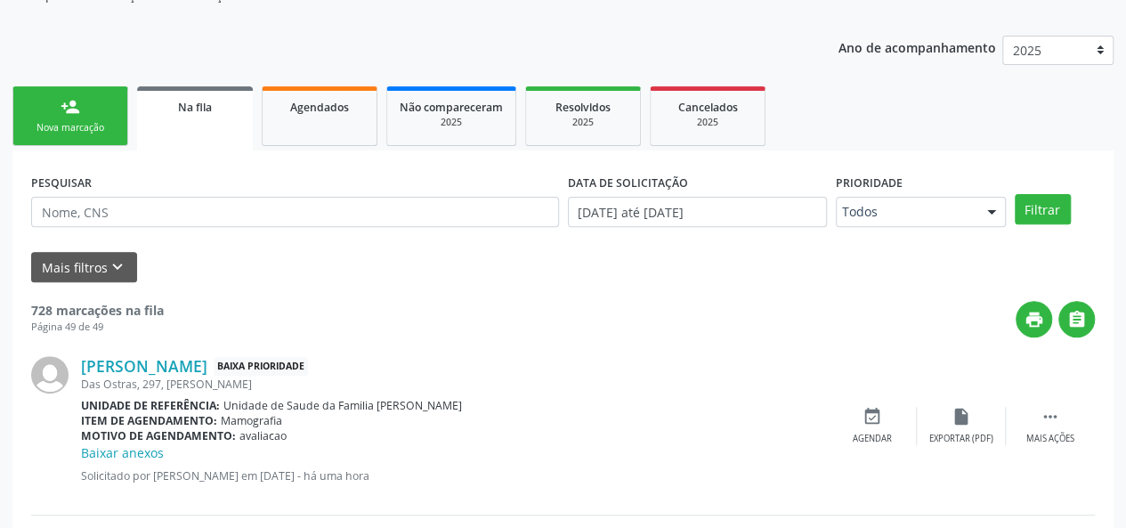
scroll to position [0, 0]
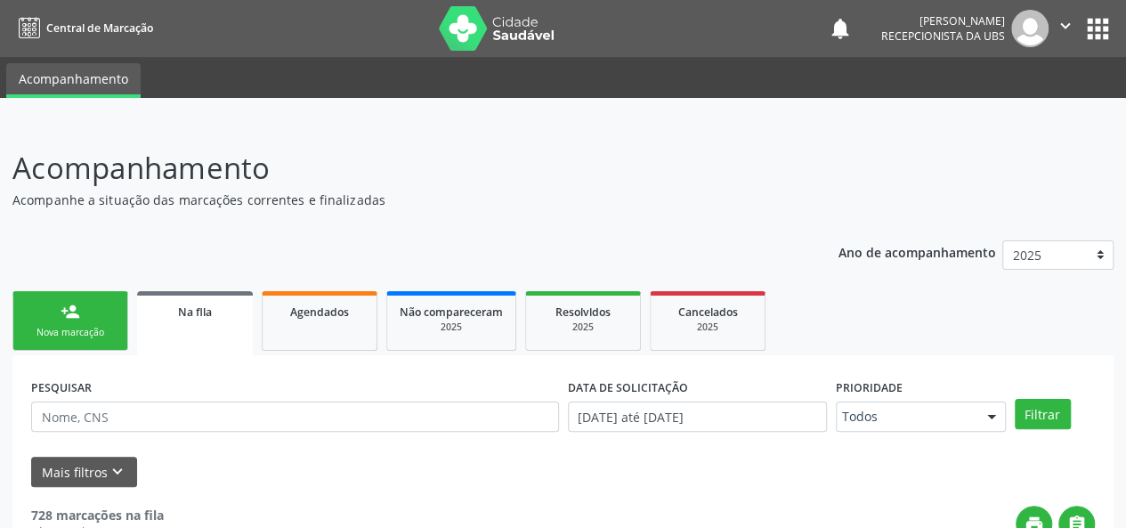
click at [67, 332] on div "Nova marcação" at bounding box center [70, 332] width 89 height 13
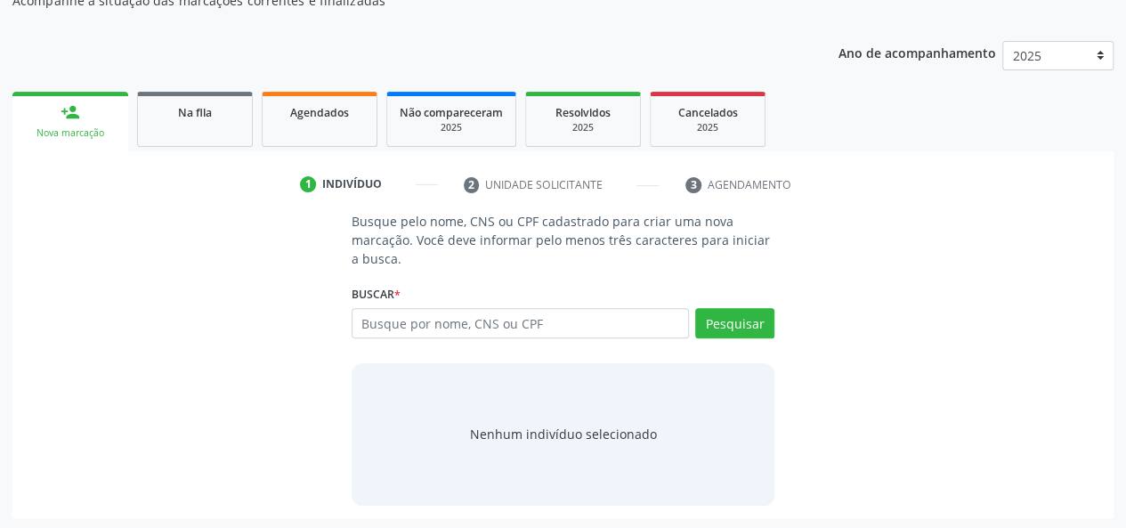
scroll to position [201, 0]
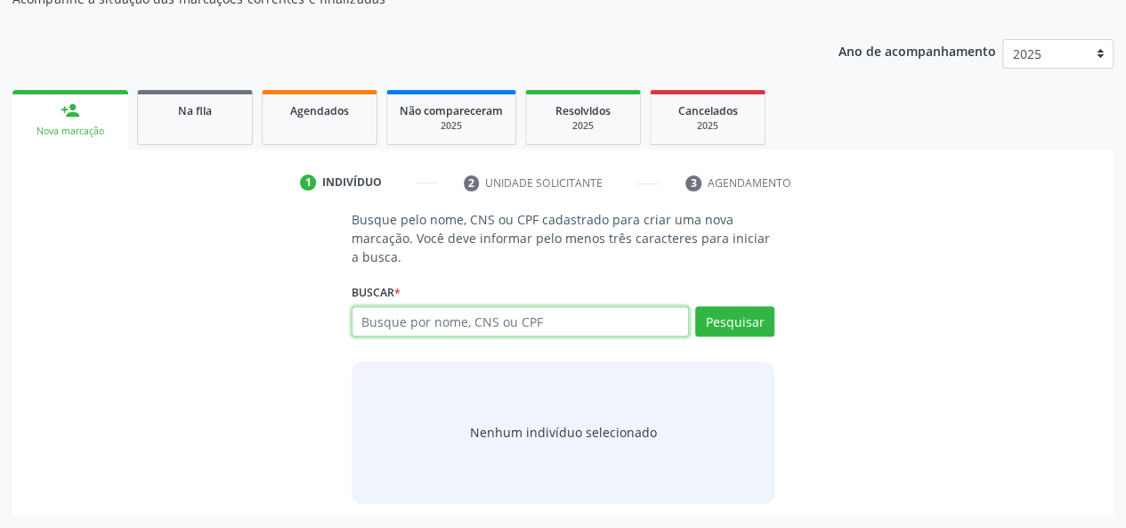
click at [436, 330] on input "text" at bounding box center [521, 321] width 338 height 30
type input "12590189460"
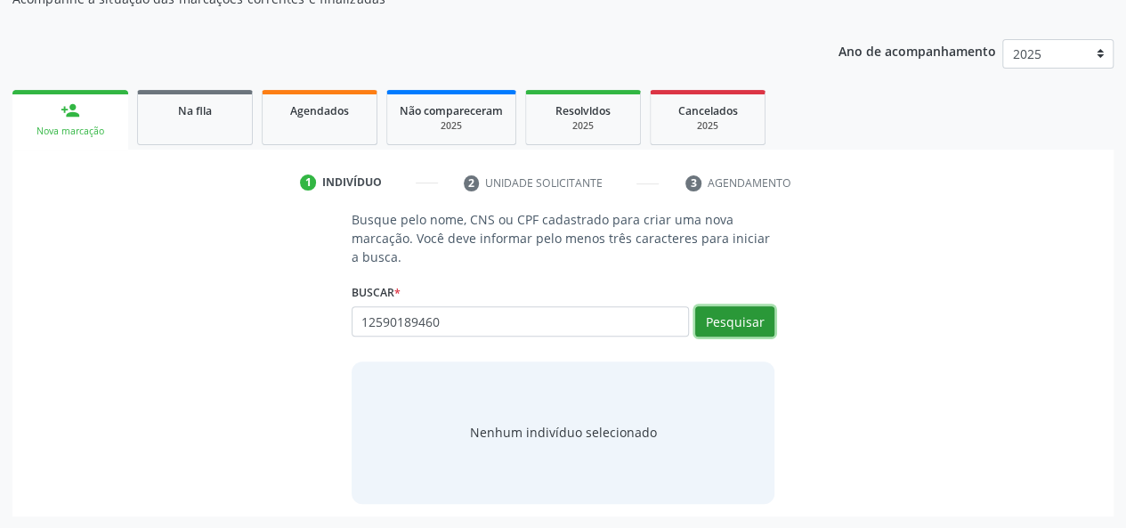
click at [752, 329] on button "Pesquisar" at bounding box center [734, 321] width 79 height 30
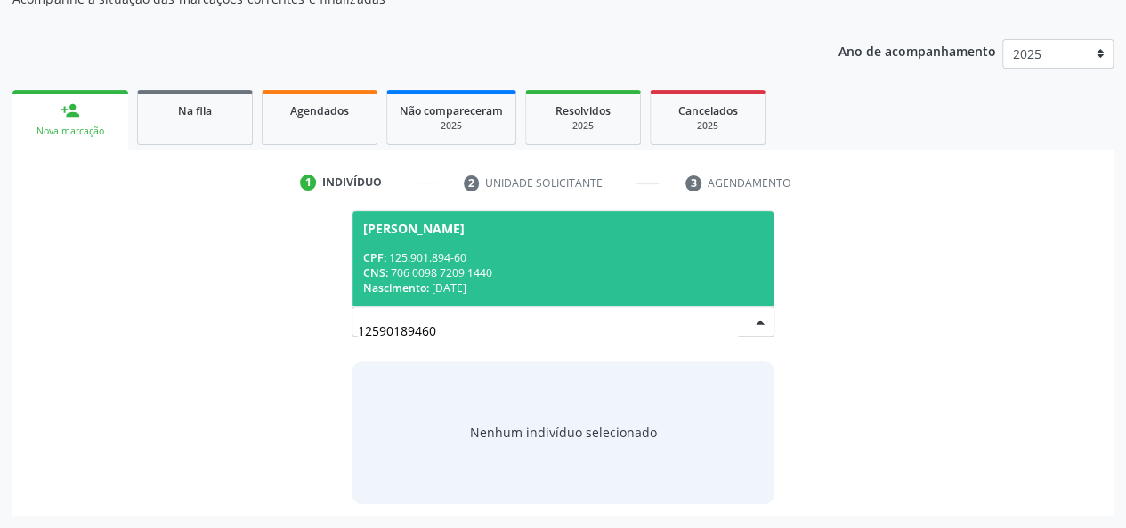
click at [413, 250] on div "CPF: 125.901.894-60" at bounding box center [563, 257] width 401 height 15
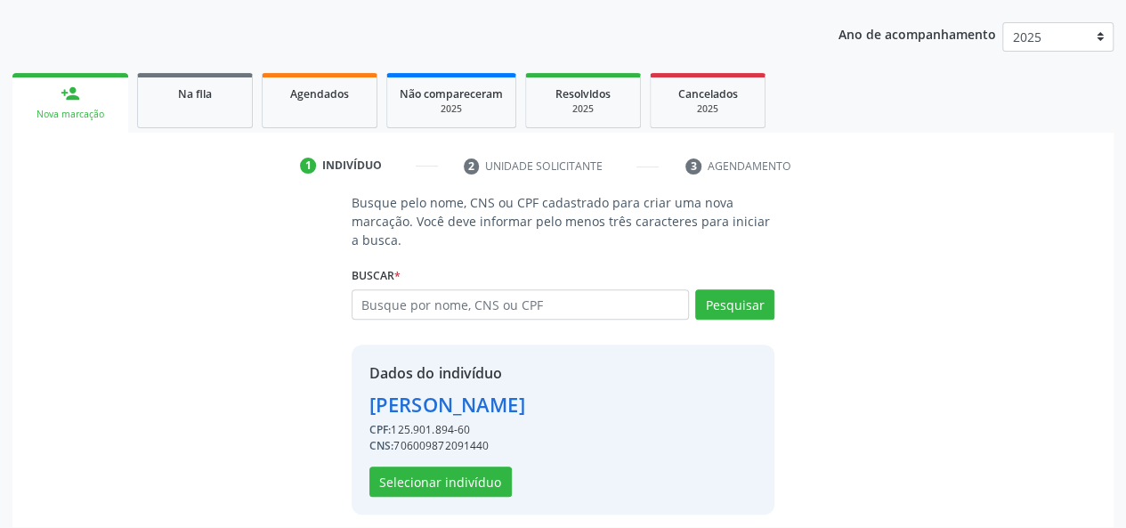
scroll to position [228, 0]
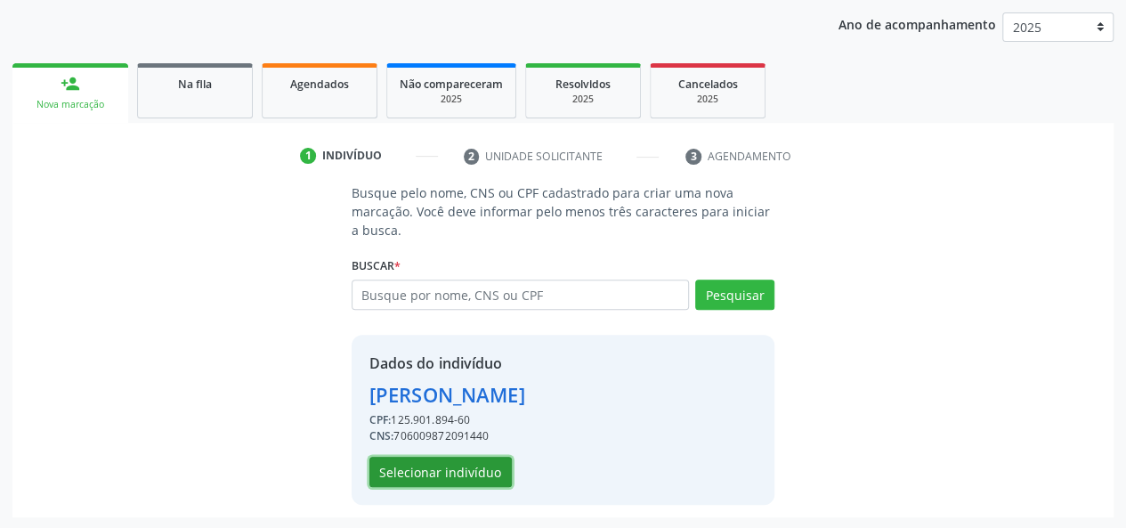
click at [414, 459] on button "Selecionar indivíduo" at bounding box center [441, 472] width 142 height 30
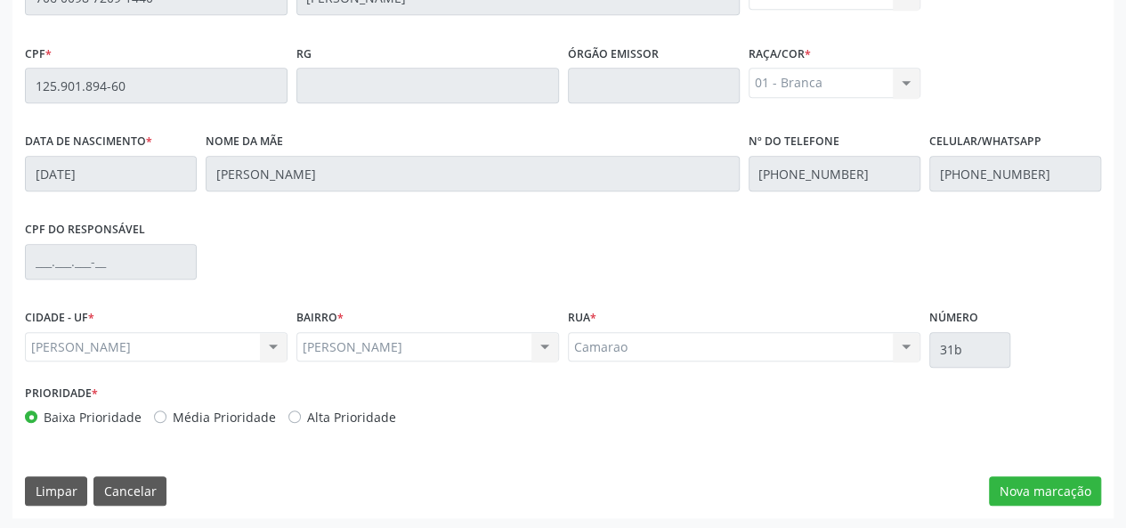
scroll to position [512, 0]
click at [1005, 491] on button "Nova marcação" at bounding box center [1045, 491] width 112 height 30
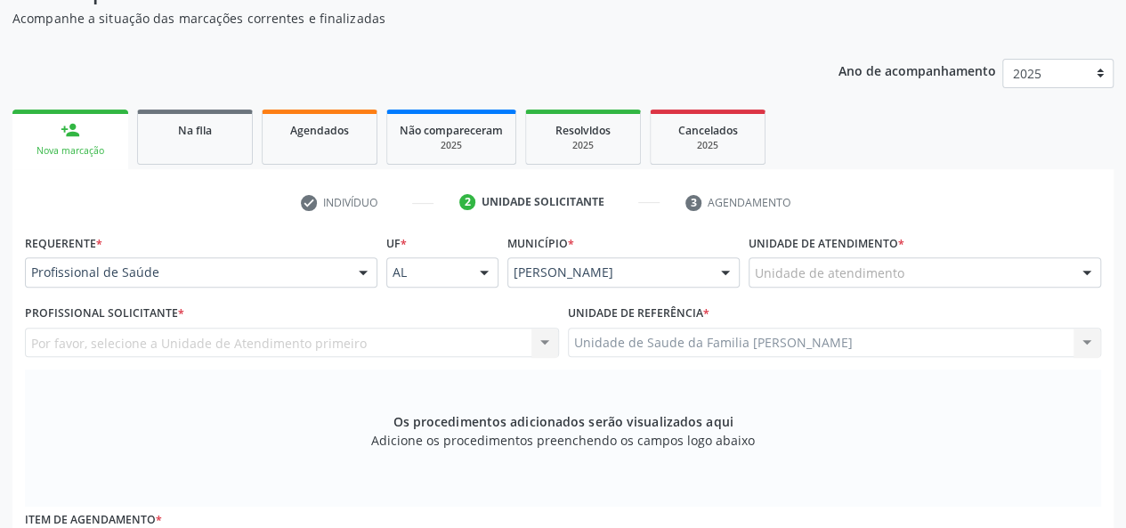
scroll to position [156, 0]
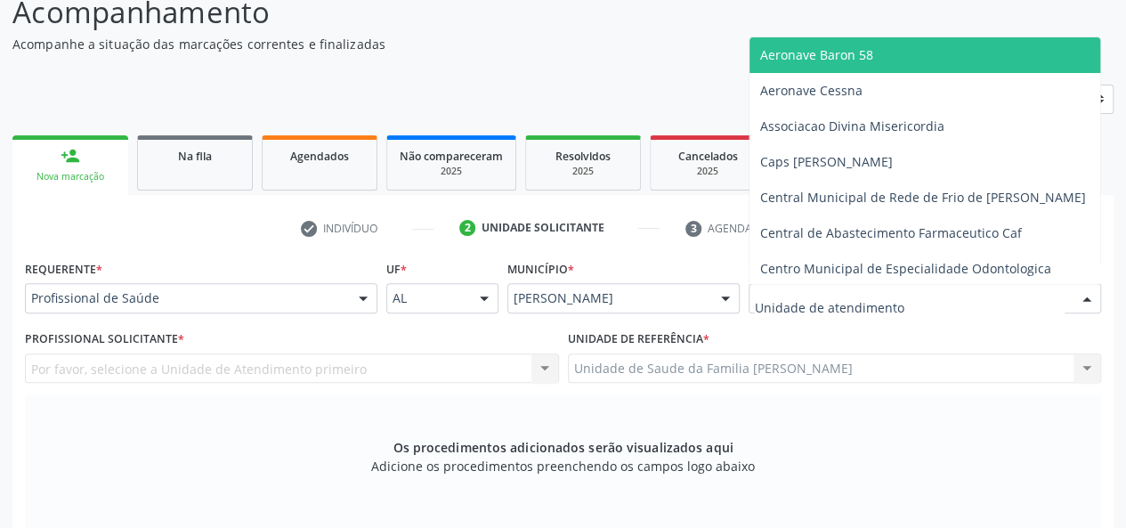
click at [874, 284] on div at bounding box center [925, 298] width 353 height 30
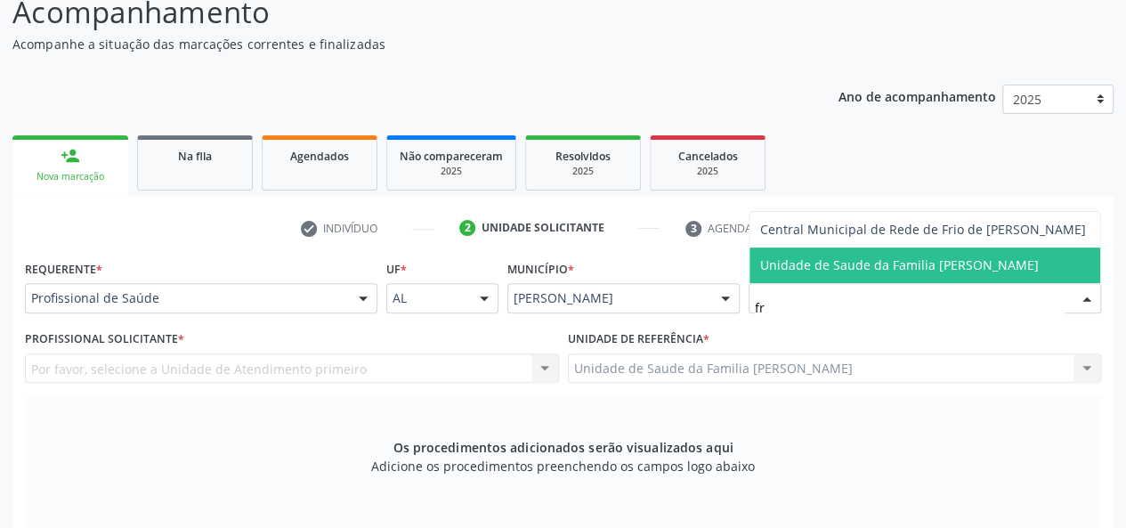
scroll to position [0, 0]
type input "fra"
click at [850, 274] on span "Unidade de Saude da Familia [PERSON_NAME]" at bounding box center [925, 266] width 351 height 36
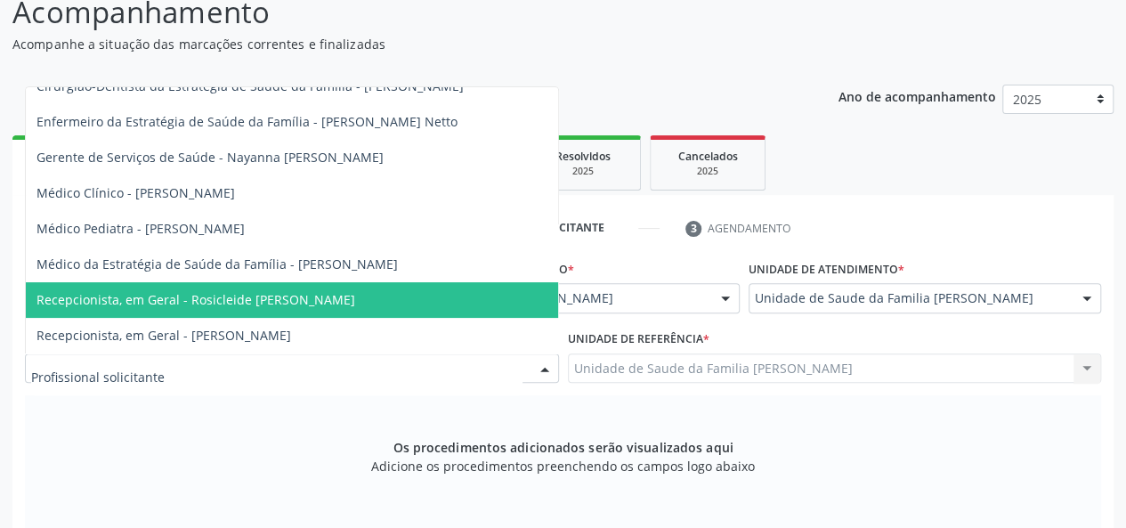
scroll to position [103, 0]
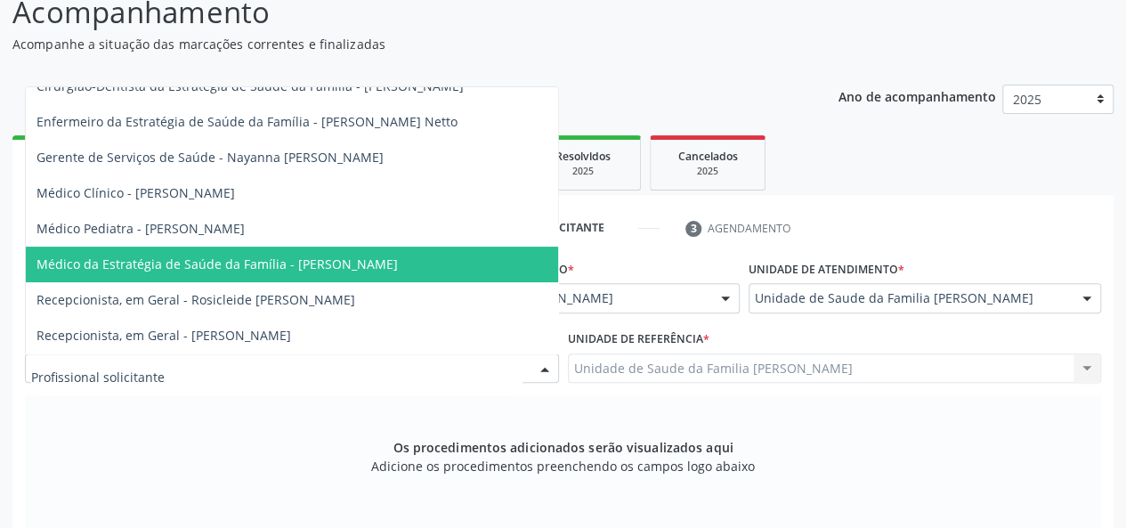
click at [308, 256] on span "Médico da Estratégia de Saúde da Família - [PERSON_NAME]" at bounding box center [218, 264] width 362 height 17
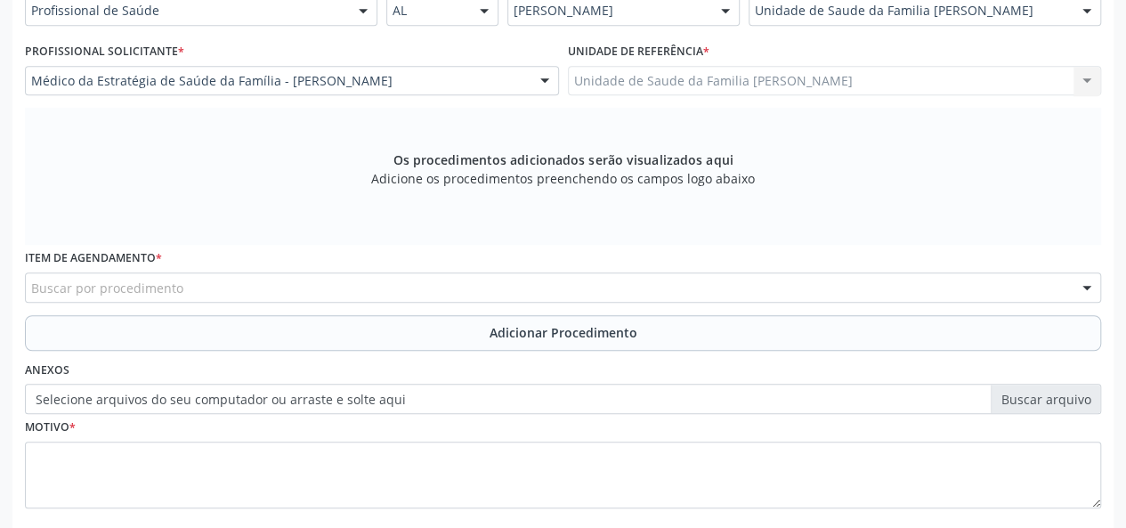
scroll to position [512, 0]
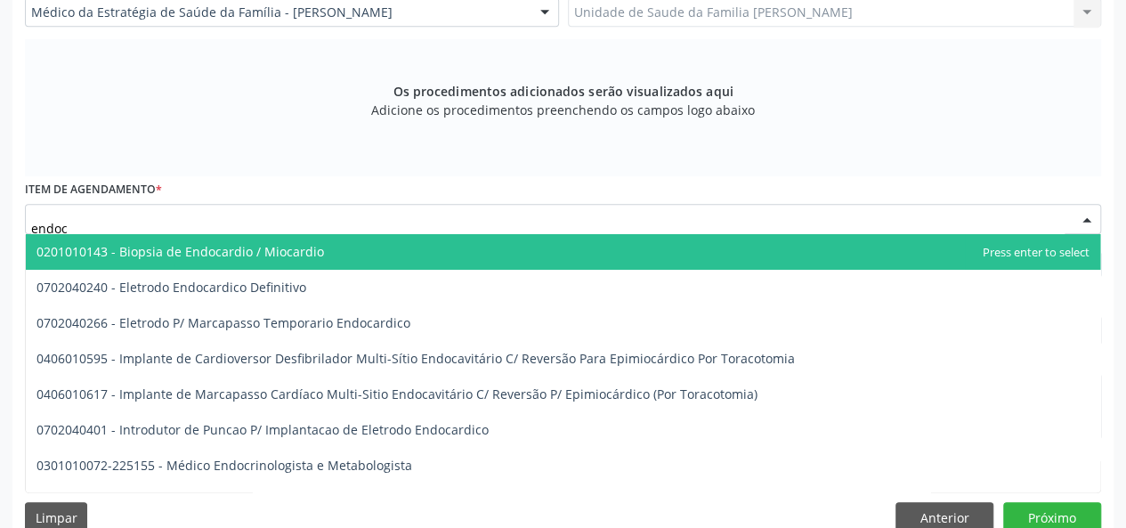
type input "endocr"
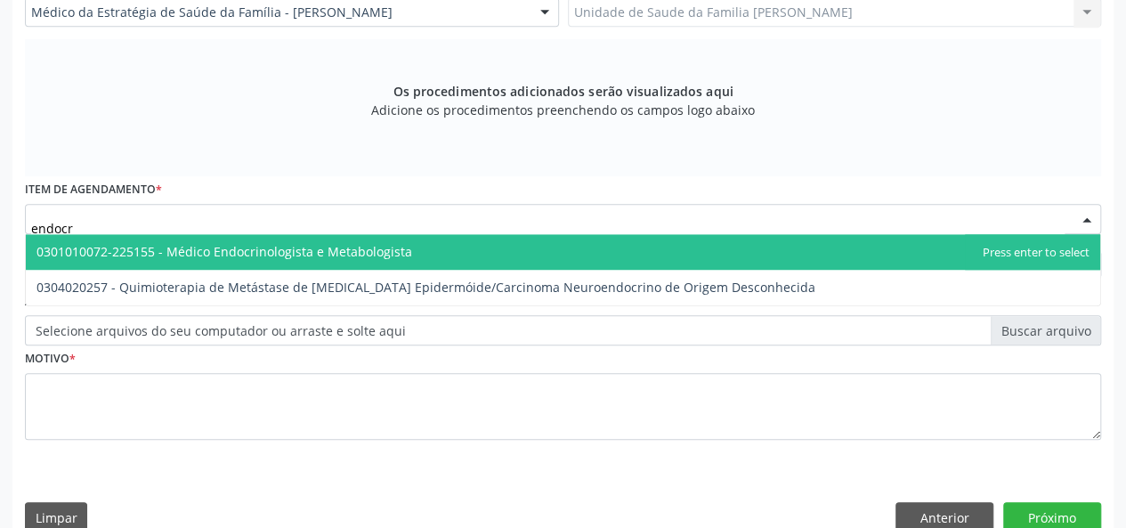
click at [172, 246] on span "0301010072-225155 - Médico Endocrinologista e Metabologista" at bounding box center [225, 251] width 376 height 17
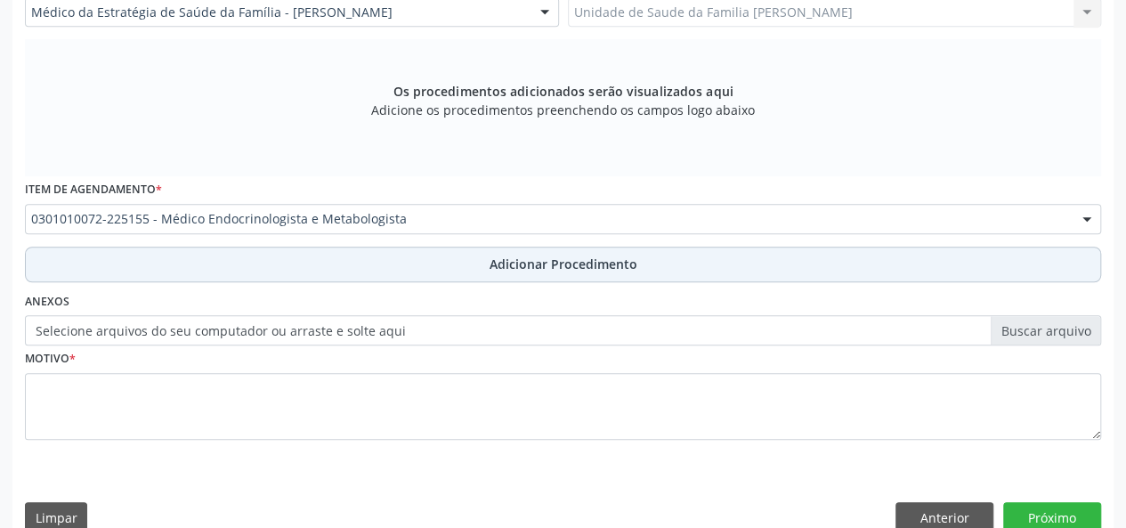
click at [552, 250] on button "Adicionar Procedimento" at bounding box center [563, 265] width 1077 height 36
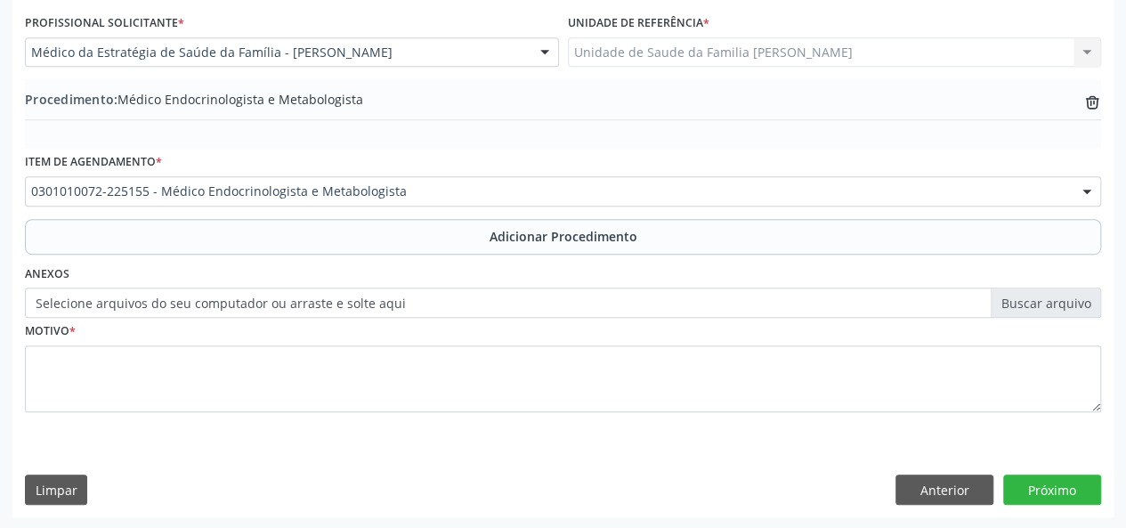
click at [1043, 294] on label "Selecione arquivos do seu computador ou arraste e solte aqui" at bounding box center [563, 303] width 1077 height 30
click at [1043, 294] on input "Selecione arquivos do seu computador ou arraste e solte aqui" at bounding box center [563, 303] width 1077 height 30
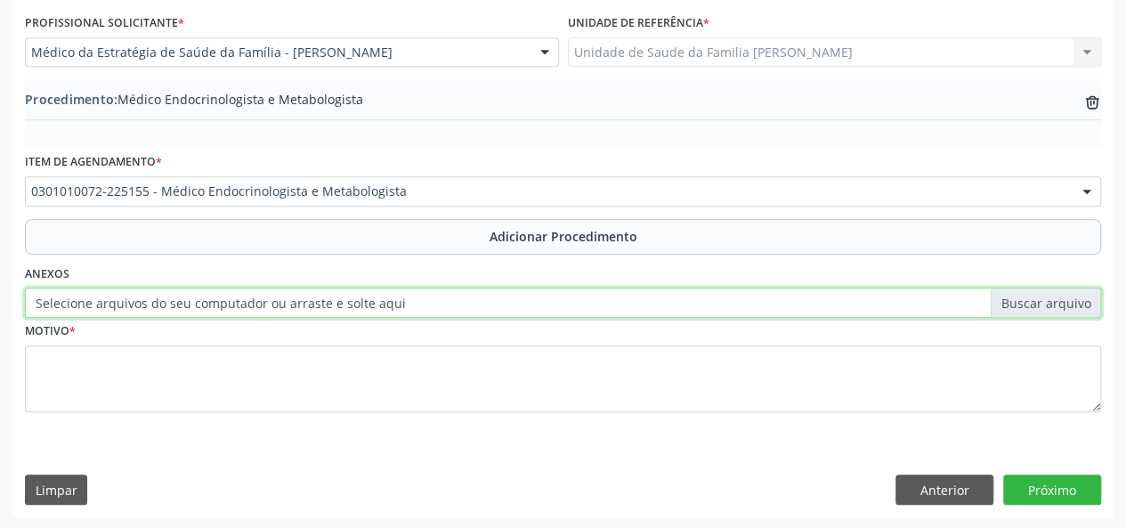
type input "C:\fakepath\lopes.jpg"
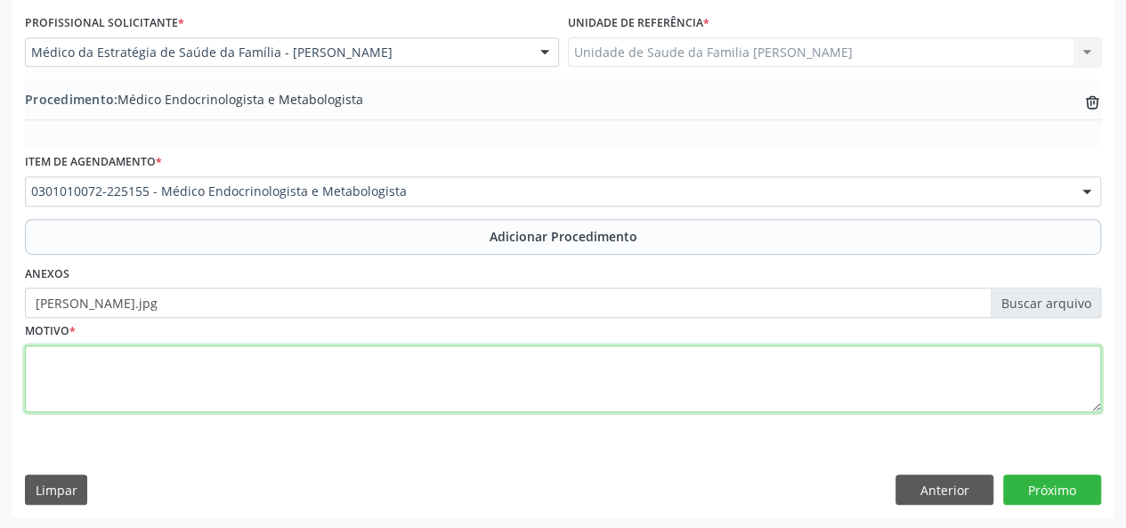
click at [87, 382] on textarea at bounding box center [563, 379] width 1077 height 68
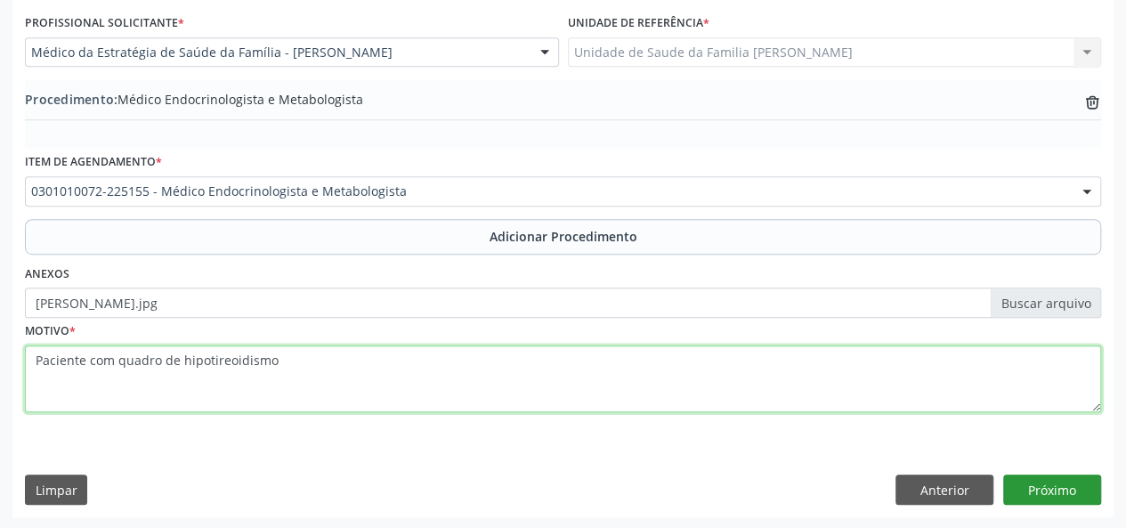
type textarea "Paciente com quadro de hipotireoidismo"
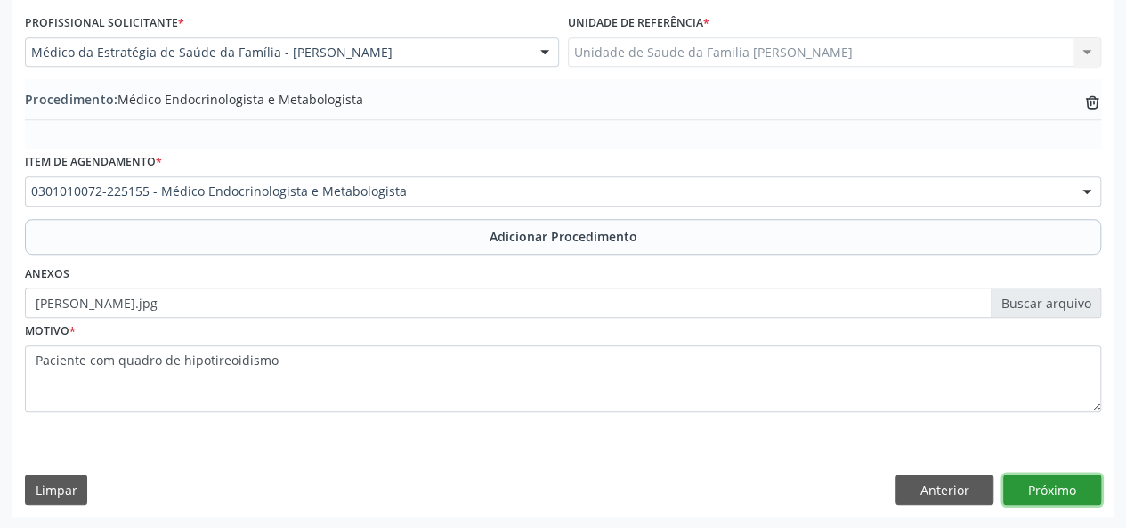
click at [1052, 500] on button "Próximo" at bounding box center [1053, 490] width 98 height 30
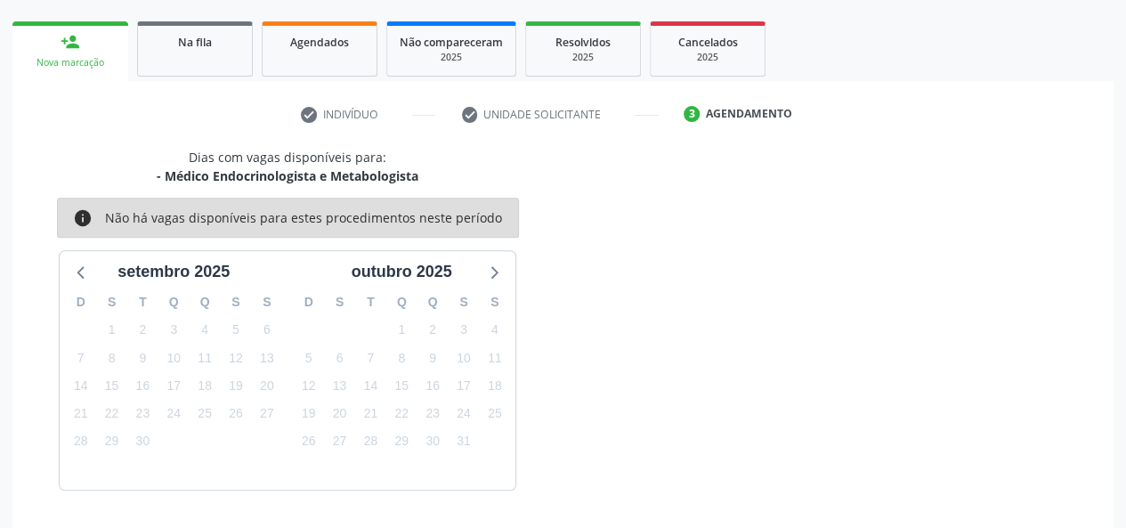
scroll to position [322, 0]
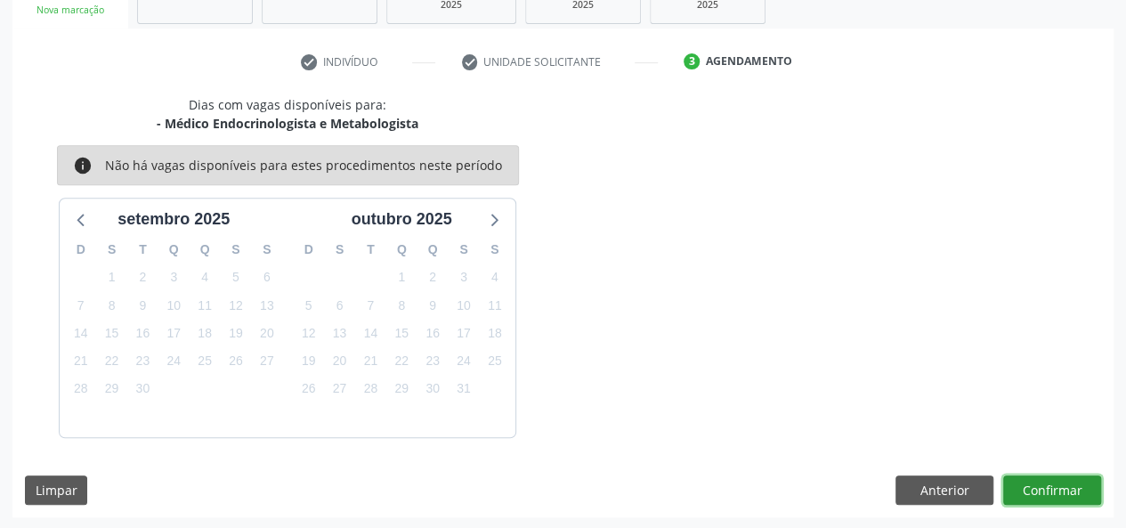
click at [1047, 499] on button "Confirmar" at bounding box center [1053, 491] width 98 height 30
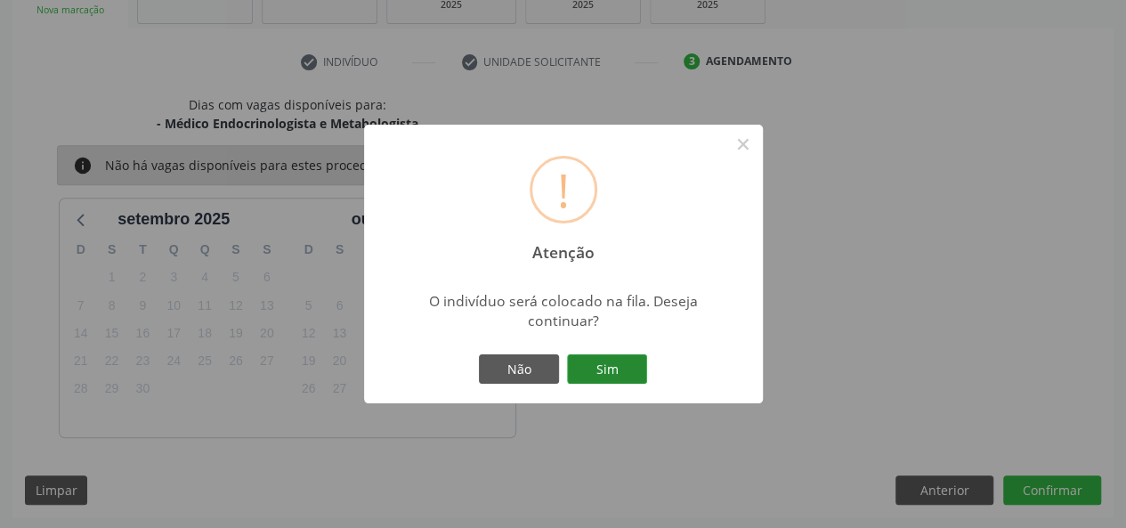
click at [601, 368] on button "Sim" at bounding box center [607, 369] width 80 height 30
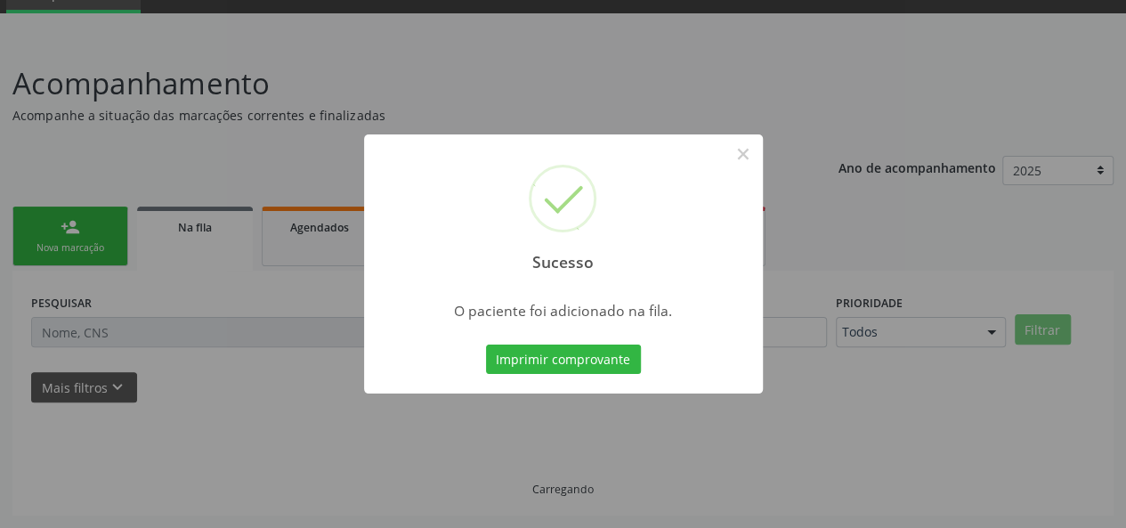
scroll to position [84, 0]
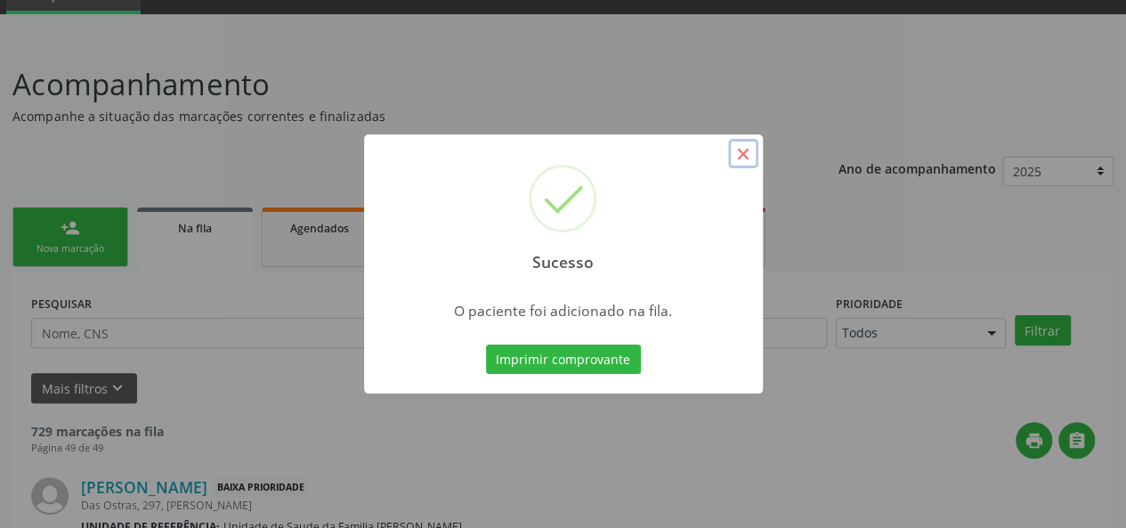
click at [739, 154] on button "×" at bounding box center [743, 154] width 30 height 30
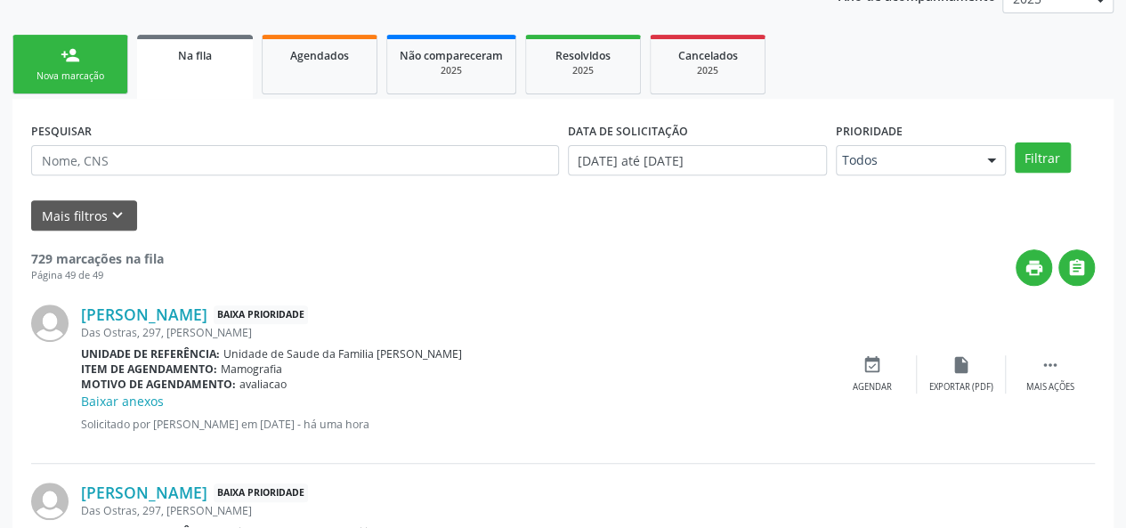
scroll to position [262, 0]
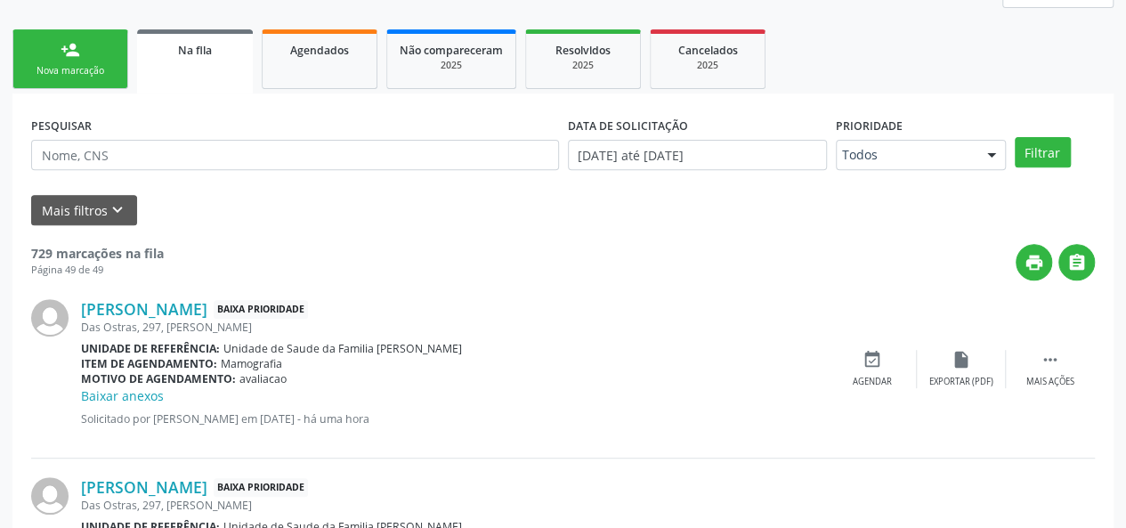
drag, startPoint x: 119, startPoint y: 63, endPoint x: 130, endPoint y: 58, distance: 11.9
click at [119, 64] on link "person_add Nova marcação" at bounding box center [70, 59] width 116 height 60
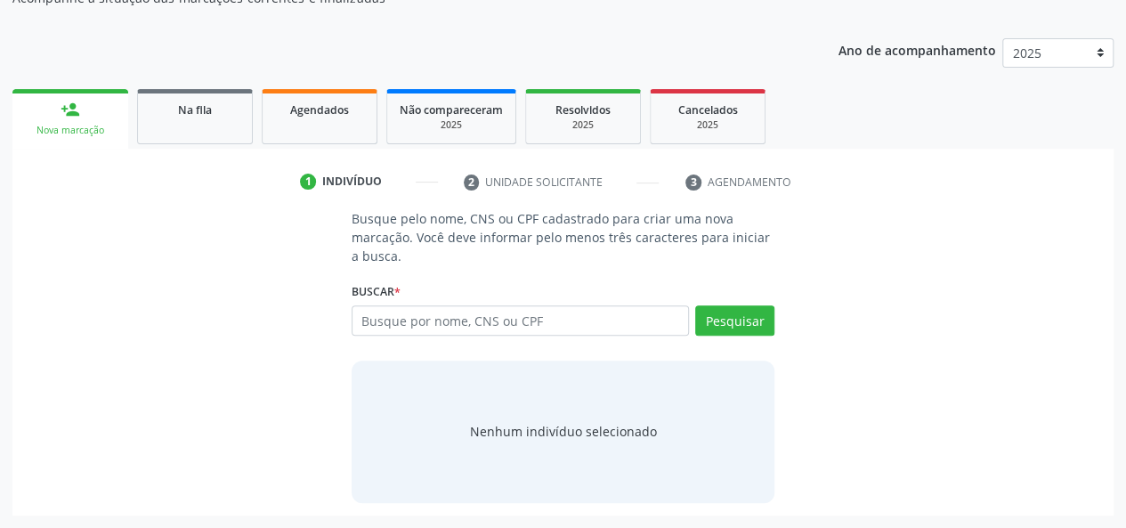
scroll to position [201, 0]
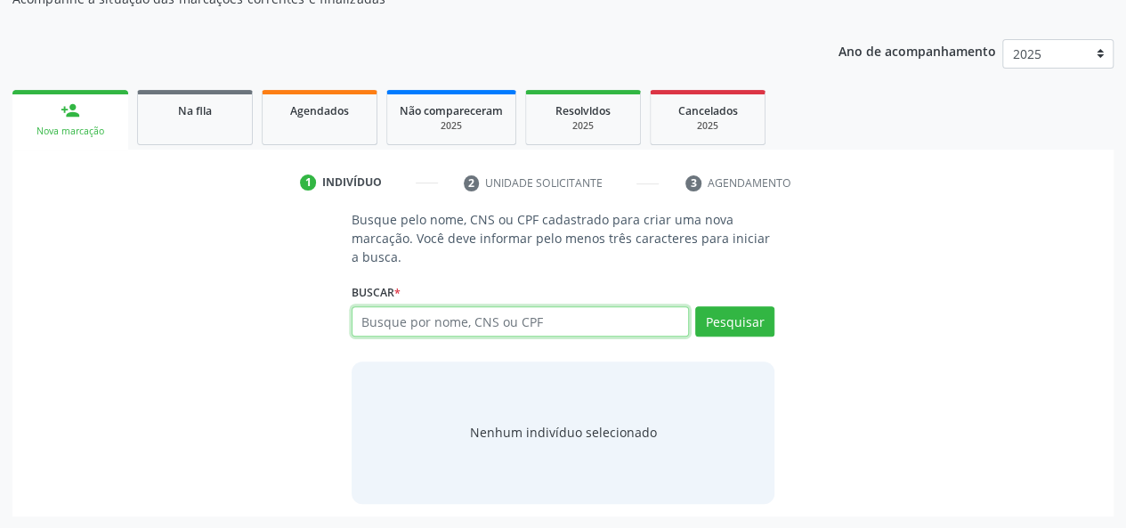
paste input "898006217202214"
type input "898006217202214"
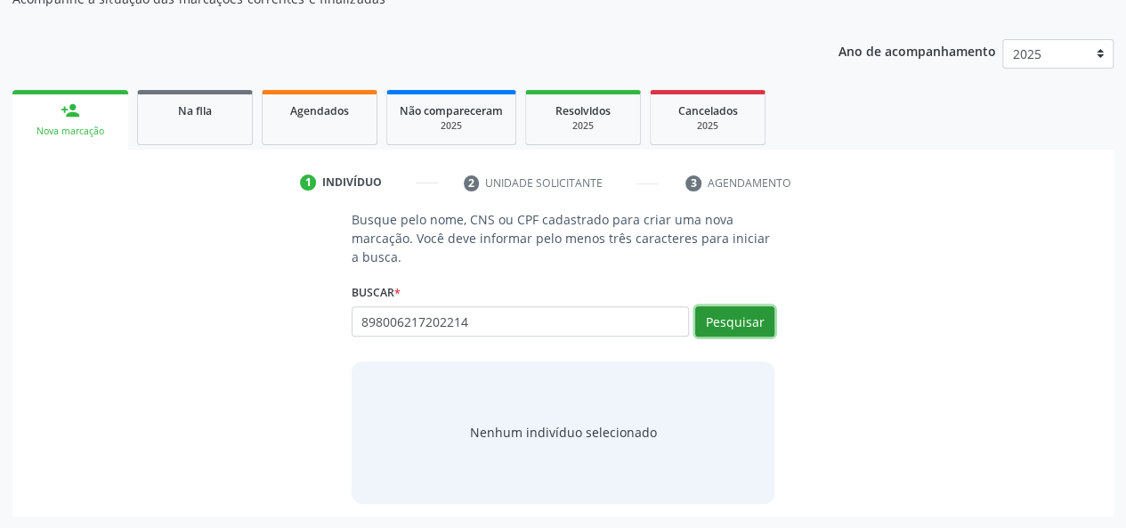
click at [764, 322] on button "Pesquisar" at bounding box center [734, 321] width 79 height 30
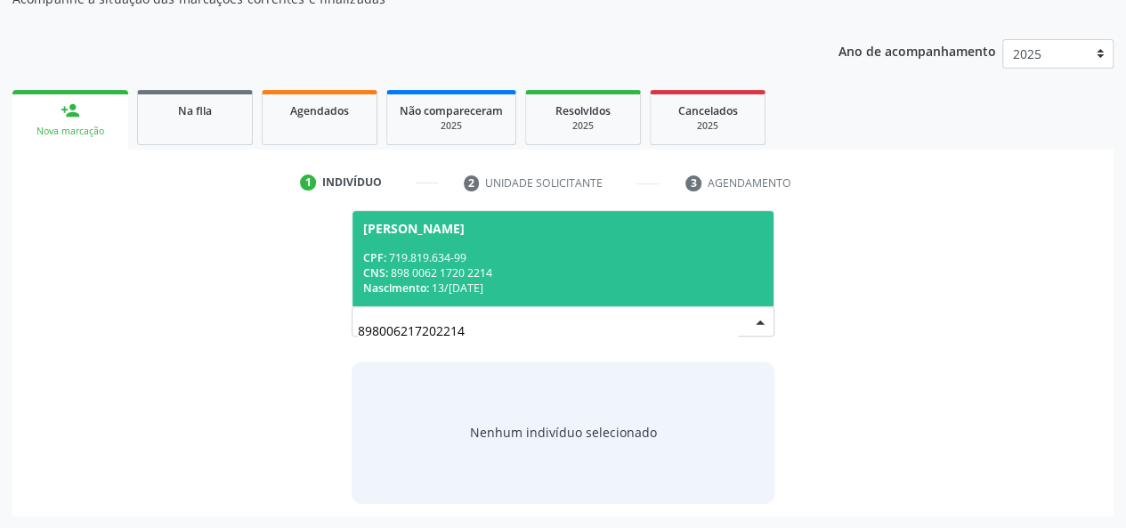
click at [395, 280] on span "Nascimento:" at bounding box center [396, 287] width 66 height 15
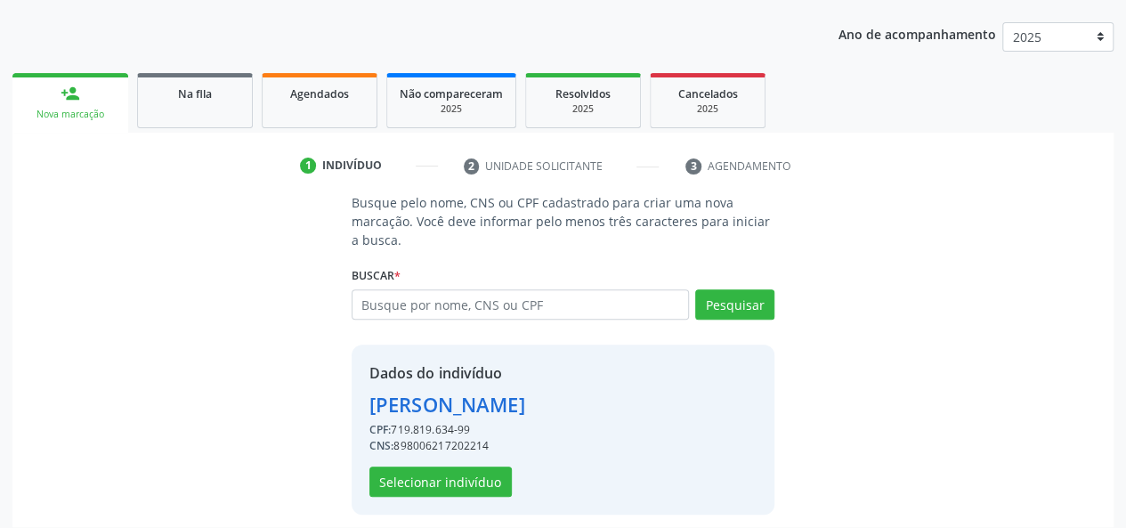
scroll to position [228, 0]
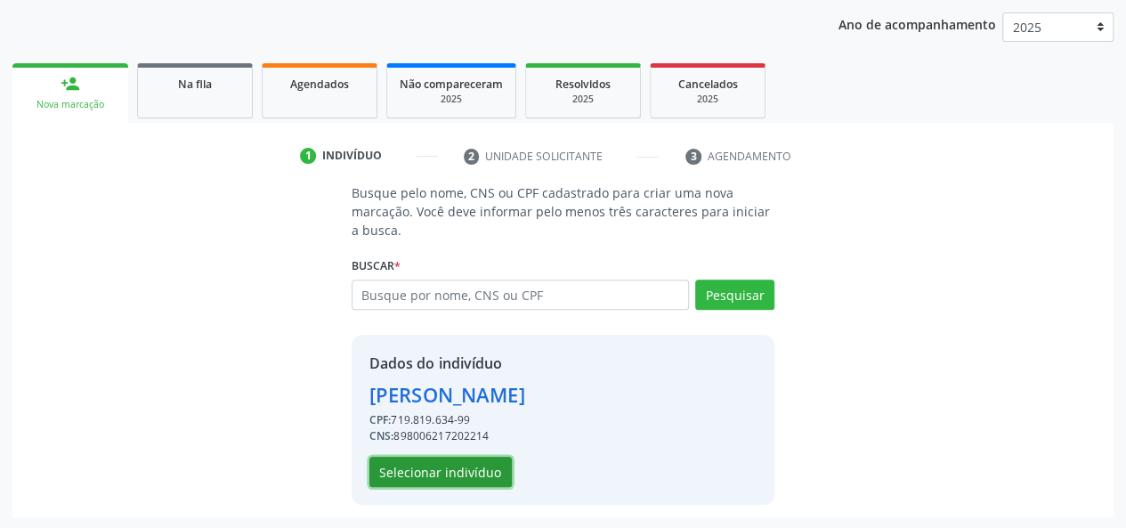
click at [429, 463] on button "Selecionar indivíduo" at bounding box center [441, 472] width 142 height 30
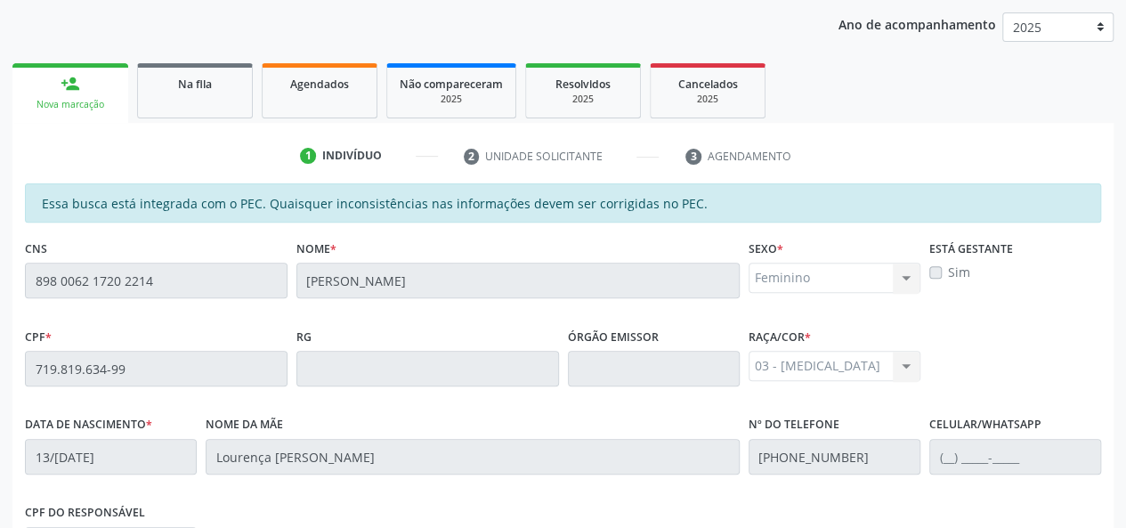
scroll to position [512, 0]
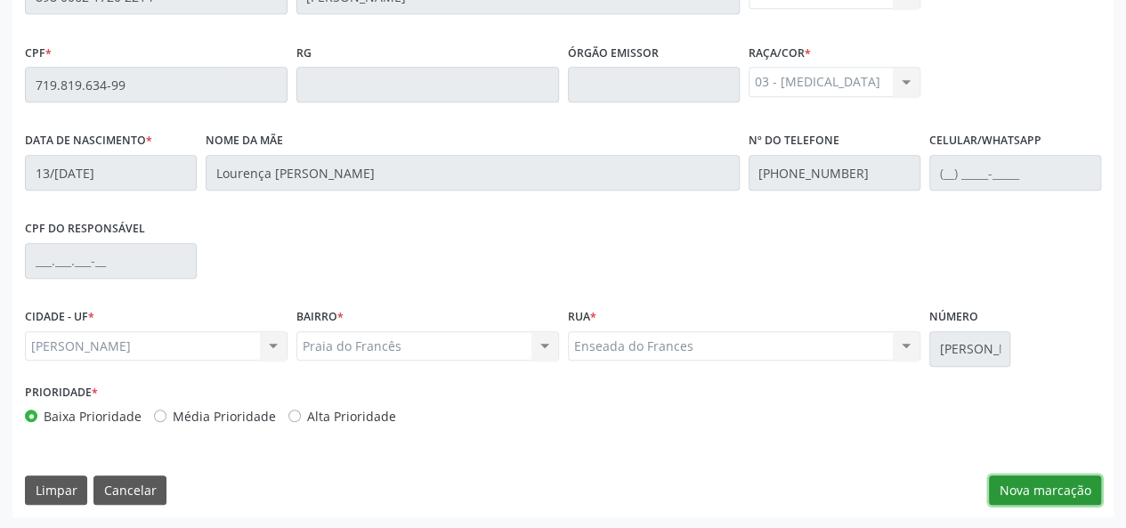
click at [1017, 477] on button "Nova marcação" at bounding box center [1045, 491] width 112 height 30
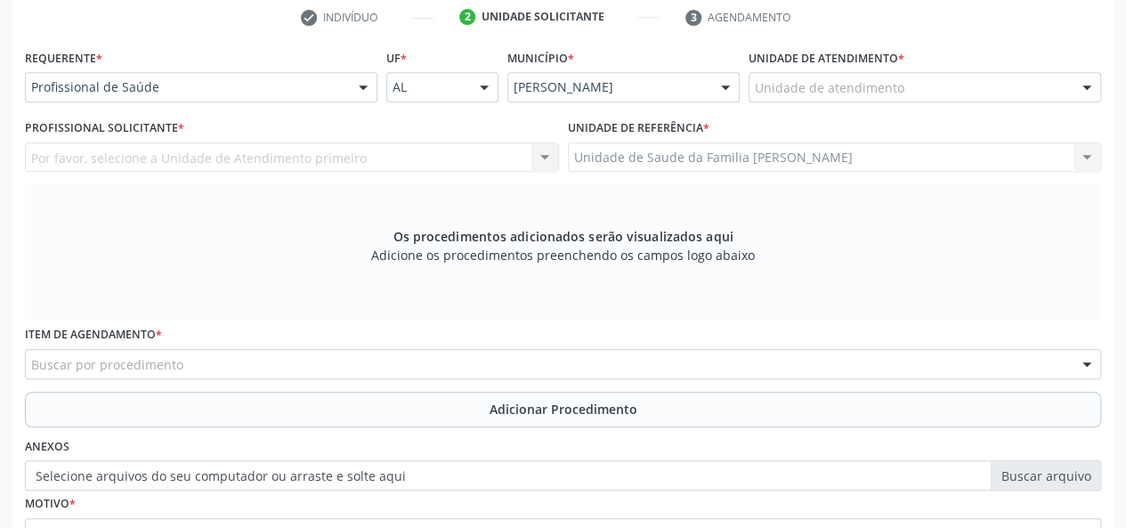
scroll to position [245, 0]
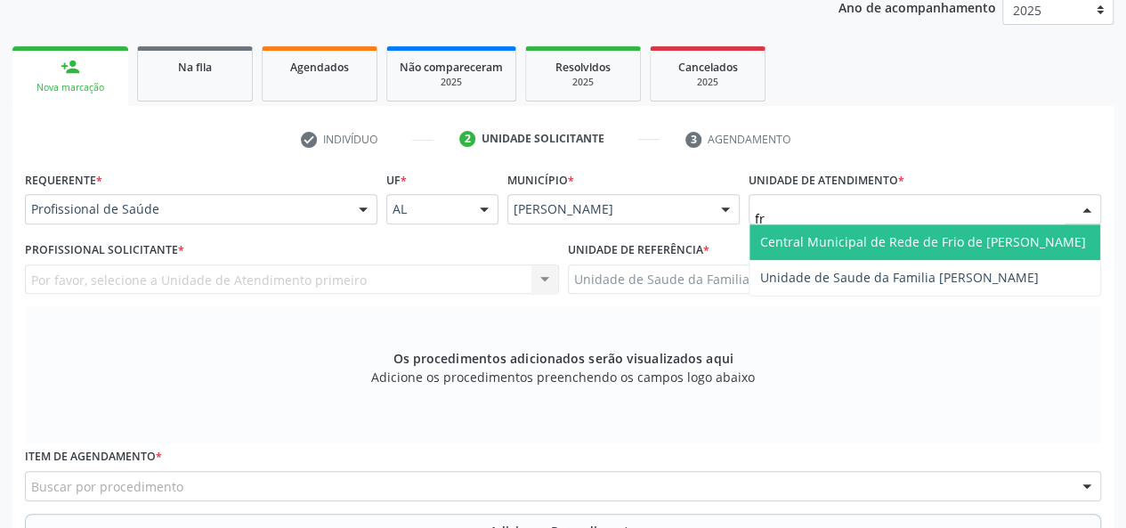
type input "fra"
click at [858, 242] on span "Unidade de Saude da Familia [PERSON_NAME]" at bounding box center [899, 241] width 279 height 17
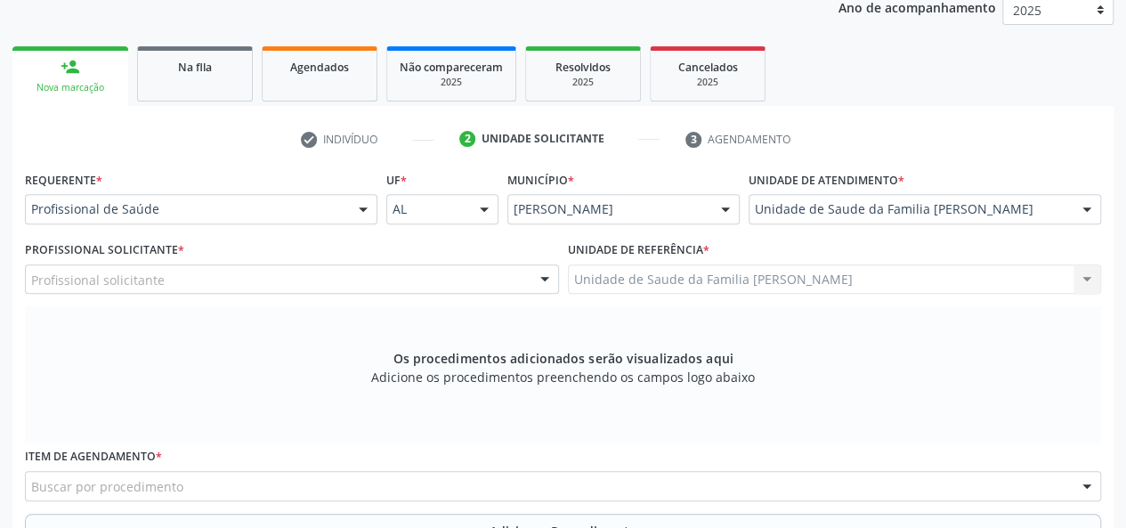
click at [114, 291] on div "Profissional solicitante" at bounding box center [292, 279] width 534 height 30
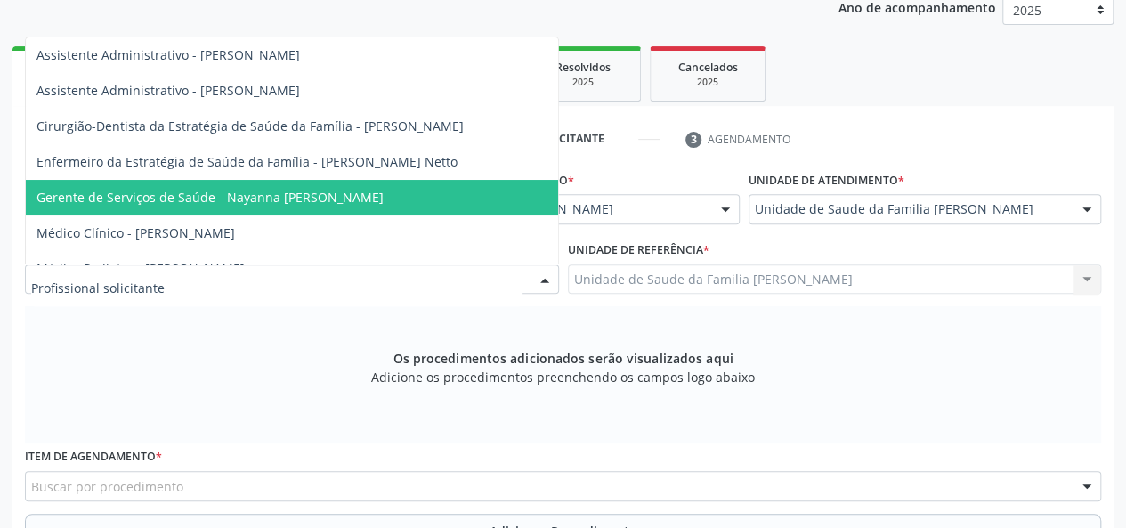
scroll to position [89, 0]
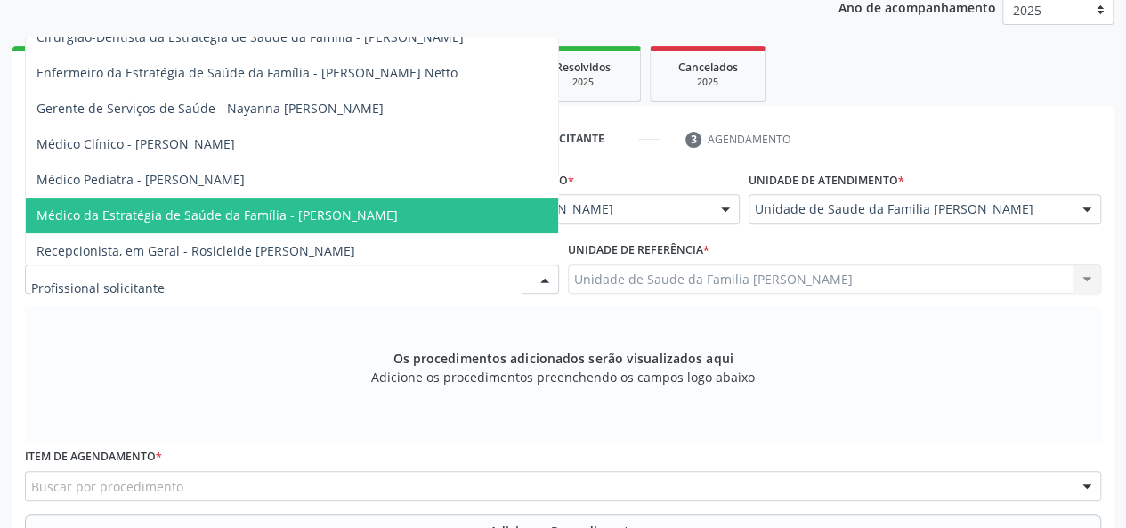
click at [317, 204] on span "Médico da Estratégia de Saúde da Família - [PERSON_NAME]" at bounding box center [292, 216] width 532 height 36
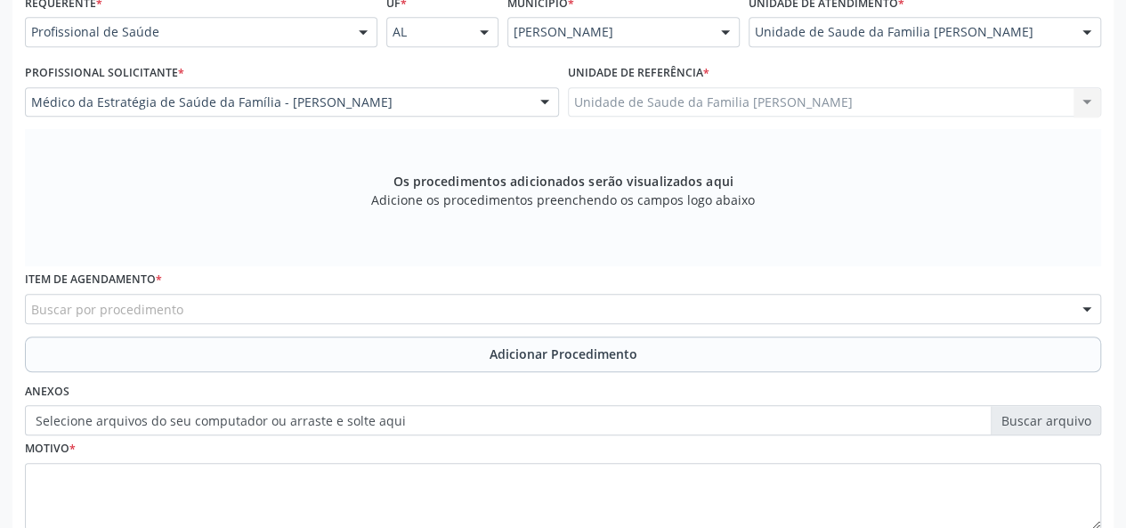
scroll to position [423, 0]
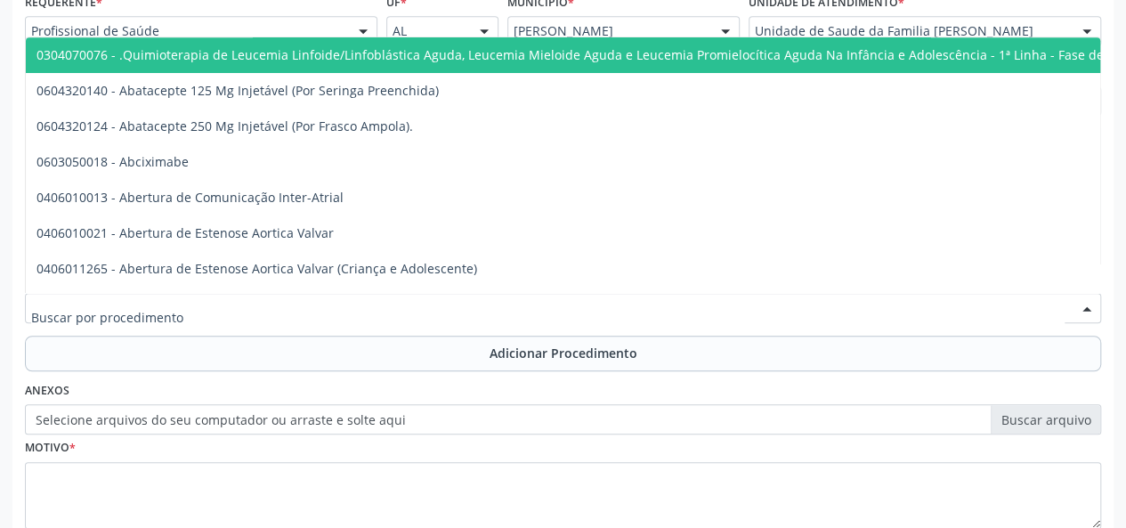
click at [219, 310] on div at bounding box center [563, 308] width 1077 height 30
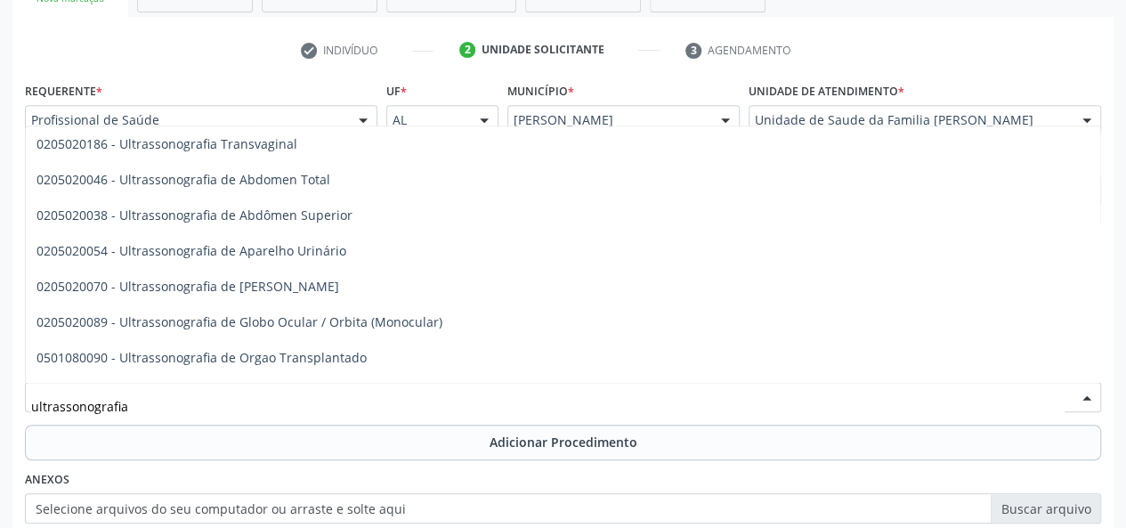
scroll to position [356, 0]
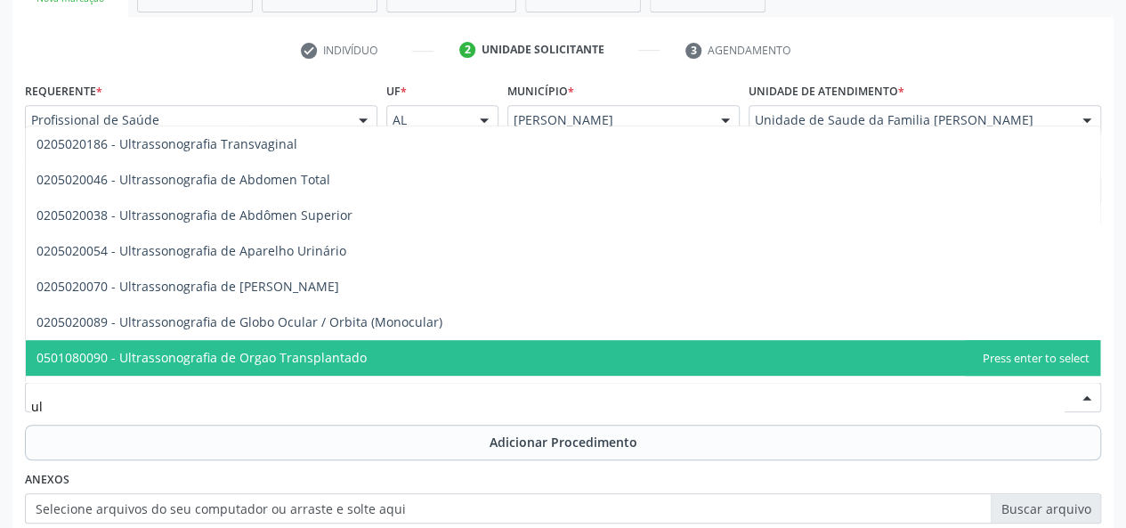
type input "u"
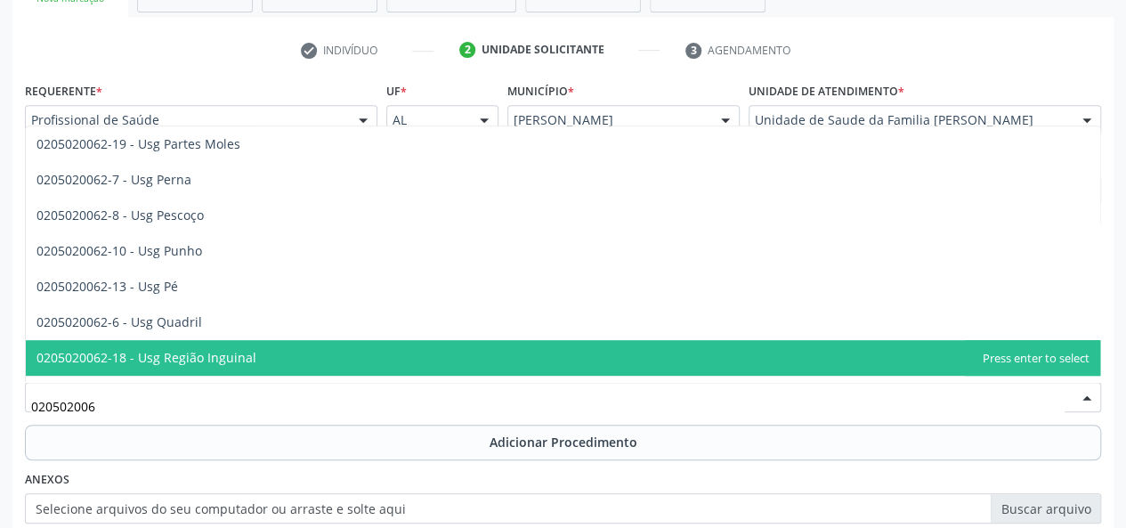
type input "0205020062"
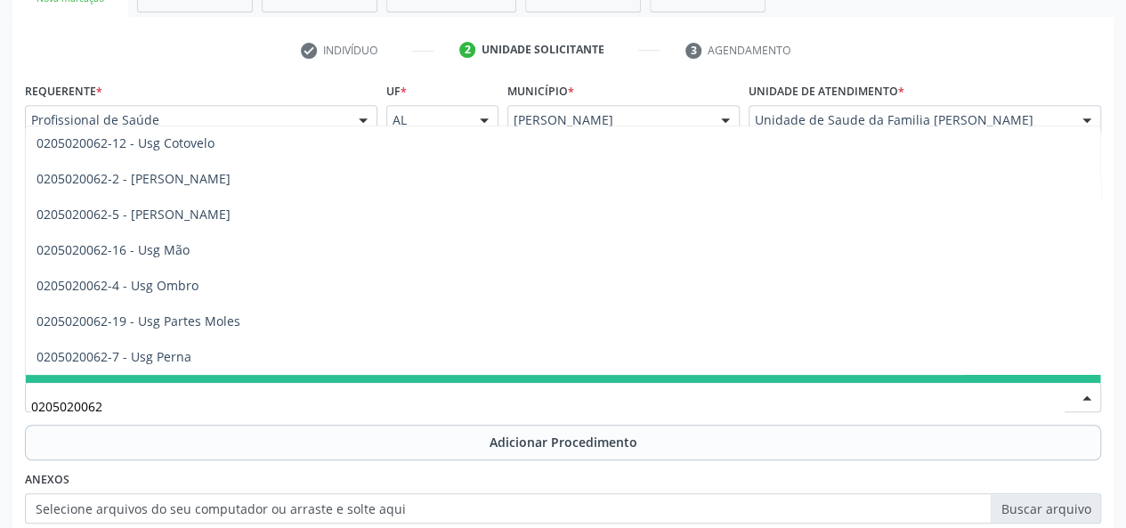
scroll to position [178, 0]
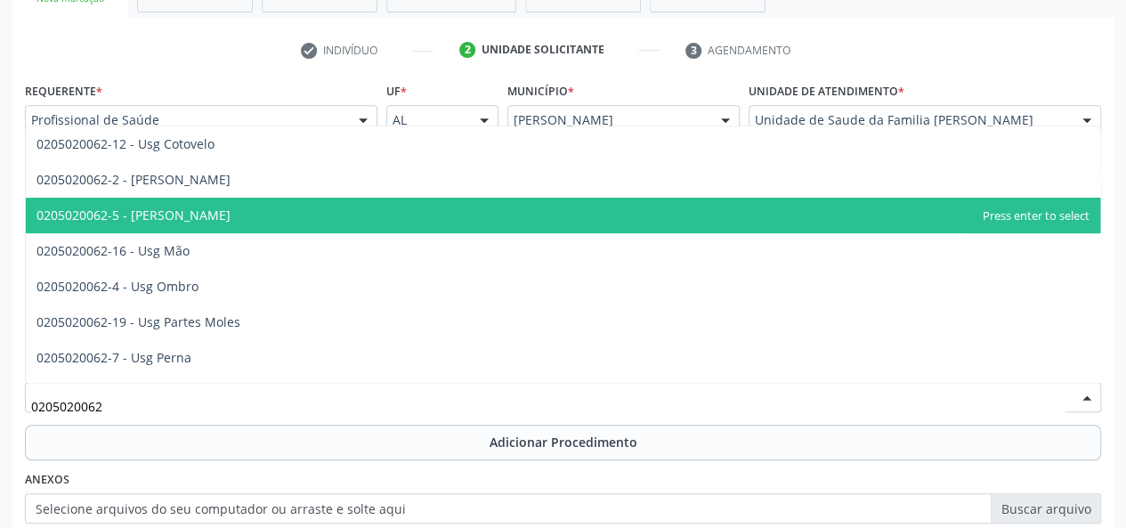
click at [274, 217] on span "0205020062-5 - Usg Joelho" at bounding box center [563, 216] width 1075 height 36
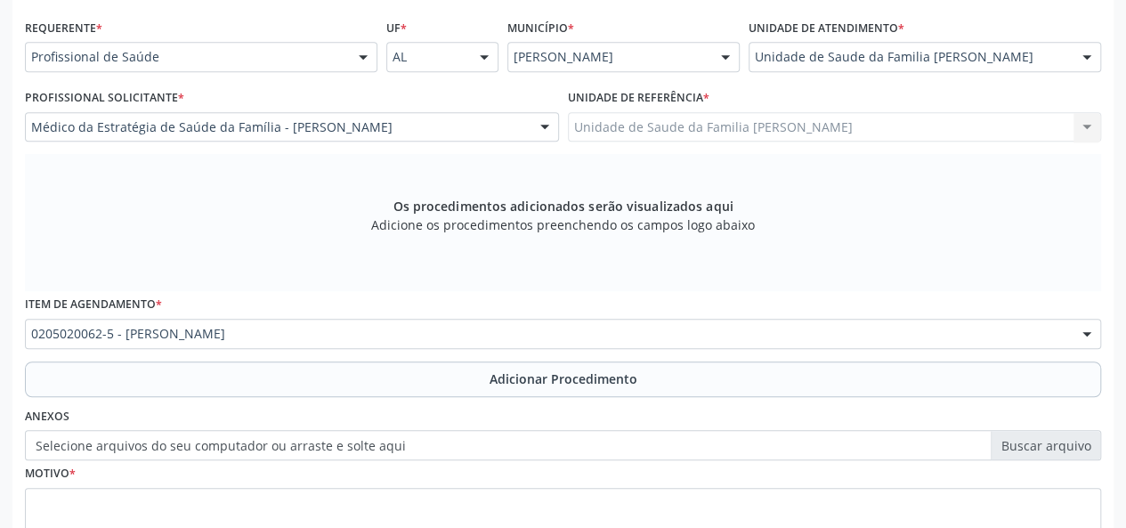
scroll to position [423, 0]
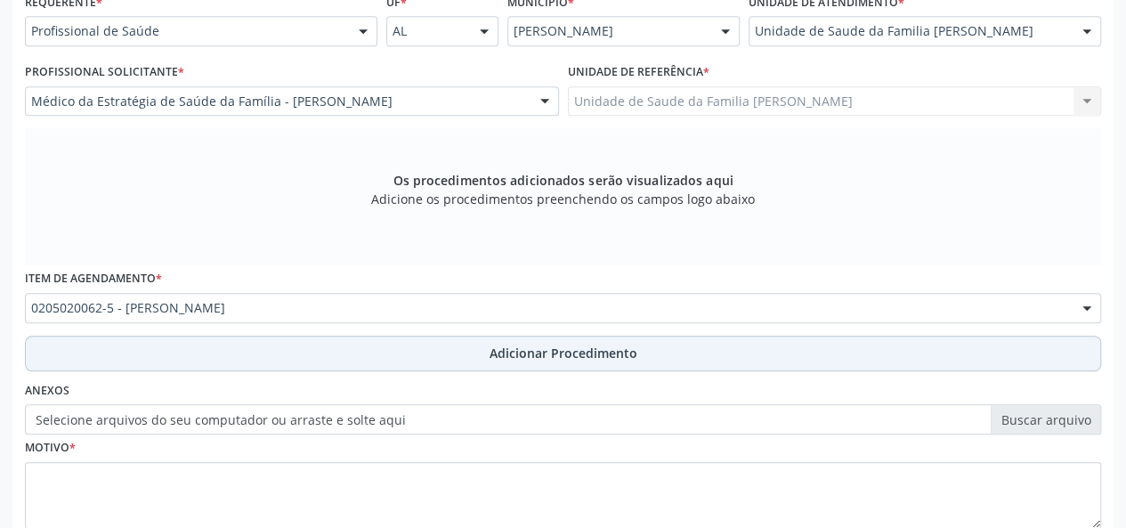
click at [567, 352] on span "Adicionar Procedimento" at bounding box center [564, 353] width 148 height 19
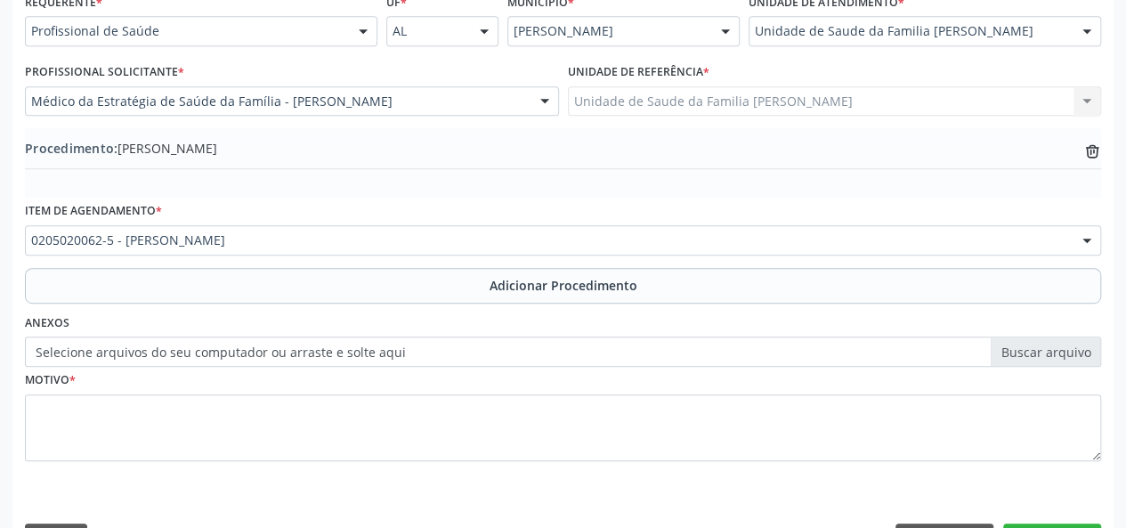
click at [1044, 343] on label "Selecione arquivos do seu computador ou arraste e solte aqui" at bounding box center [563, 352] width 1077 height 30
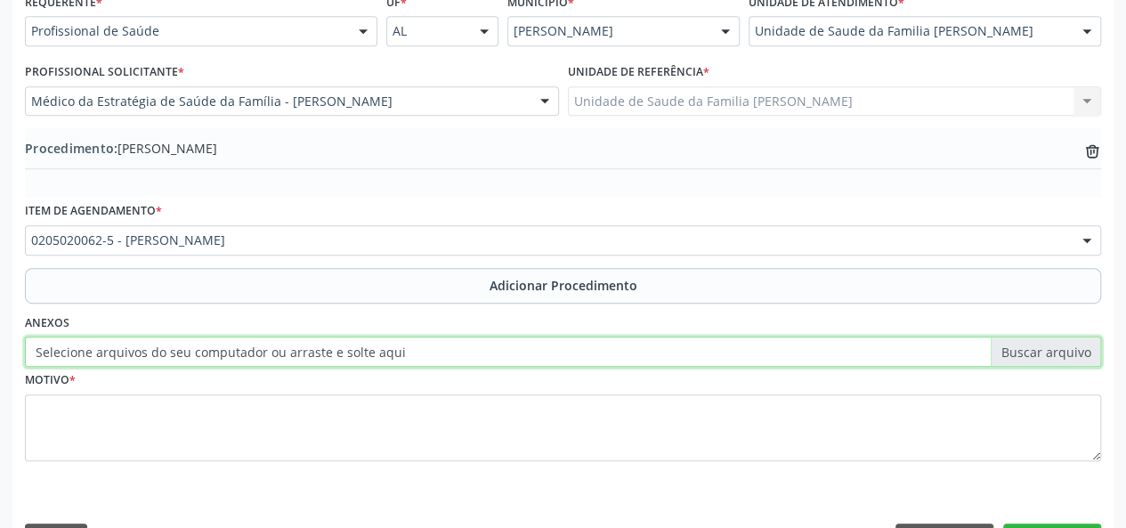
click at [1044, 343] on input "Selecione arquivos do seu computador ou arraste e solte aqui" at bounding box center [563, 352] width 1077 height 30
type input "C:\fakepath\menezes.jpg"
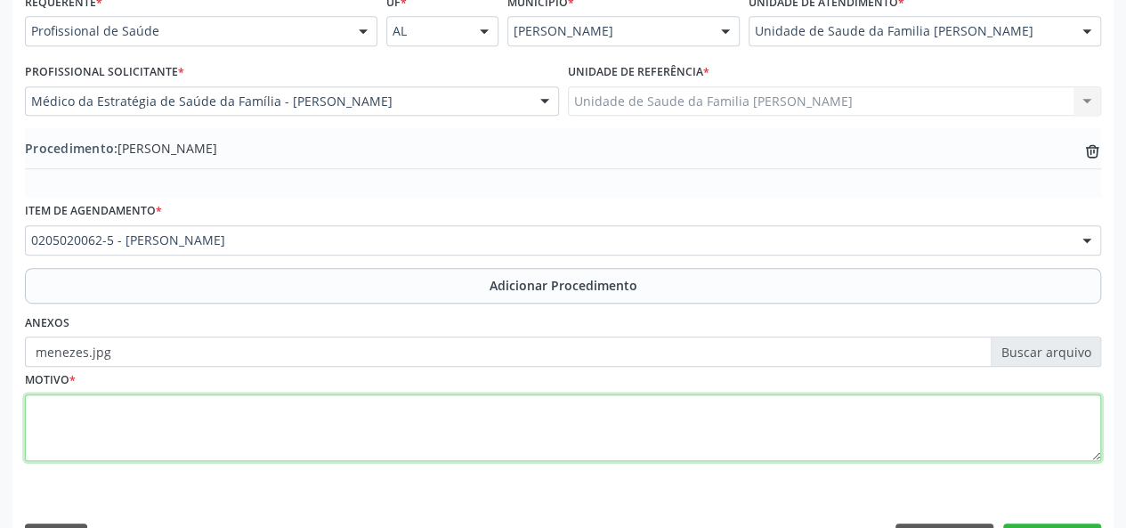
click at [46, 419] on textarea at bounding box center [563, 428] width 1077 height 68
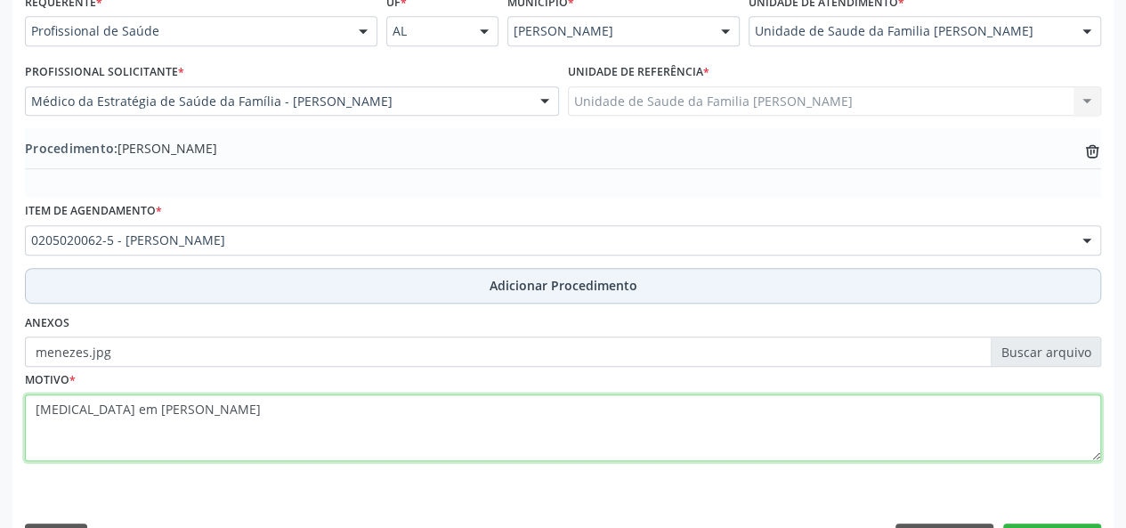
scroll to position [472, 0]
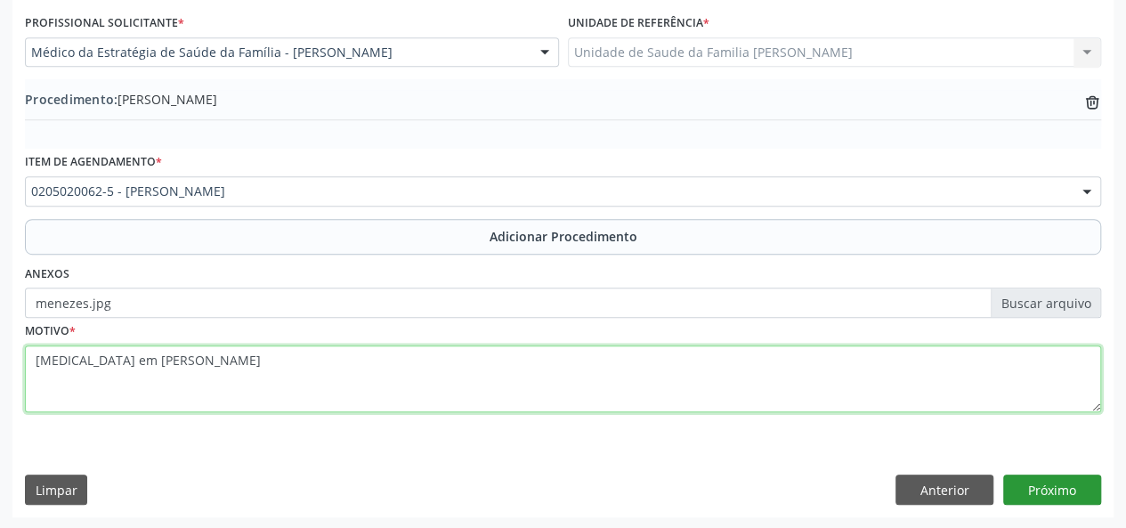
type textarea "[MEDICAL_DATA] em [PERSON_NAME]"
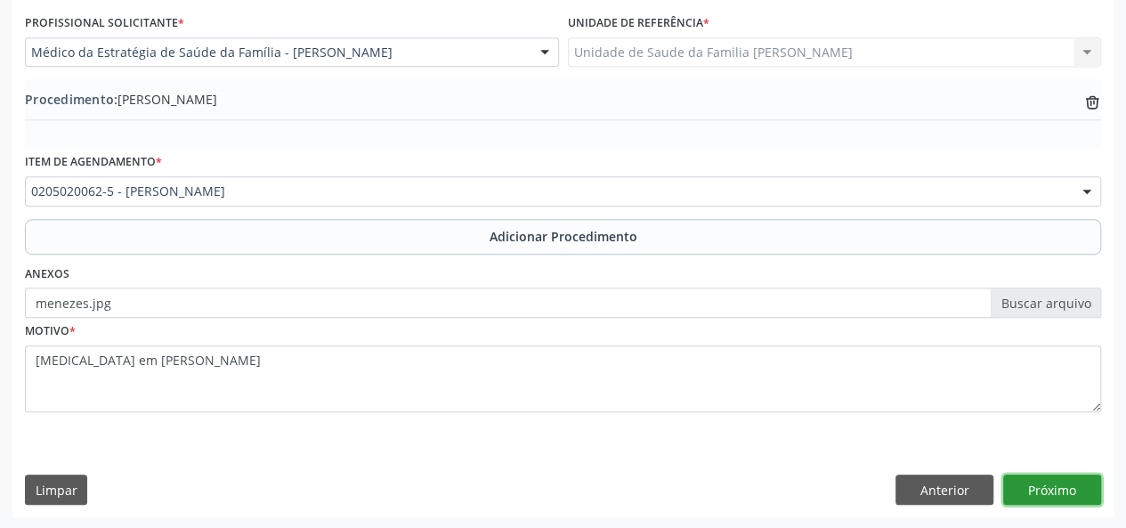
click at [1049, 484] on button "Próximo" at bounding box center [1053, 490] width 98 height 30
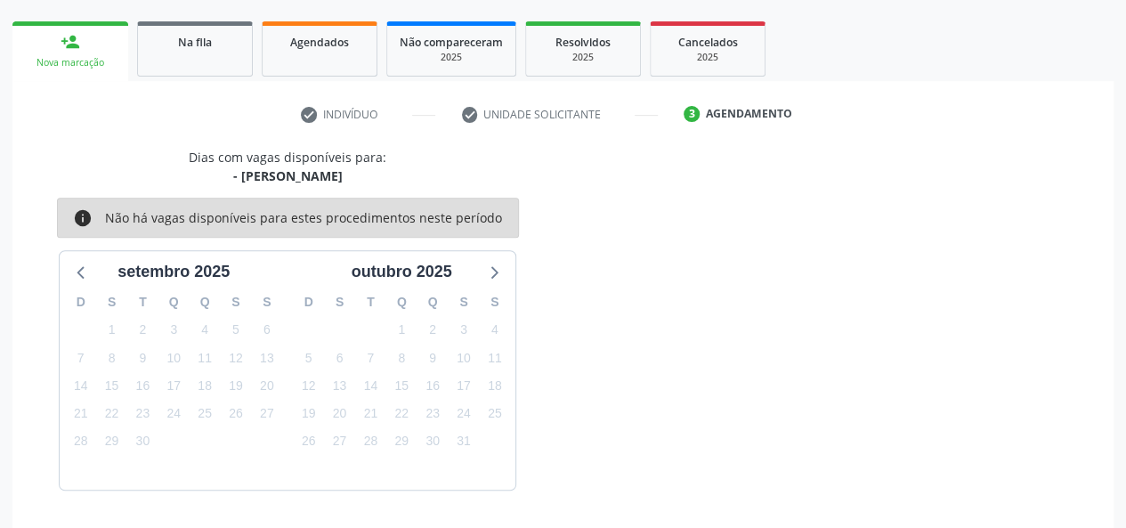
scroll to position [322, 0]
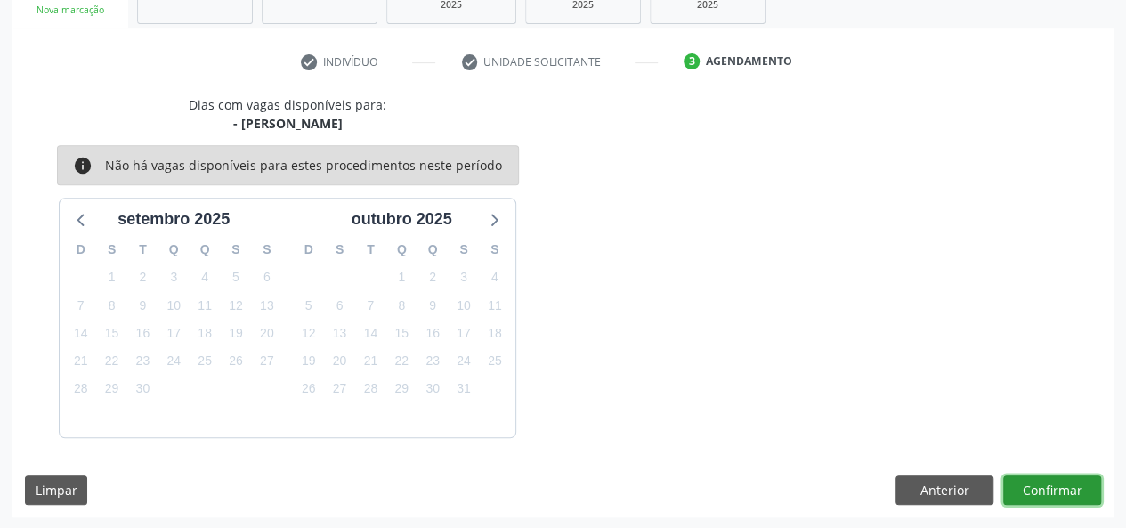
click at [1069, 497] on button "Confirmar" at bounding box center [1053, 491] width 98 height 30
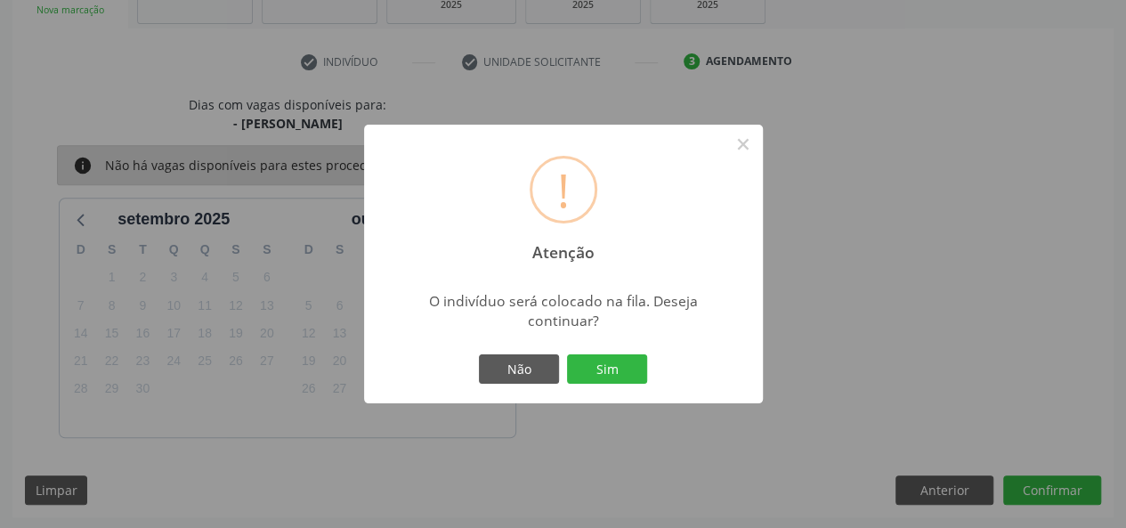
click at [625, 362] on button "Sim" at bounding box center [607, 369] width 80 height 30
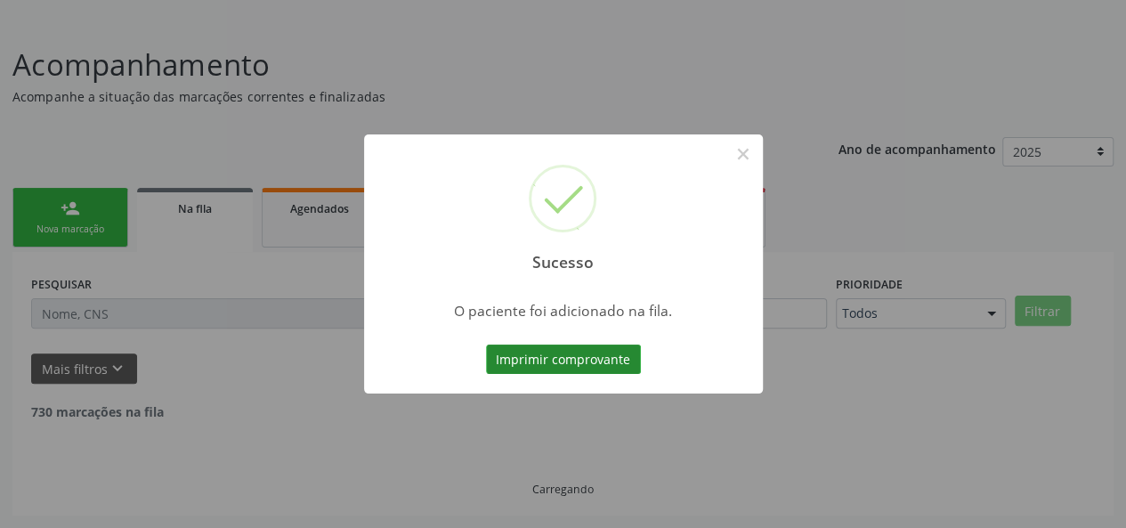
scroll to position [84, 0]
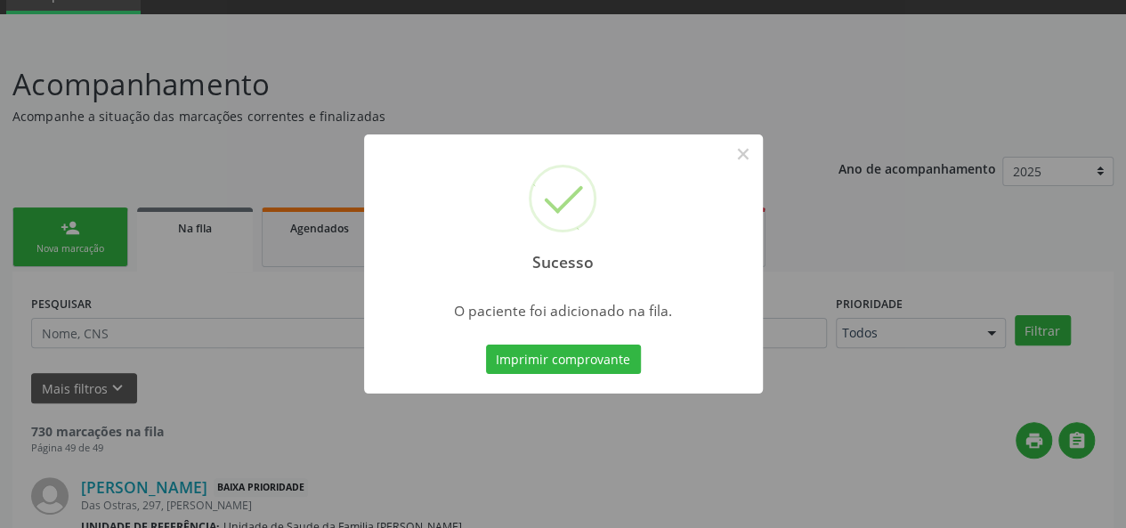
scroll to position [84, 0]
click at [748, 149] on button "×" at bounding box center [743, 154] width 30 height 30
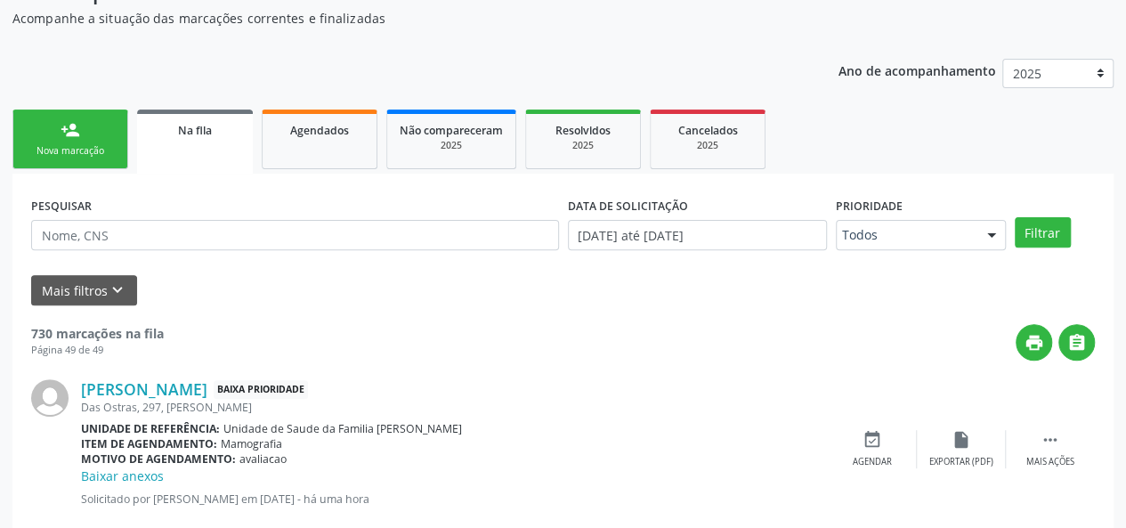
scroll to position [0, 0]
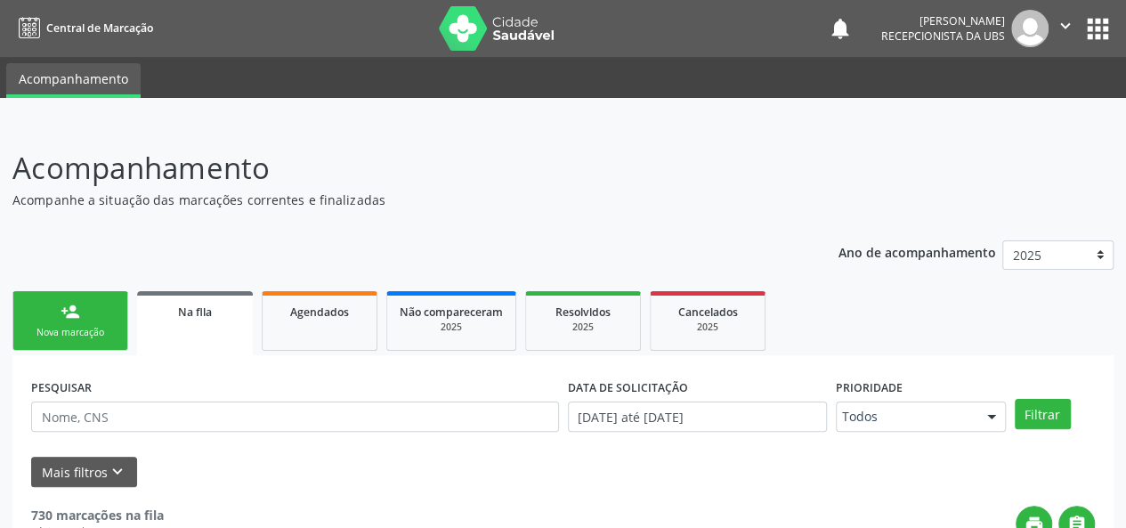
click at [93, 329] on div "Nova marcação" at bounding box center [70, 332] width 89 height 13
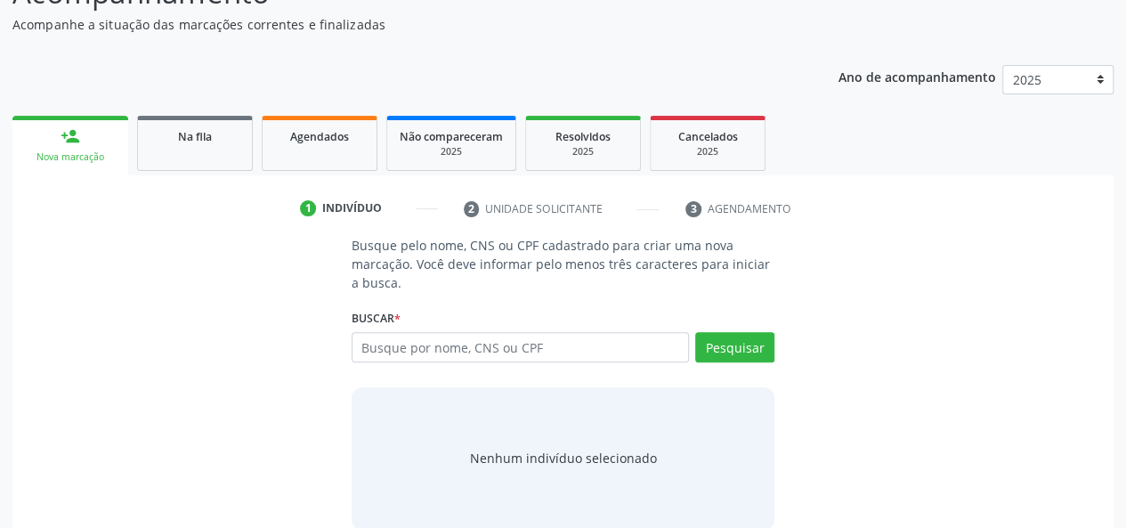
scroll to position [201, 0]
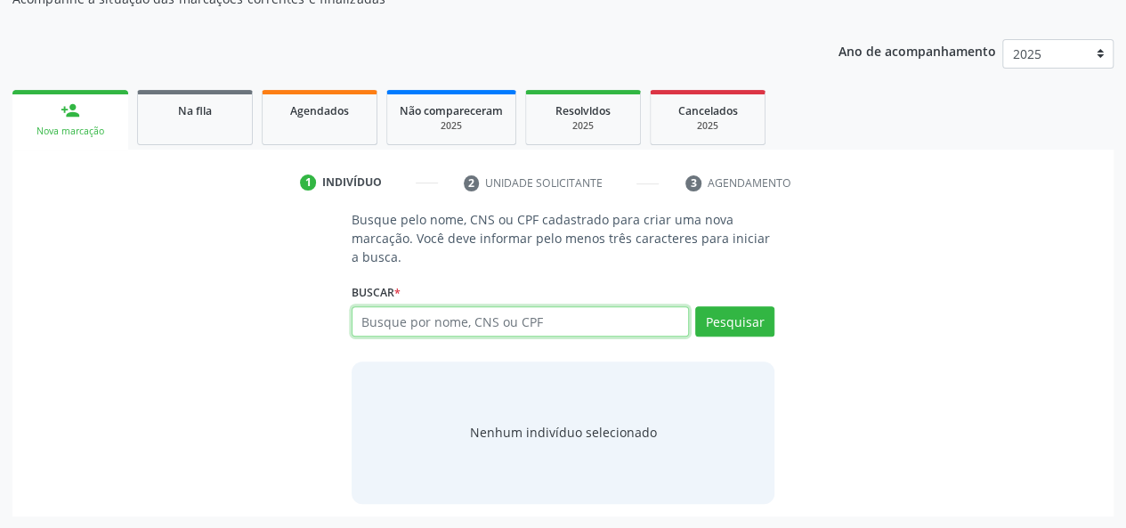
click at [459, 321] on input "text" at bounding box center [521, 321] width 338 height 30
paste input "898006217202214"
type input "898006217202214"
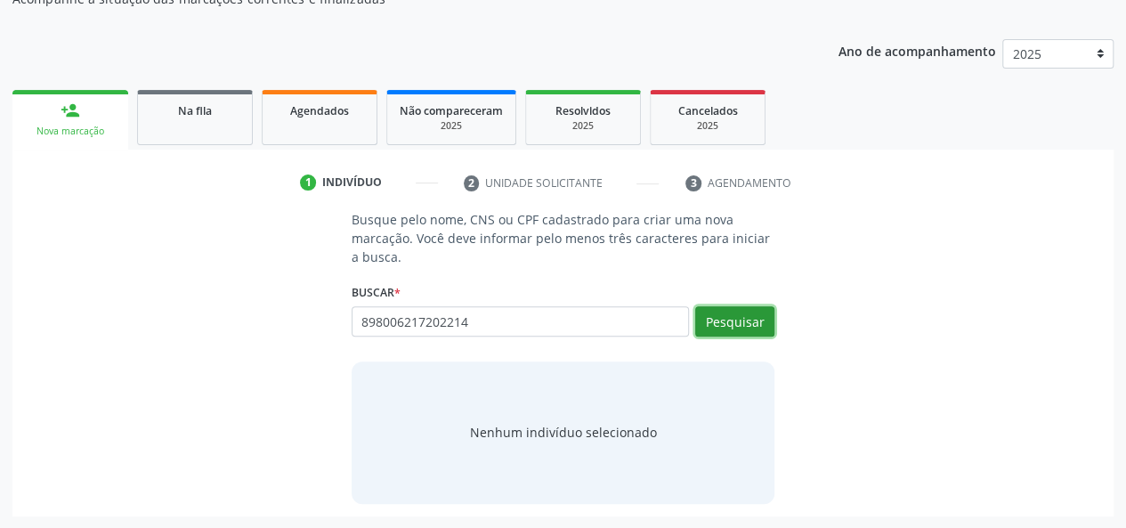
click at [743, 332] on button "Pesquisar" at bounding box center [734, 321] width 79 height 30
type input "898006217202214"
click at [713, 311] on button "Pesquisar" at bounding box center [734, 321] width 79 height 30
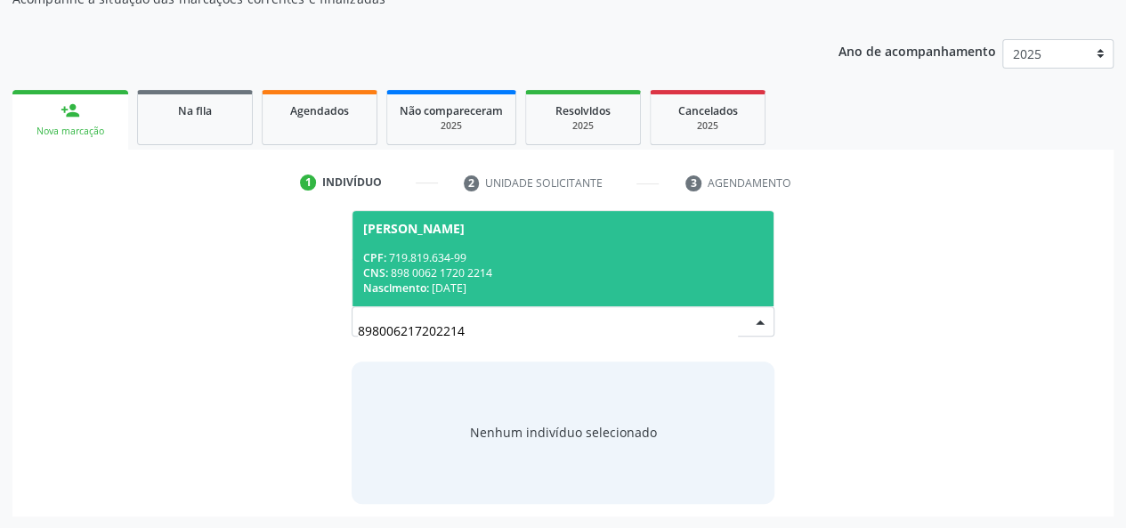
click at [449, 274] on div "CNS: 898 0062 1720 2214" at bounding box center [563, 272] width 401 height 15
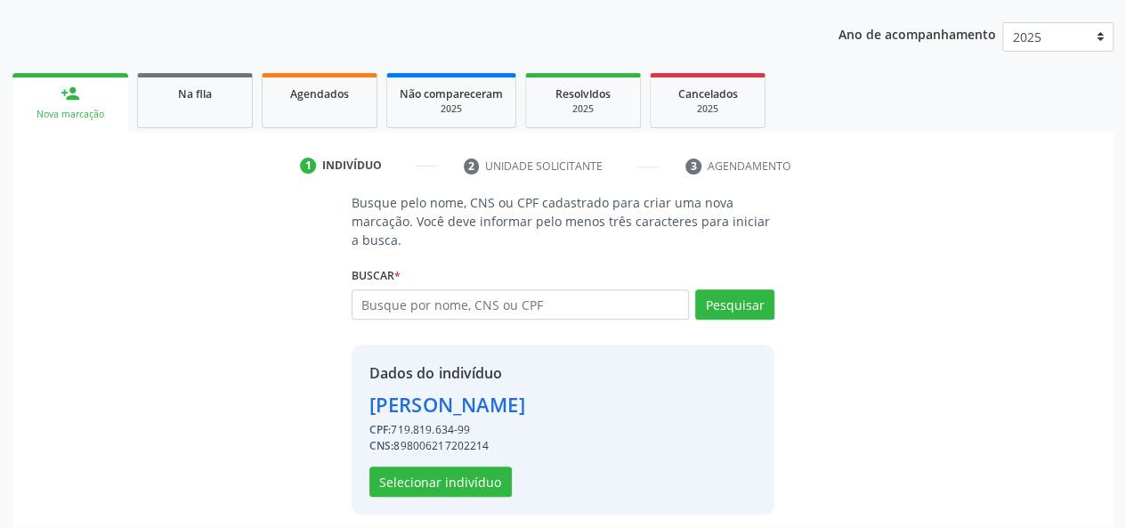
scroll to position [228, 0]
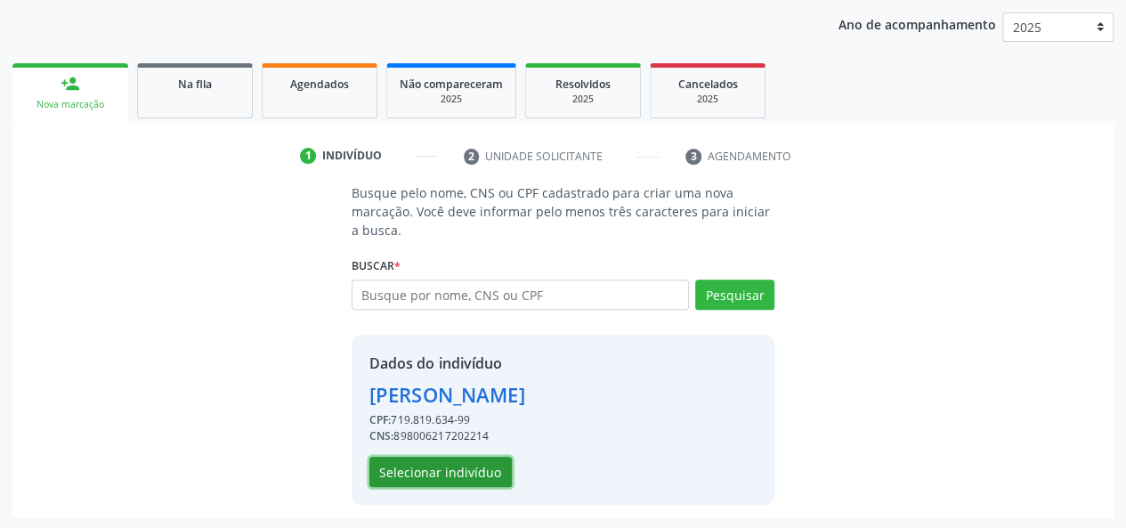
click at [411, 468] on button "Selecionar indivíduo" at bounding box center [441, 472] width 142 height 30
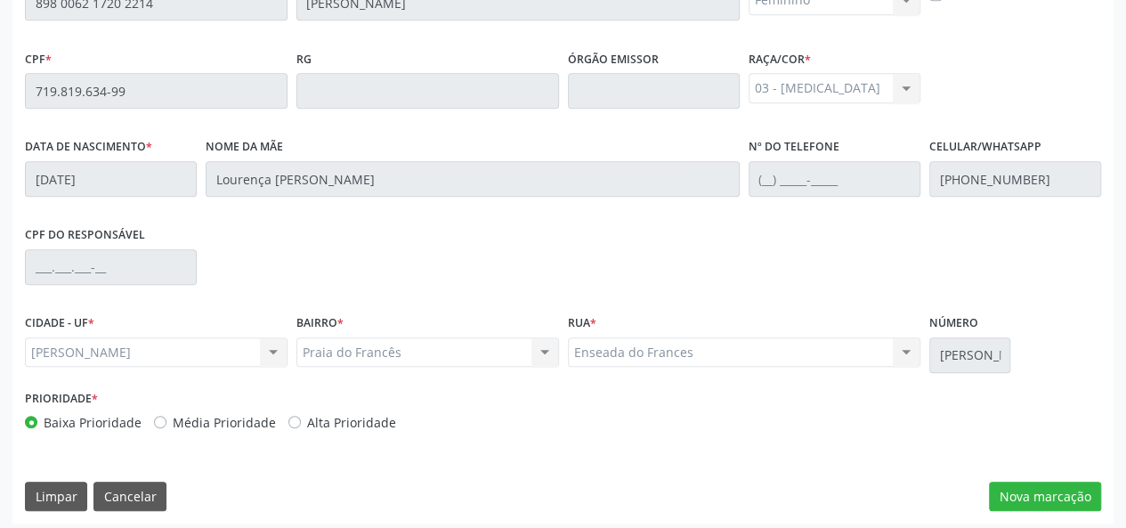
scroll to position [512, 0]
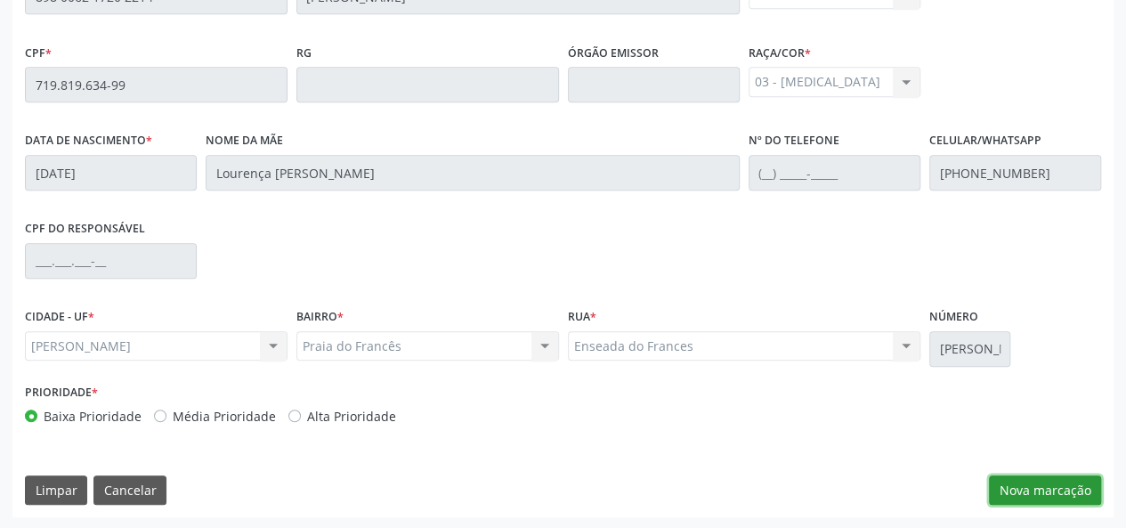
click at [1031, 496] on button "Nova marcação" at bounding box center [1045, 491] width 112 height 30
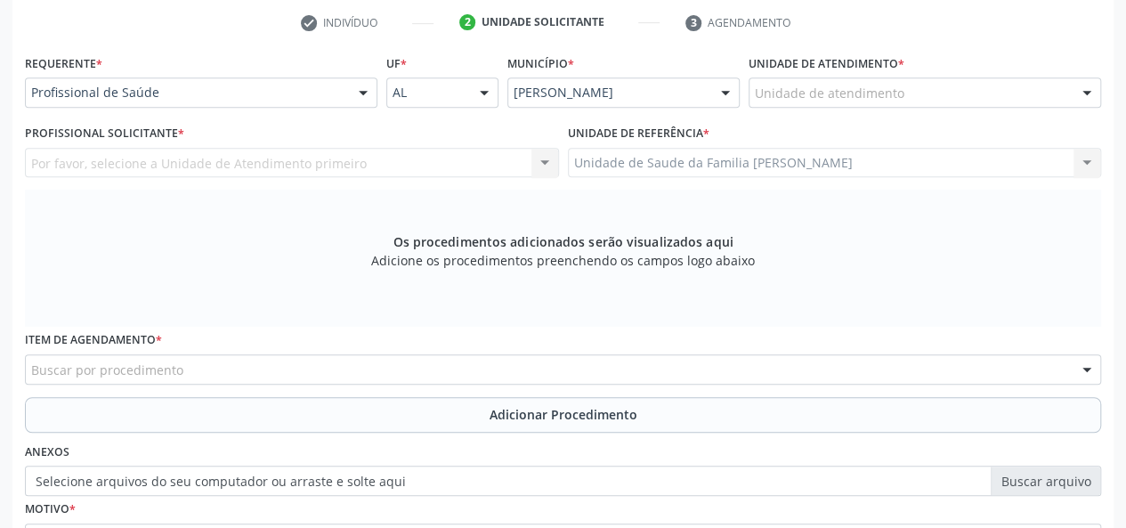
scroll to position [245, 0]
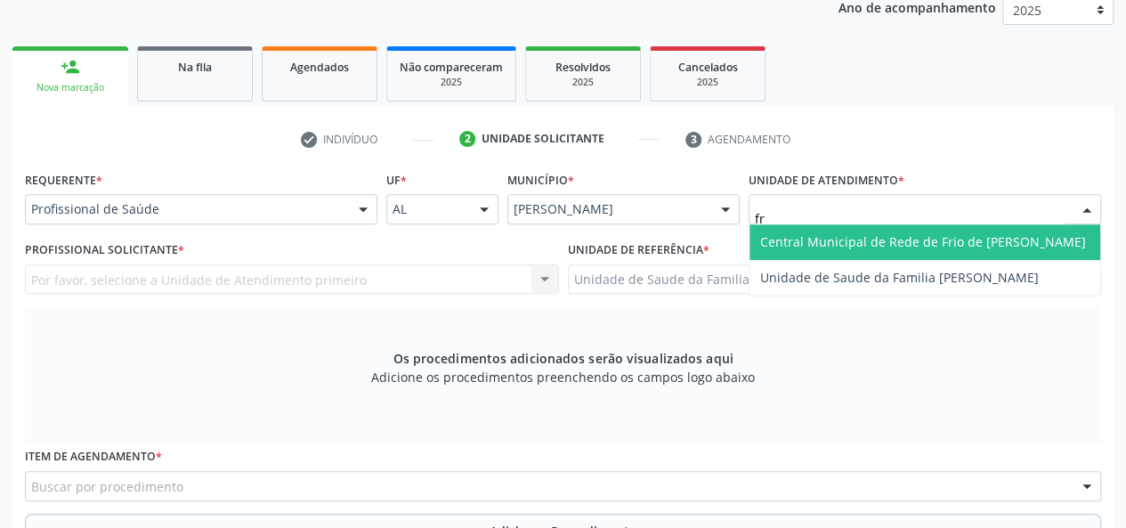
type input "fra"
click at [793, 231] on span "Unidade de Saude da Familia [PERSON_NAME]" at bounding box center [925, 242] width 351 height 36
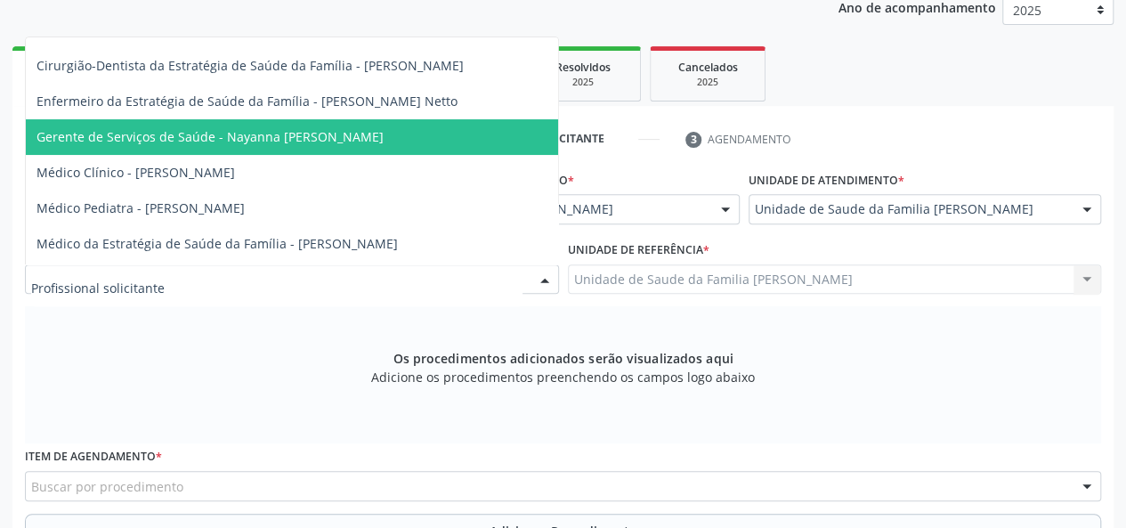
scroll to position [89, 0]
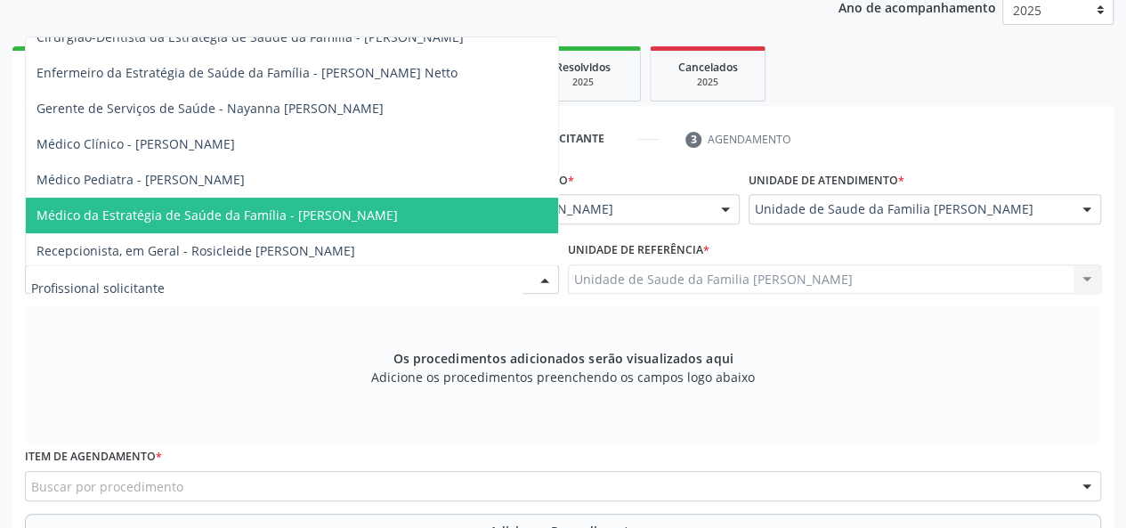
click at [328, 201] on span "Médico da Estratégia de Saúde da Família - [PERSON_NAME]" at bounding box center [292, 216] width 532 height 36
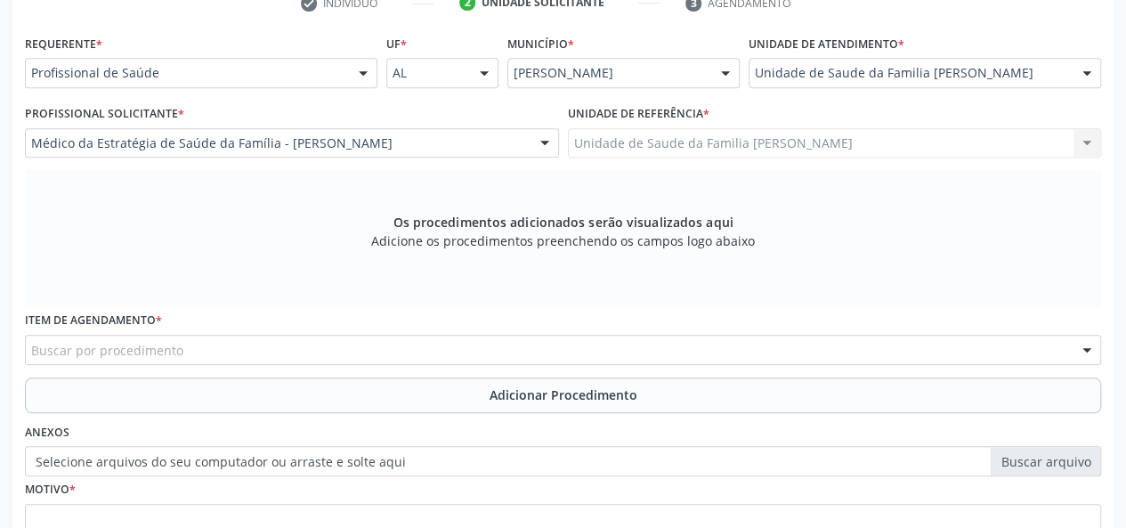
scroll to position [540, 0]
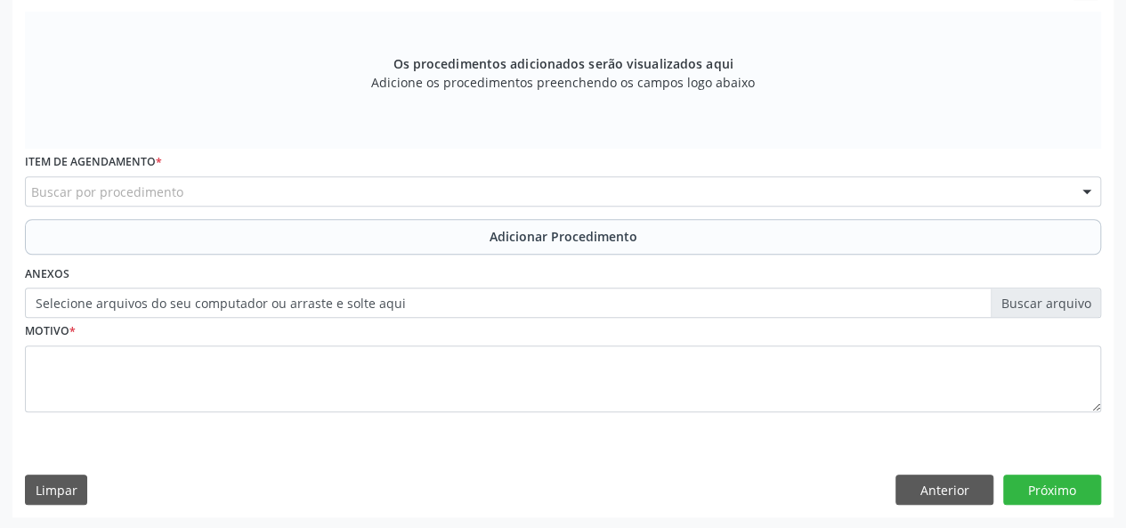
click at [196, 184] on div "Buscar por procedimento" at bounding box center [563, 191] width 1077 height 30
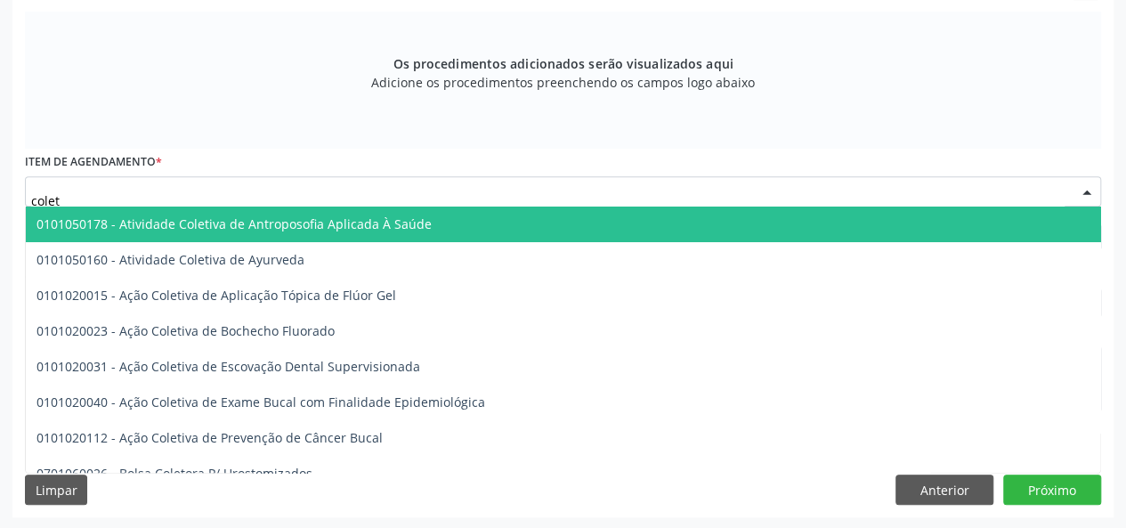
type input "coleta"
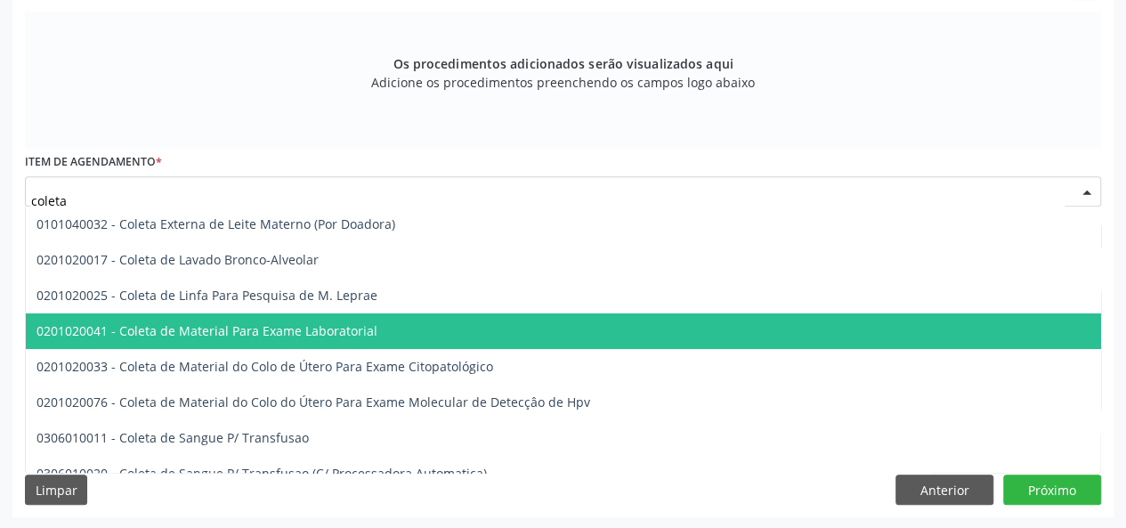
click at [313, 332] on span "0201020041 - Coleta de Material Para Exame Laboratorial" at bounding box center [207, 330] width 341 height 17
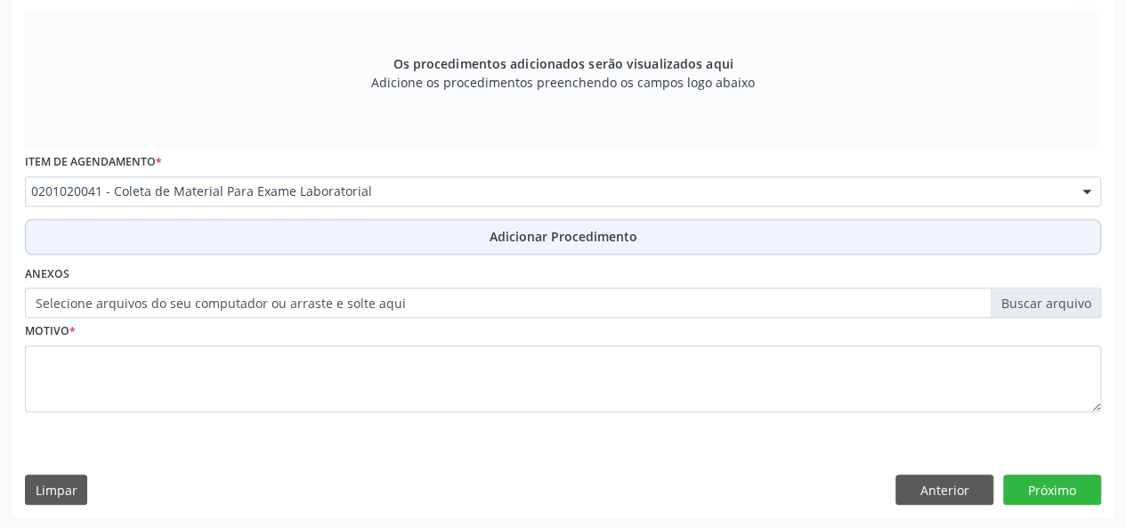
click at [580, 251] on button "Adicionar Procedimento" at bounding box center [563, 237] width 1077 height 36
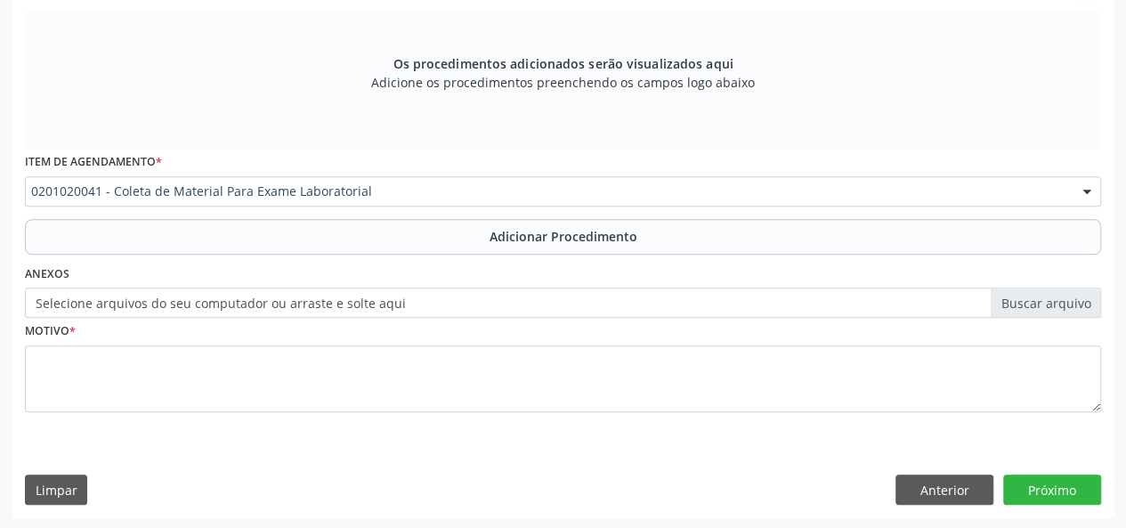
scroll to position [472, 0]
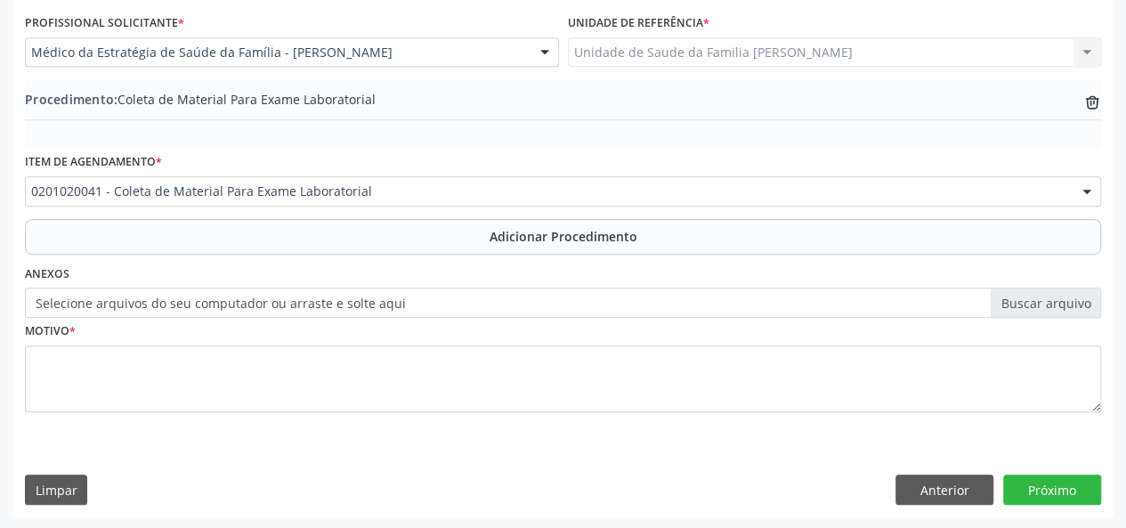
click at [1046, 297] on label "Selecione arquivos do seu computador ou arraste e solte aqui" at bounding box center [563, 303] width 1077 height 30
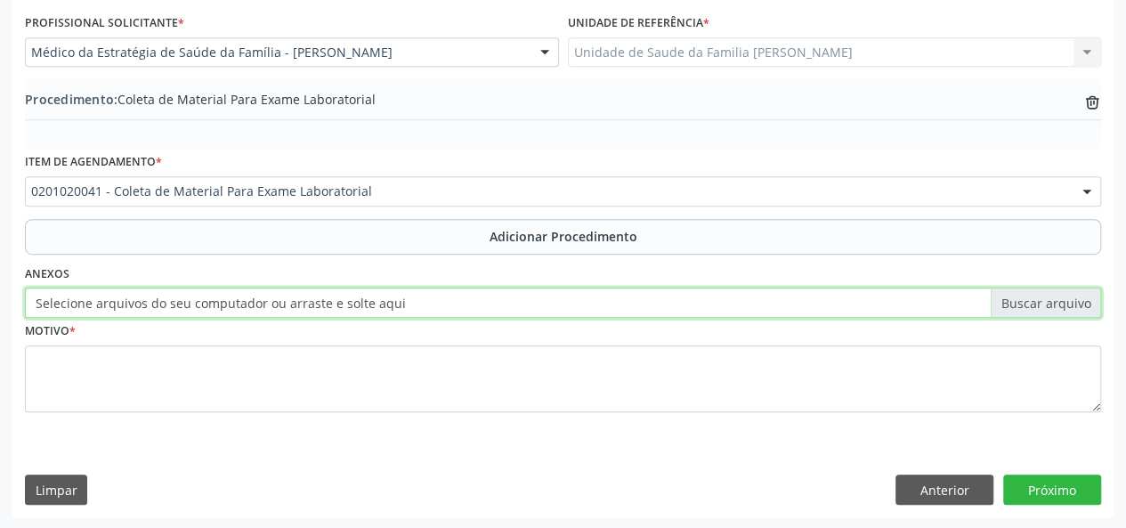
click at [1046, 297] on input "Selecione arquivos do seu computador ou arraste e solte aqui" at bounding box center [563, 303] width 1077 height 30
type input "C:\fakepath\menezes.jpg"
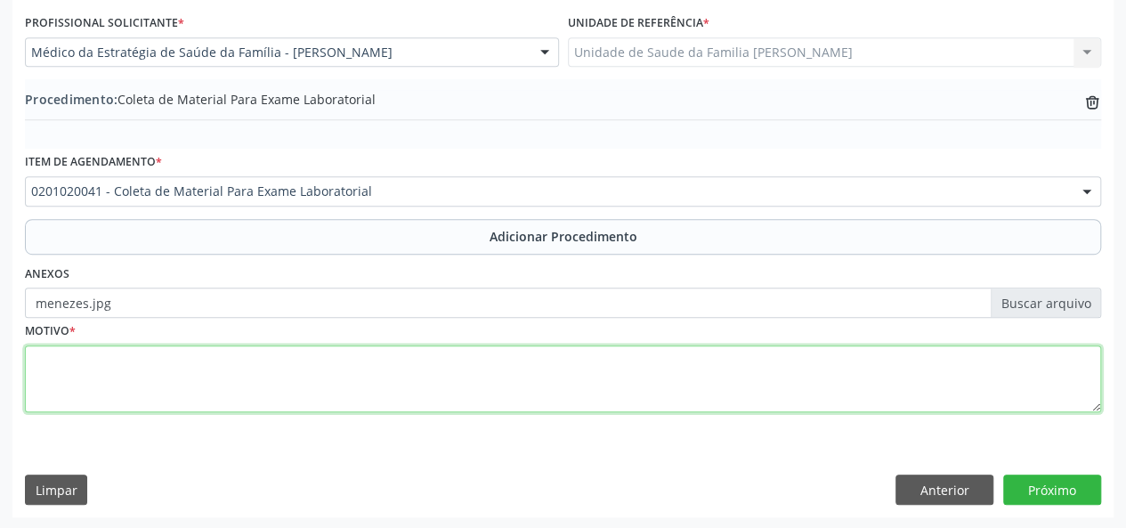
click at [65, 389] on textarea at bounding box center [563, 379] width 1077 height 68
type textarea "Avaliacao"
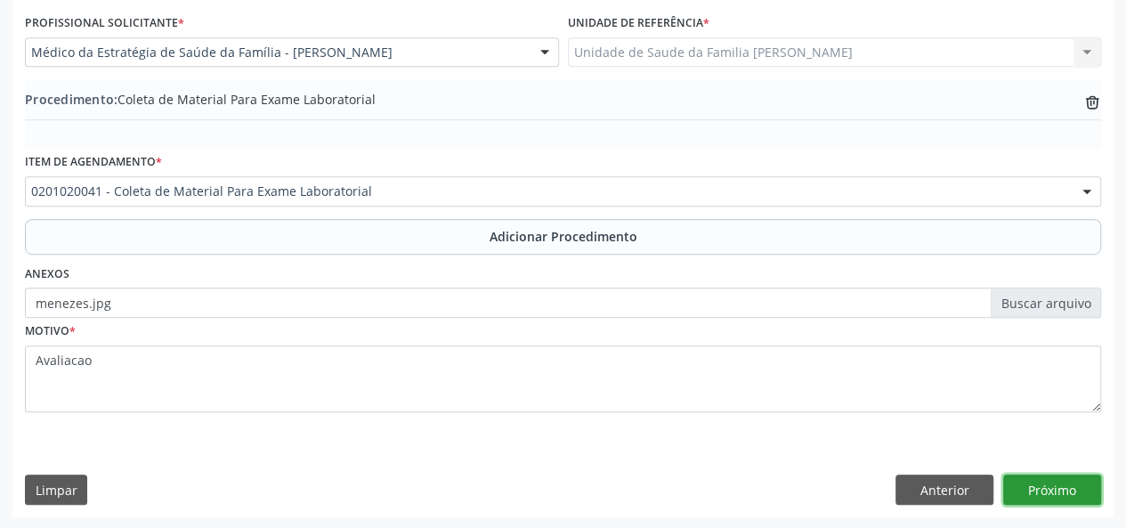
click at [1087, 491] on button "Próximo" at bounding box center [1053, 490] width 98 height 30
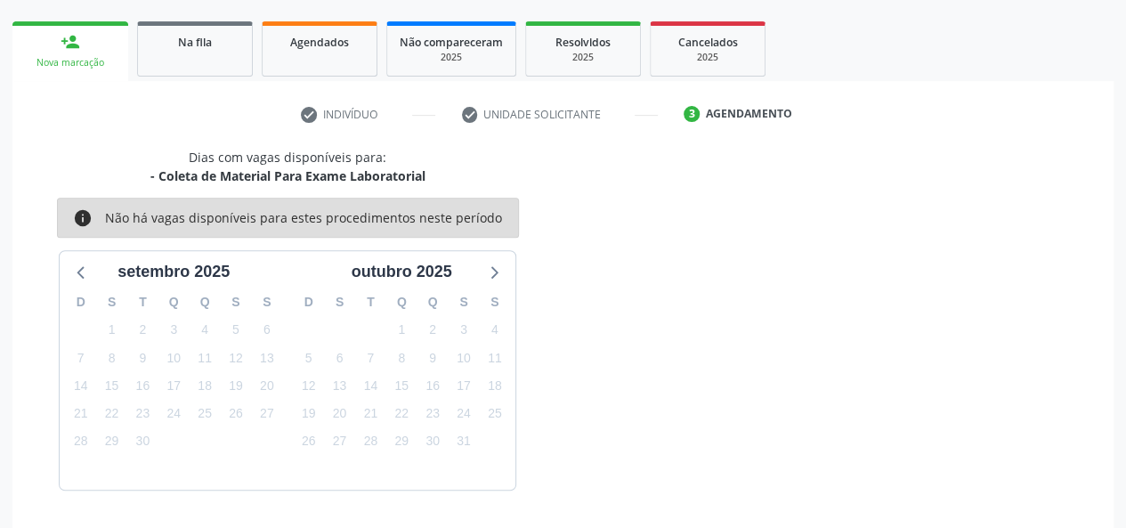
scroll to position [322, 0]
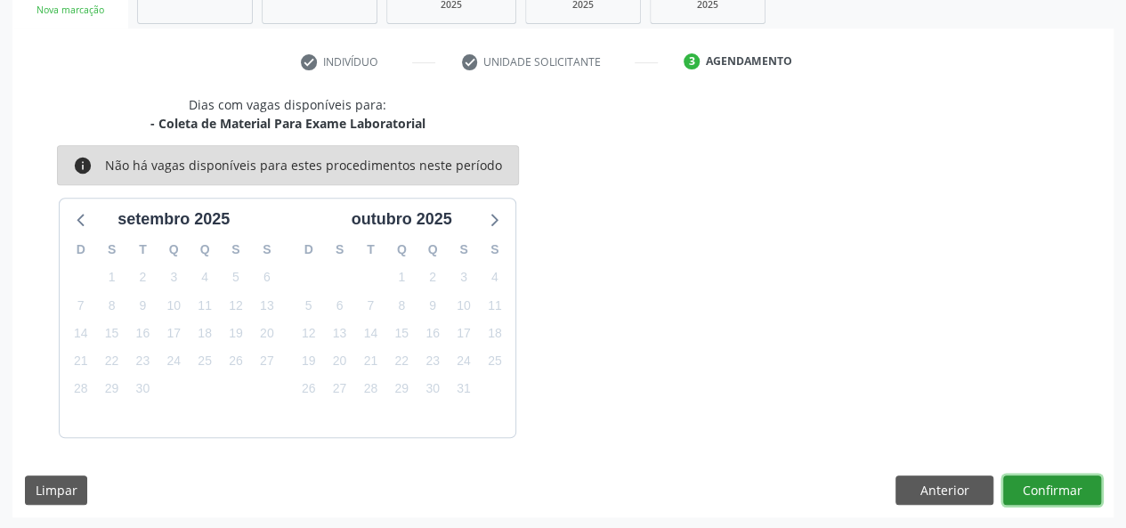
click at [1085, 494] on button "Confirmar" at bounding box center [1053, 491] width 98 height 30
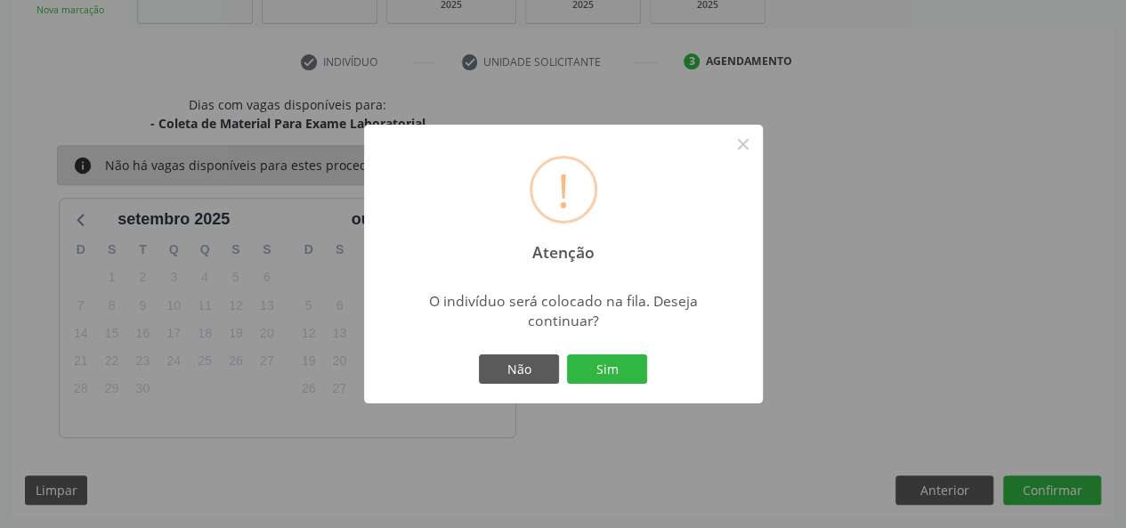
click at [597, 360] on button "Sim" at bounding box center [607, 369] width 80 height 30
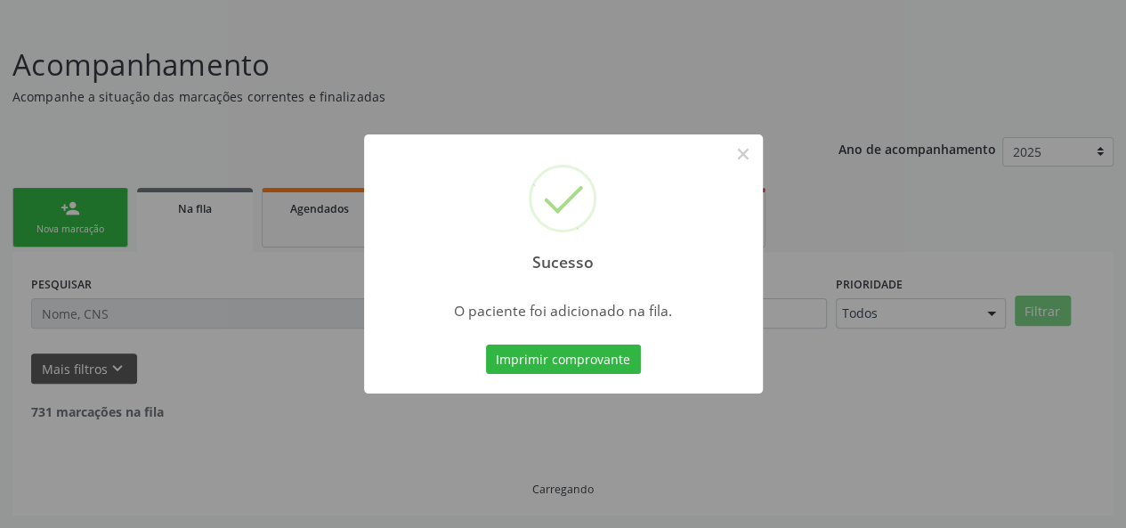
scroll to position [84, 0]
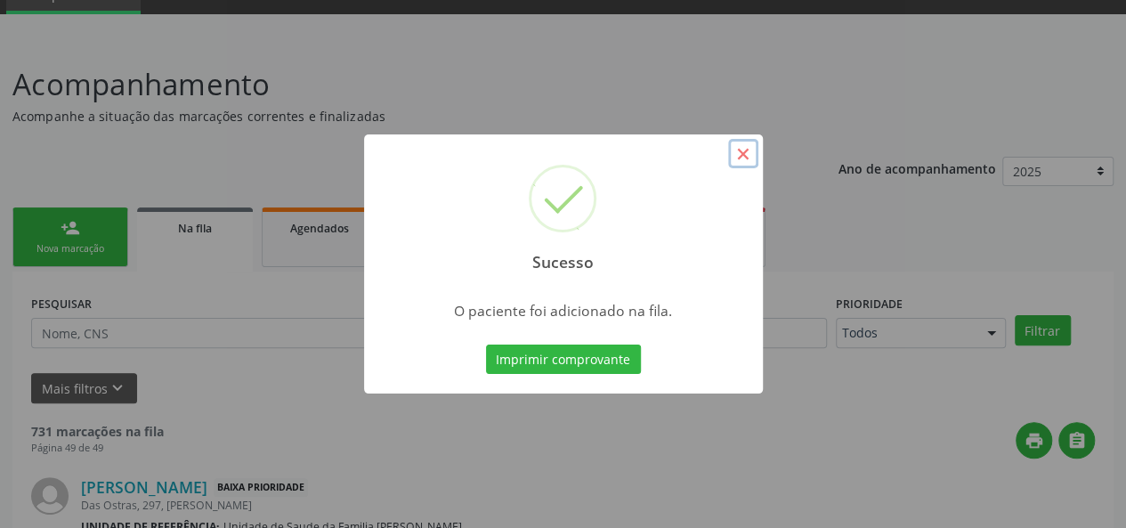
click at [744, 151] on button "×" at bounding box center [743, 154] width 30 height 30
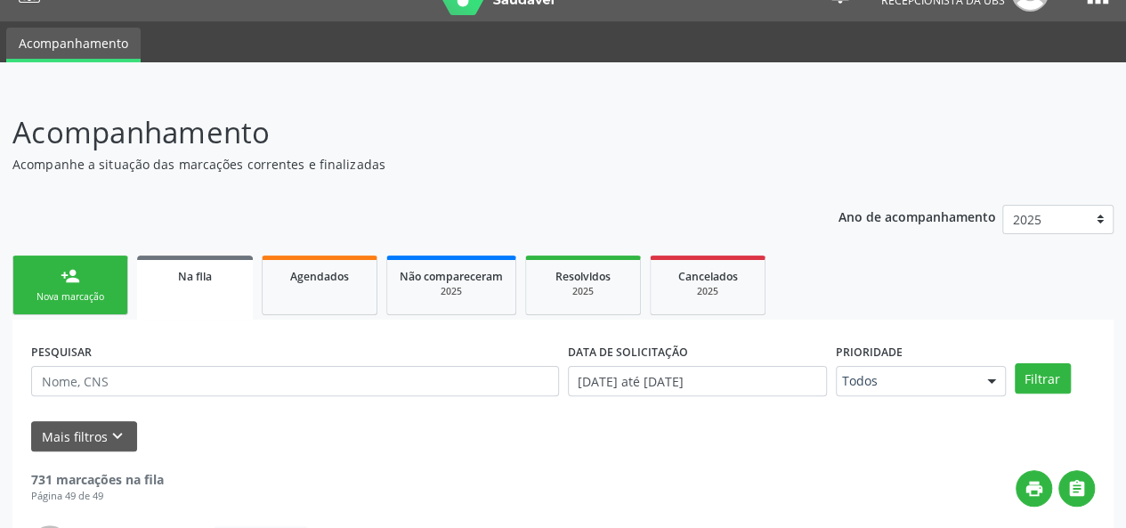
scroll to position [0, 0]
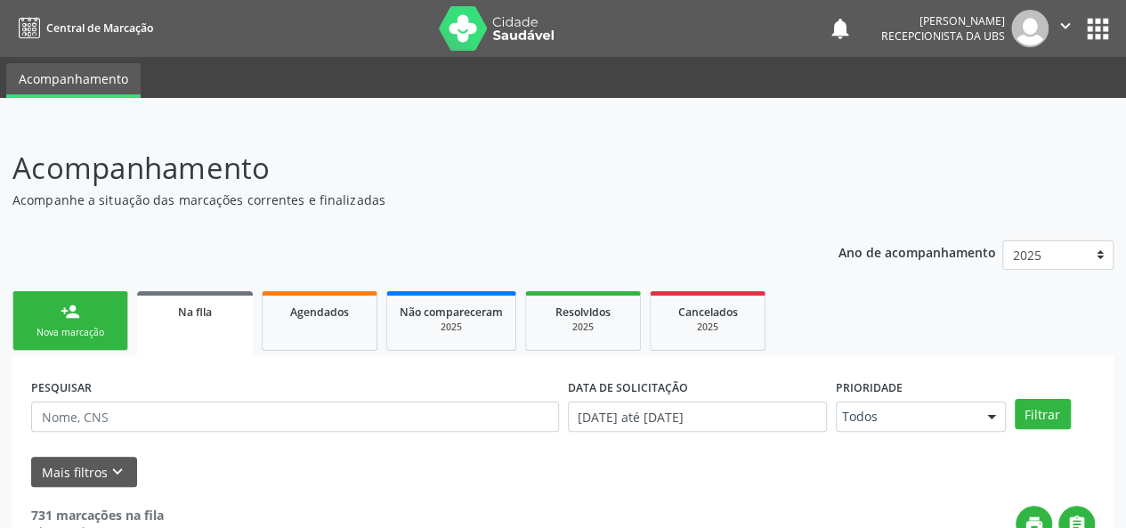
click at [1021, 44] on img at bounding box center [1030, 28] width 37 height 37
click at [1069, 13] on button "" at bounding box center [1066, 28] width 34 height 37
click at [1012, 100] on ul "Configurações Sair" at bounding box center [1020, 89] width 125 height 77
click at [1005, 96] on link "Sair" at bounding box center [1020, 108] width 123 height 25
